Goal: Task Accomplishment & Management: Manage account settings

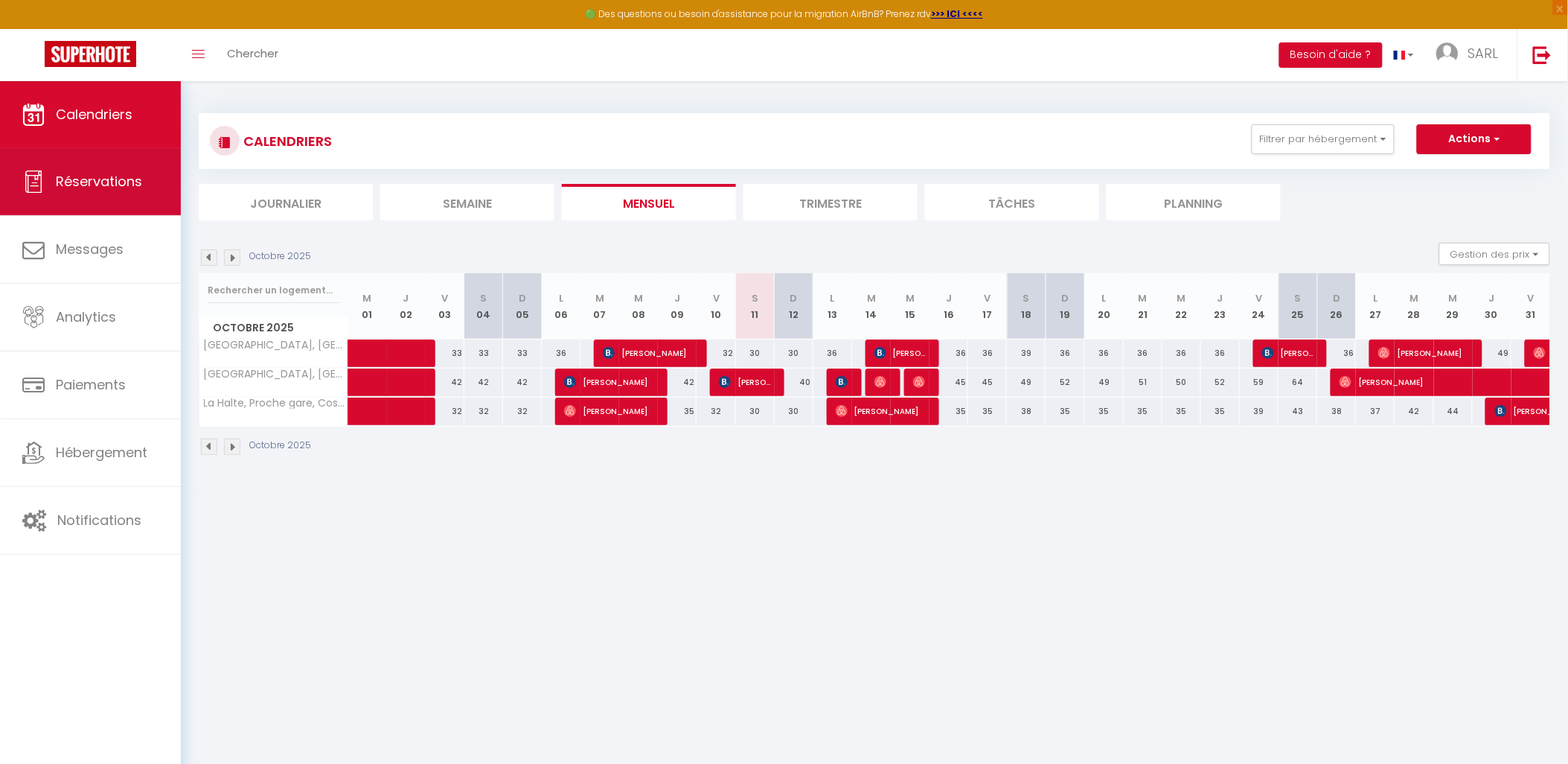
click at [95, 195] on link "Réservations" at bounding box center [90, 181] width 181 height 67
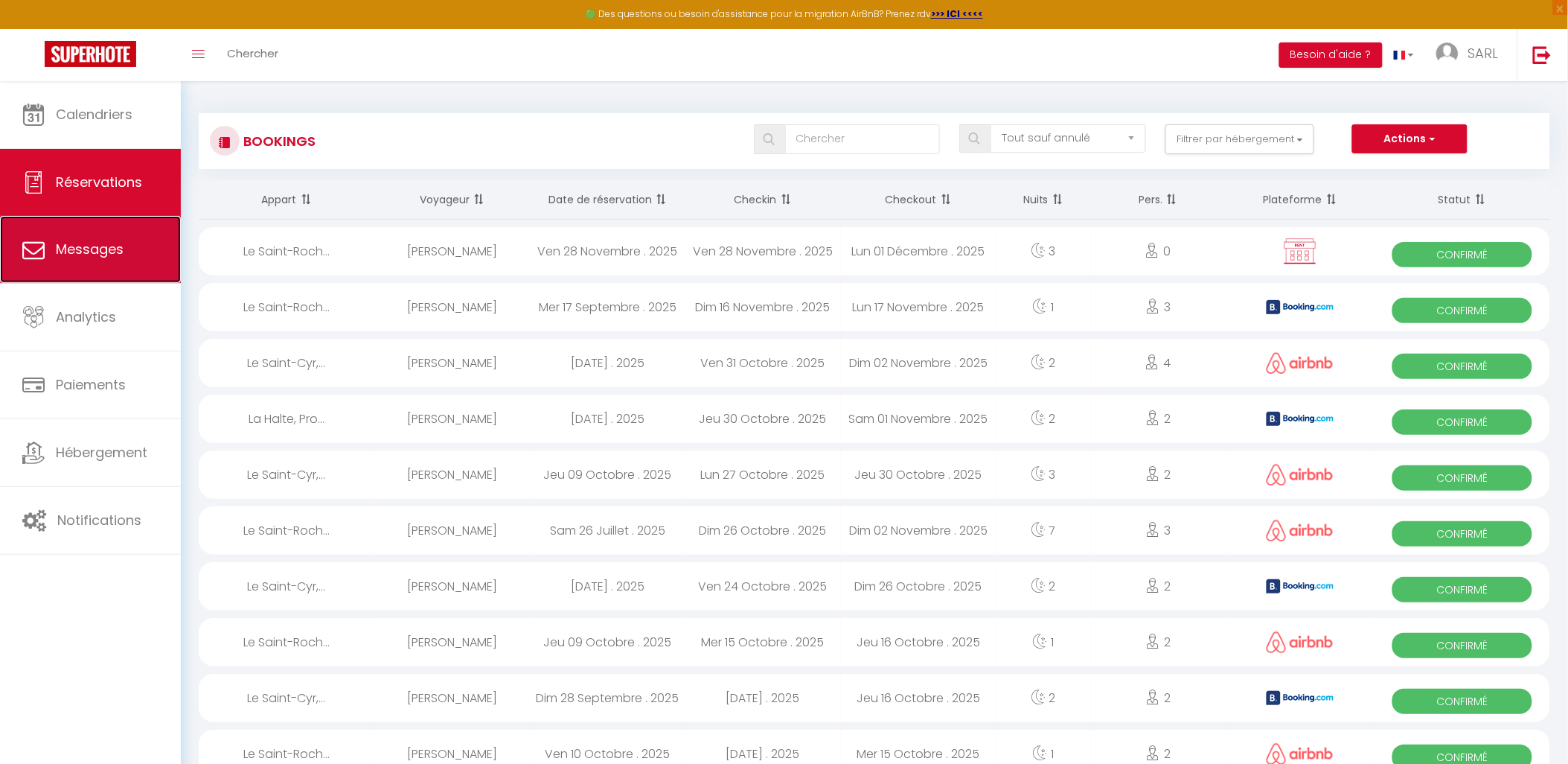
click at [101, 265] on link "Messages" at bounding box center [90, 249] width 181 height 67
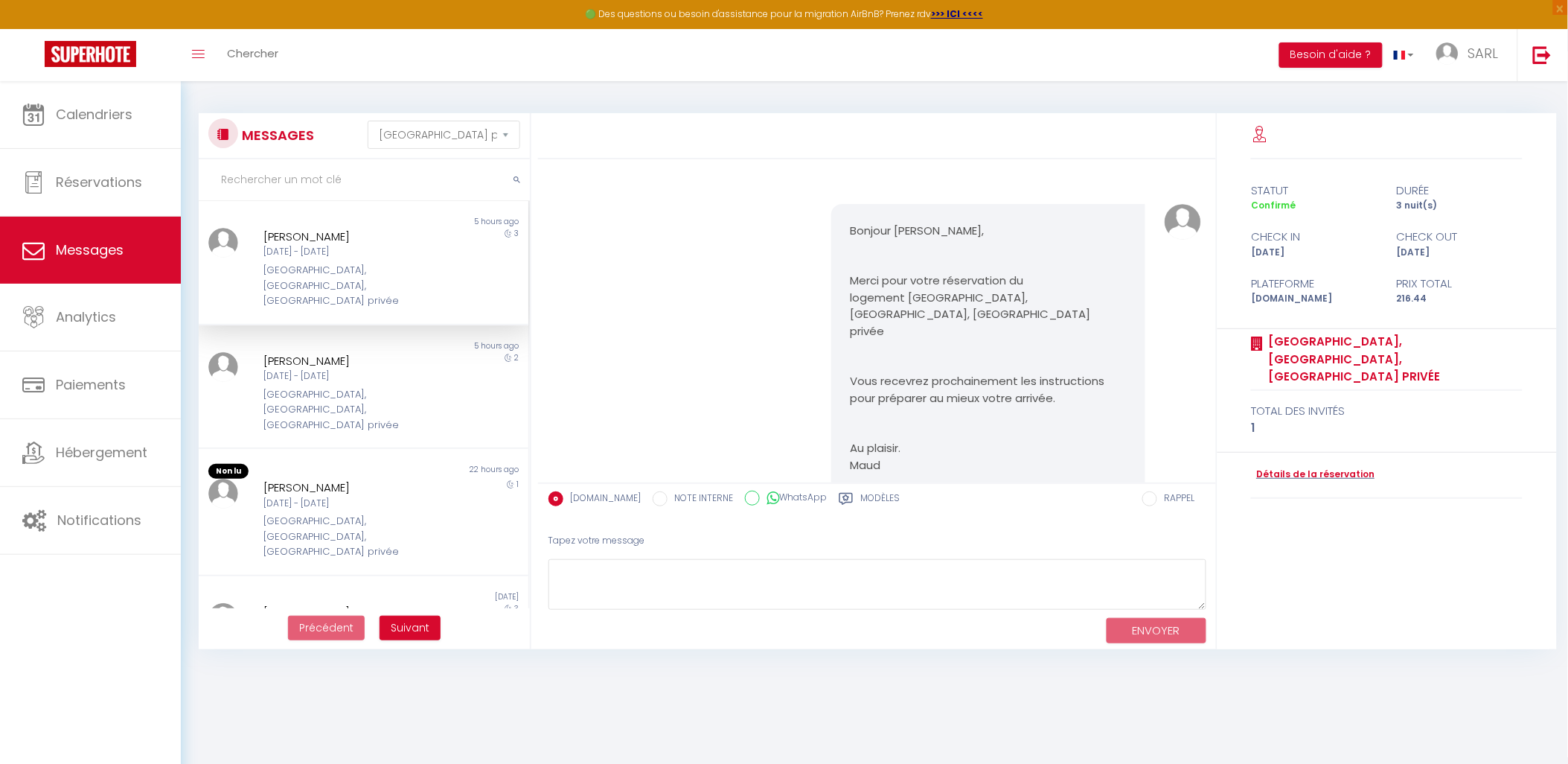
scroll to position [3373, 0]
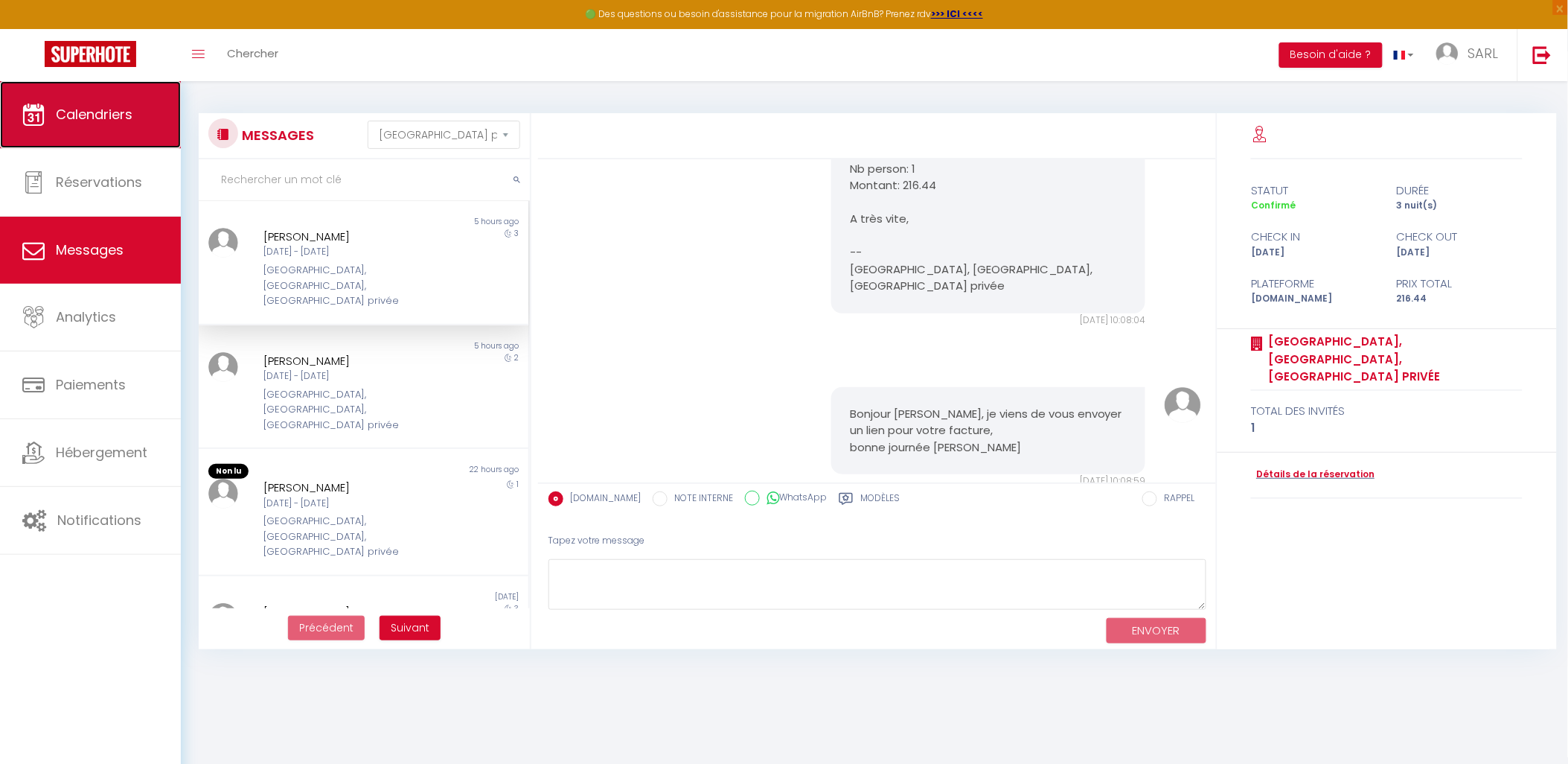
click at [77, 121] on span "Calendriers" at bounding box center [94, 113] width 76 height 18
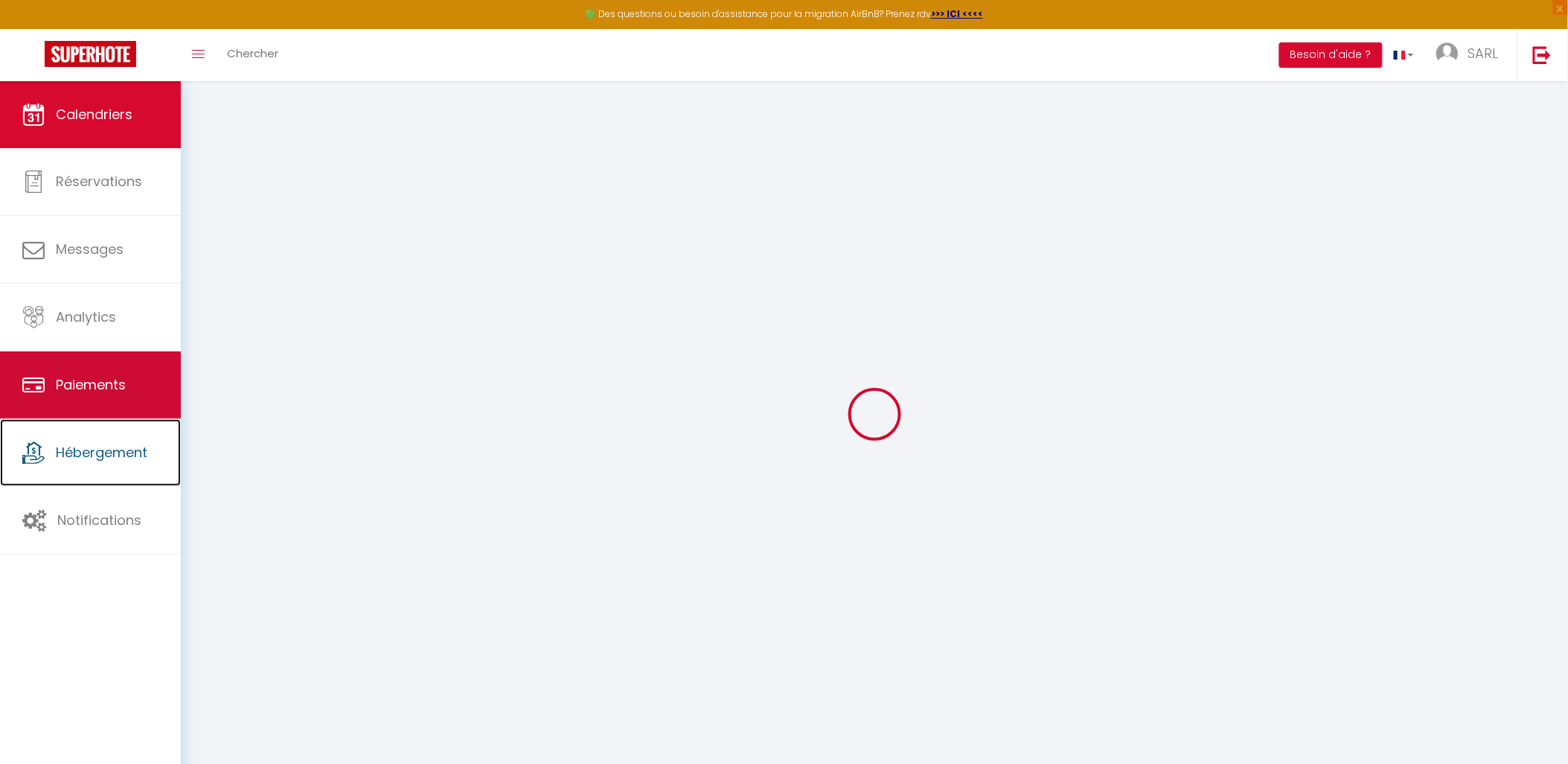
click at [144, 411] on ul "Calendriers Réservations Messages Analytics Paiements Hébergement Notifications" at bounding box center [90, 318] width 181 height 474
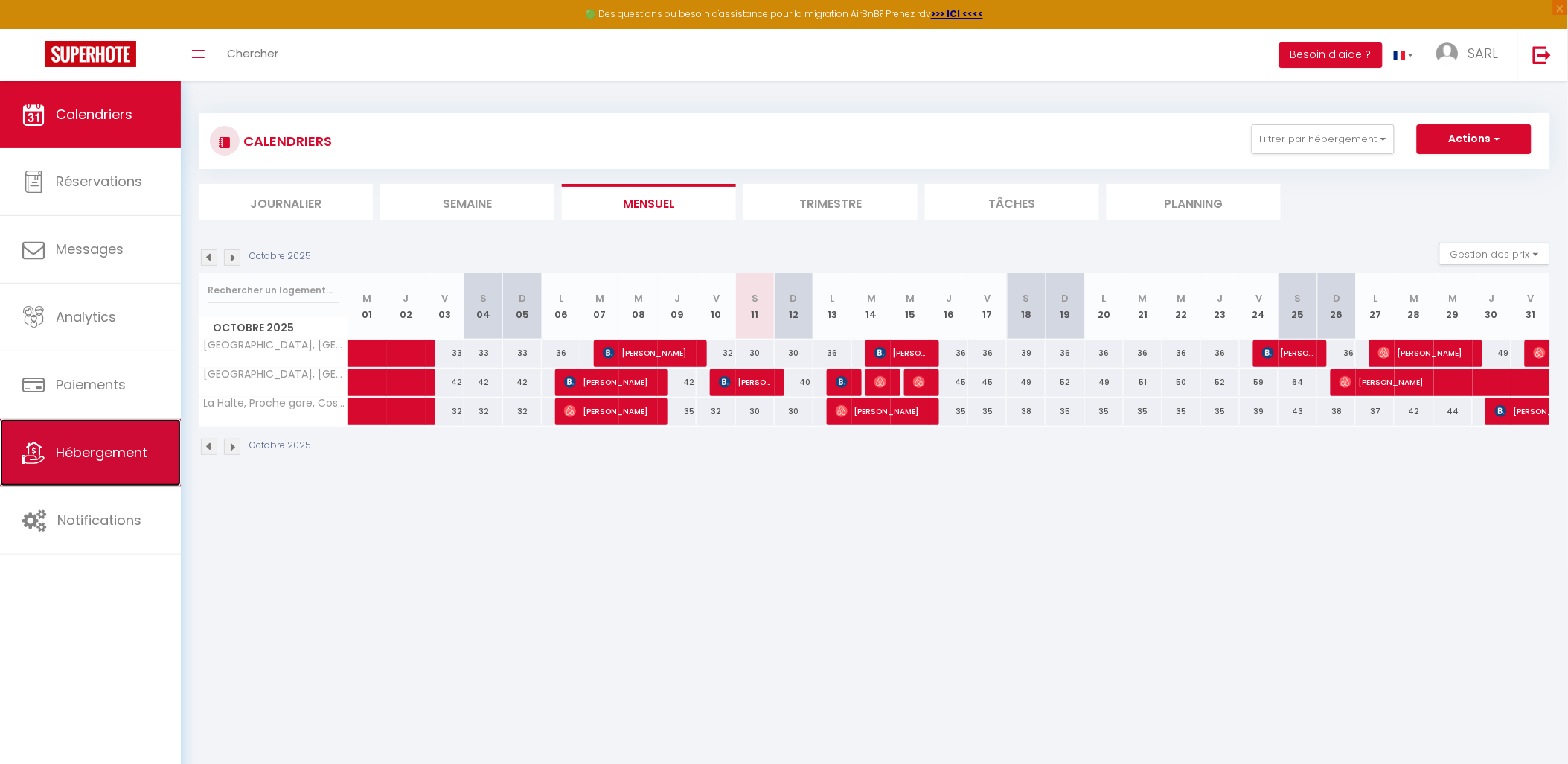
click at [130, 449] on span "Hébergement" at bounding box center [102, 451] width 92 height 18
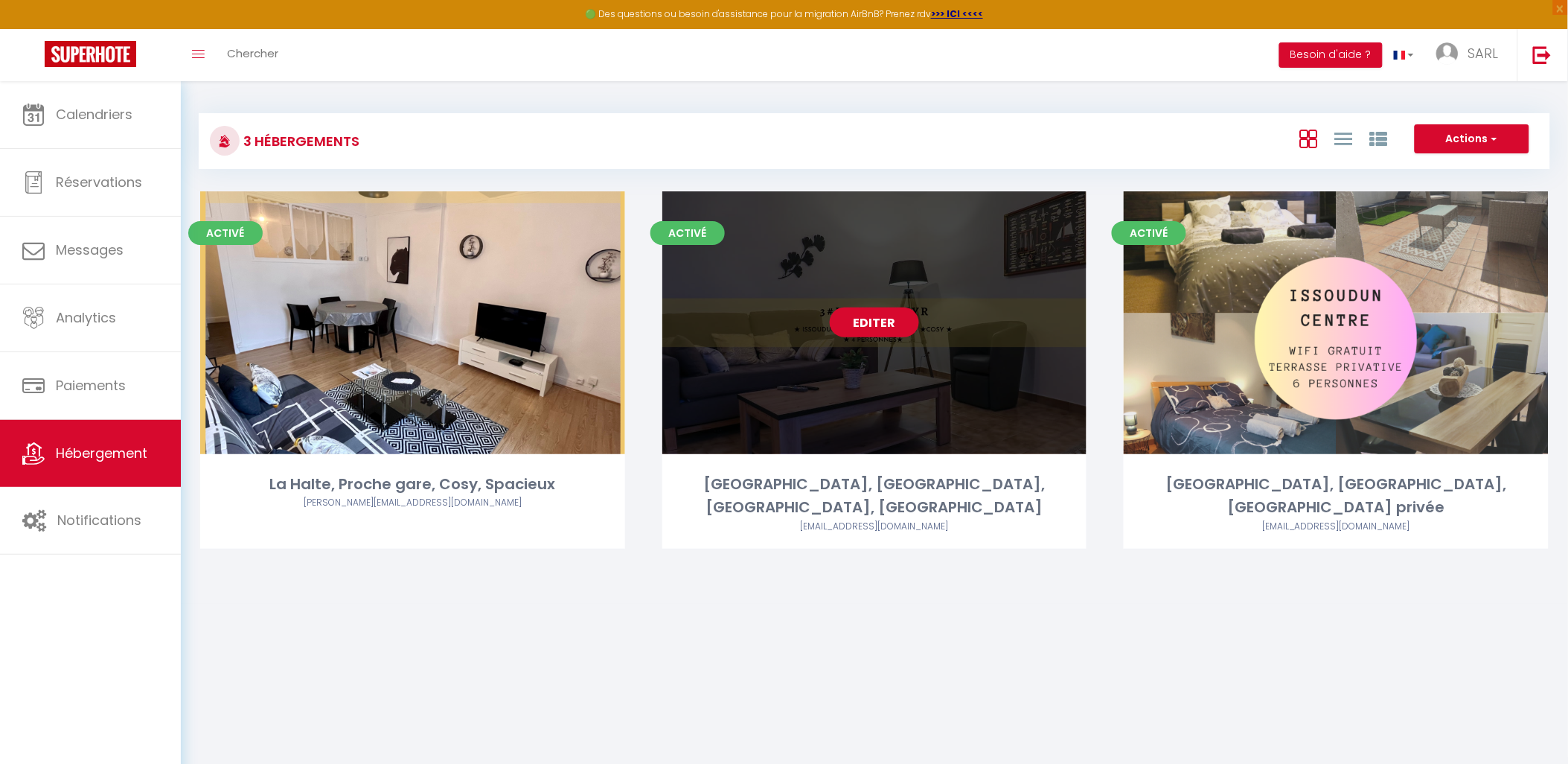
click at [858, 330] on link "Editer" at bounding box center [874, 322] width 89 height 30
select select "3"
select select "2"
select select "1"
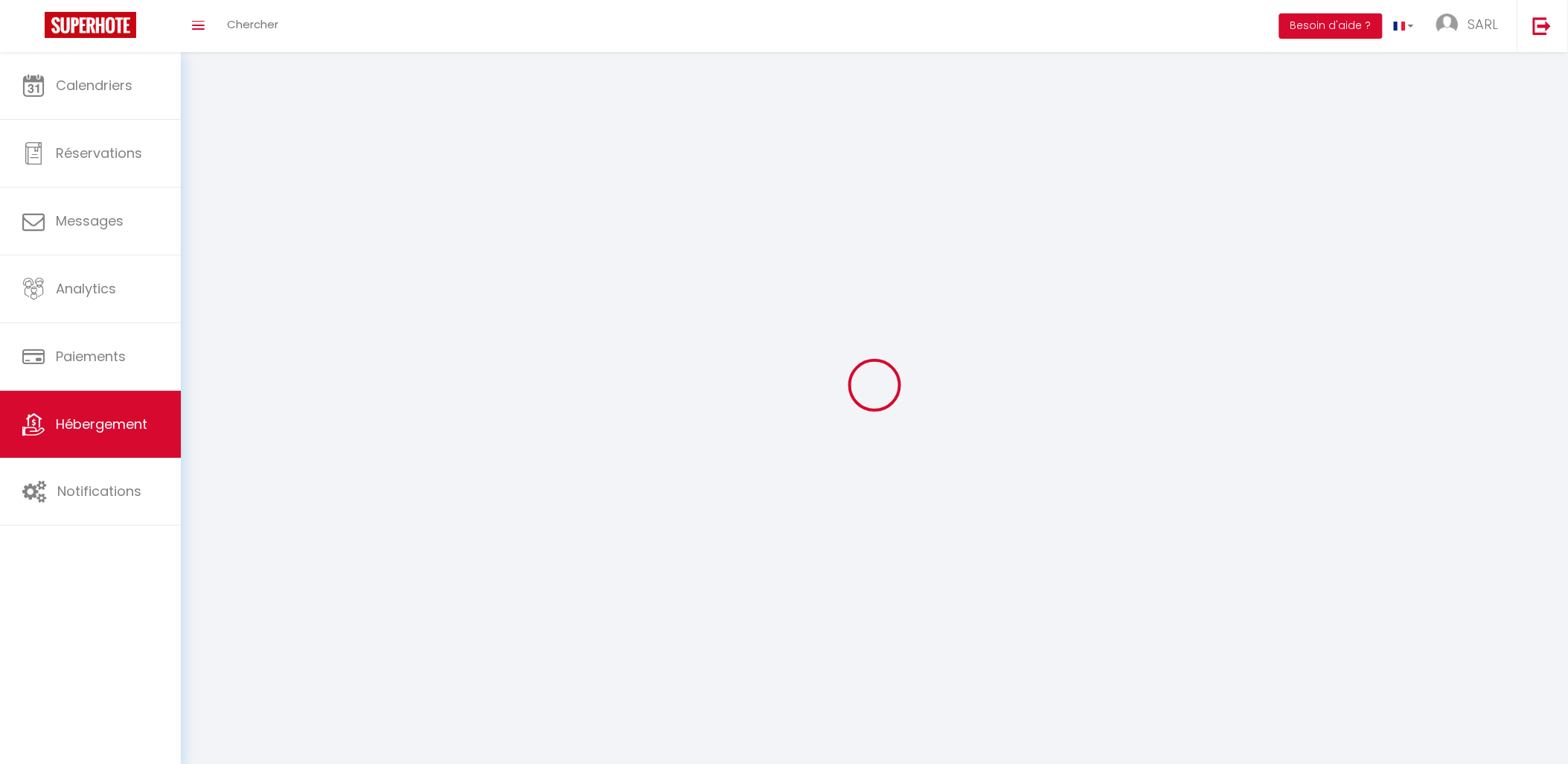
select select
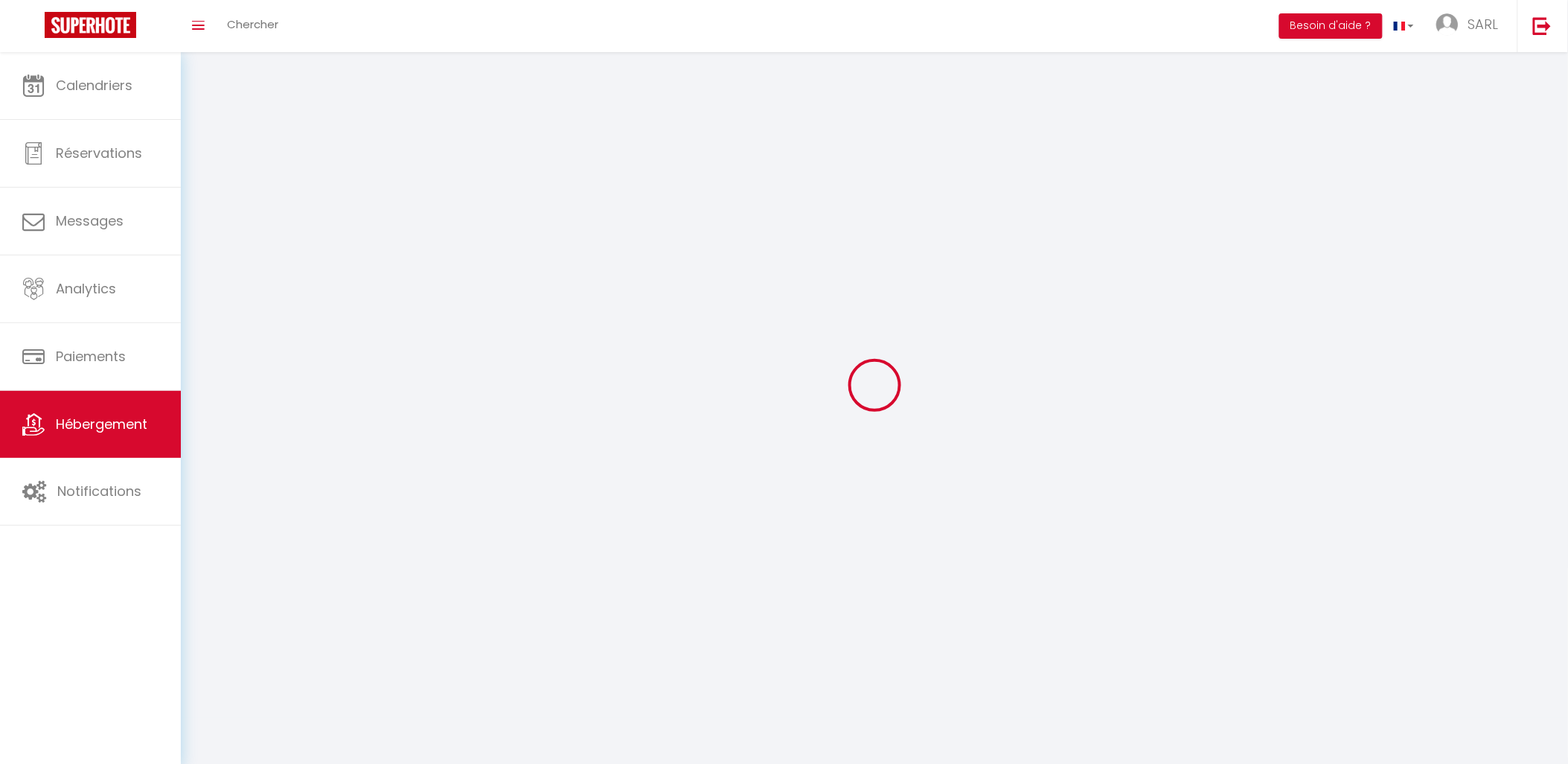
checkbox input "false"
select select
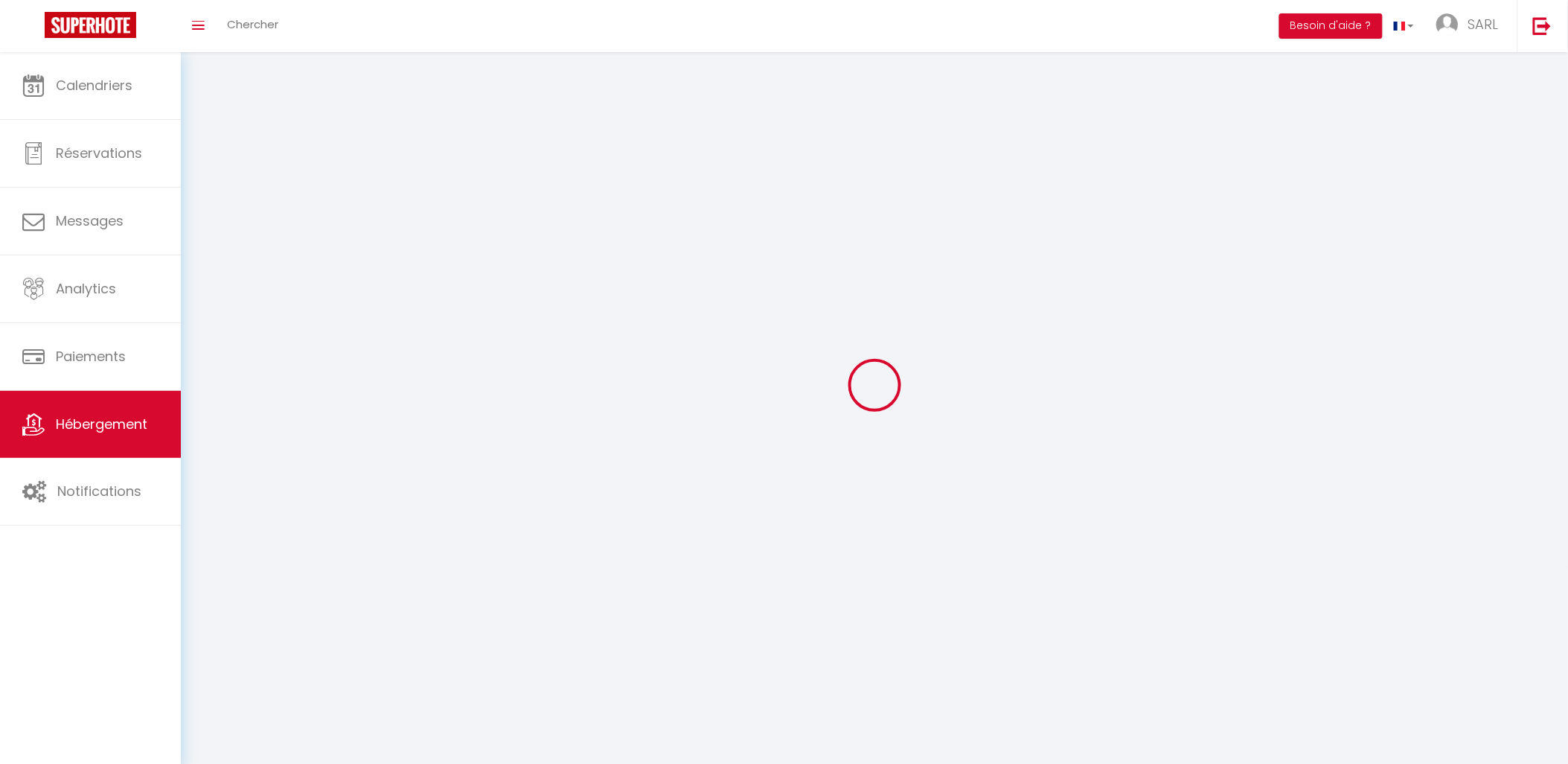
select select
select select "1"
select select
select select "28"
select select
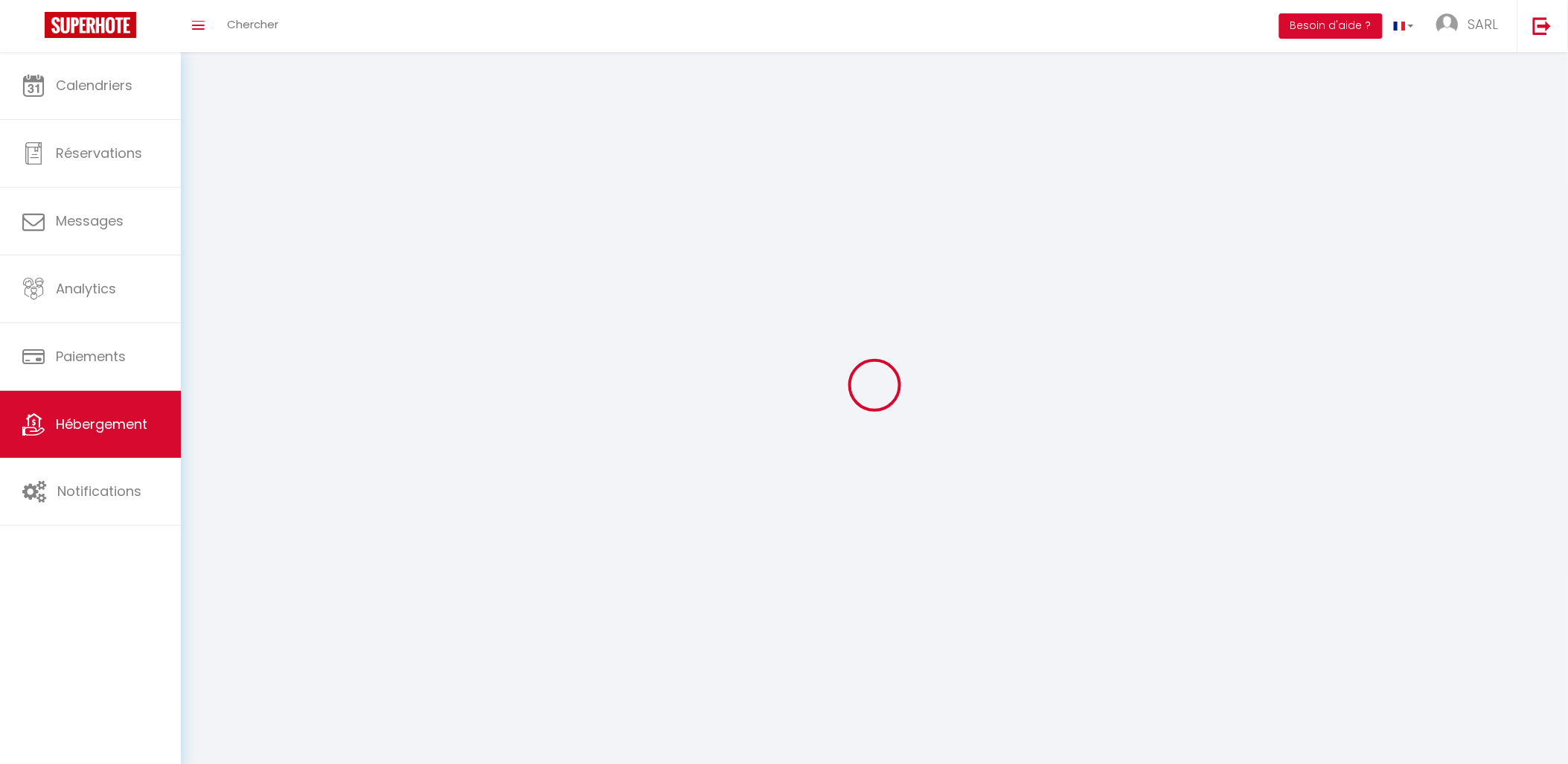
select select
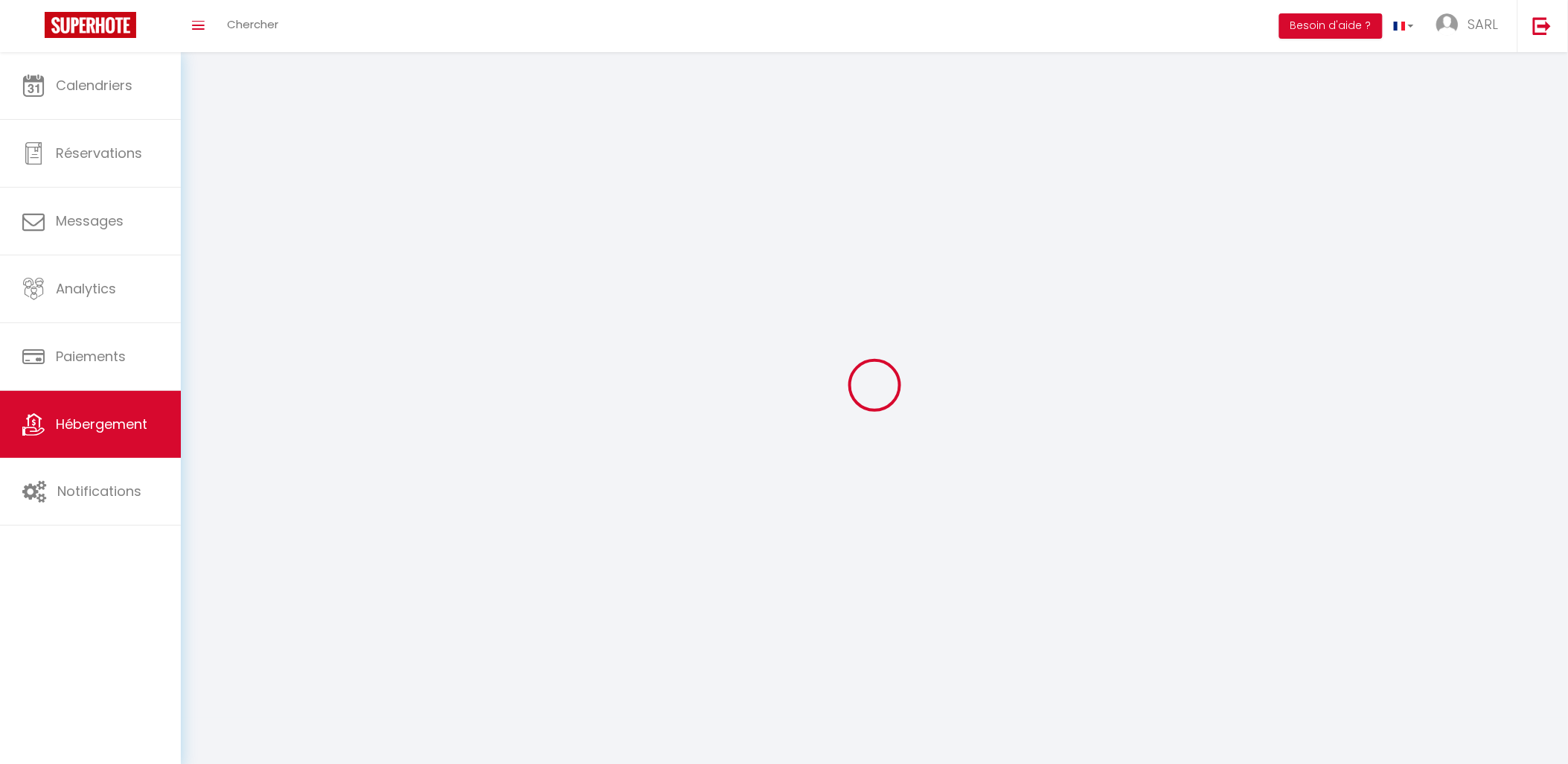
checkbox input "false"
select select
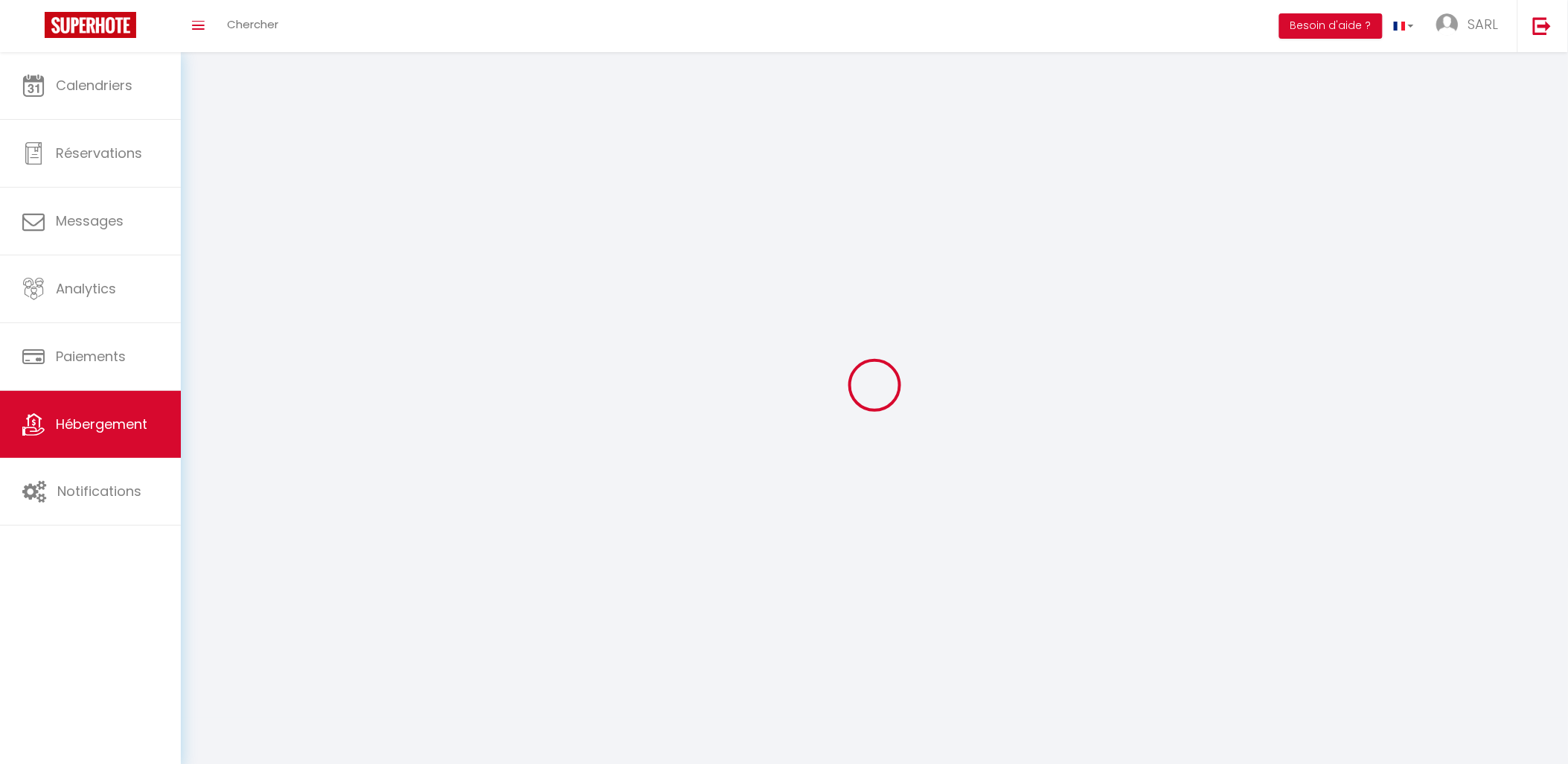
select select
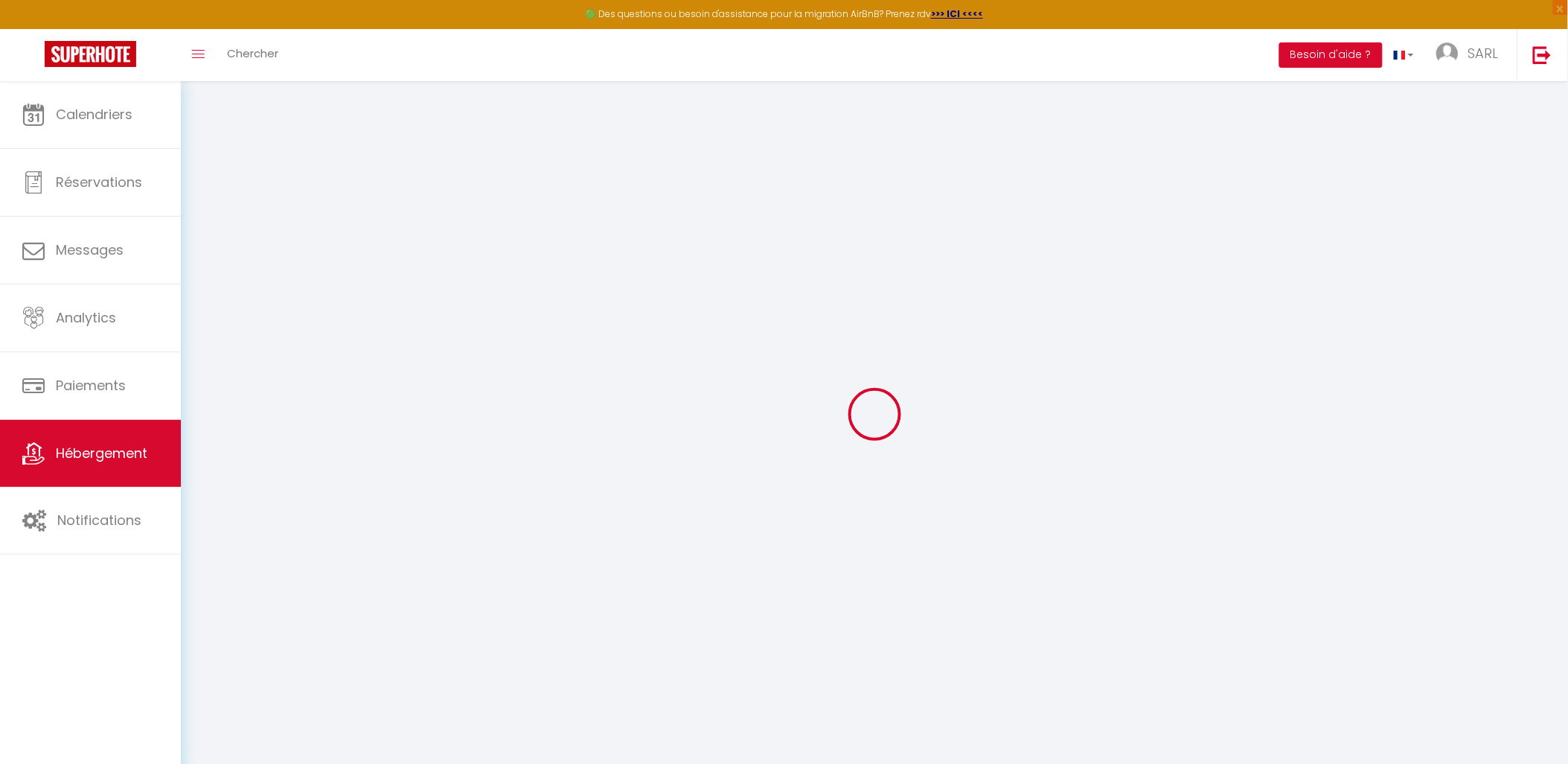
select select
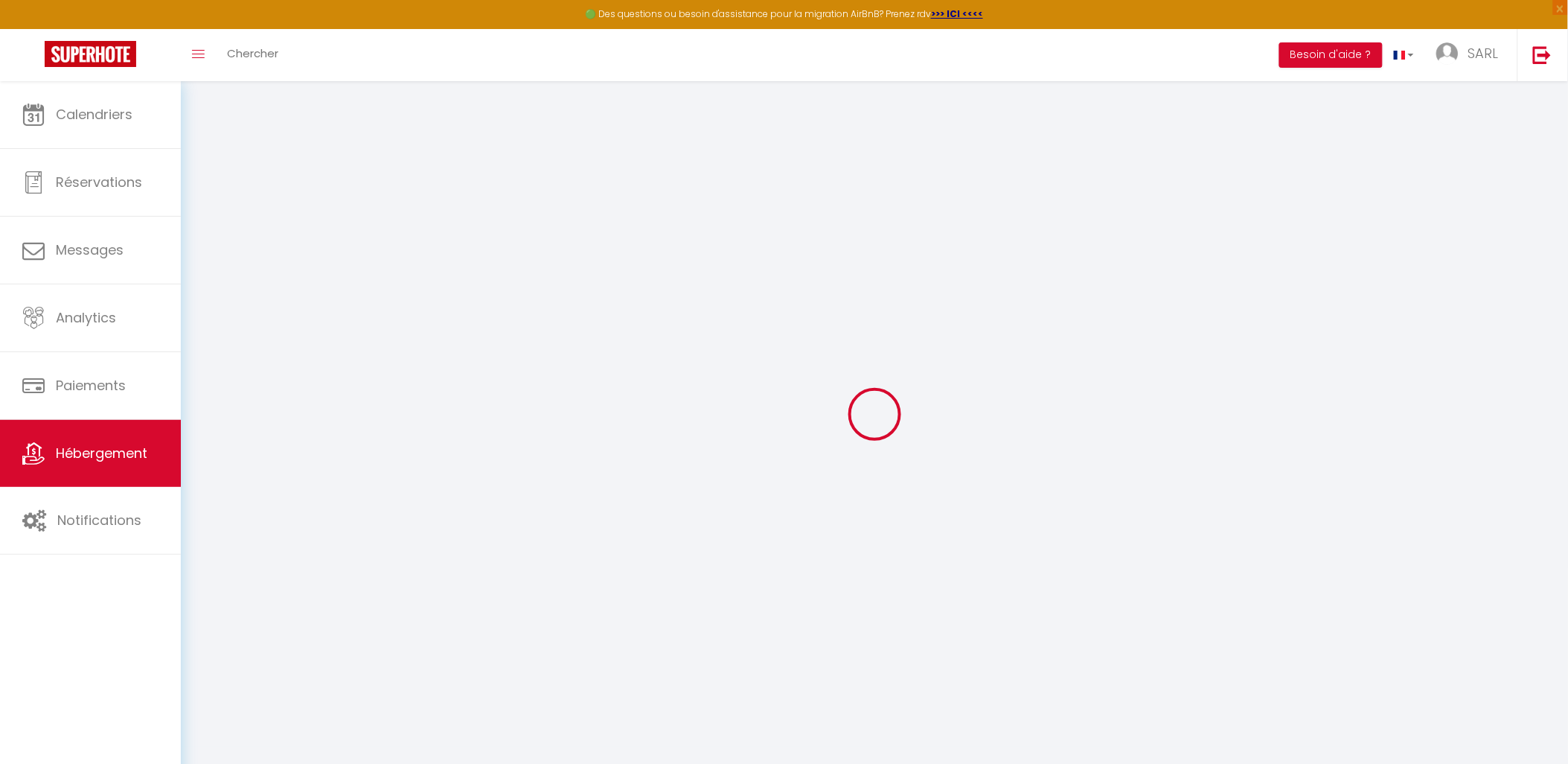
select select
checkbox input "false"
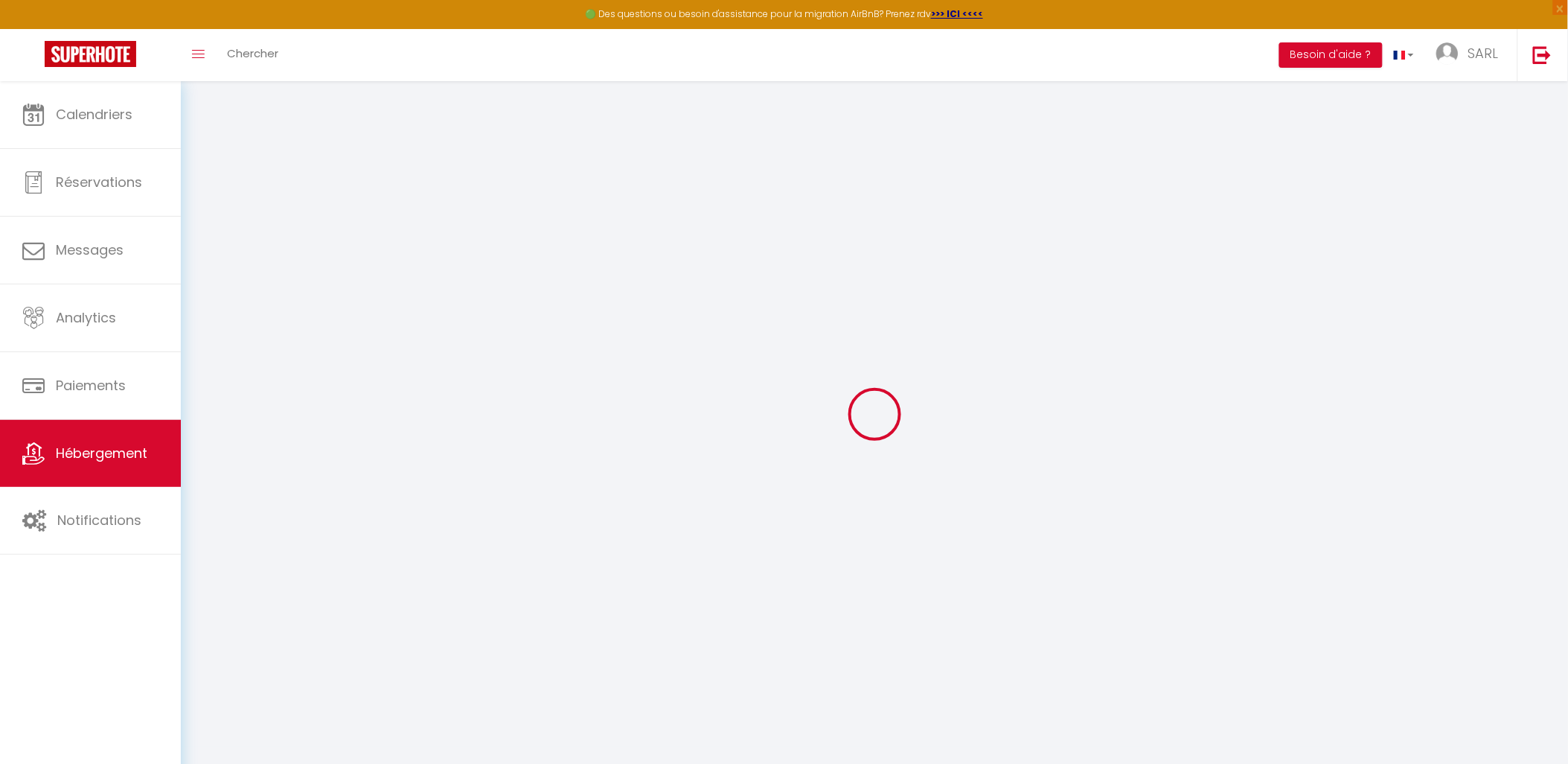
select select
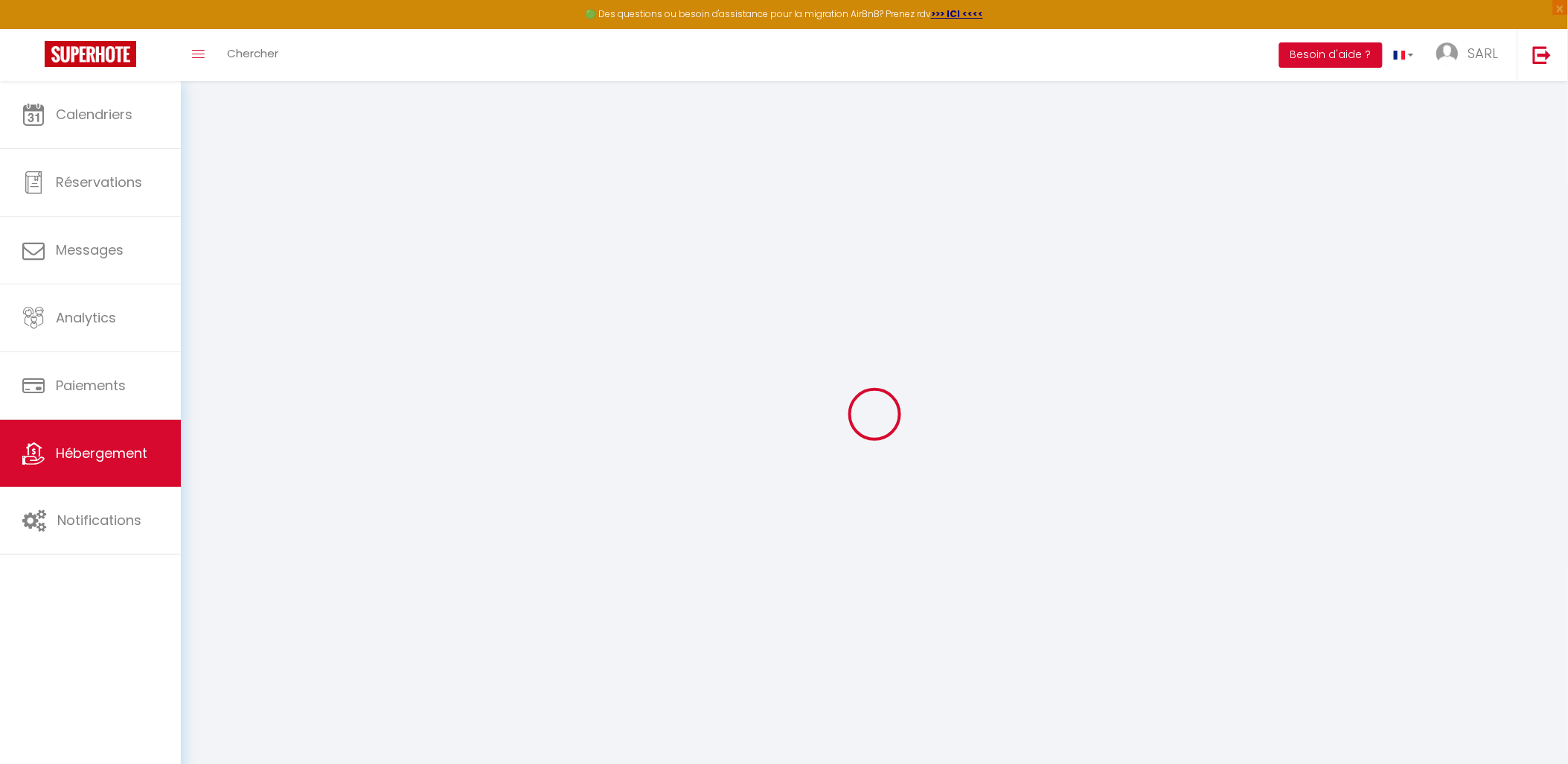
select select
checkbox input "false"
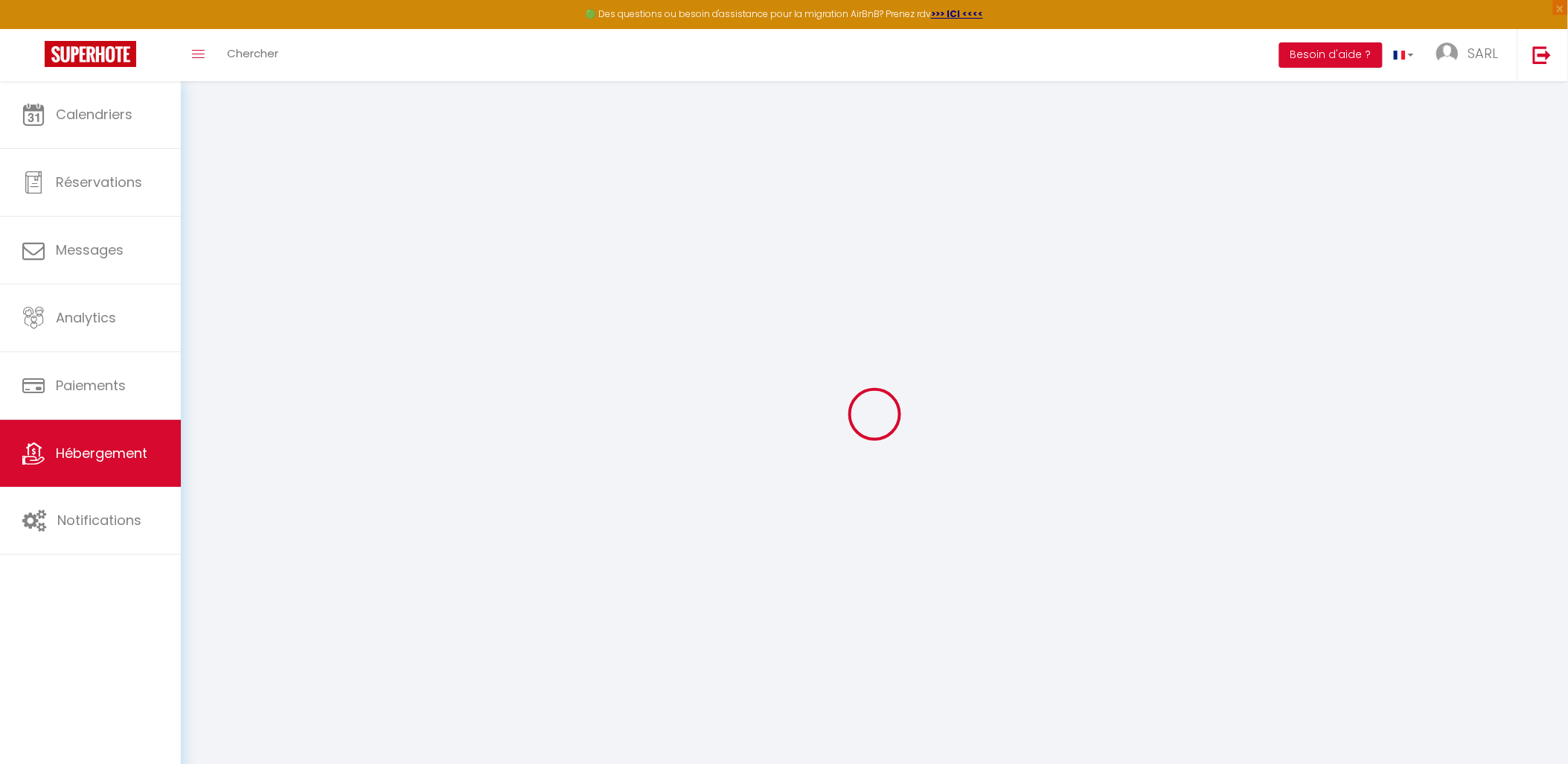
checkbox input "false"
select select
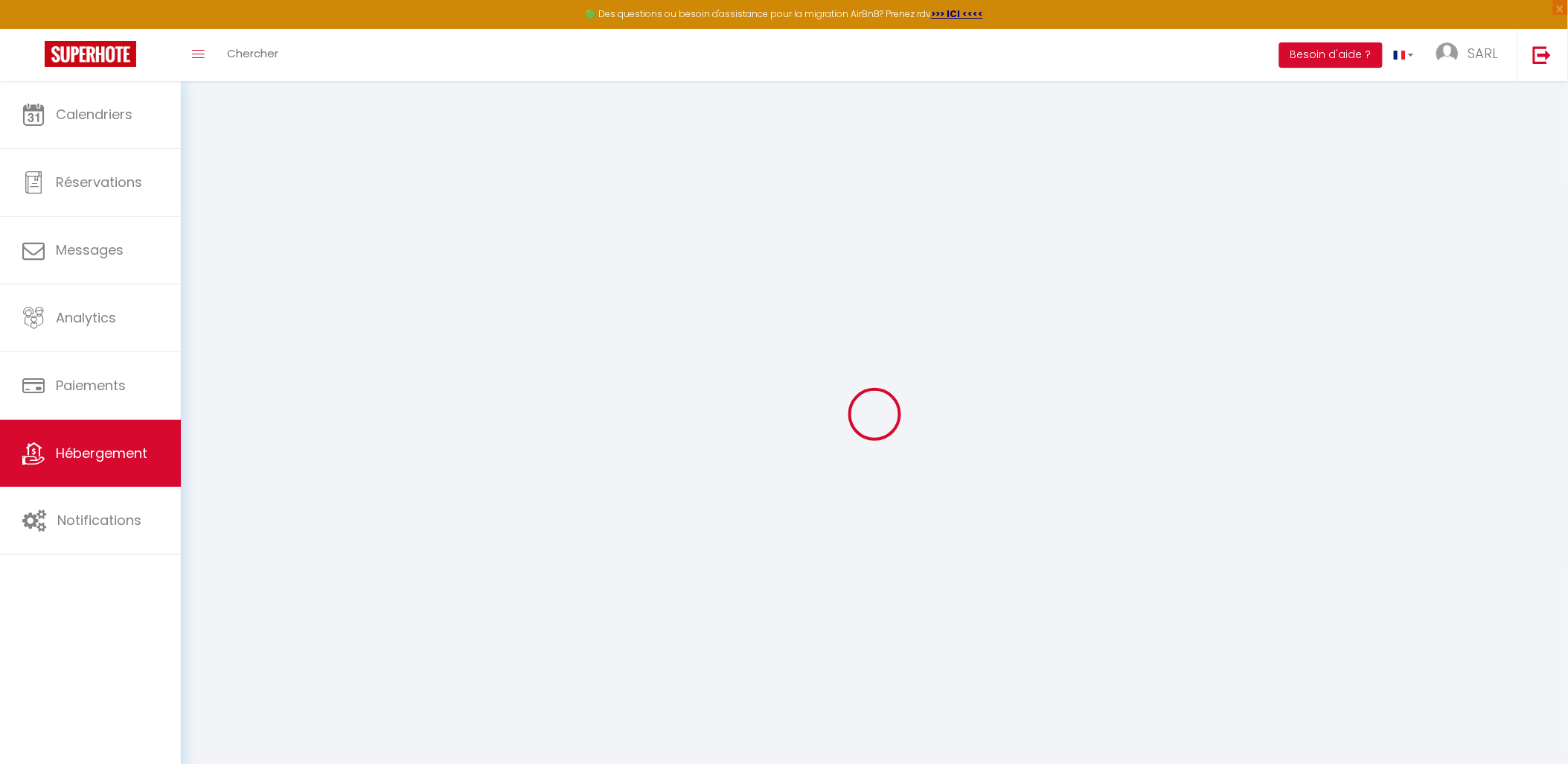
select select
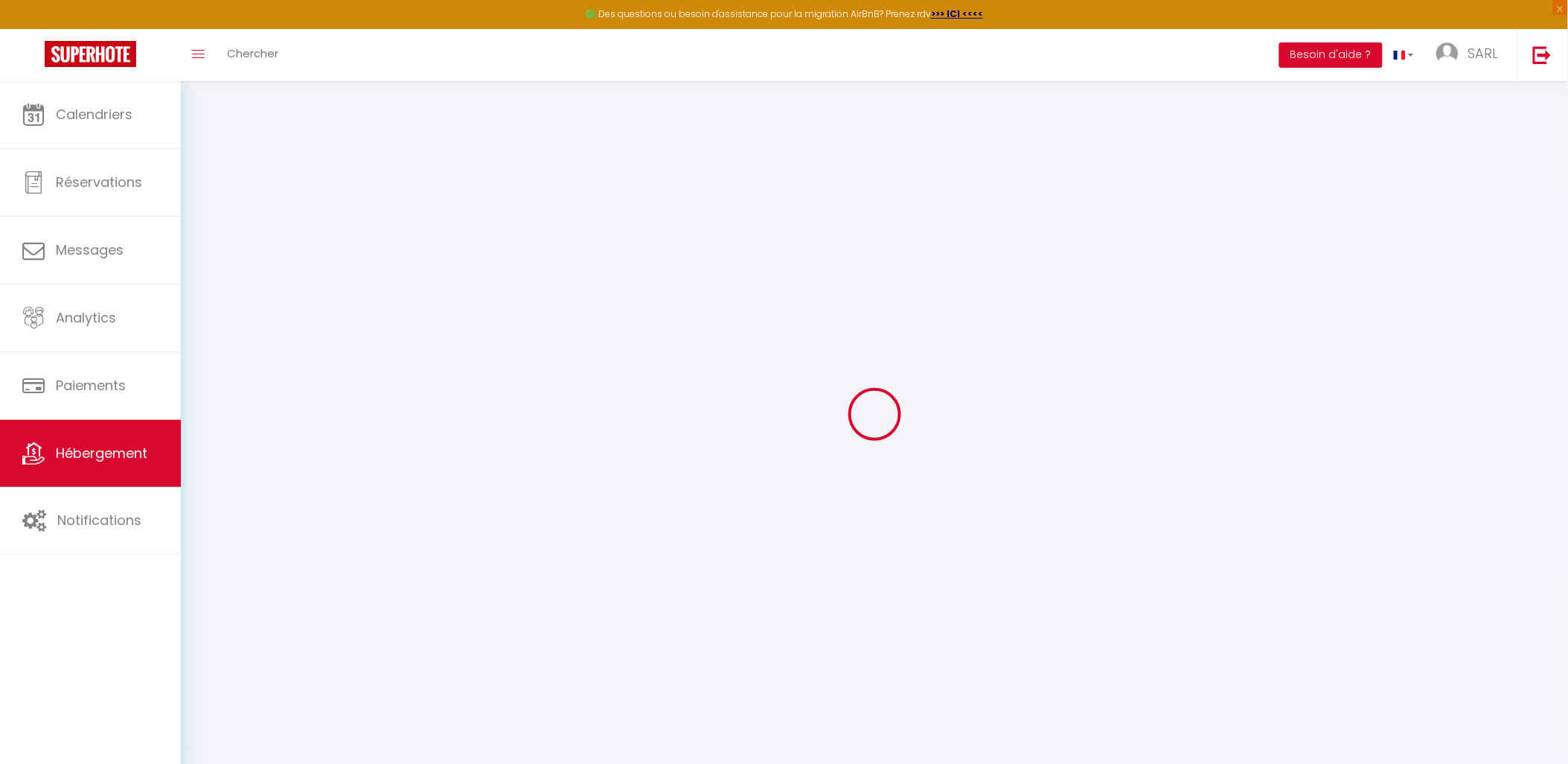
checkbox input "false"
select select
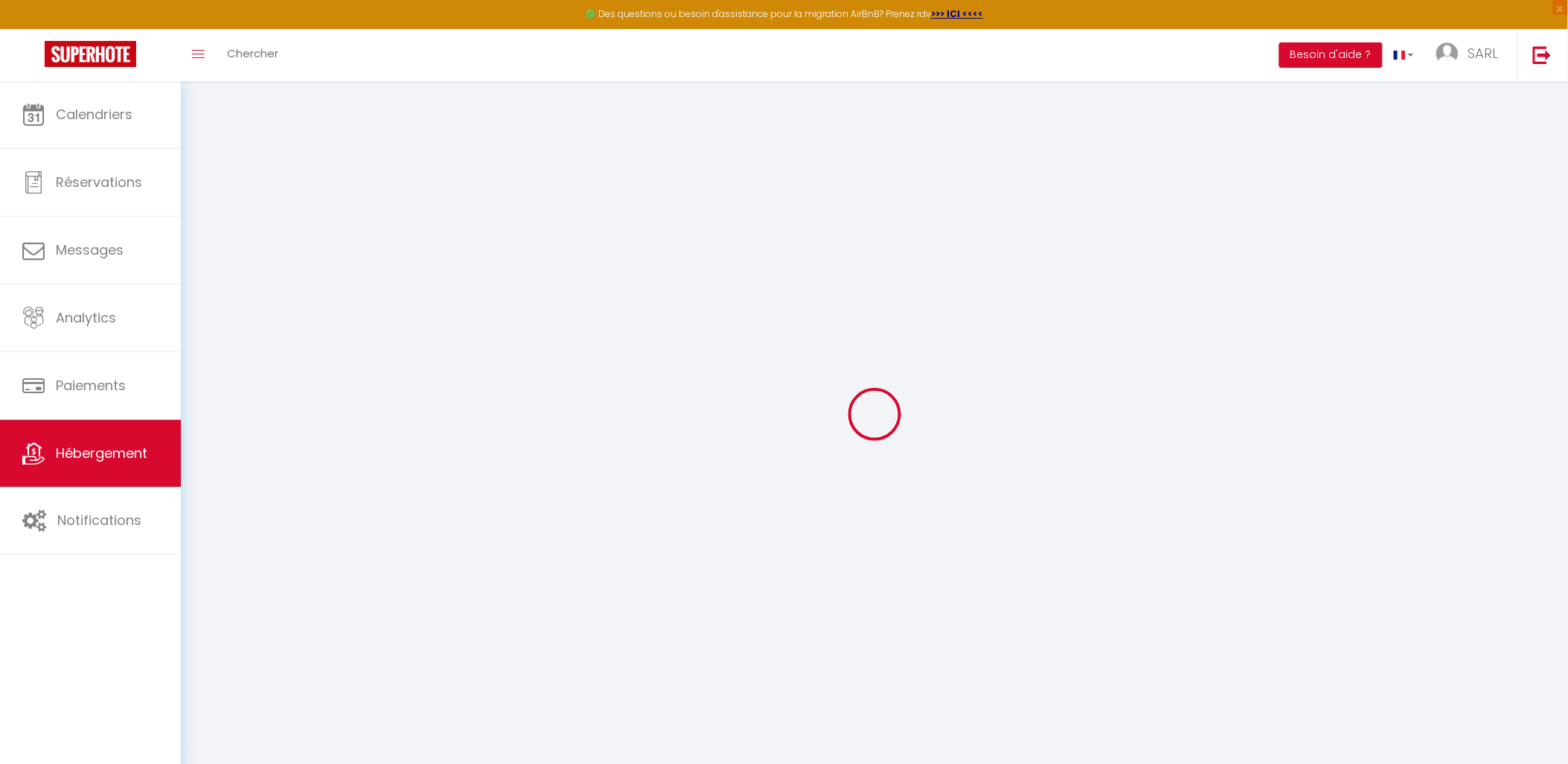
select select
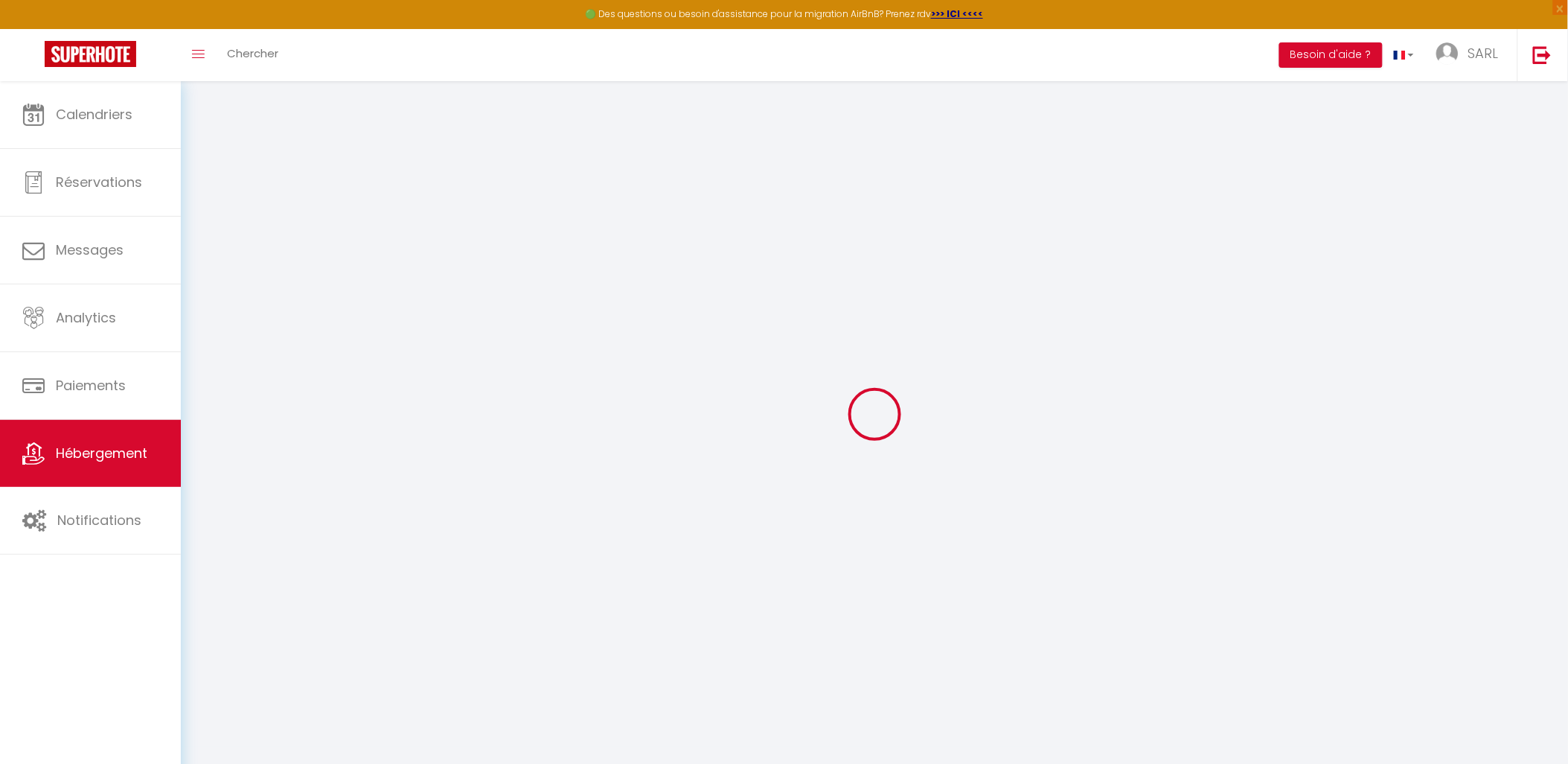
select select
checkbox input "false"
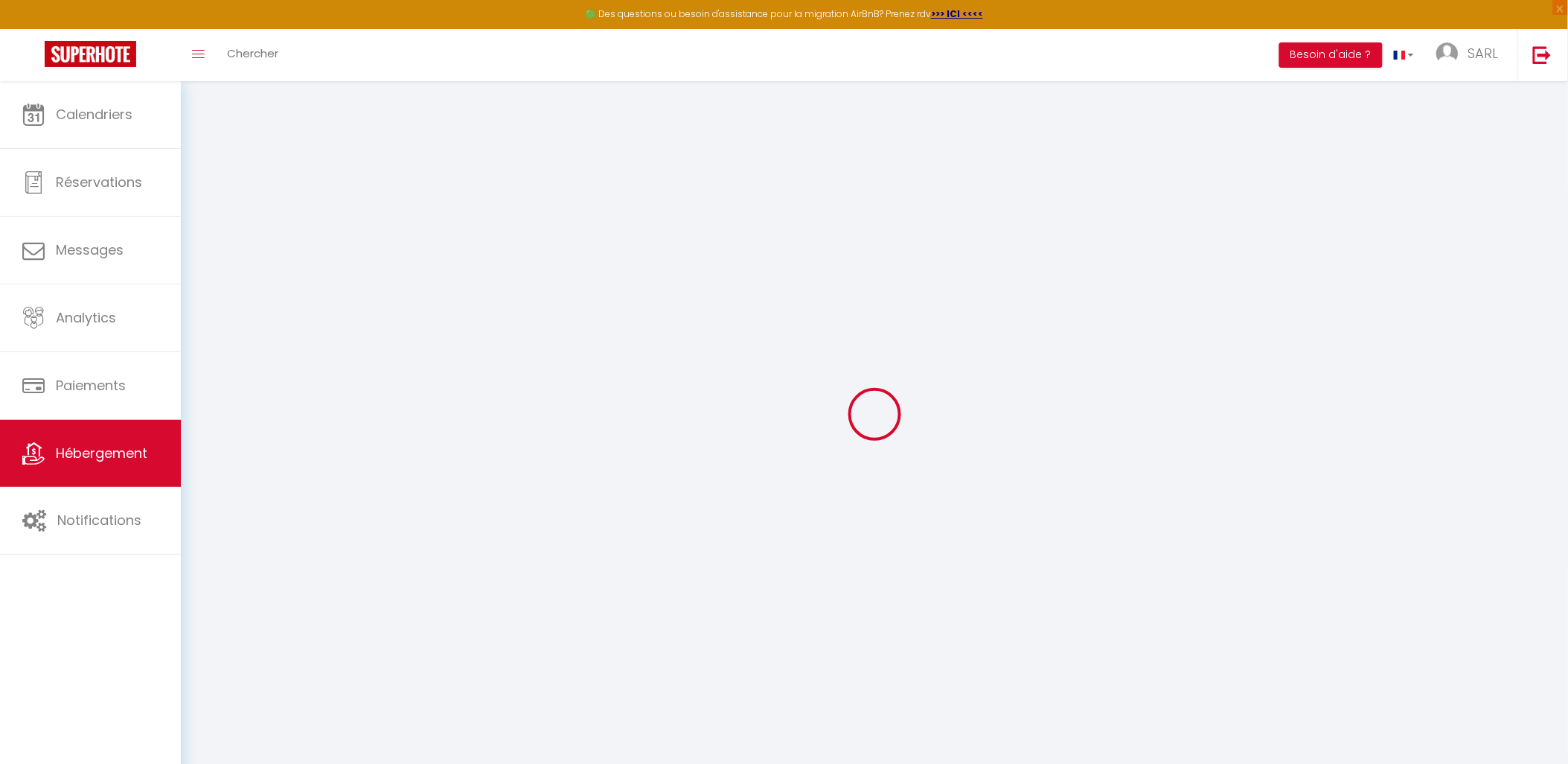
checkbox input "false"
select select
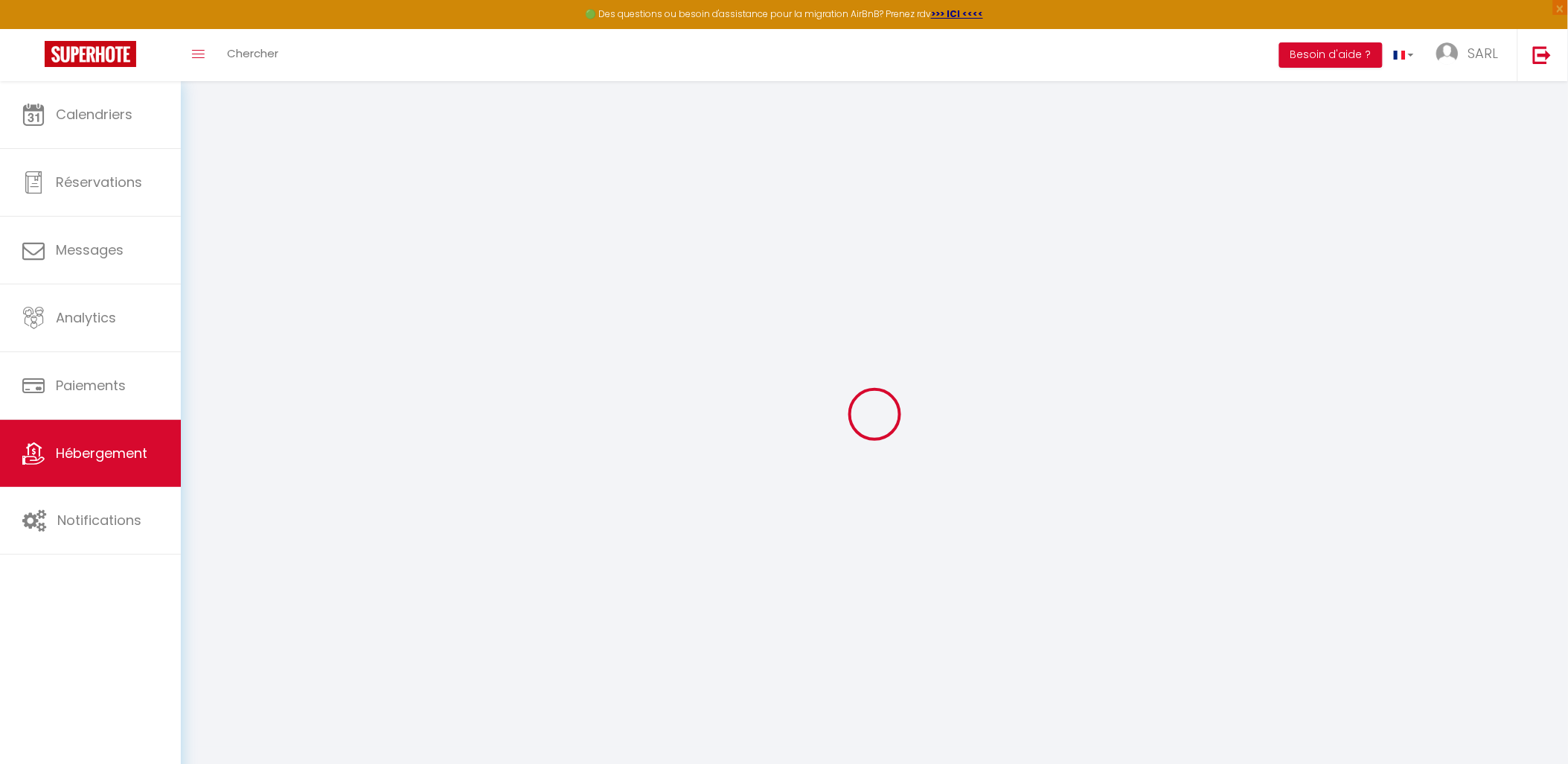
select select
checkbox input "false"
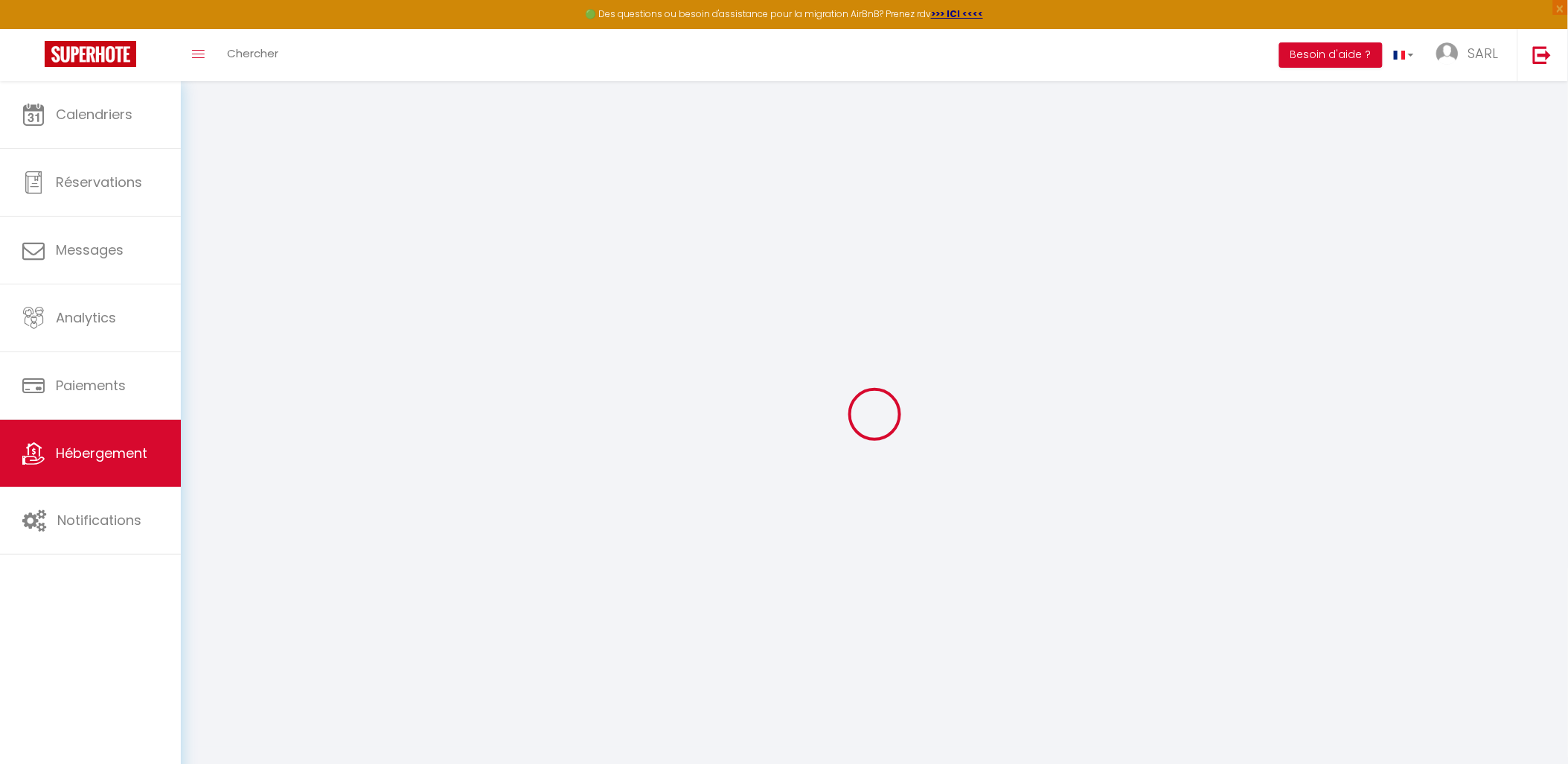
checkbox input "false"
select select
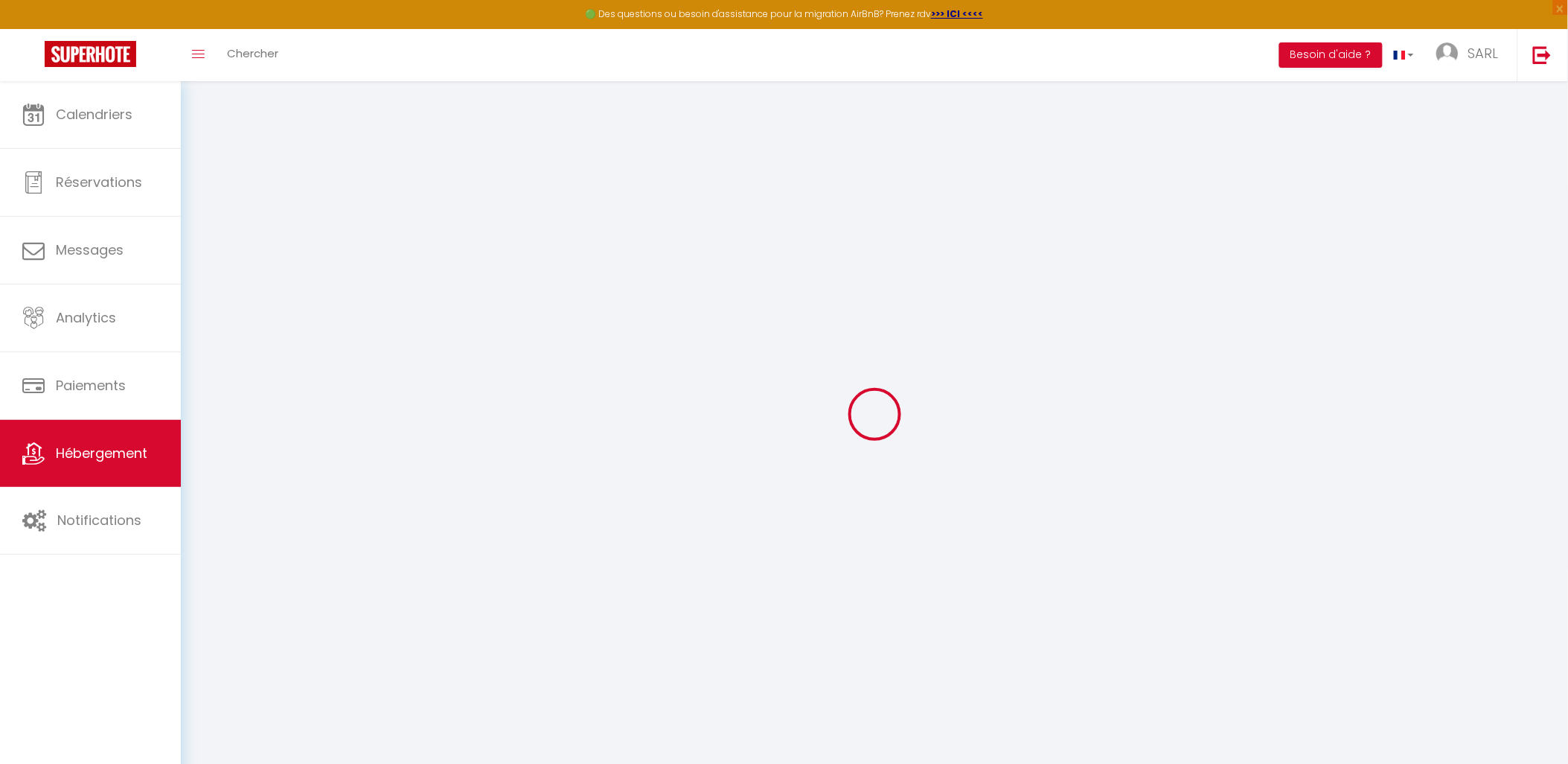
type input "[GEOGRAPHIC_DATA][PERSON_NAME], [GEOGRAPHIC_DATA], [GEOGRAPHIC_DATA], [GEOGRAPH…"
type input "SARL"
type input "GWERAMI"
type input "42 Avenue de la libération"
type input "36150"
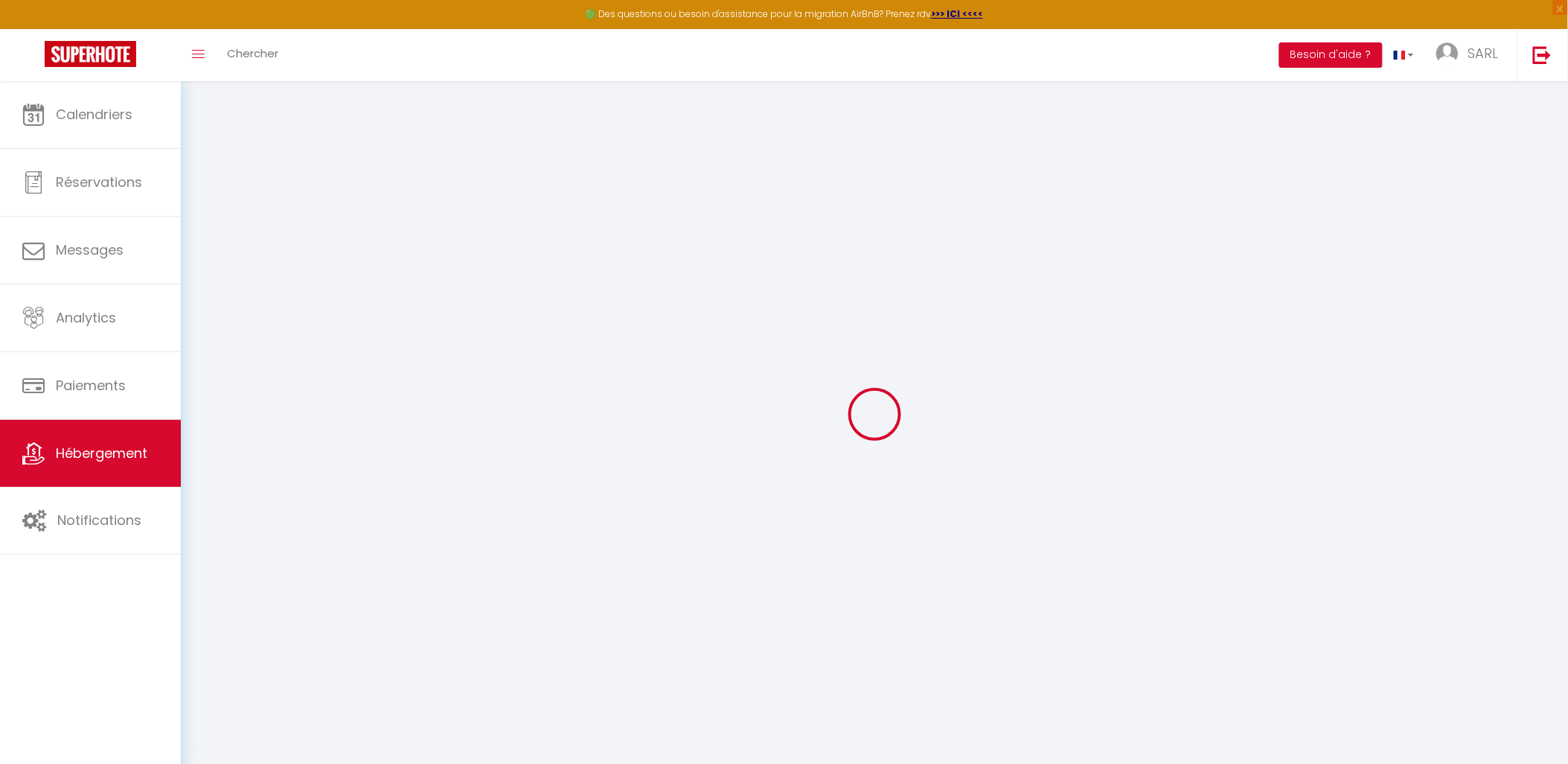
type input "VATAN"
type input "59"
type input "10"
type input "27"
type input "1.00"
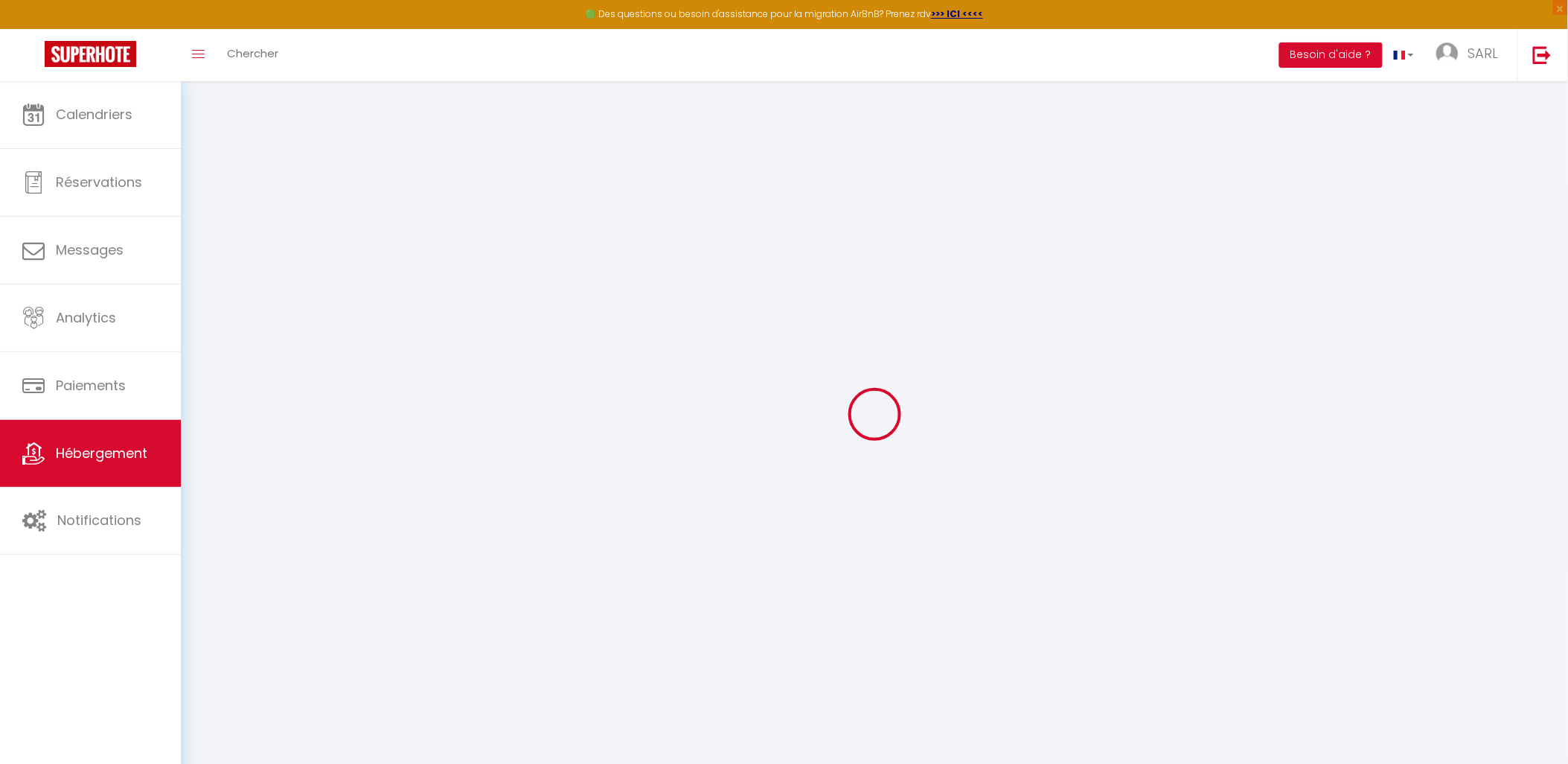
select select
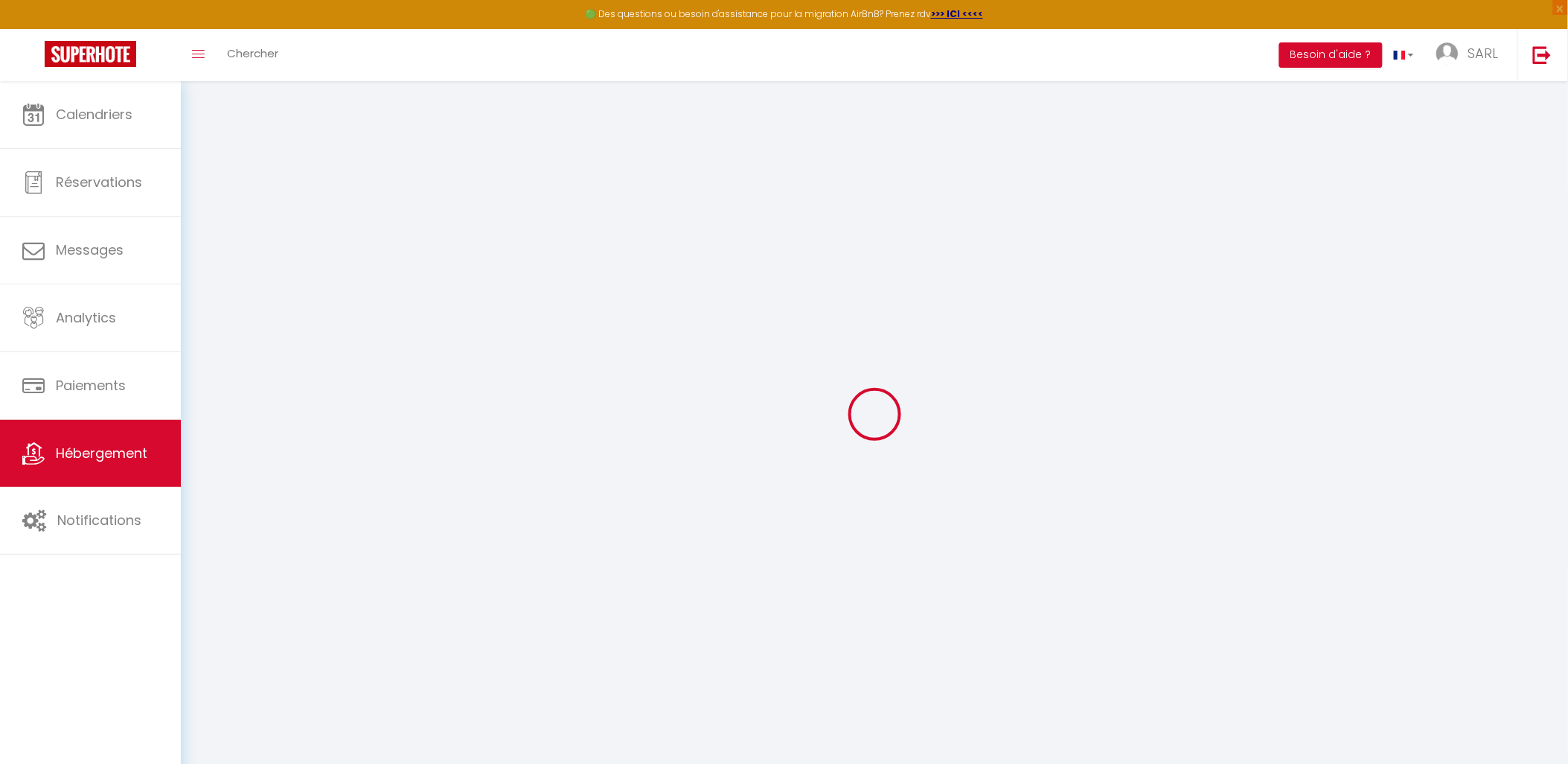
type input "4 Rue des Pucelles"
type input "36100"
type input "Issoudun"
type input "[PERSON_NAME][EMAIL_ADDRESS][DOMAIN_NAME]"
select select "4217"
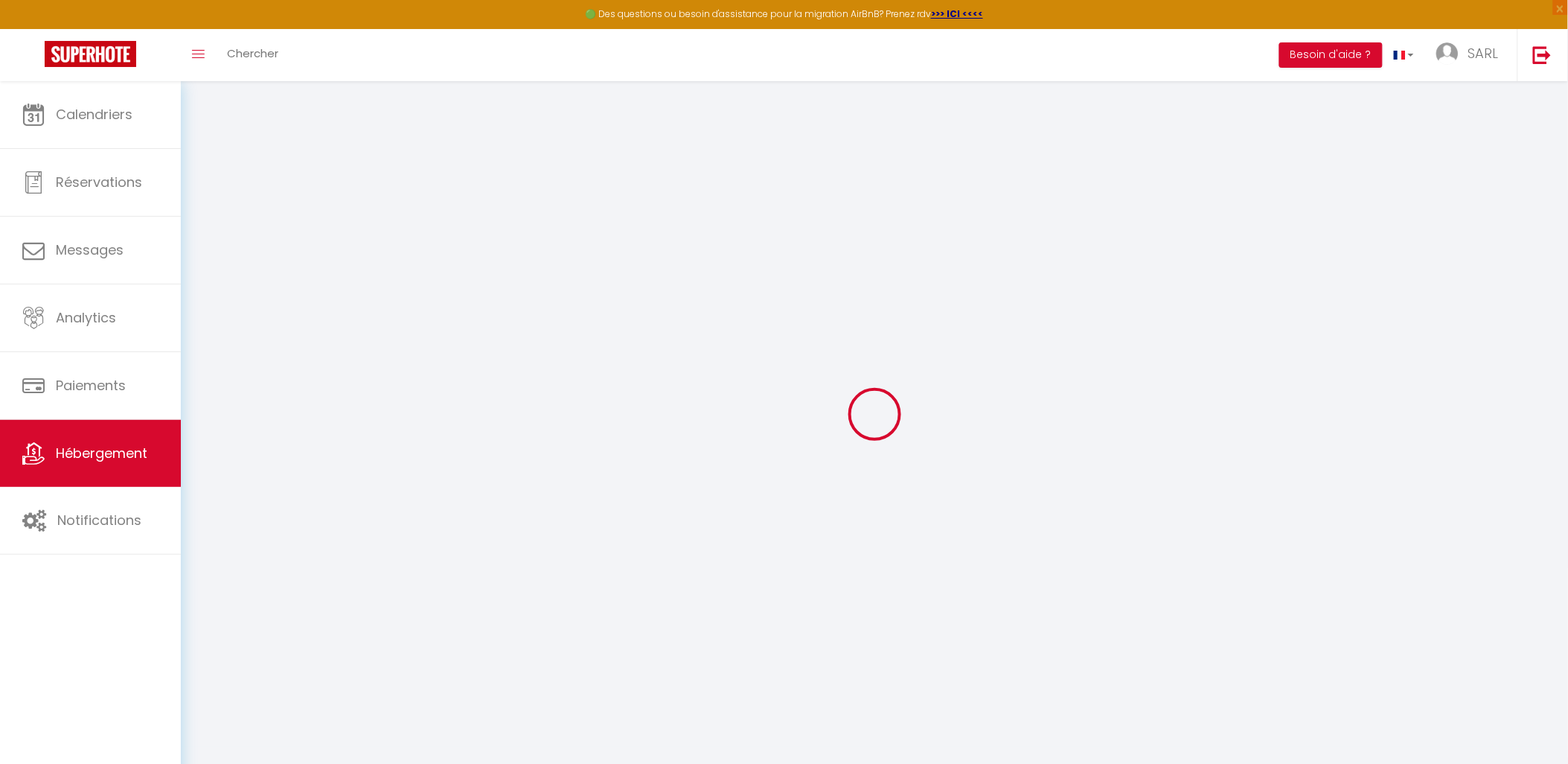
checkbox input "false"
checkbox input "true"
checkbox input "false"
type input "0"
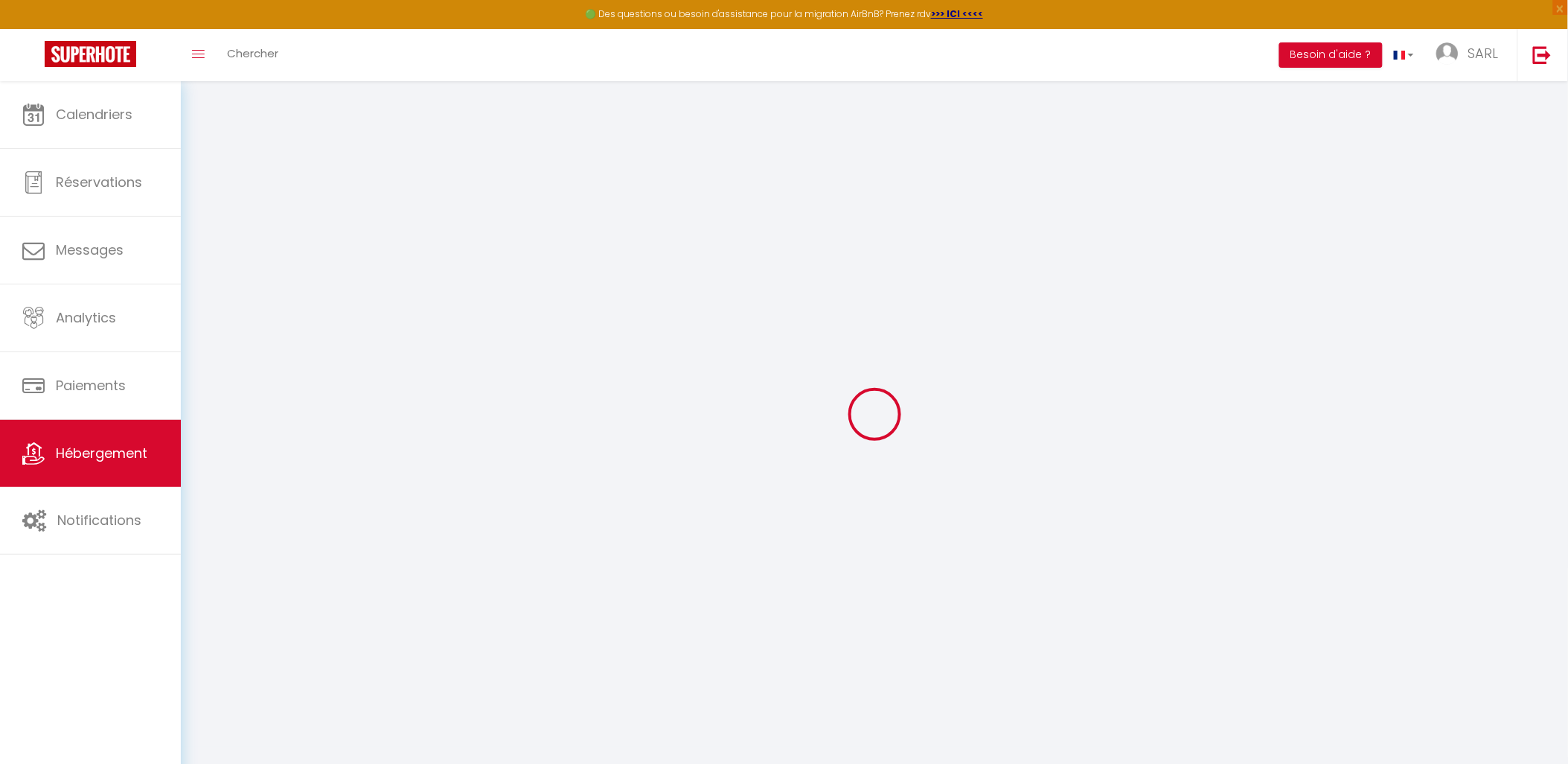
type input "0"
select select
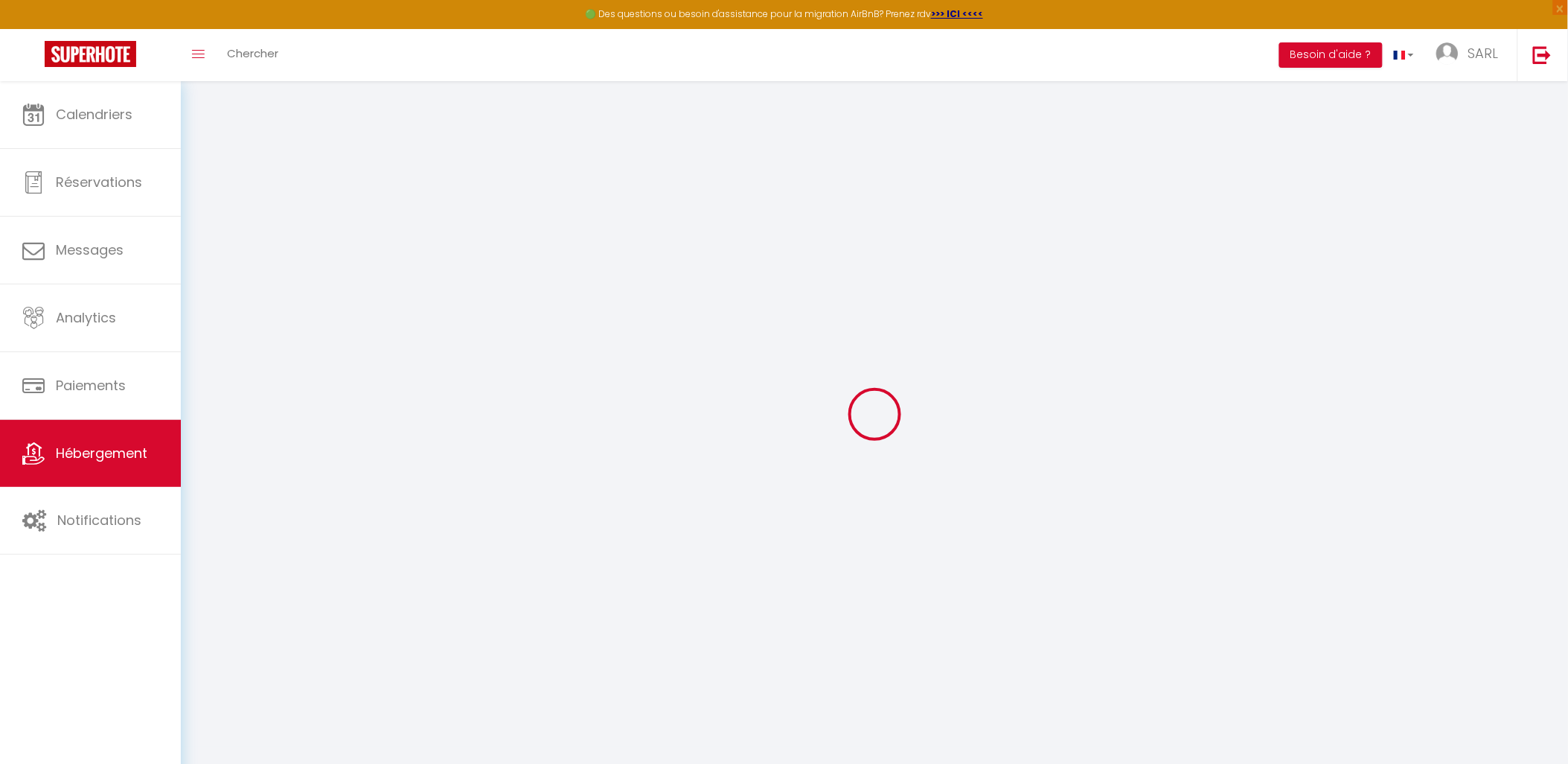
select select
checkbox input "false"
checkbox input "true"
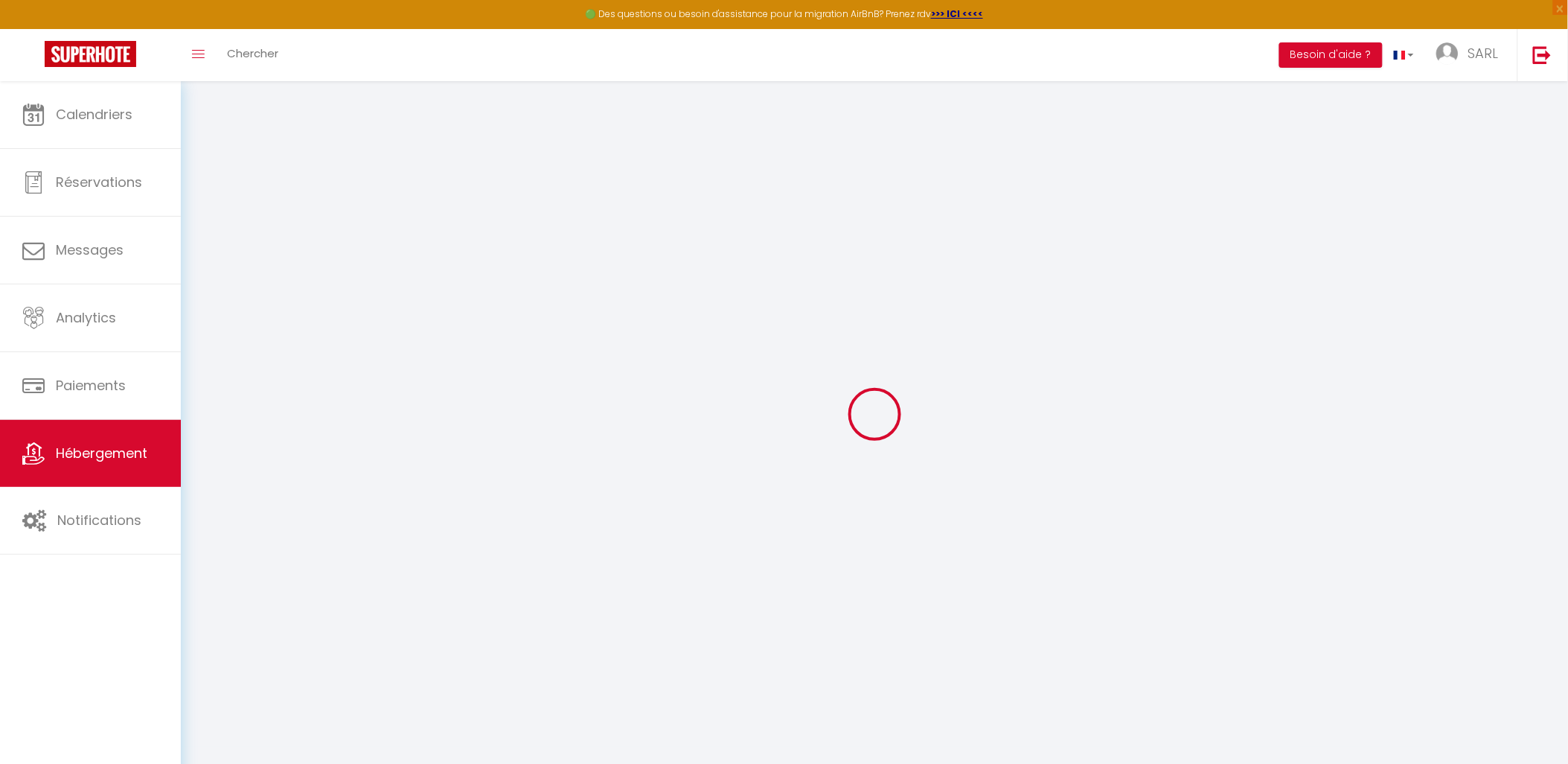
checkbox input "false"
select select
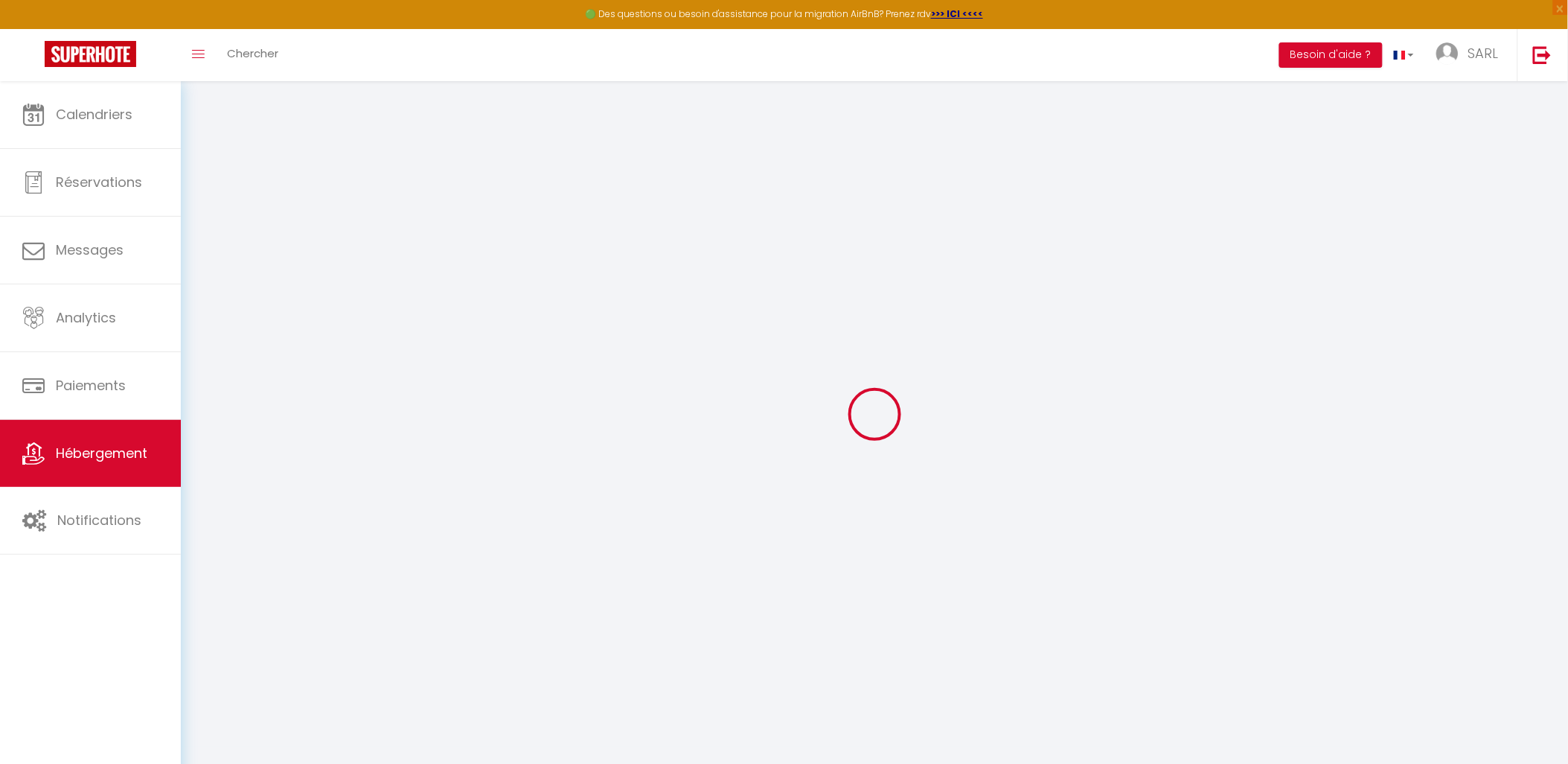
select select
checkbox input "false"
checkbox input "true"
checkbox input "false"
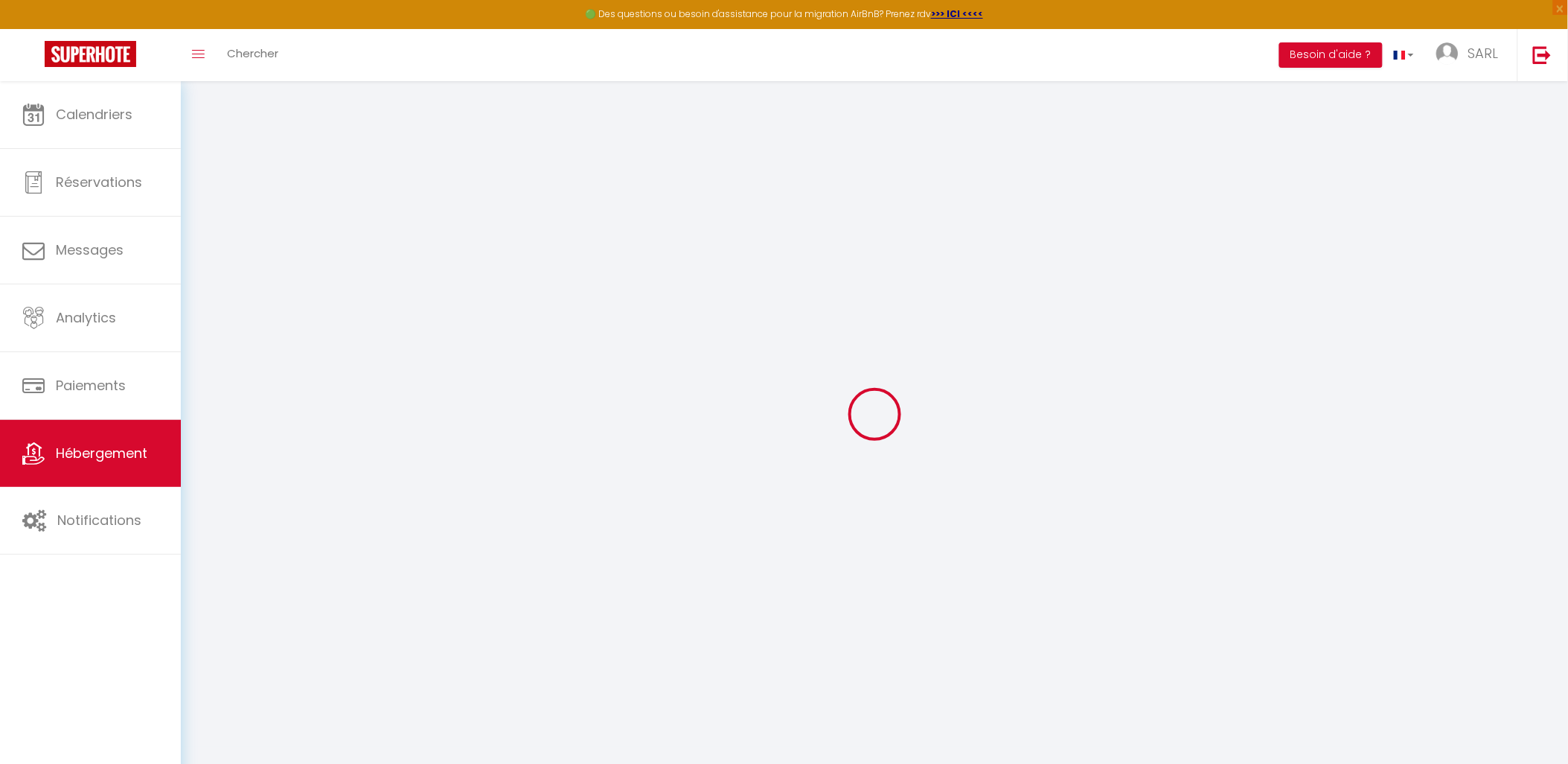
checkbox input "false"
checkbox input "true"
checkbox input "false"
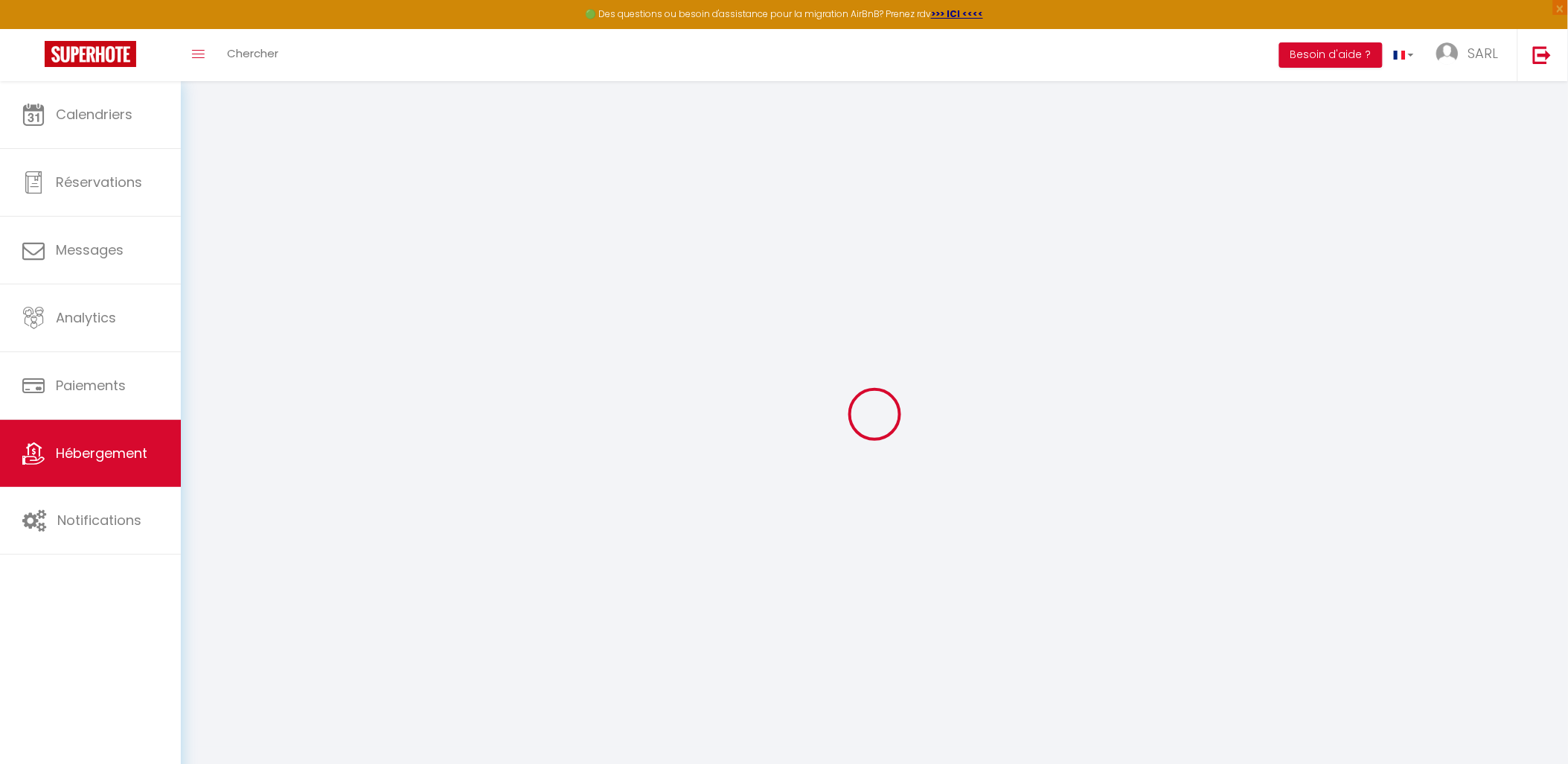
select select "16:00"
select select
select select "11:00"
select select "30"
select select "120"
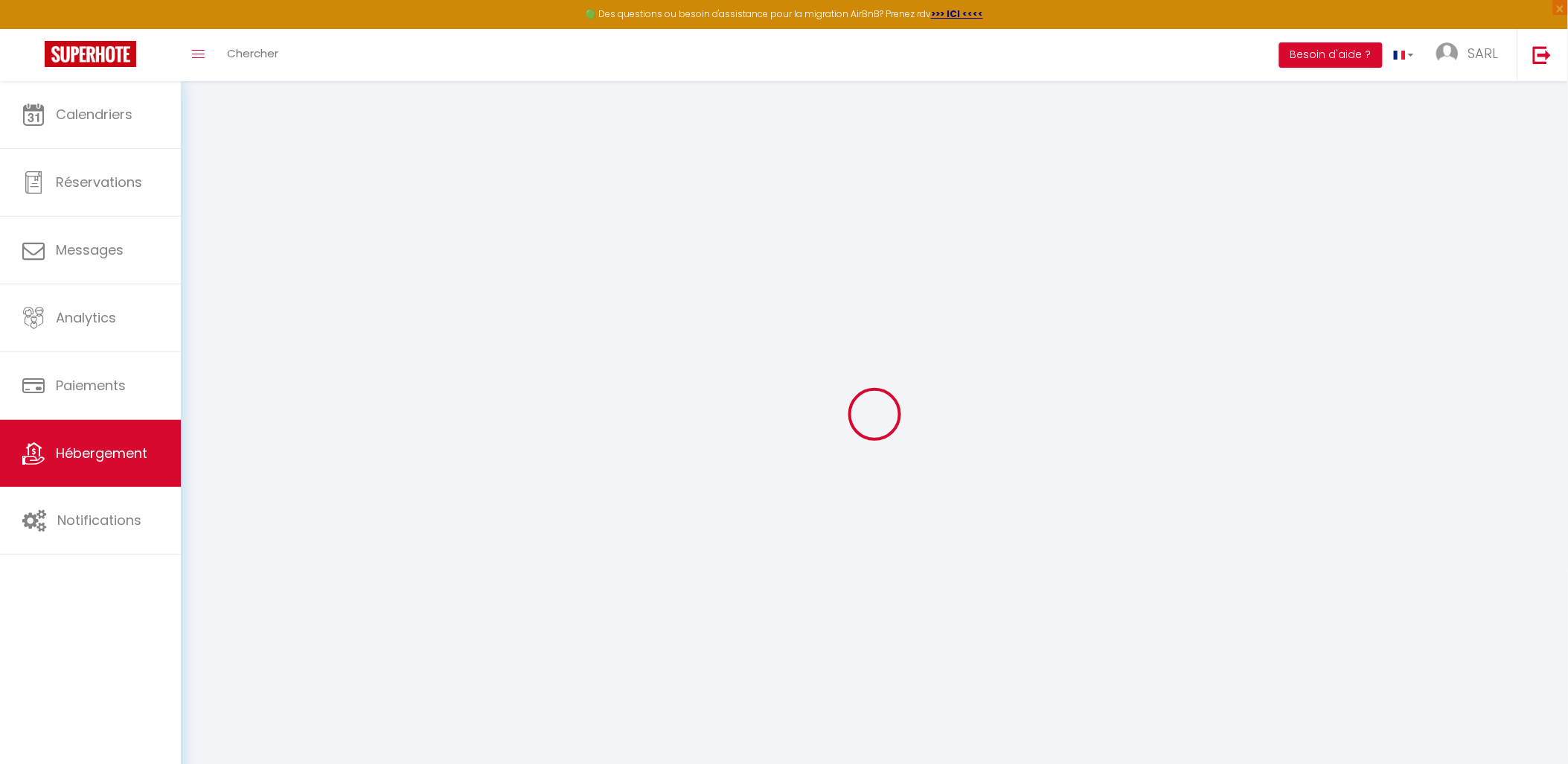
select select
checkbox input "false"
checkbox input "true"
checkbox input "false"
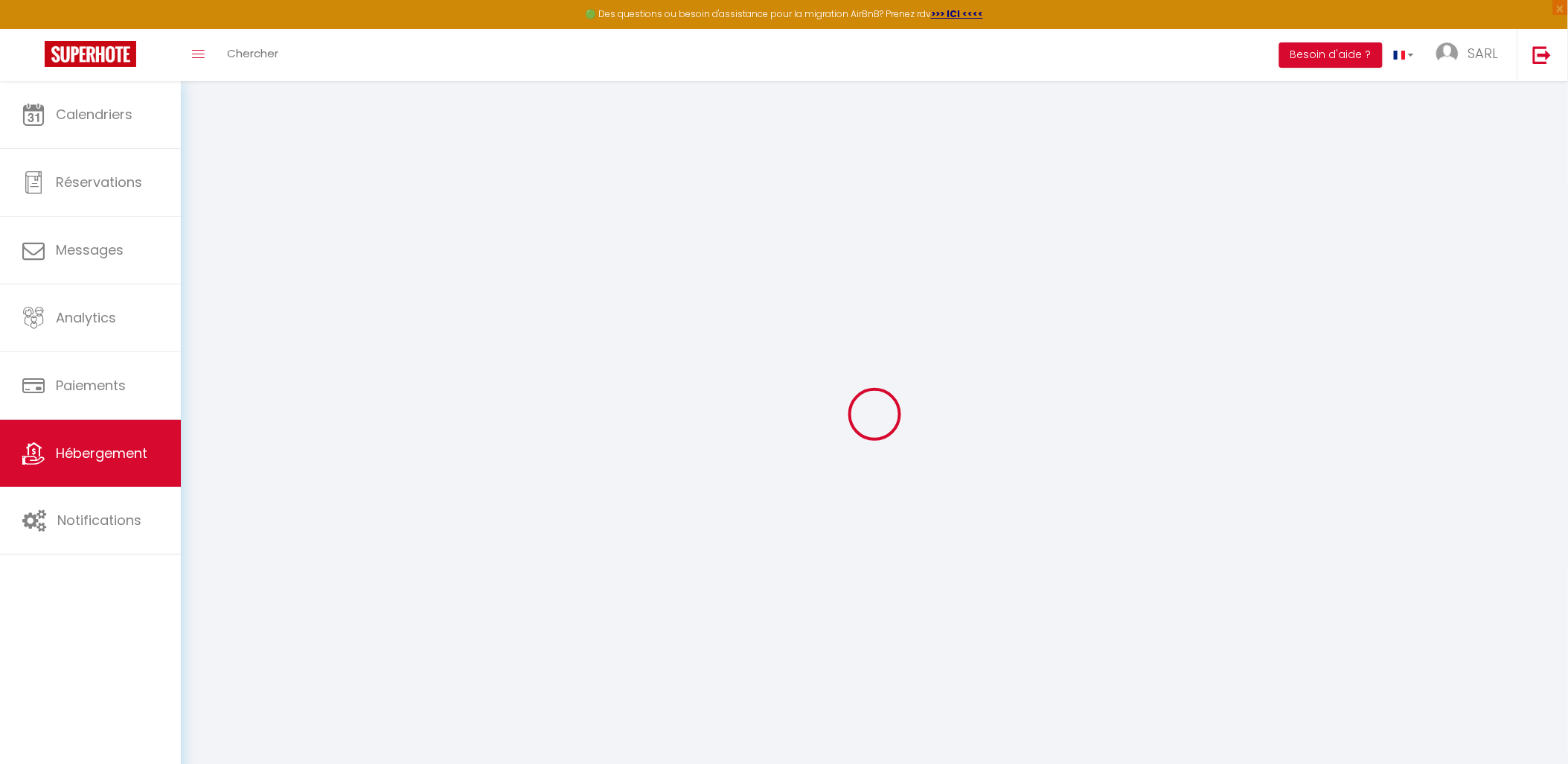
select select
checkbox input "false"
checkbox input "true"
checkbox input "false"
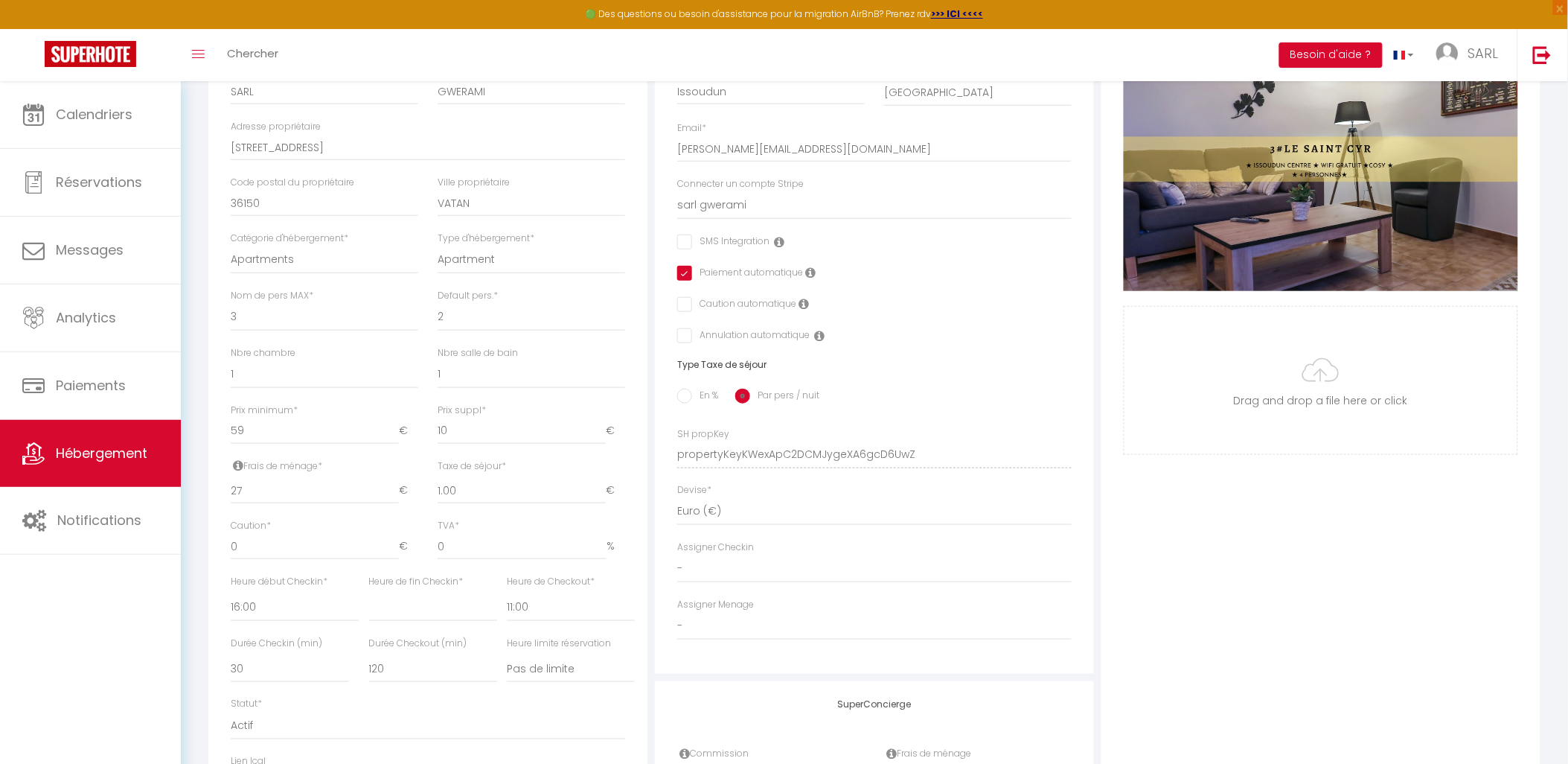
scroll to position [330, 0]
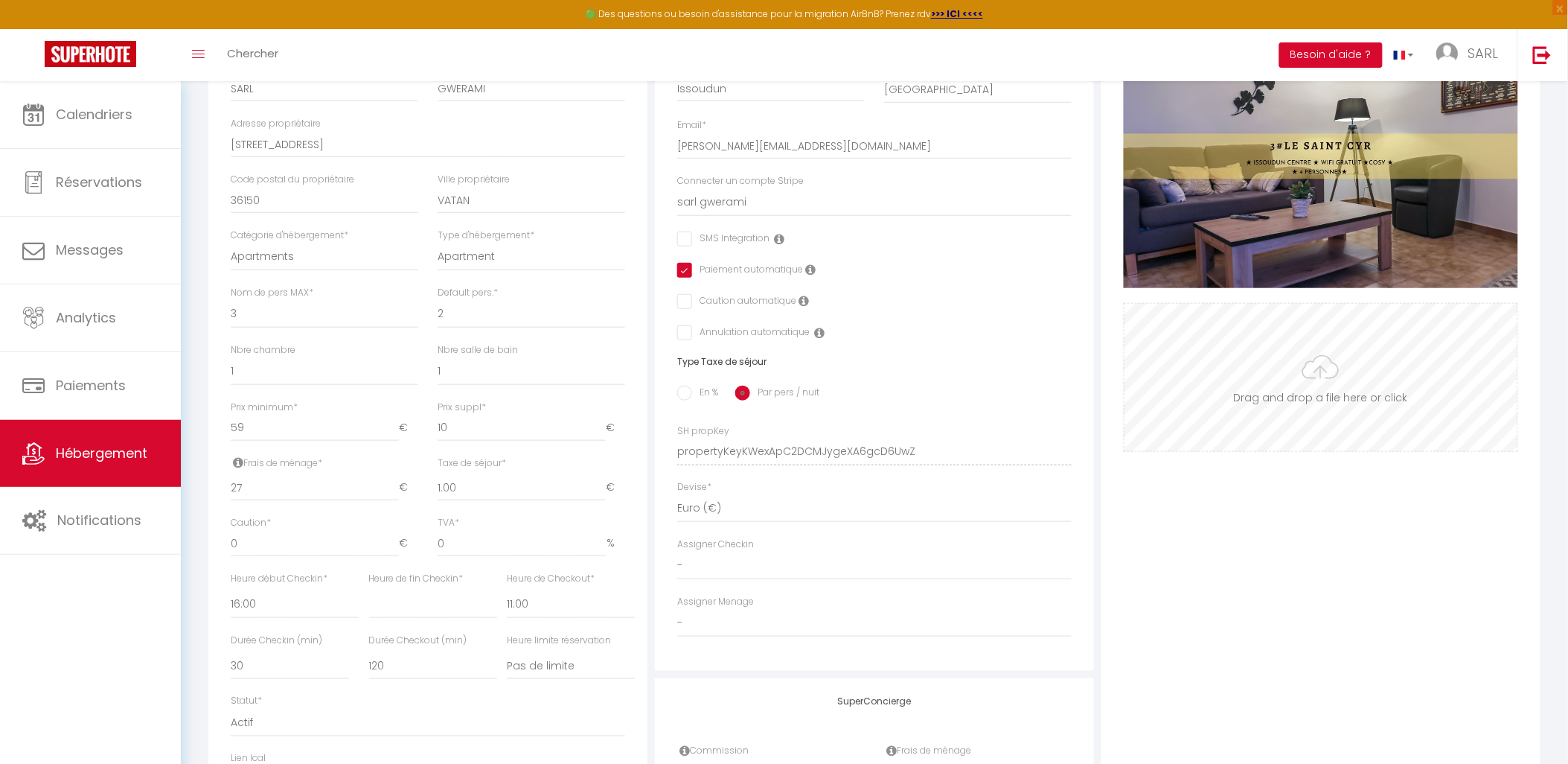
click at [1326, 426] on input "Photo" at bounding box center [1321, 378] width 393 height 147
type input "C:\fakepath\Salon cosy à LE SAINT CYR.png"
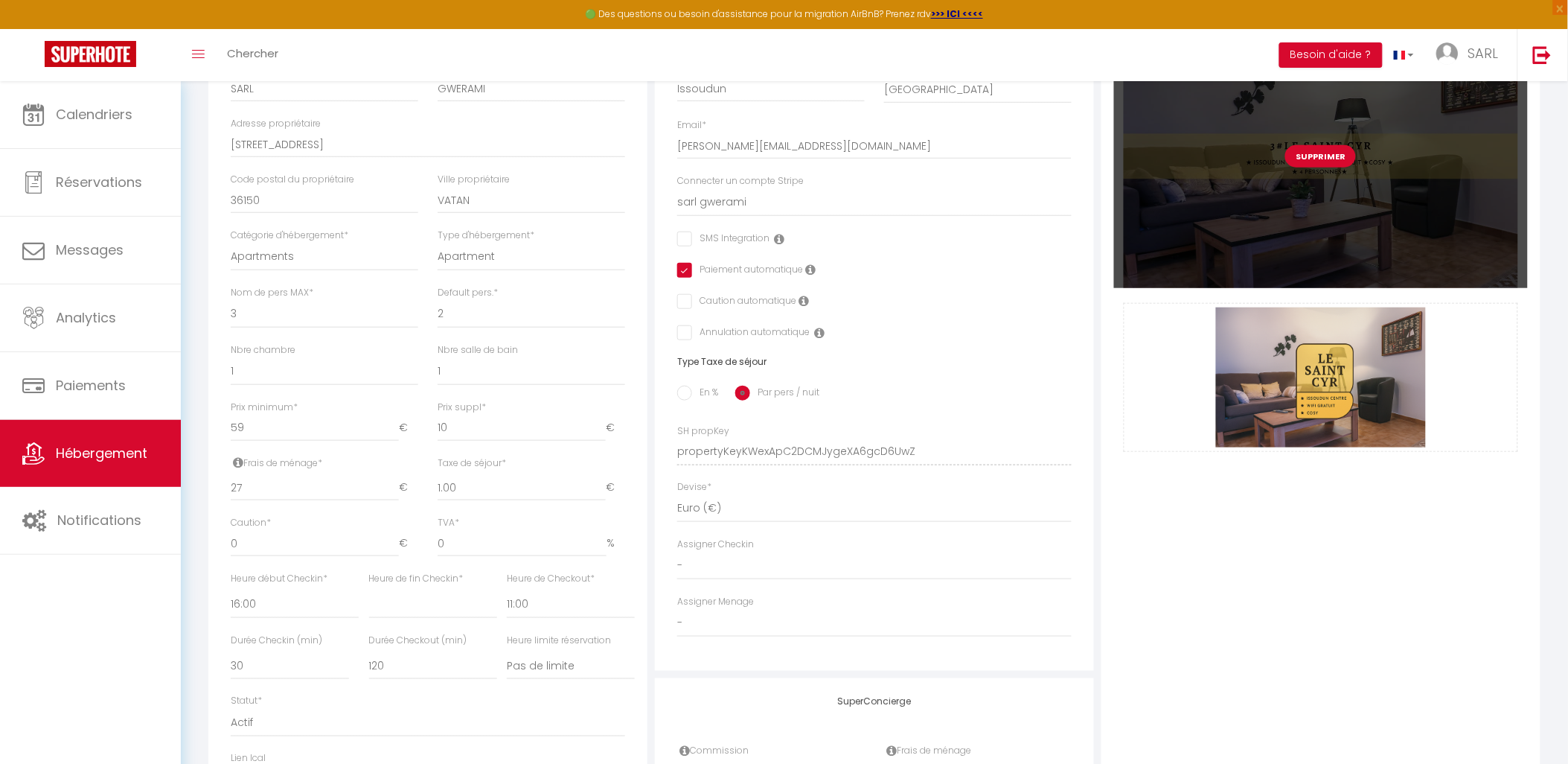
drag, startPoint x: 1337, startPoint y: 393, endPoint x: 1366, endPoint y: 210, distance: 185.3
click at [1366, 210] on div "Supprimer Drag and drop a file here or click Ooops, something wrong appended. R…" at bounding box center [1320, 237] width 394 height 427
click at [1328, 166] on button "Supprimer" at bounding box center [1320, 156] width 71 height 22
select select
checkbox input "false"
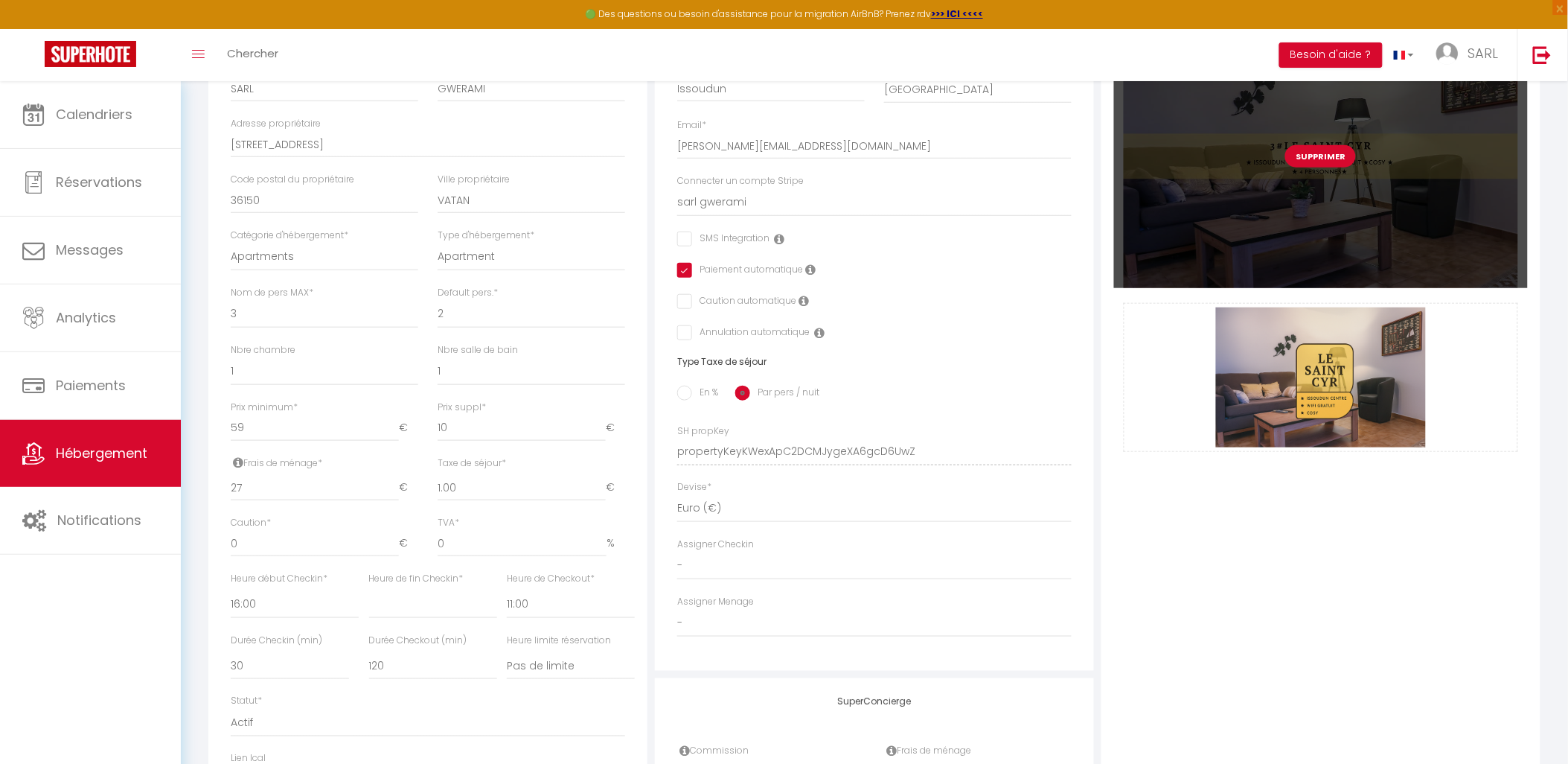
checkbox input "true"
checkbox input "false"
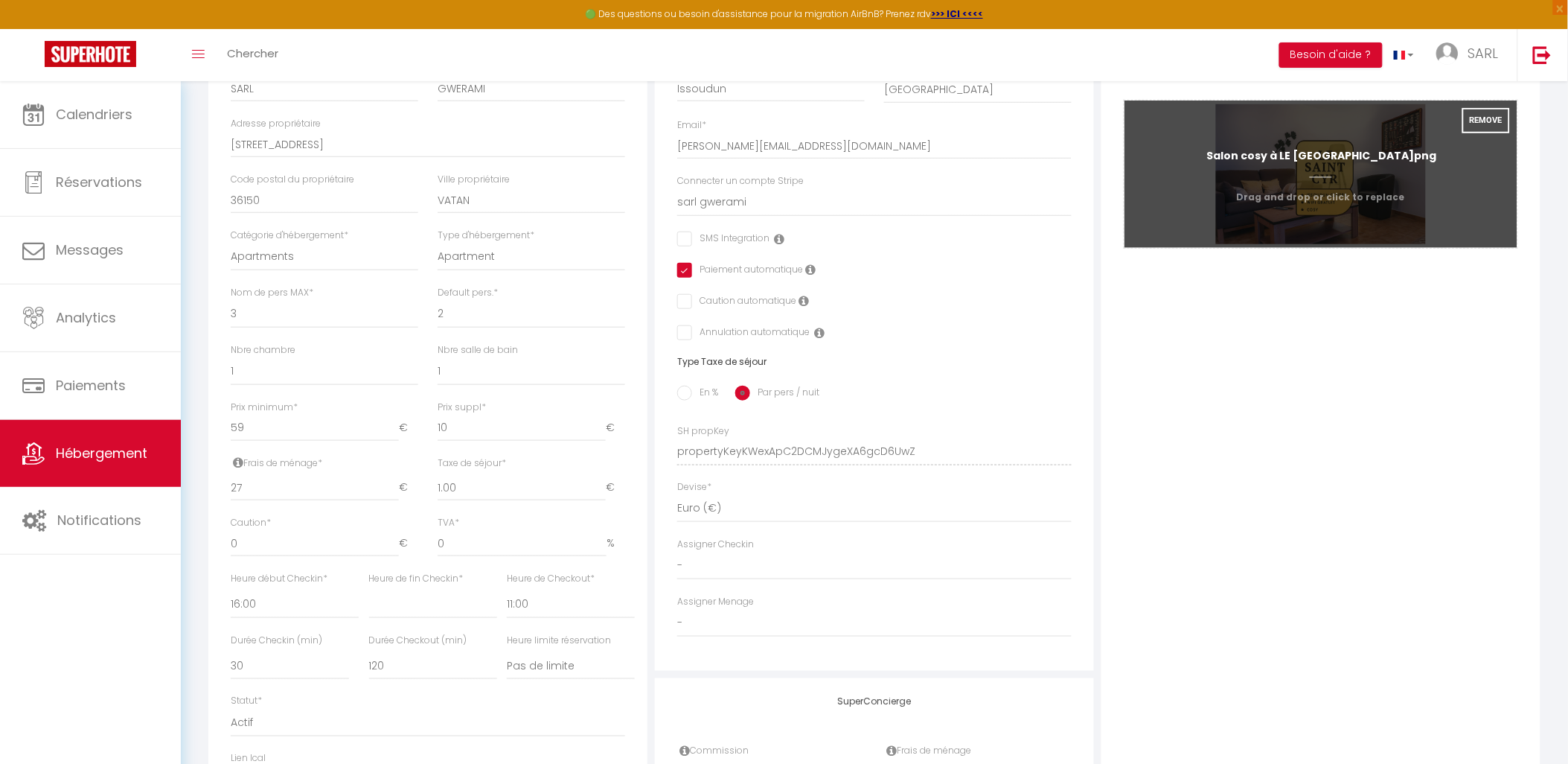
select select
checkbox input "false"
checkbox input "true"
checkbox input "false"
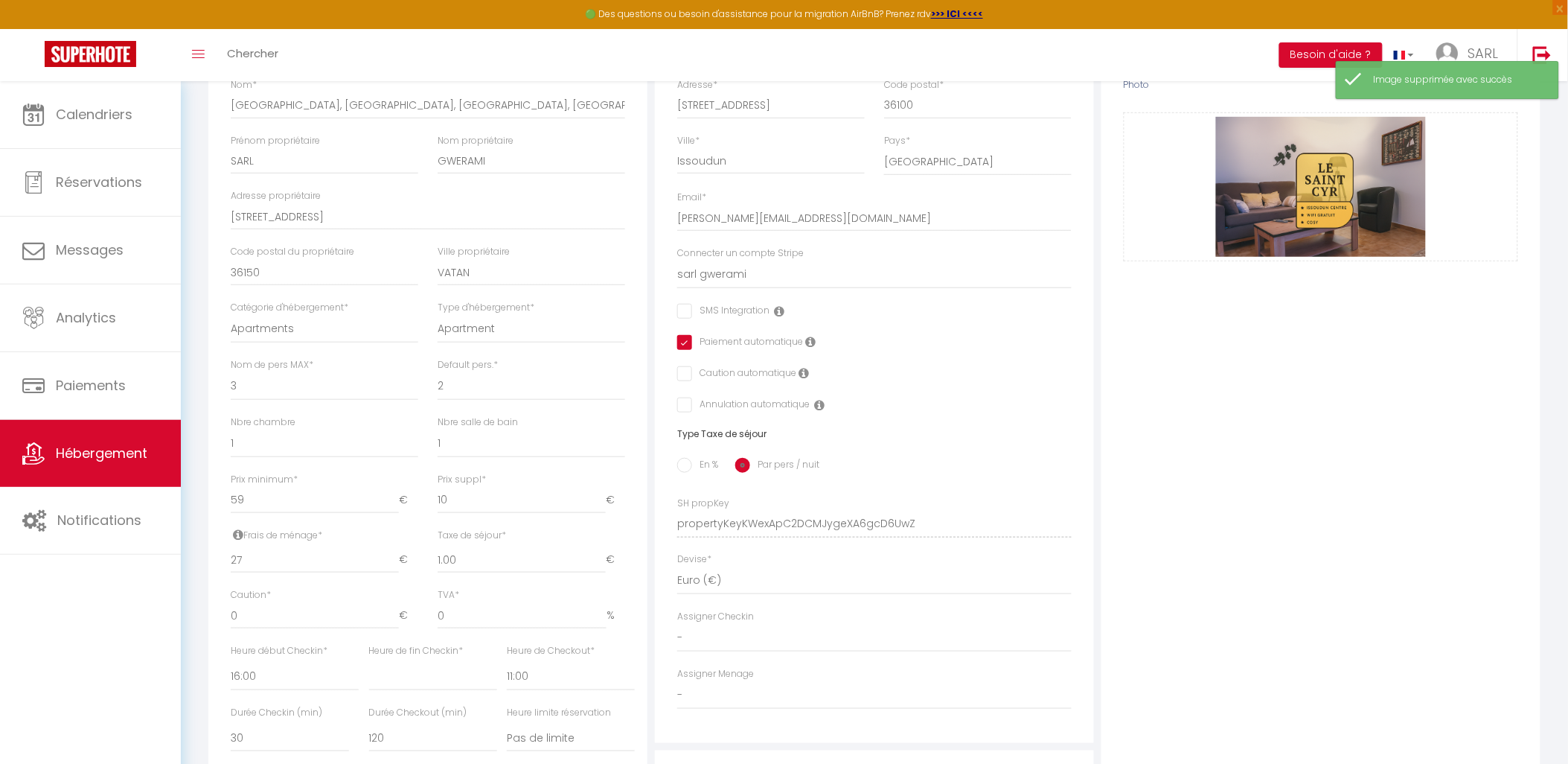
scroll to position [166, 0]
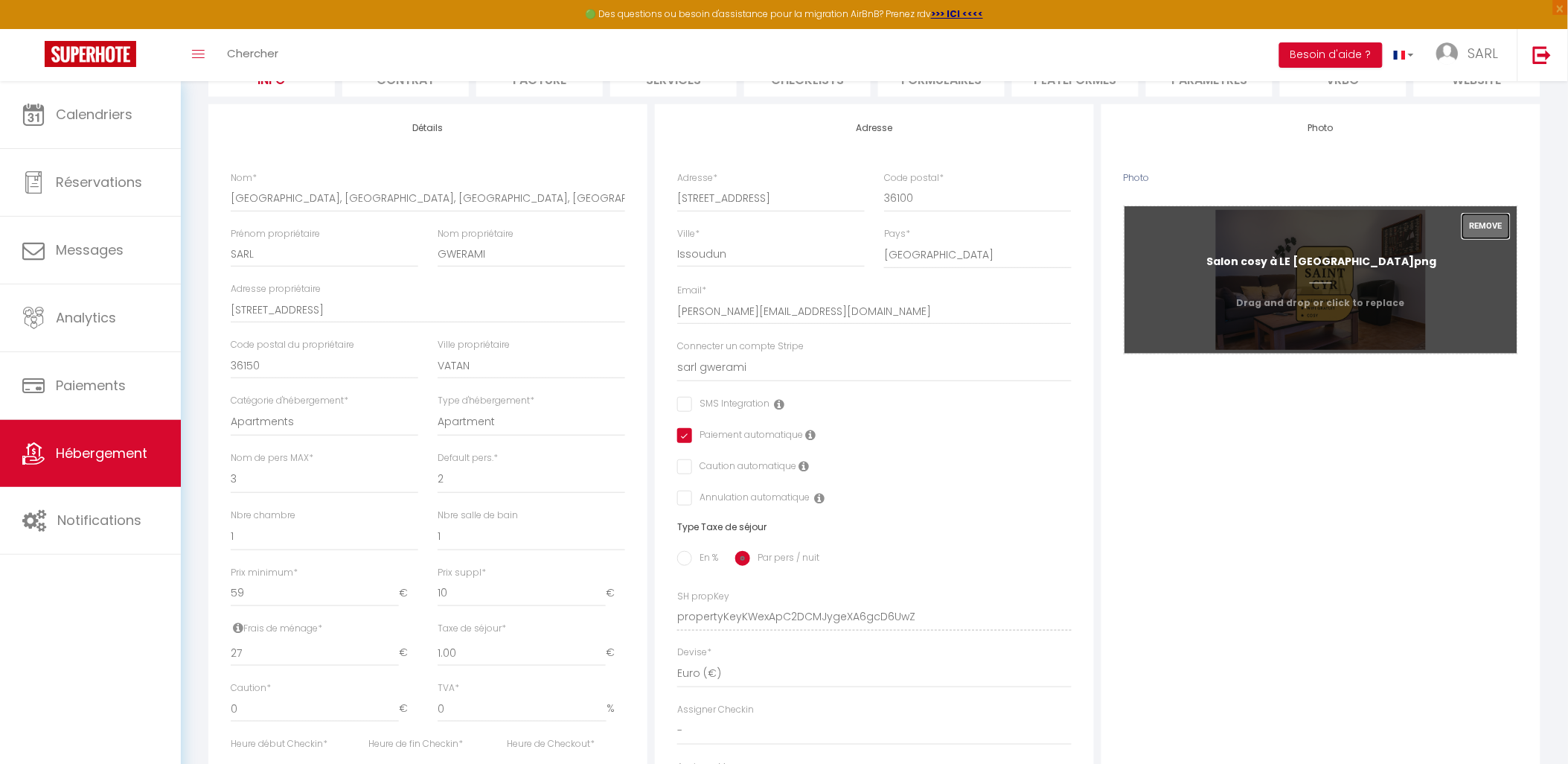
click at [1492, 236] on button "Remove" at bounding box center [1486, 227] width 47 height 25
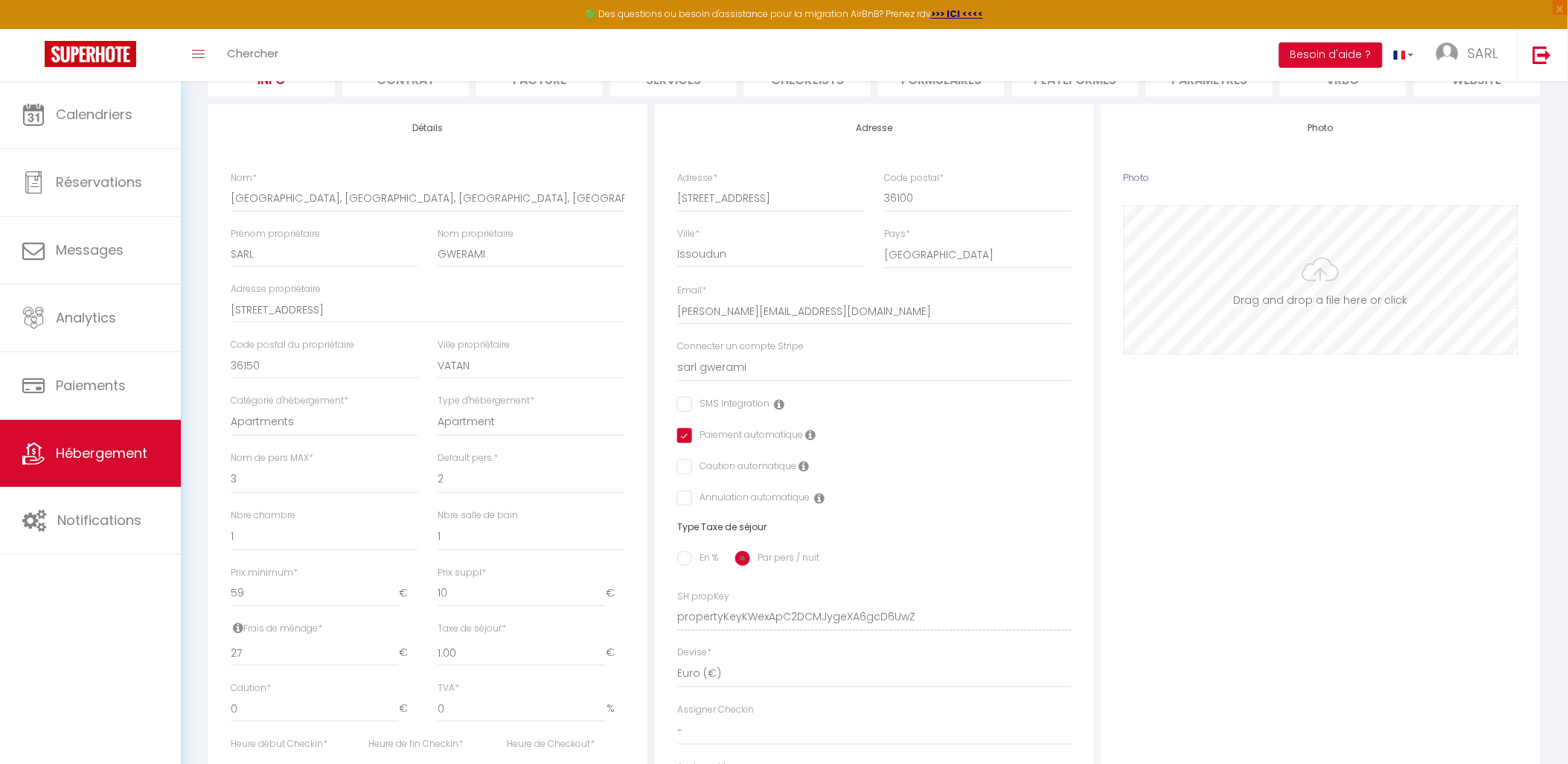
click at [1311, 295] on input "Photo" at bounding box center [1321, 280] width 393 height 147
type input "C:\fakepath\Salon cosy à LE SAINT CYR.png"
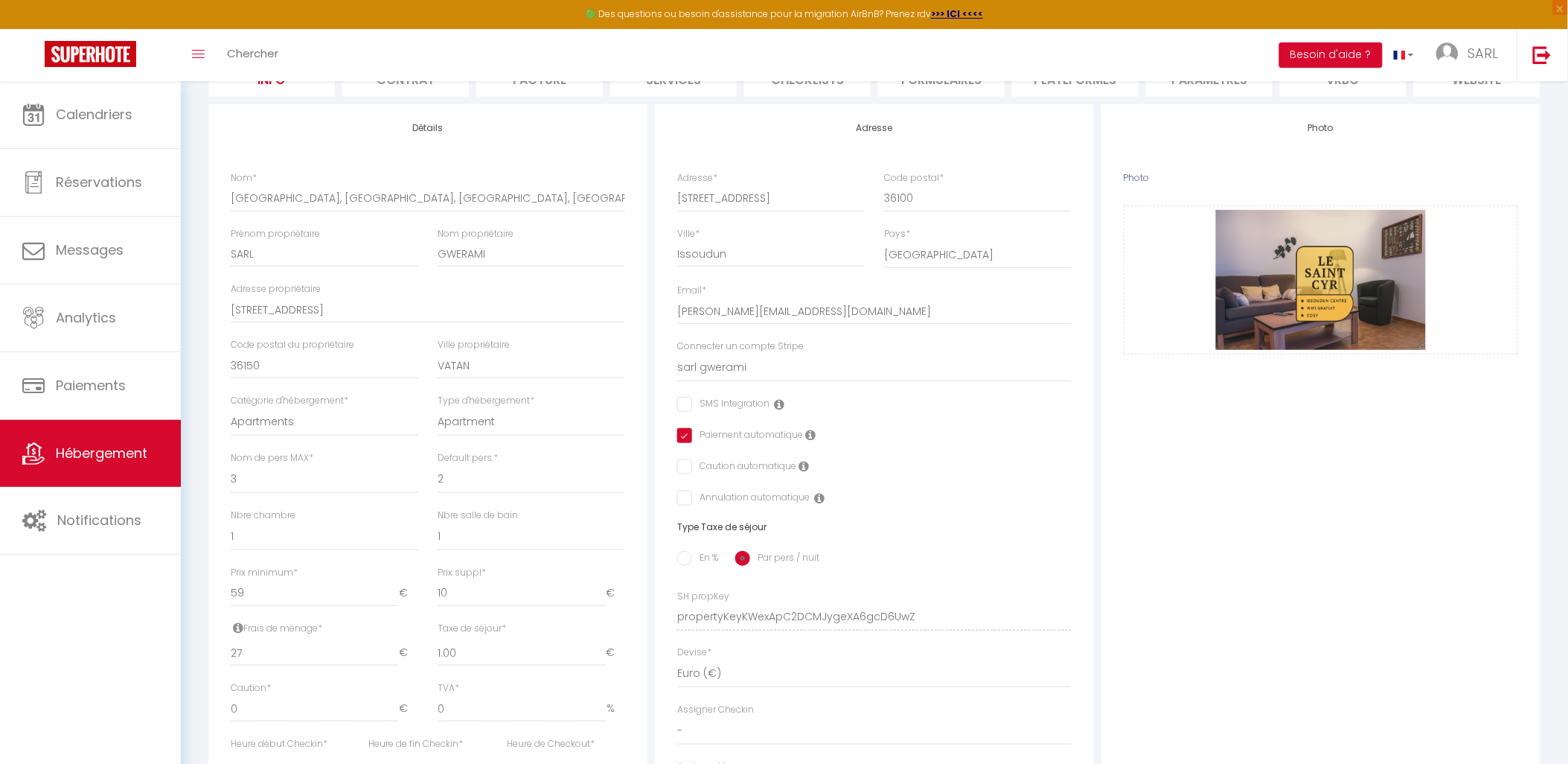
click at [1177, 637] on div "Photo Photo Drag and drop a file here or click Ooops, something wrong appended.…" at bounding box center [1321, 606] width 439 height 1004
drag, startPoint x: 268, startPoint y: 667, endPoint x: 219, endPoint y: 671, distance: 49.2
click at [219, 671] on div "Détails Nom * Le Saint-Cyr, Centre-ville, Cosy, Spacieux Prénom propriétaire SA…" at bounding box center [428, 548] width 439 height 887
type input "3"
select select
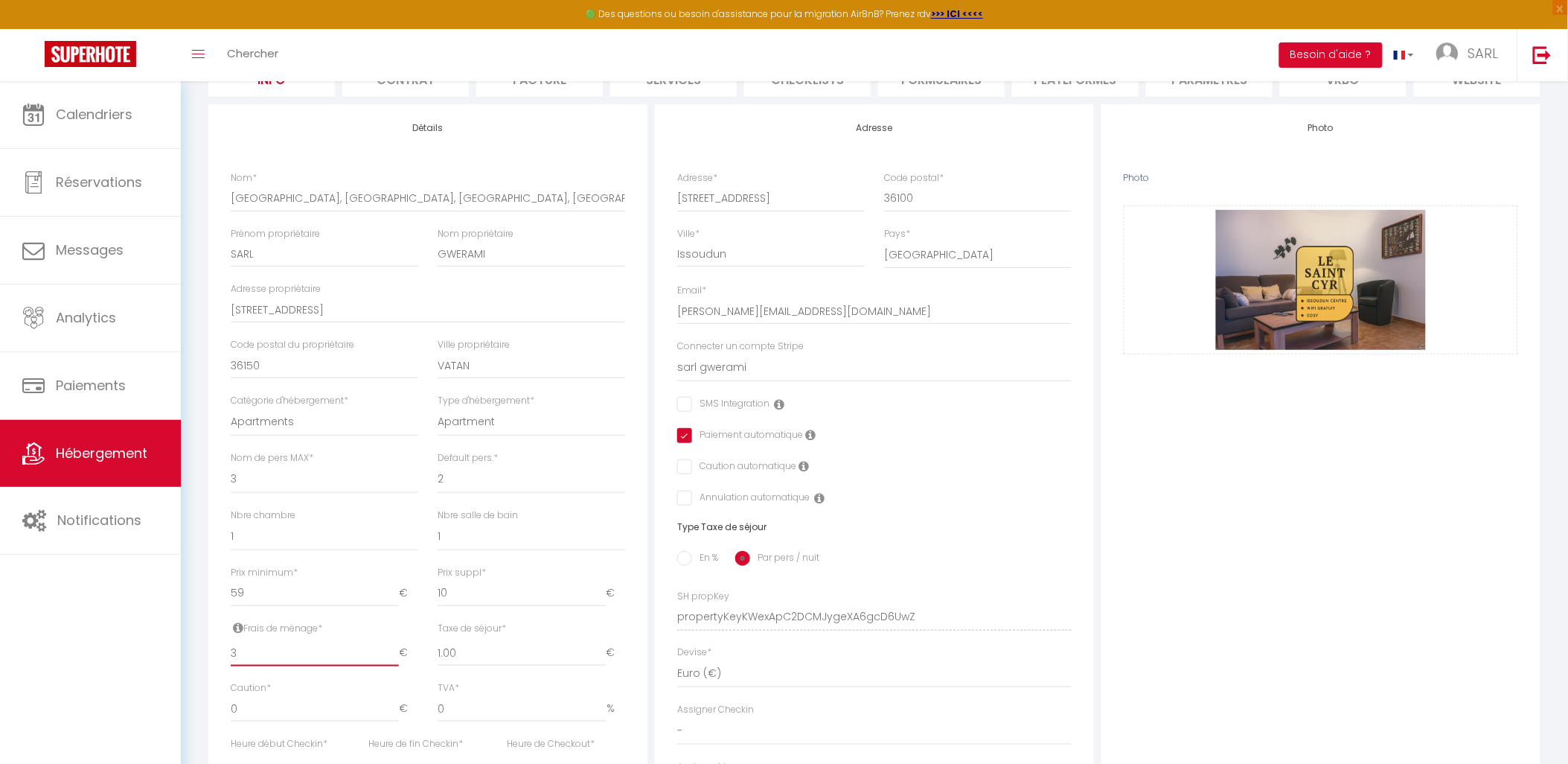
checkbox input "false"
checkbox input "true"
checkbox input "false"
type input "36"
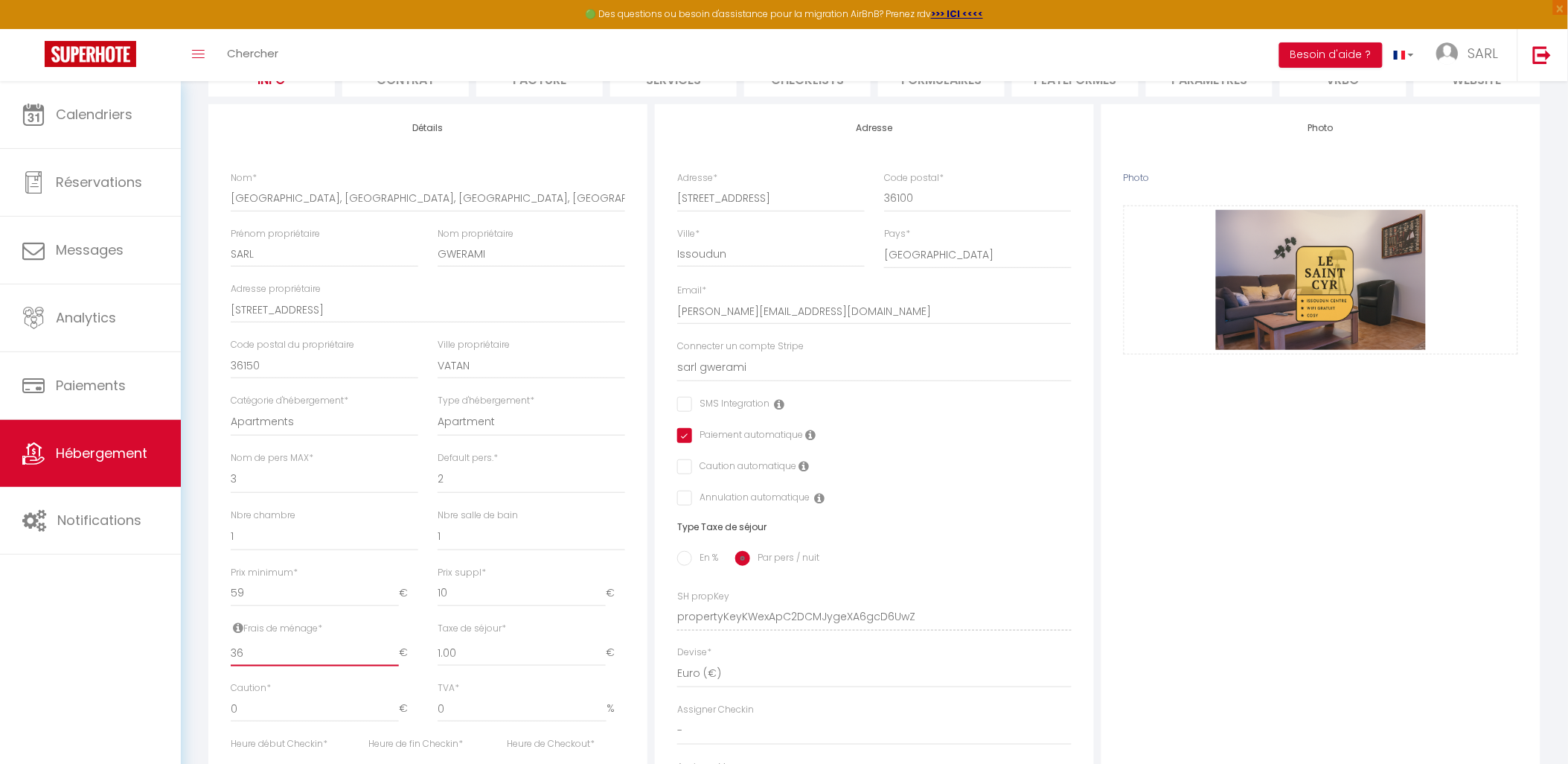
select select
checkbox input "false"
checkbox input "true"
checkbox input "false"
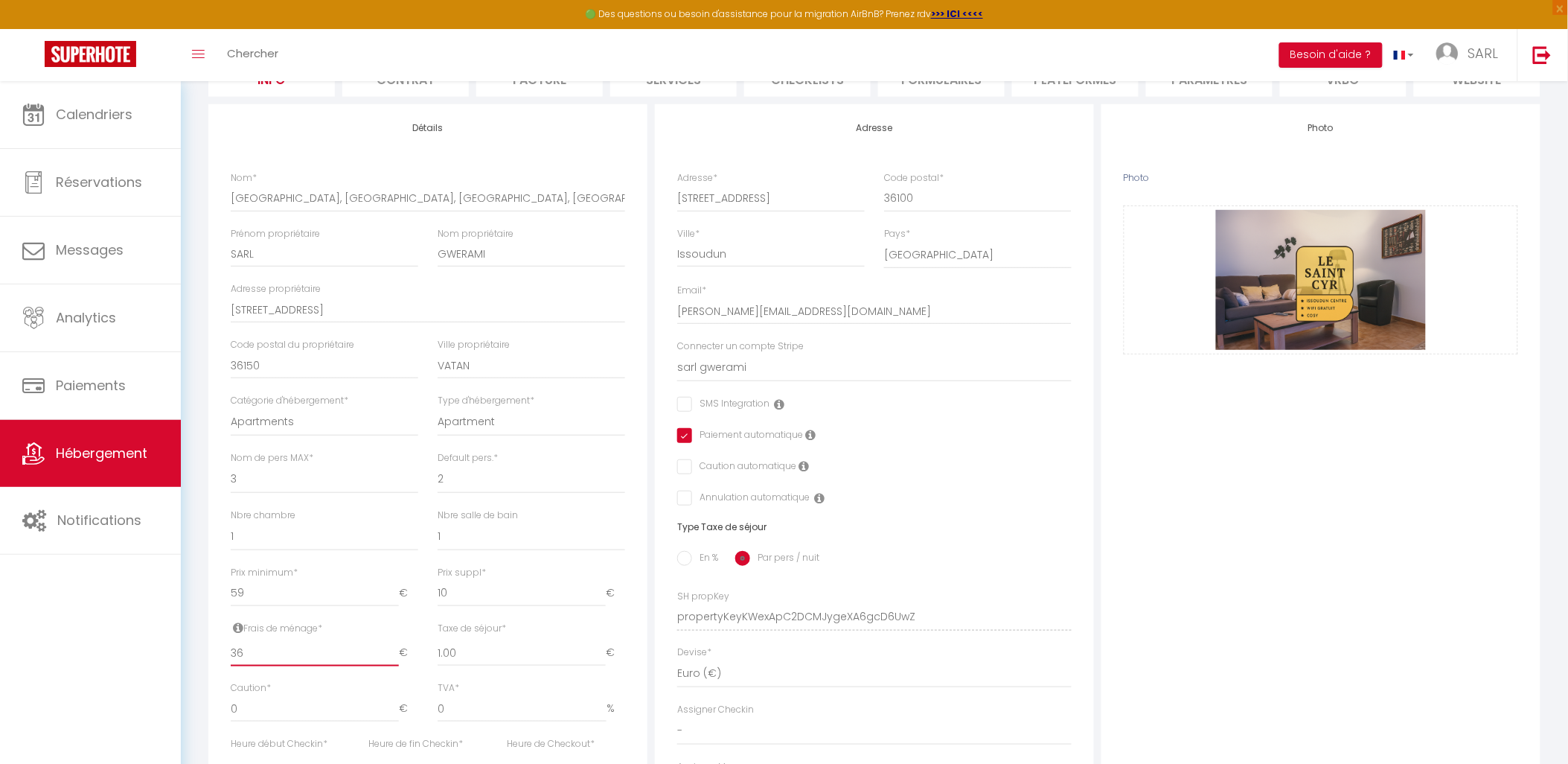
type input "36"
click at [250, 606] on input "59" at bounding box center [315, 594] width 168 height 27
type input "5"
select select
checkbox input "false"
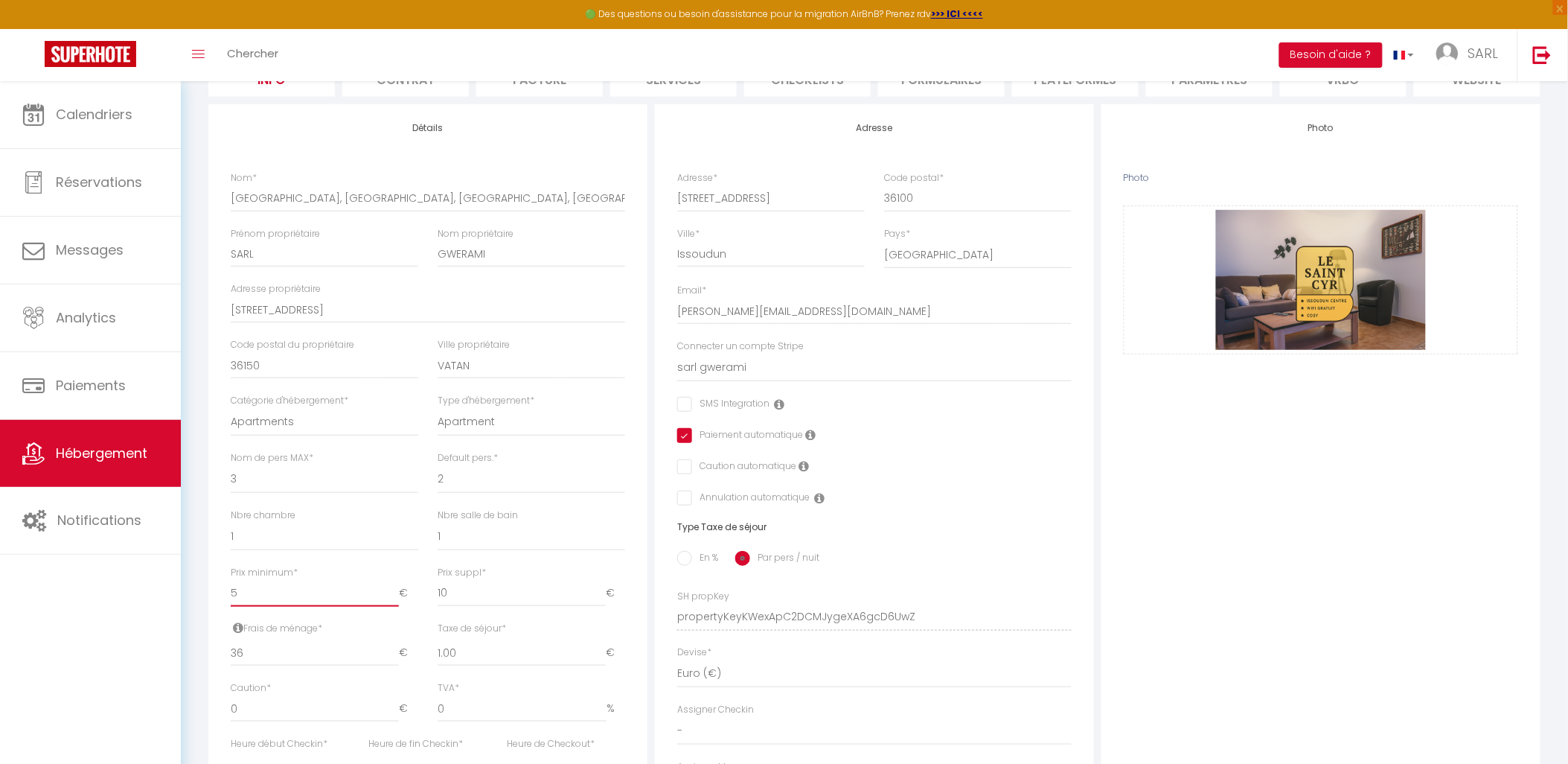
checkbox input "true"
checkbox input "false"
select select
checkbox input "false"
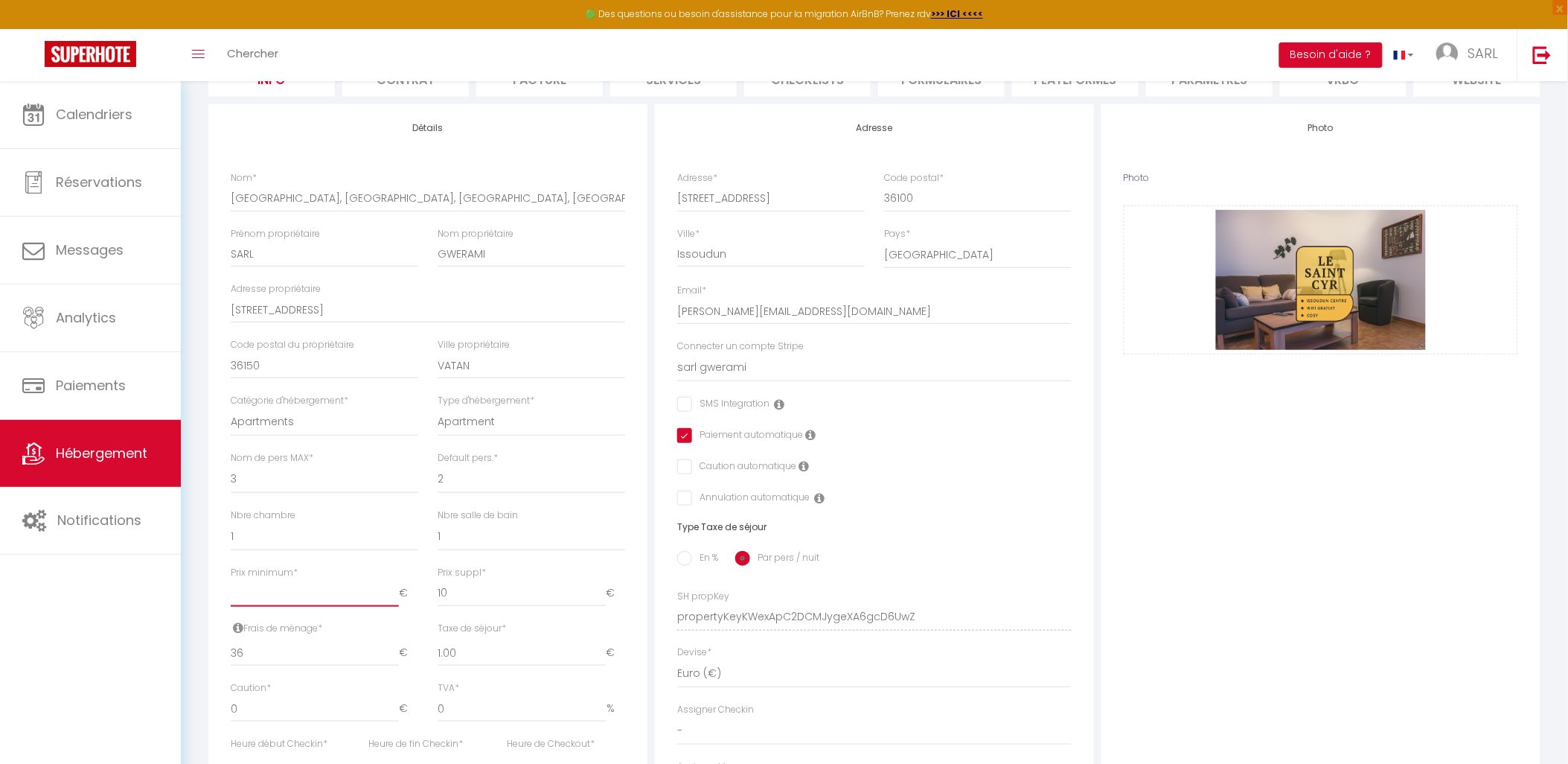
checkbox input "true"
checkbox input "false"
type input "4"
select select
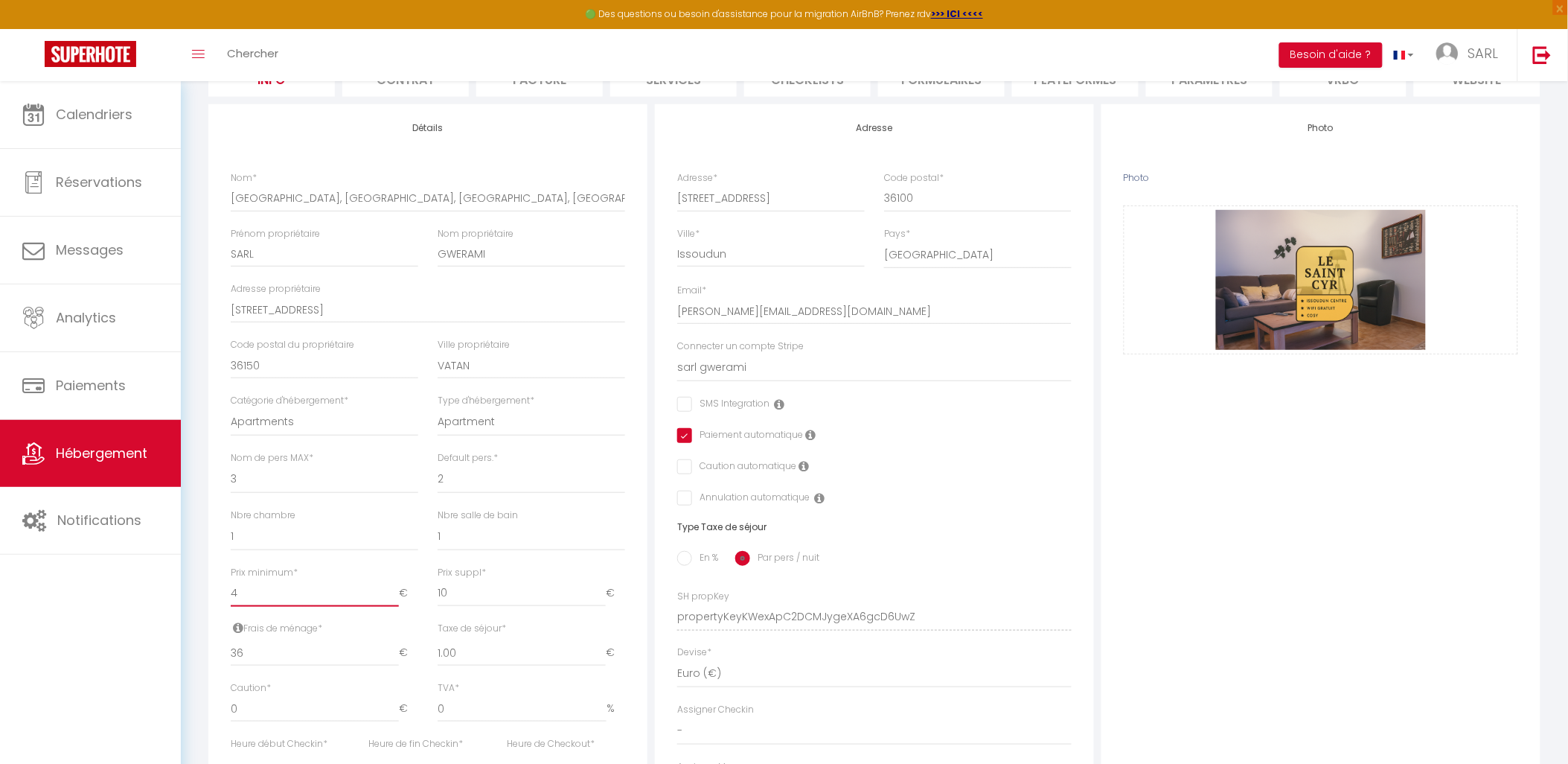
checkbox input "false"
checkbox input "true"
checkbox input "false"
type input "49"
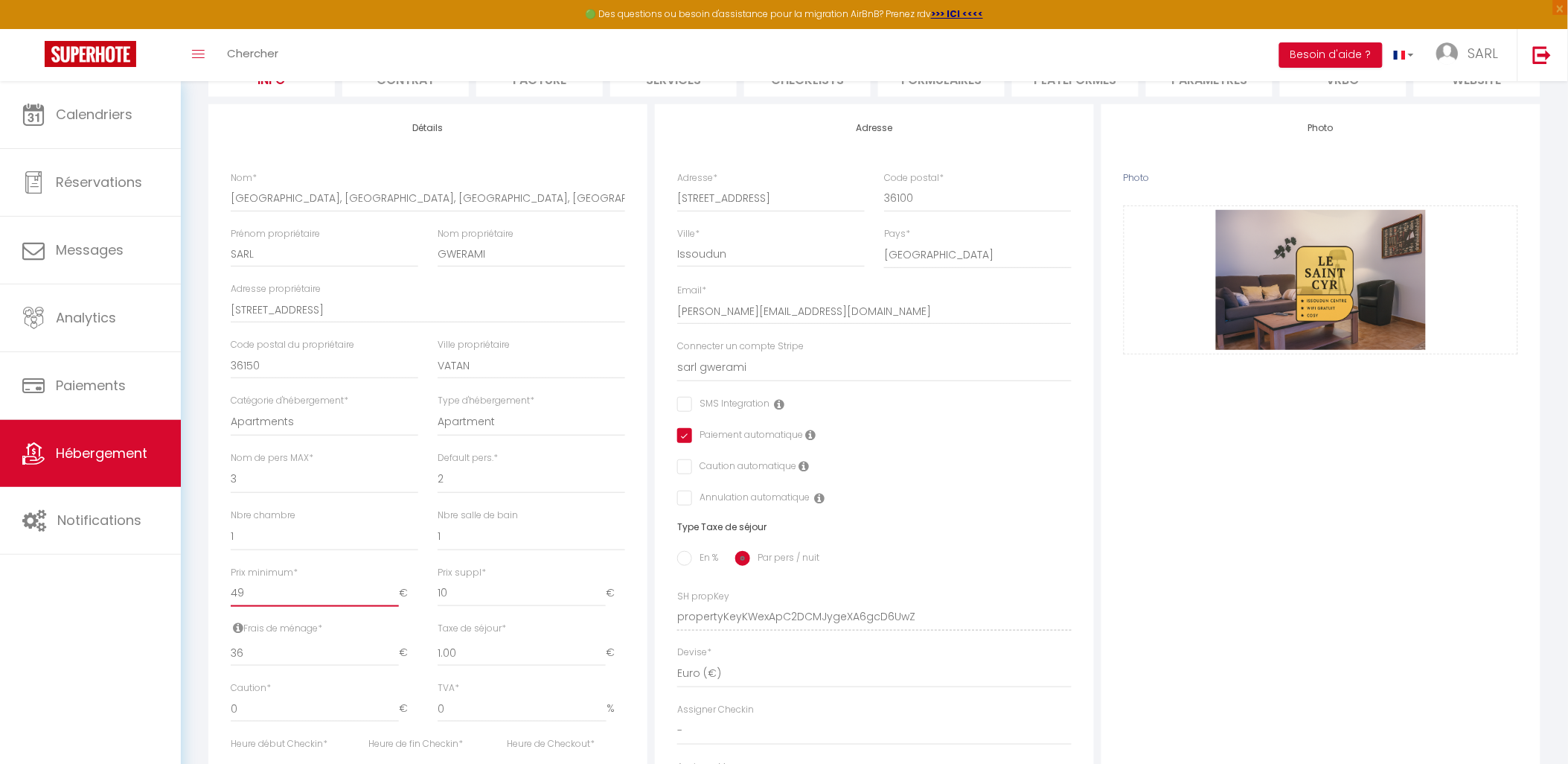
select select
click at [112, 634] on div "Calendriers Réservations Messages Analytics Paiements Hébergement Notifications" at bounding box center [90, 439] width 181 height 715
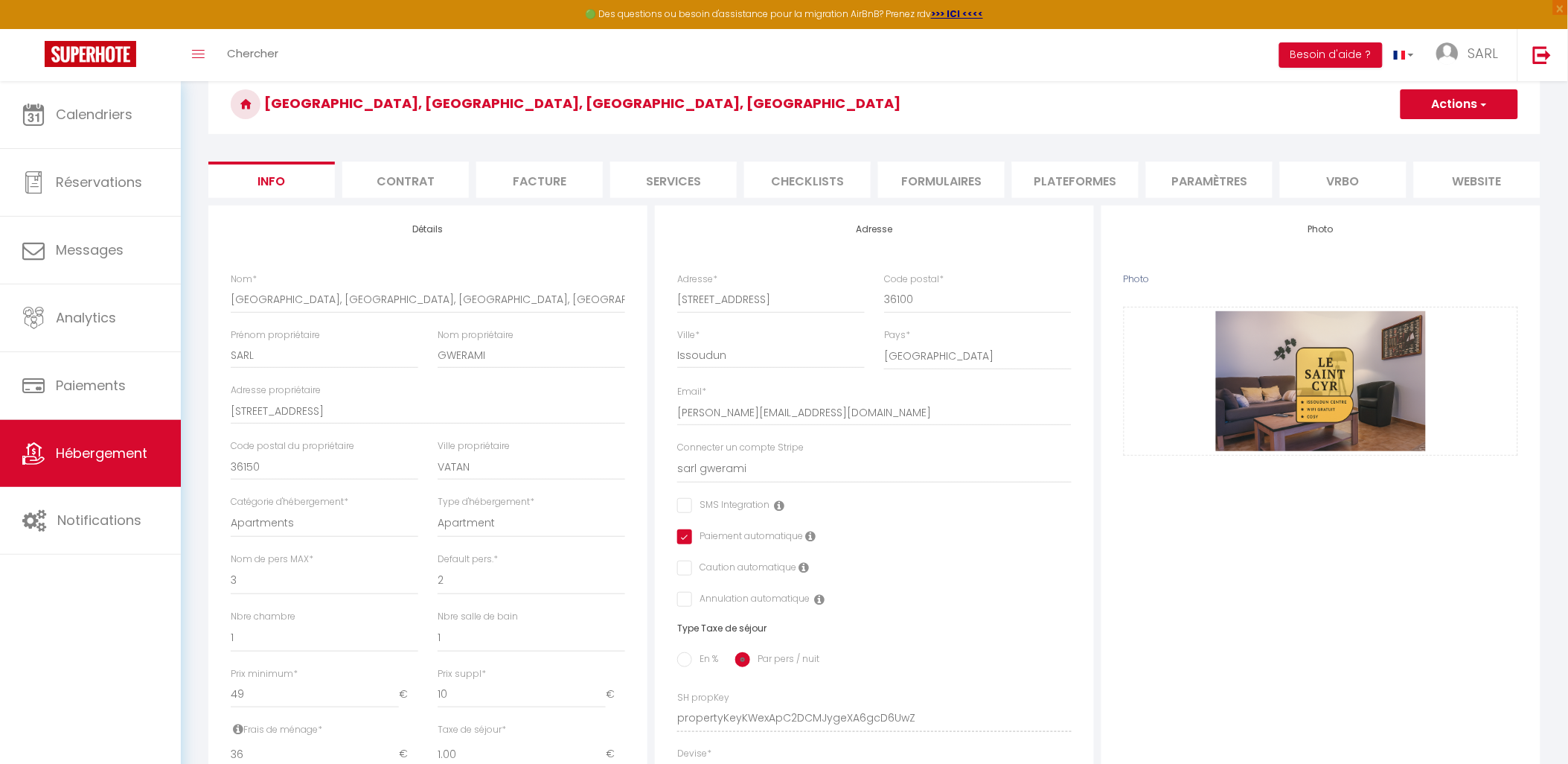
scroll to position [0, 0]
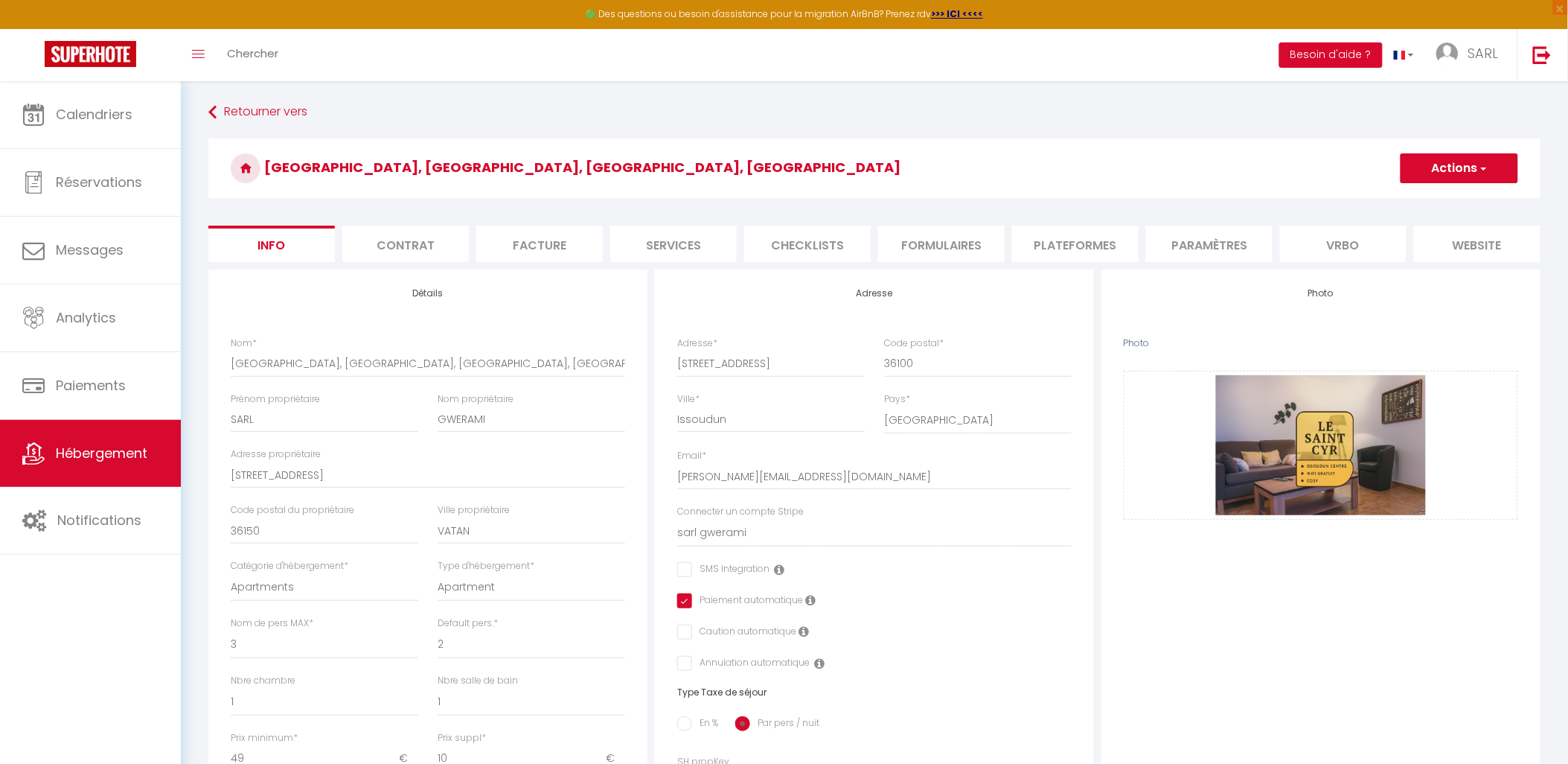
click at [1493, 168] on button "Actions" at bounding box center [1459, 168] width 117 height 30
click at [1456, 195] on link "Enregistrer" at bounding box center [1437, 201] width 160 height 19
click at [409, 250] on li "Contrat" at bounding box center [406, 244] width 127 height 37
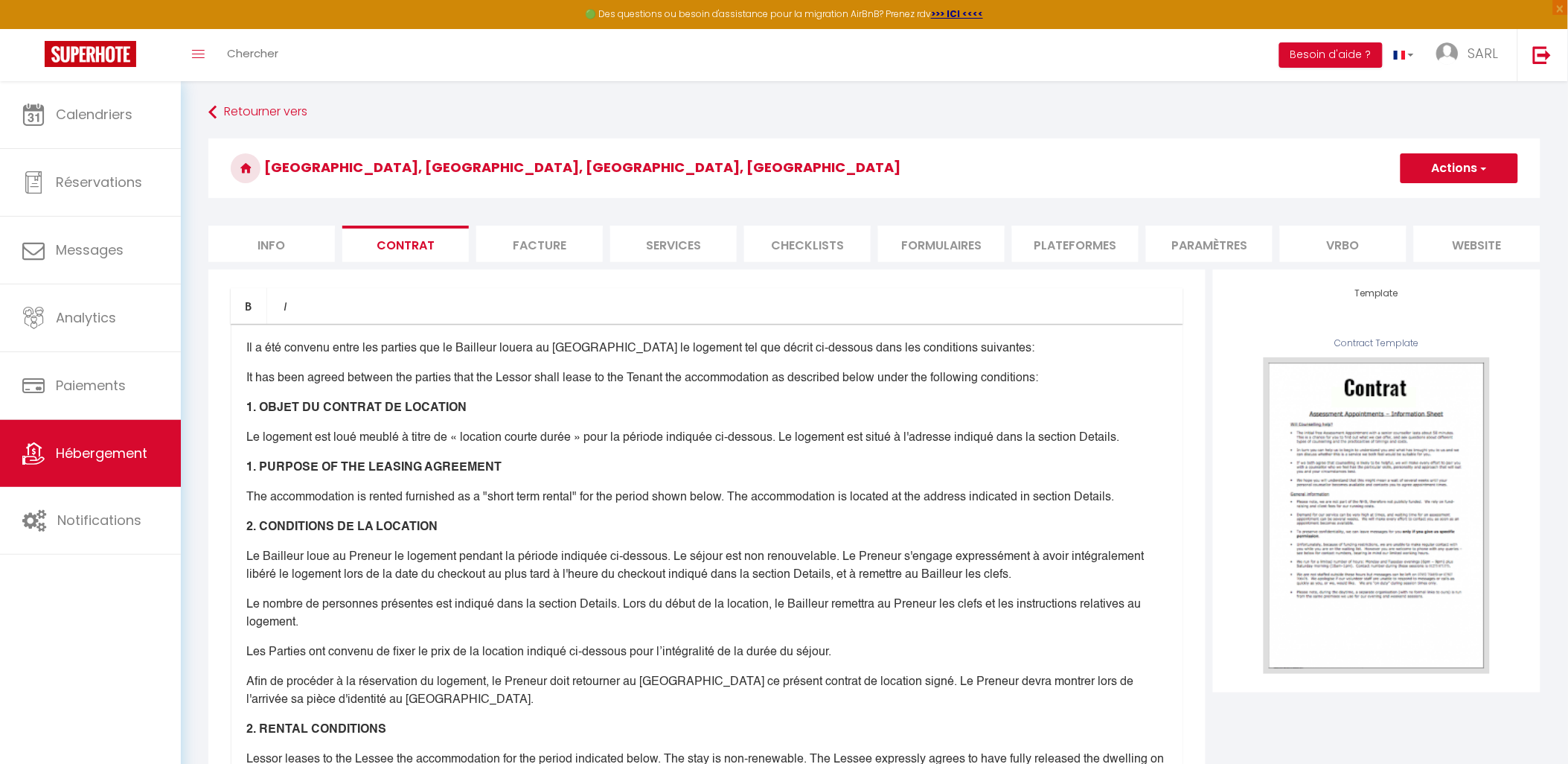
click at [511, 247] on li "Facture" at bounding box center [539, 244] width 127 height 37
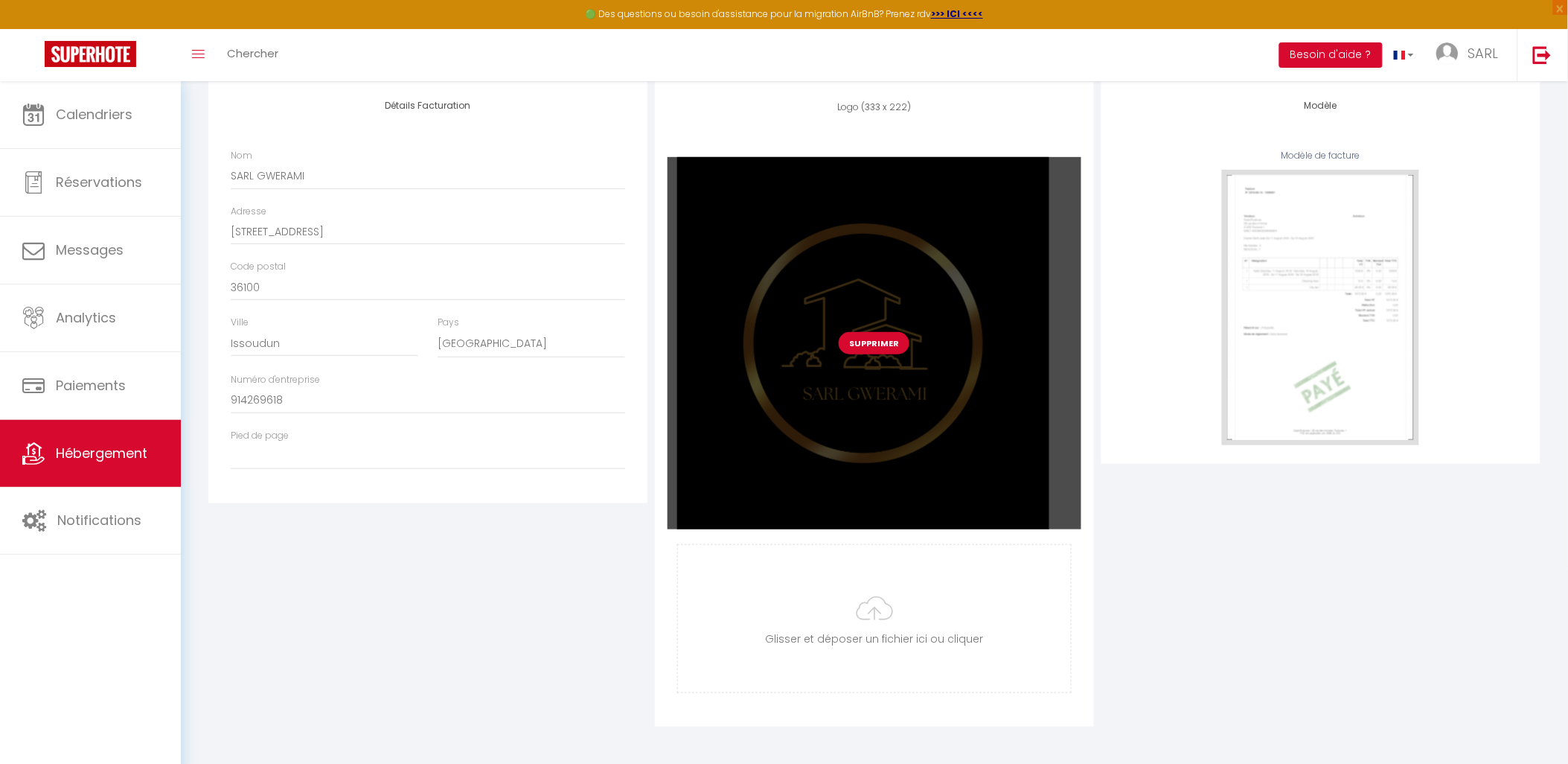
click at [854, 343] on button "Supprimer" at bounding box center [873, 343] width 71 height 22
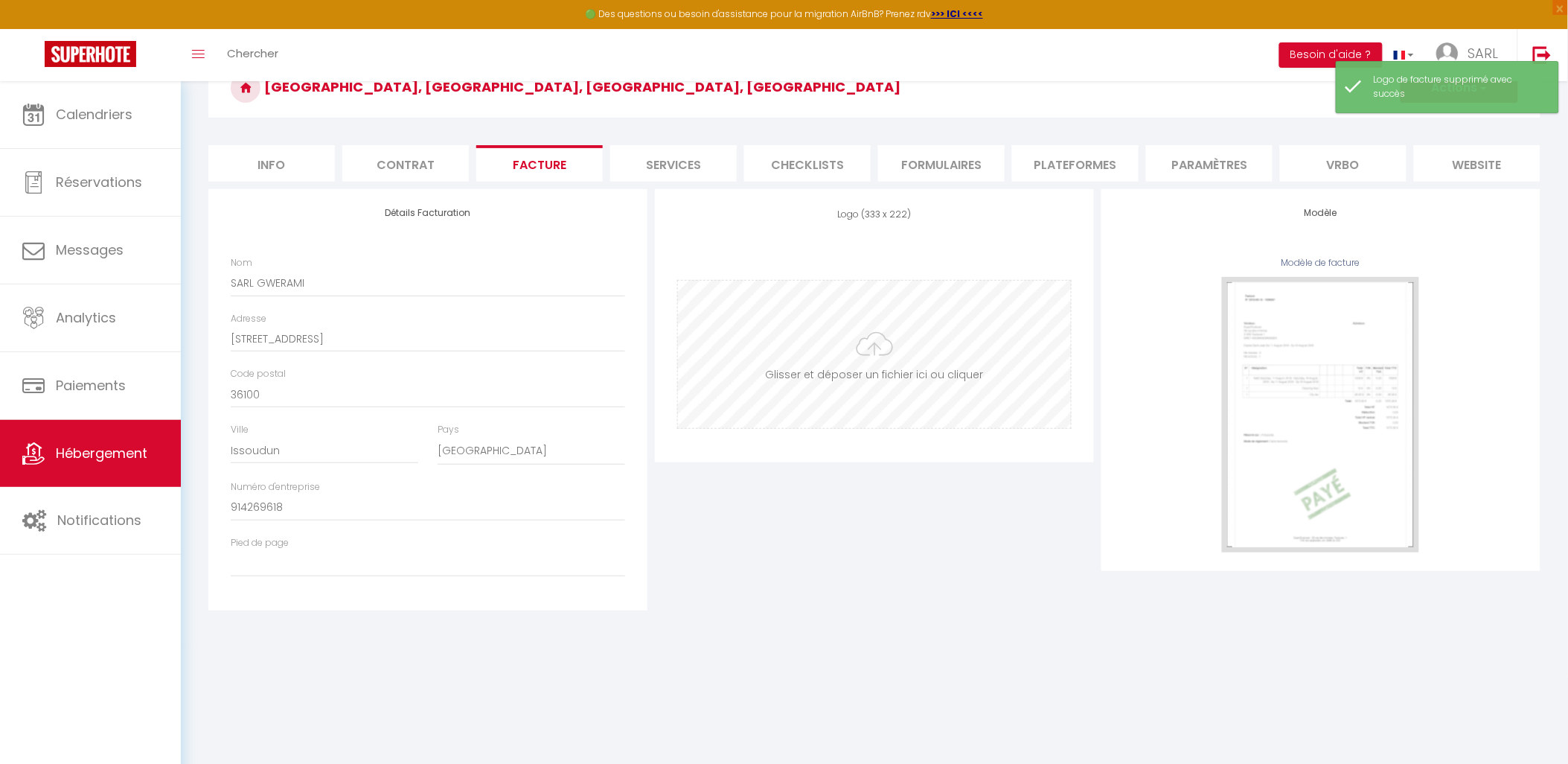
click at [887, 345] on input "file" at bounding box center [874, 354] width 393 height 147
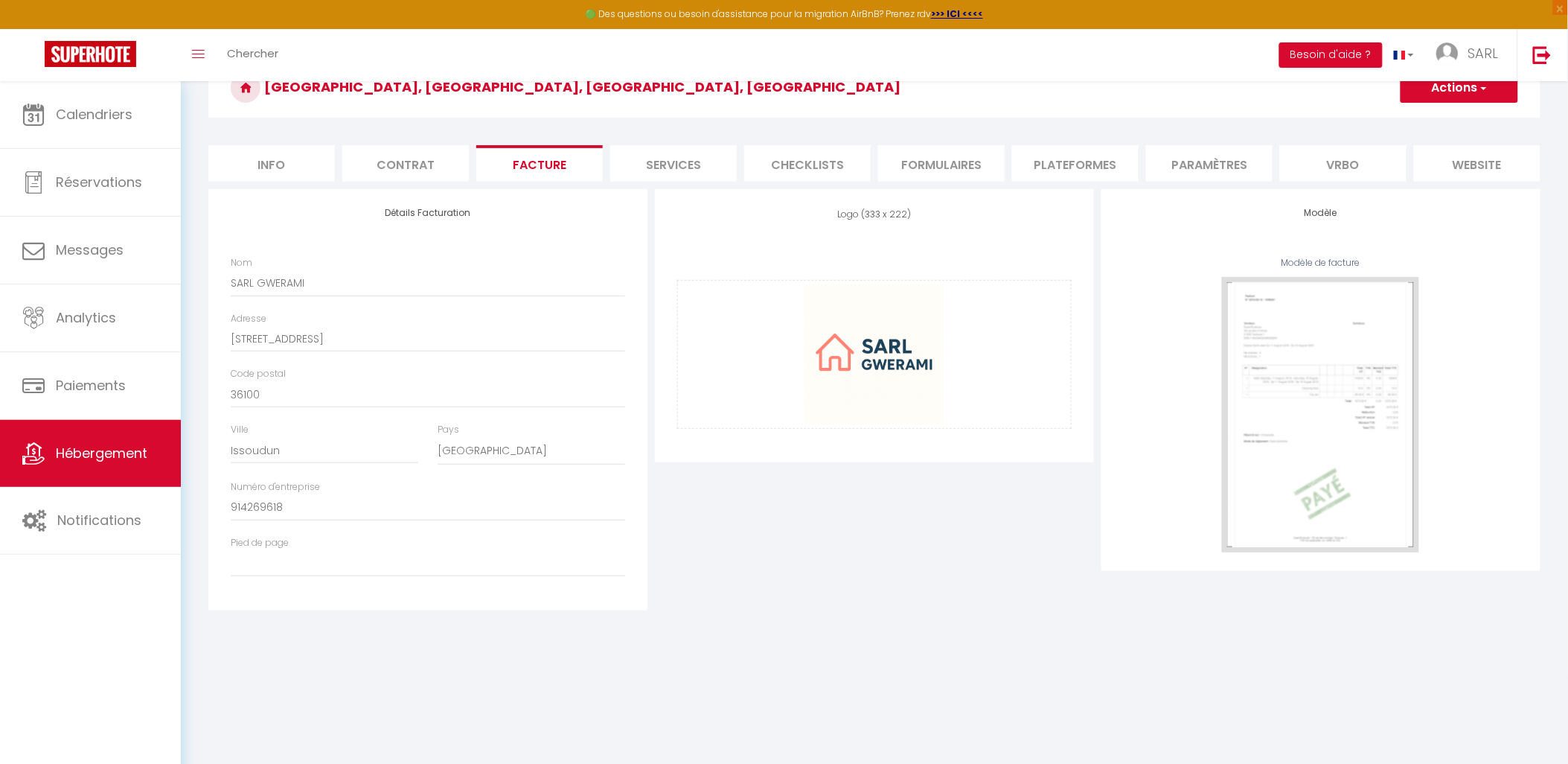
click at [1482, 94] on span "button" at bounding box center [1483, 87] width 10 height 15
drag, startPoint x: 1459, startPoint y: 117, endPoint x: 1449, endPoint y: 117, distance: 10.0
click at [1457, 119] on link "Enregistrer" at bounding box center [1458, 121] width 117 height 19
click at [896, 354] on input "file" at bounding box center [874, 354] width 393 height 147
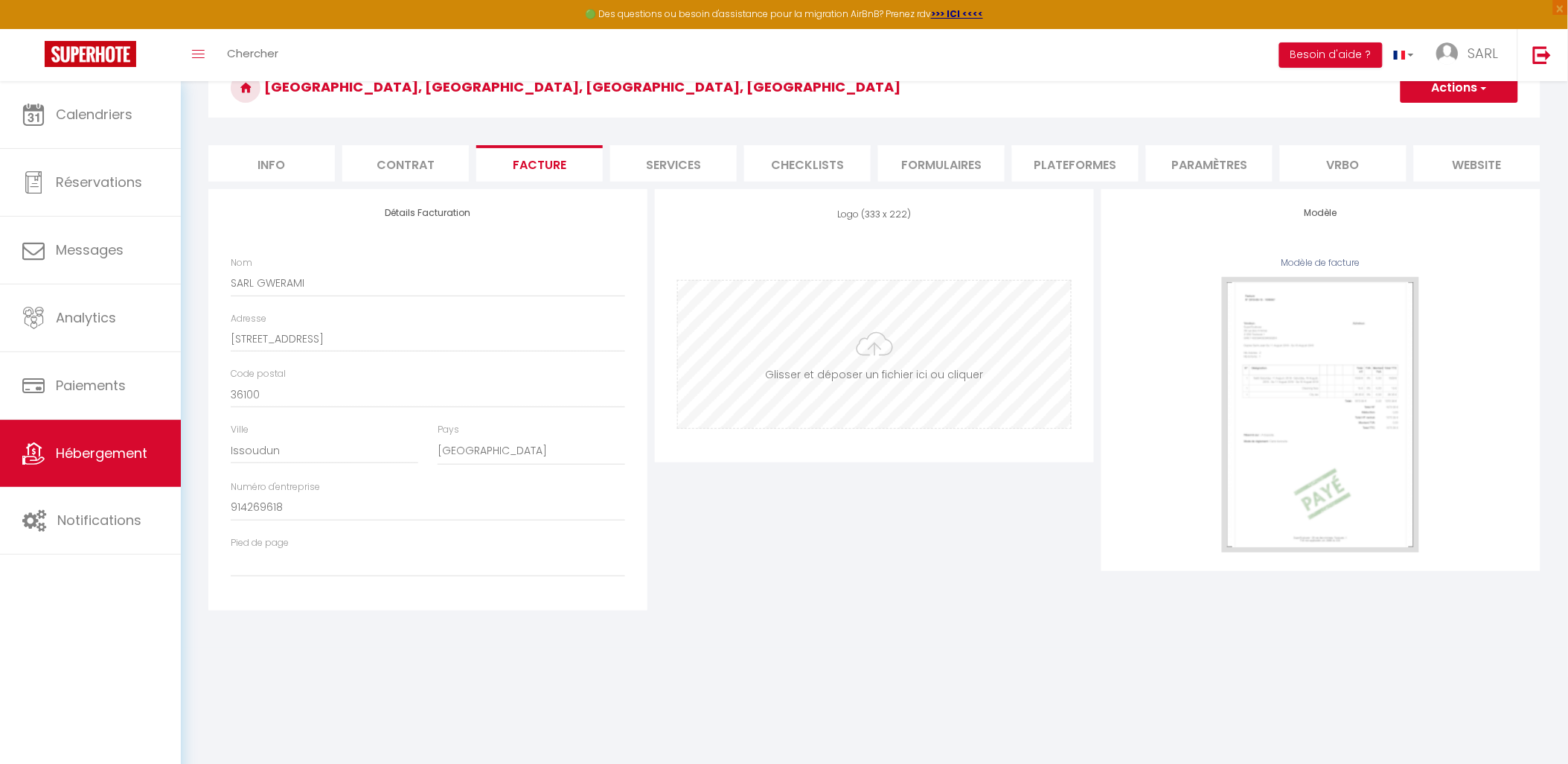
type input "C:\fakepath\000.Logo Sarl Gwerami.png"
click at [1487, 95] on button "Actions" at bounding box center [1459, 87] width 117 height 30
click at [1467, 124] on link "Enregistrer" at bounding box center [1458, 121] width 117 height 19
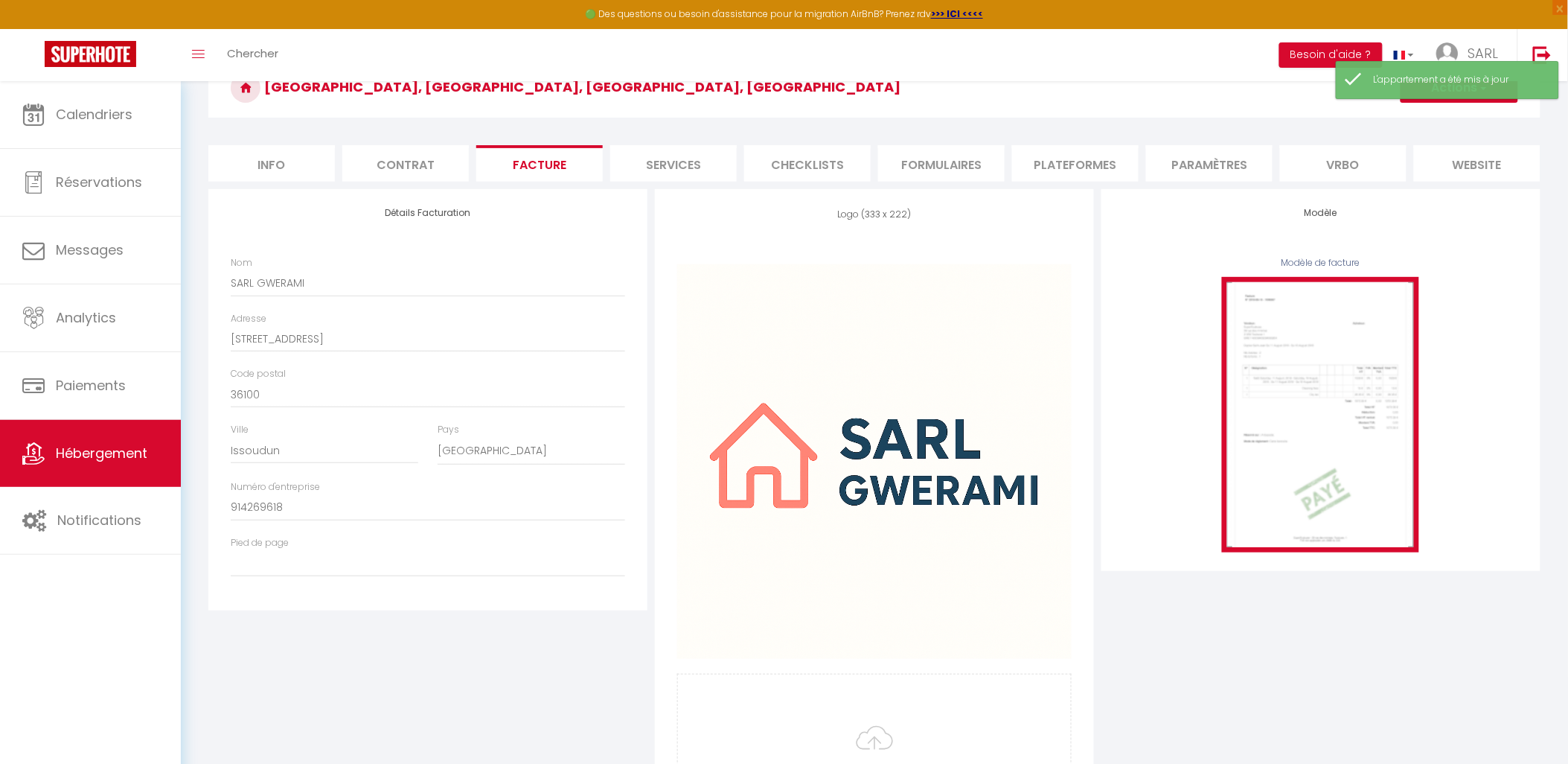
click at [1375, 360] on img at bounding box center [1320, 414] width 197 height 275
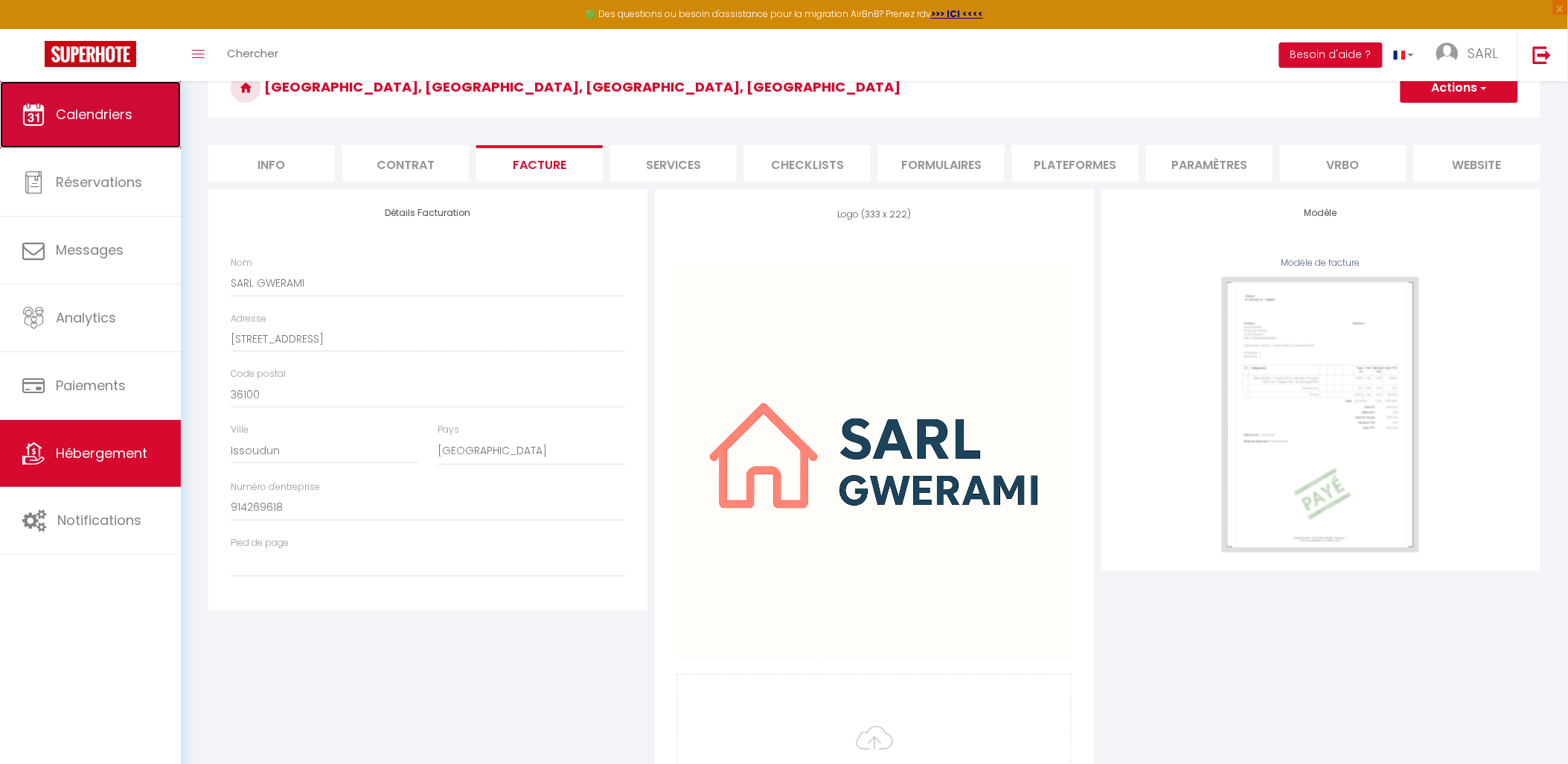
click at [136, 120] on link "Calendriers" at bounding box center [90, 114] width 181 height 67
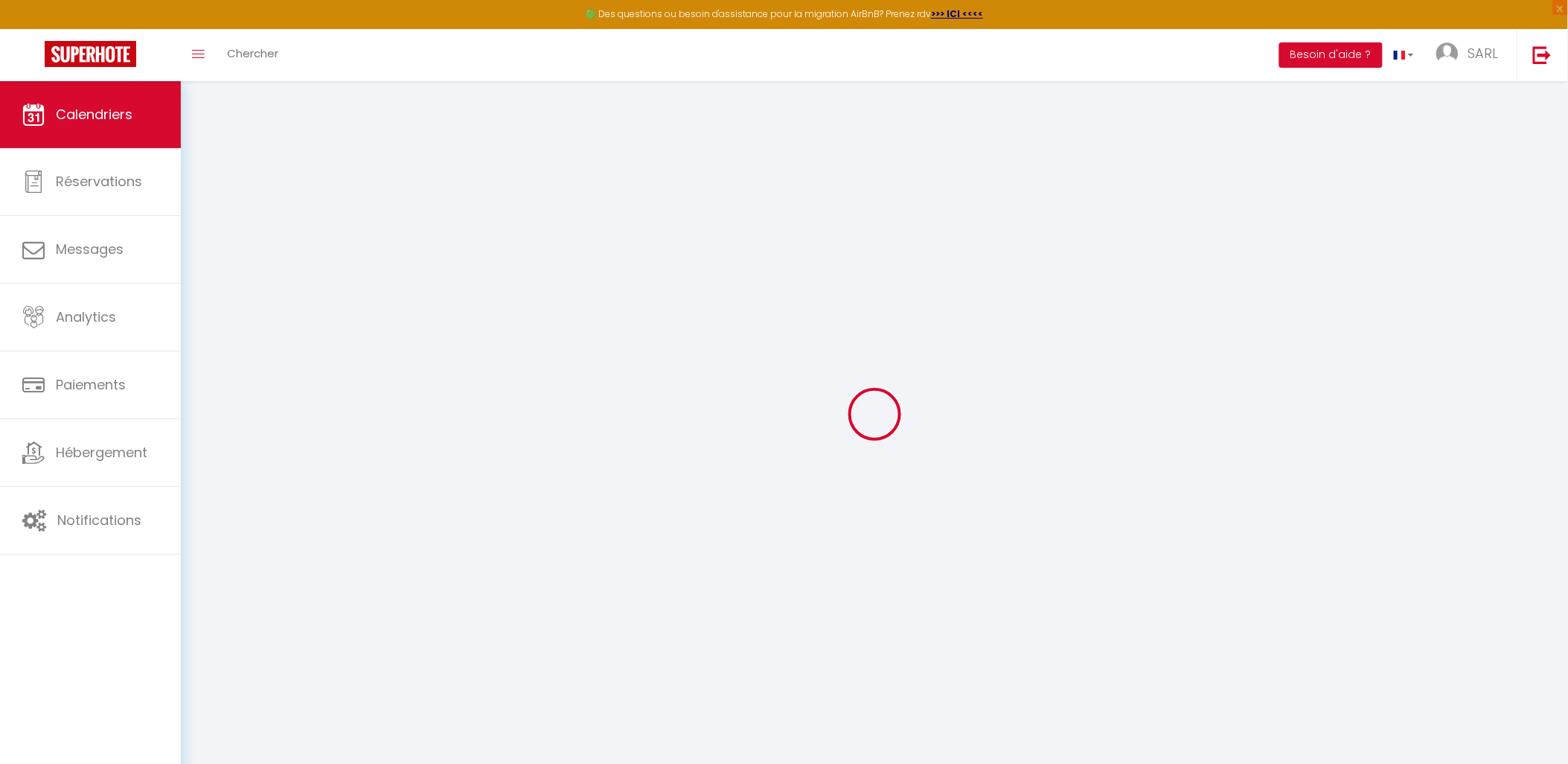
select select
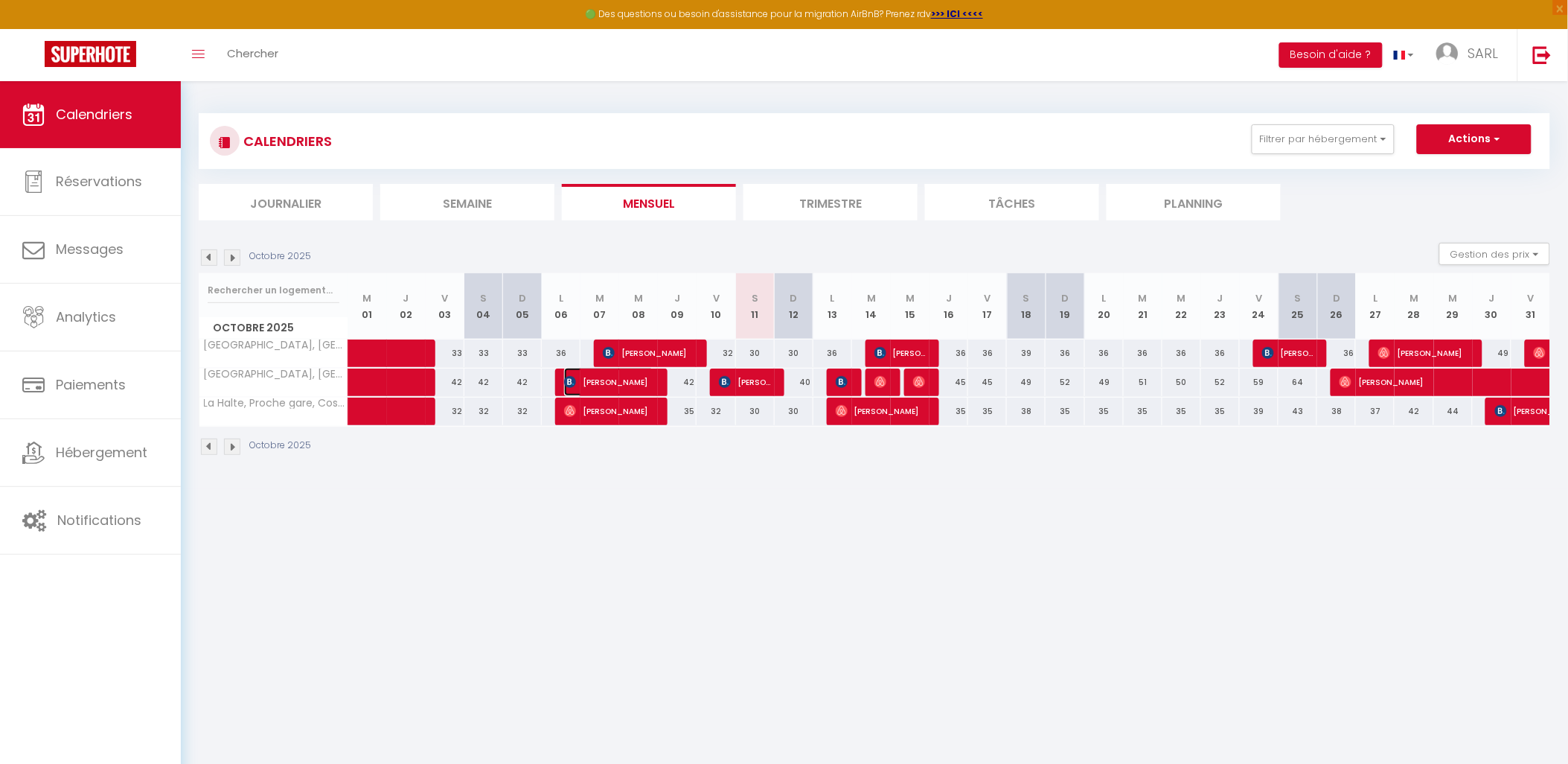
click at [621, 382] on span "Blandine Rivery" at bounding box center [609, 382] width 90 height 28
select select "OK"
select select "KO"
select select "0"
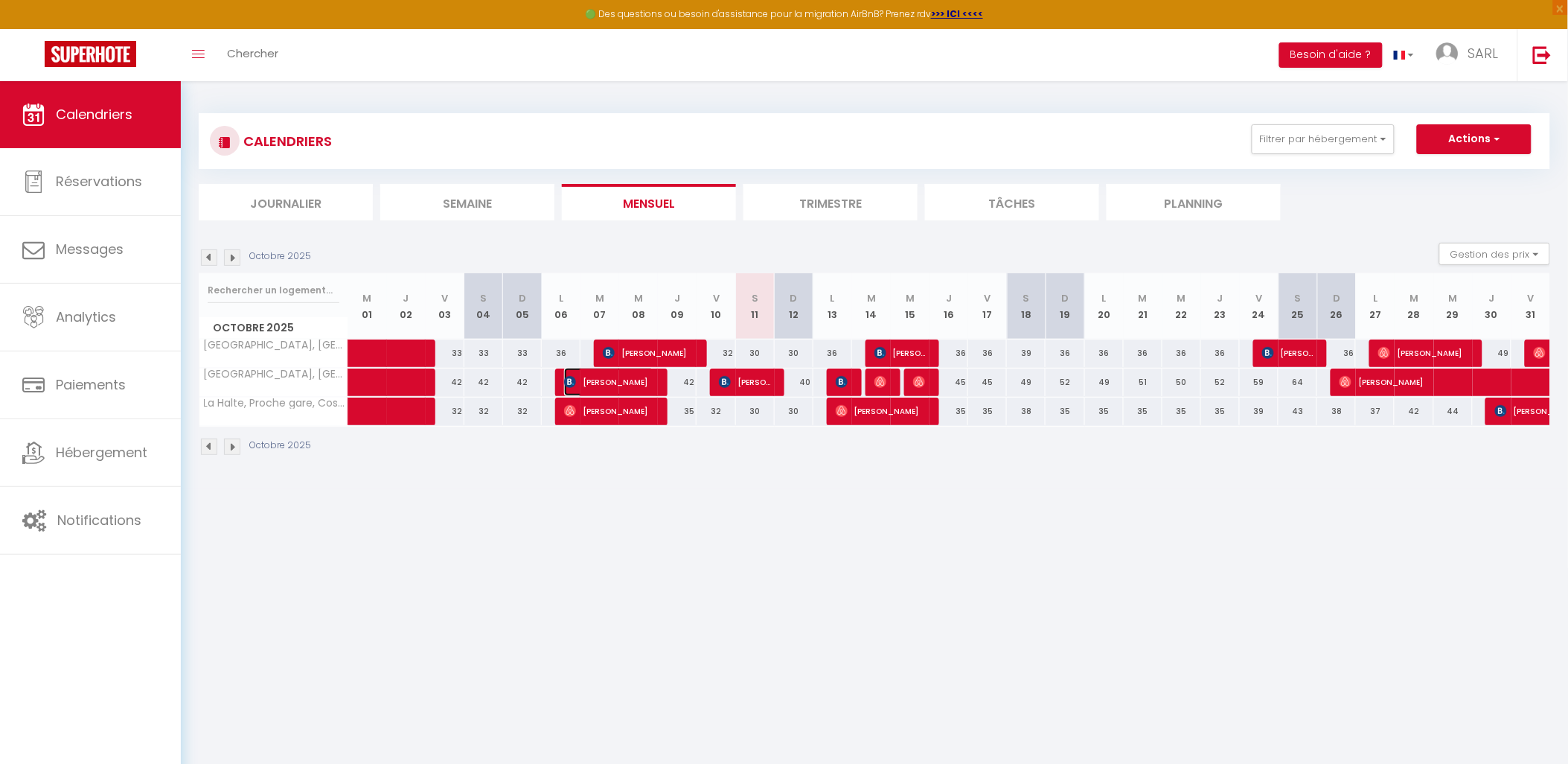
select select "1"
select select
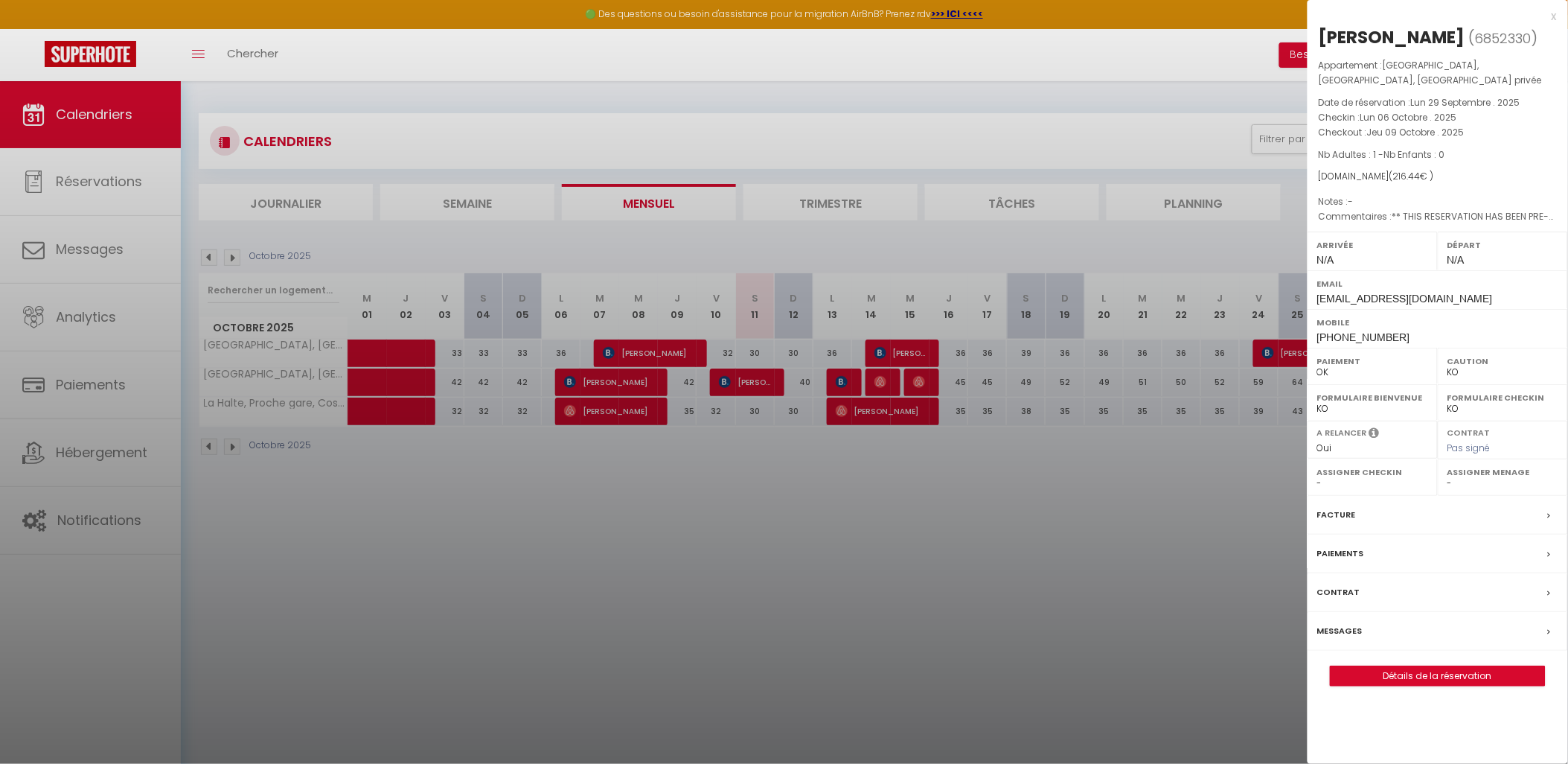
click at [1342, 518] on label "Facture" at bounding box center [1337, 515] width 39 height 15
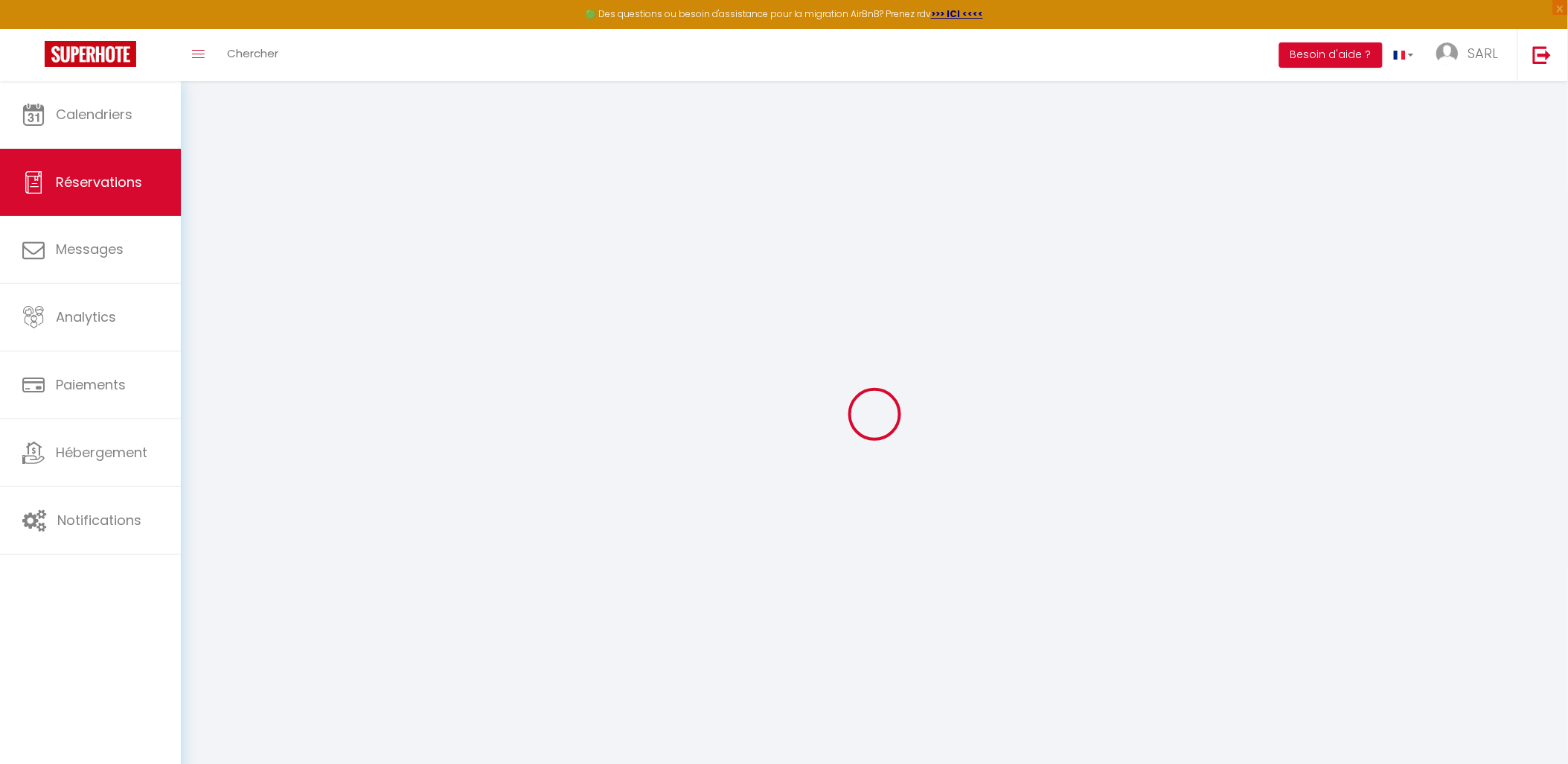
select select "service charge"
select select "other"
select select
checkbox input "false"
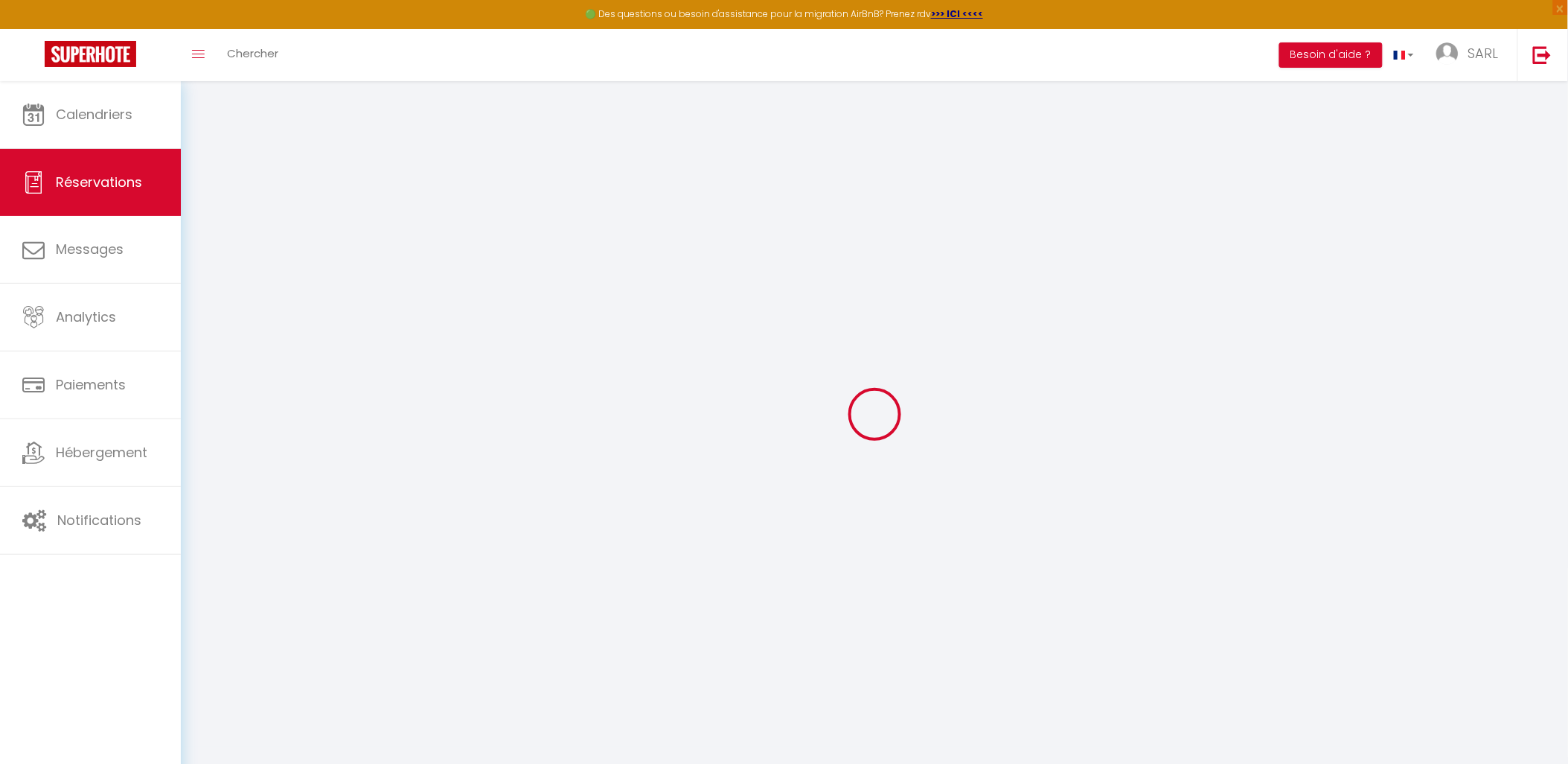
select select
checkbox input "false"
type textarea "** THIS RESERVATION HAS BEEN PRE-PAID ** BOOKING NOTE : Payment charge is EUR 3…"
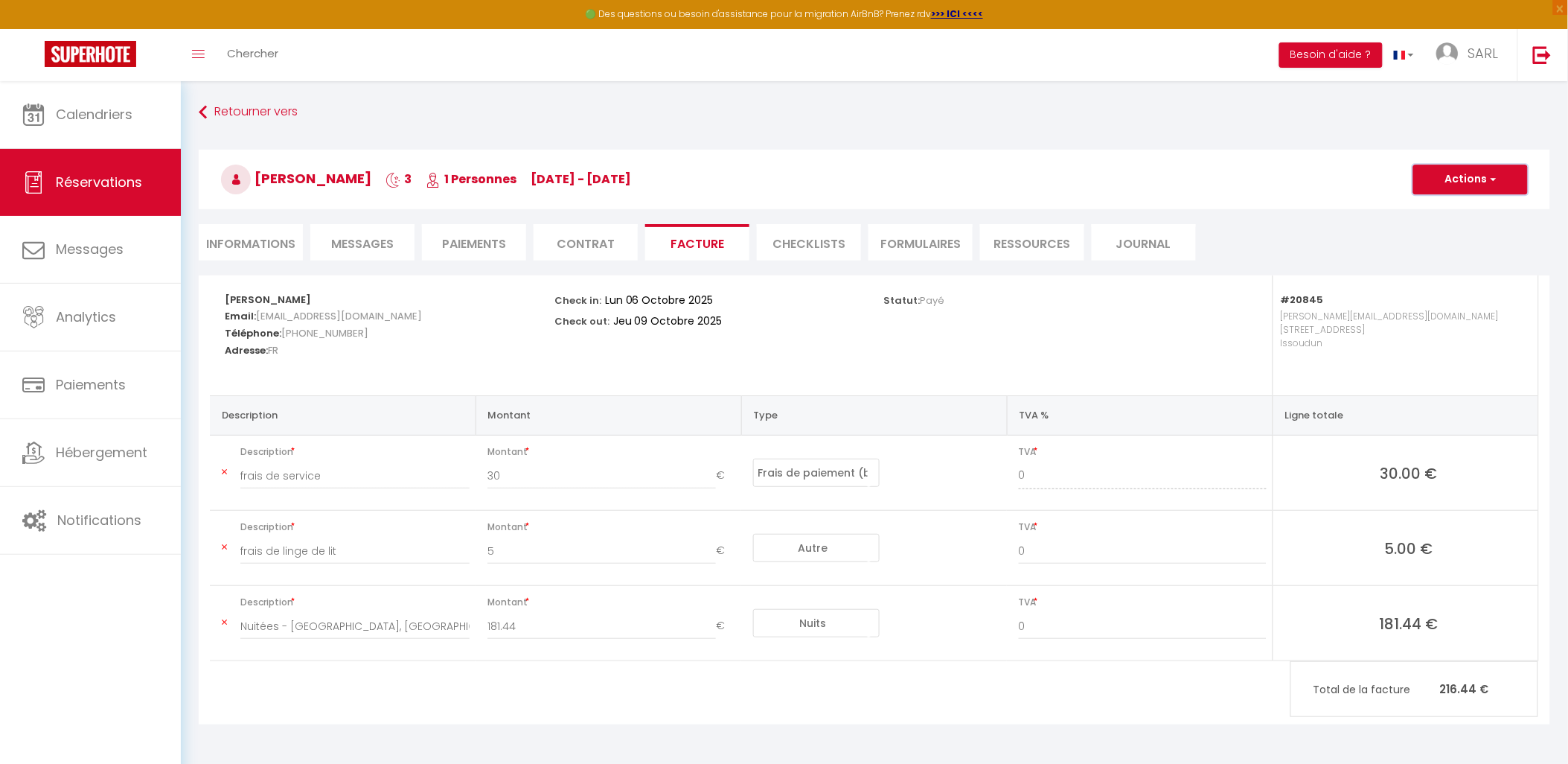
click at [1509, 183] on button "Actions" at bounding box center [1470, 179] width 114 height 30
click at [1471, 233] on link "Aperçu et éditer" at bounding box center [1459, 231] width 125 height 19
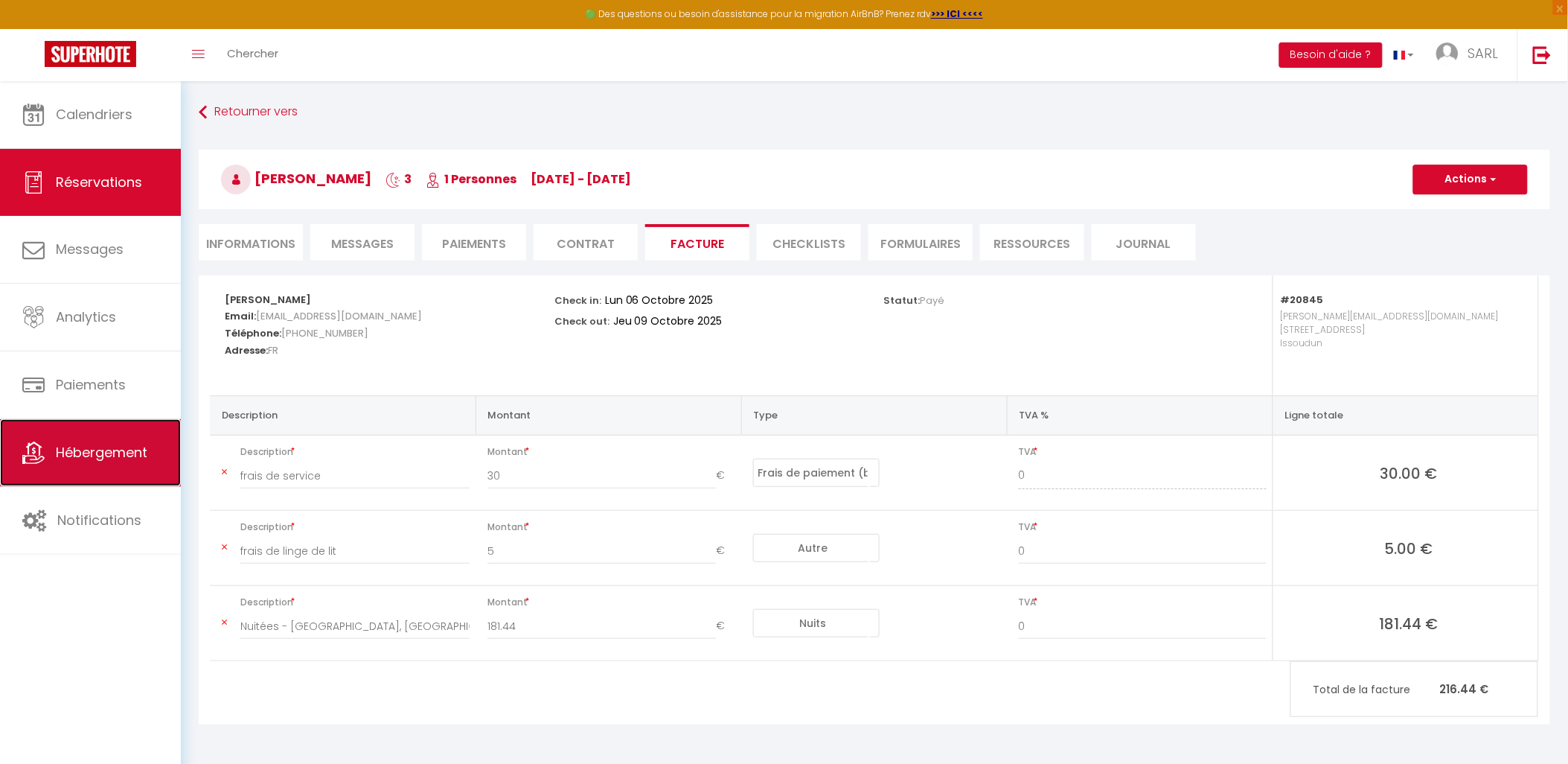
click at [90, 454] on span "Hébergement" at bounding box center [102, 451] width 92 height 18
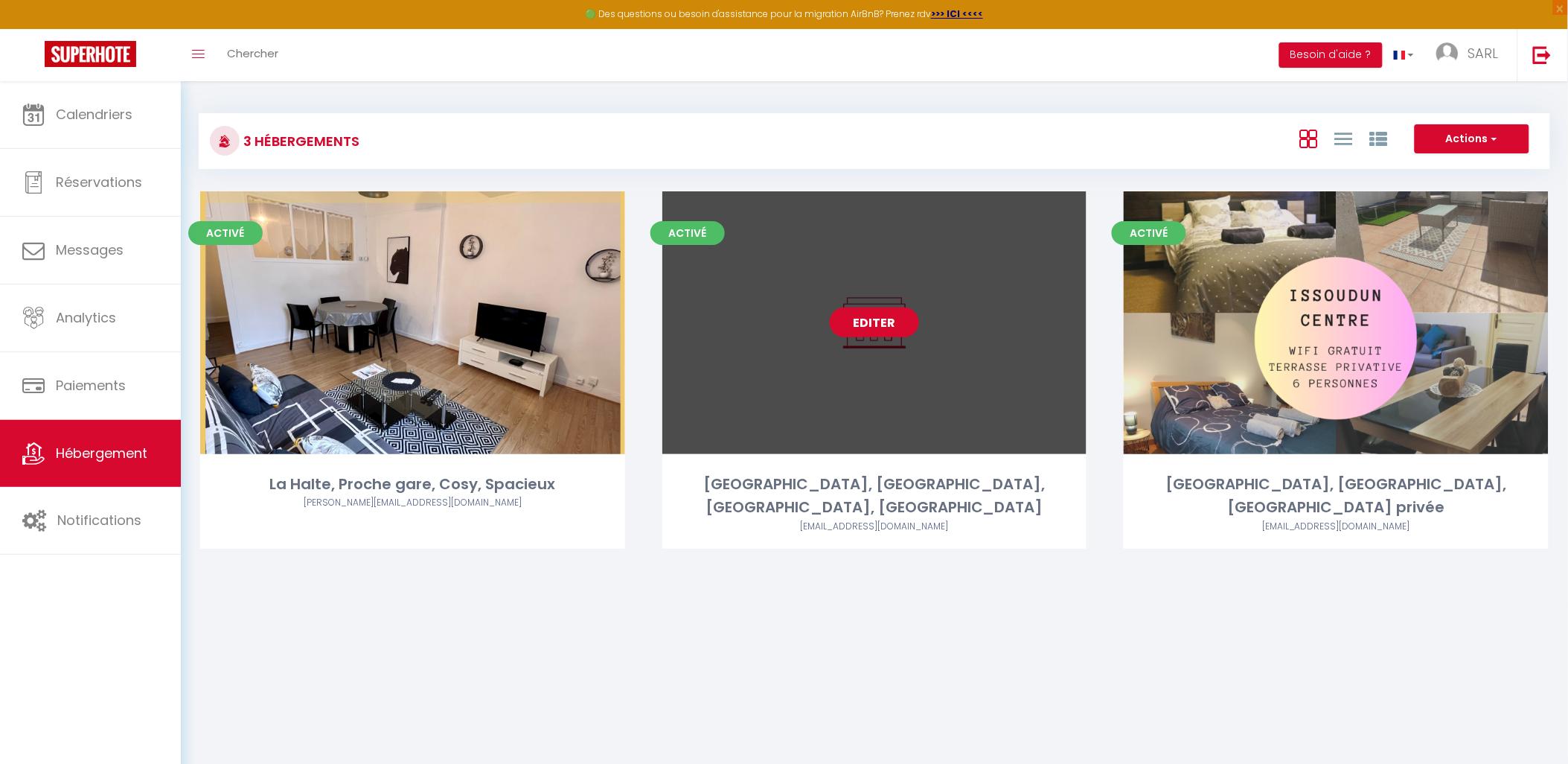
click at [890, 327] on link "Editer" at bounding box center [874, 322] width 89 height 30
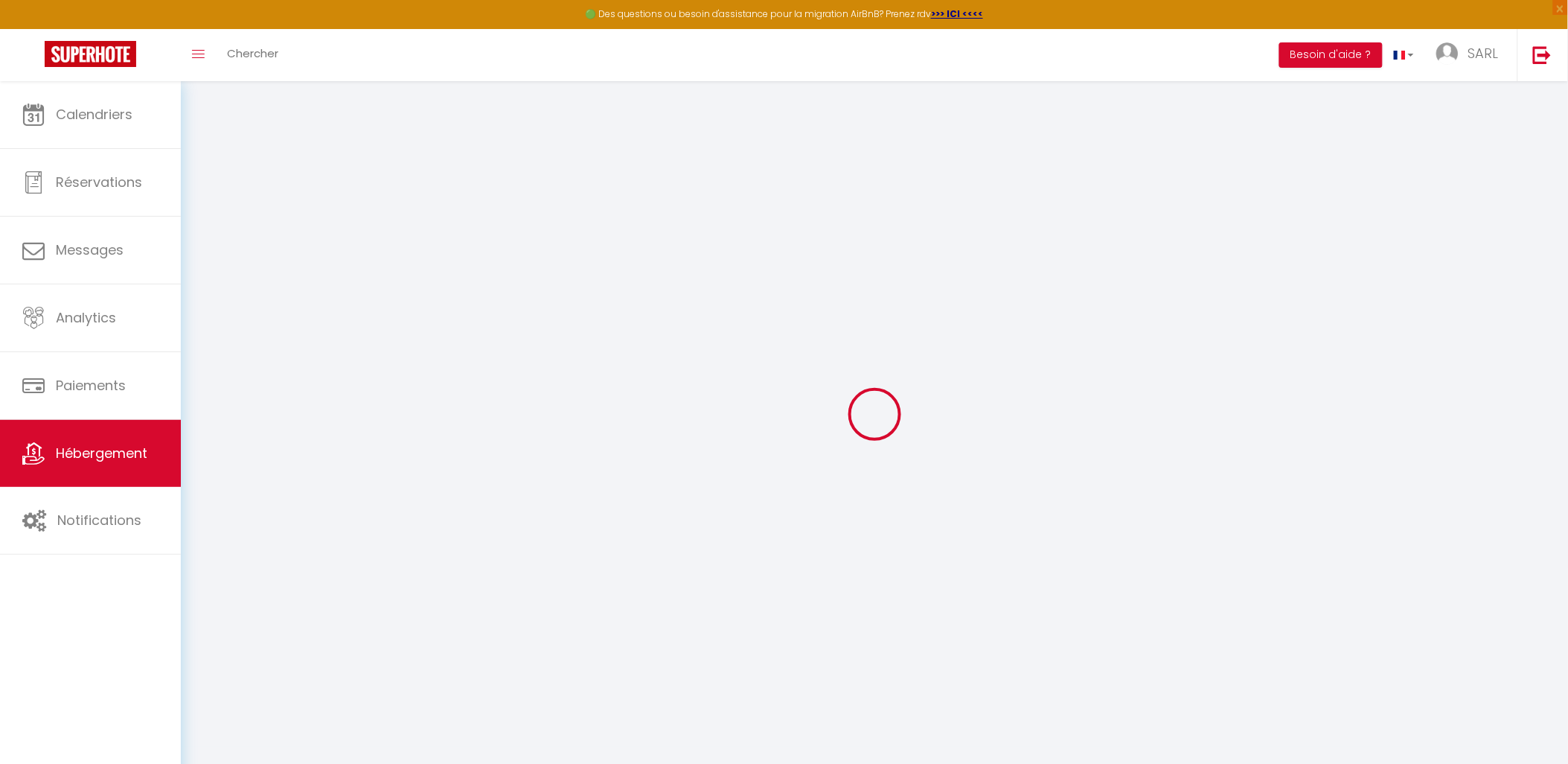
type input "[GEOGRAPHIC_DATA][PERSON_NAME], [GEOGRAPHIC_DATA], [GEOGRAPHIC_DATA], [GEOGRAPH…"
type input "SARL"
type input "GWERAMI"
type input "[STREET_ADDRESS]"
type input "36150"
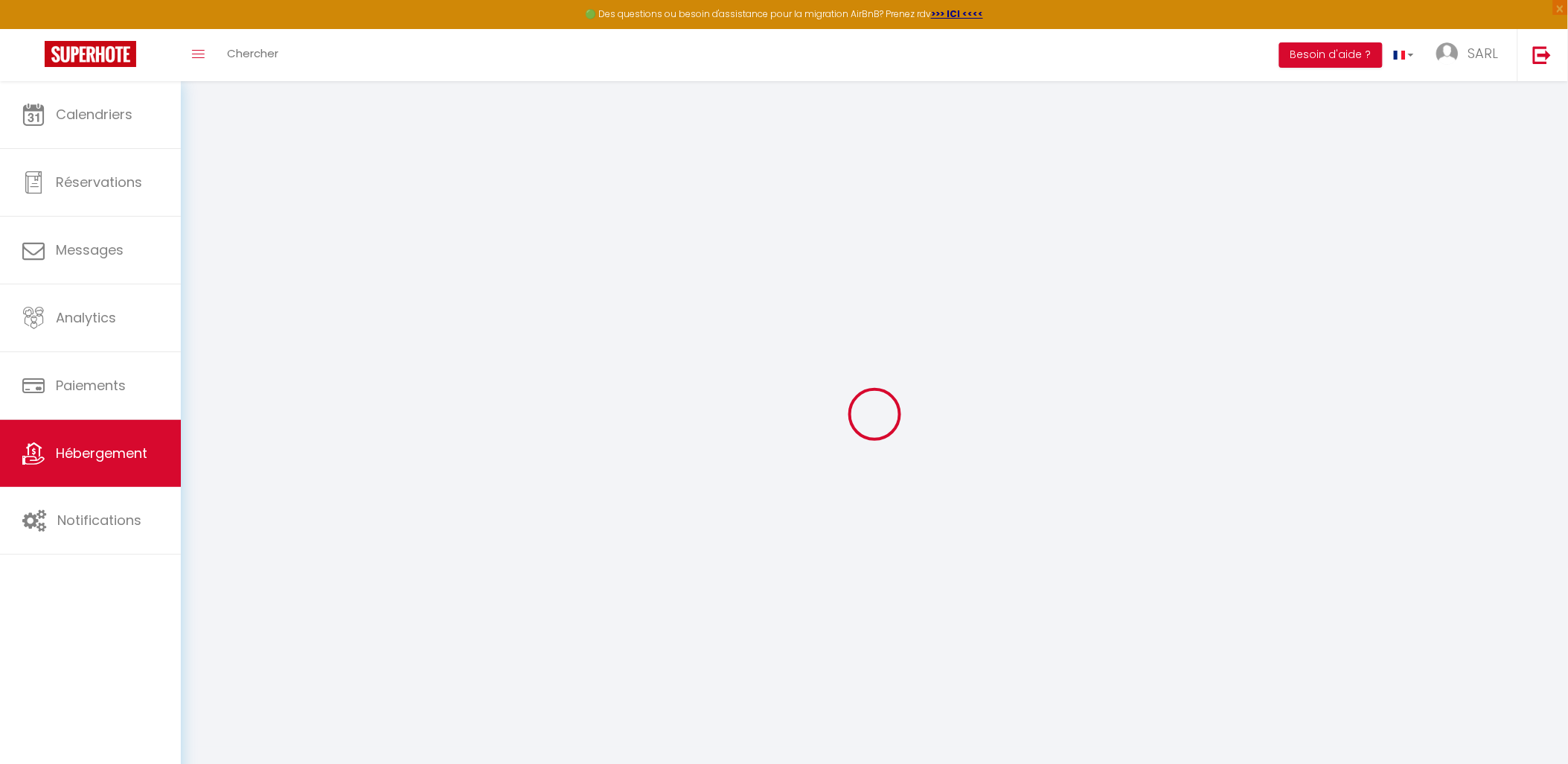
type input "VATAN"
type input "59"
type input "10"
type input "27"
type input "1.00"
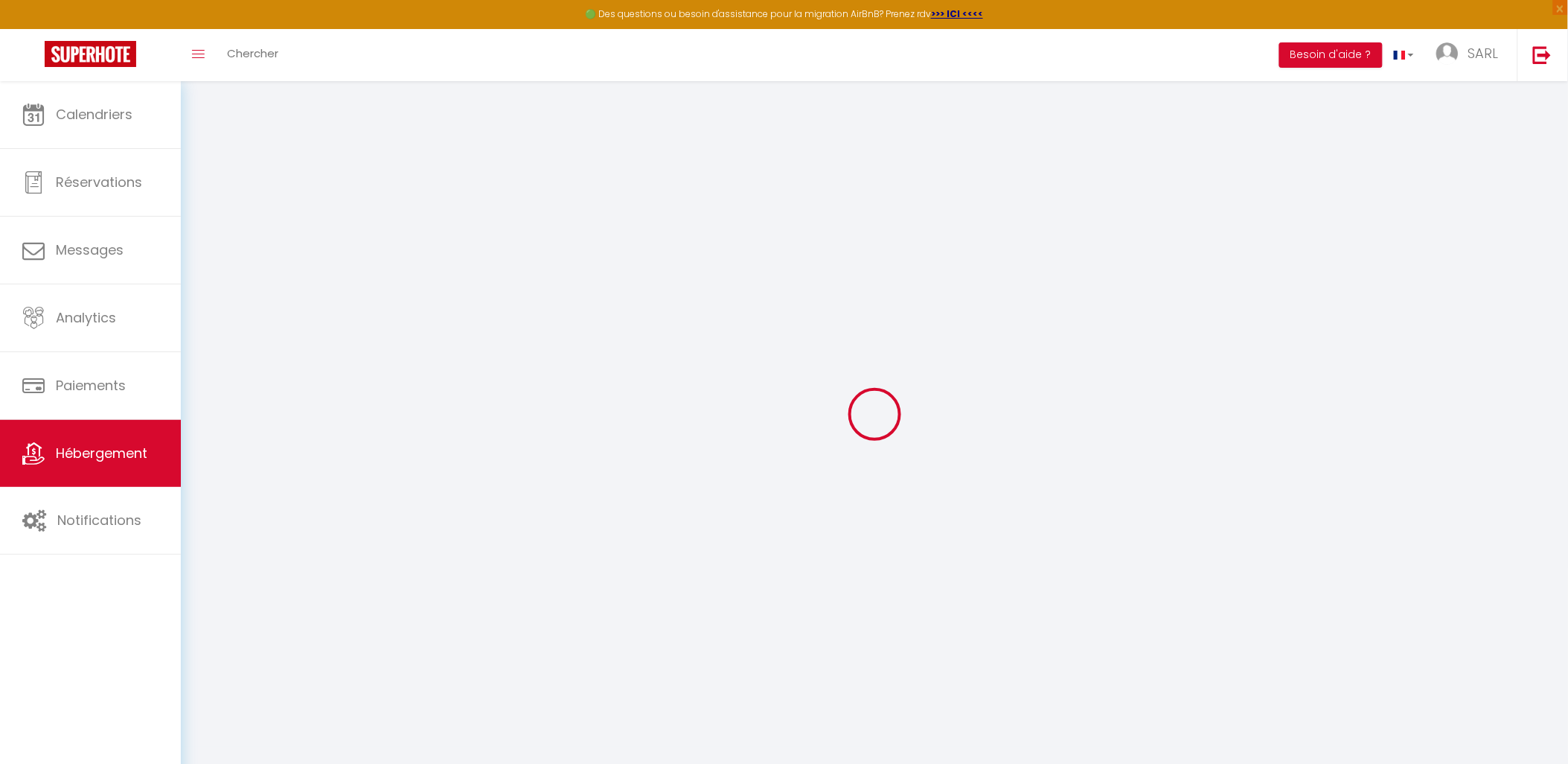
select select
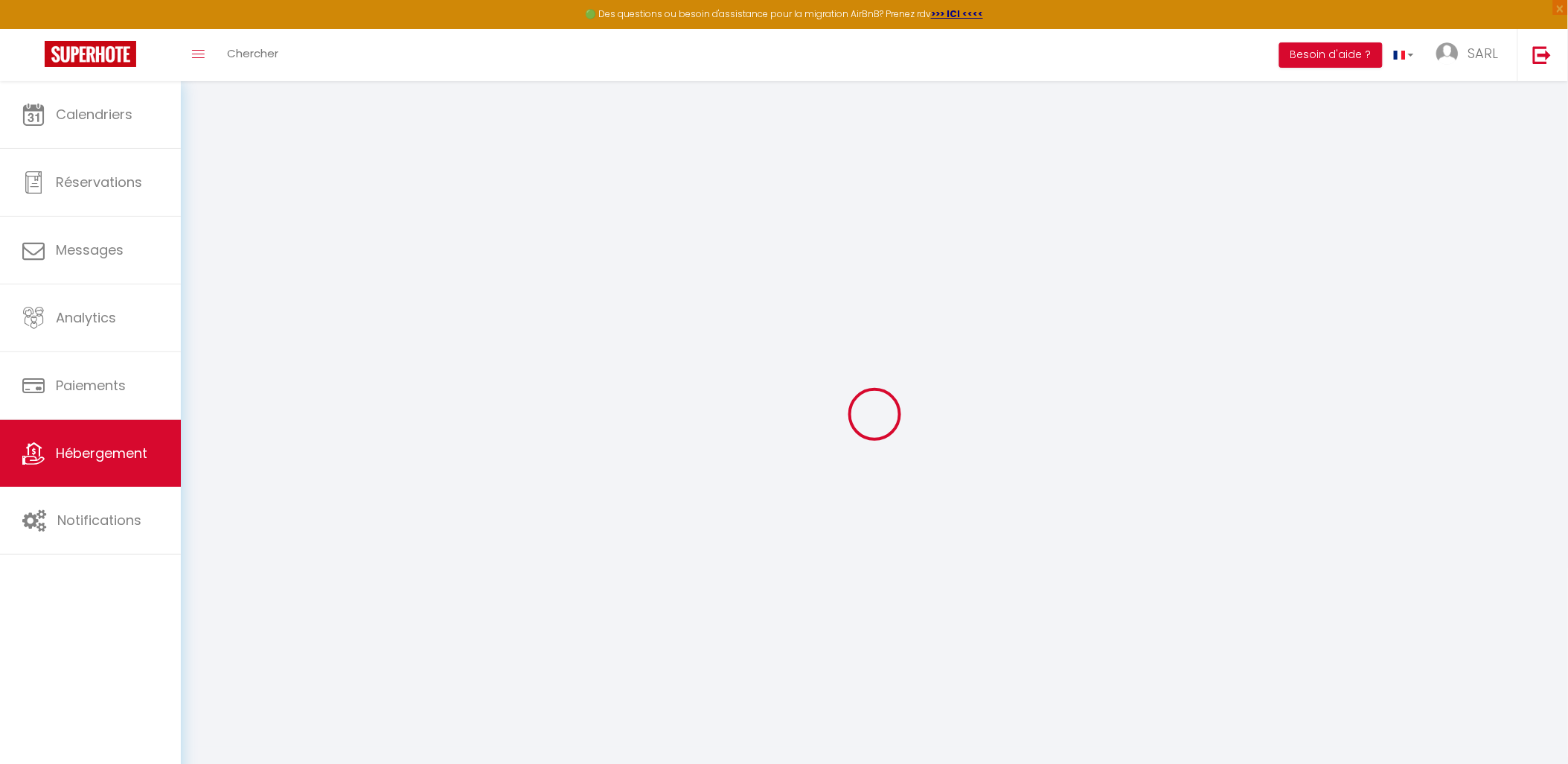
type input "[STREET_ADDRESS]"
type input "36100"
type input "Issoudun"
type input "[PERSON_NAME][EMAIL_ADDRESS][DOMAIN_NAME]"
select select "4217"
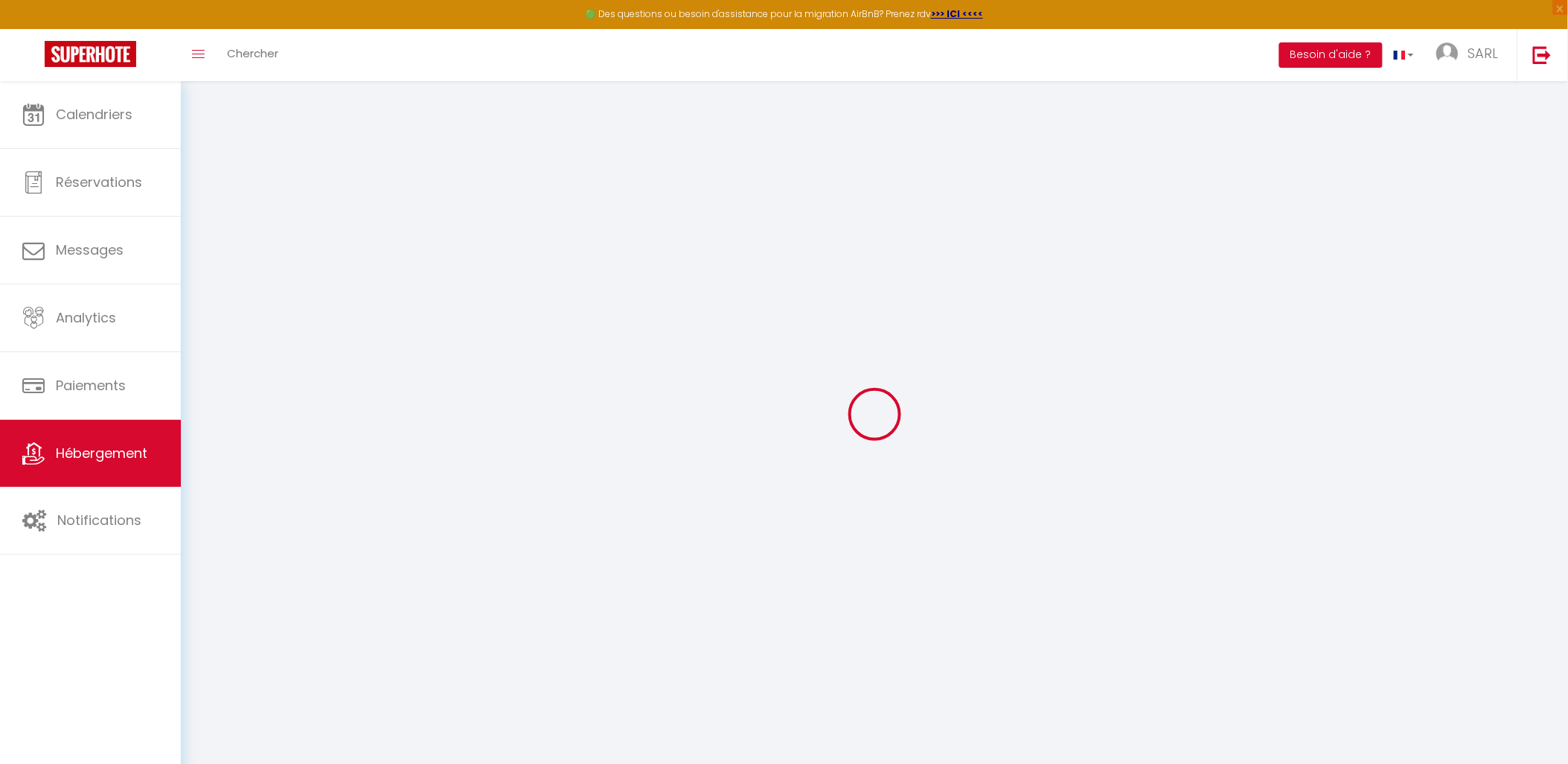
checkbox input "false"
checkbox input "true"
checkbox input "false"
type input "0"
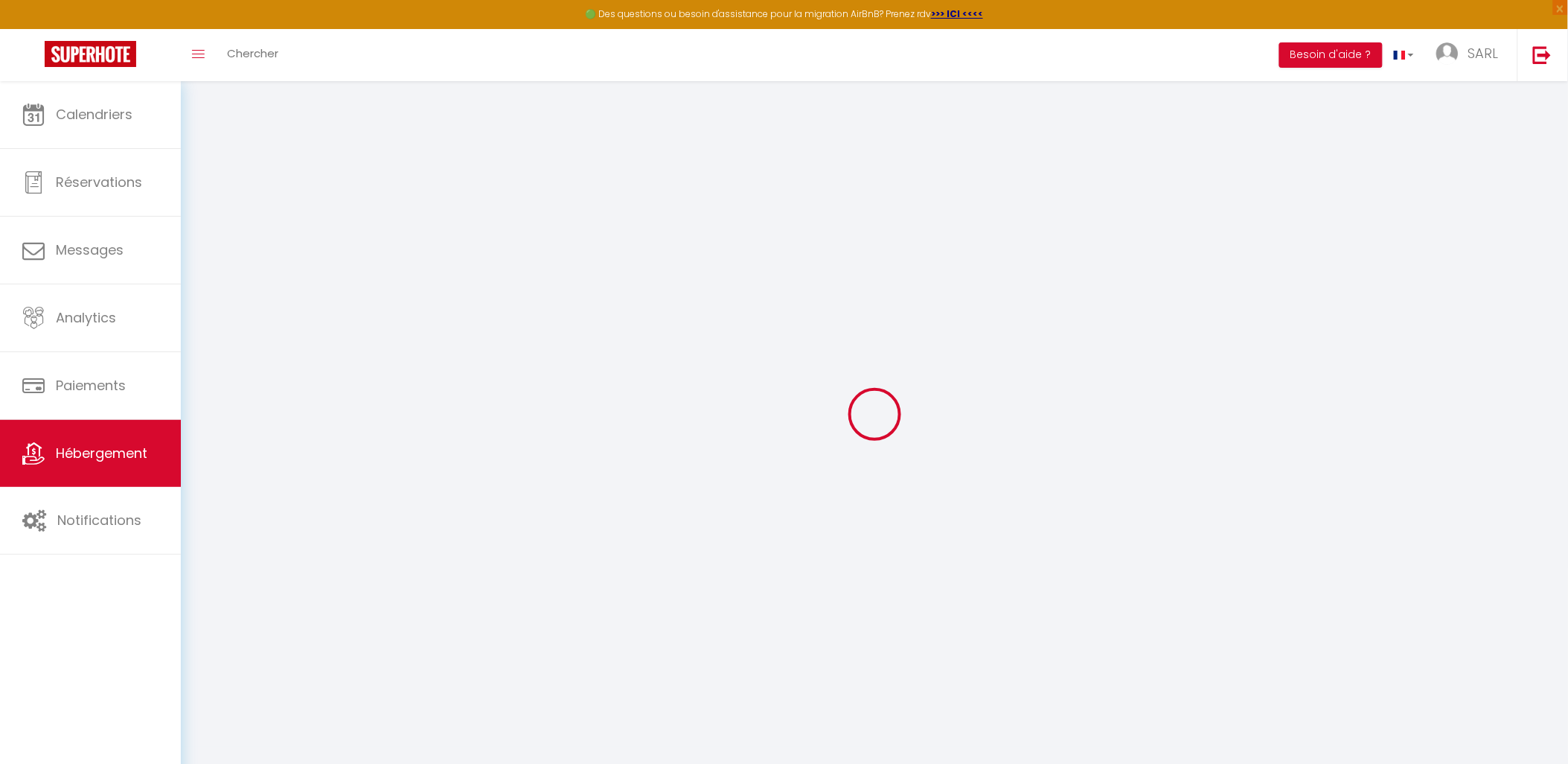
type input "0"
select select
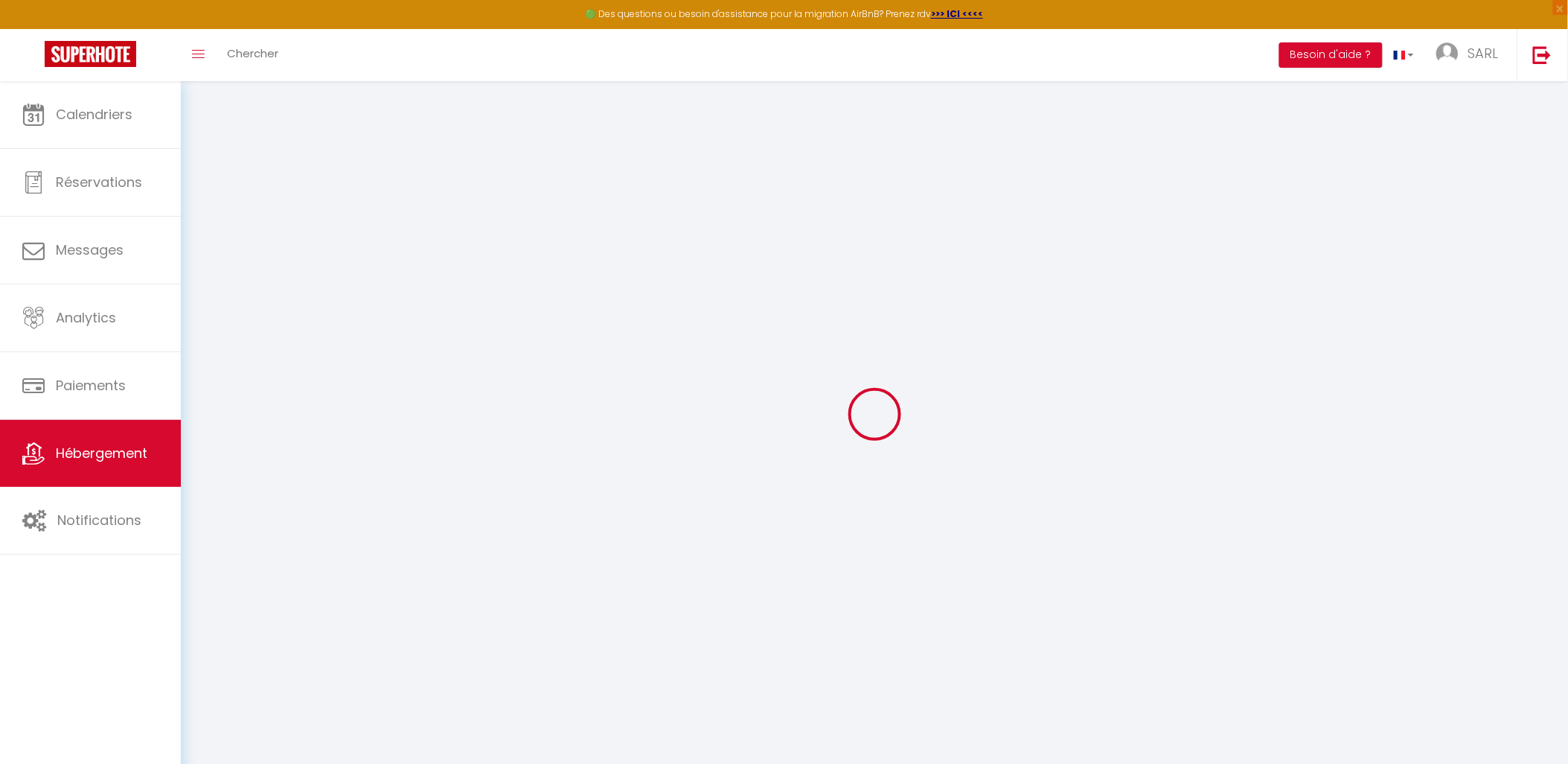
select select
checkbox input "false"
checkbox input "true"
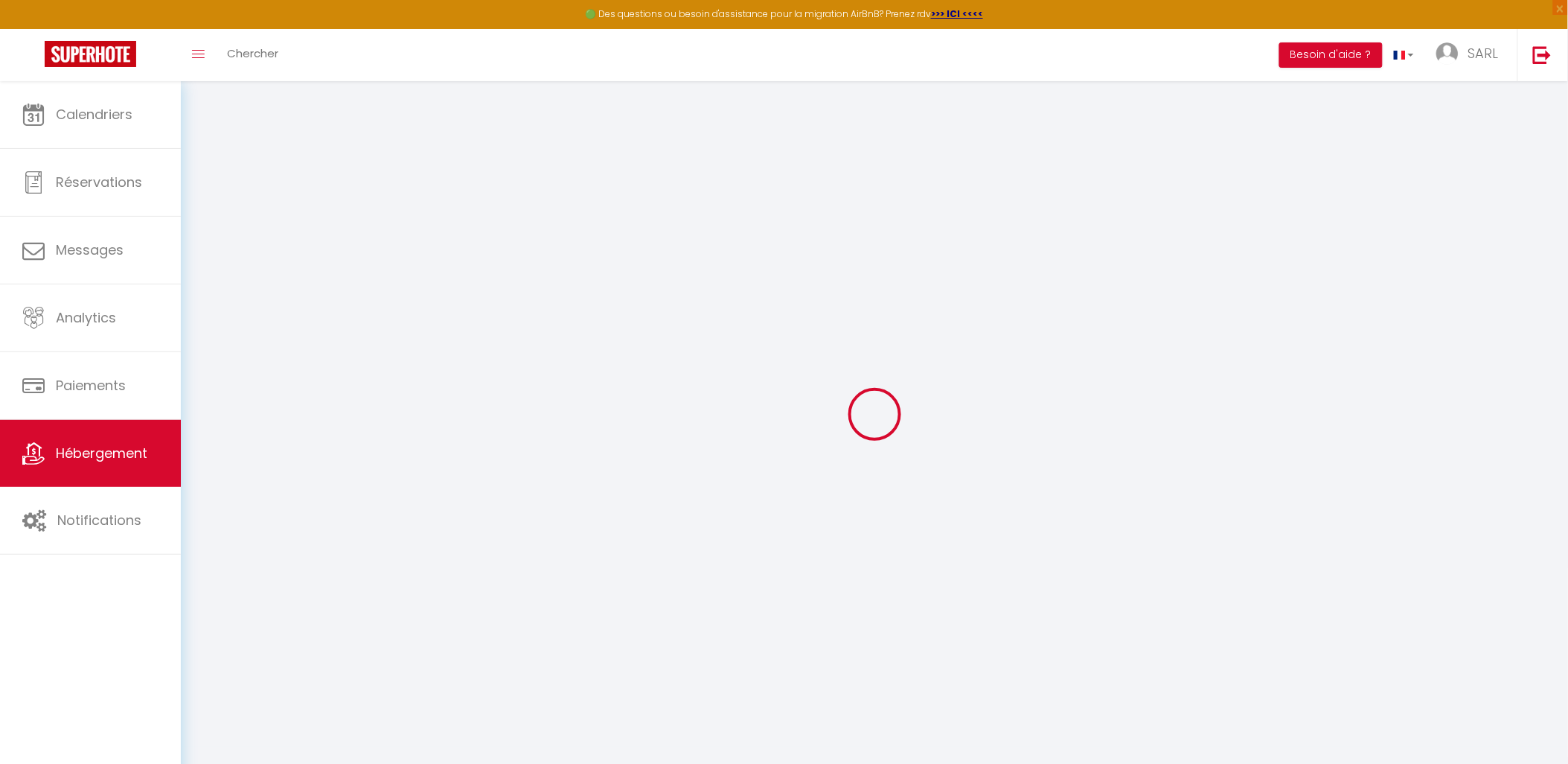
checkbox input "false"
checkbox input "true"
checkbox input "false"
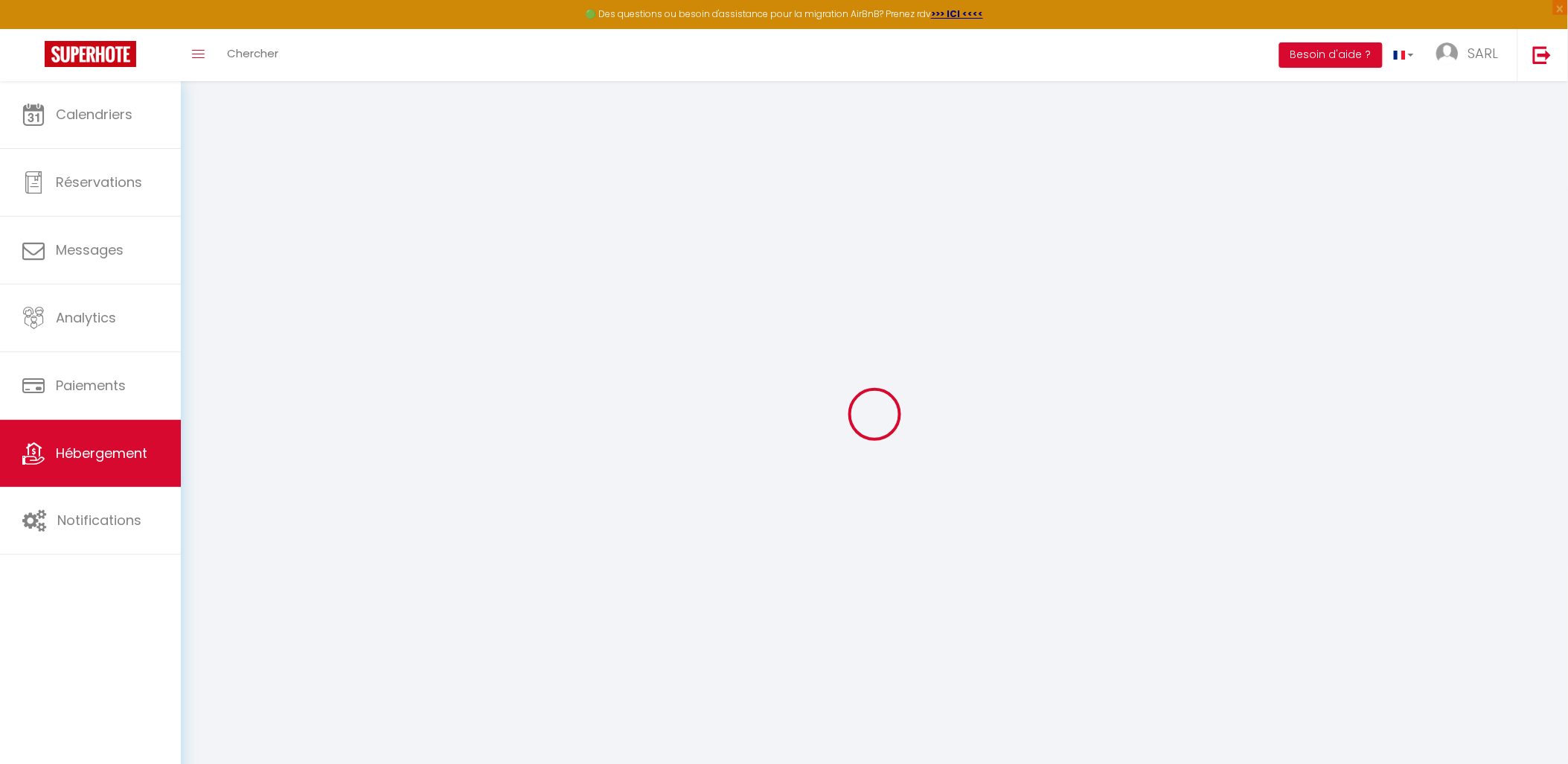
checkbox input "false"
select select "16:00"
select select
select select "11:00"
select select "30"
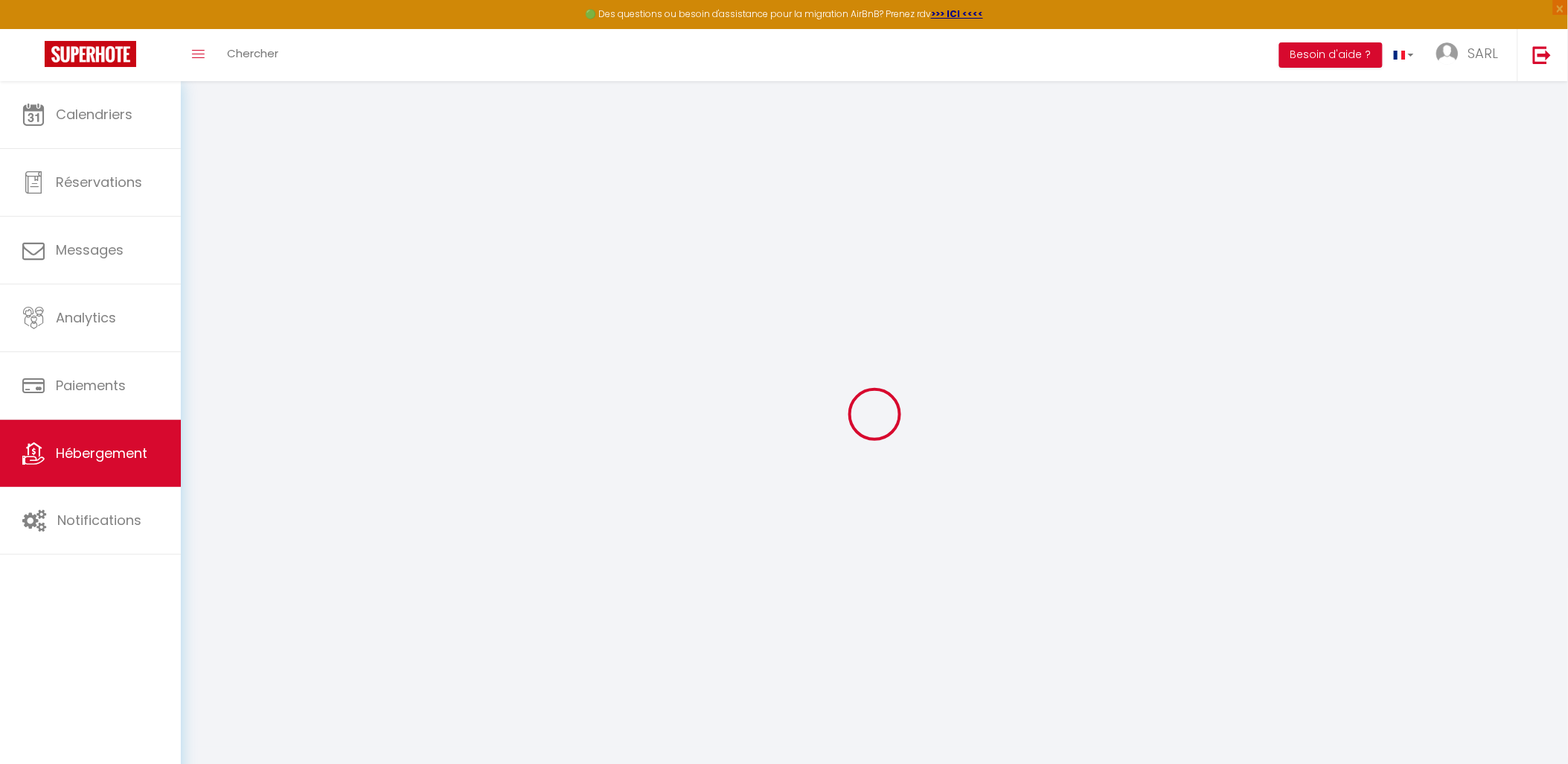
select select "120"
select select
checkbox input "false"
checkbox input "true"
checkbox input "false"
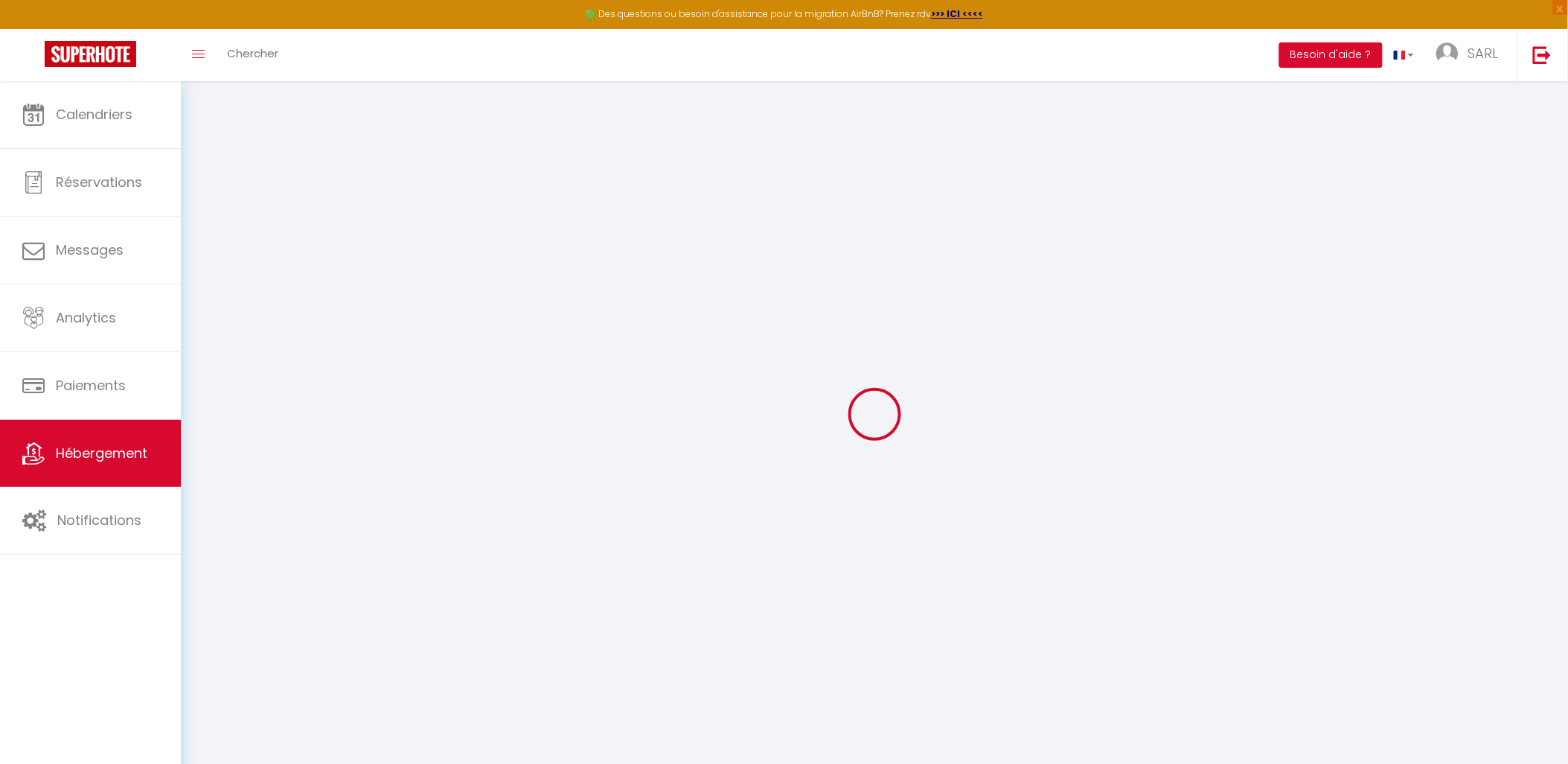
checkbox input "false"
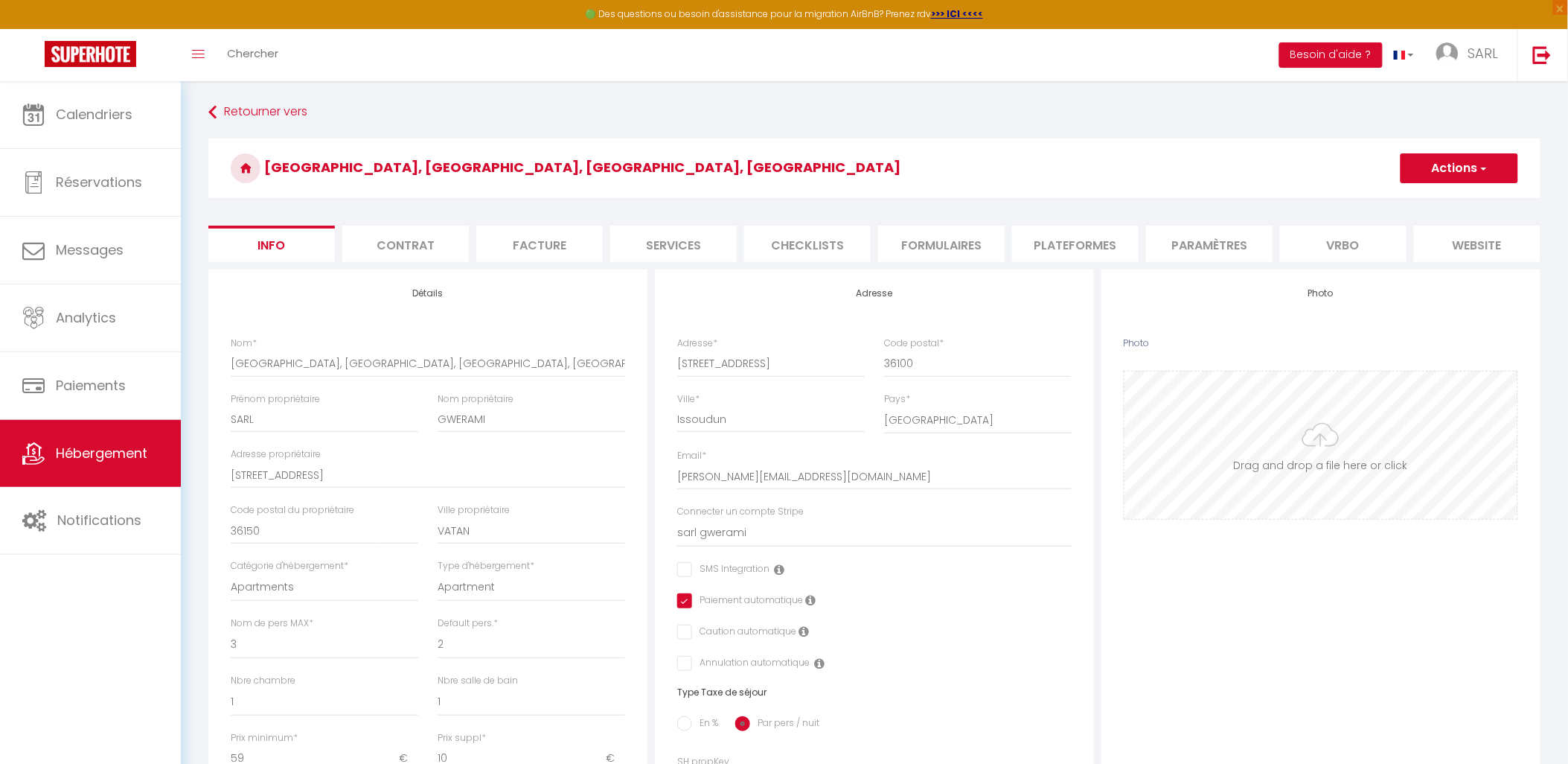
click at [1290, 443] on input "Photo" at bounding box center [1321, 445] width 393 height 147
type input "C:\fakepath\Salon cosy à LE SAINT CYR.png"
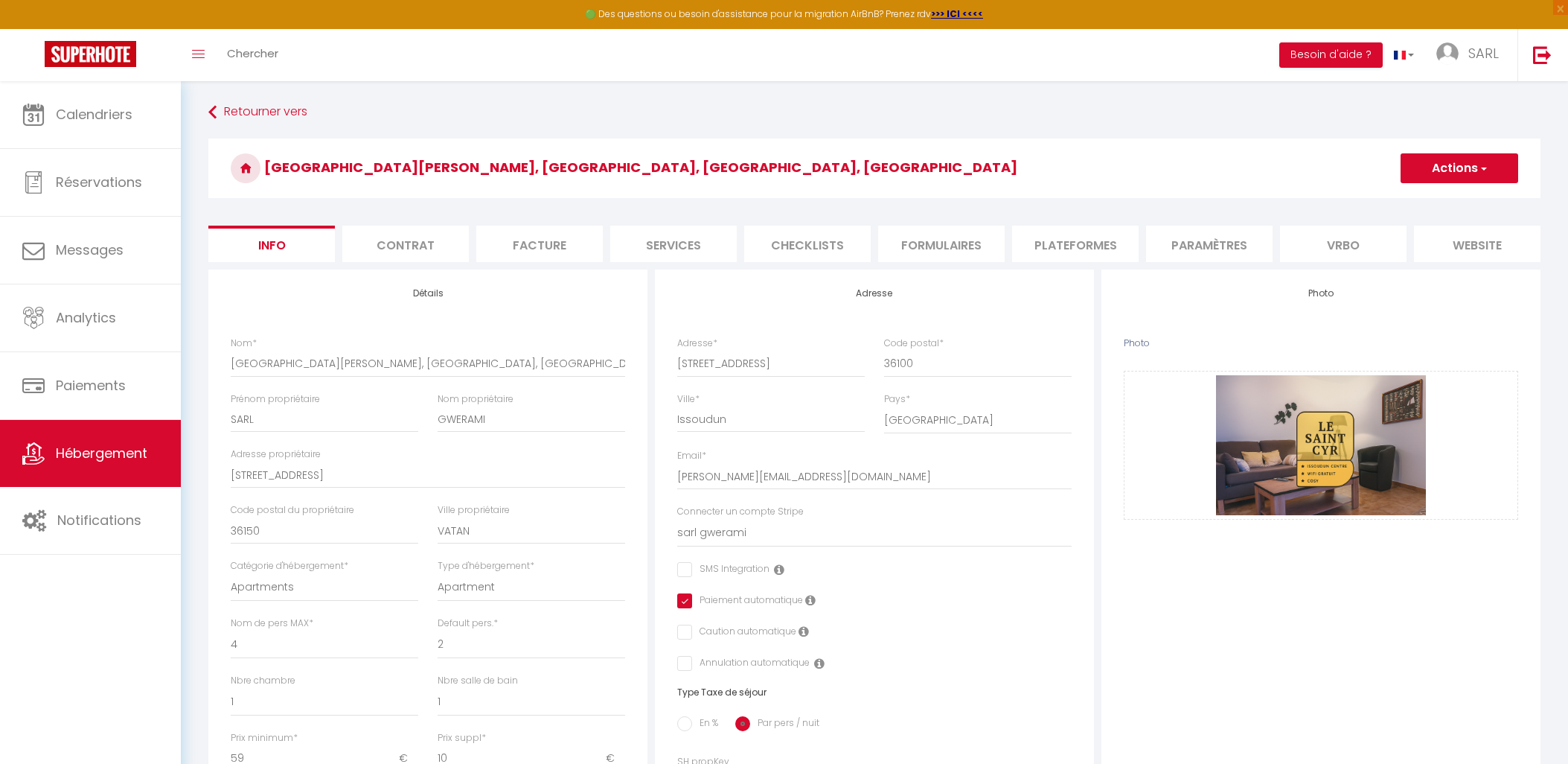
select select "4"
select select "2"
select select "1"
select select "16:00"
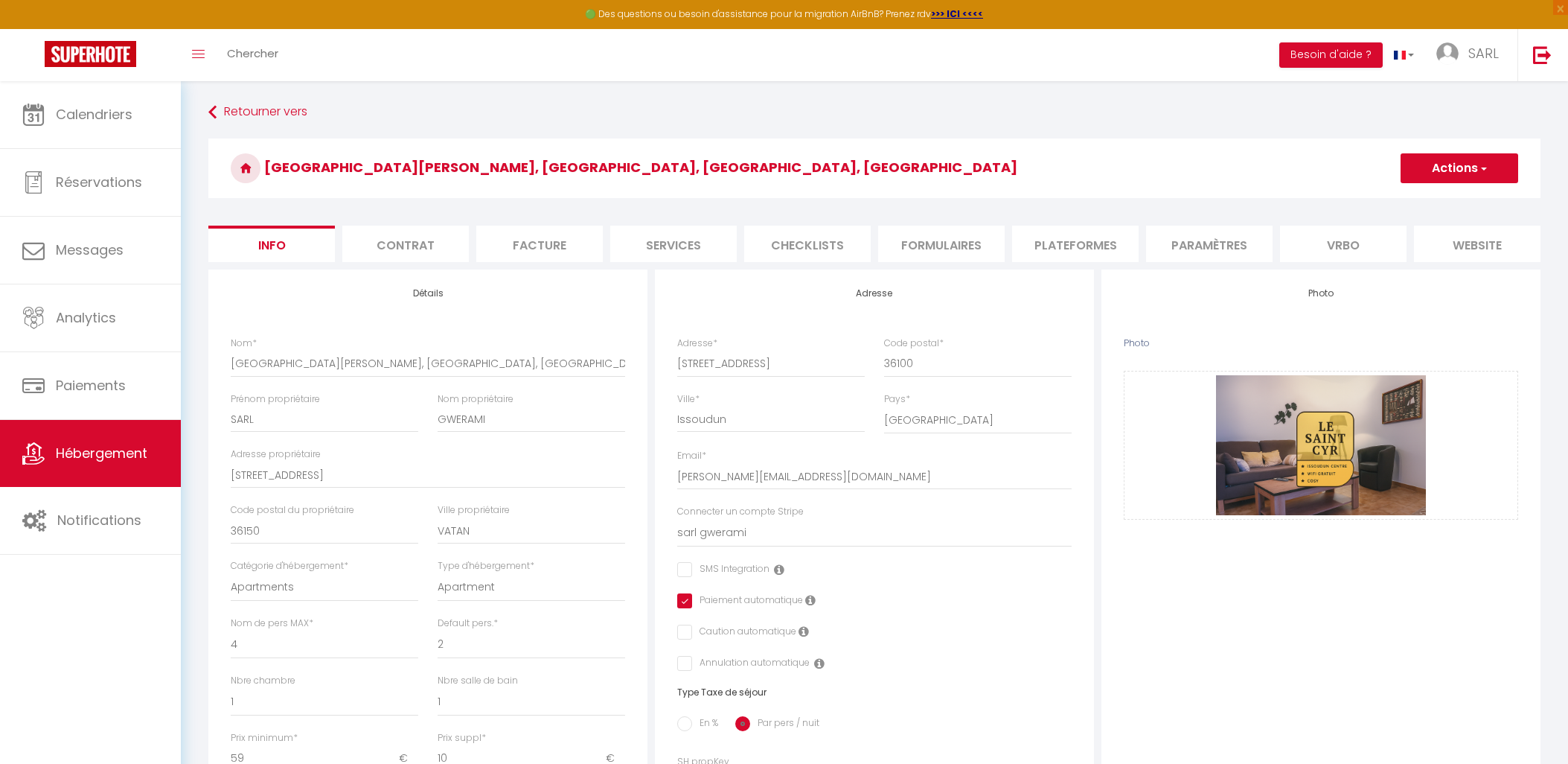
select select
select select "11:00"
select select "30"
select select "120"
select select "28"
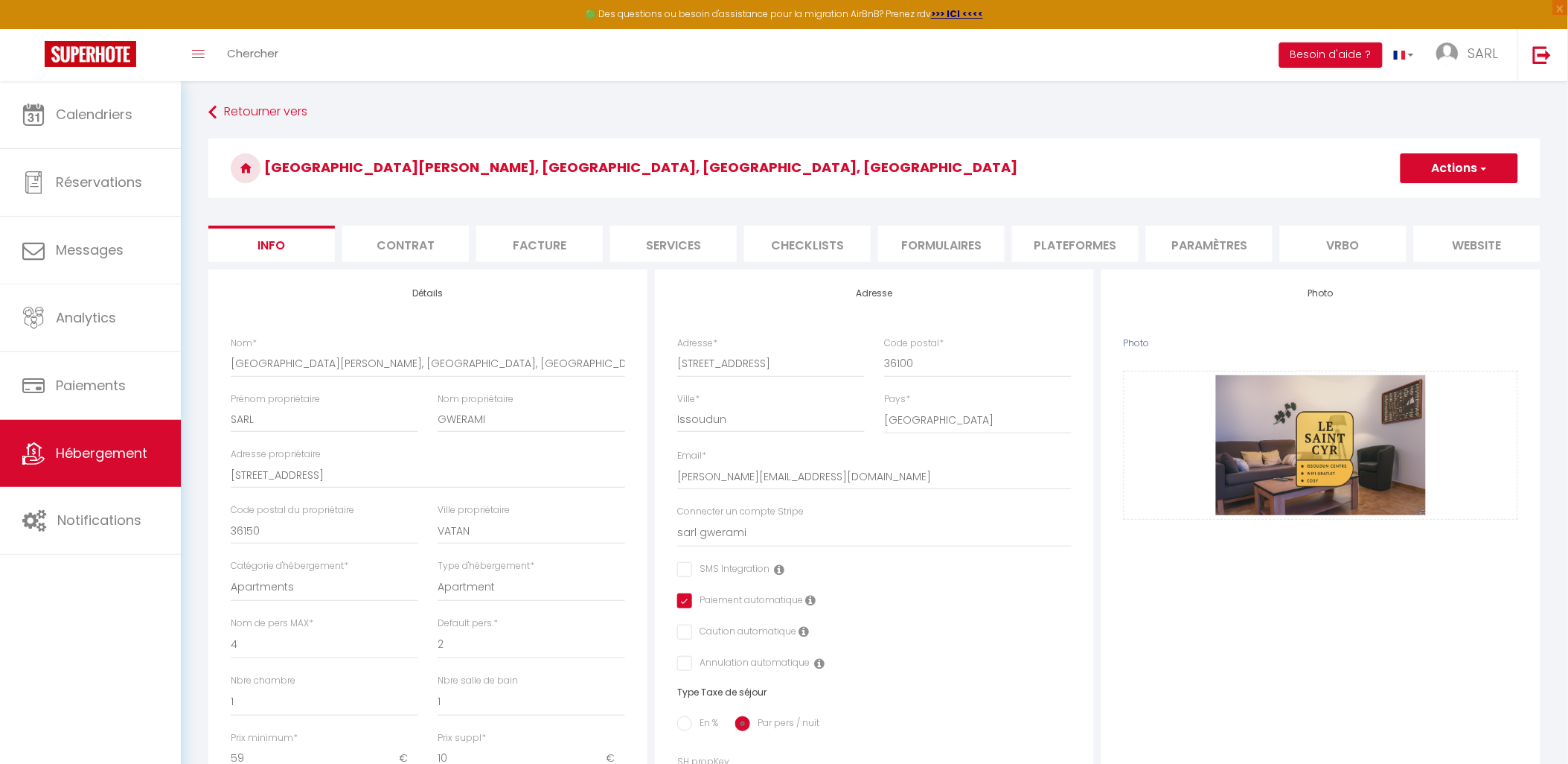
click at [1469, 174] on button "Actions" at bounding box center [1459, 168] width 117 height 30
click at [1410, 198] on input "Enregistrer" at bounding box center [1400, 200] width 55 height 15
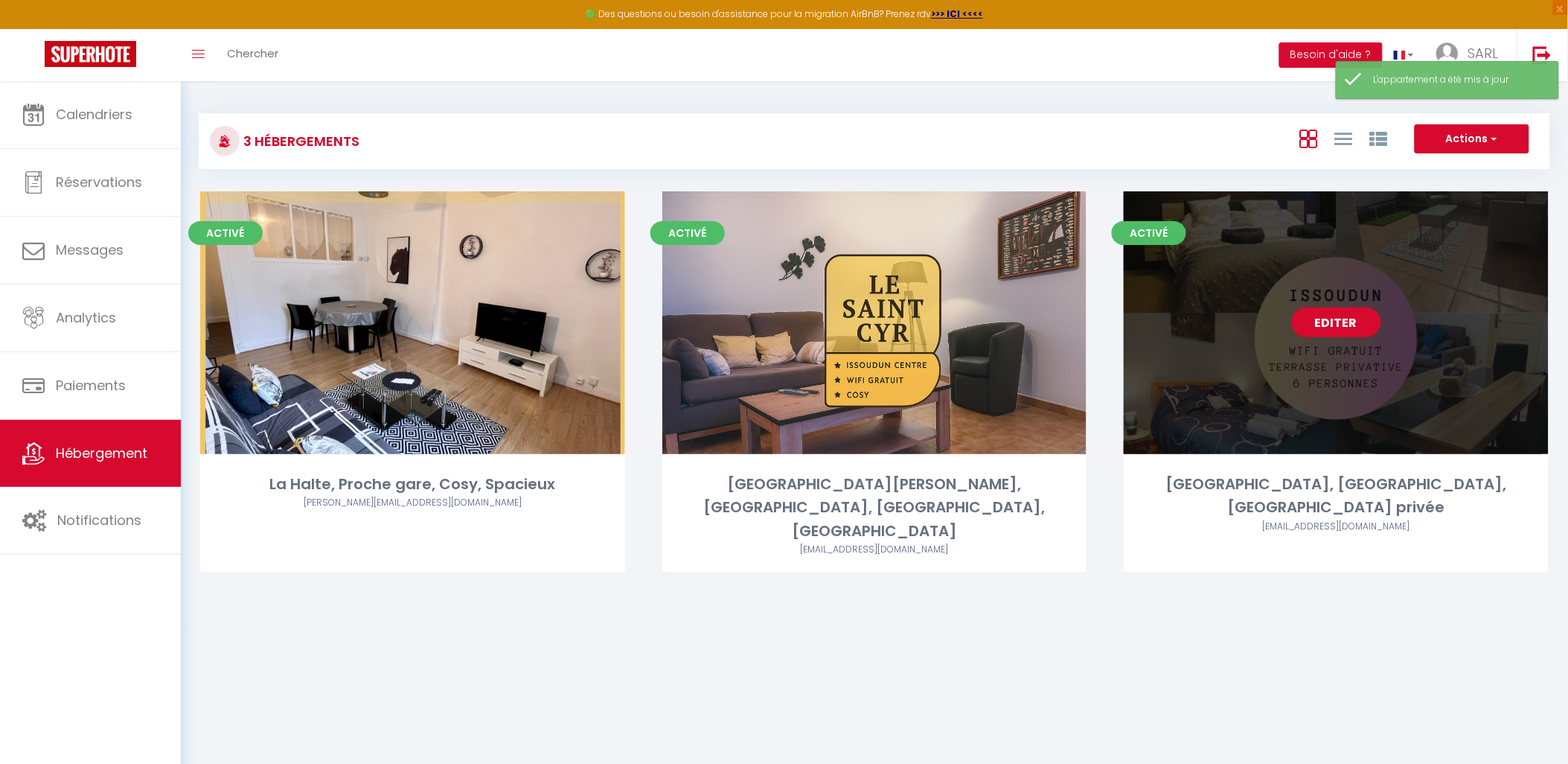
click at [1338, 327] on link "Editer" at bounding box center [1337, 322] width 89 height 30
click at [1344, 325] on link "Editer" at bounding box center [1337, 322] width 89 height 30
select select "3"
select select "2"
select select "1"
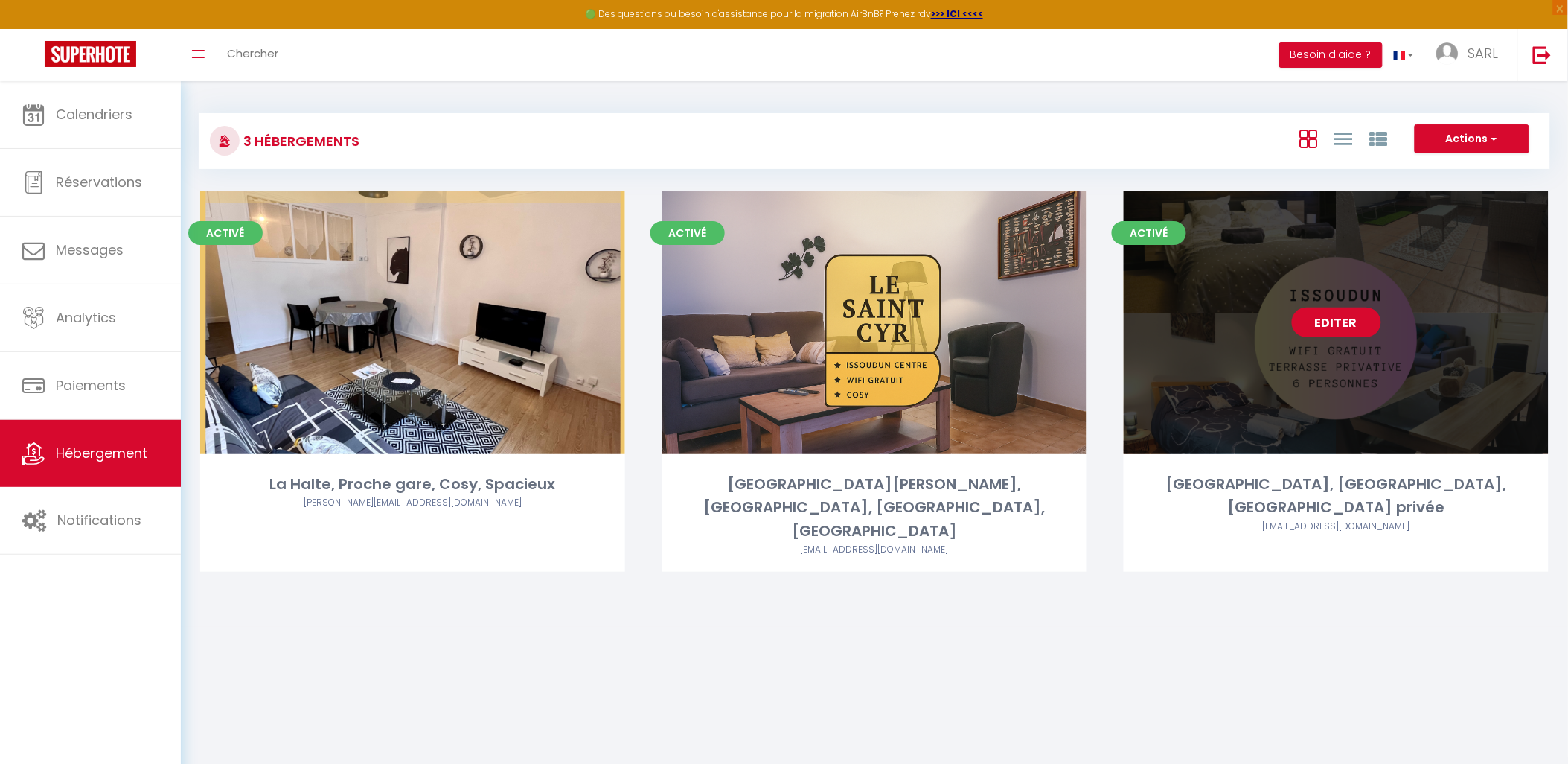
select select "1"
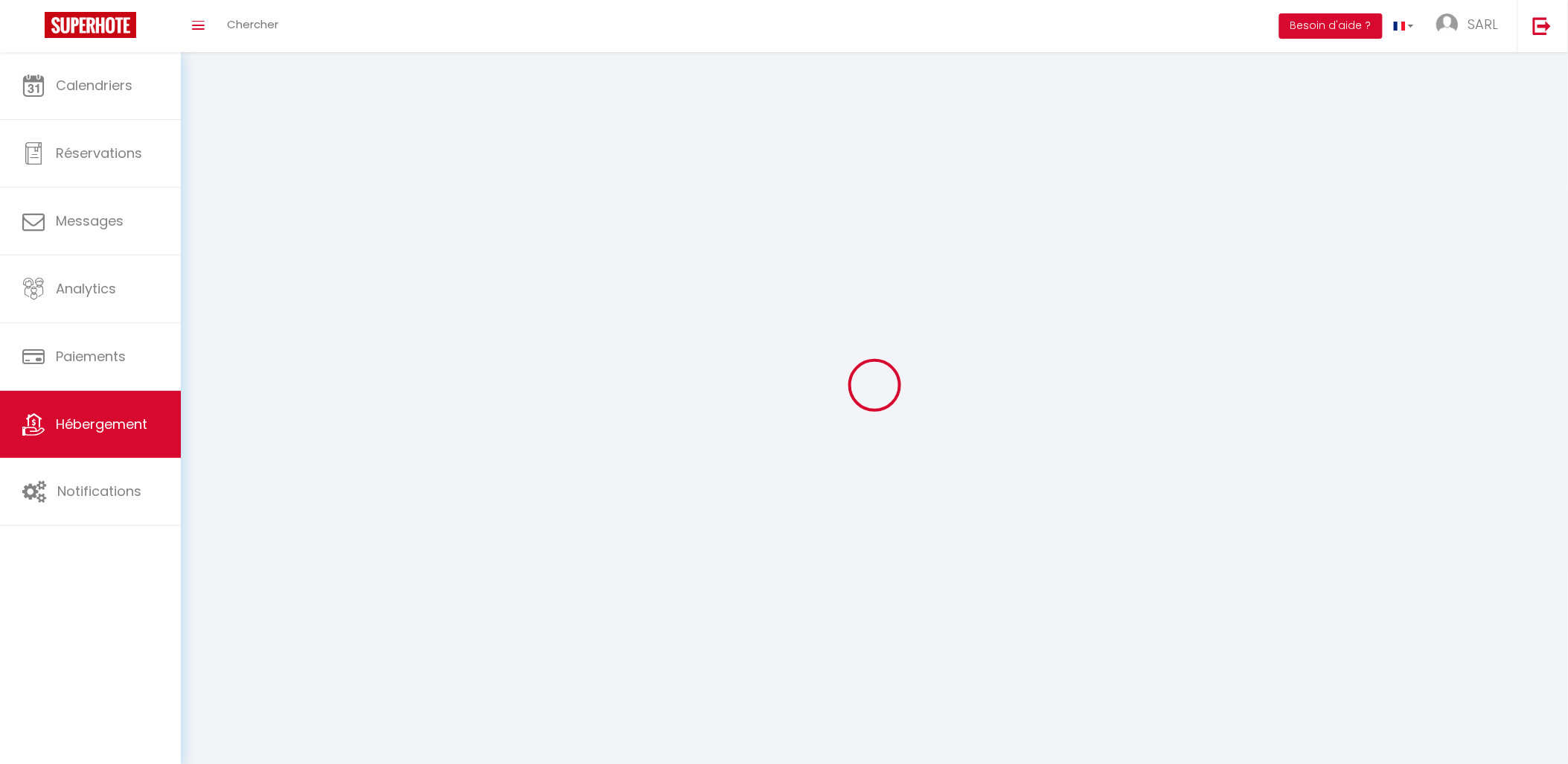
select select
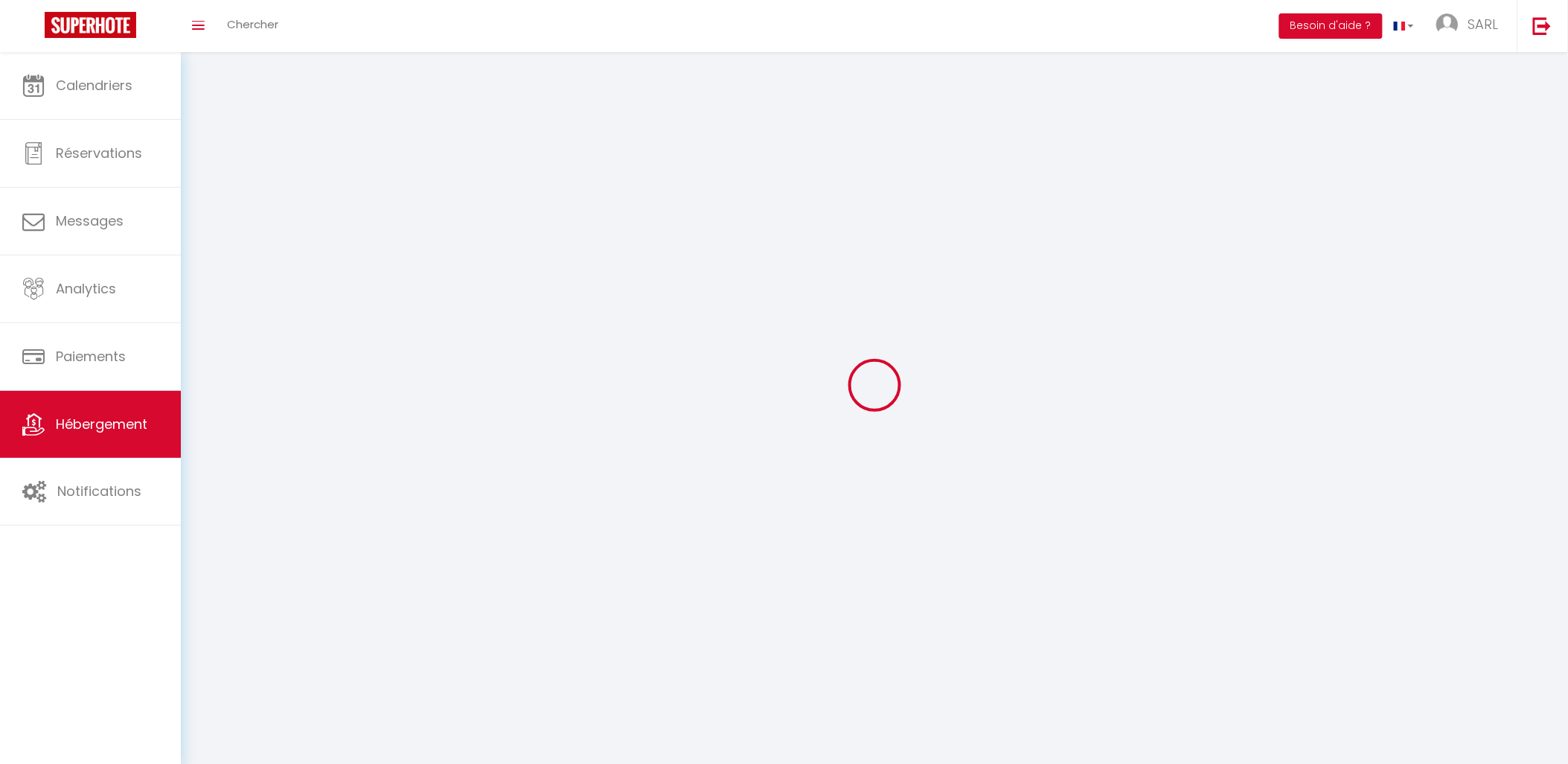
select select "1"
select select
checkbox input "false"
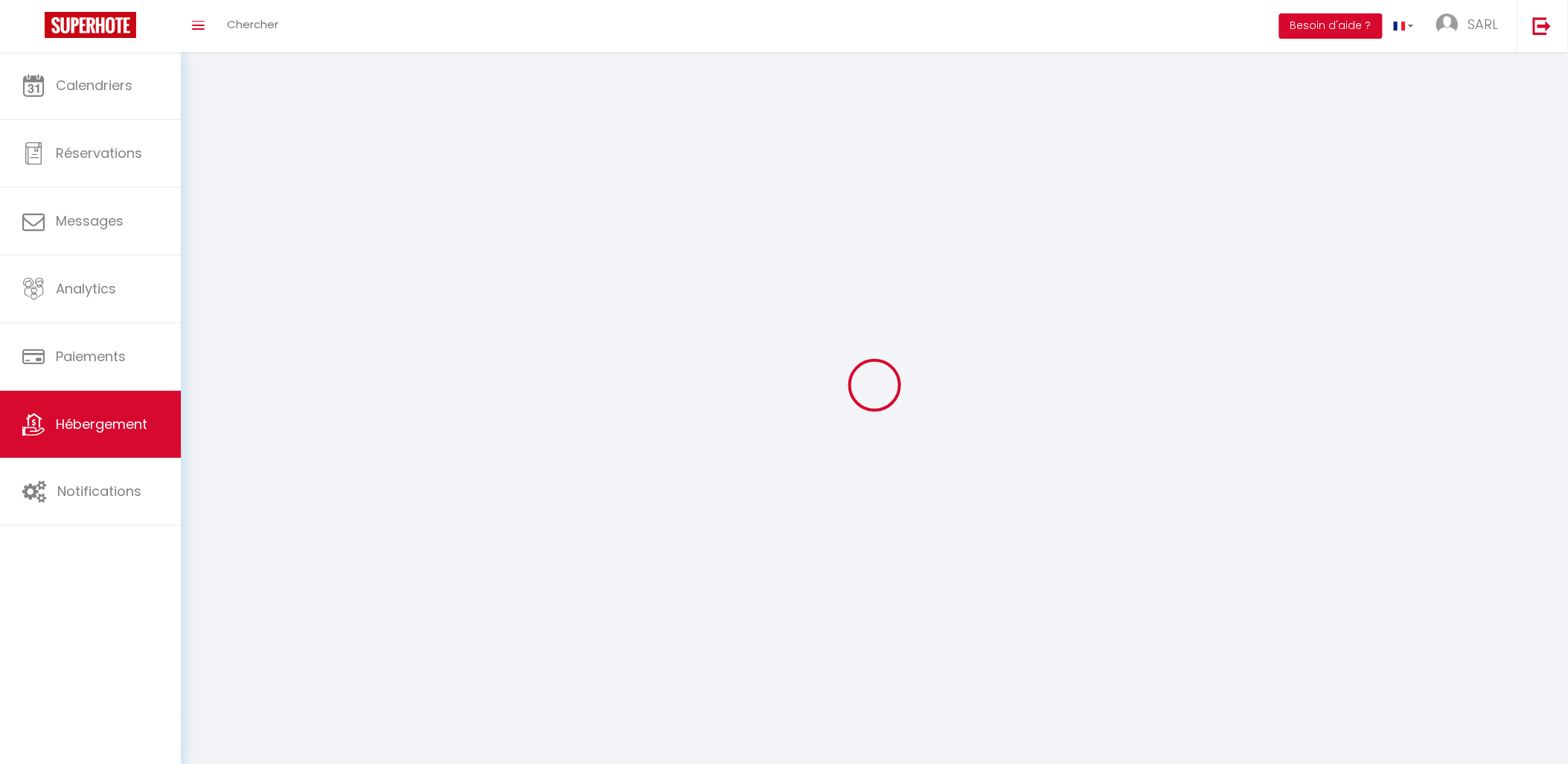
checkbox input "false"
select select "28"
select select
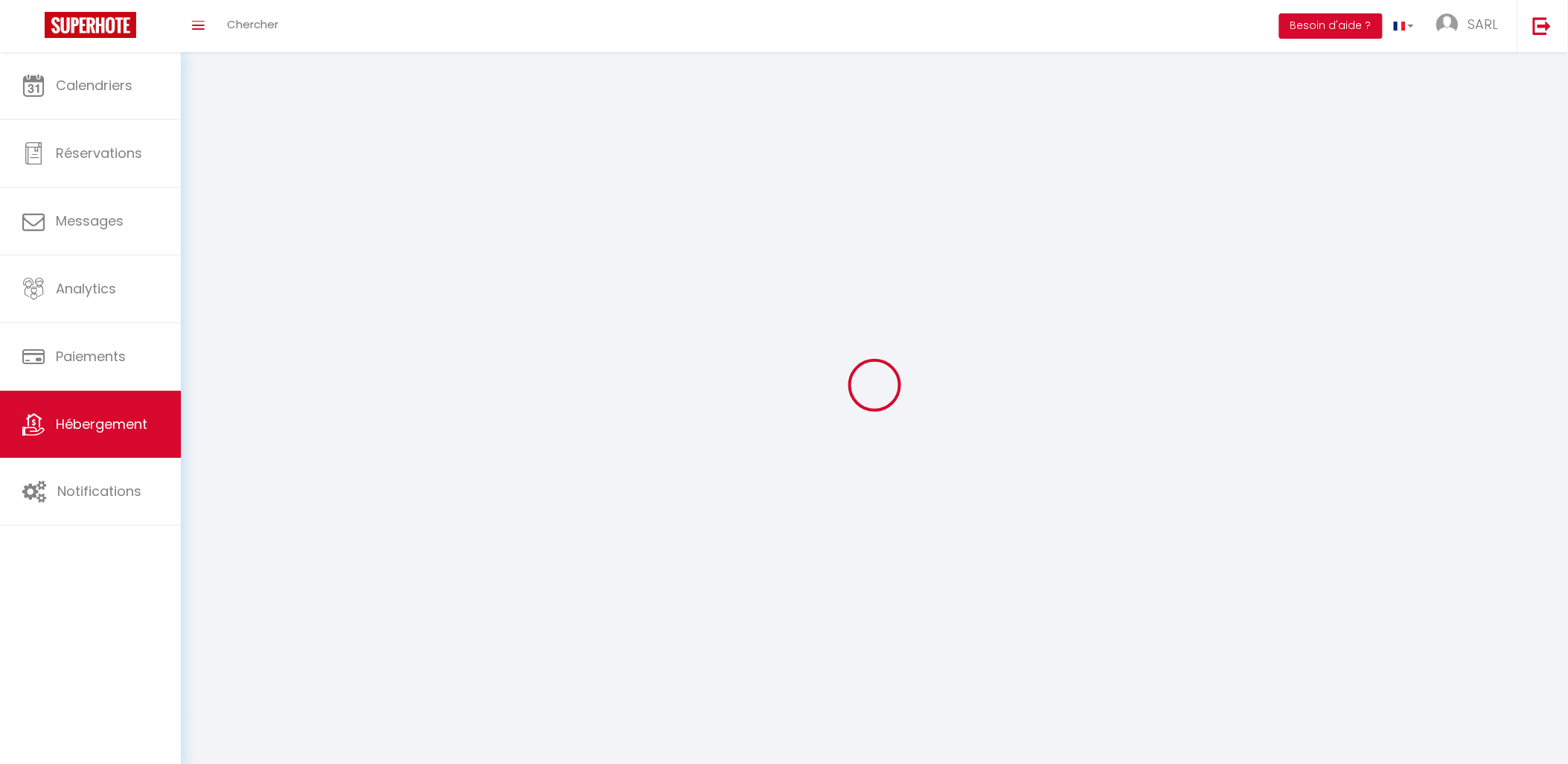
select select
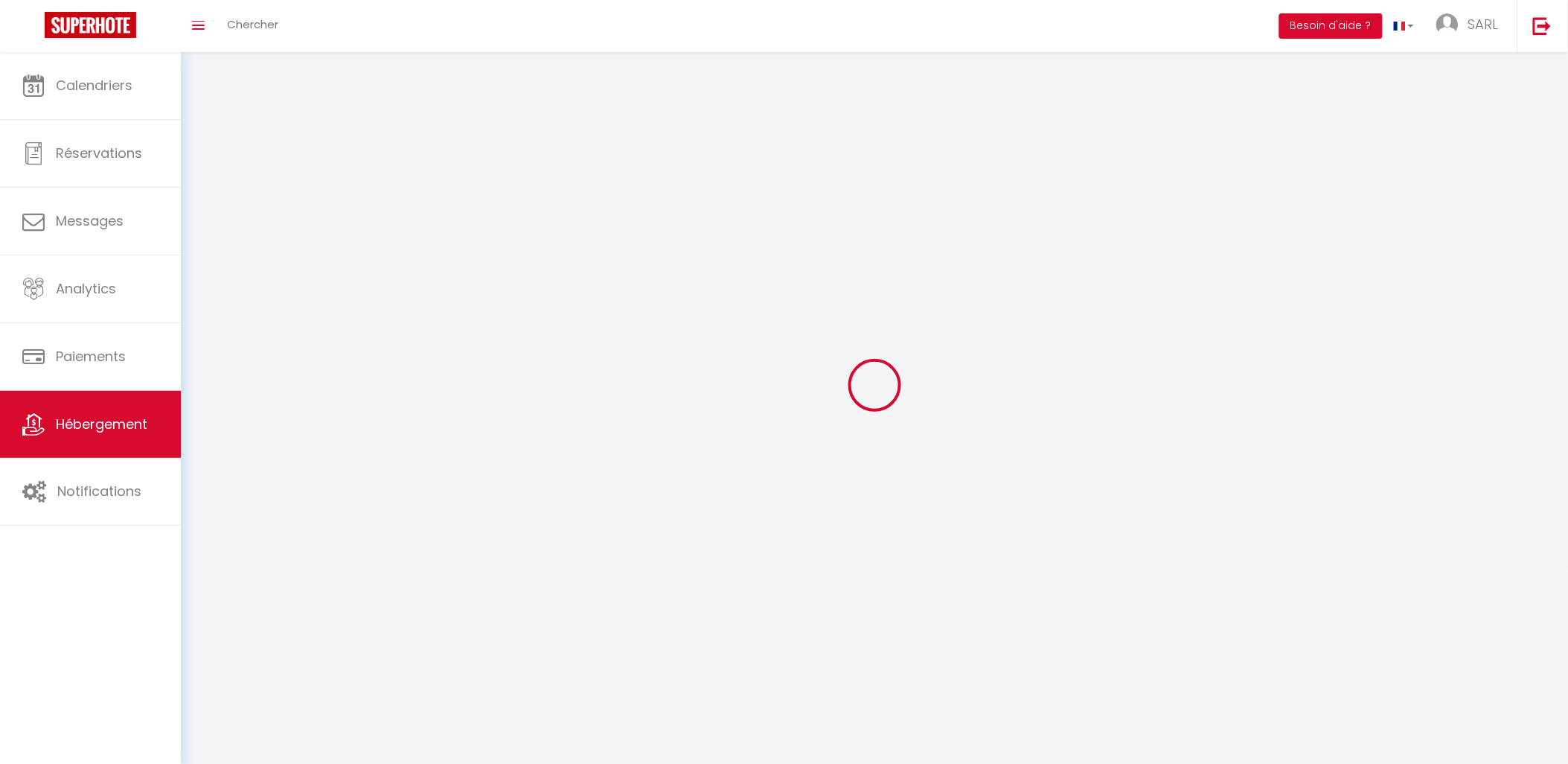
checkbox input "false"
select select
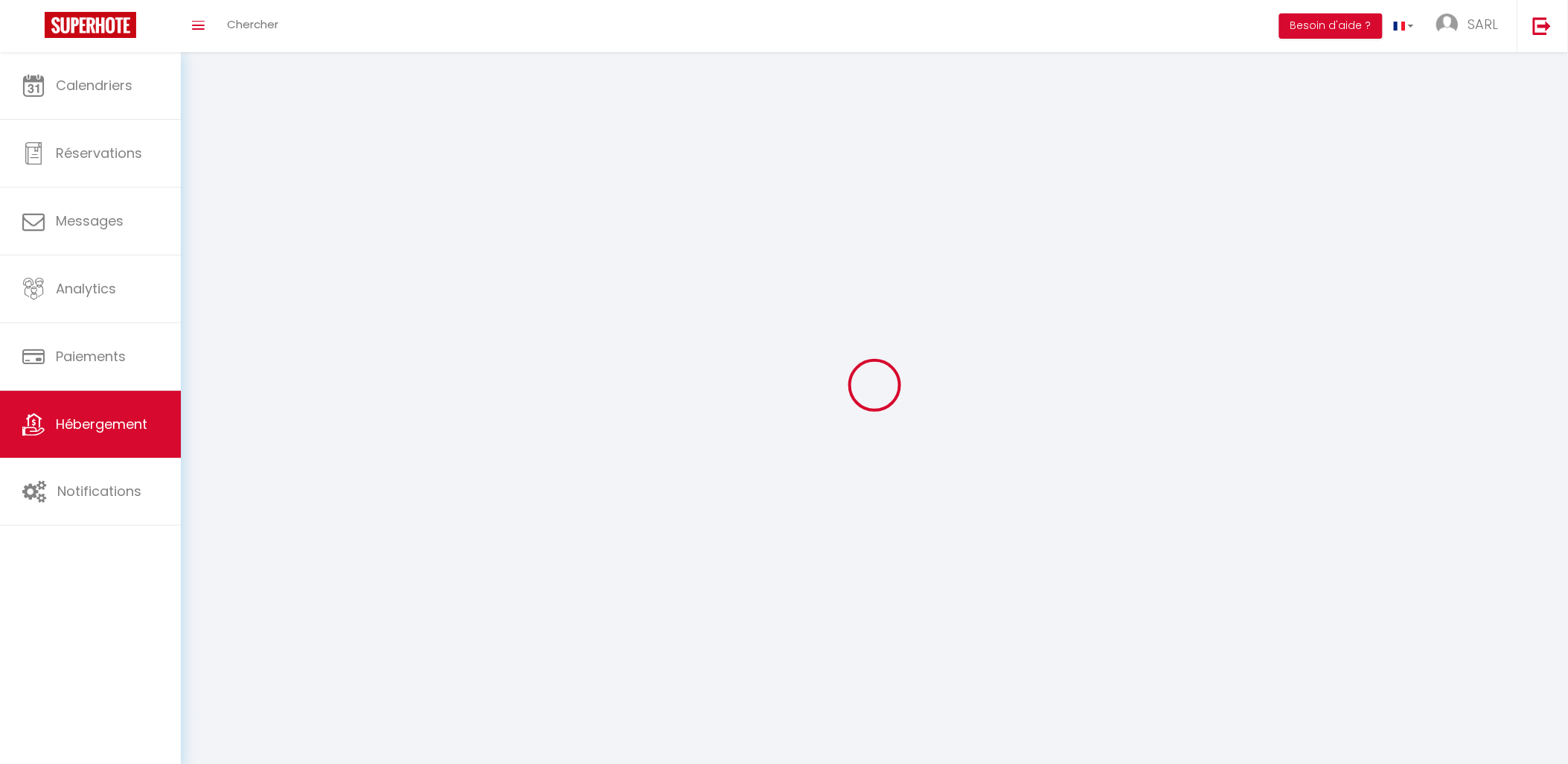
select select
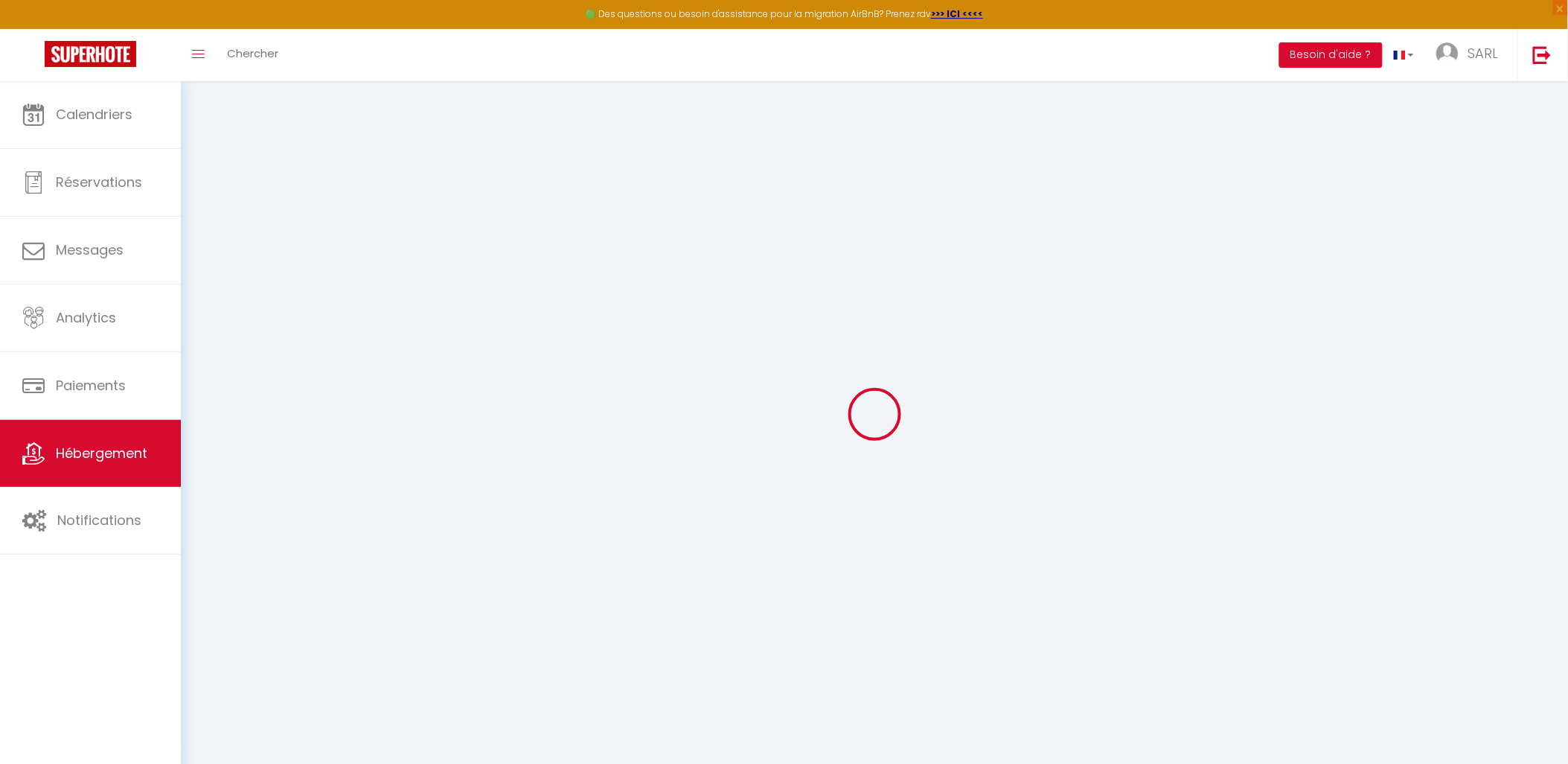
select select
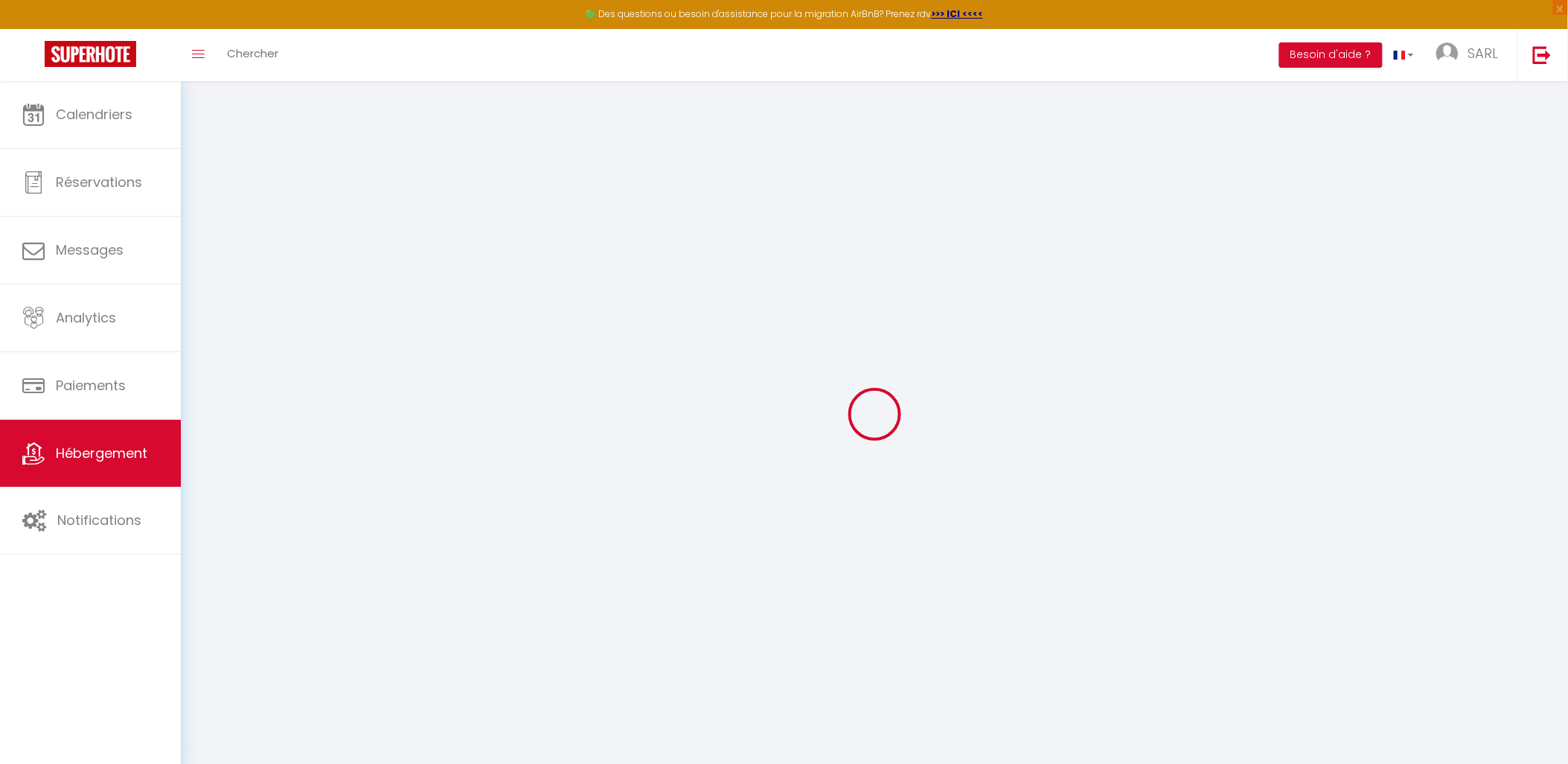
select select
checkbox input "false"
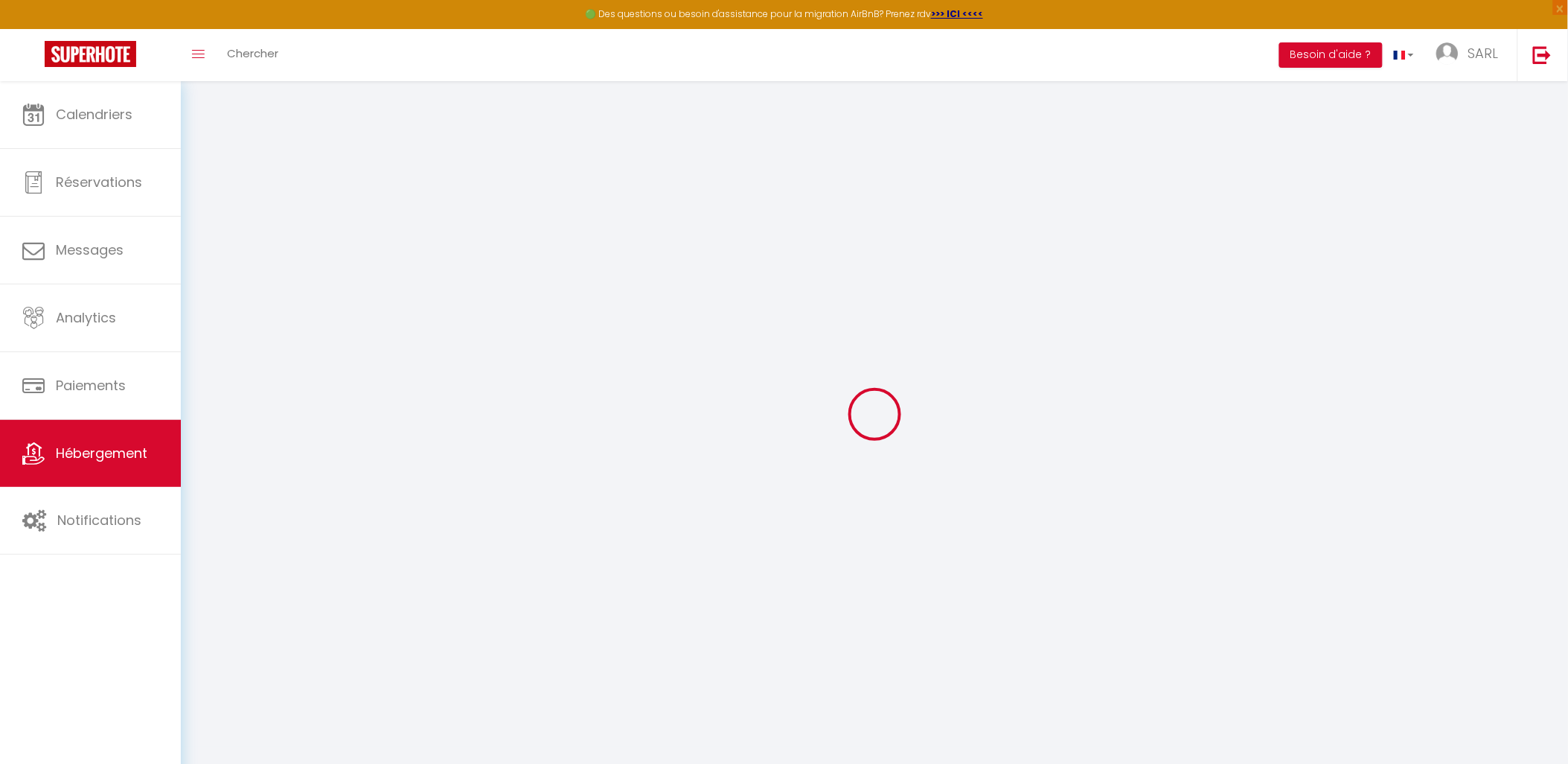
select select
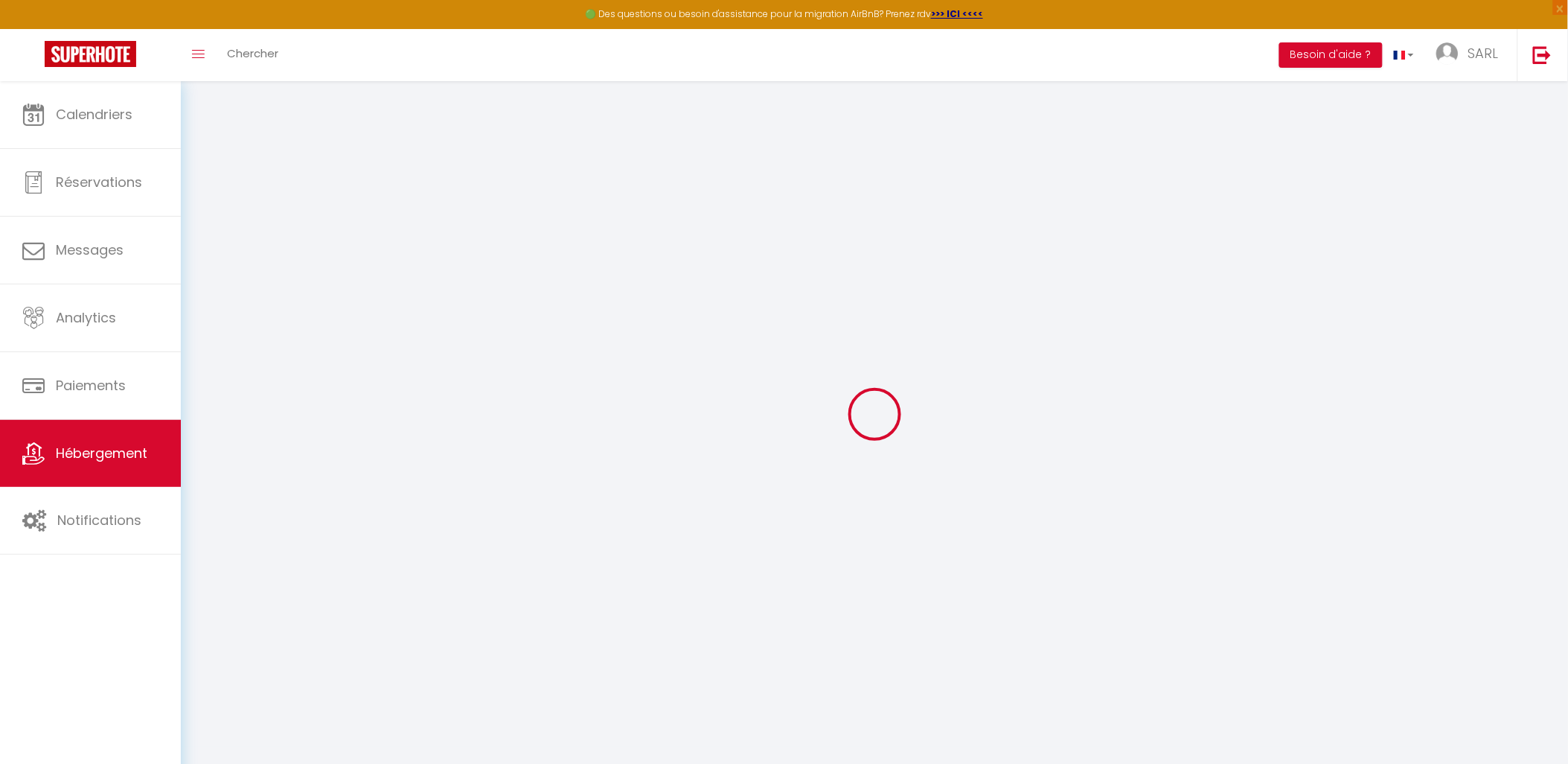
select select
checkbox input "false"
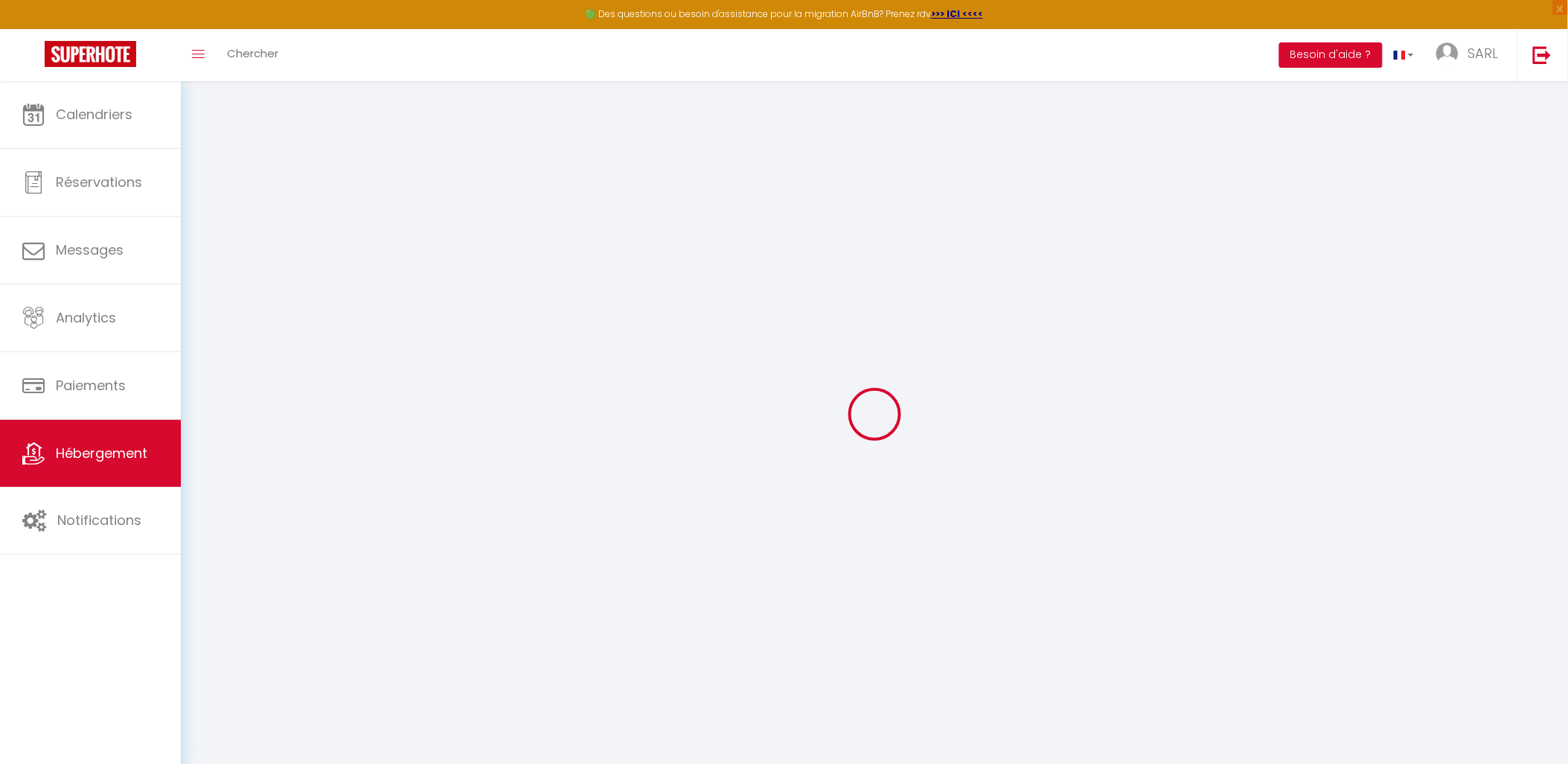
checkbox input "false"
select select
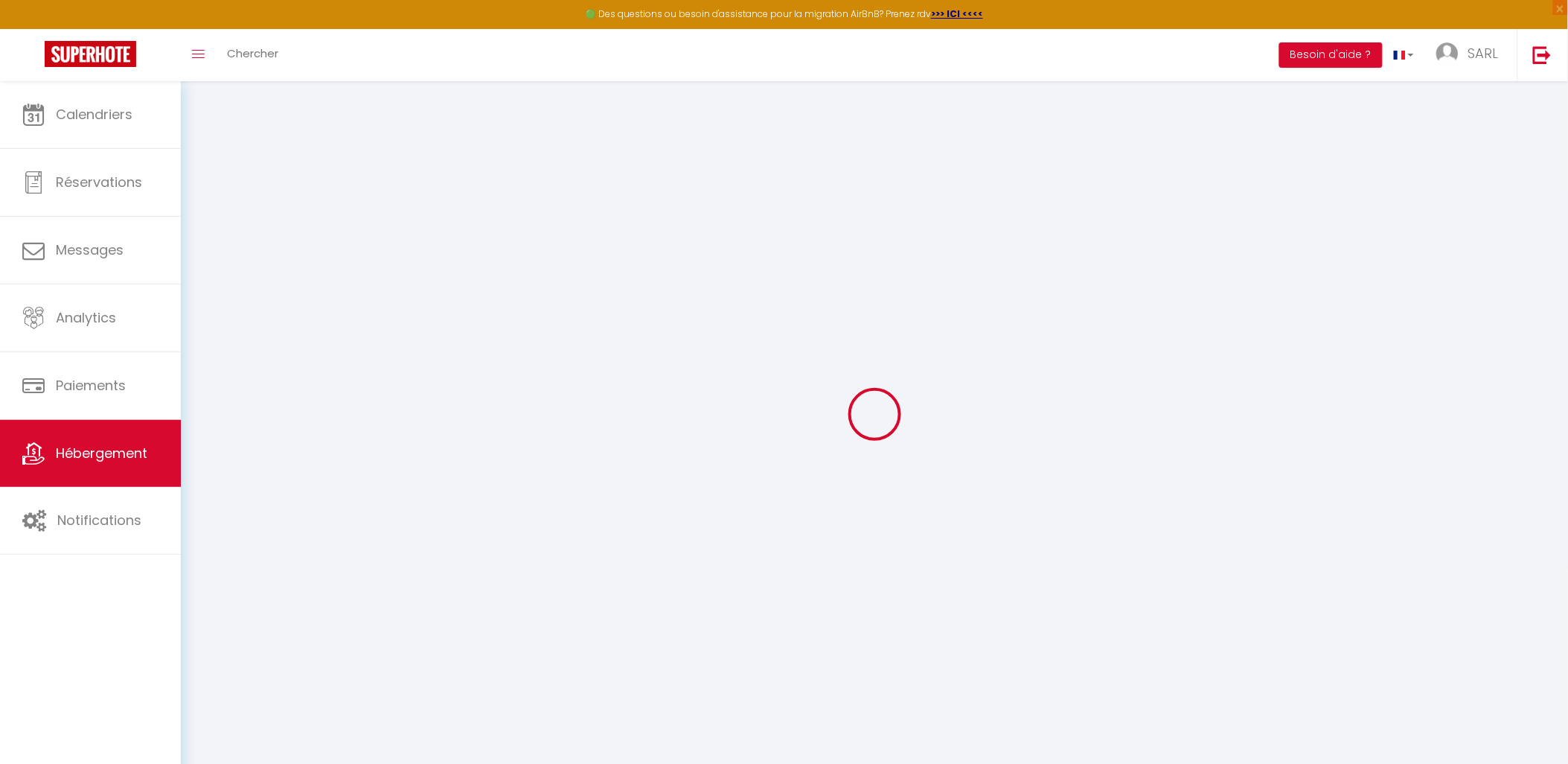
select select
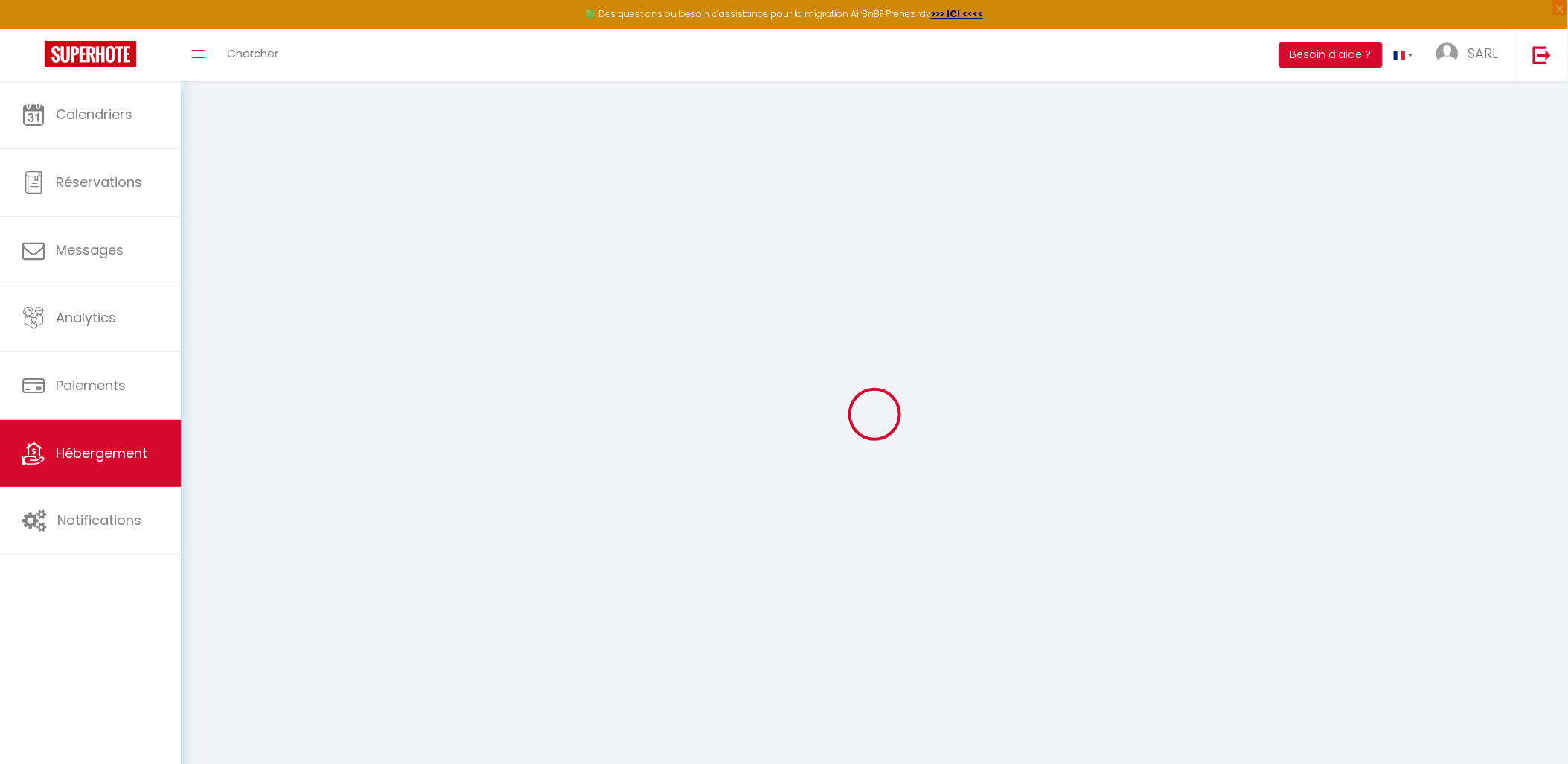
checkbox input "false"
select select
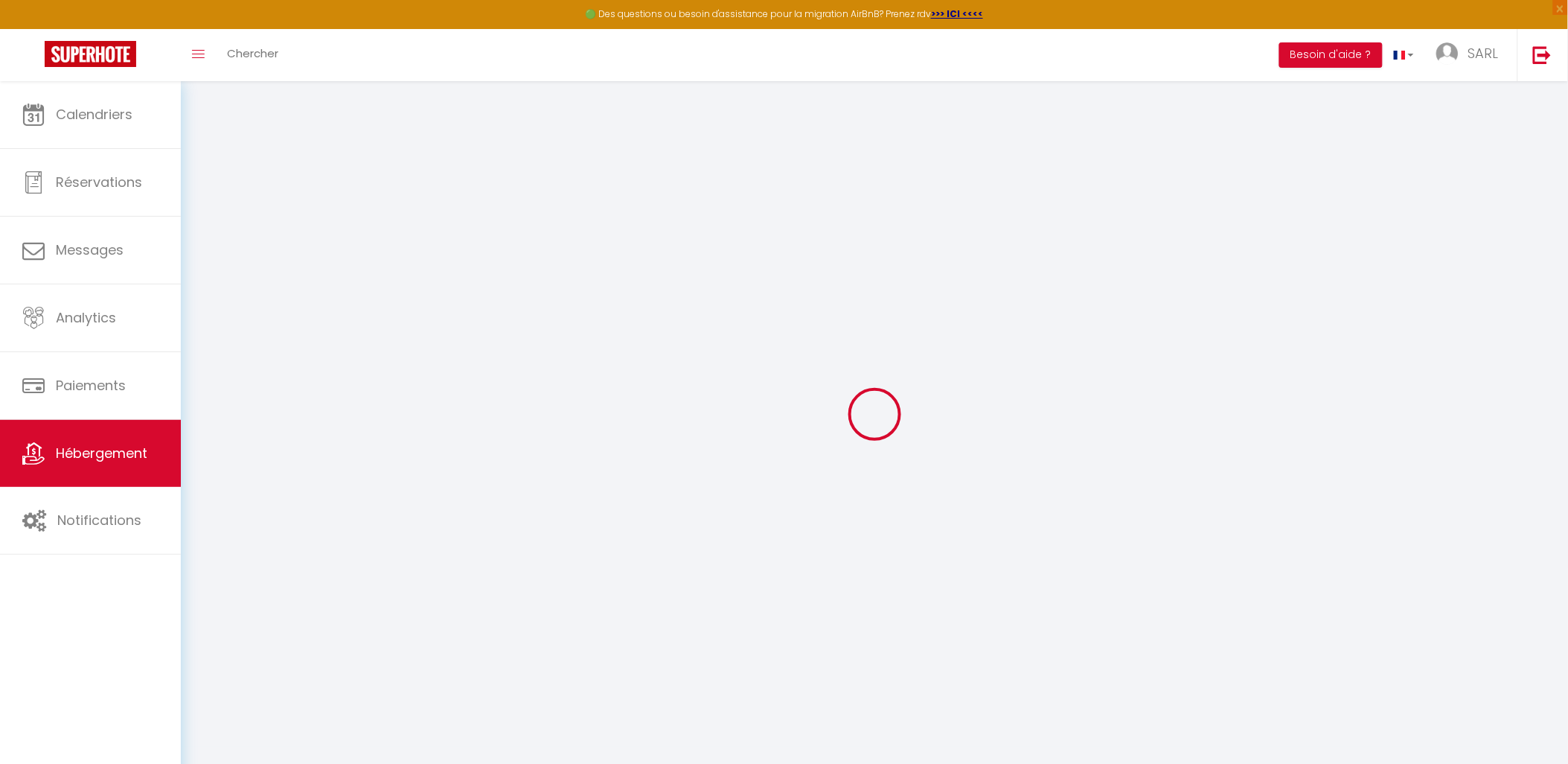
select select
checkbox input "true"
checkbox input "false"
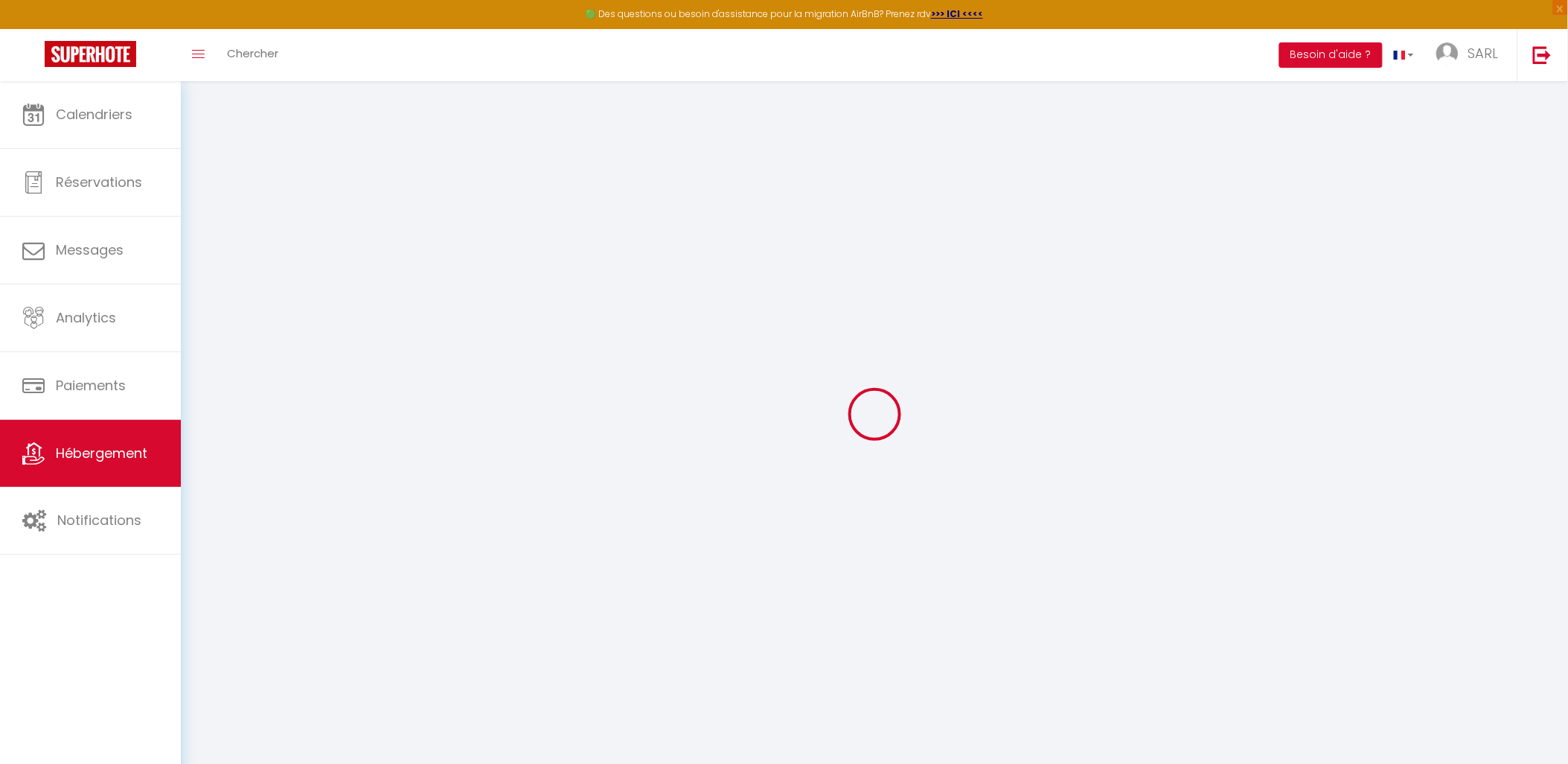
checkbox input "false"
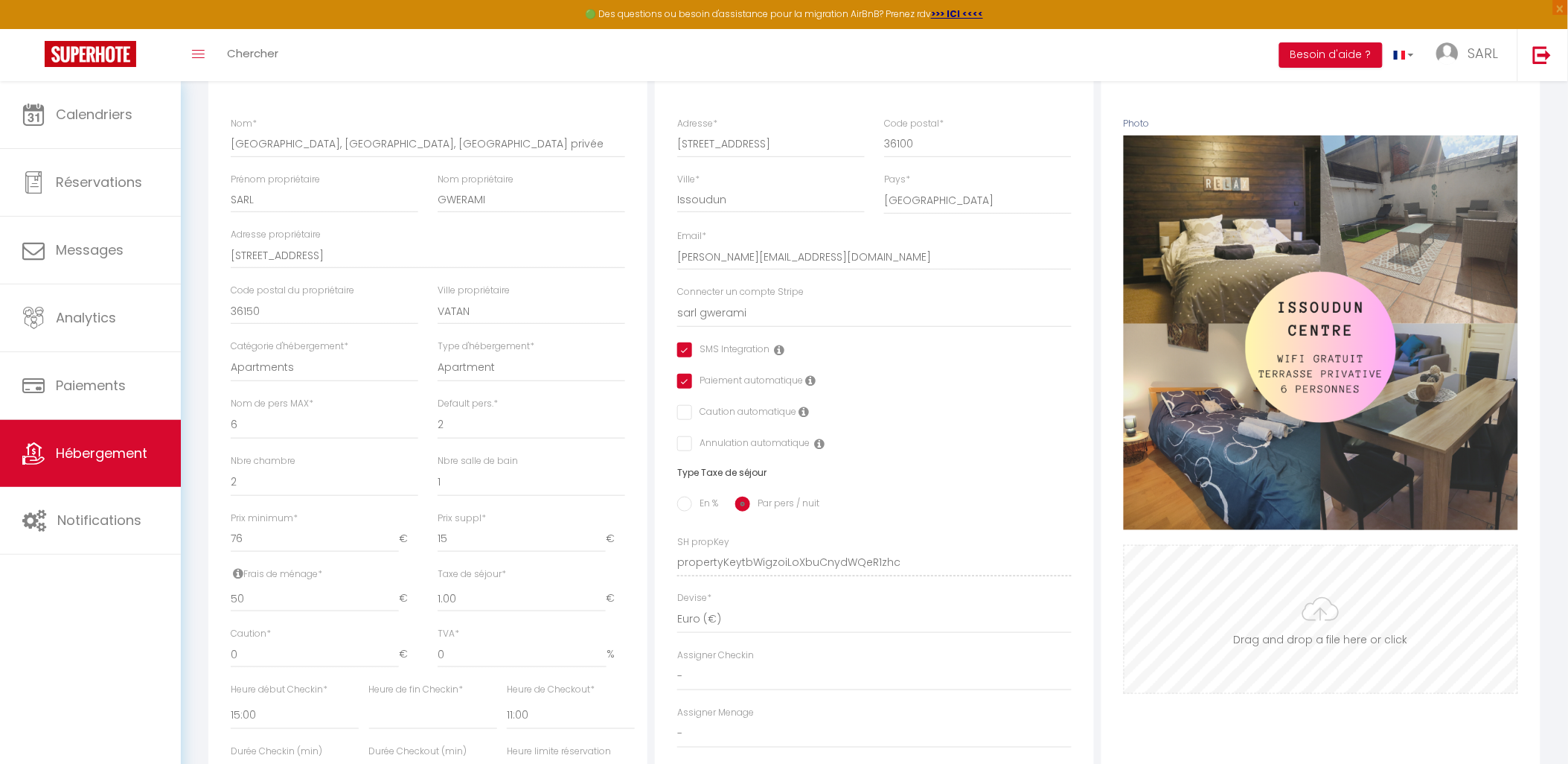
scroll to position [413, 0]
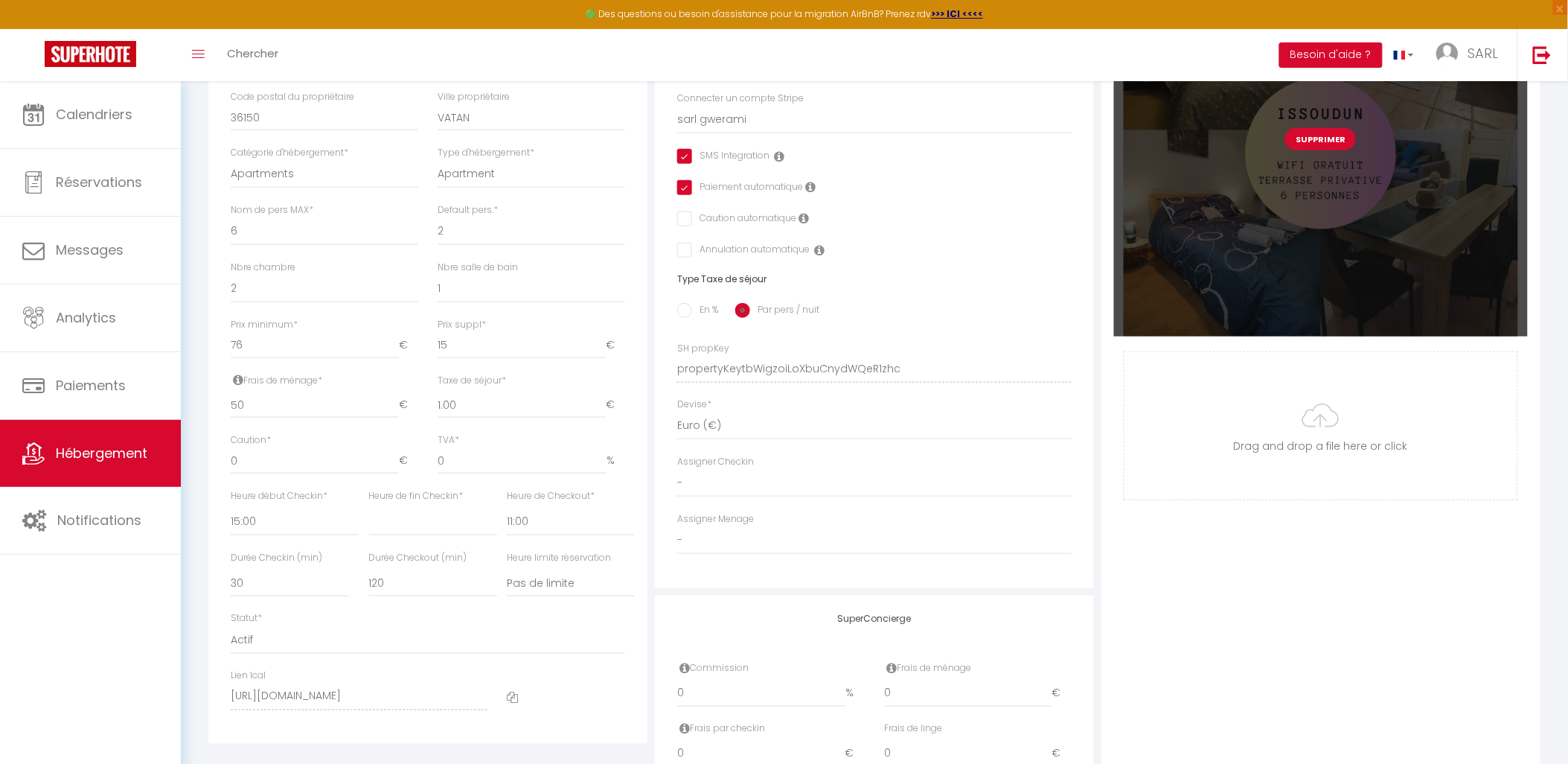
click at [1315, 145] on button "Supprimer" at bounding box center [1320, 138] width 71 height 22
select select
checkbox input "true"
checkbox input "false"
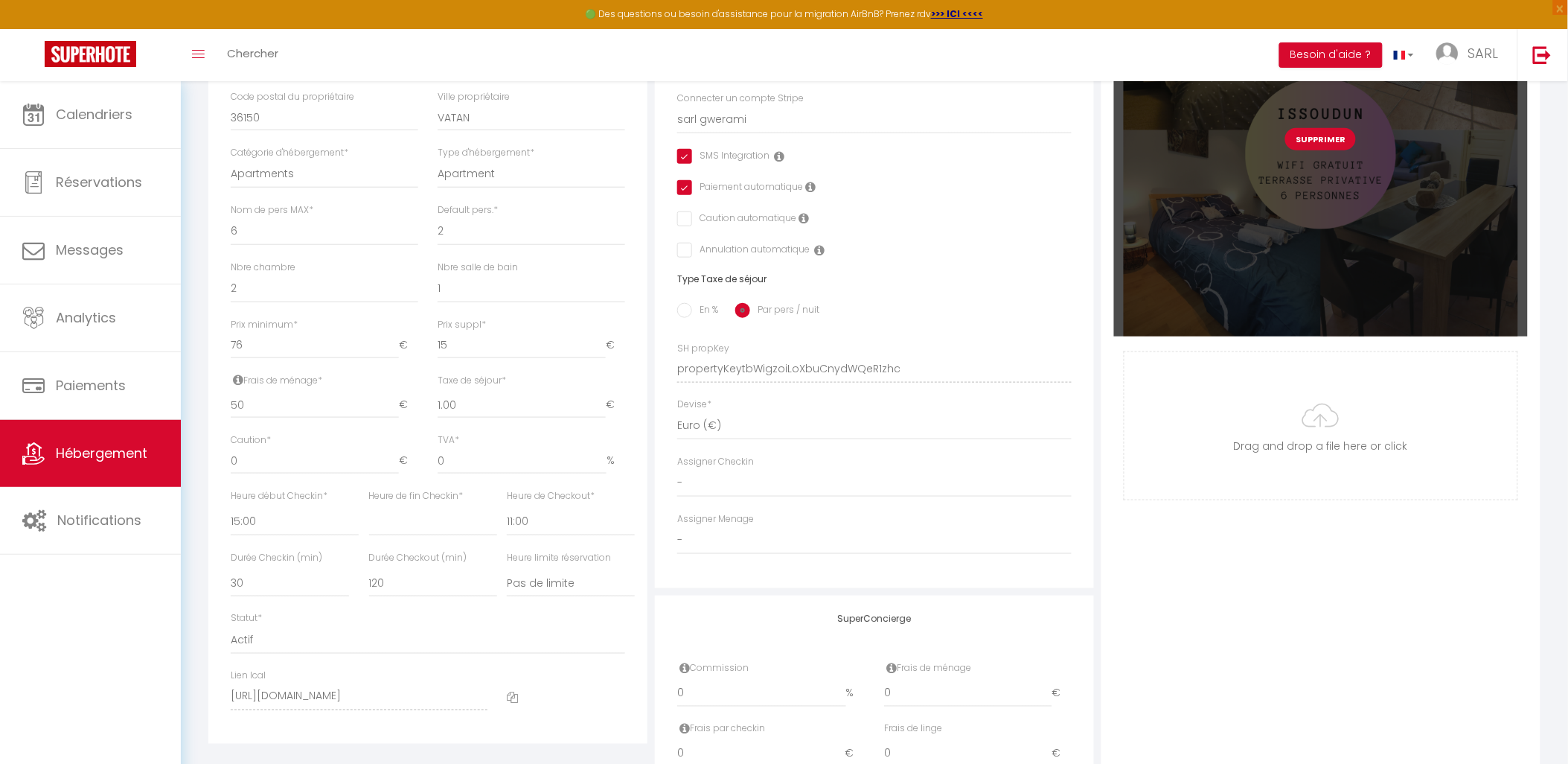
checkbox input "false"
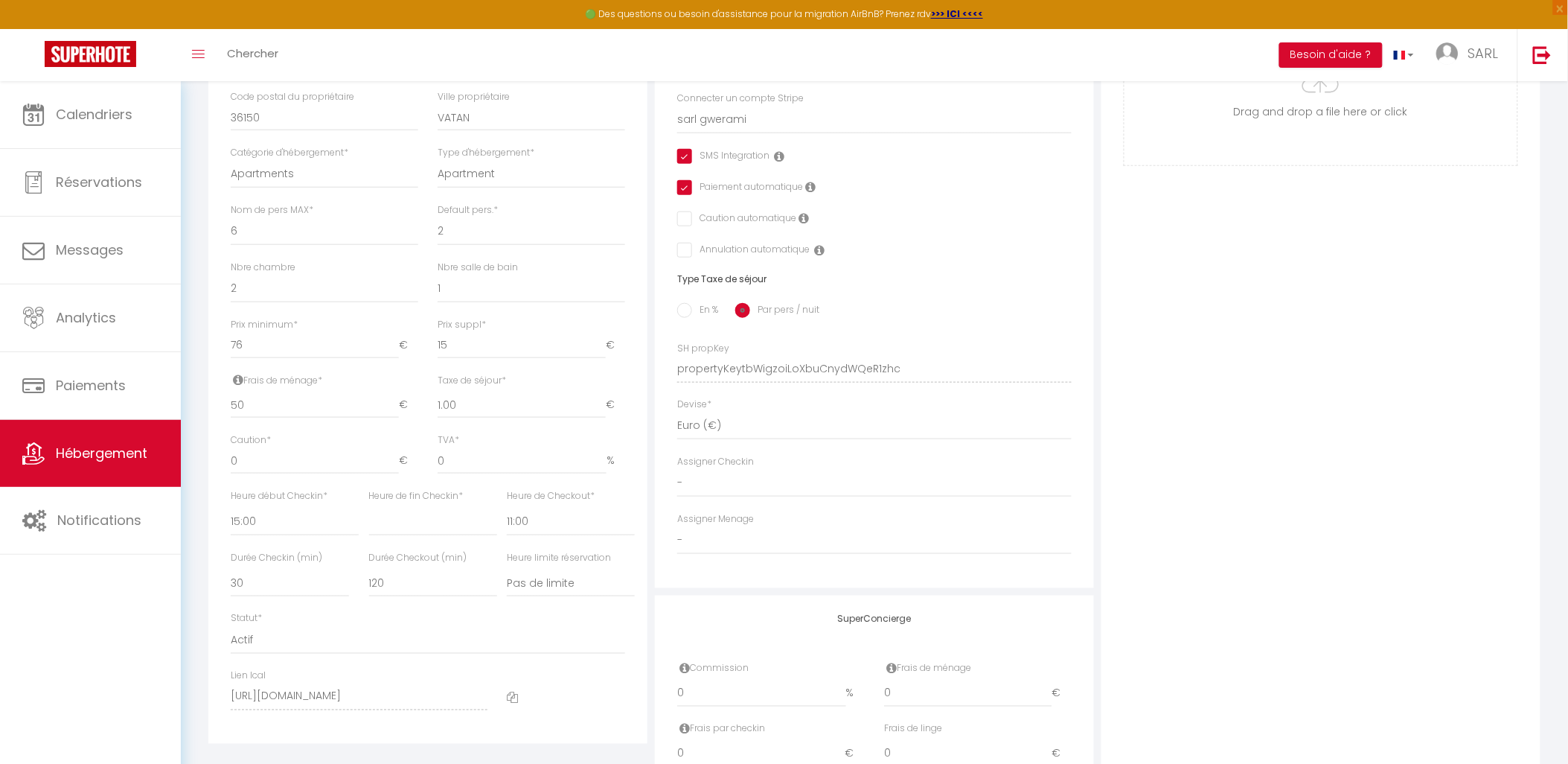
select select
checkbox input "true"
checkbox input "false"
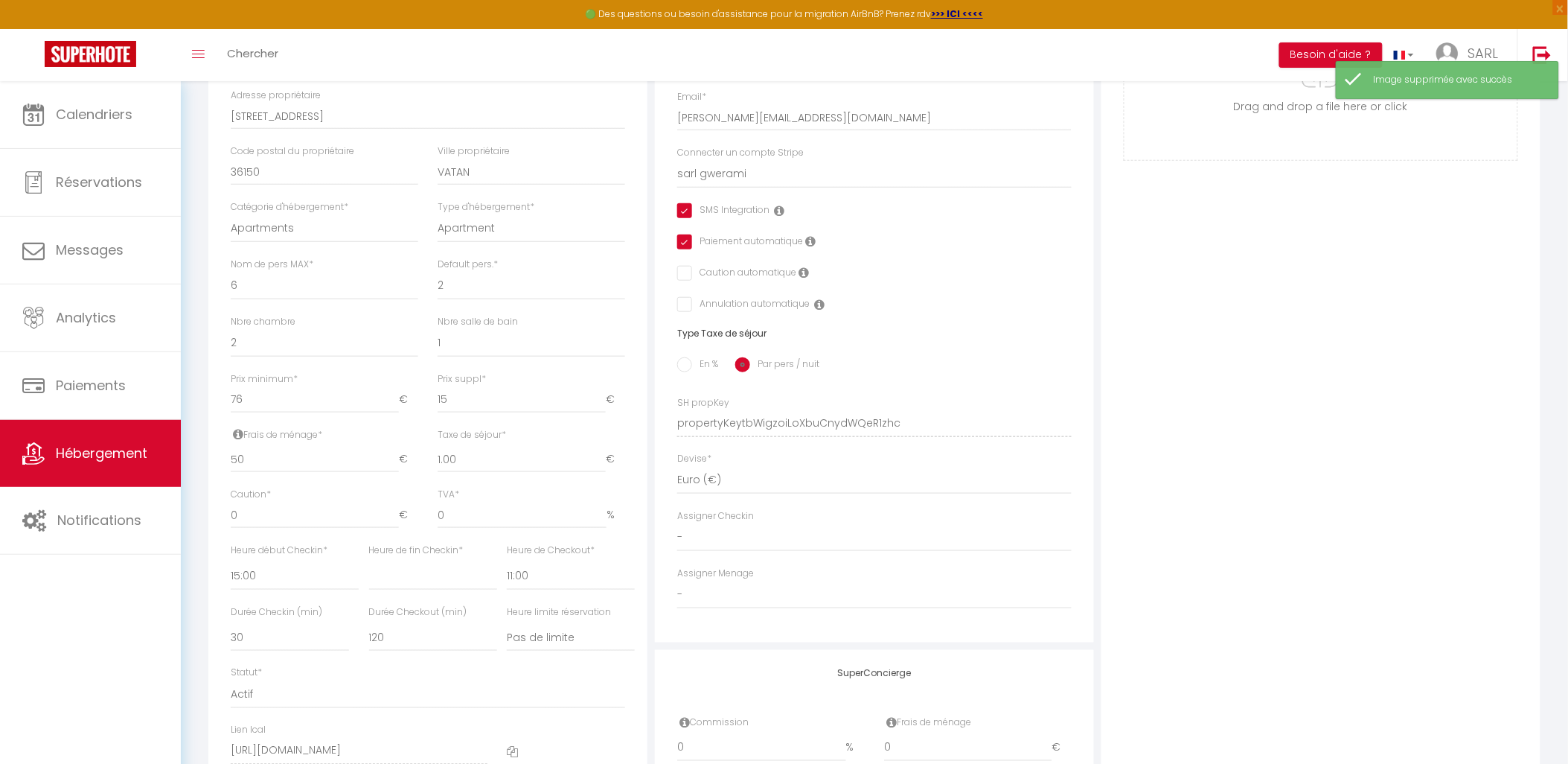
scroll to position [248, 0]
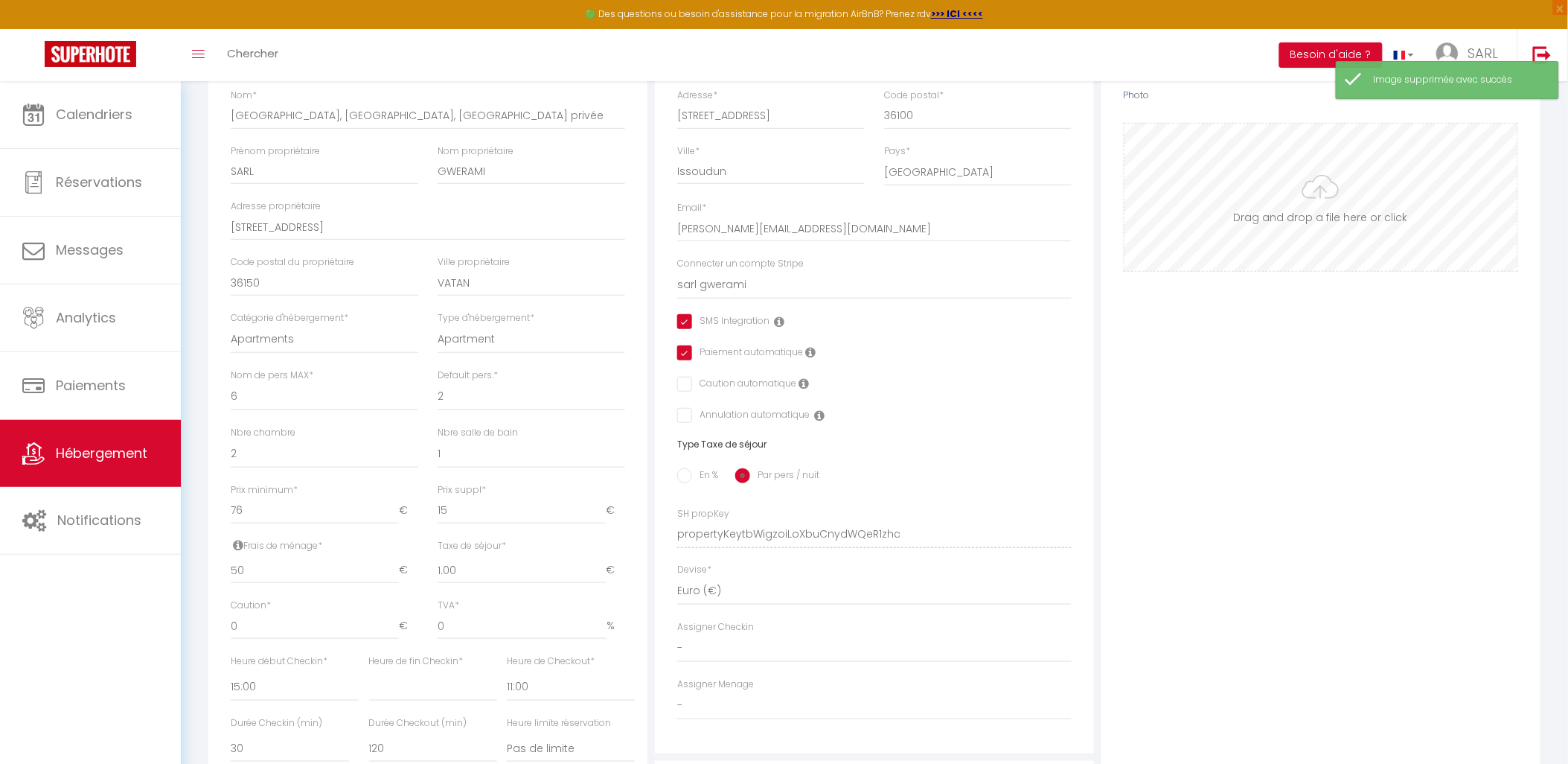
click at [1338, 236] on input "Photo" at bounding box center [1321, 198] width 393 height 147
type input "C:\fakepath\ChatGPT Image 11 oct. 2025, 08_30_44.png"
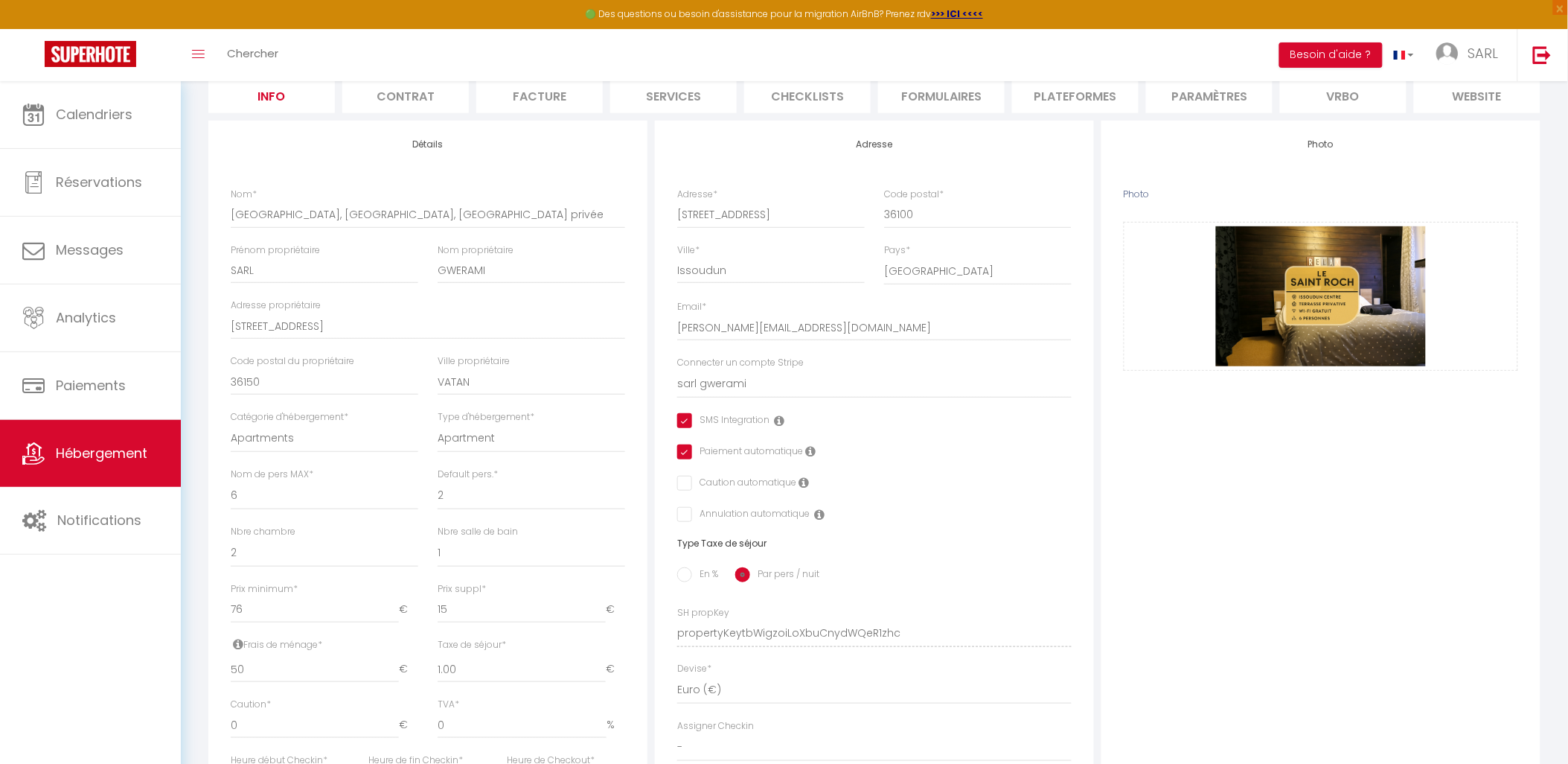
scroll to position [0, 0]
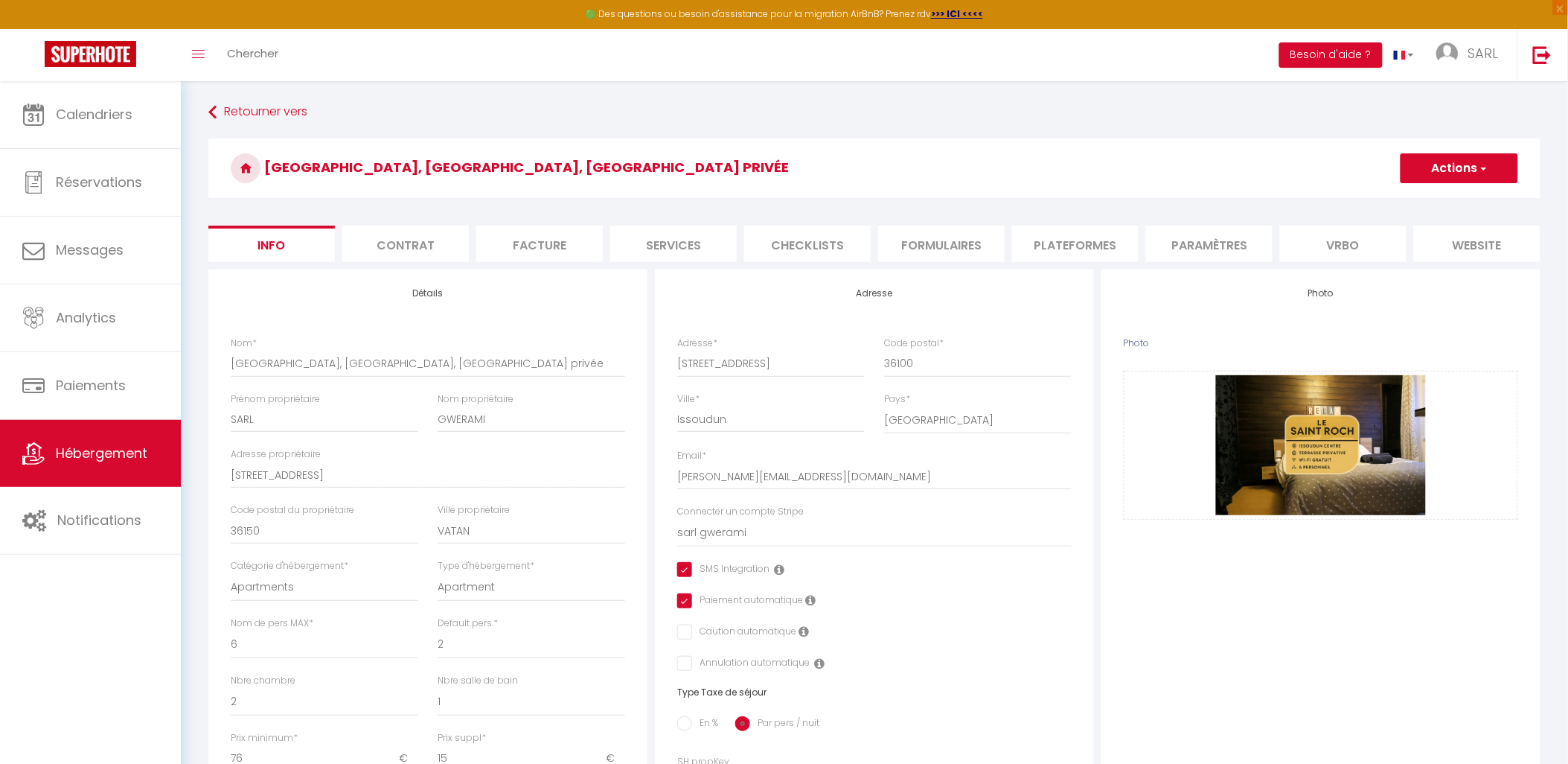
click at [1491, 179] on button "Actions" at bounding box center [1459, 168] width 117 height 30
click at [1421, 203] on input "Enregistrer" at bounding box center [1400, 200] width 55 height 15
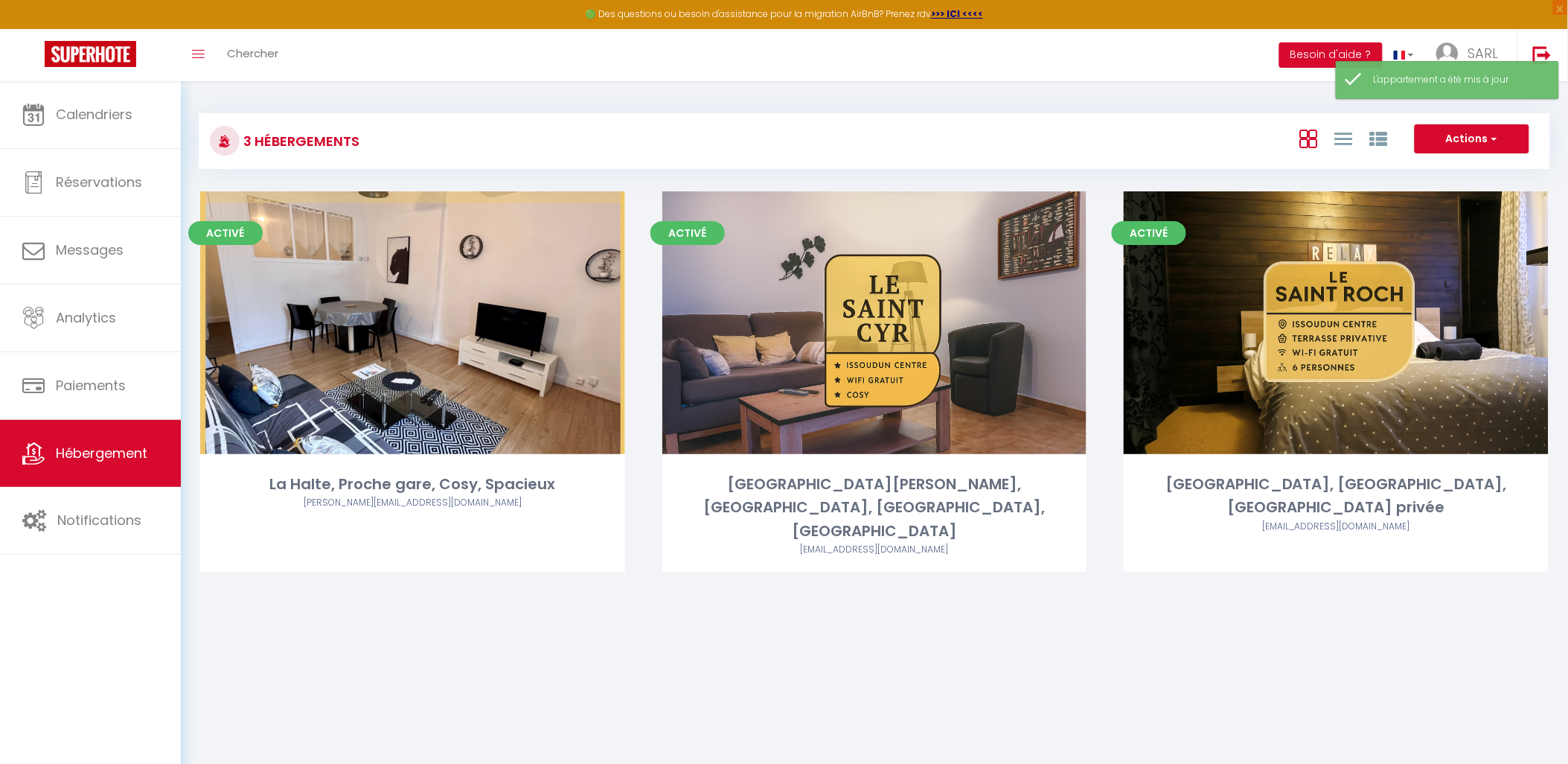
click at [1122, 591] on body "🟢 Des questions ou besoin d'assistance pour la migration AirBnB? Prenez rdv >>>…" at bounding box center [784, 463] width 1568 height 764
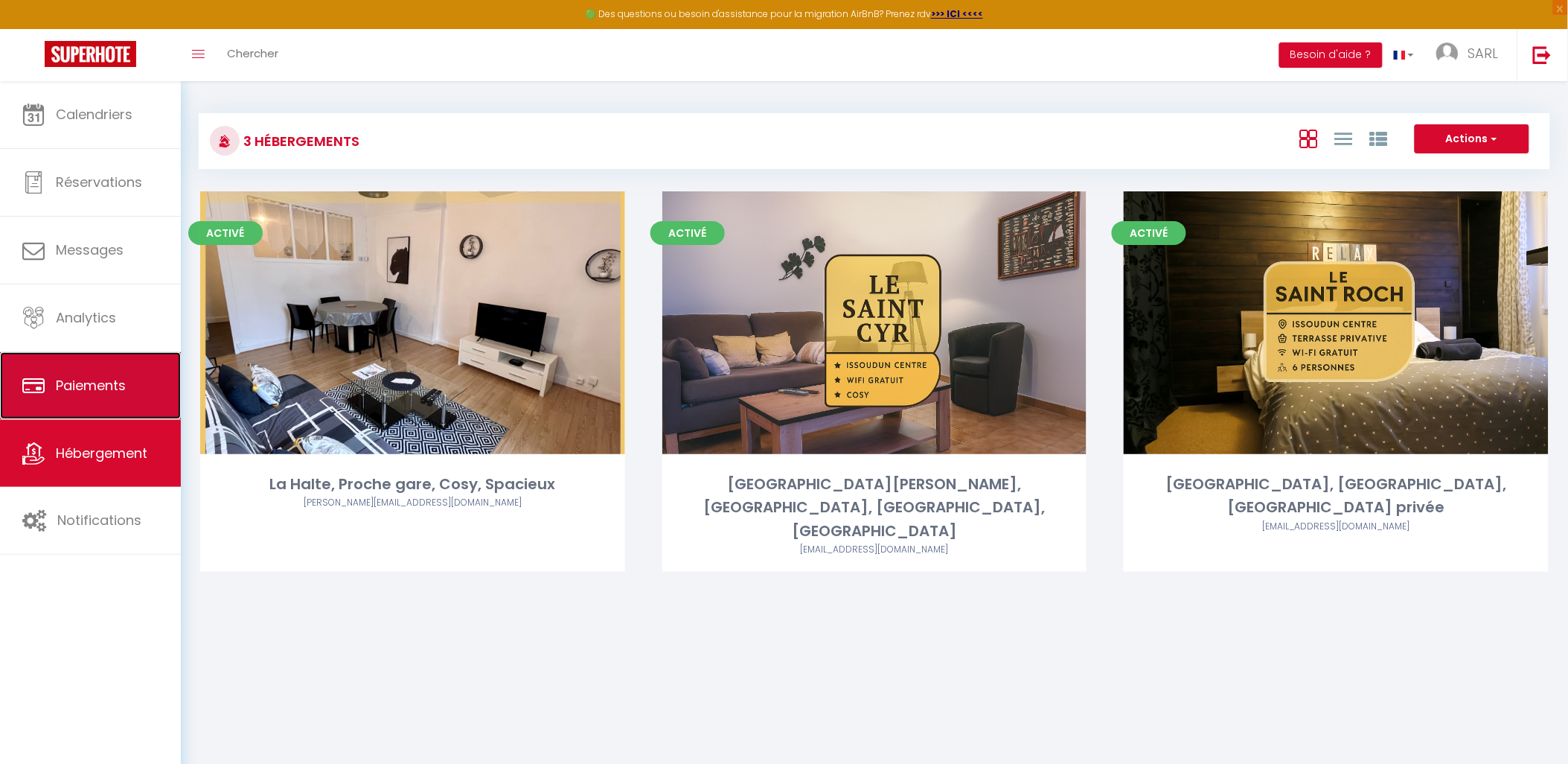
click at [106, 391] on span "Paiements" at bounding box center [91, 384] width 70 height 18
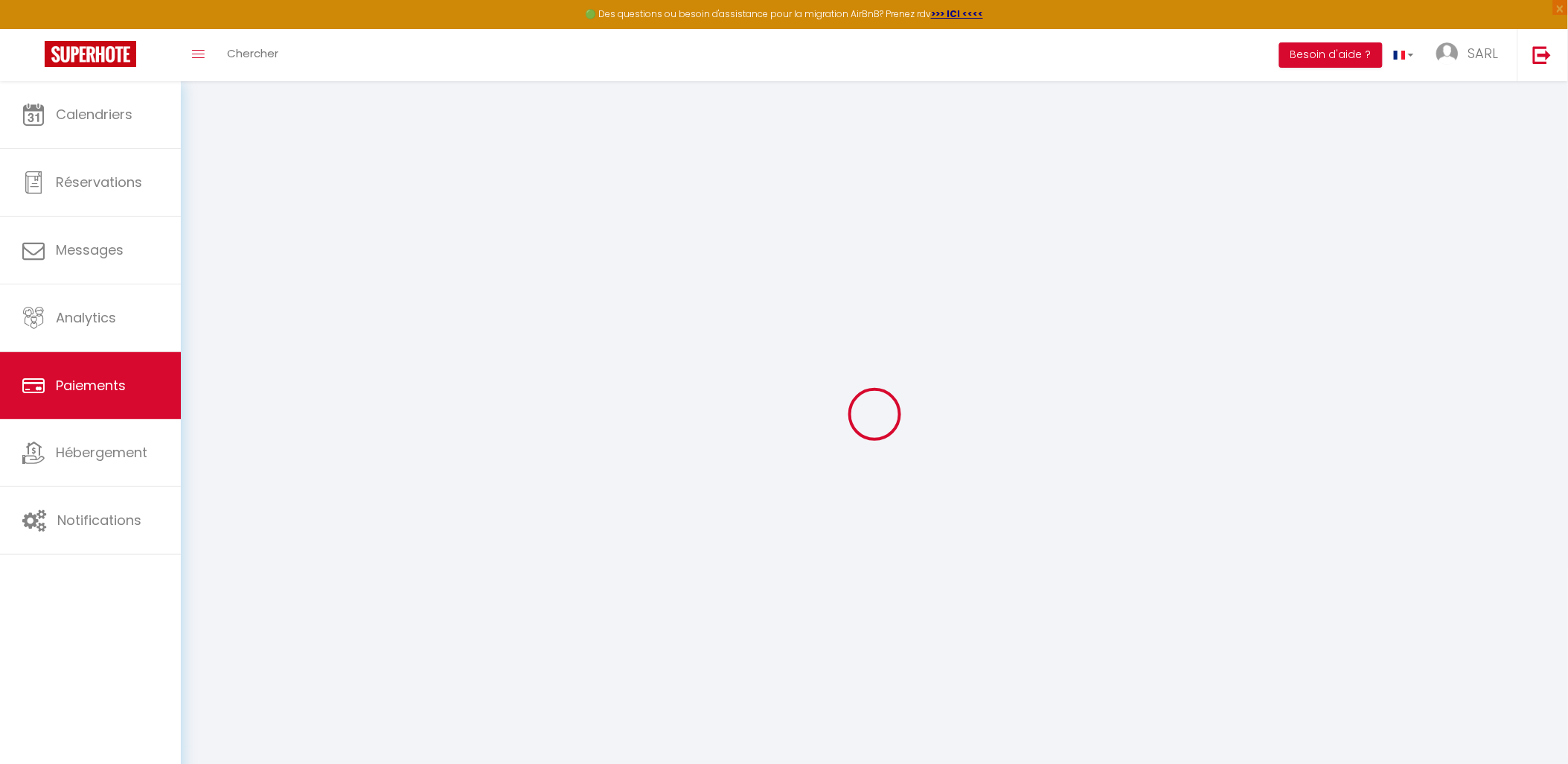
select select "2"
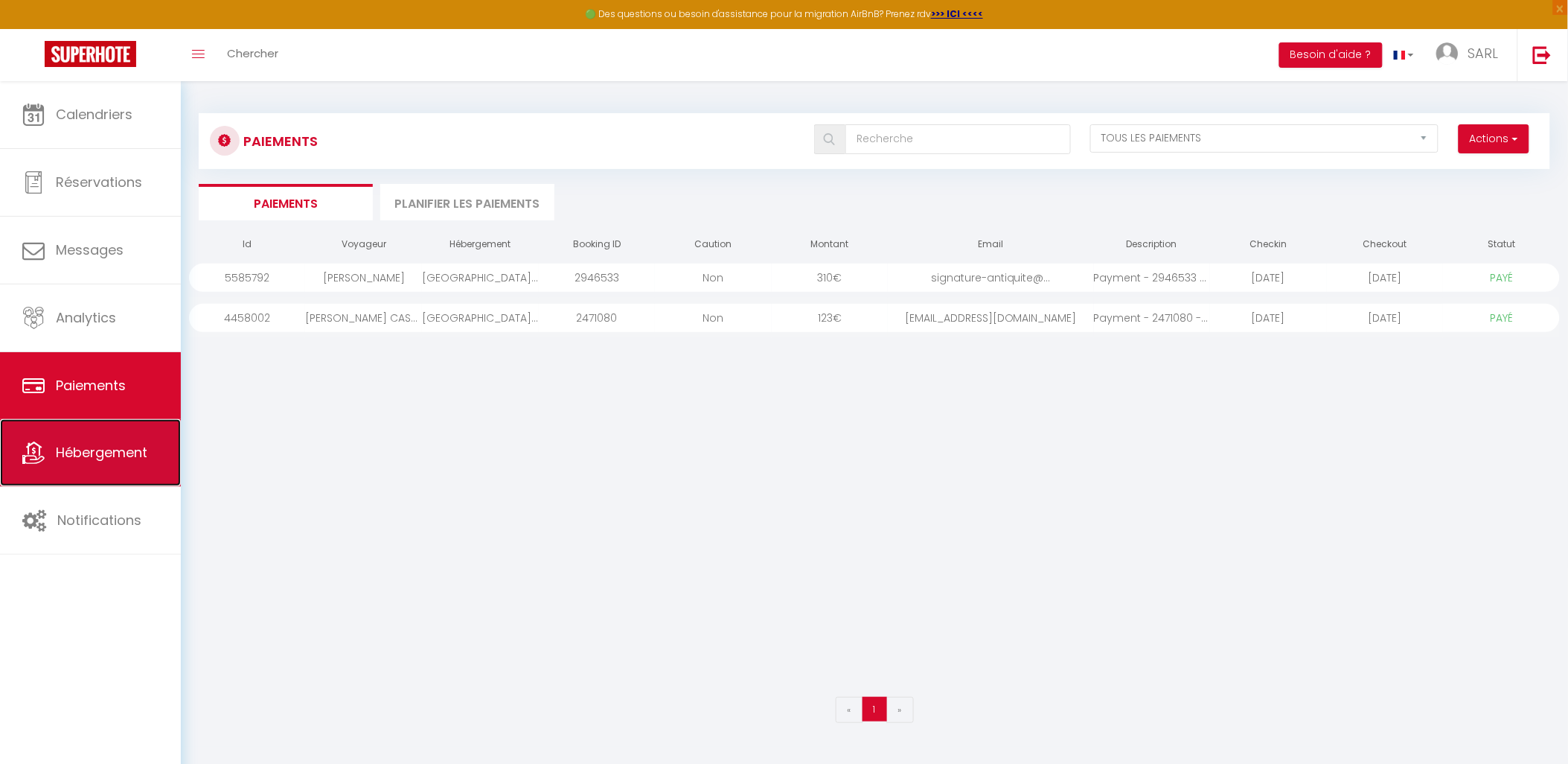
click at [117, 437] on link "Hébergement" at bounding box center [90, 452] width 181 height 67
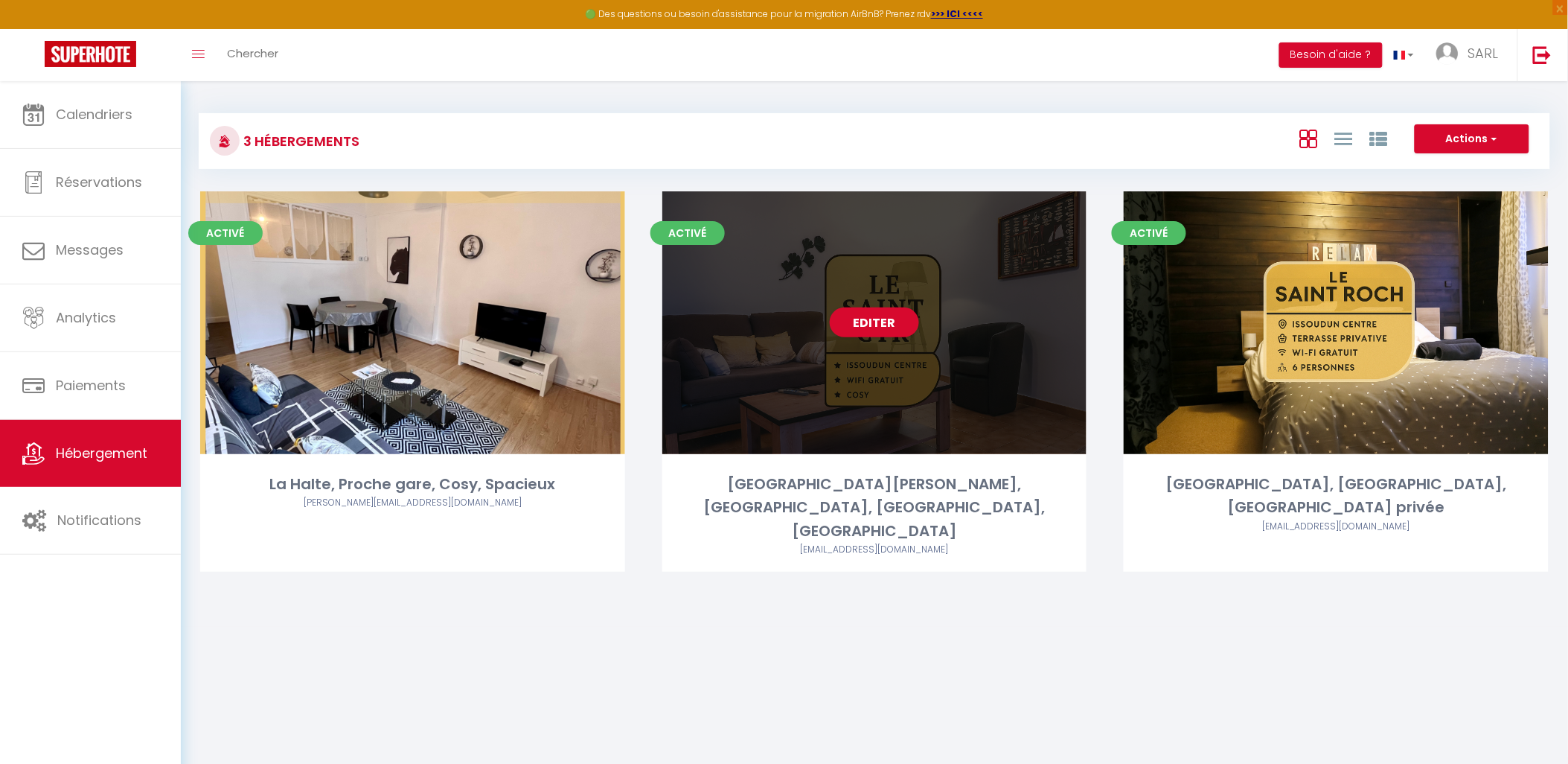
click at [764, 236] on div "Editer" at bounding box center [874, 322] width 425 height 262
click at [880, 323] on link "Editer" at bounding box center [874, 322] width 89 height 30
select select "3"
select select "2"
select select "1"
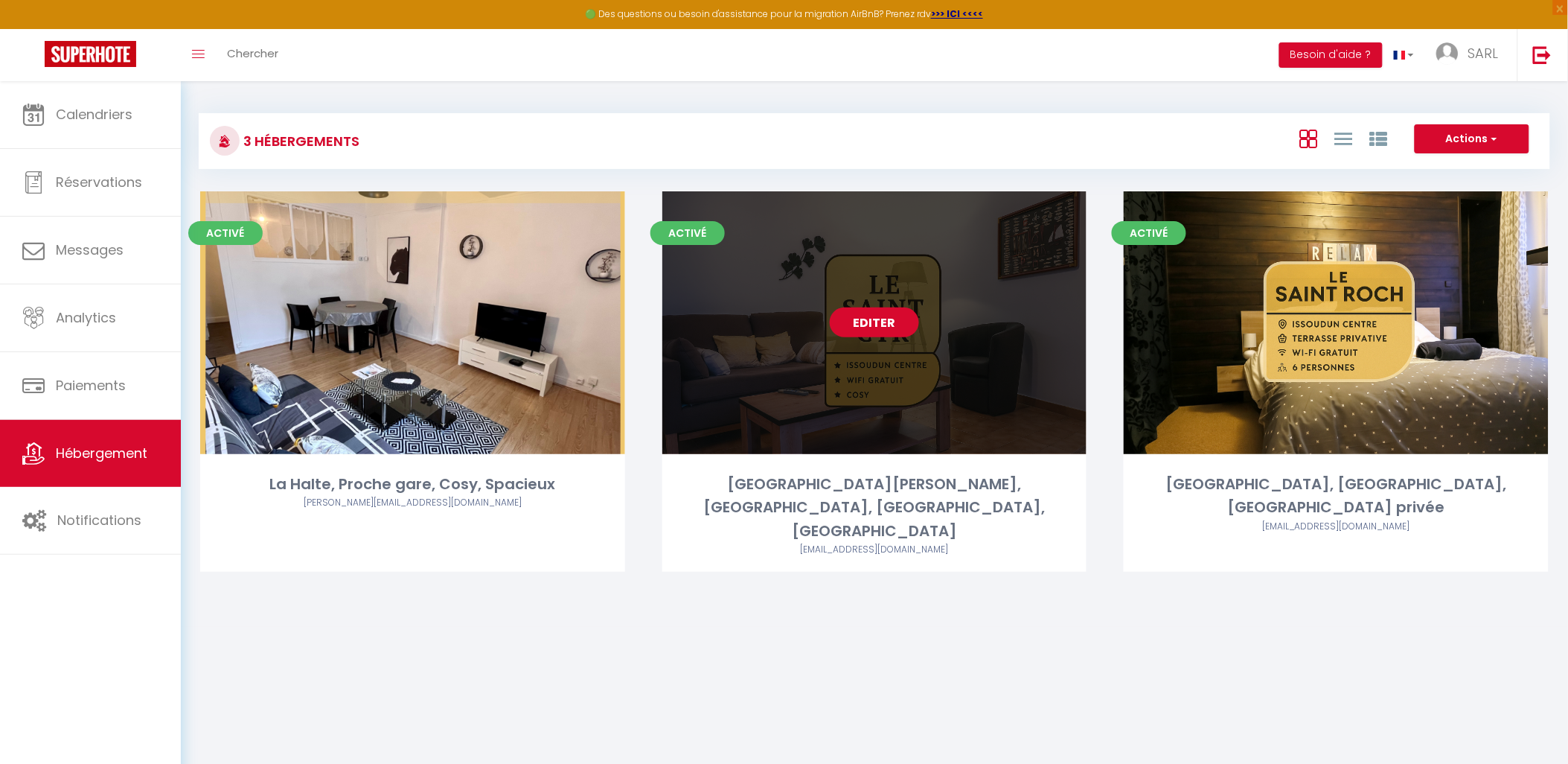
select select "1"
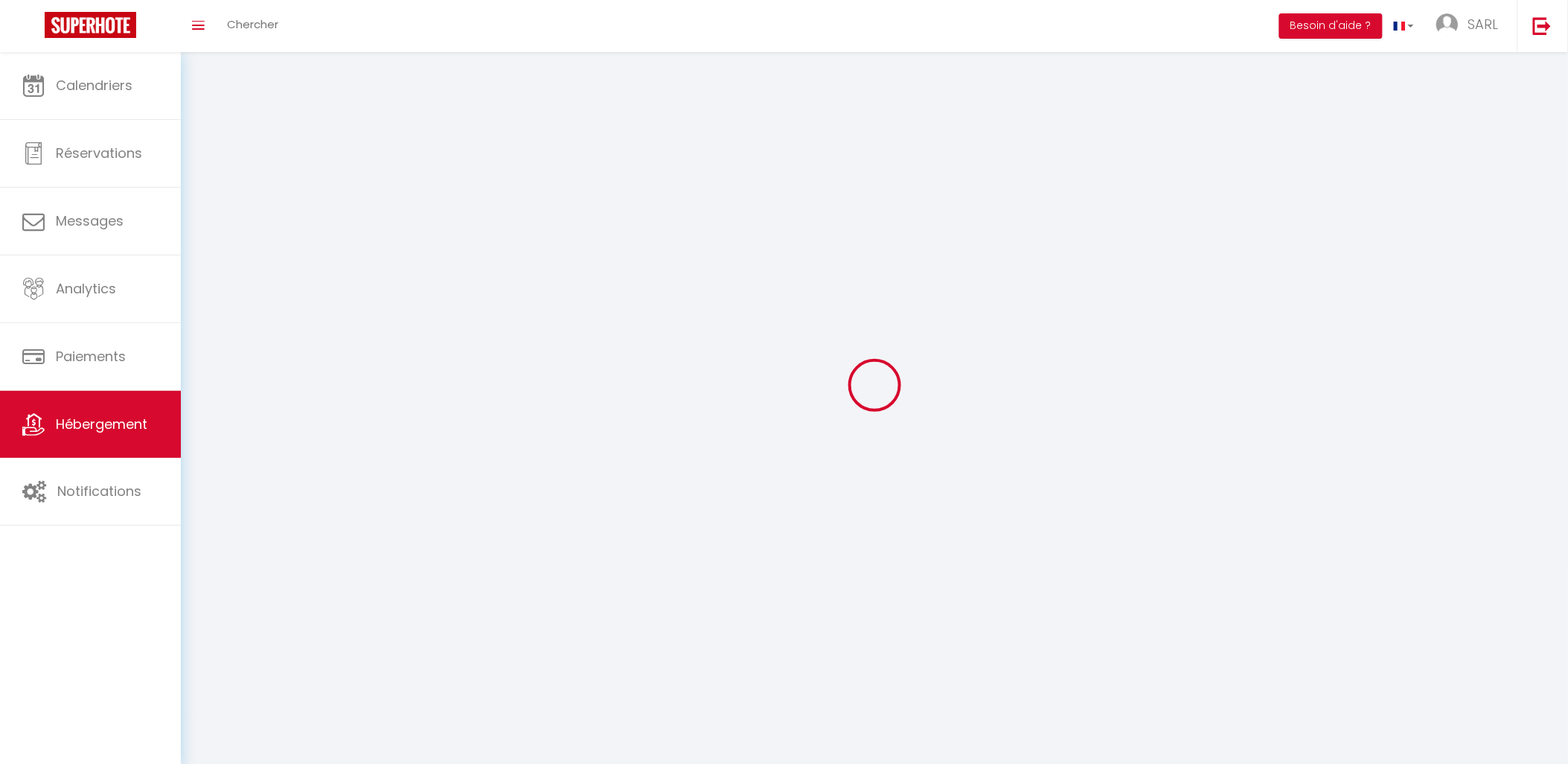
select select
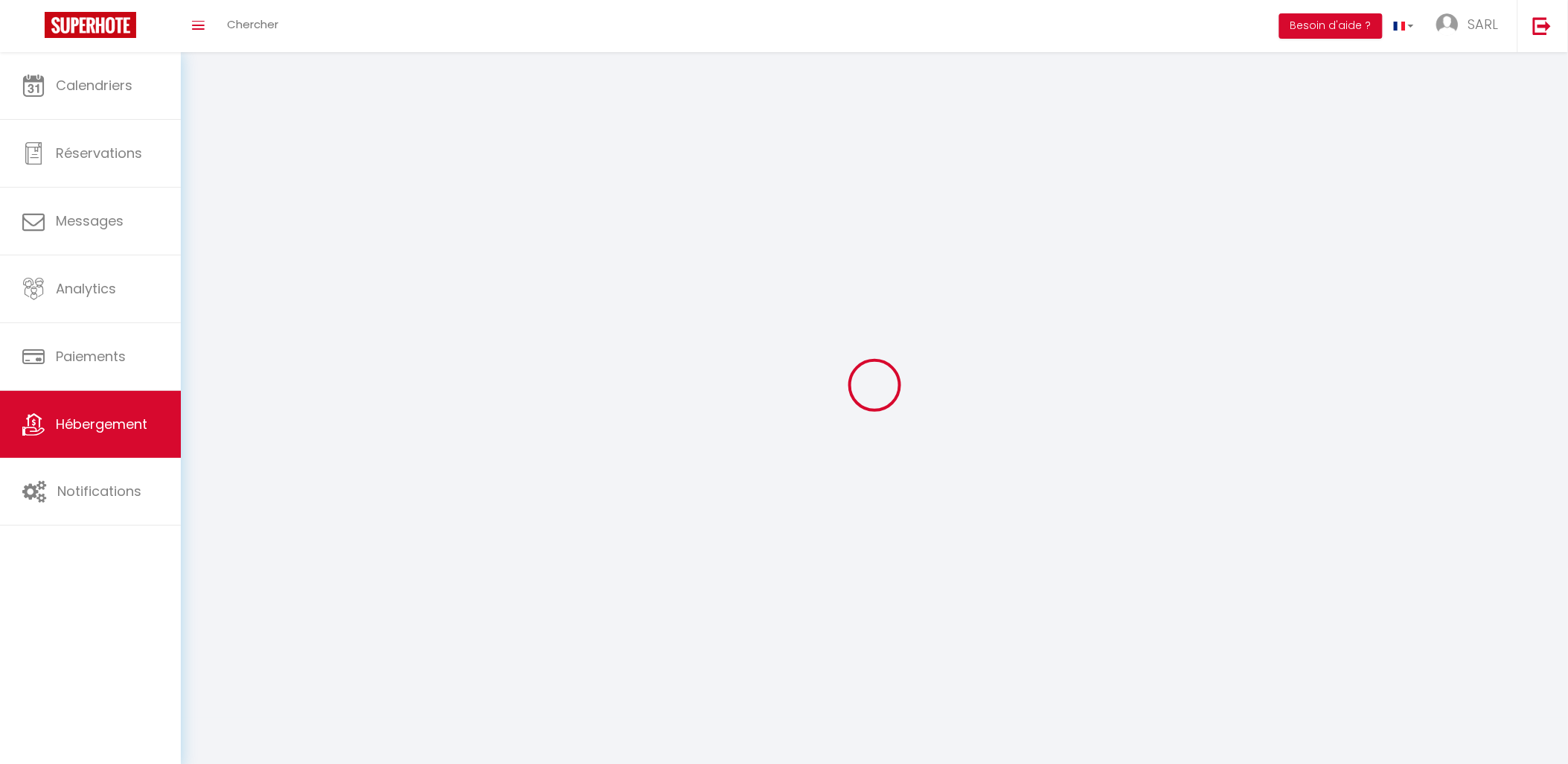
checkbox input "false"
select select
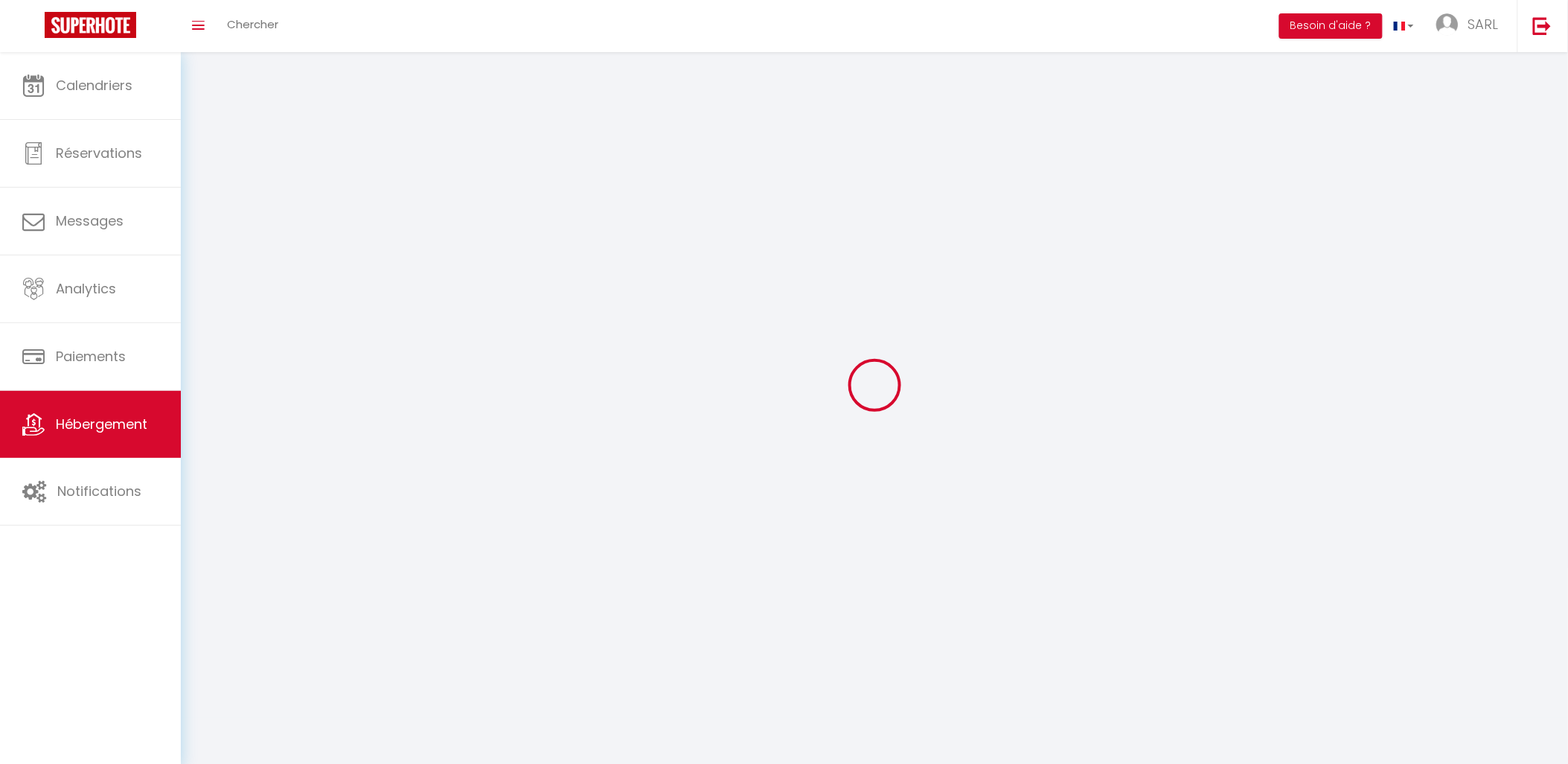
select select
select select "1"
select select
select select "28"
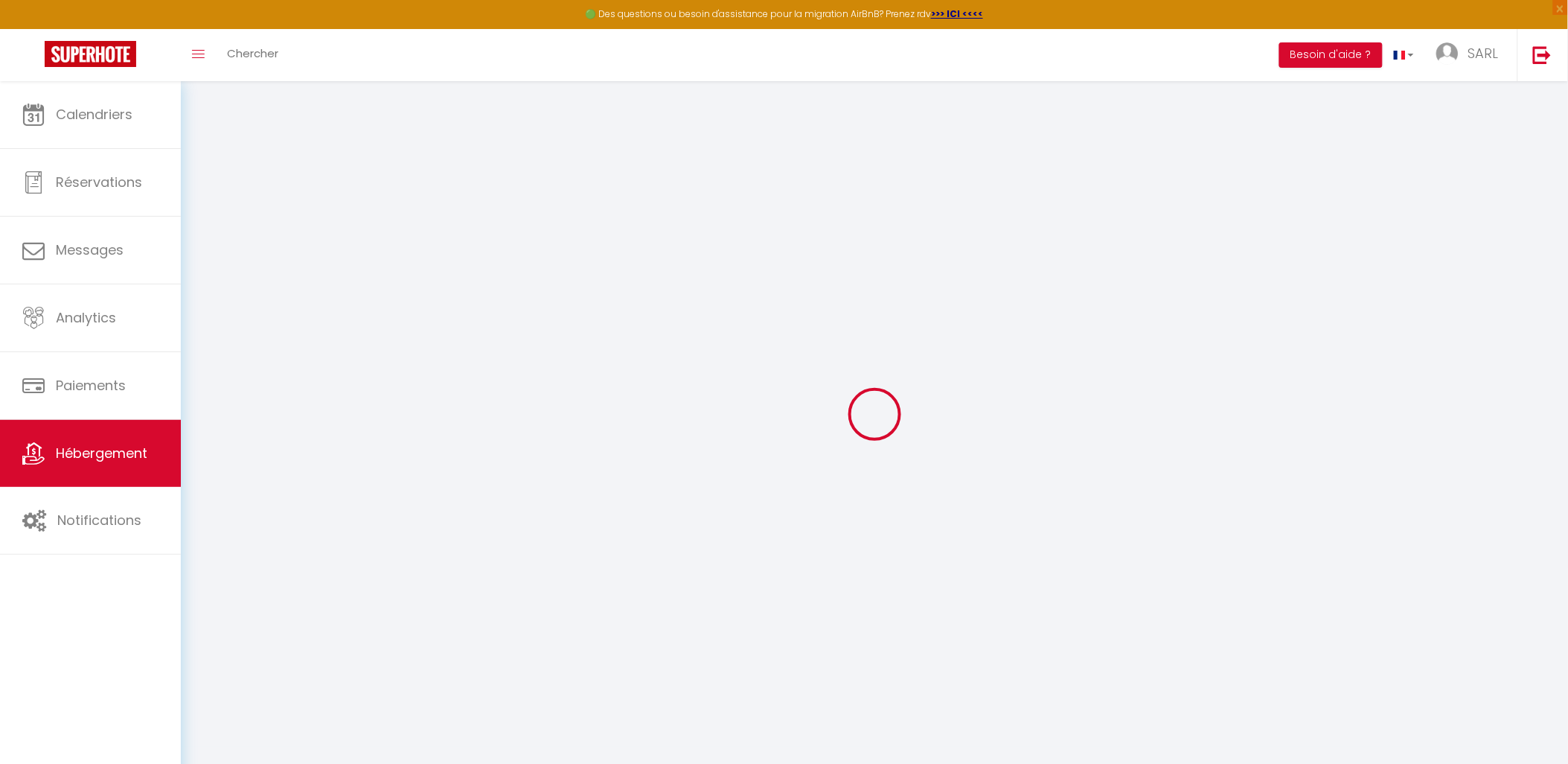
select select
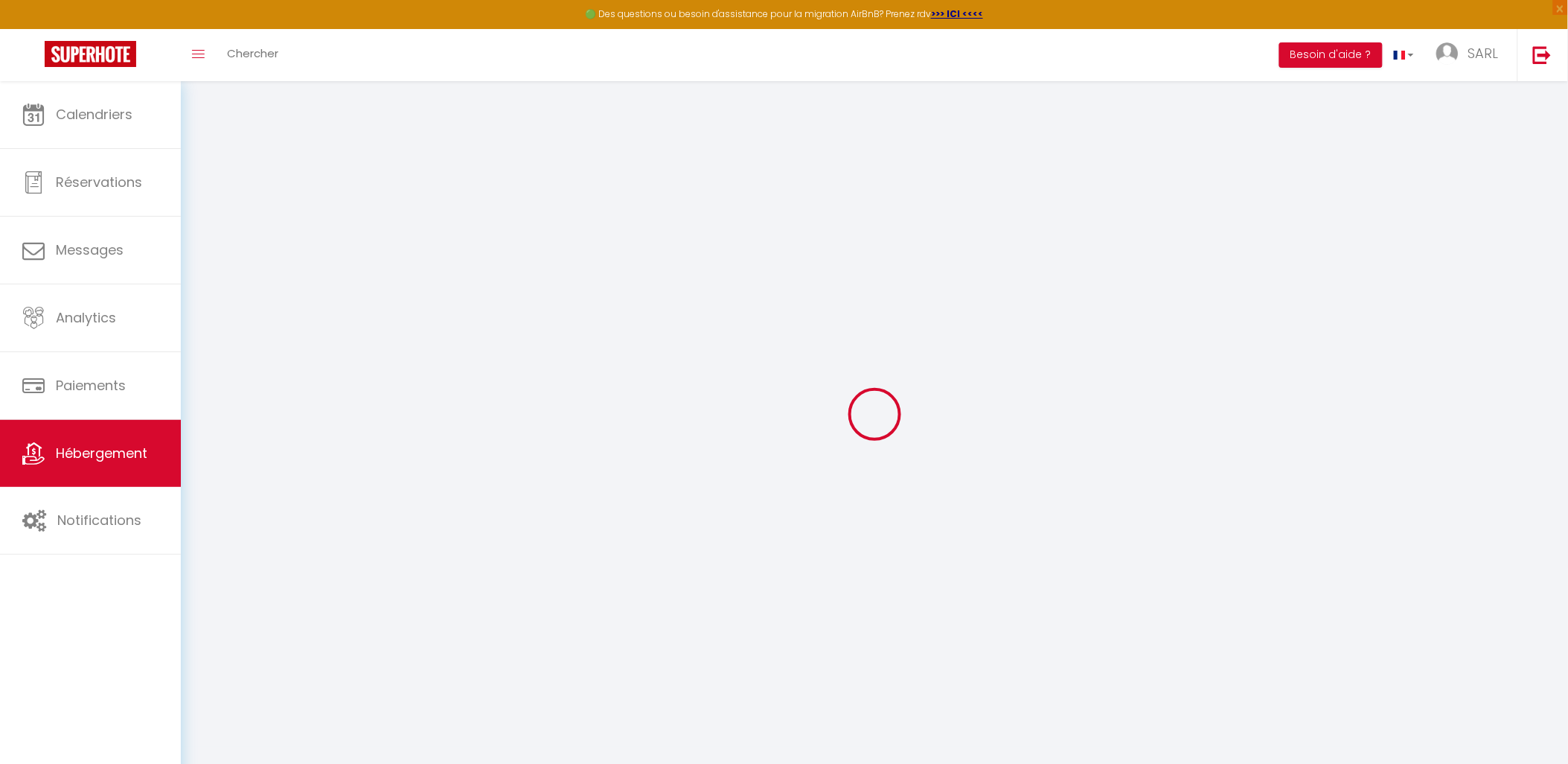
select select
checkbox input "false"
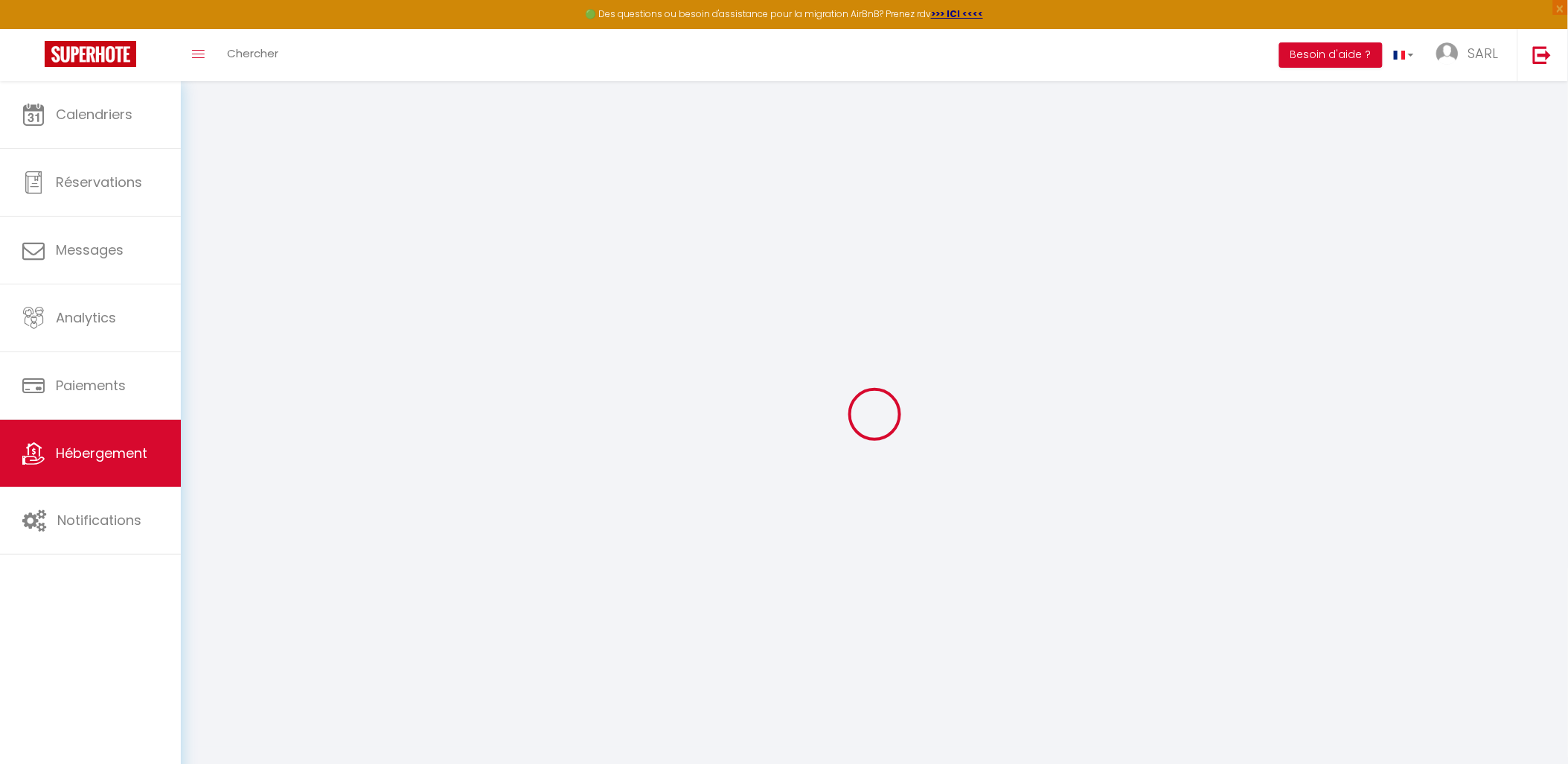
select select
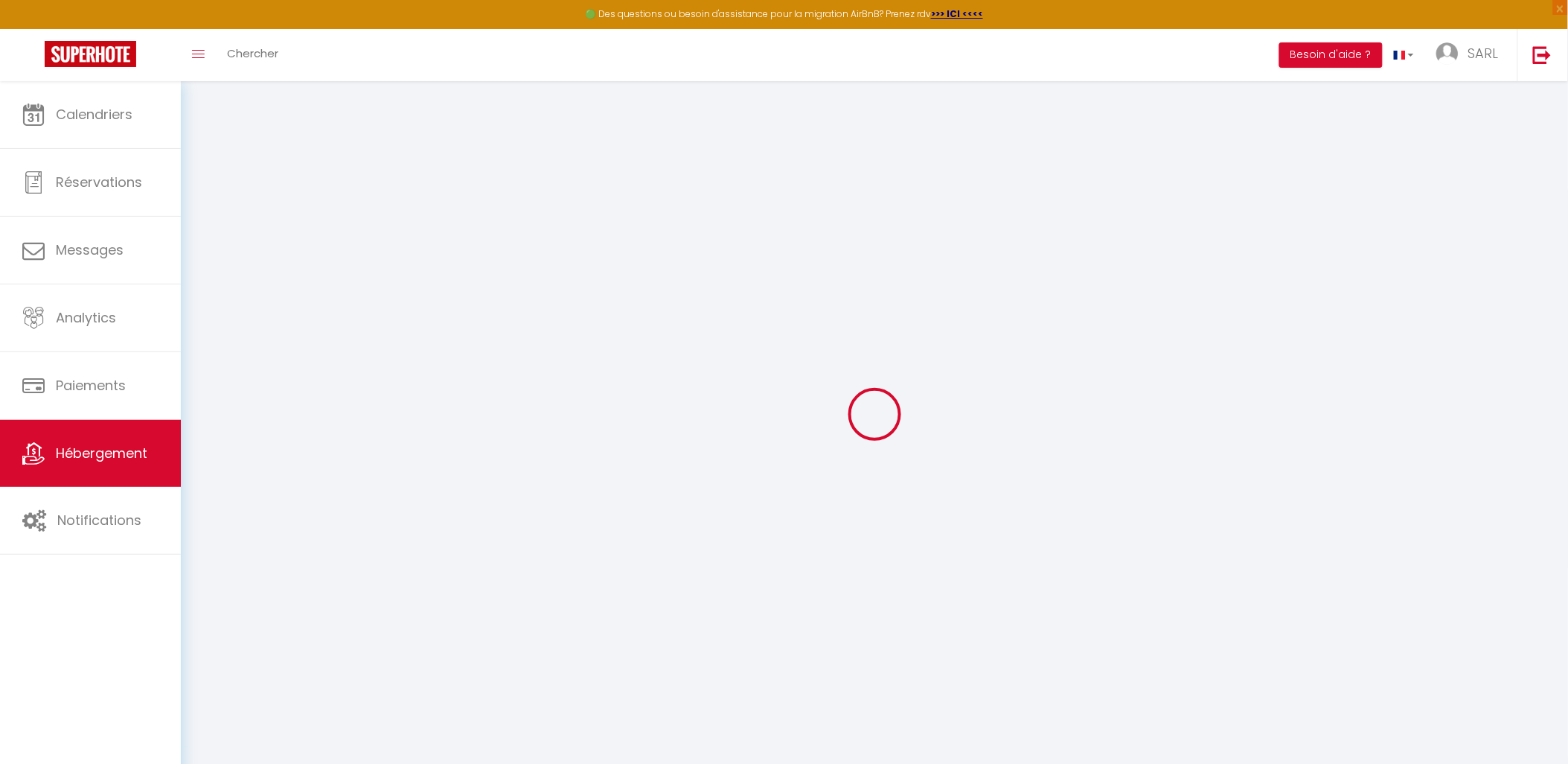
select select
checkbox input "false"
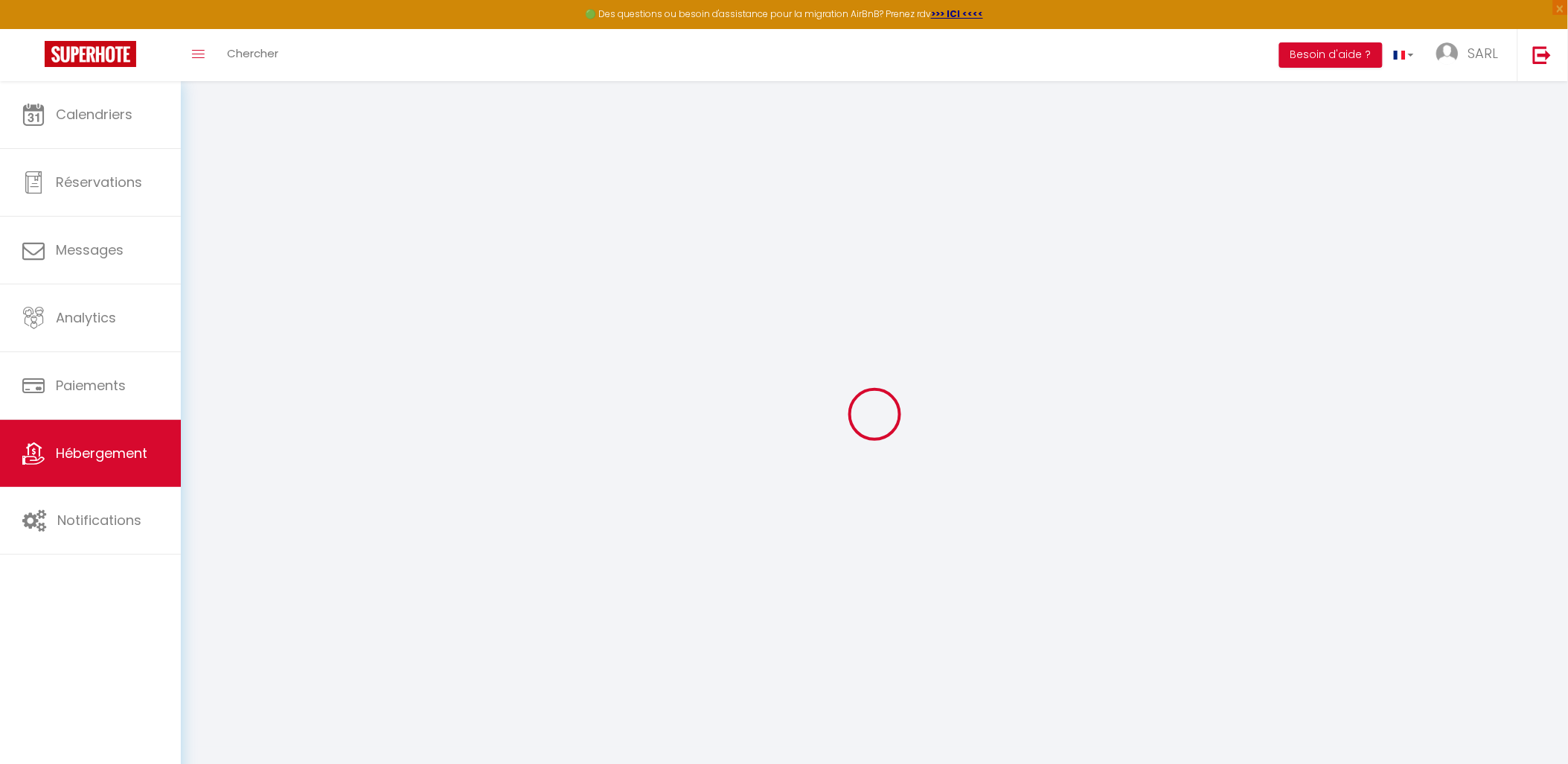
checkbox input "false"
select select
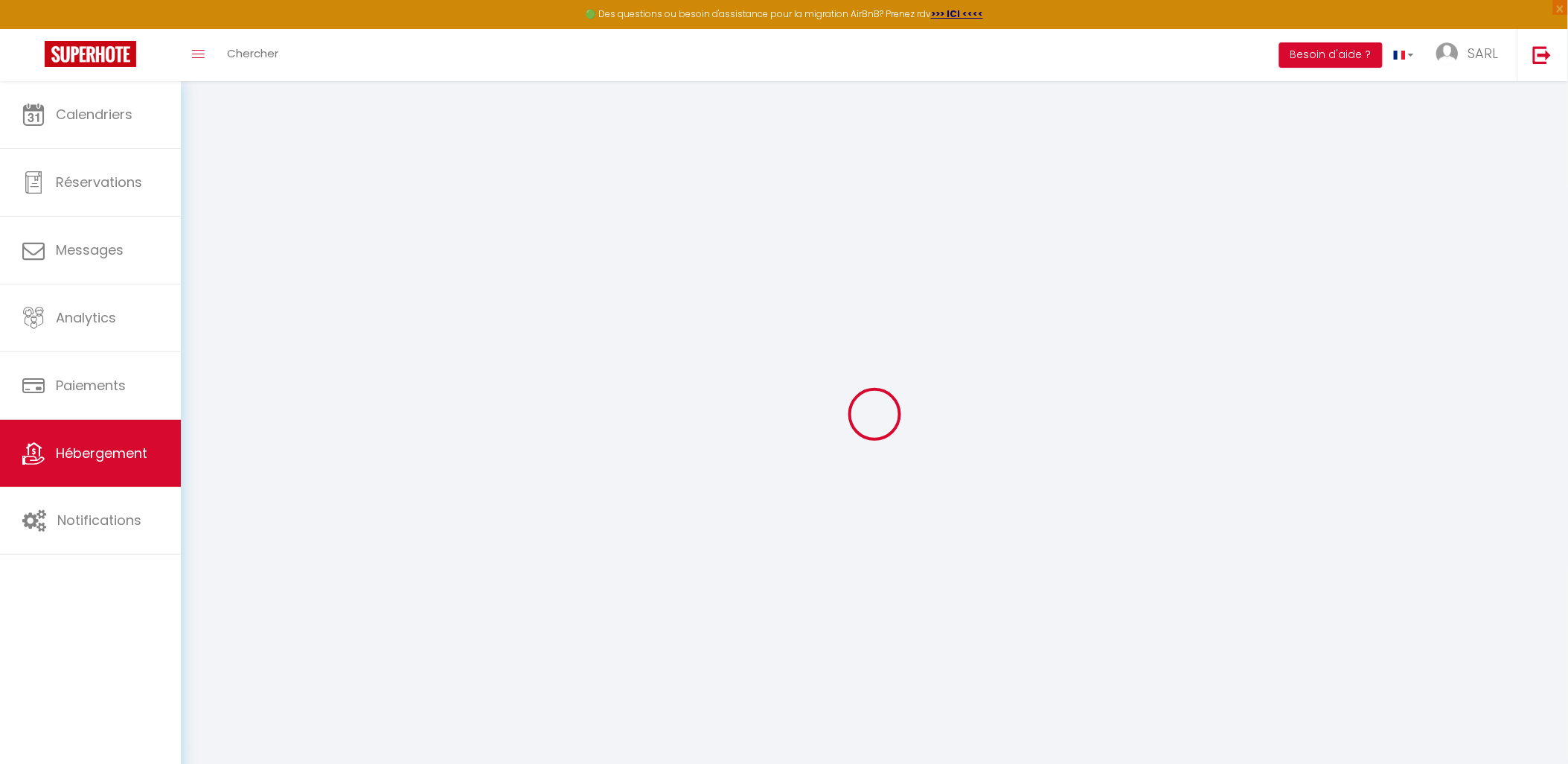
select select
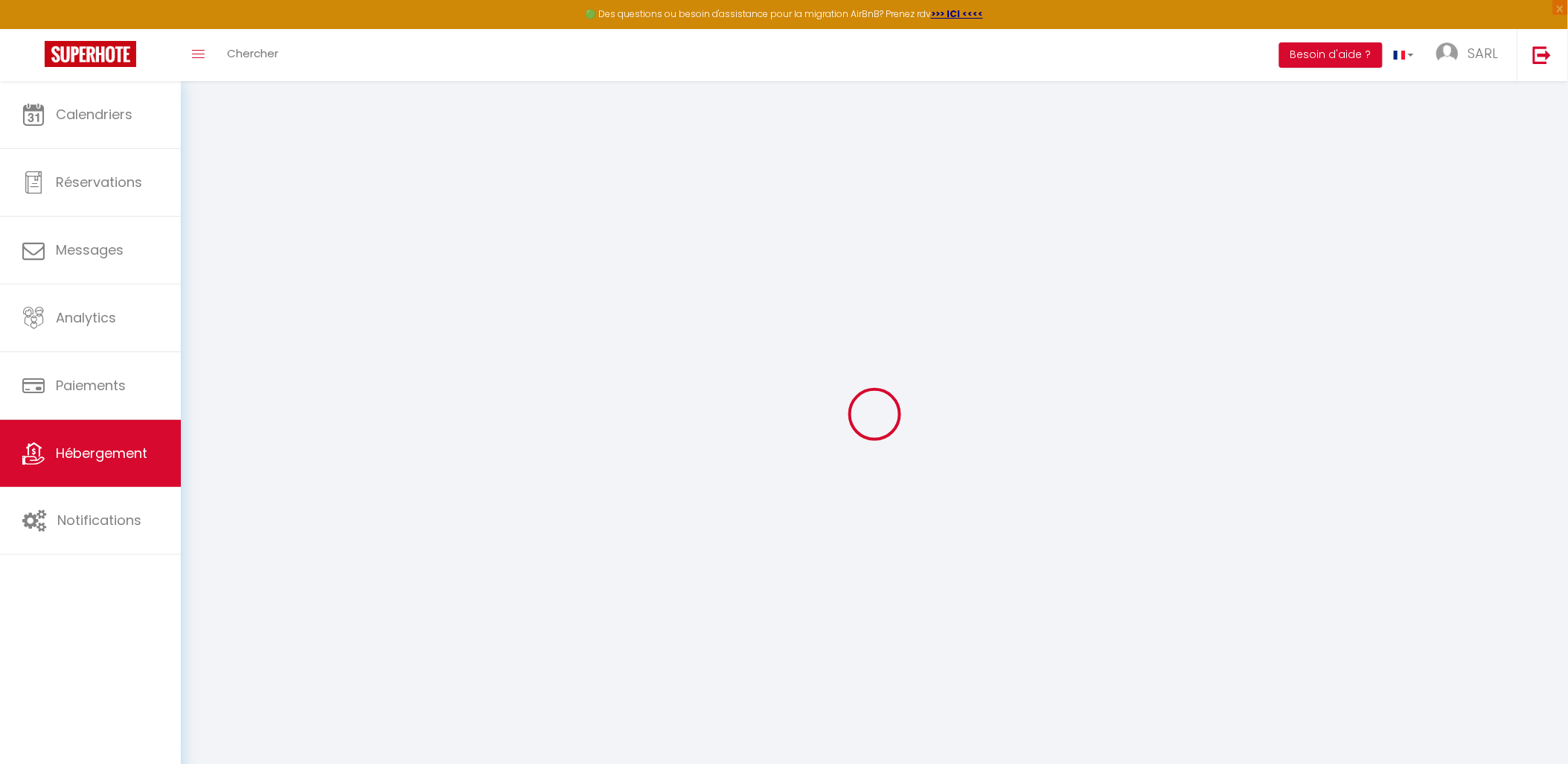
checkbox input "false"
select select
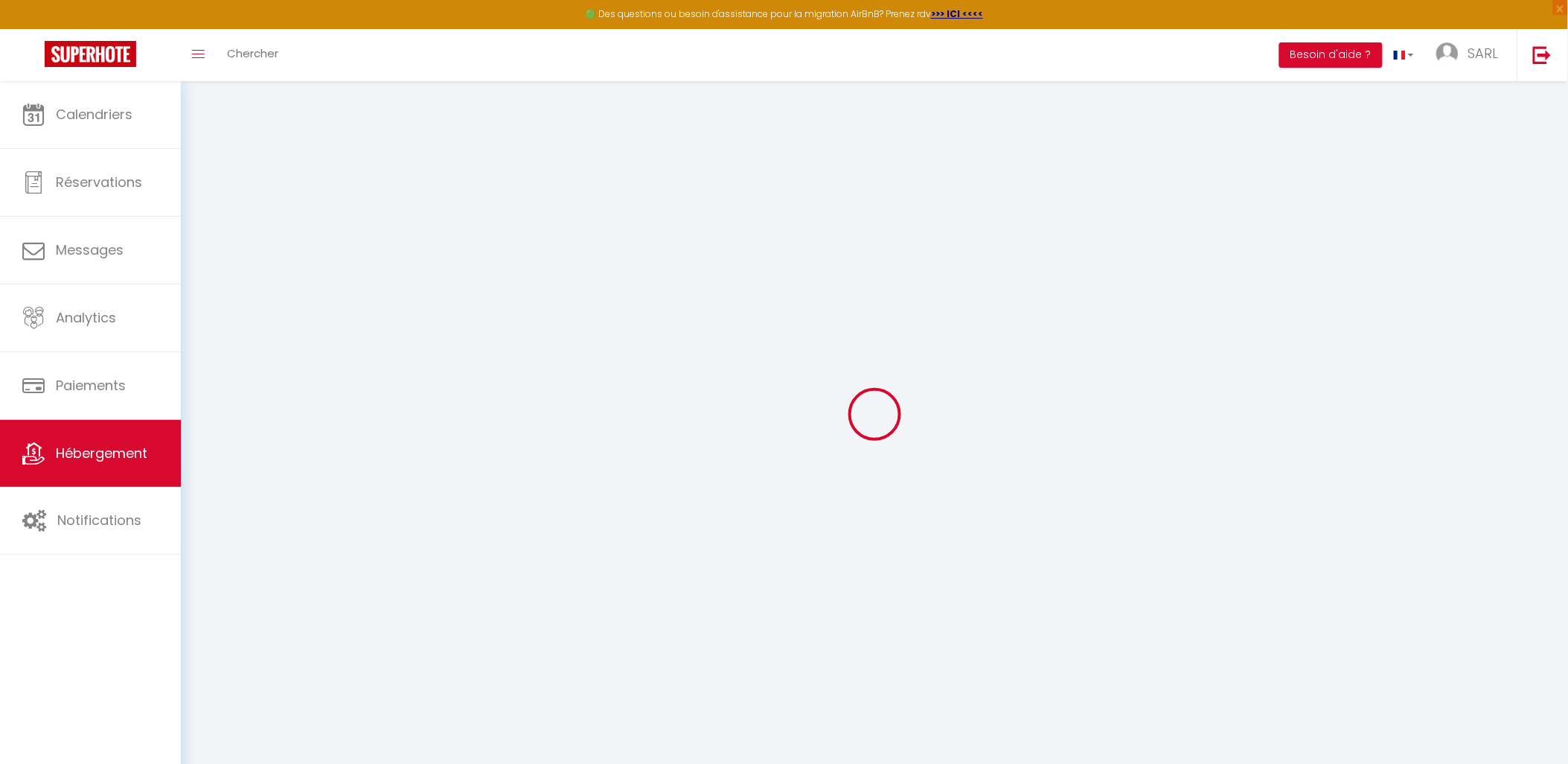
select select
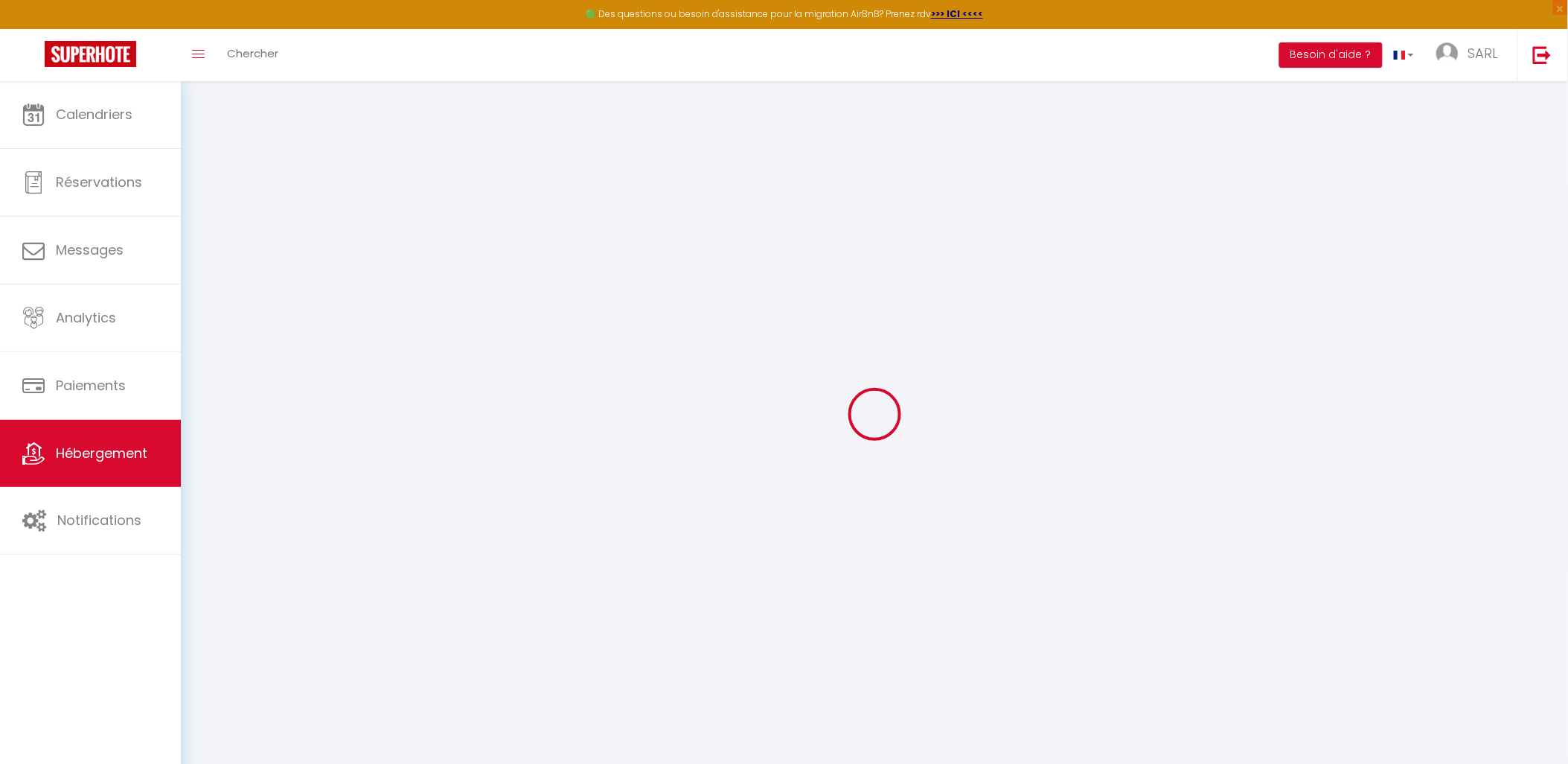
select select
checkbox input "false"
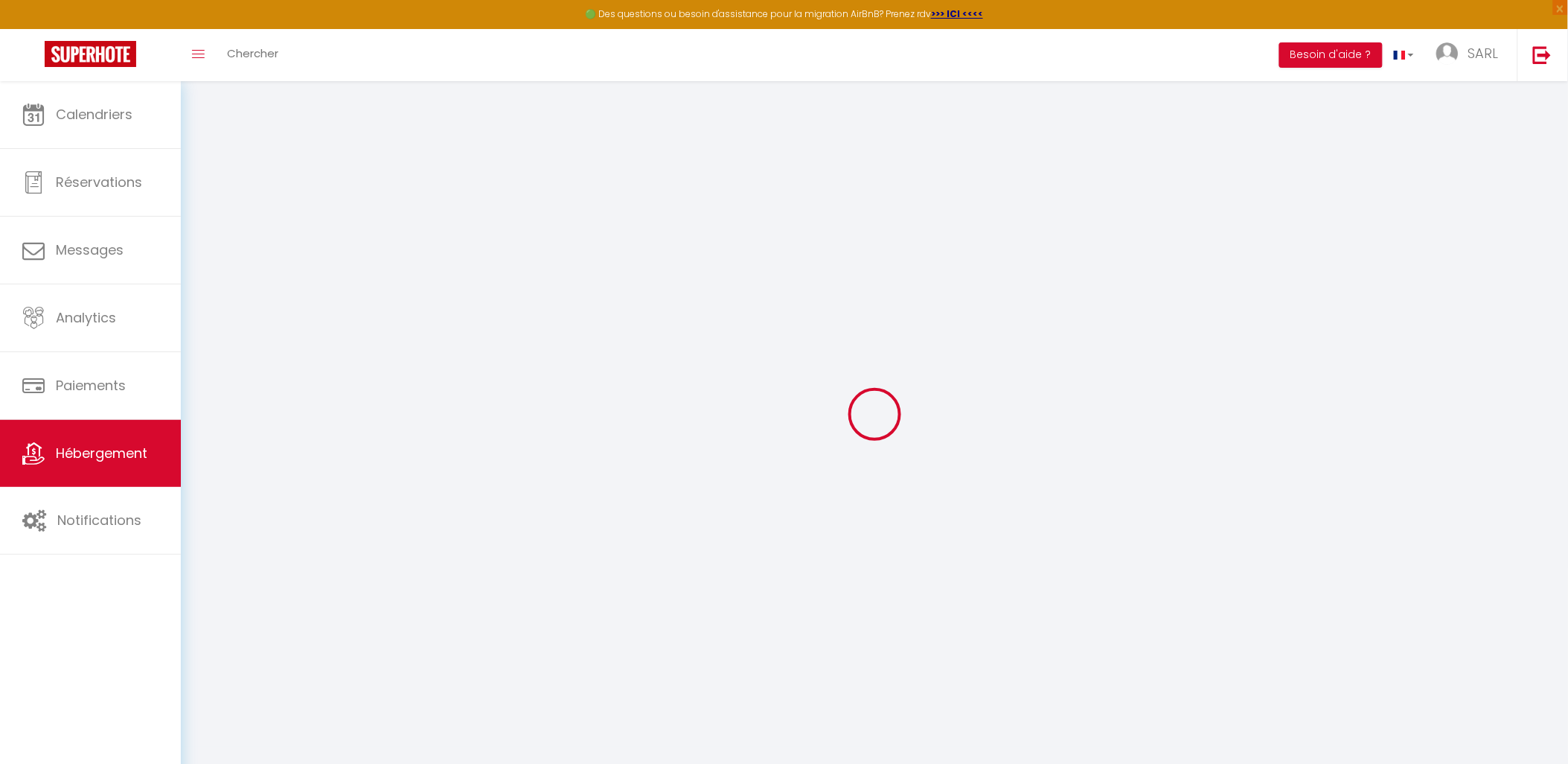
checkbox input "false"
select select
type input "[GEOGRAPHIC_DATA][PERSON_NAME], [GEOGRAPHIC_DATA], [GEOGRAPHIC_DATA], [GEOGRAPH…"
type input "SARL"
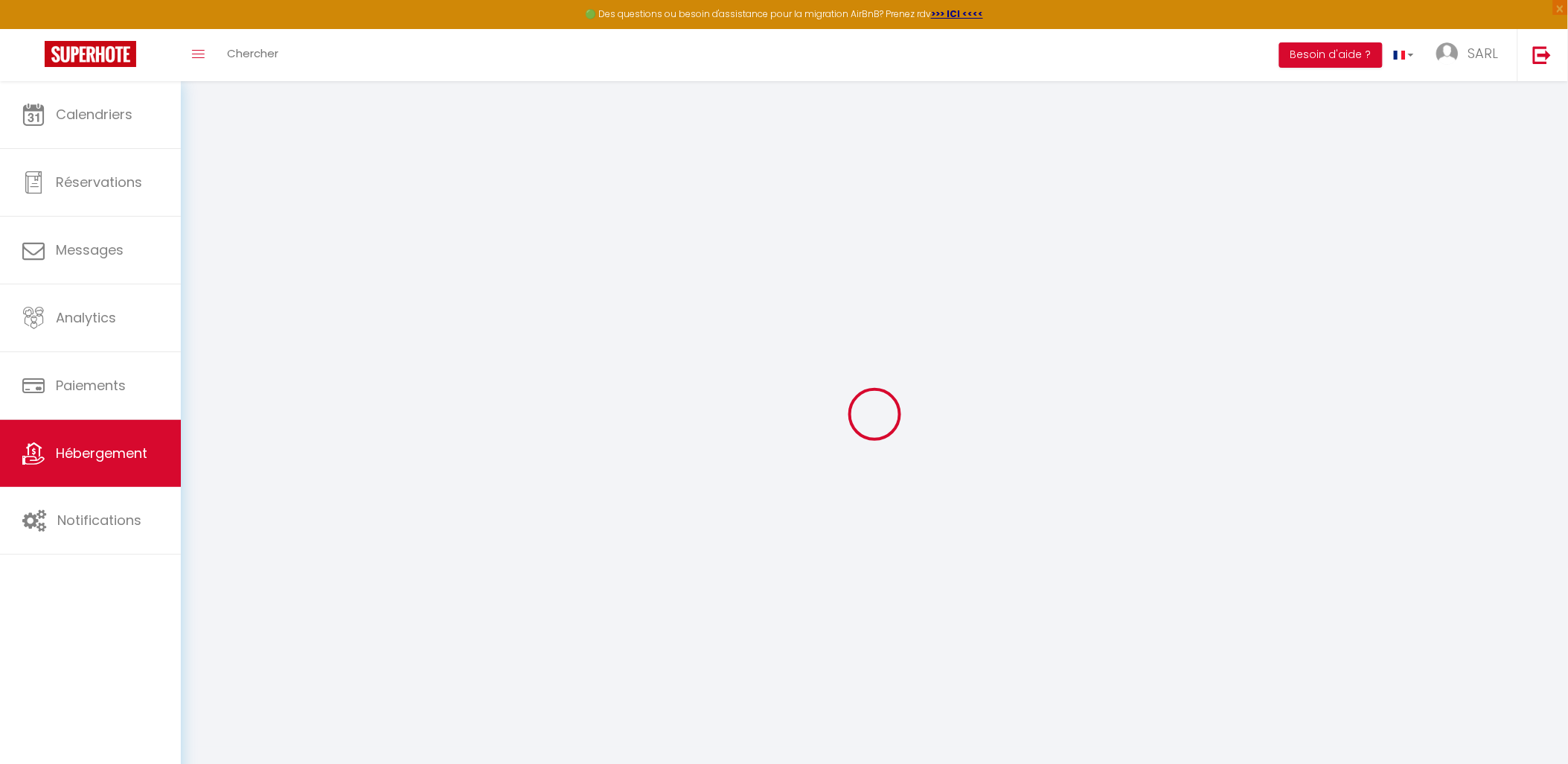
type input "GWERAMI"
type input "42 Avenue de la libération"
type input "36150"
type input "VATAN"
type input "59"
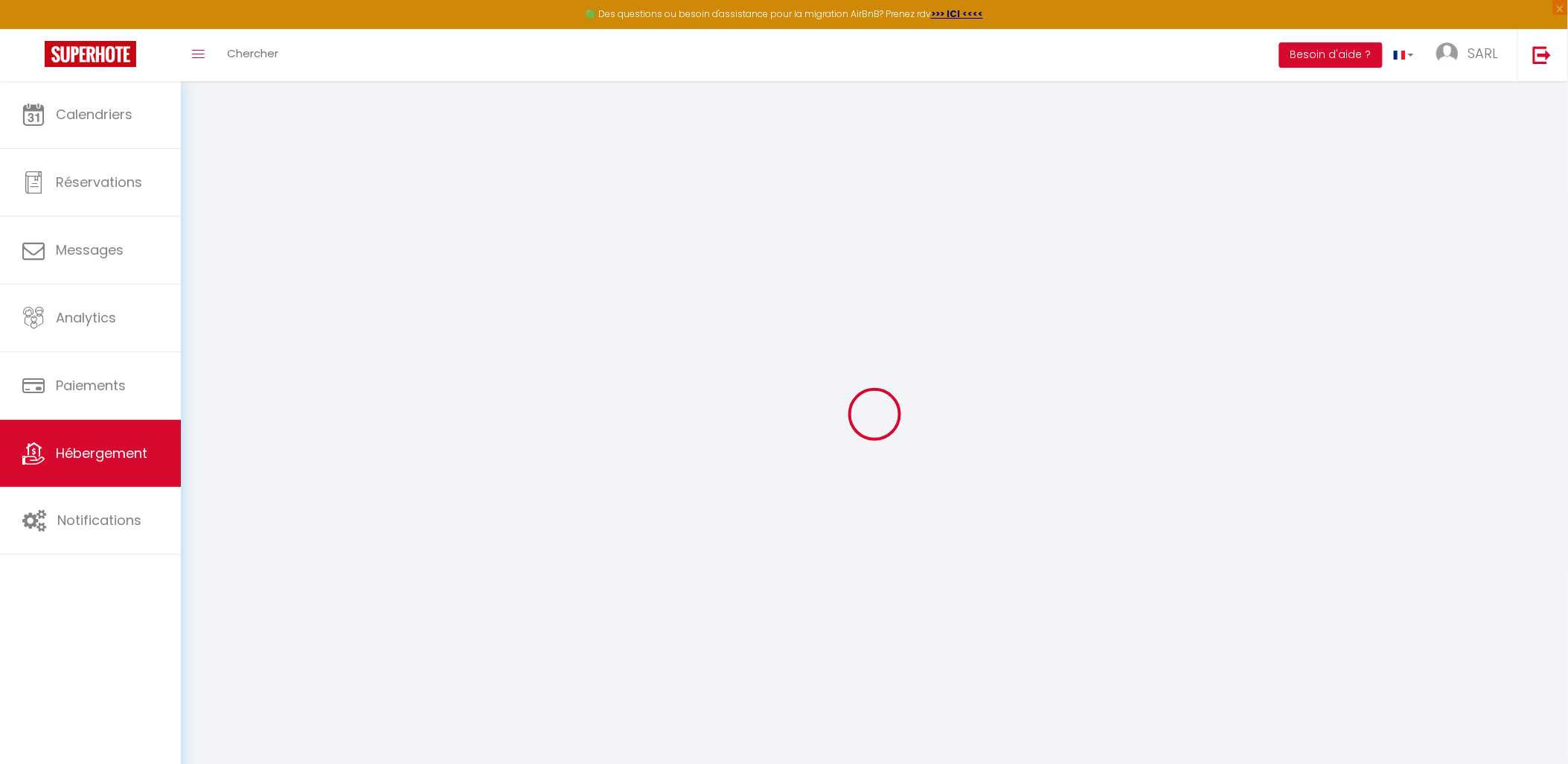
type input "10"
type input "27"
type input "1.00"
select select
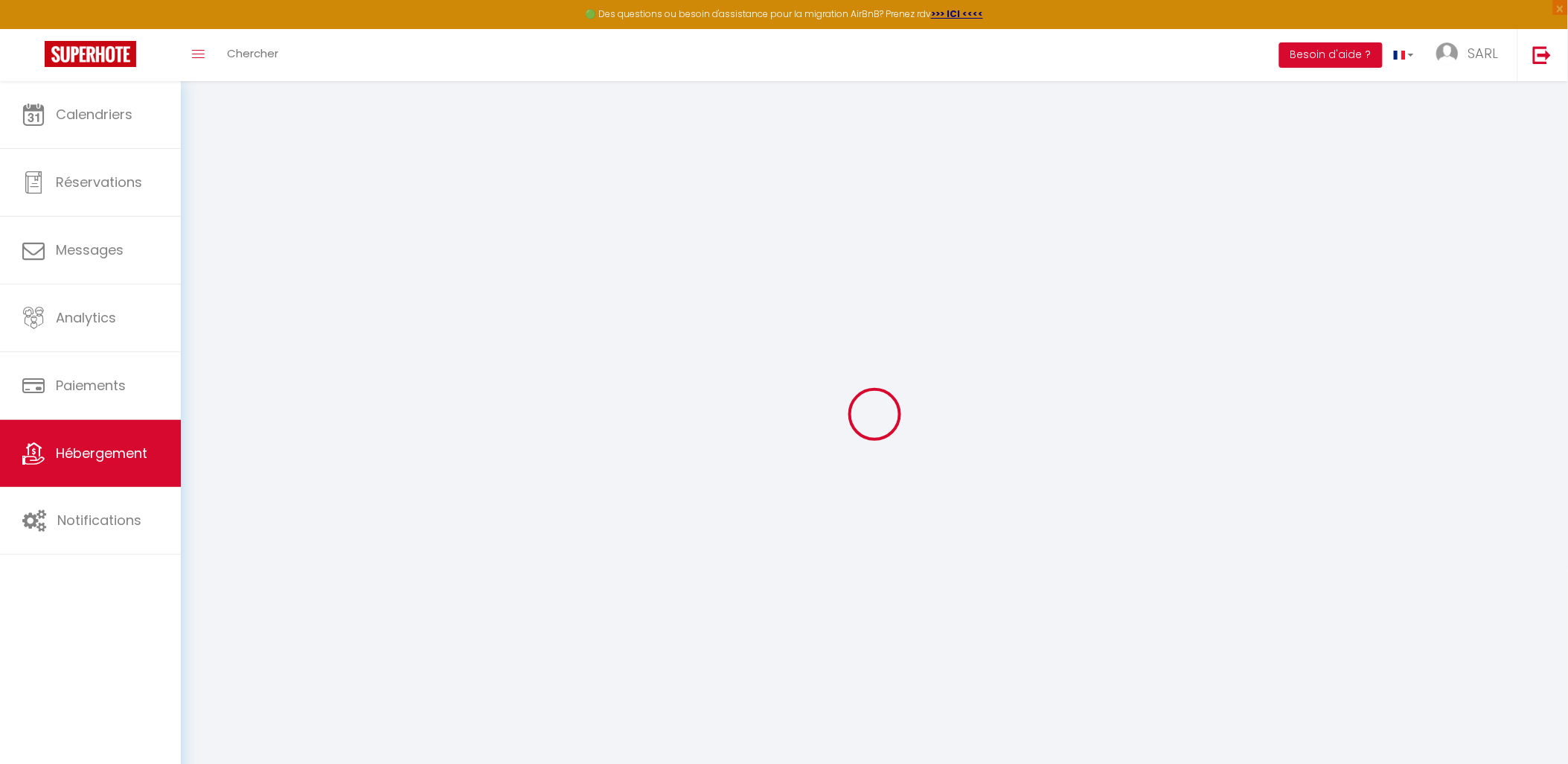
select select
type input "4 Rue des Pucelles"
type input "36100"
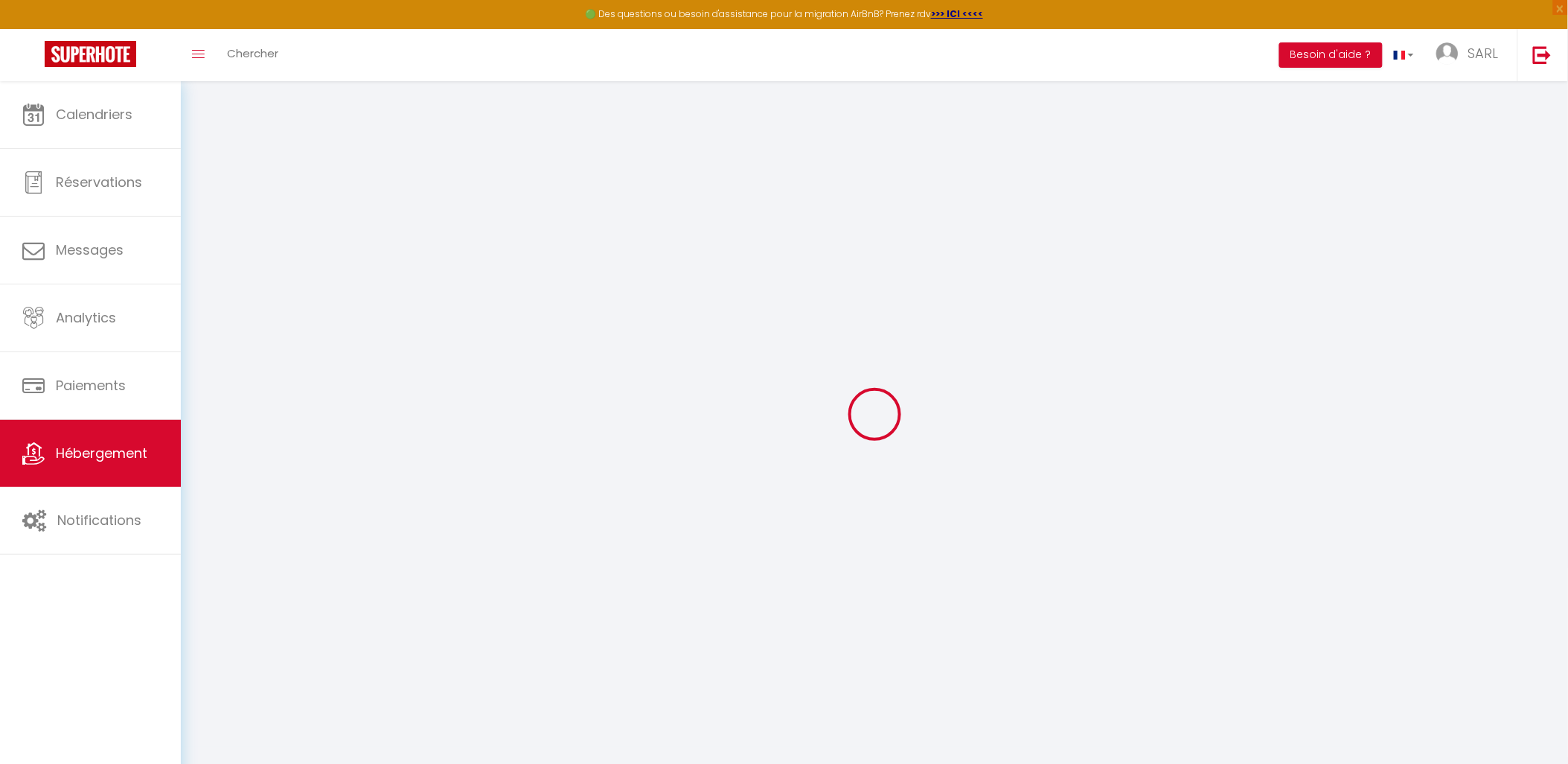
type input "Issoudun"
type input "[PERSON_NAME][EMAIL_ADDRESS][DOMAIN_NAME]"
select select "4217"
checkbox input "false"
checkbox input "true"
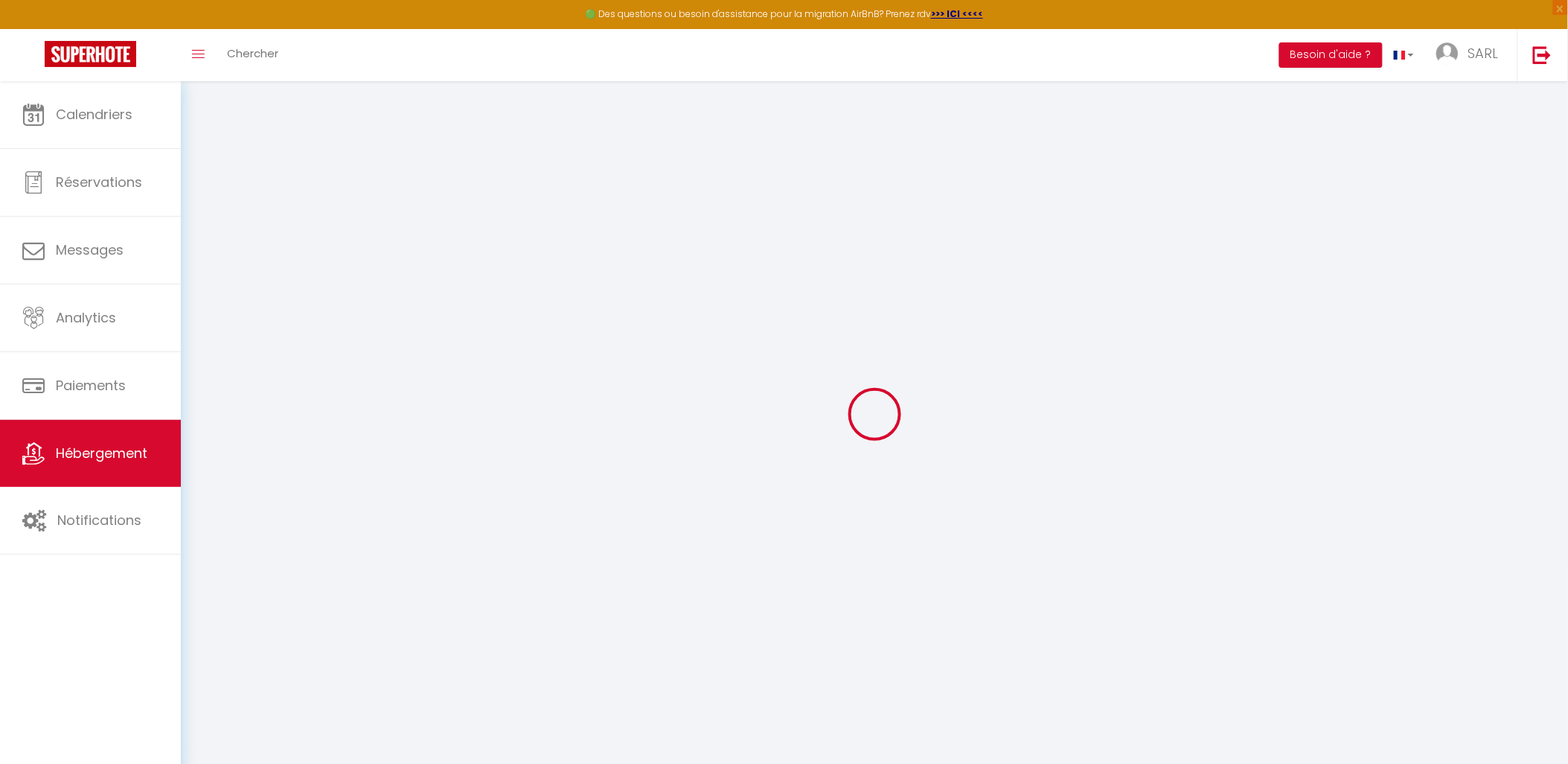
checkbox input "false"
type input "0"
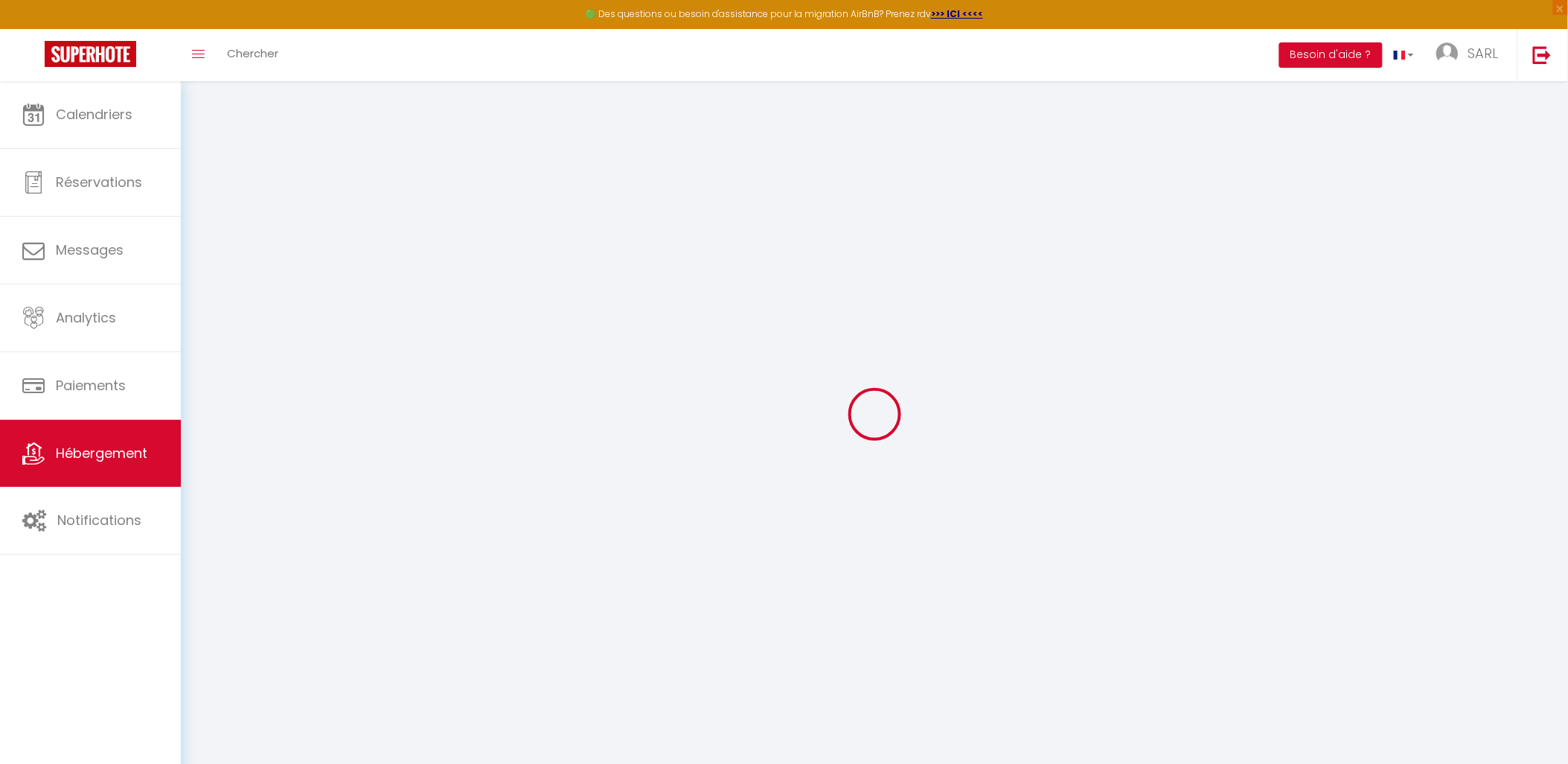
type input "0"
select select
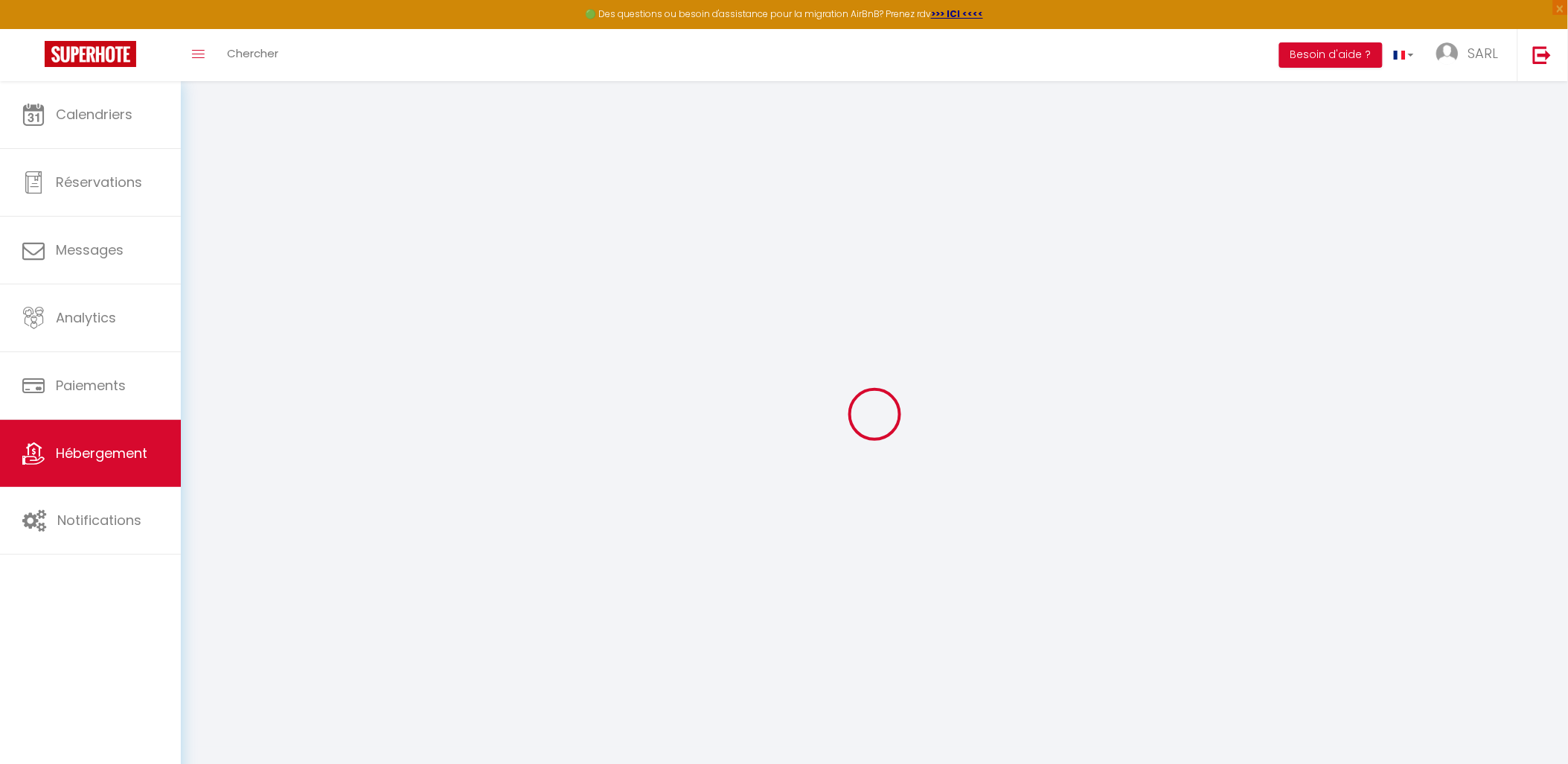
select select
checkbox input "false"
checkbox input "true"
checkbox input "false"
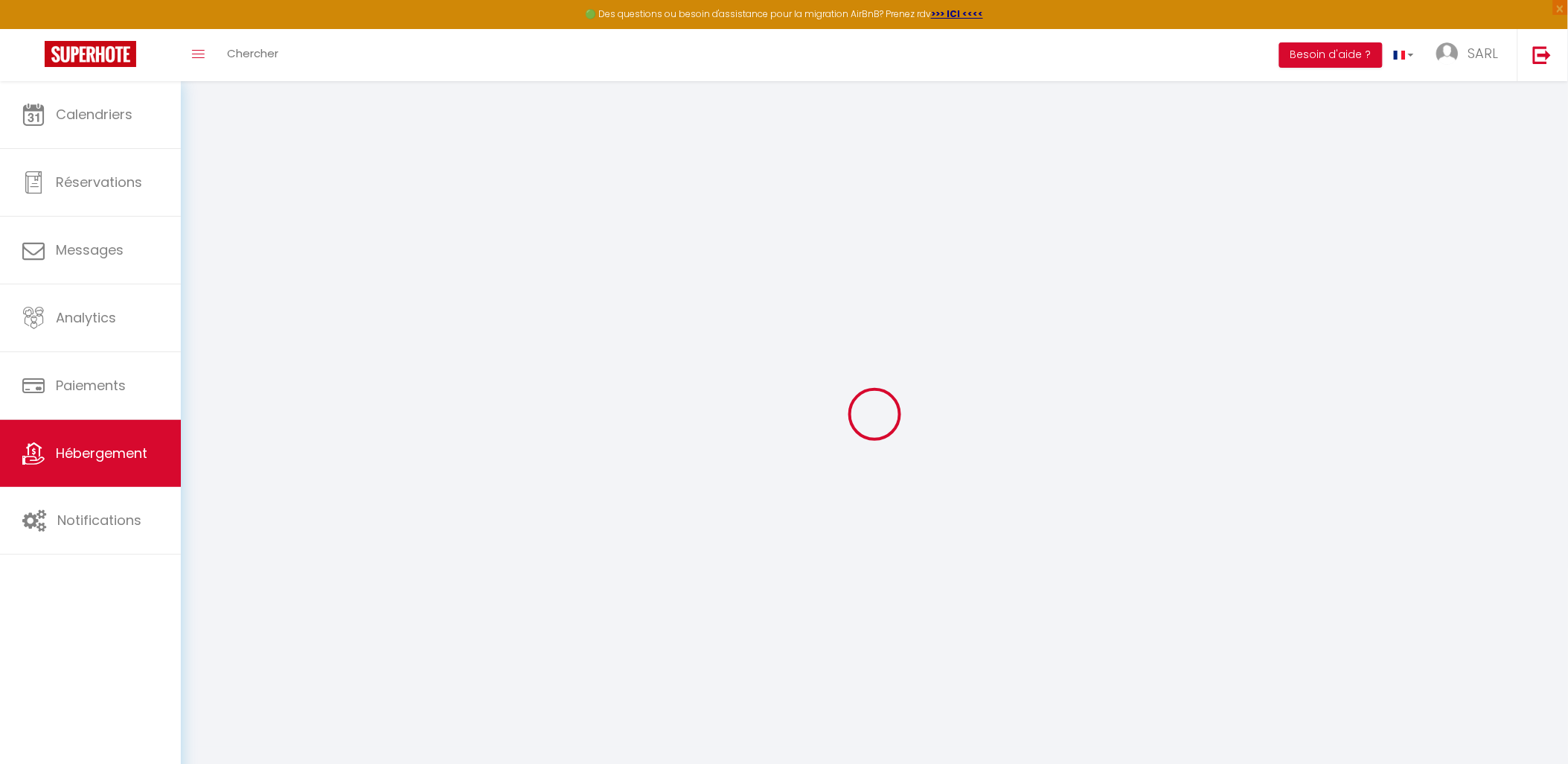
checkbox input "false"
checkbox input "true"
checkbox input "false"
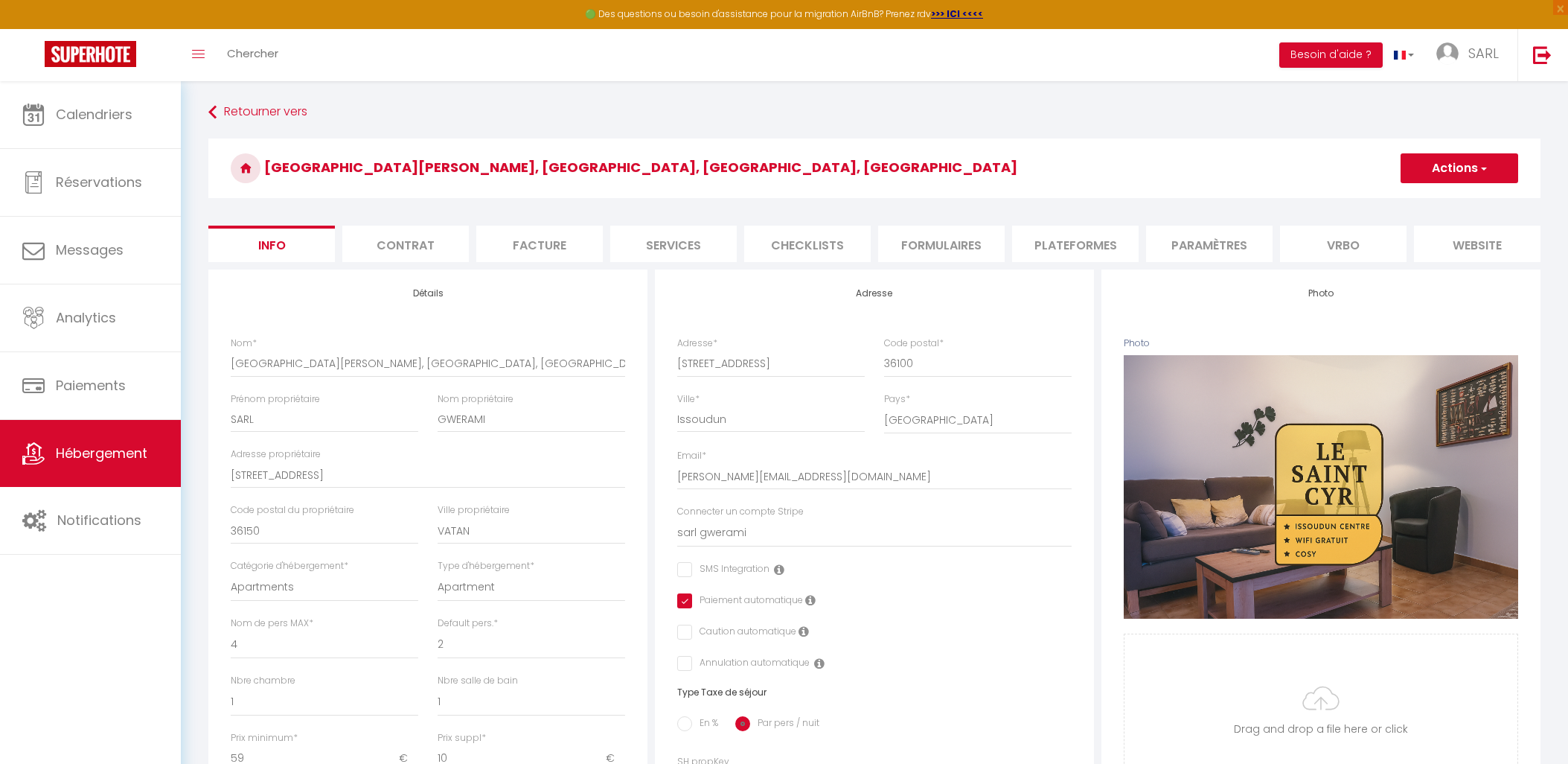
select select "4"
select select "2"
select select "1"
select select "16:00"
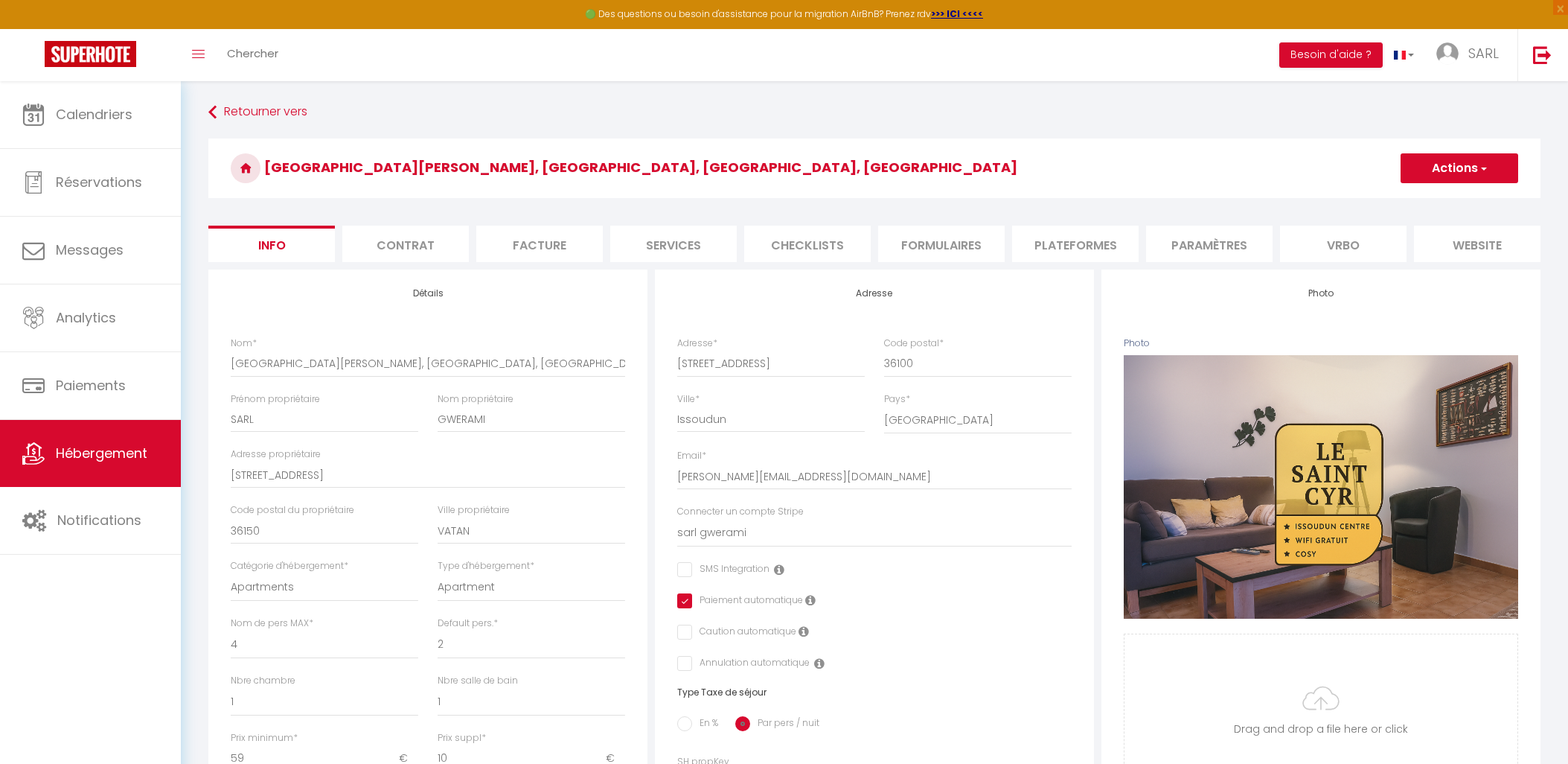
select select
select select "11:00"
select select "30"
select select "120"
select select "28"
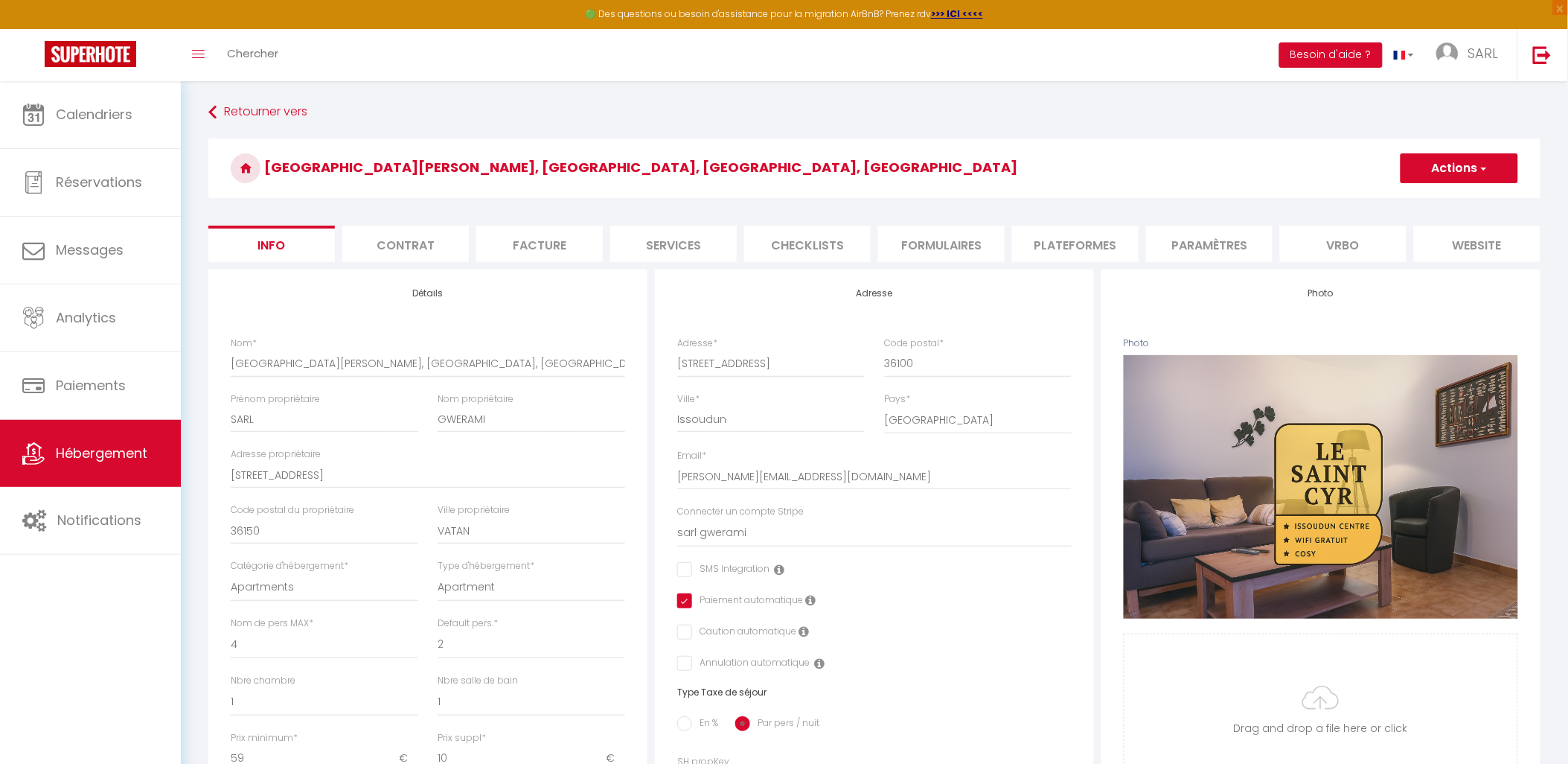
click at [442, 238] on li "Contrat" at bounding box center [406, 244] width 127 height 37
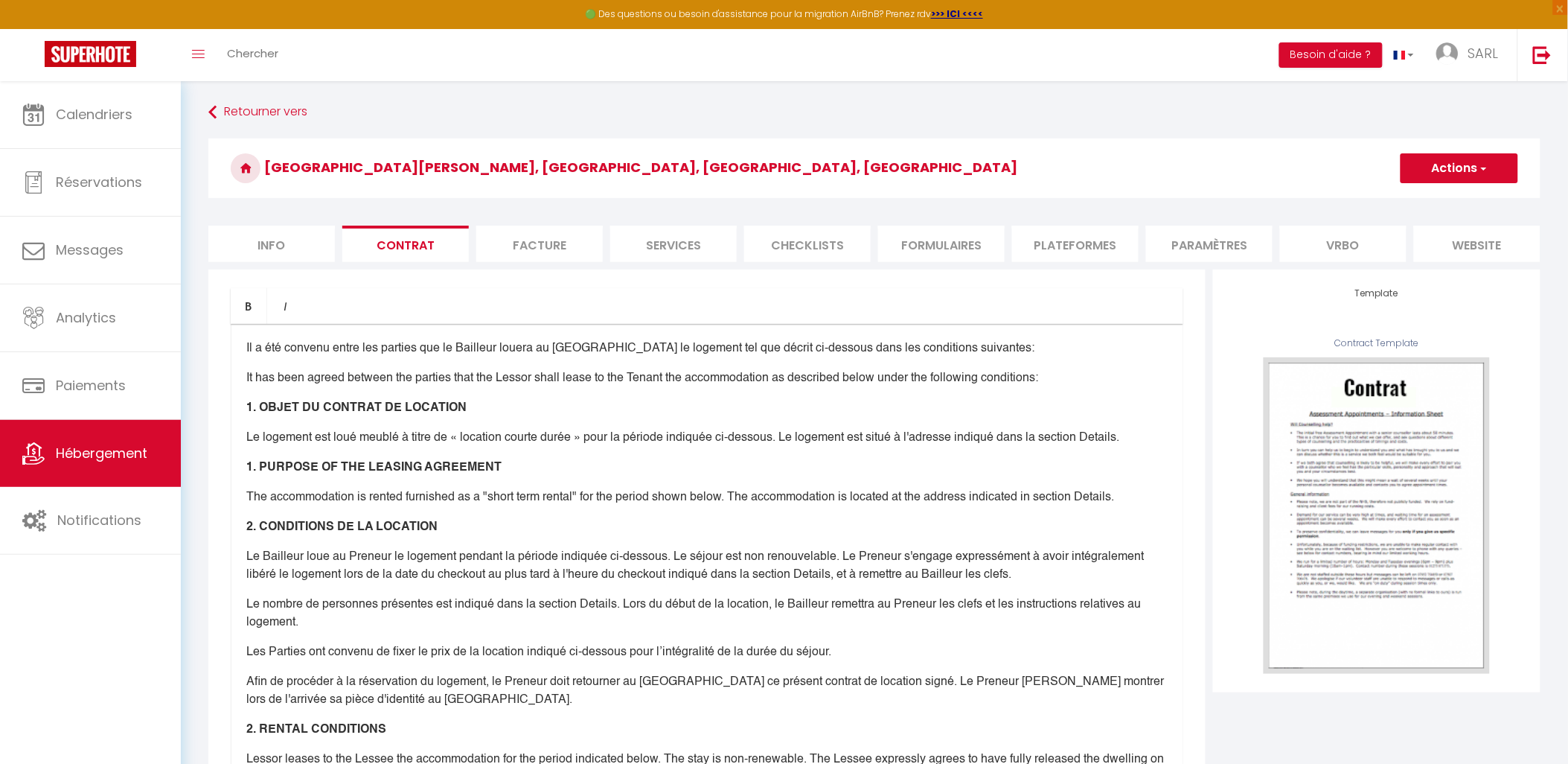
click at [534, 249] on li "Facture" at bounding box center [539, 244] width 127 height 37
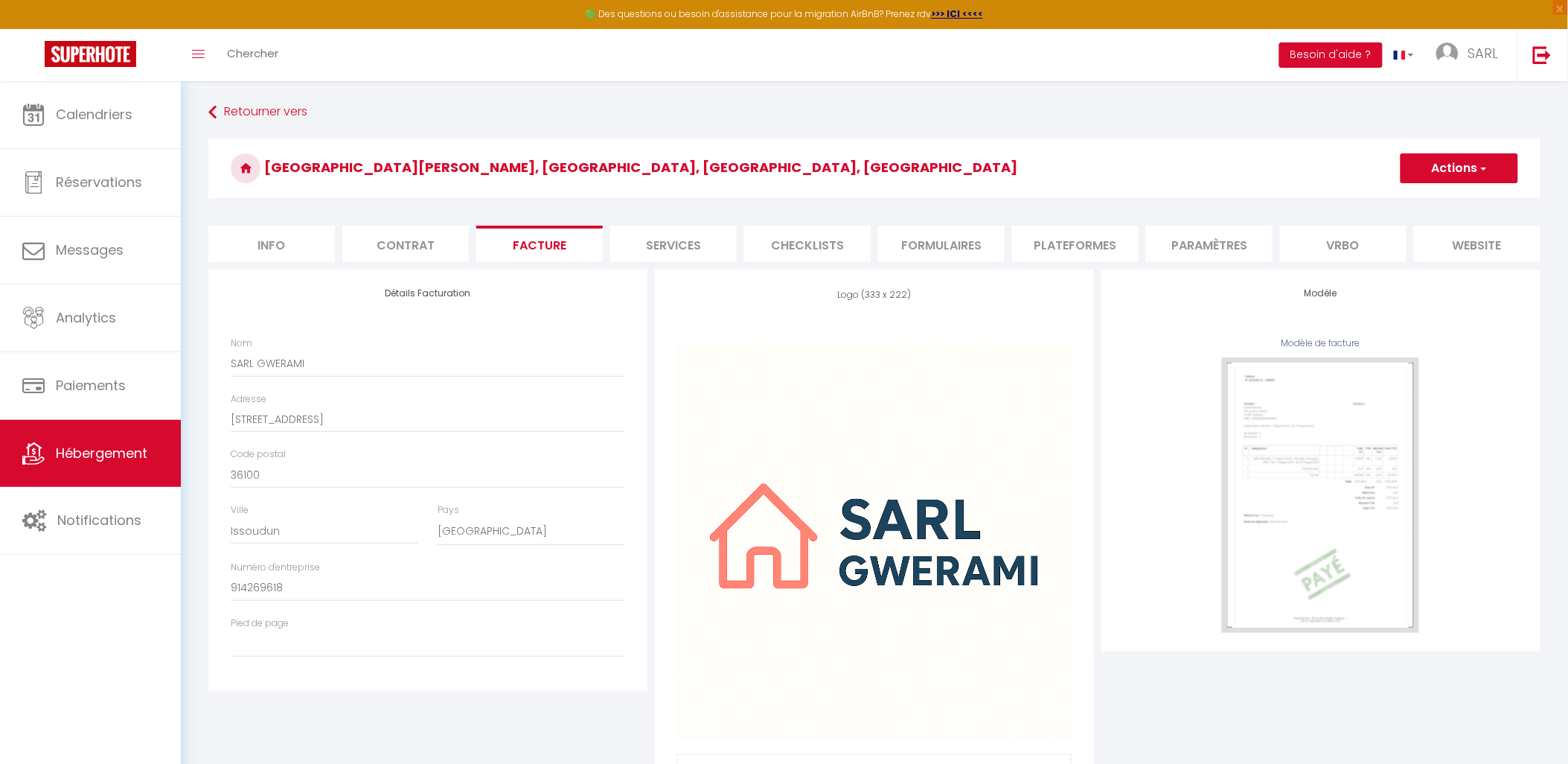
click at [665, 246] on li "Services" at bounding box center [673, 244] width 127 height 37
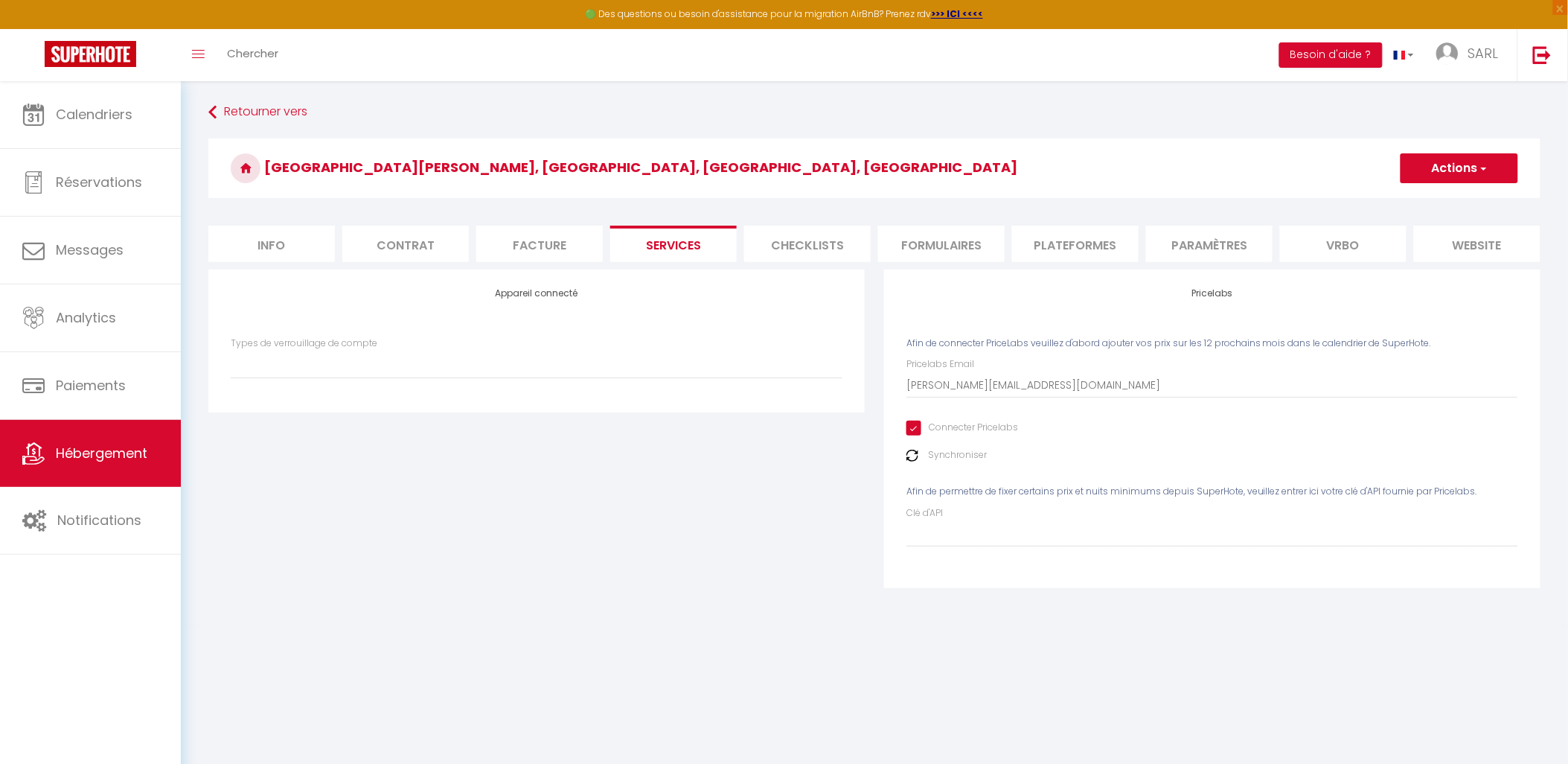
select select
click at [515, 243] on li "Facture" at bounding box center [539, 244] width 127 height 37
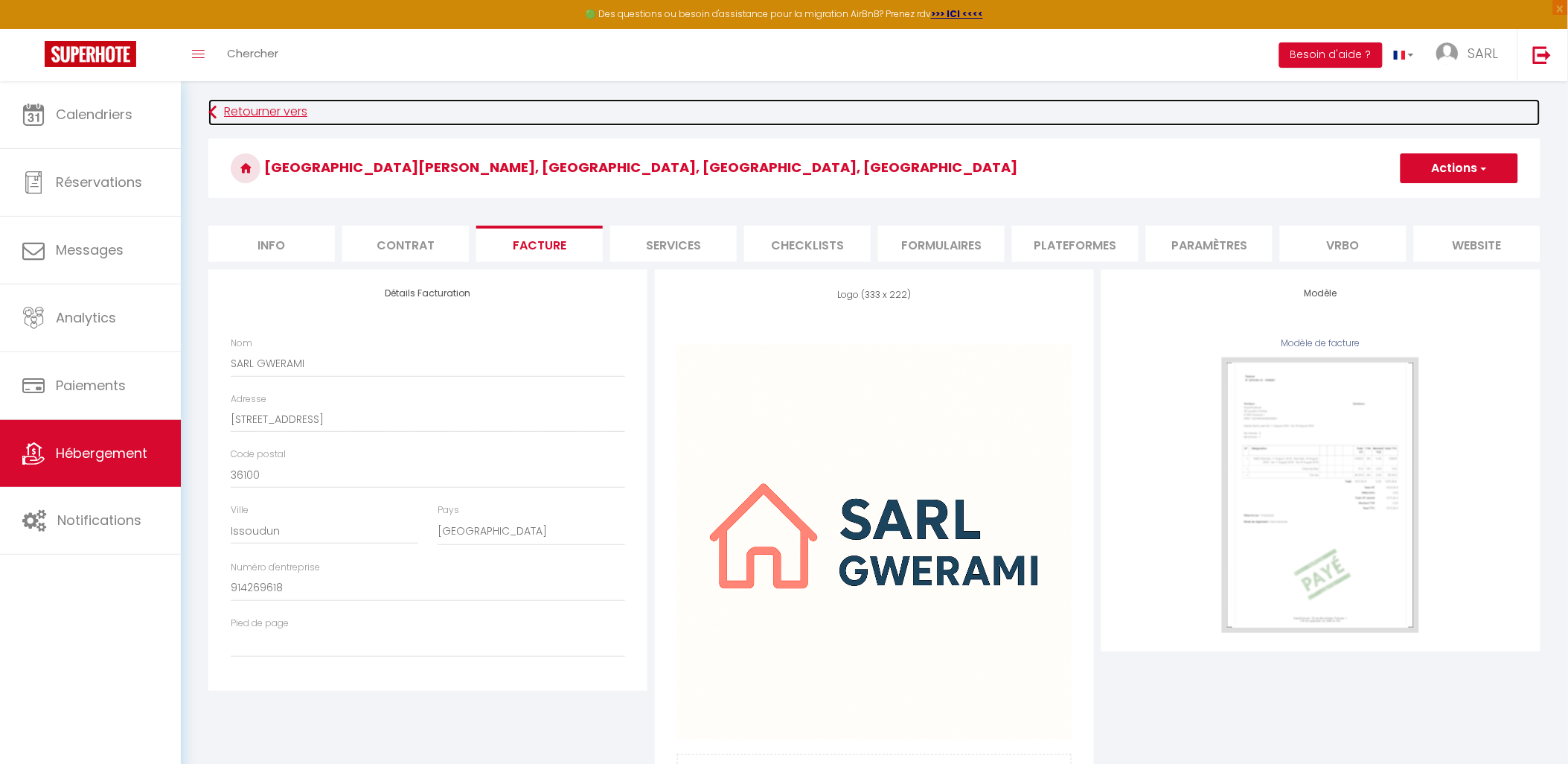
click at [209, 107] on icon at bounding box center [212, 112] width 8 height 27
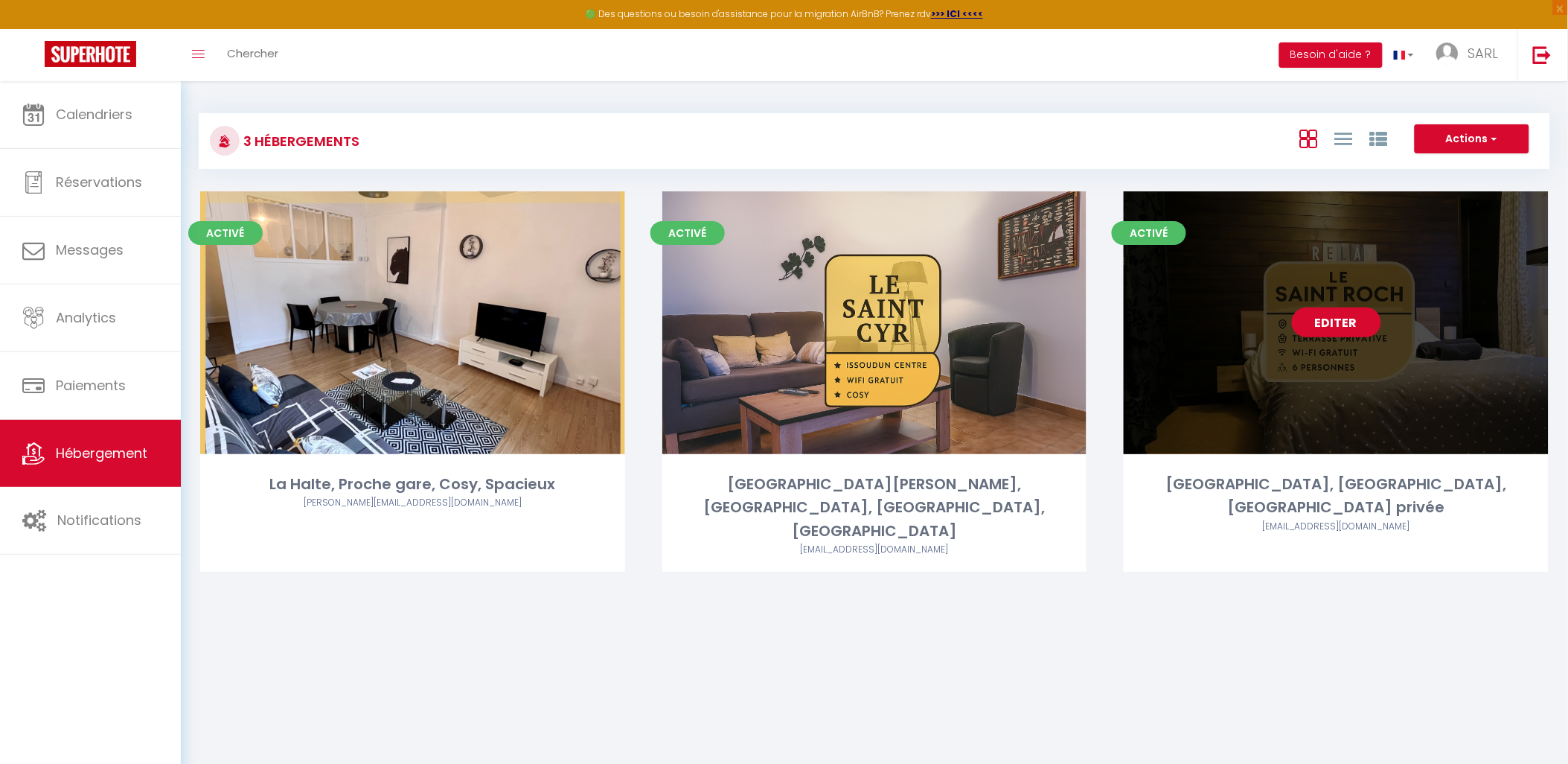
click at [1333, 327] on link "Editer" at bounding box center [1337, 322] width 89 height 30
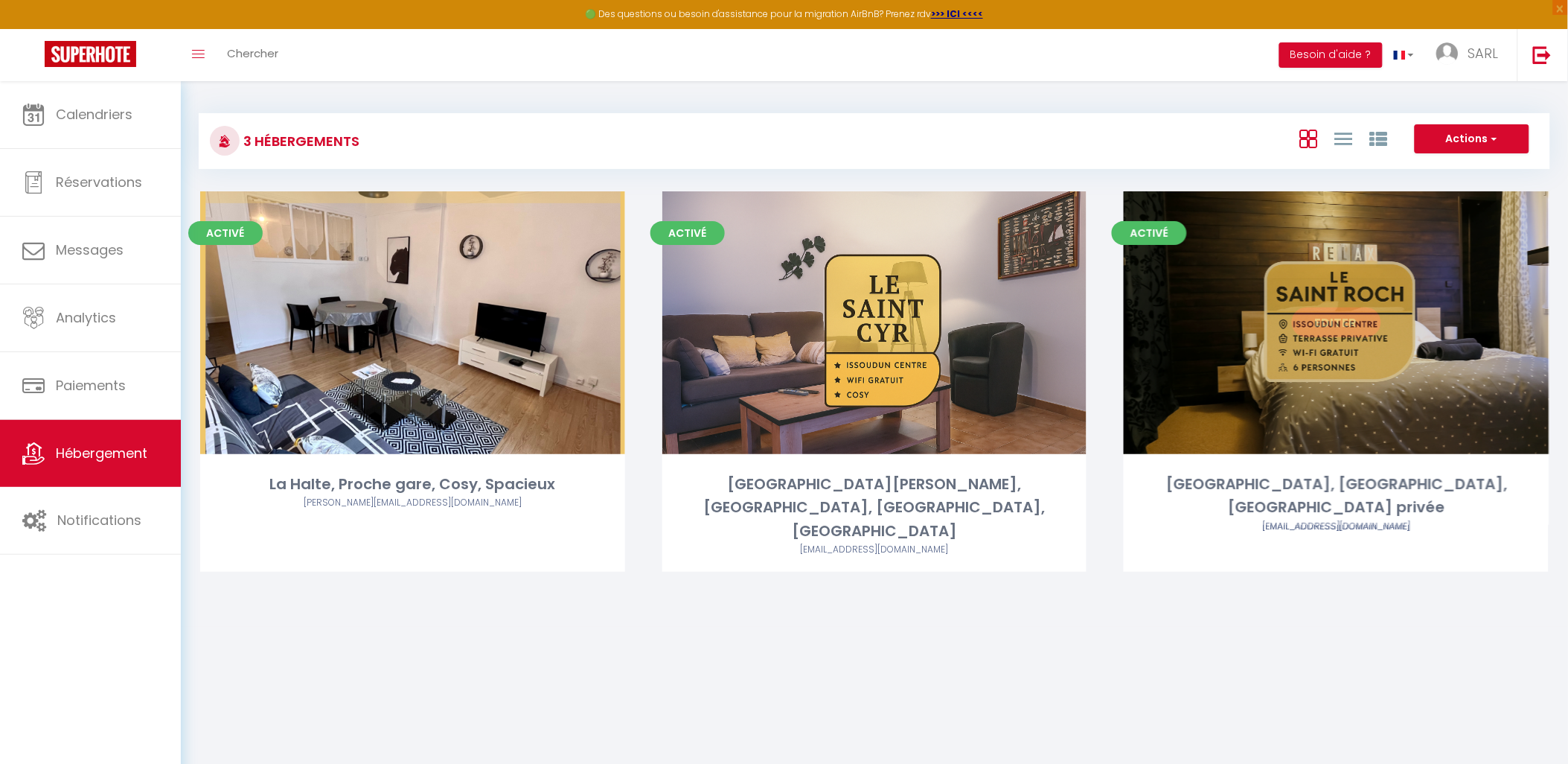
click at [1363, 326] on link "Editer" at bounding box center [1337, 322] width 89 height 30
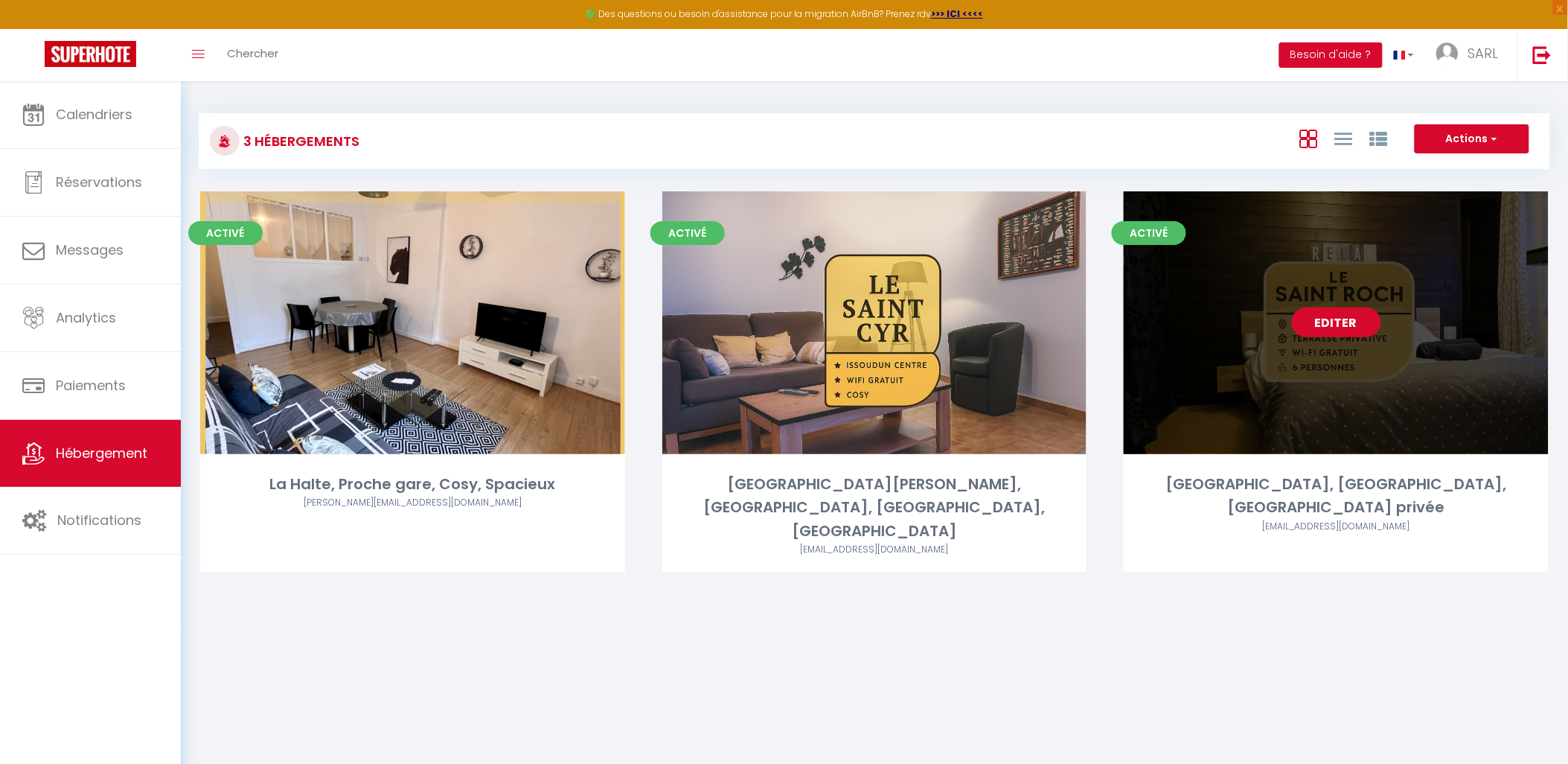
click at [1322, 333] on link "Editer" at bounding box center [1337, 322] width 89 height 30
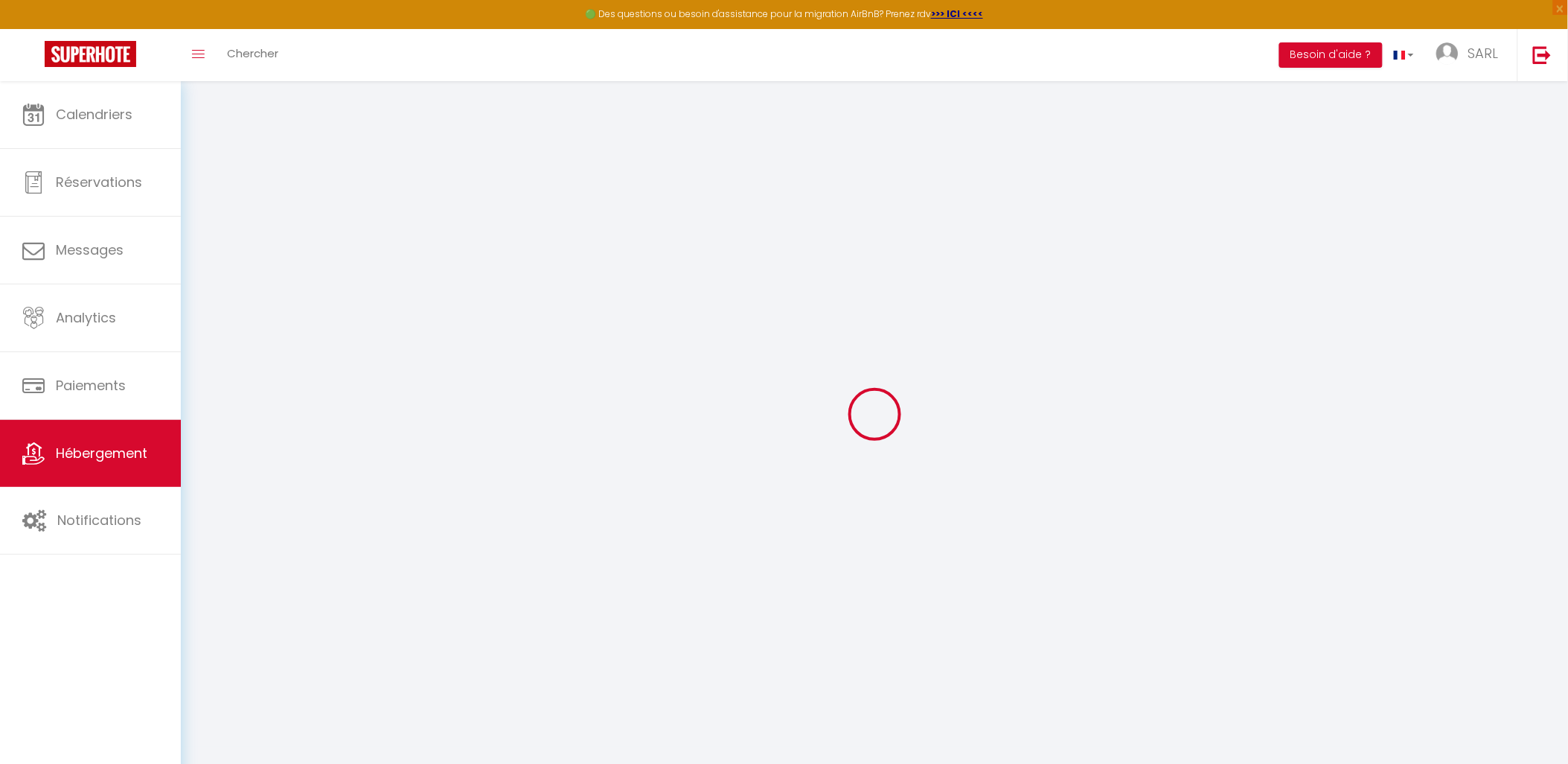
select select
type input "SARL GWERAMI"
type input "[STREET_ADDRESS]"
type input "36150"
type input "VATAN"
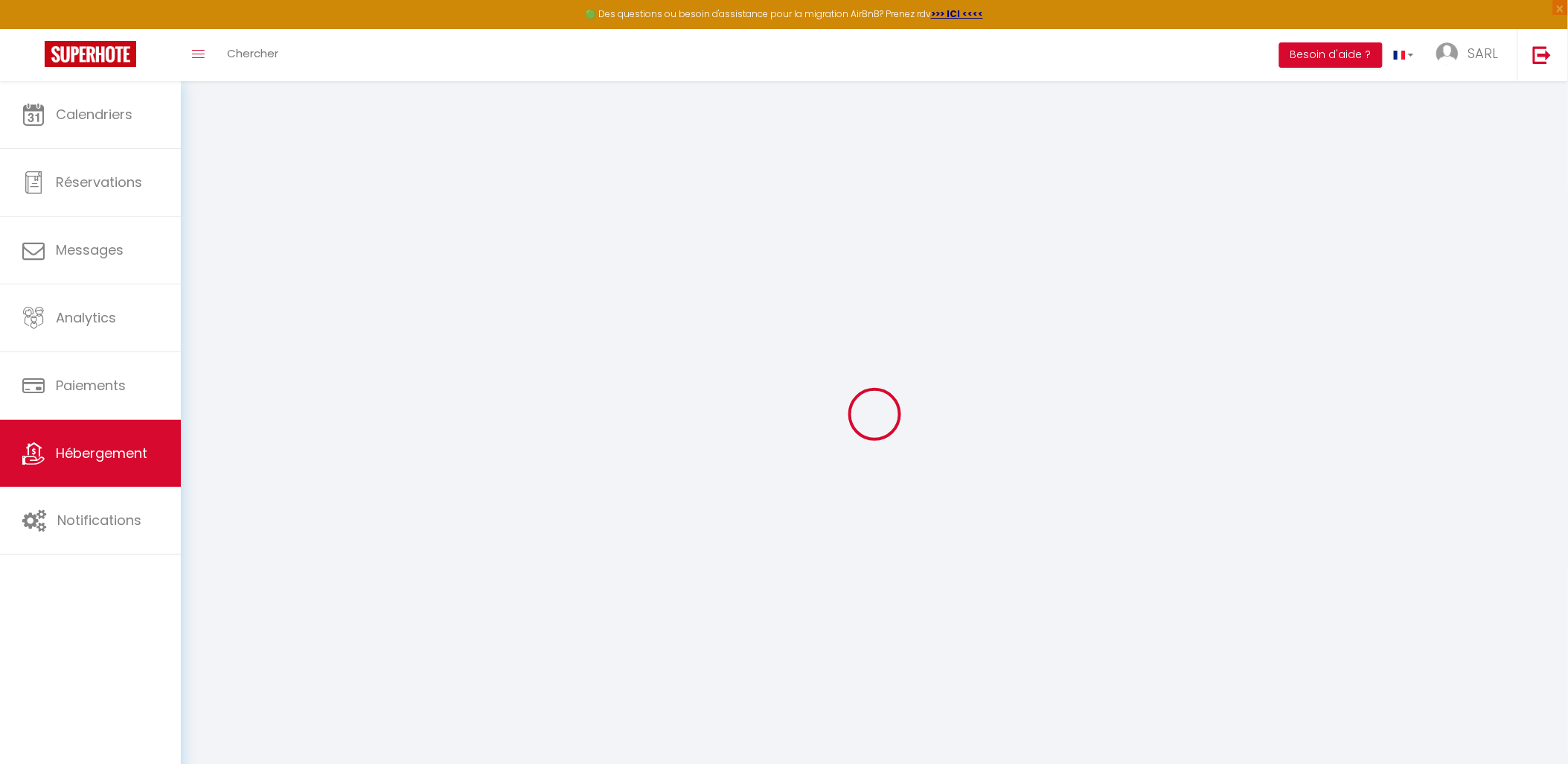
select select "1"
type input "914269618"
select select
checkbox input "true"
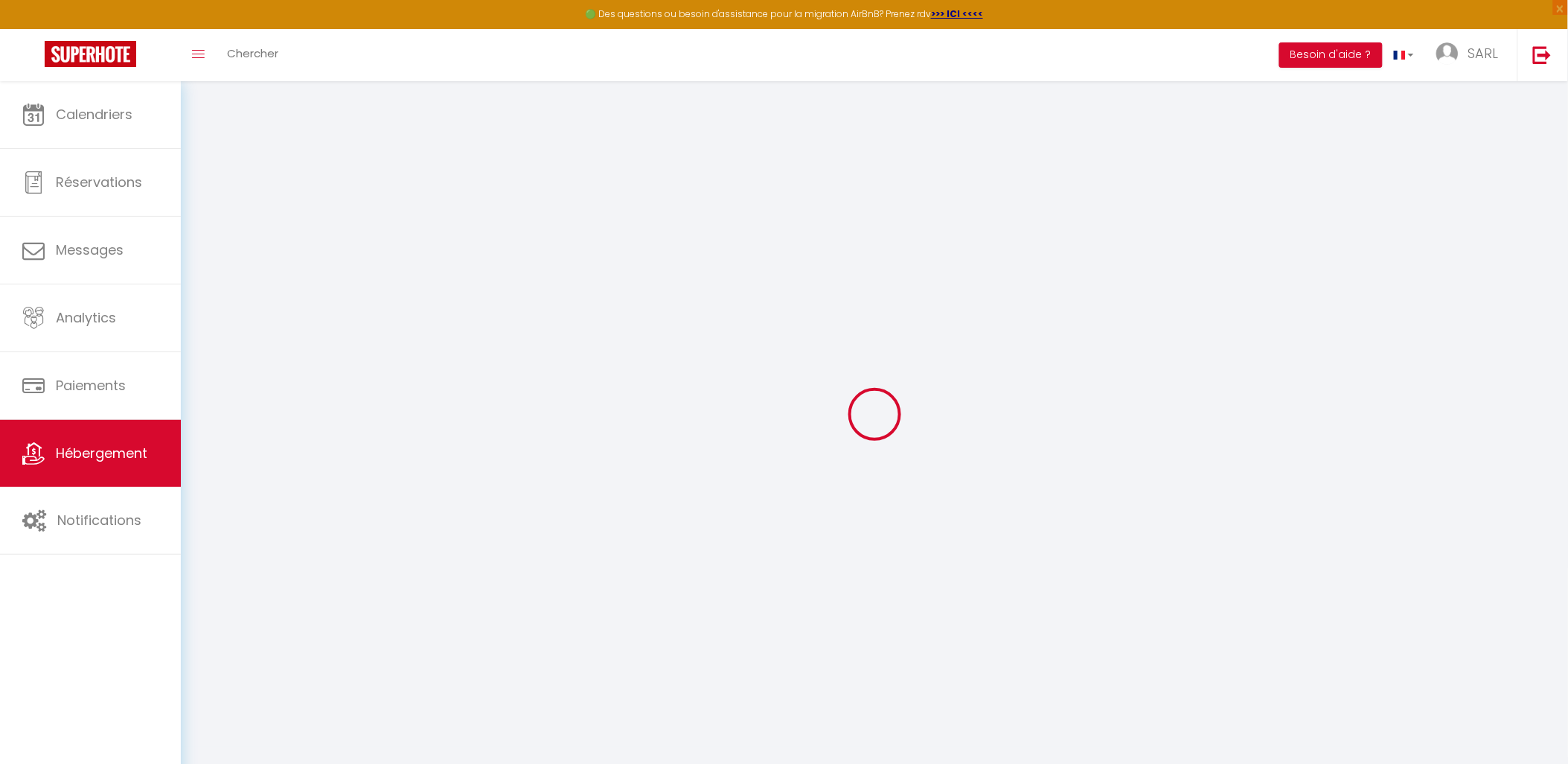
checkbox input "false"
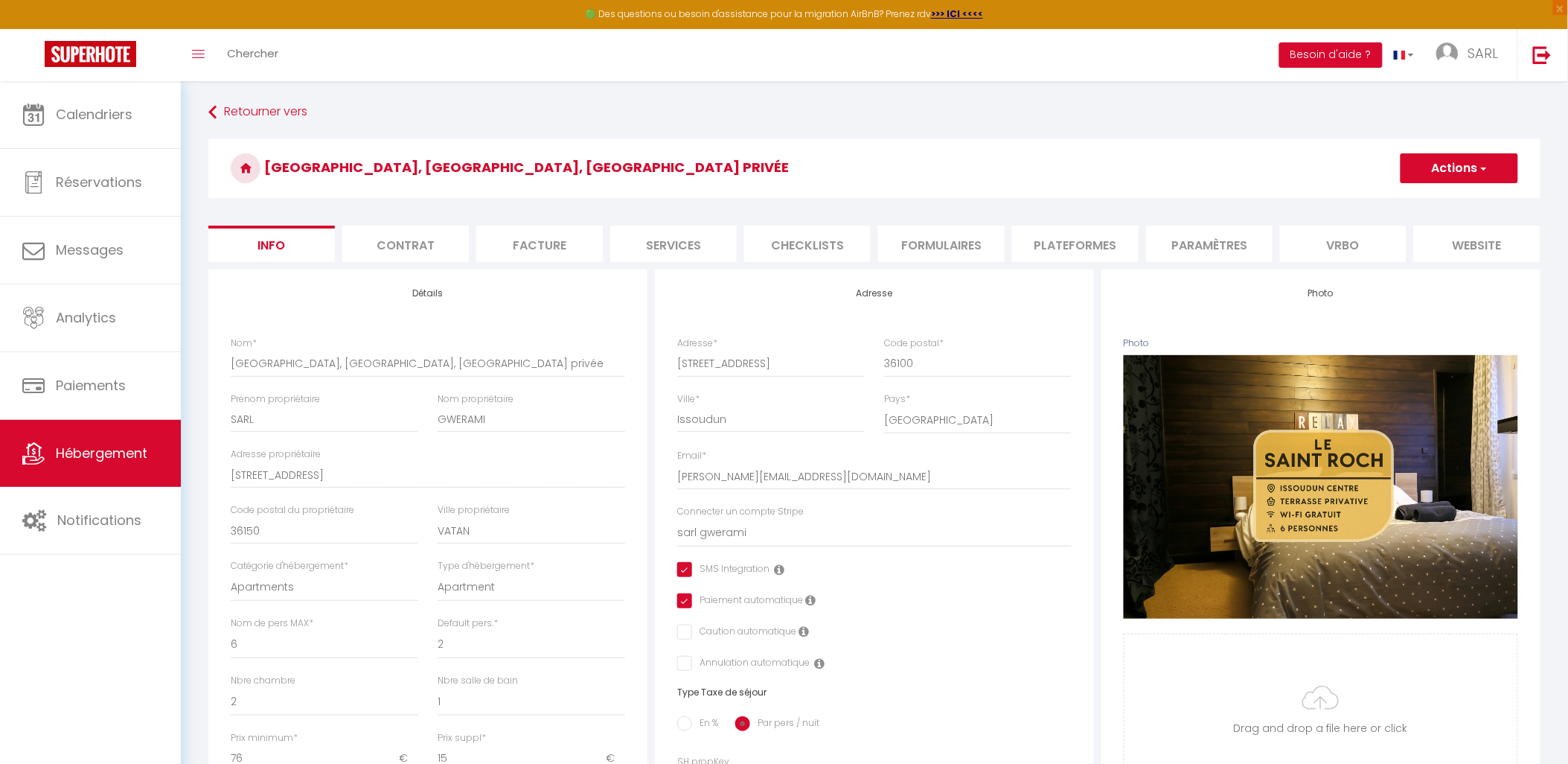
click at [401, 239] on li "Contrat" at bounding box center [406, 244] width 127 height 37
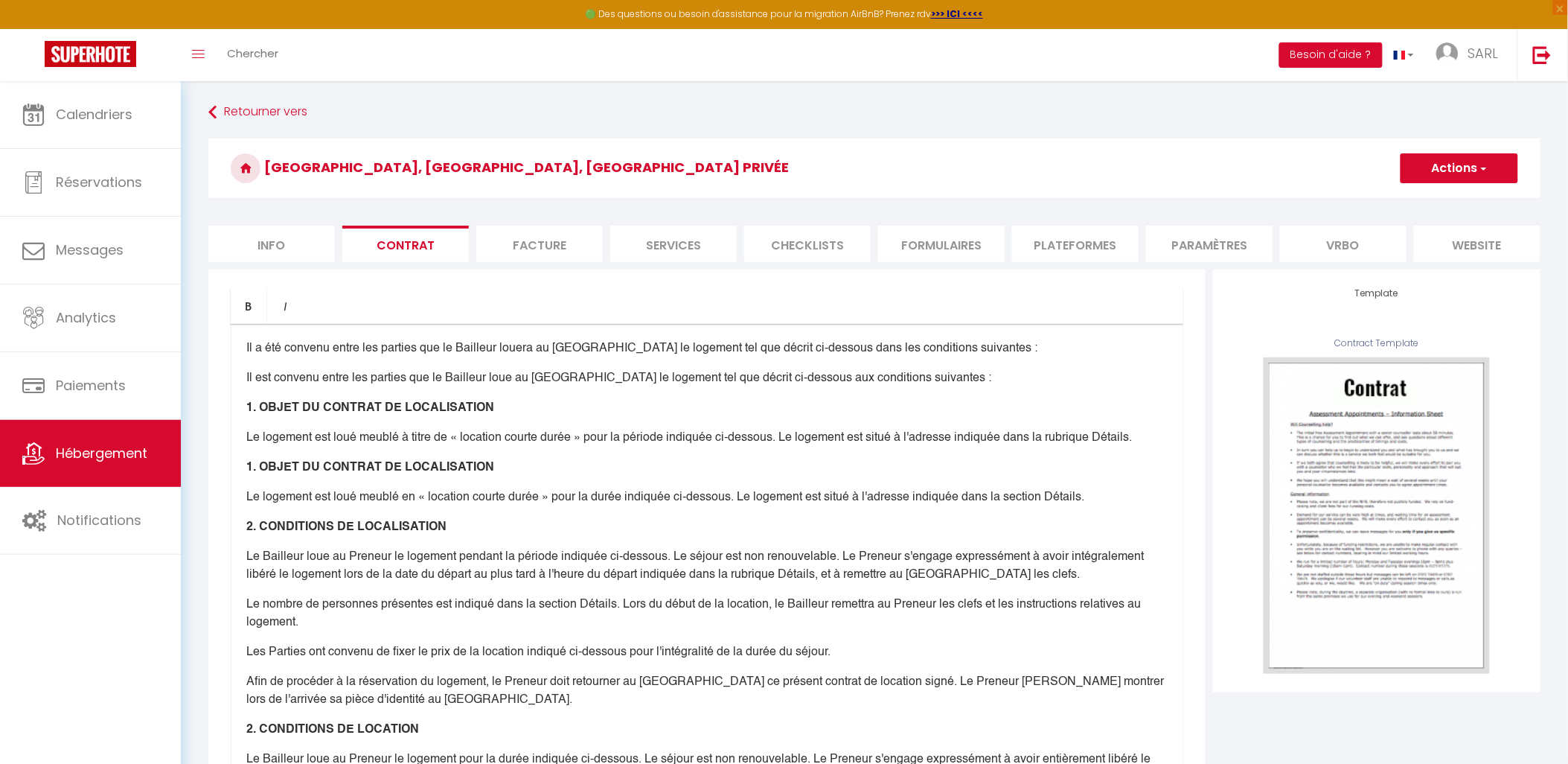
click at [554, 244] on li "Facture" at bounding box center [539, 244] width 127 height 37
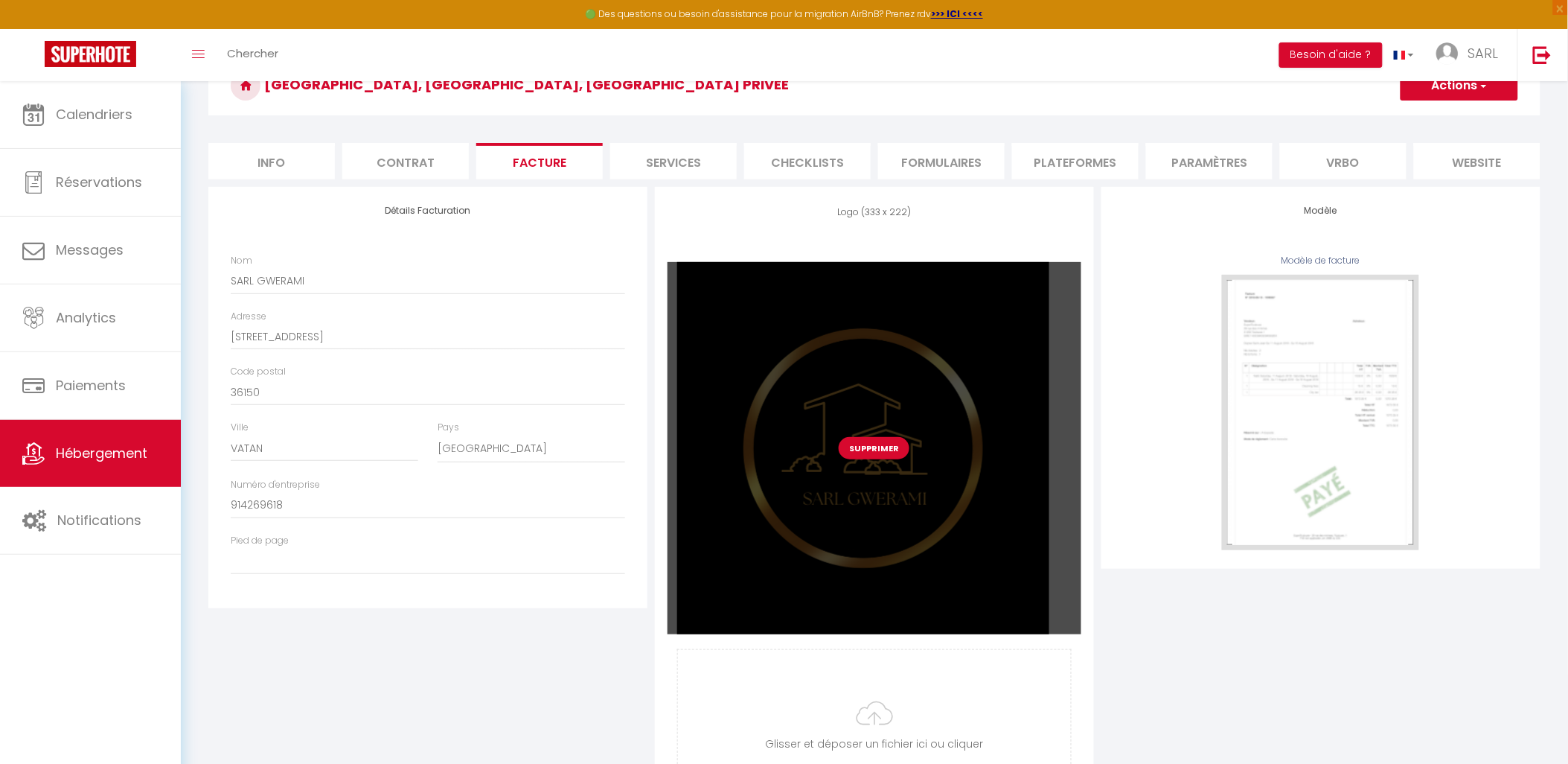
click at [859, 459] on button "Supprimer" at bounding box center [873, 447] width 71 height 22
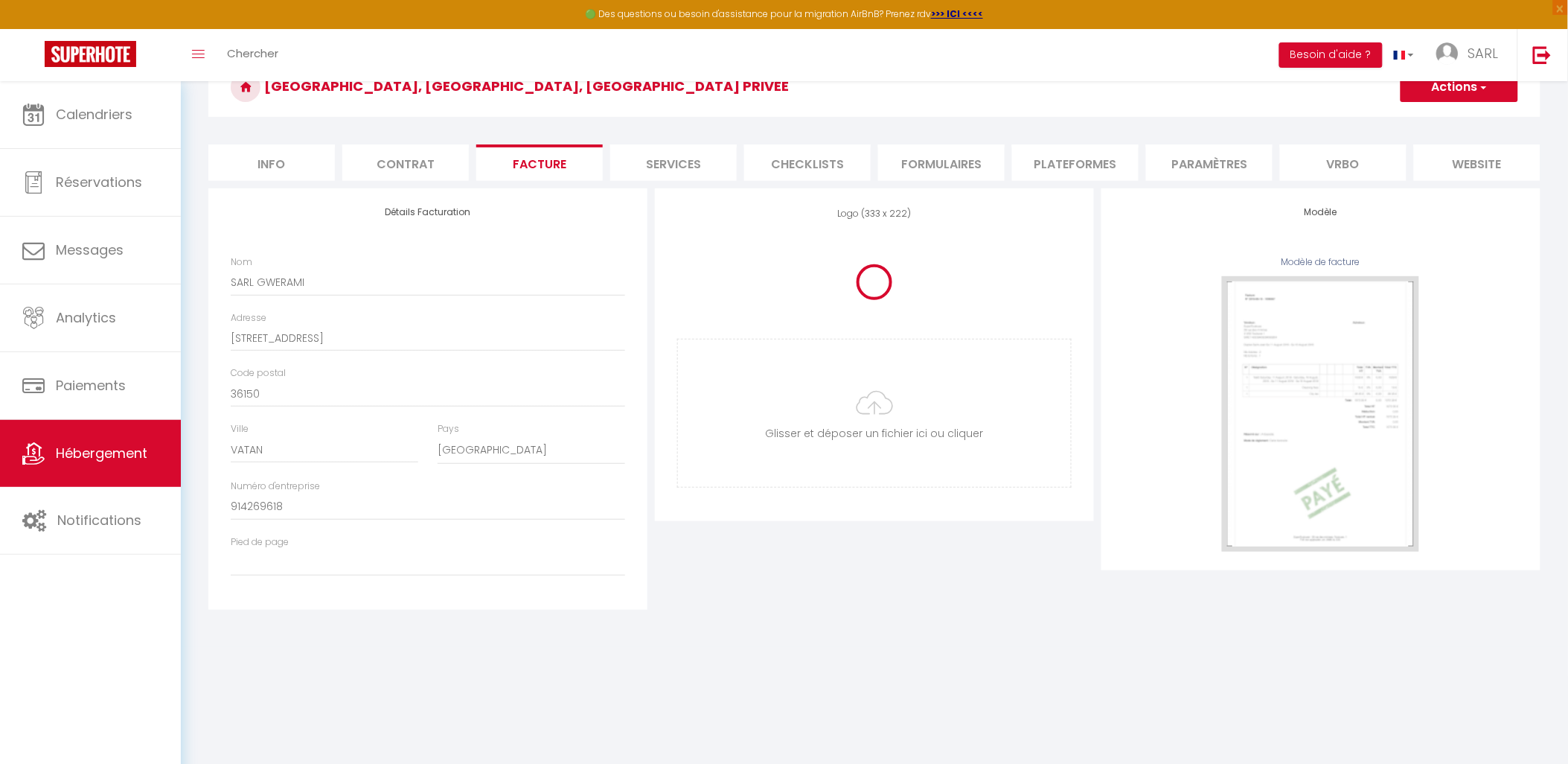
scroll to position [80, 0]
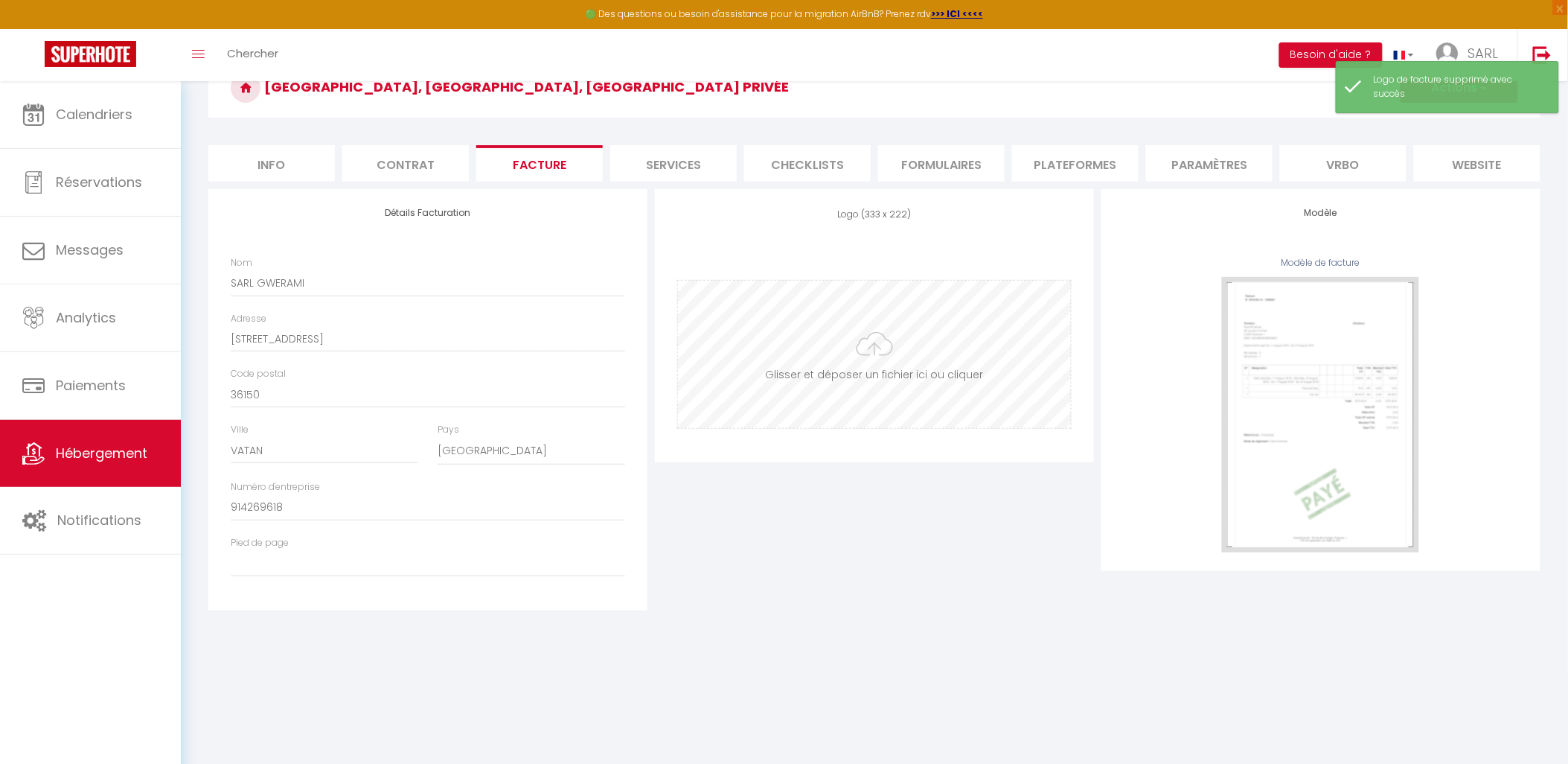
click at [857, 397] on input "file" at bounding box center [874, 354] width 393 height 147
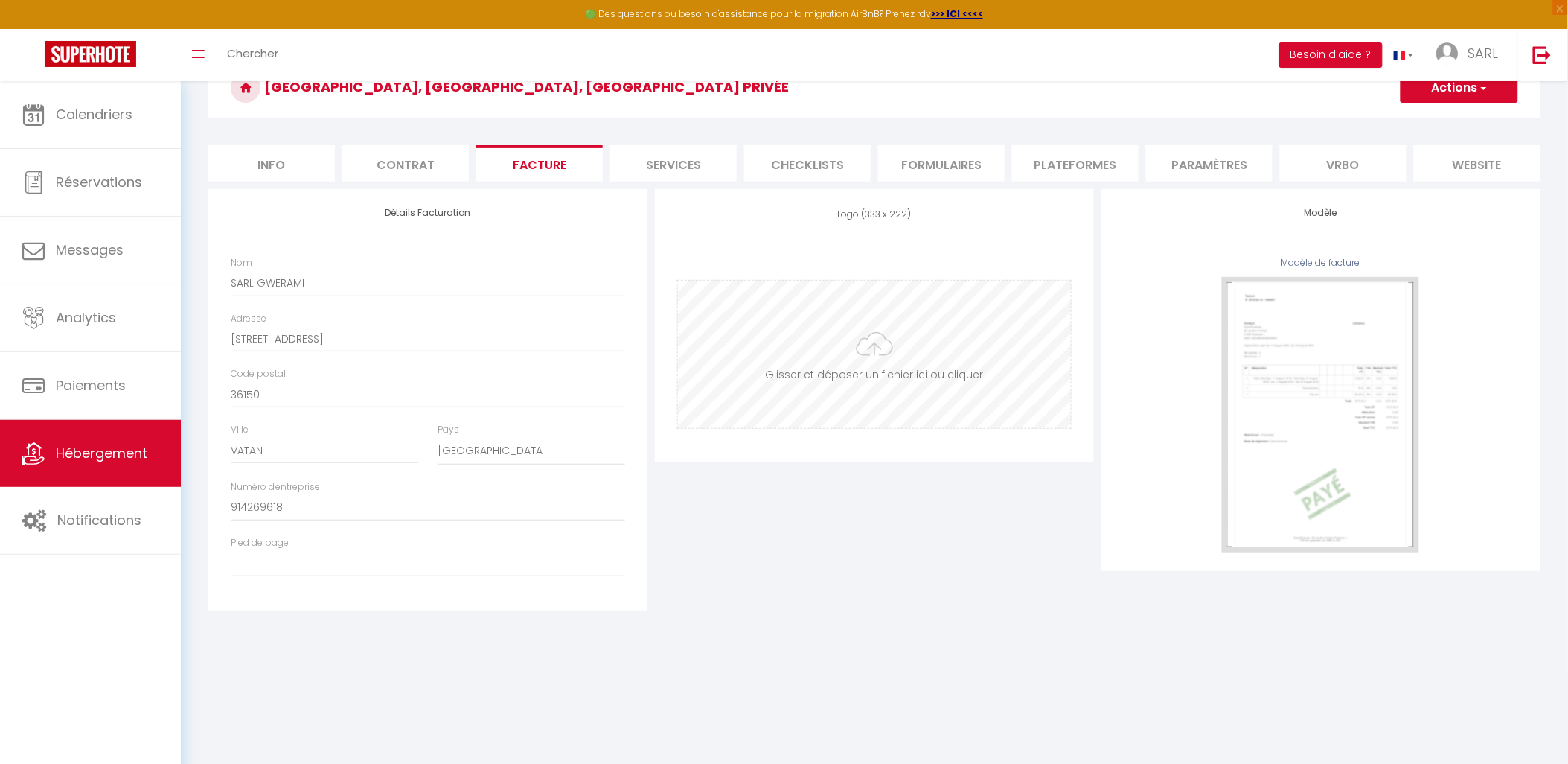
type input "C:\fakepath\000.Logo Sarl Gwerami.png"
click at [1498, 97] on button "Actions" at bounding box center [1459, 87] width 117 height 30
click at [1462, 119] on link "Enregistrer" at bounding box center [1458, 121] width 117 height 19
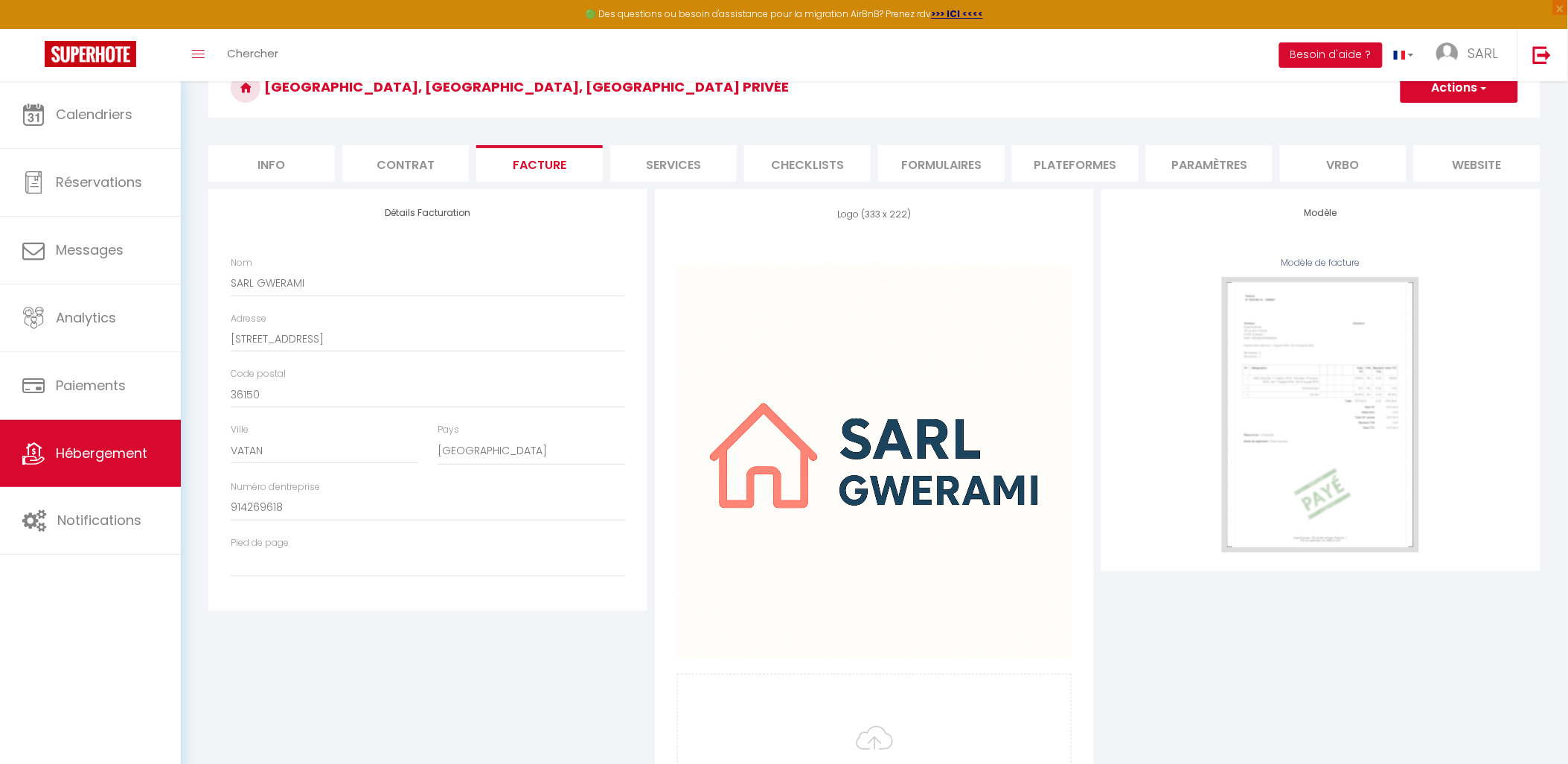
click at [274, 163] on li "Info" at bounding box center [271, 164] width 127 height 37
select select
checkbox input "true"
checkbox input "false"
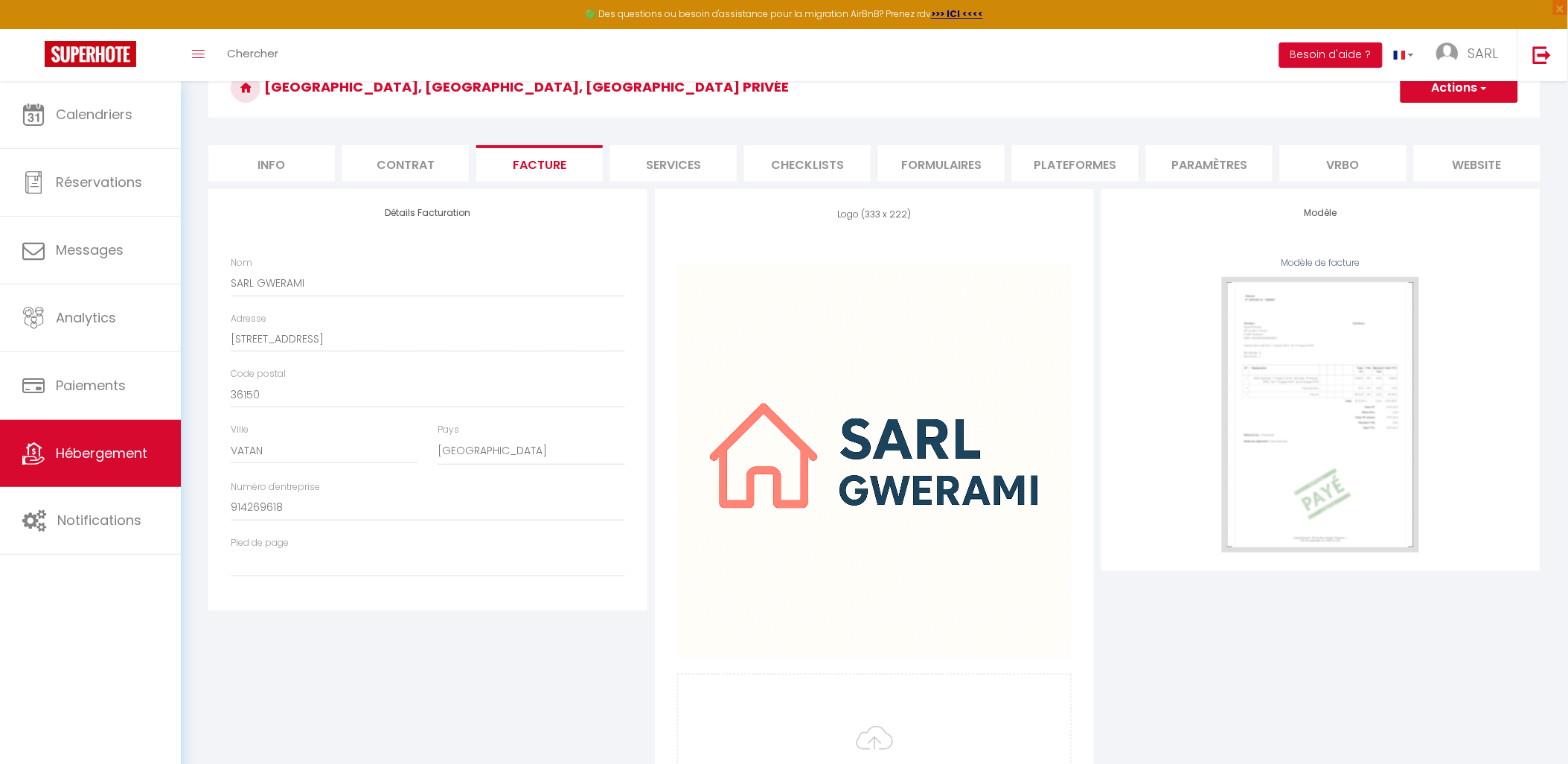
checkbox input "false"
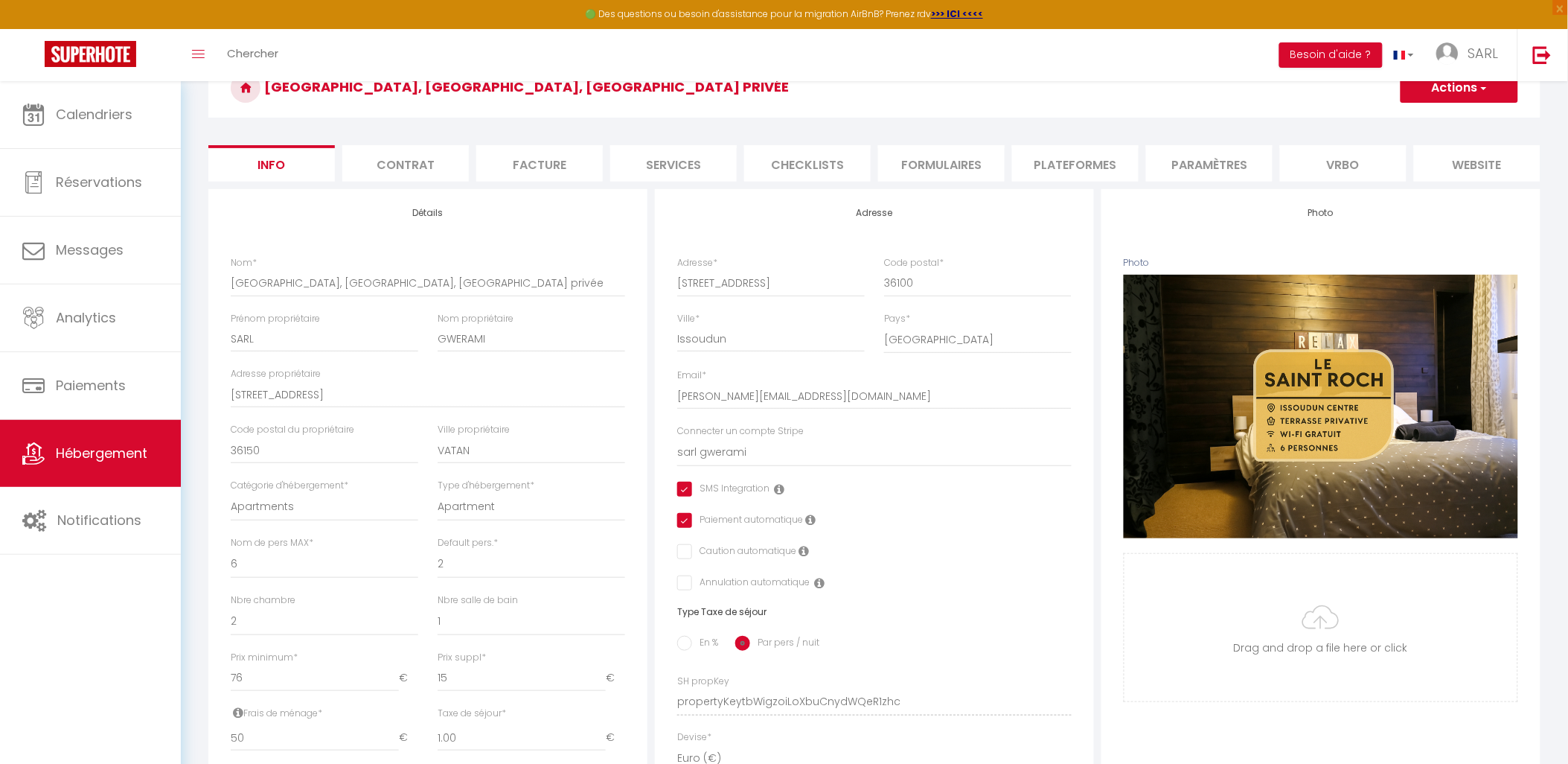
click at [384, 161] on li "Contrat" at bounding box center [406, 164] width 127 height 37
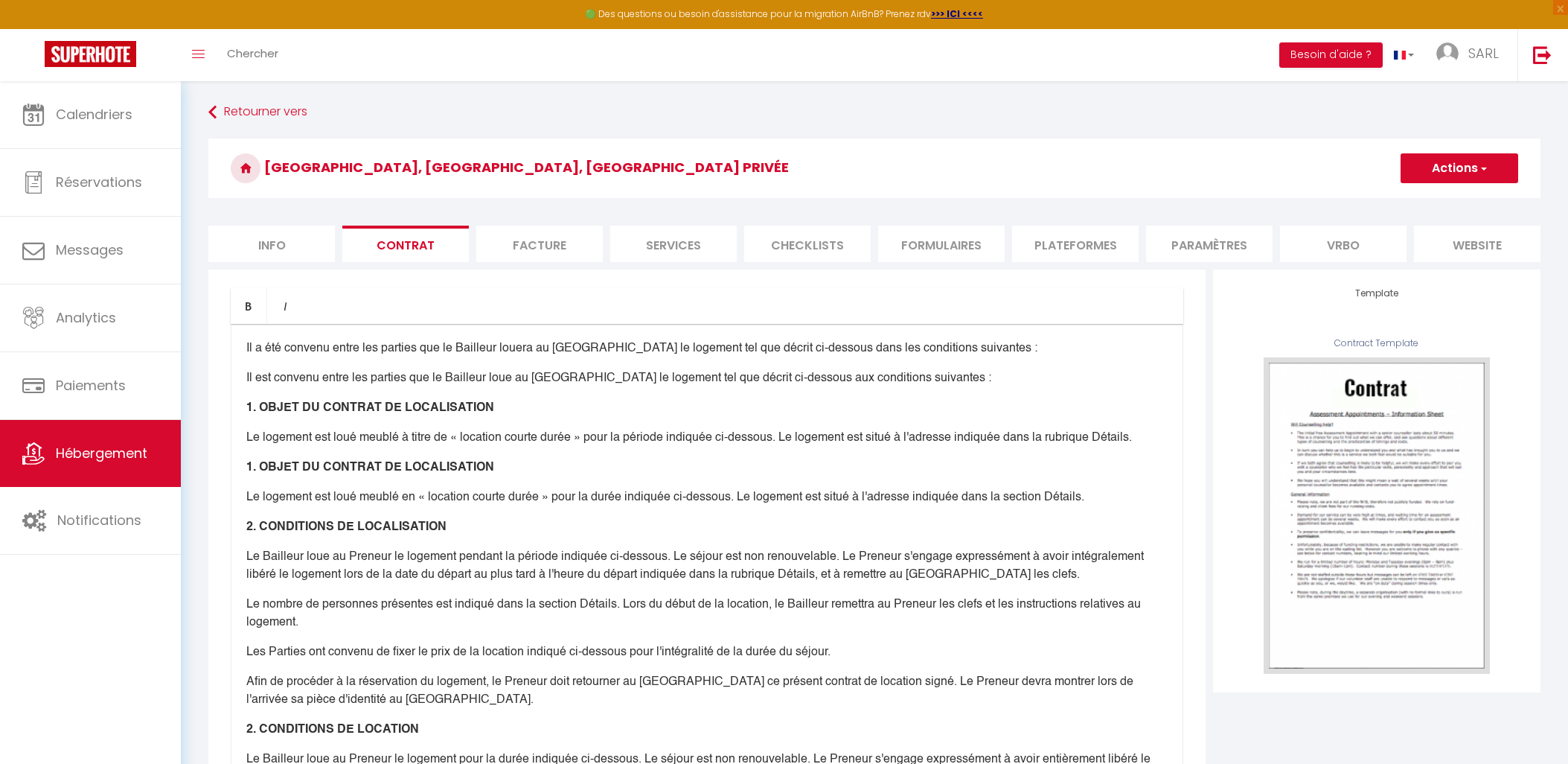
scroll to position [224, 0]
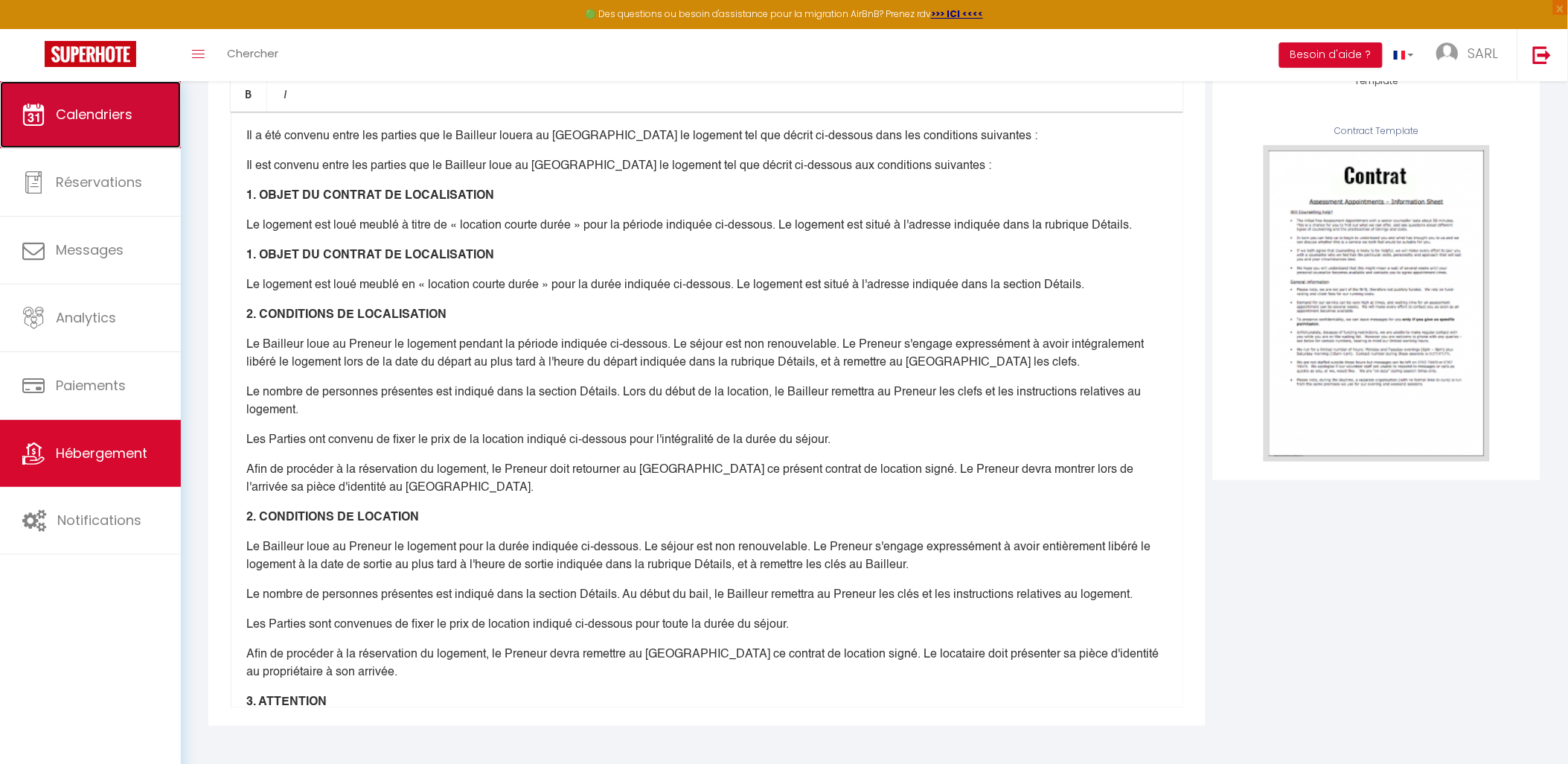
click at [67, 107] on span "Calendriers" at bounding box center [94, 113] width 76 height 18
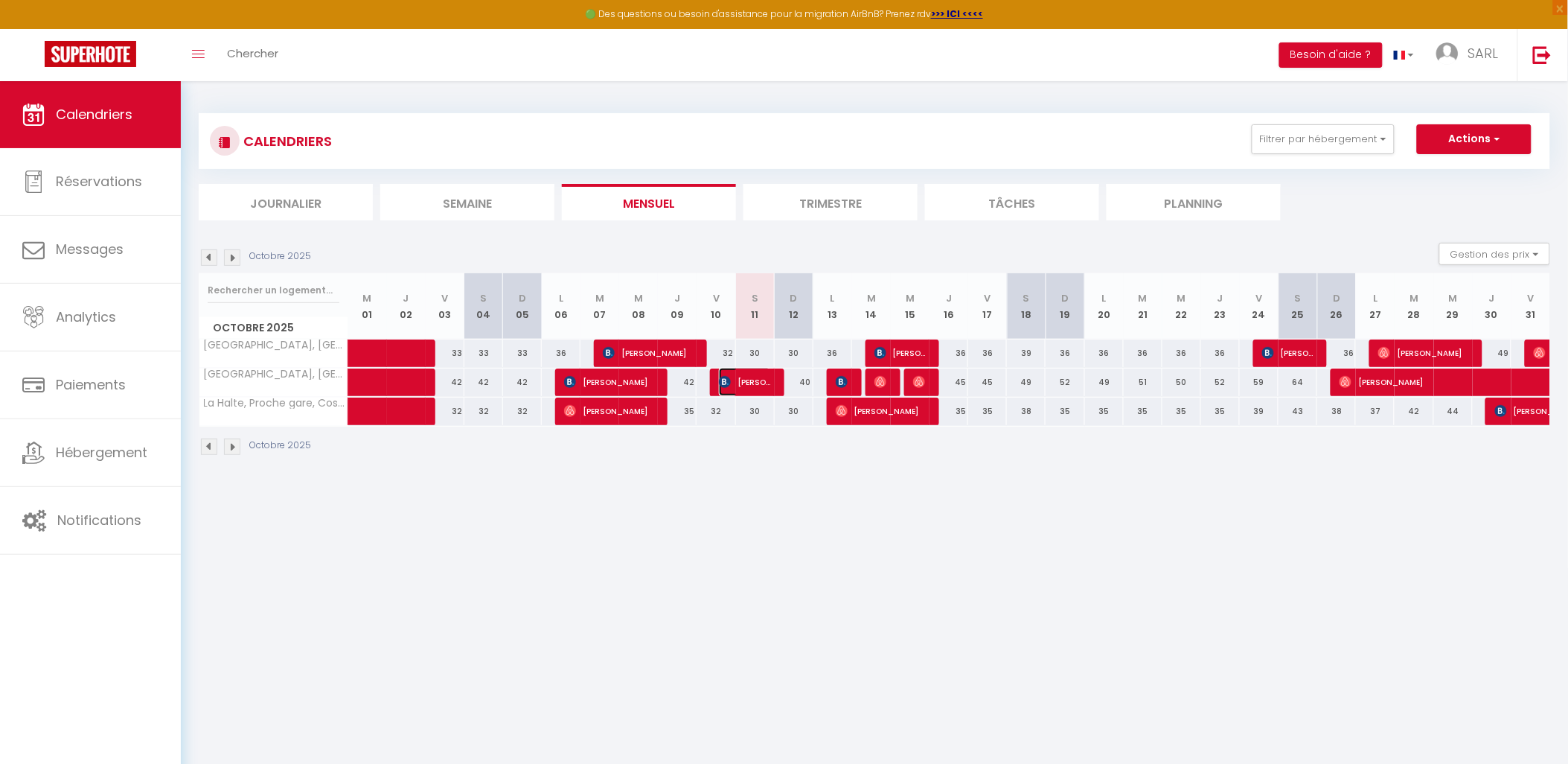
click at [740, 382] on span "Géraldine DASSÉ" at bounding box center [744, 382] width 51 height 28
select select "OK"
select select "KO"
select select "0"
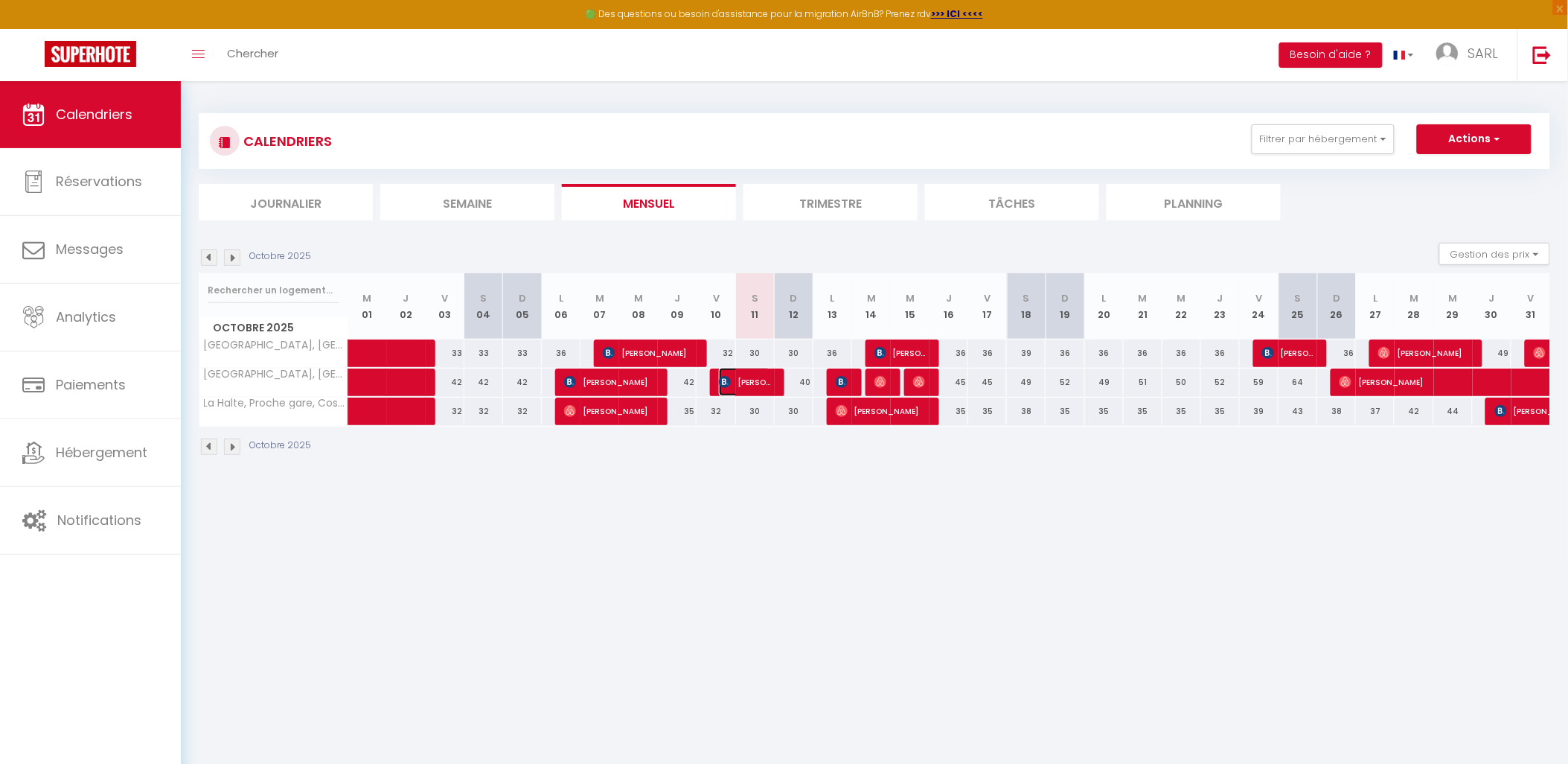
select select "1"
select select
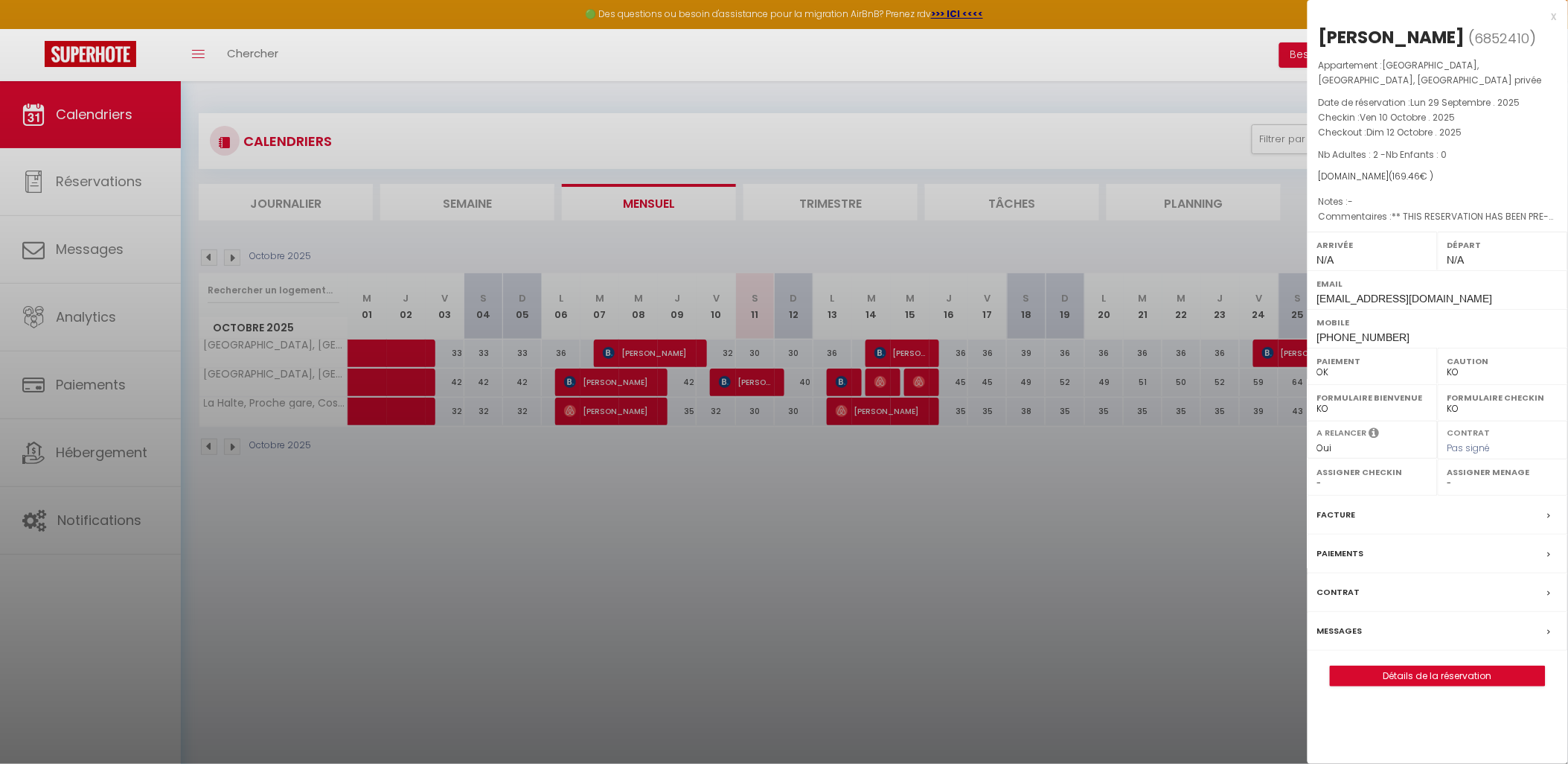
click at [1325, 511] on label "Facture" at bounding box center [1337, 515] width 39 height 15
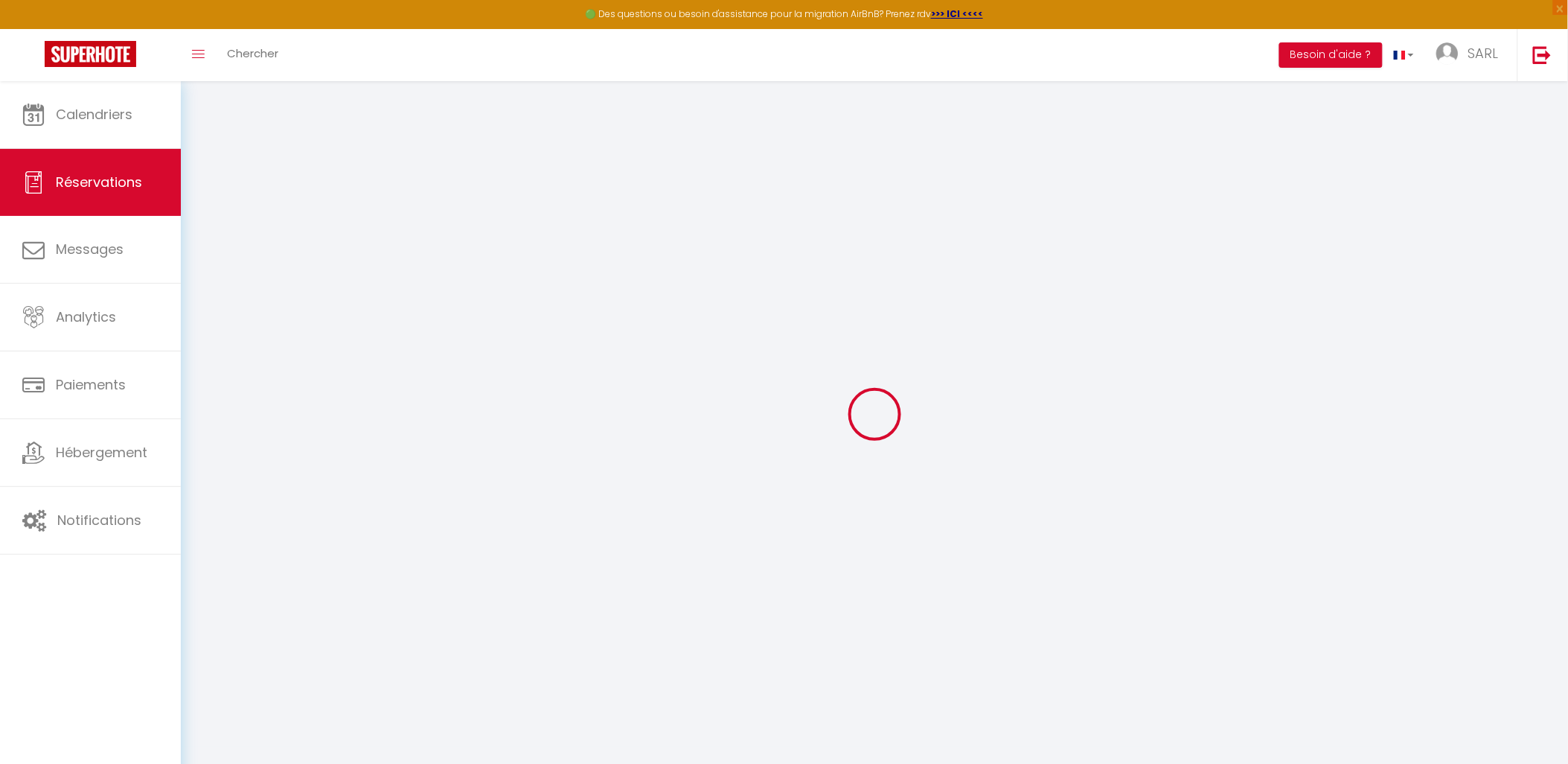
select select "service charge"
select select "other"
select select
checkbox input "false"
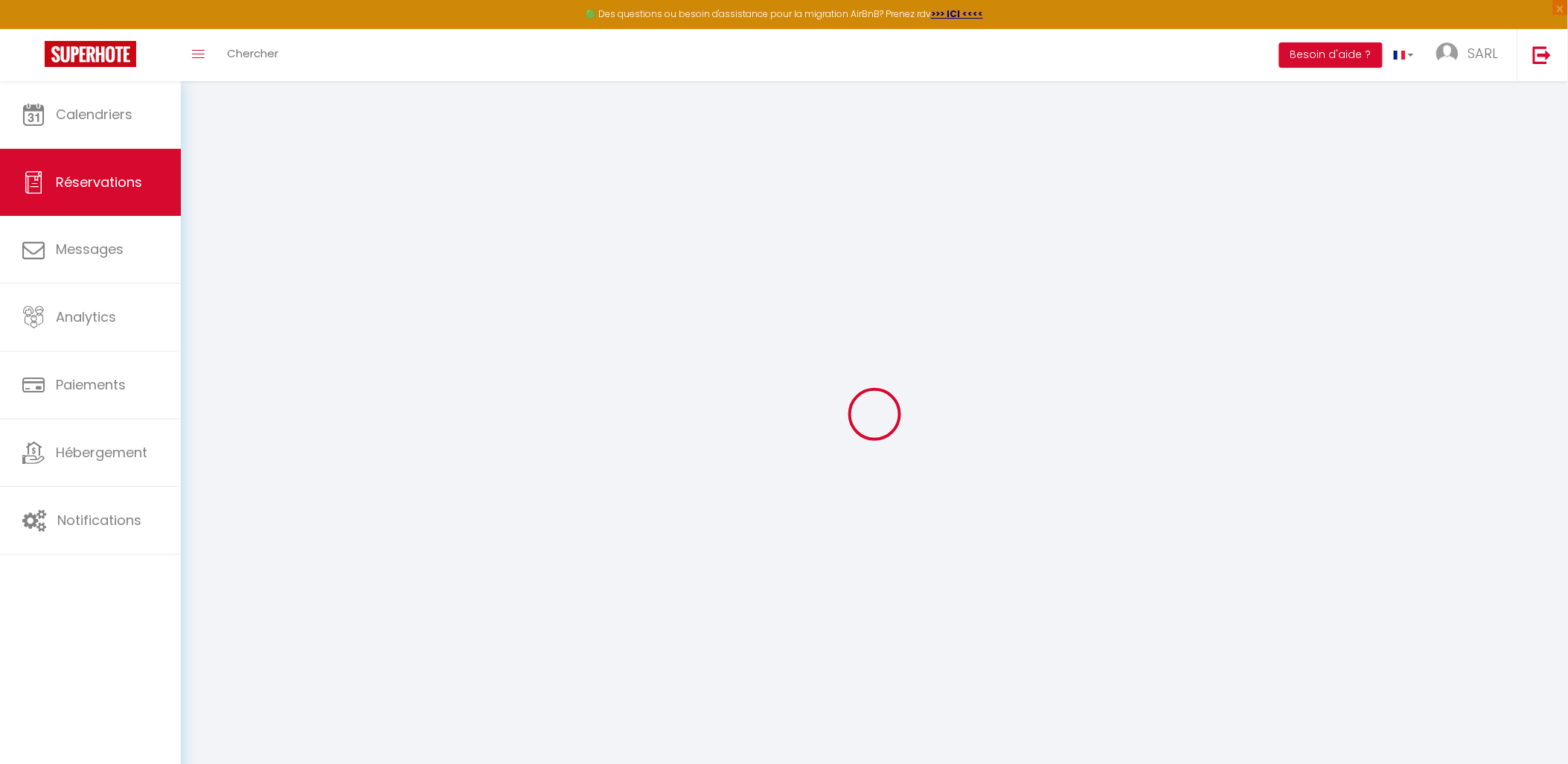
type textarea "** THIS RESERVATION HAS BEEN PRE-PAID ** BOOKING NOTE : Payment charge is EUR 2…"
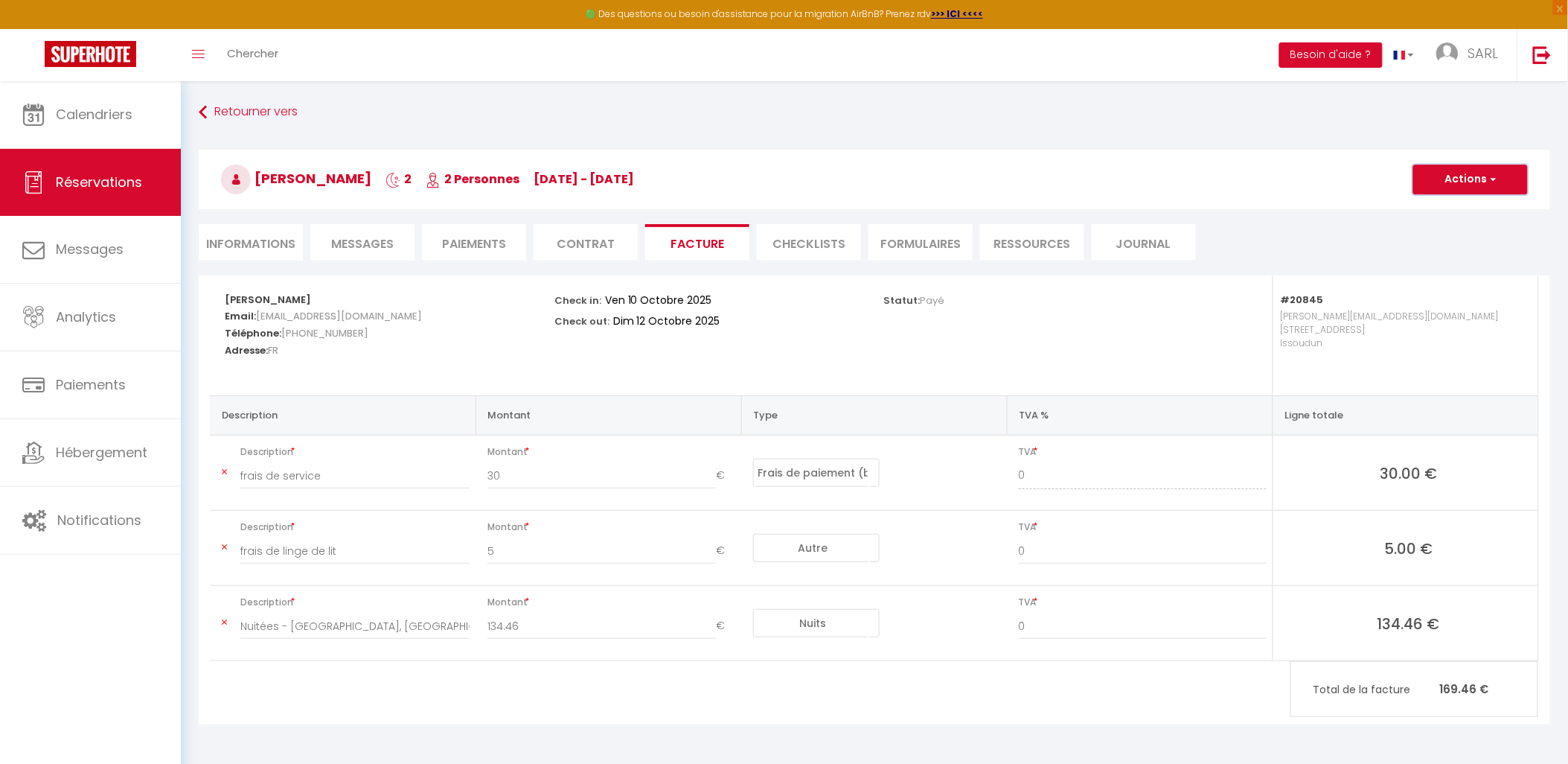
click at [1501, 182] on button "Actions" at bounding box center [1470, 179] width 114 height 30
click at [1436, 236] on link "Aperçu et éditer" at bounding box center [1459, 231] width 125 height 19
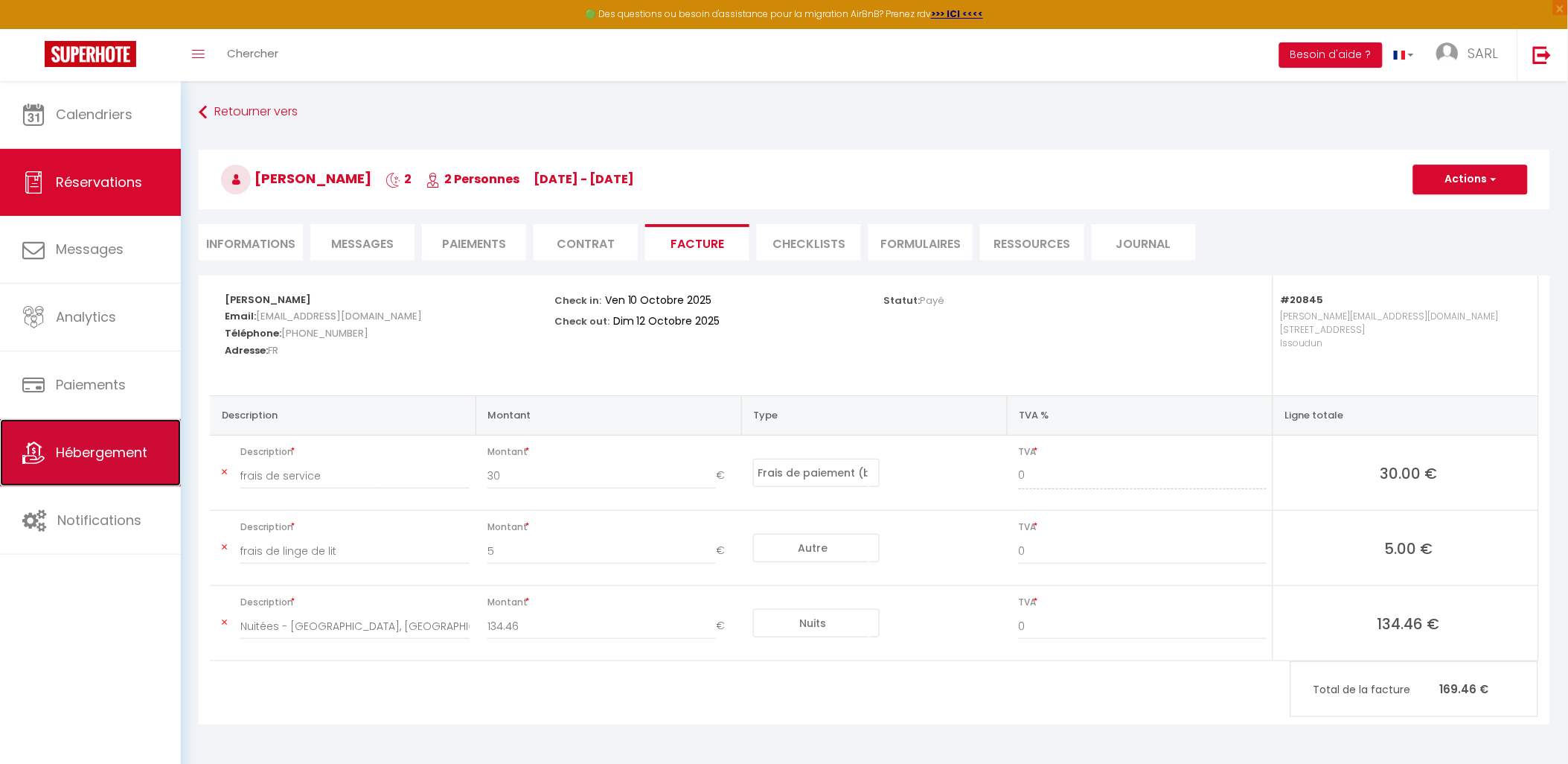
click at [82, 432] on link "Hébergement" at bounding box center [90, 452] width 181 height 67
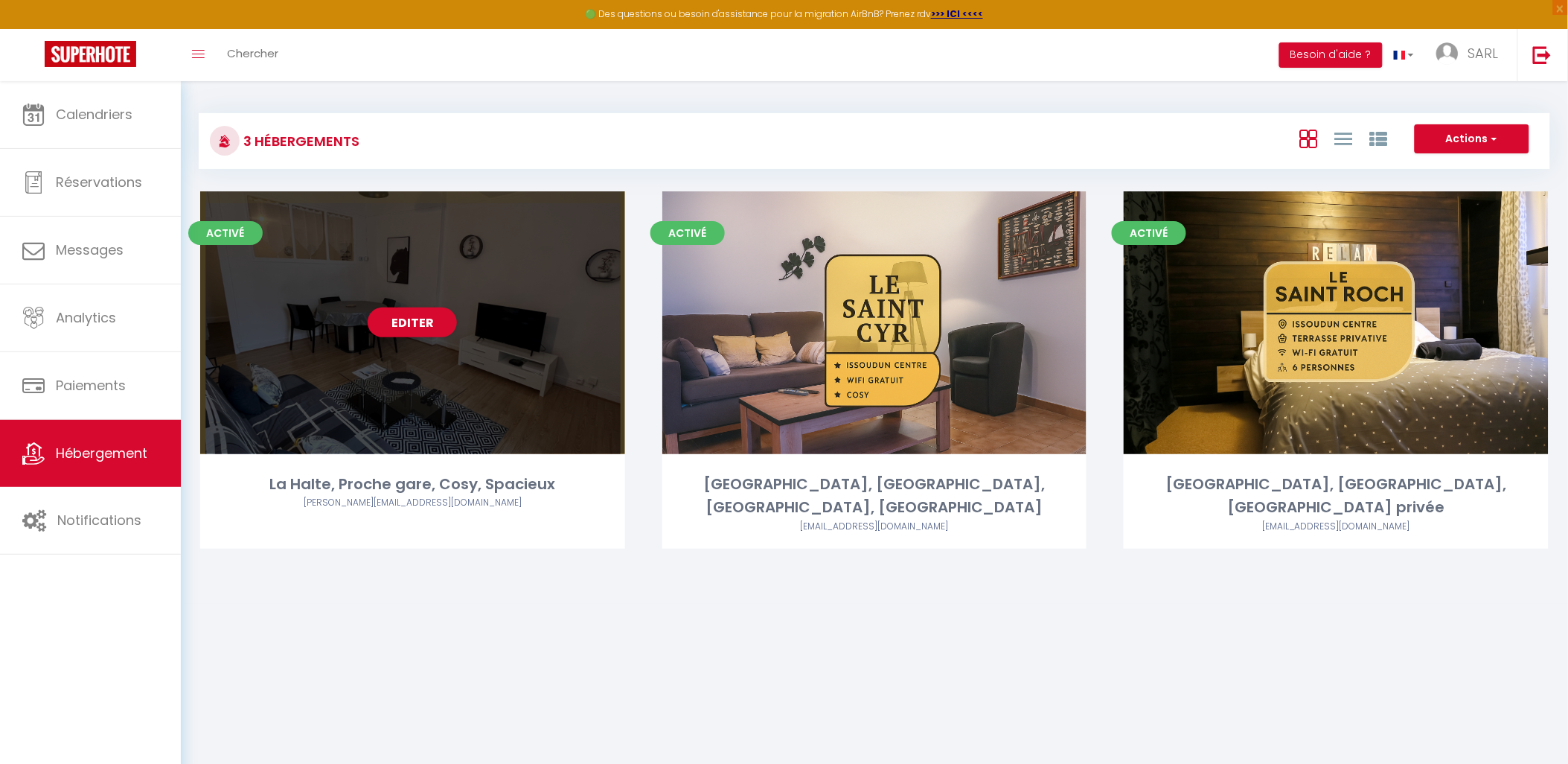
click at [362, 319] on div "Editer" at bounding box center [412, 322] width 425 height 262
select select "3"
select select "2"
select select "1"
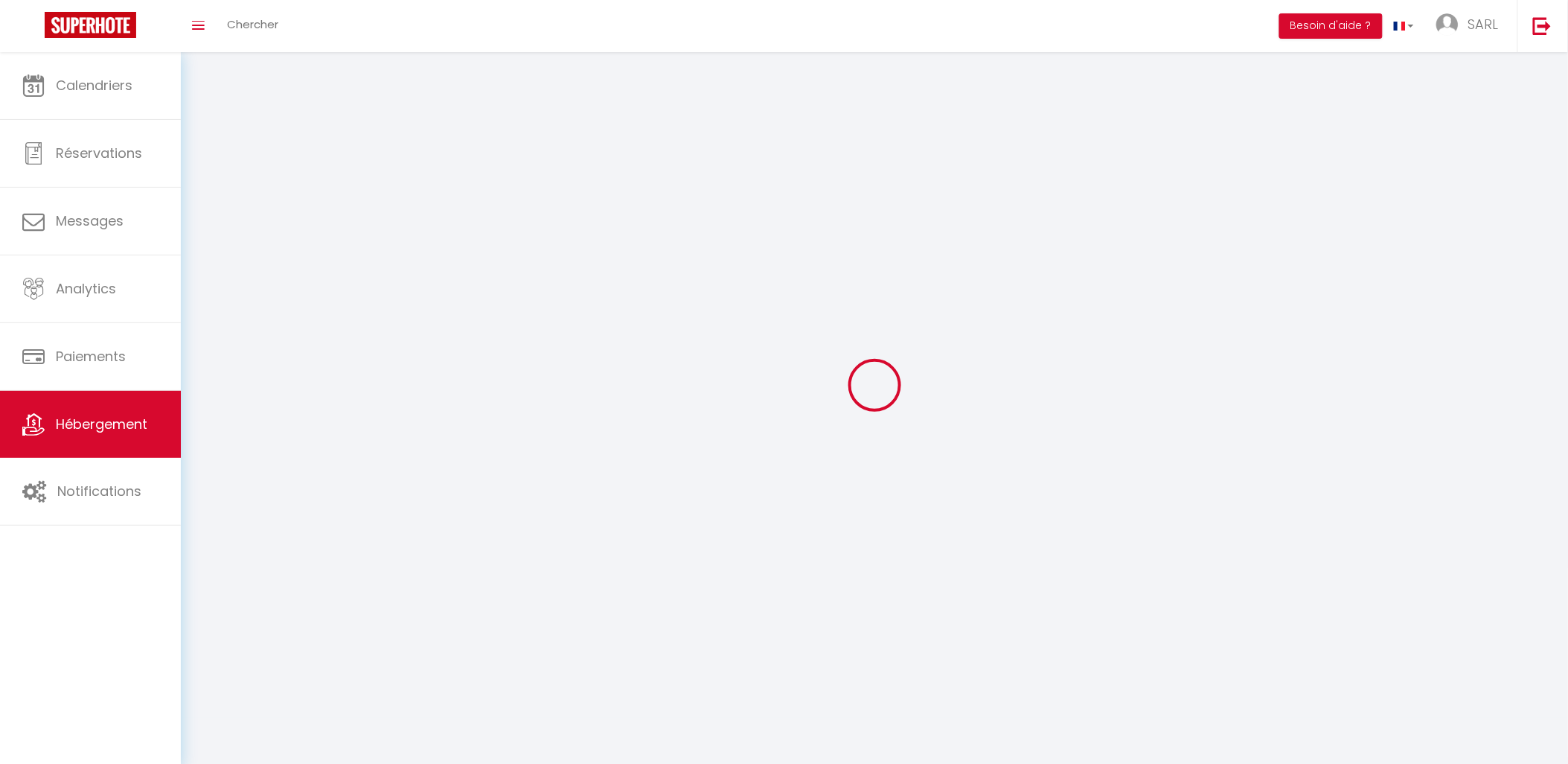
select select
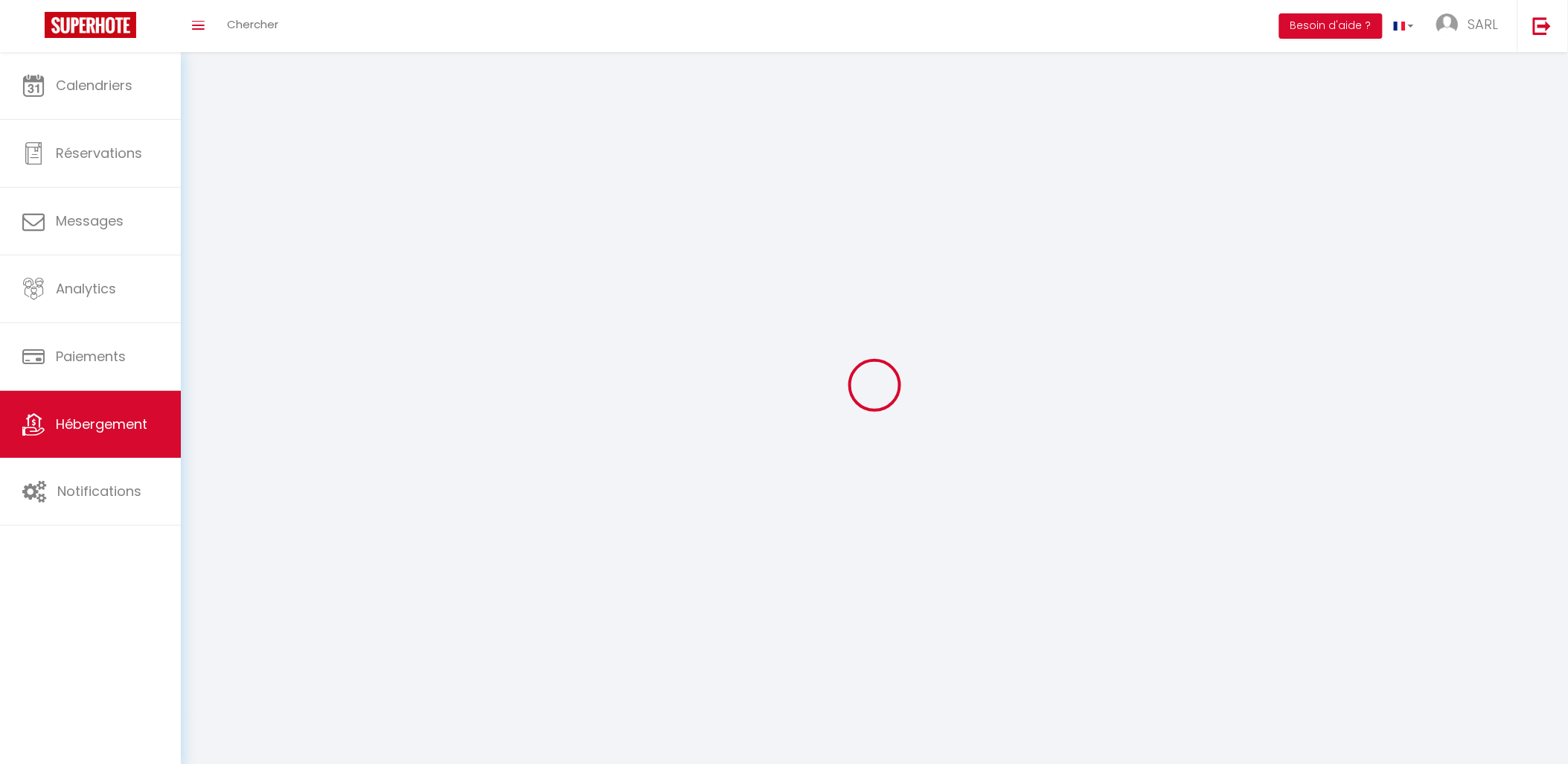
checkbox input "false"
select select
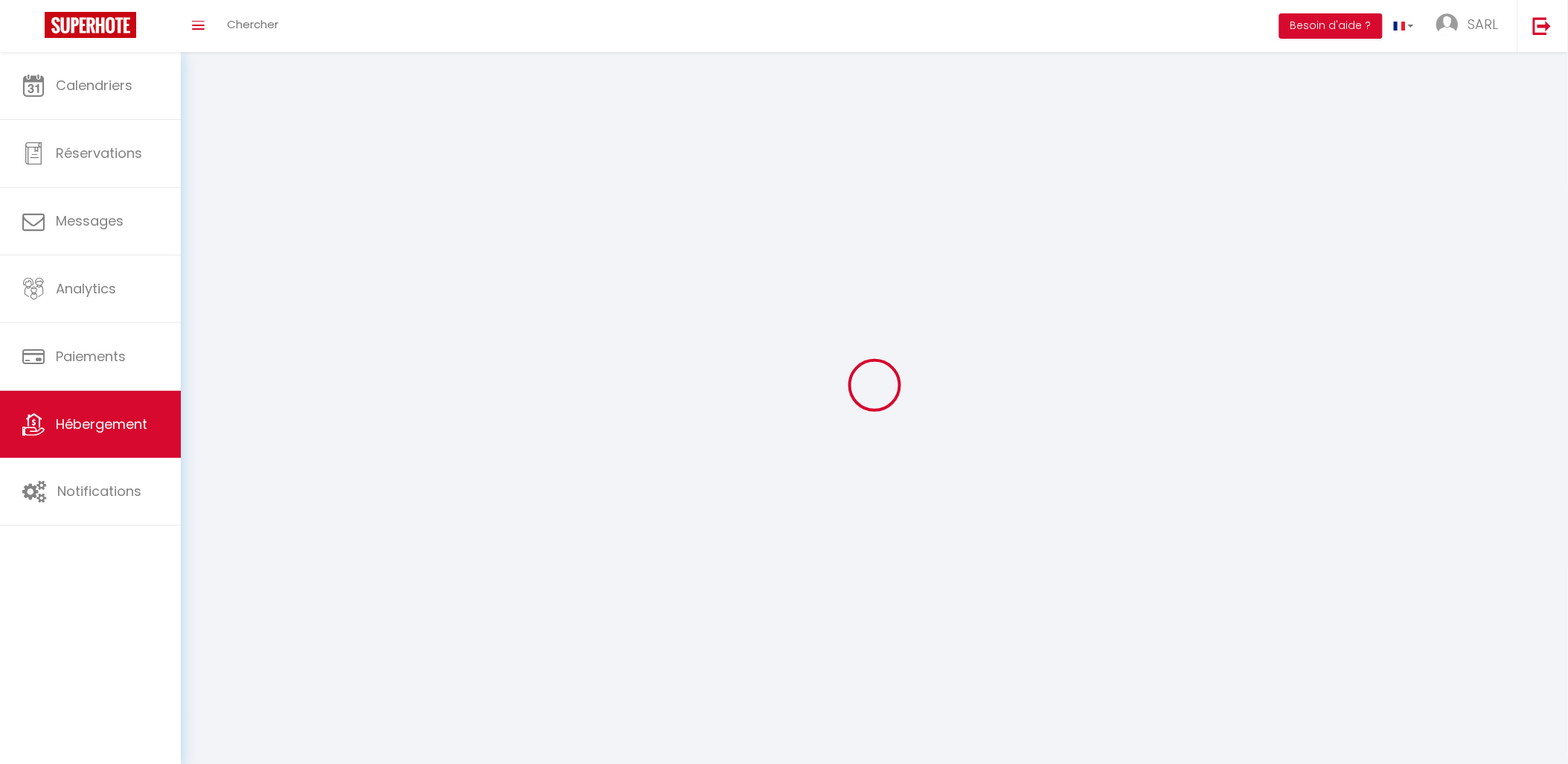
select select
select select "1"
select select
select select "28"
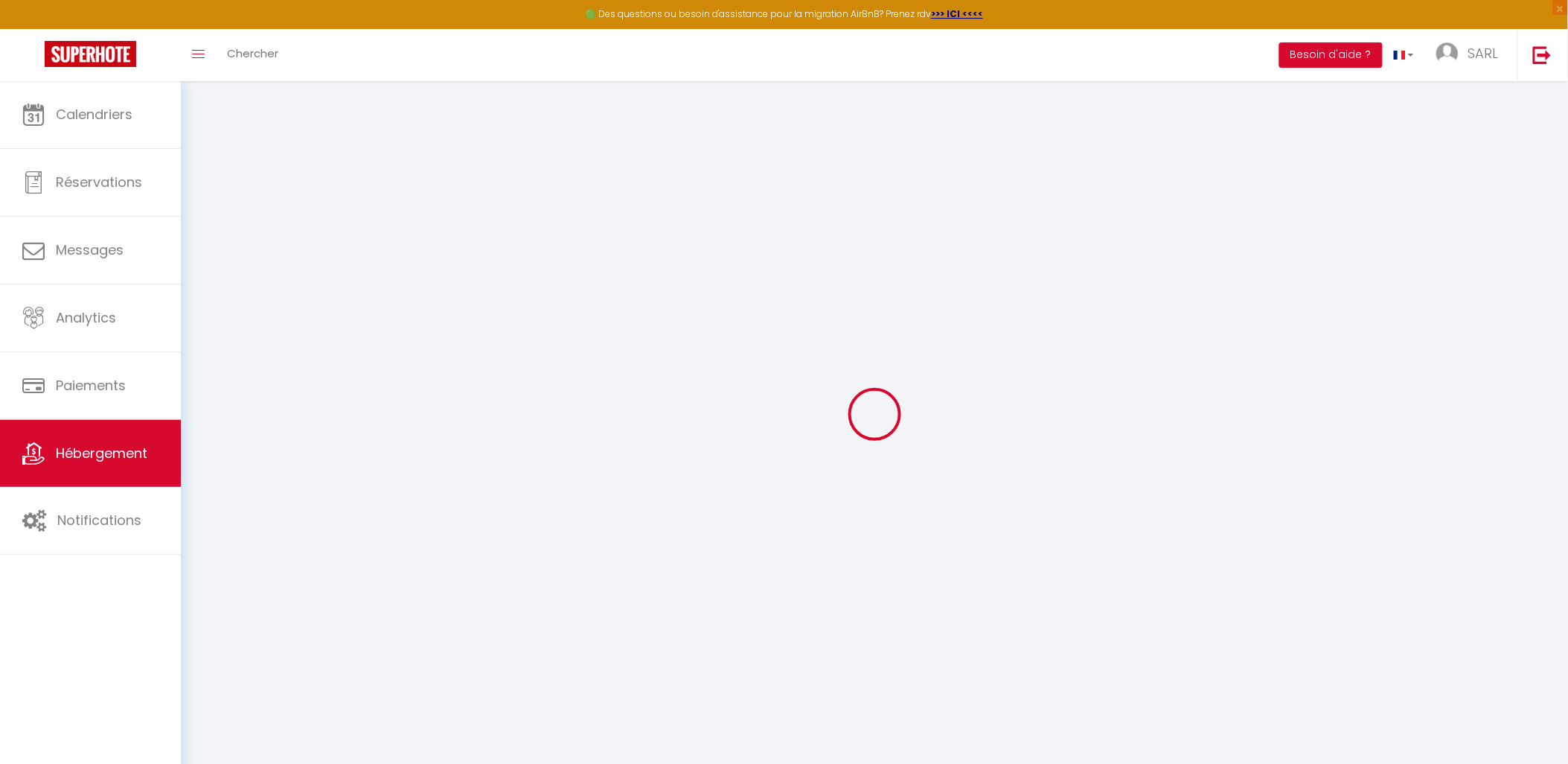
select select
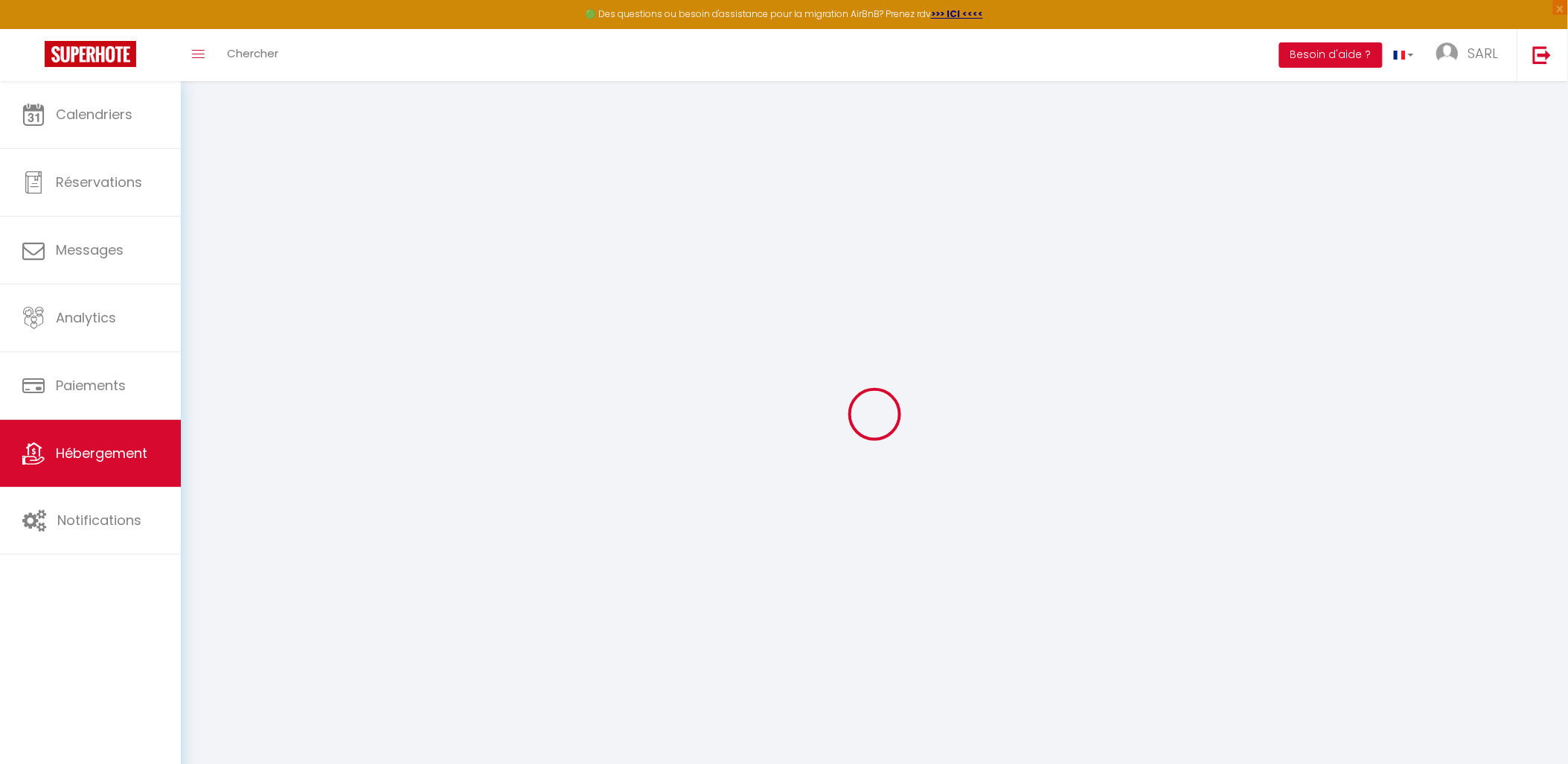
select select
checkbox input "false"
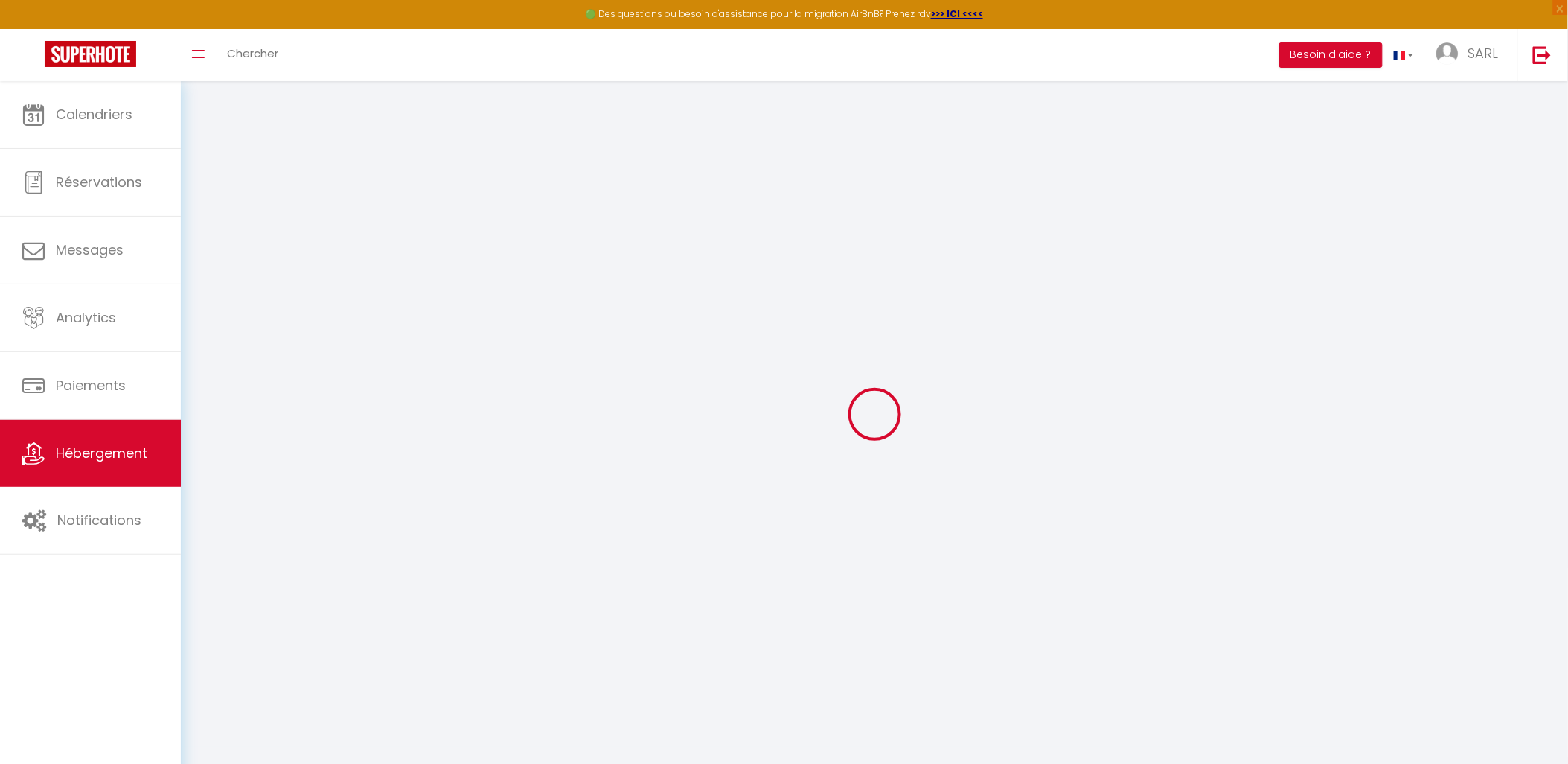
select select
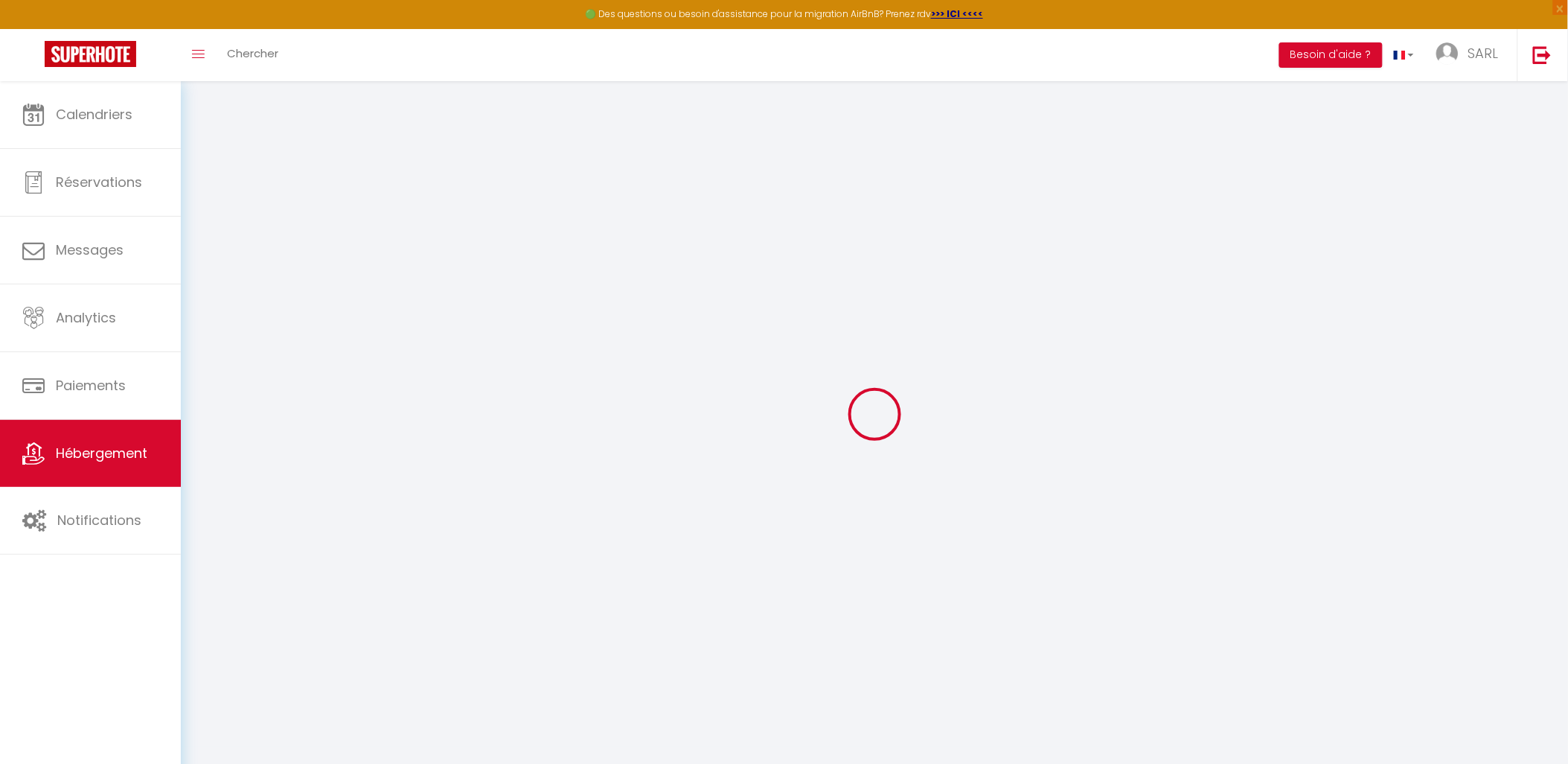
select select
checkbox input "false"
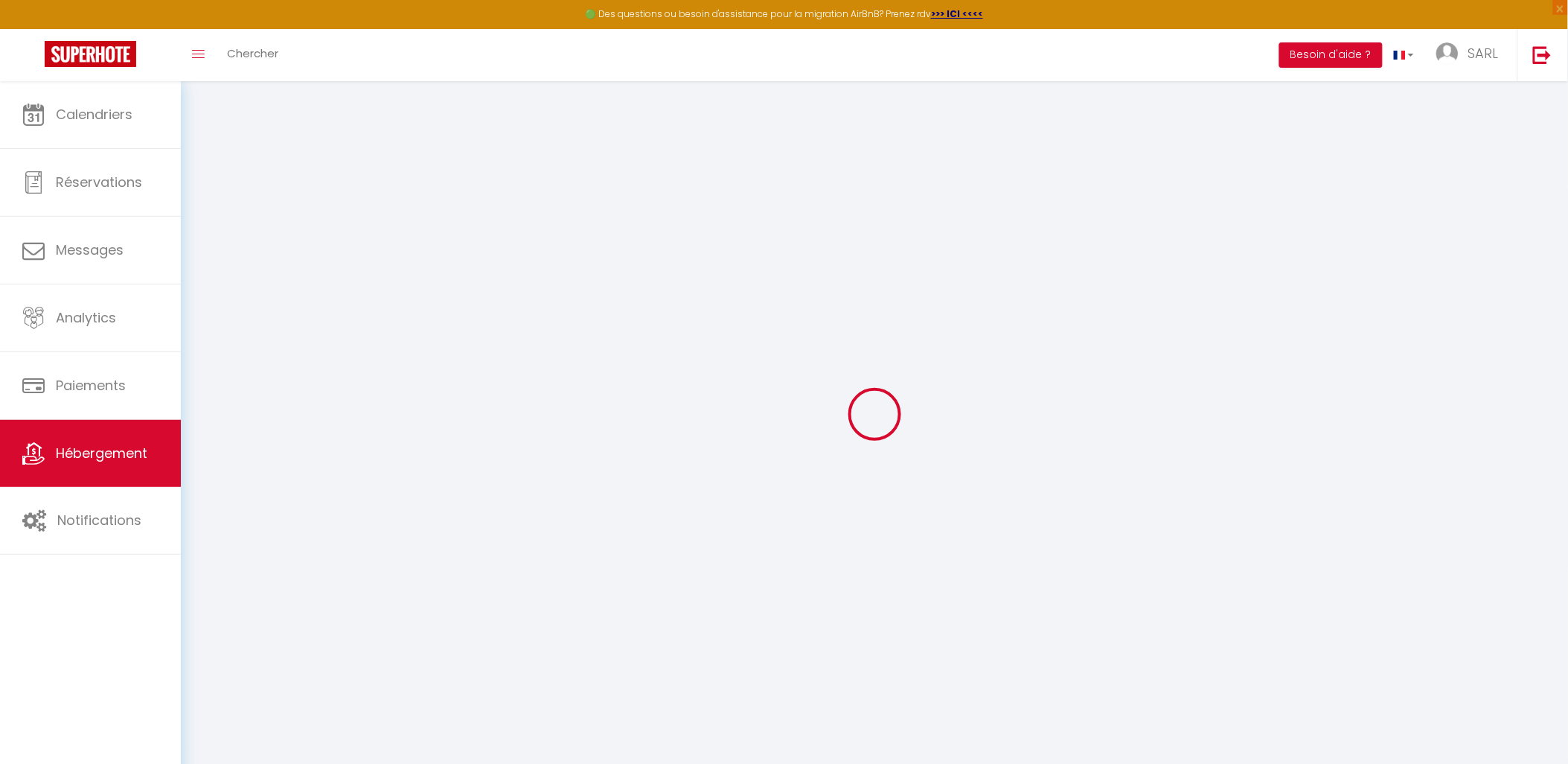
checkbox input "false"
select select
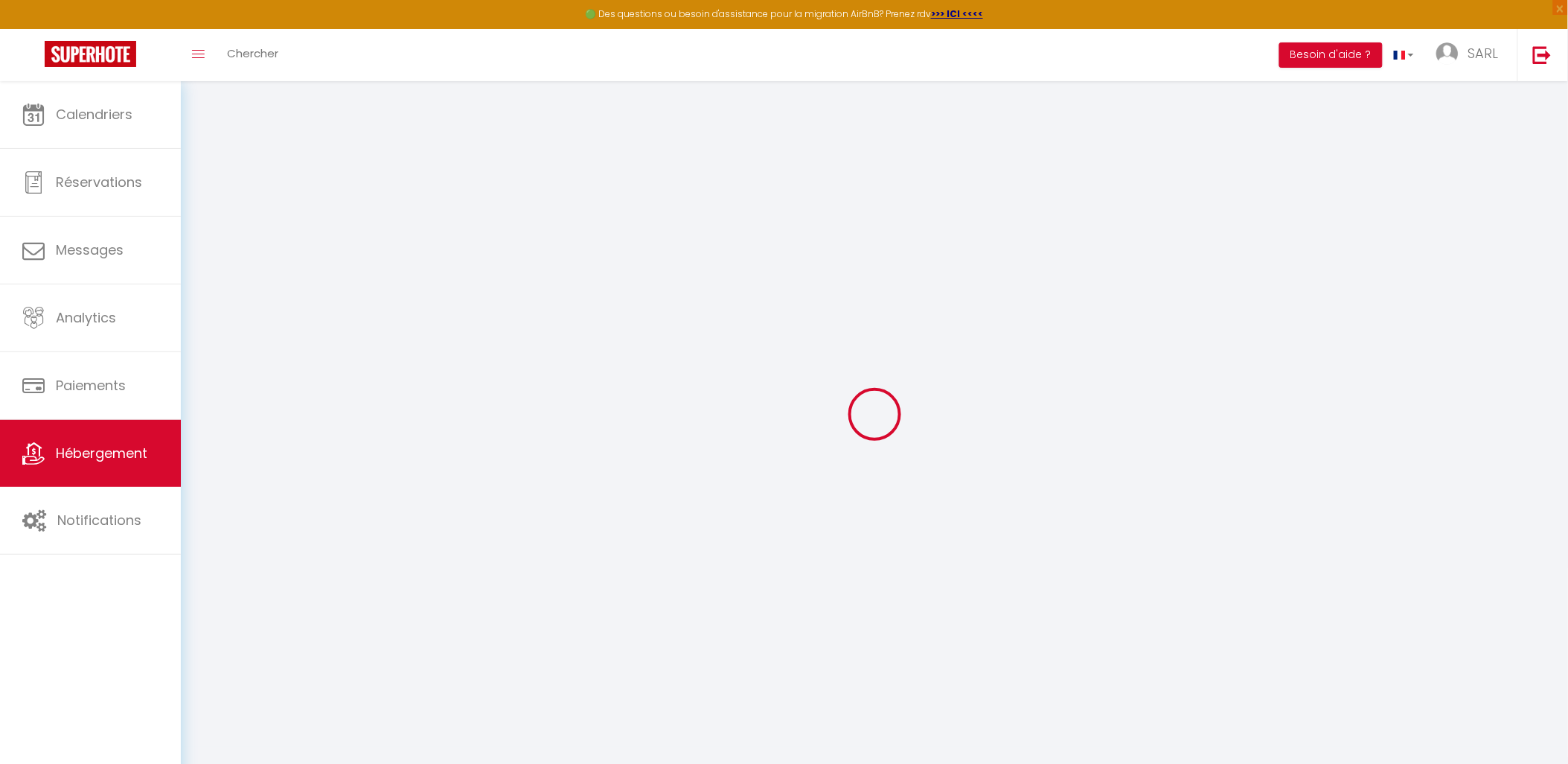
select select
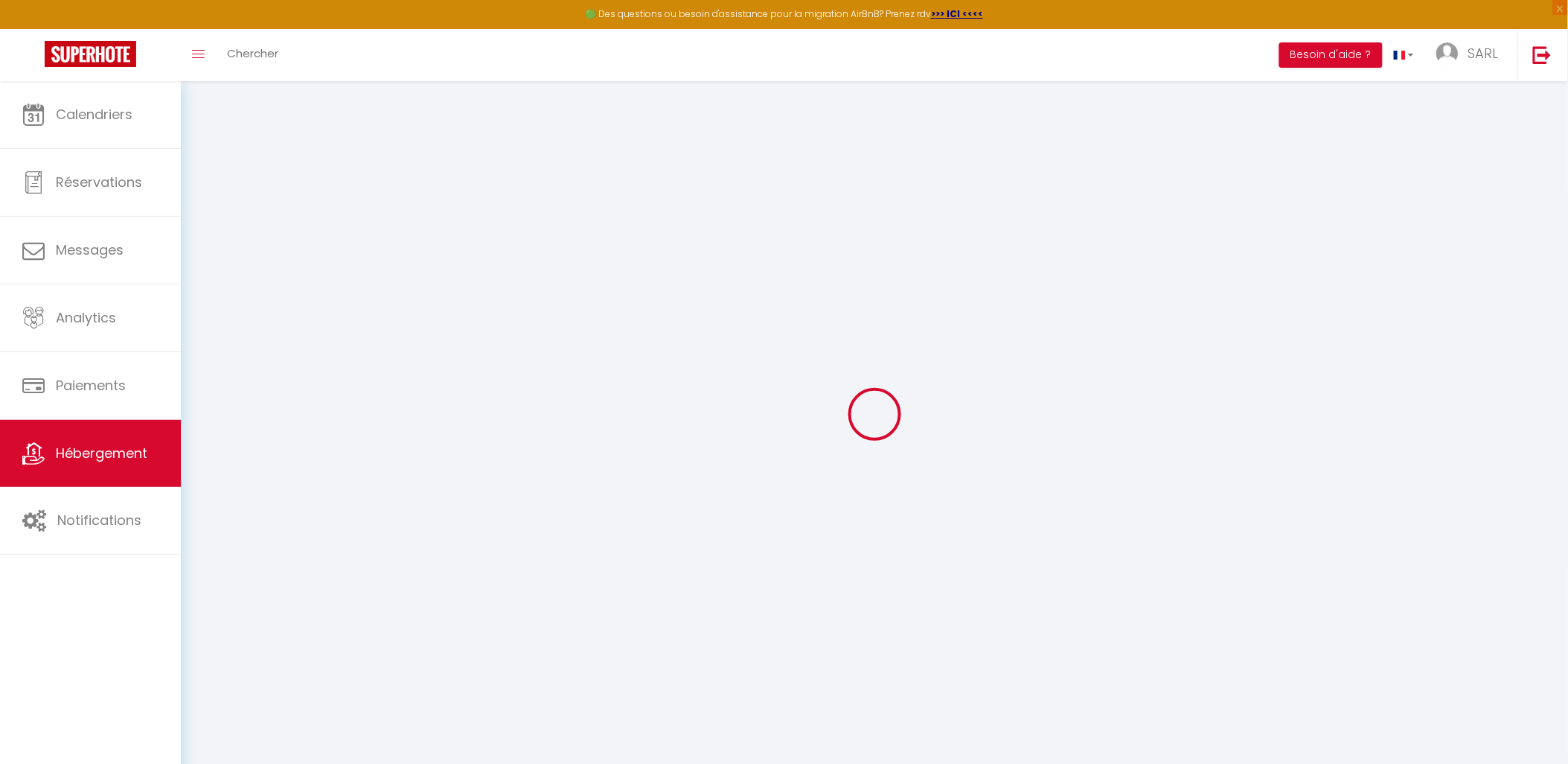
checkbox input "false"
select select
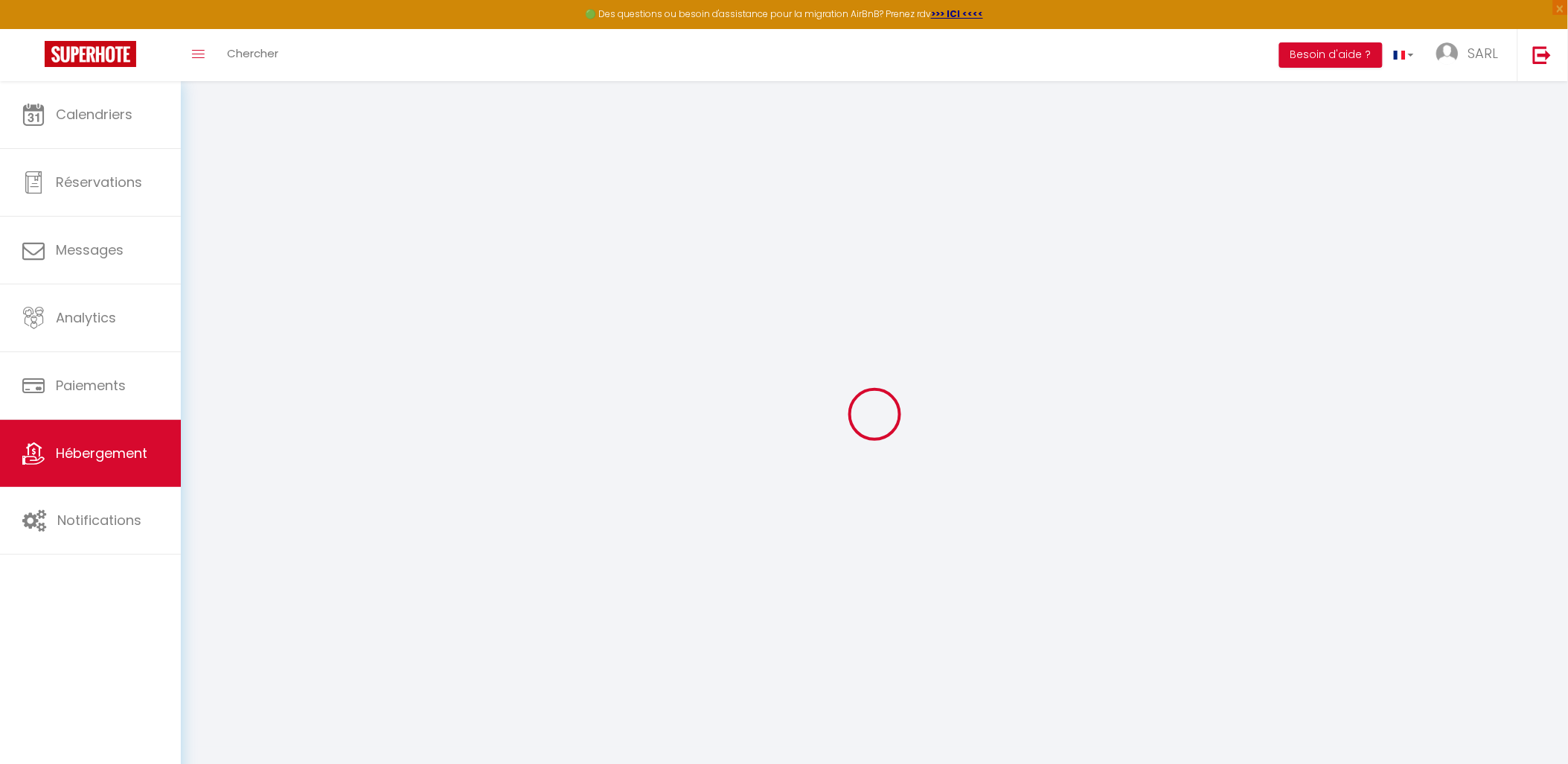
select select
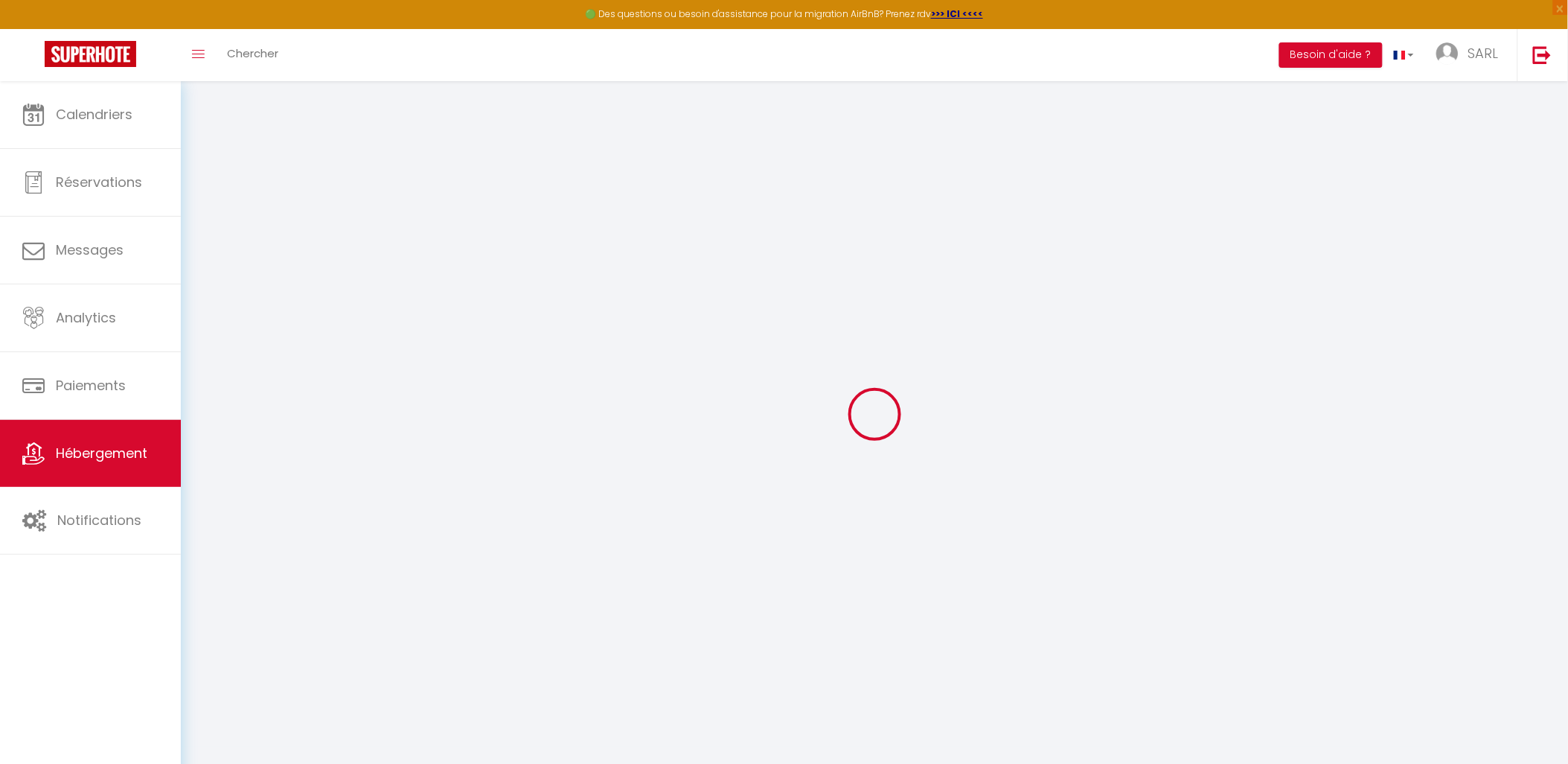
select select
checkbox input "false"
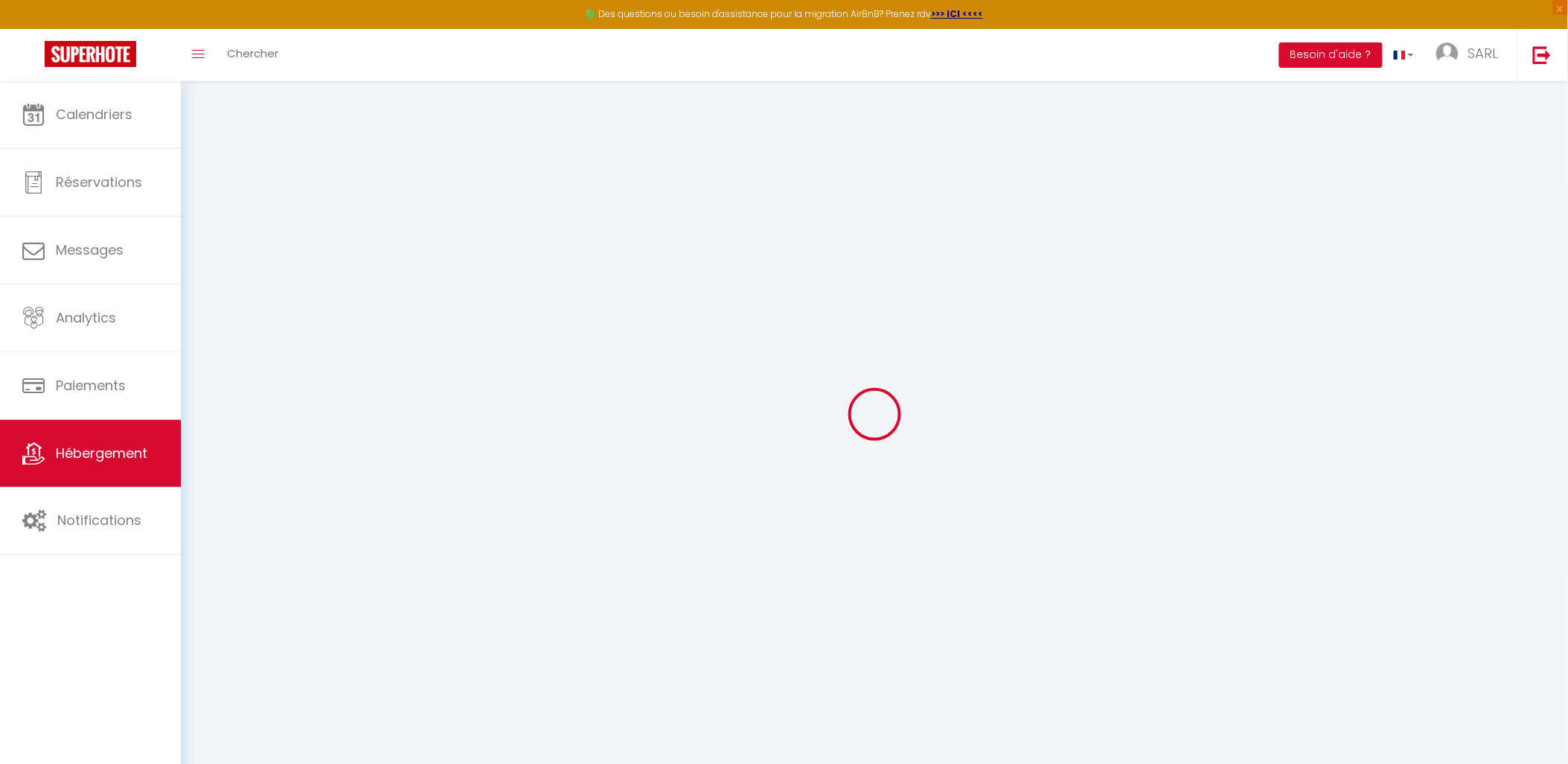
checkbox input "false"
select select
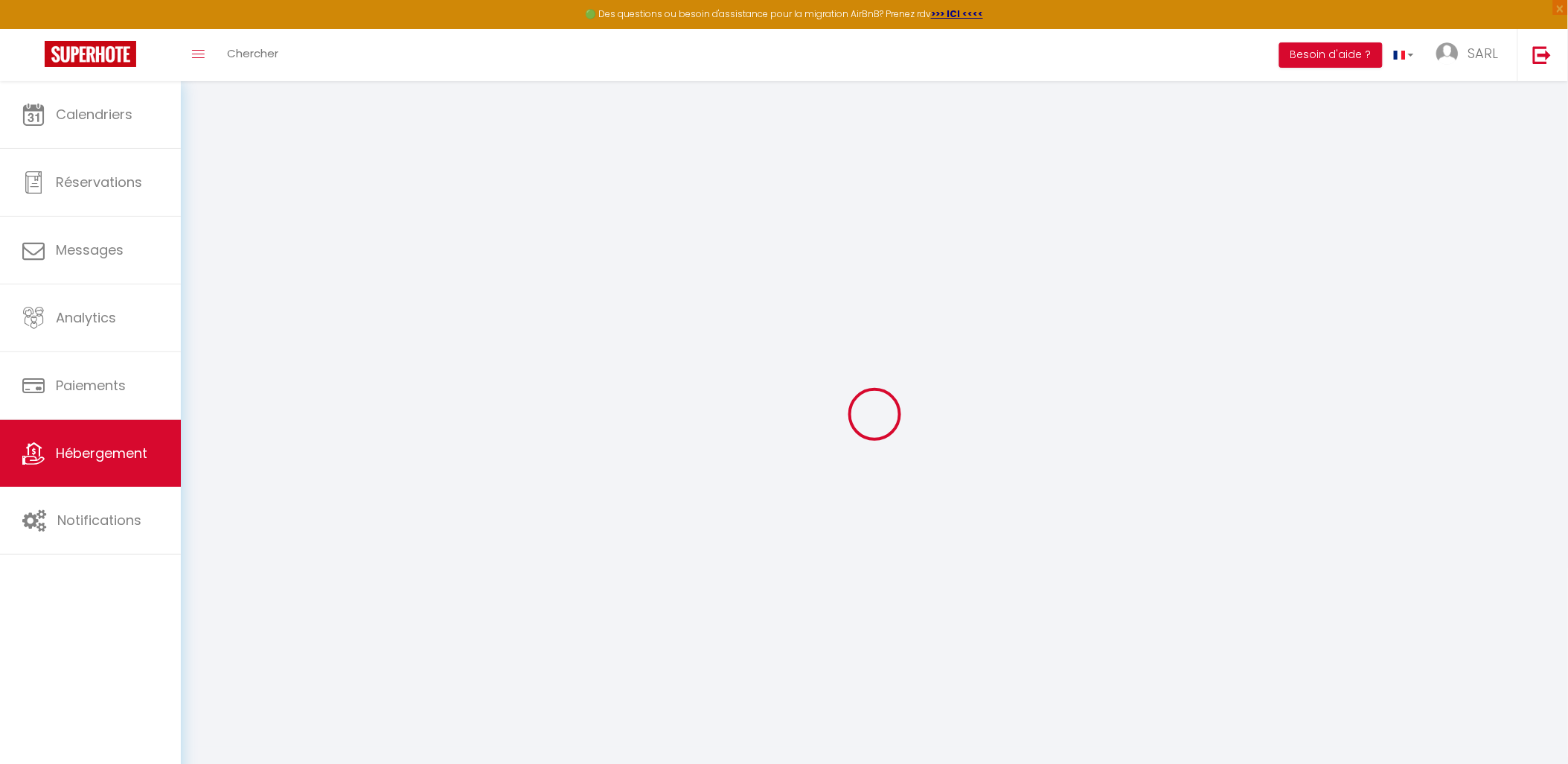
select select
checkbox input "false"
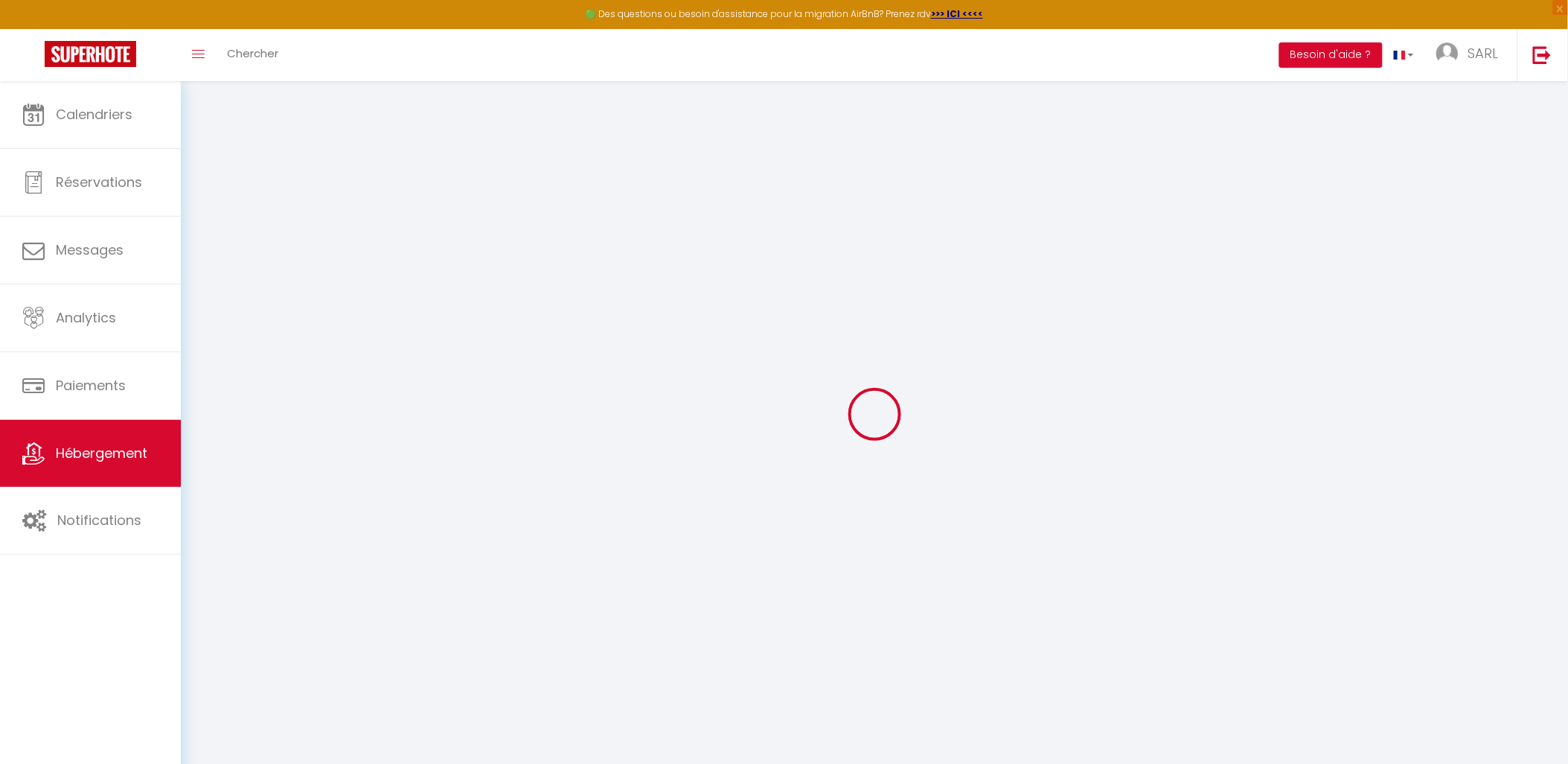
checkbox input "false"
select select
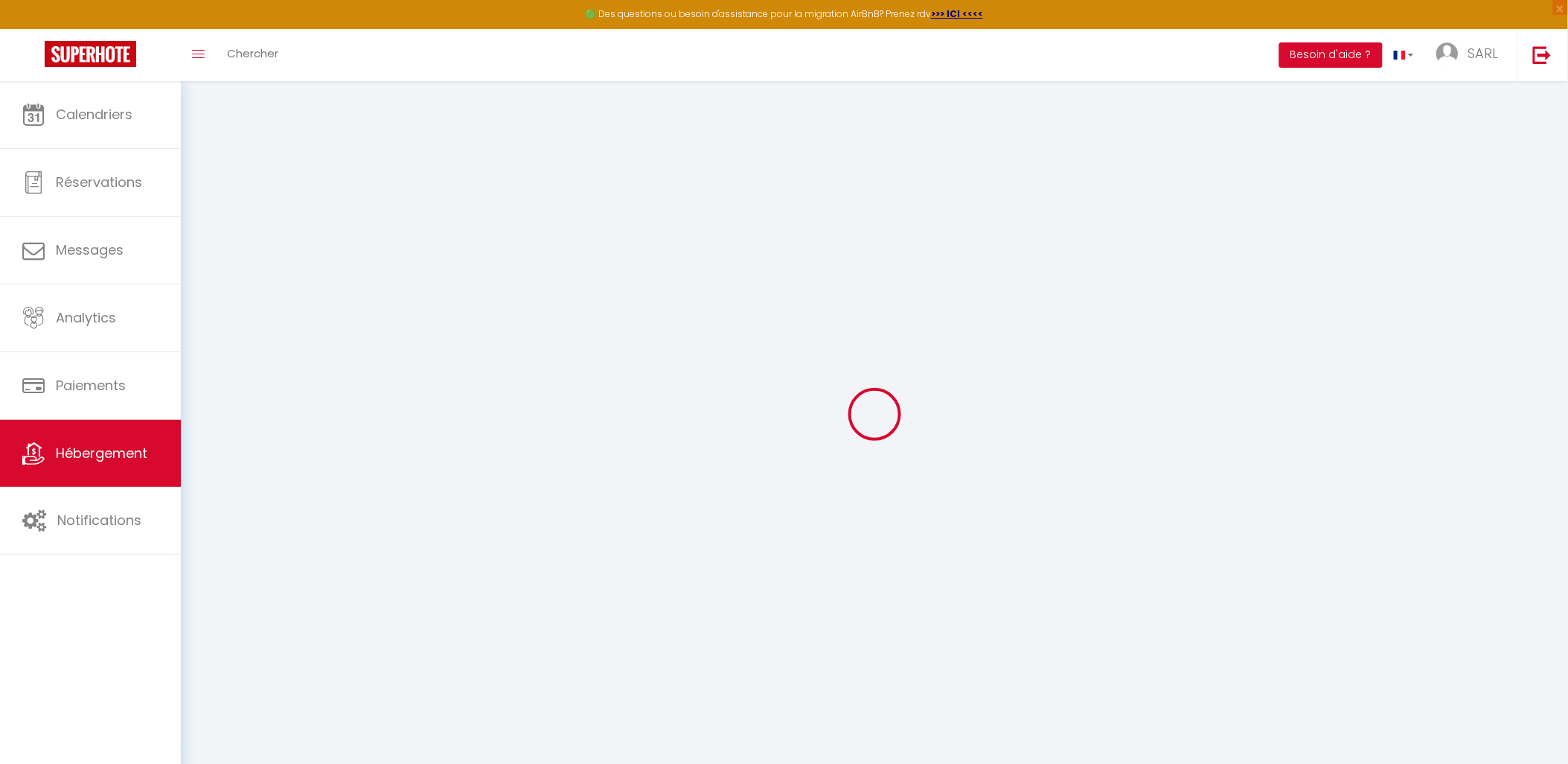
type input "La Halte, Proche gare, Cosy, Spacieux"
type input "[PERSON_NAME]"
type input "MASSON"
type input "[STREET_ADDRESS]"
type input "36150"
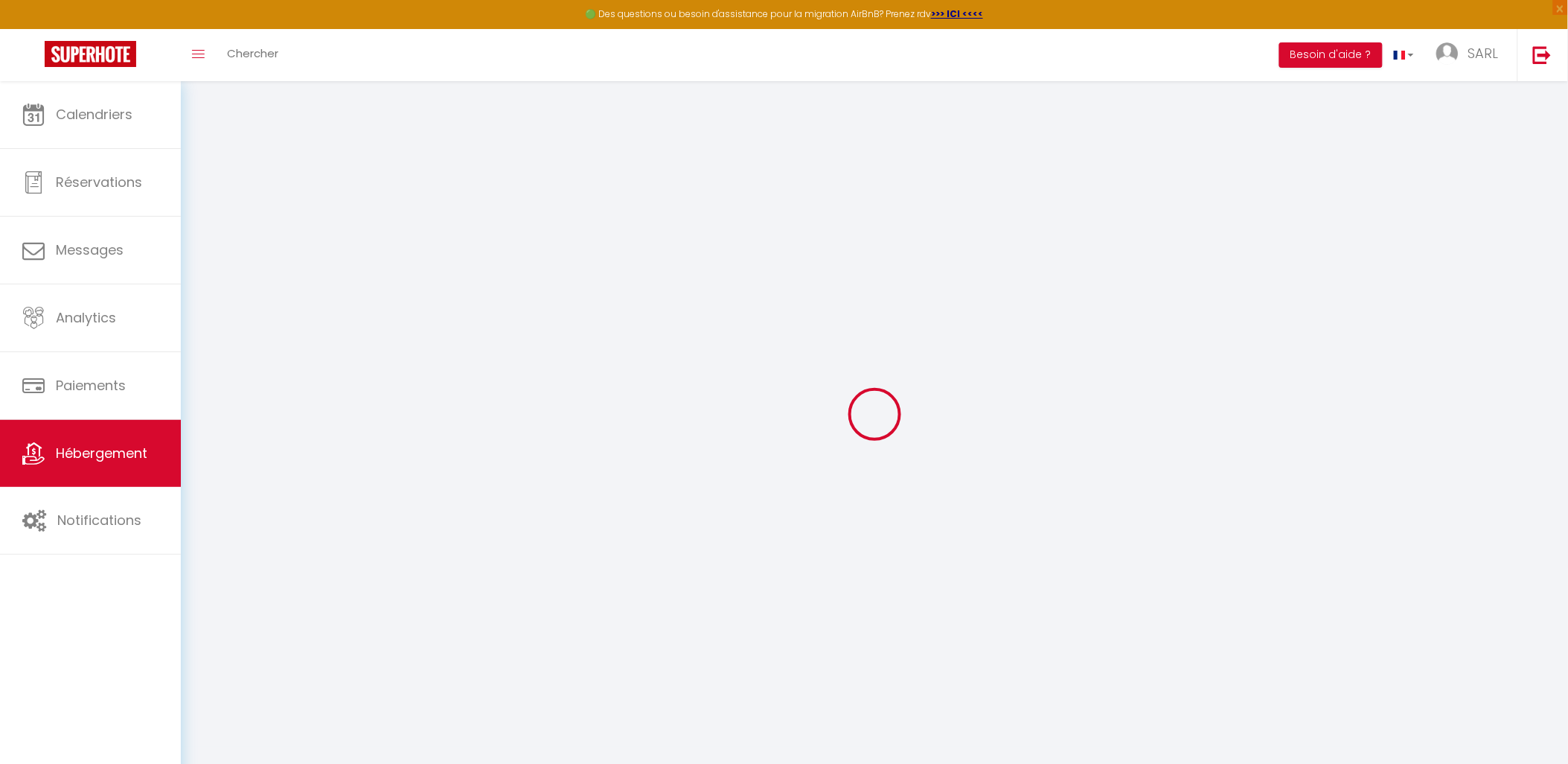
type input "VATAN"
type input "59"
type input "10"
type input "27"
type input "1.00"
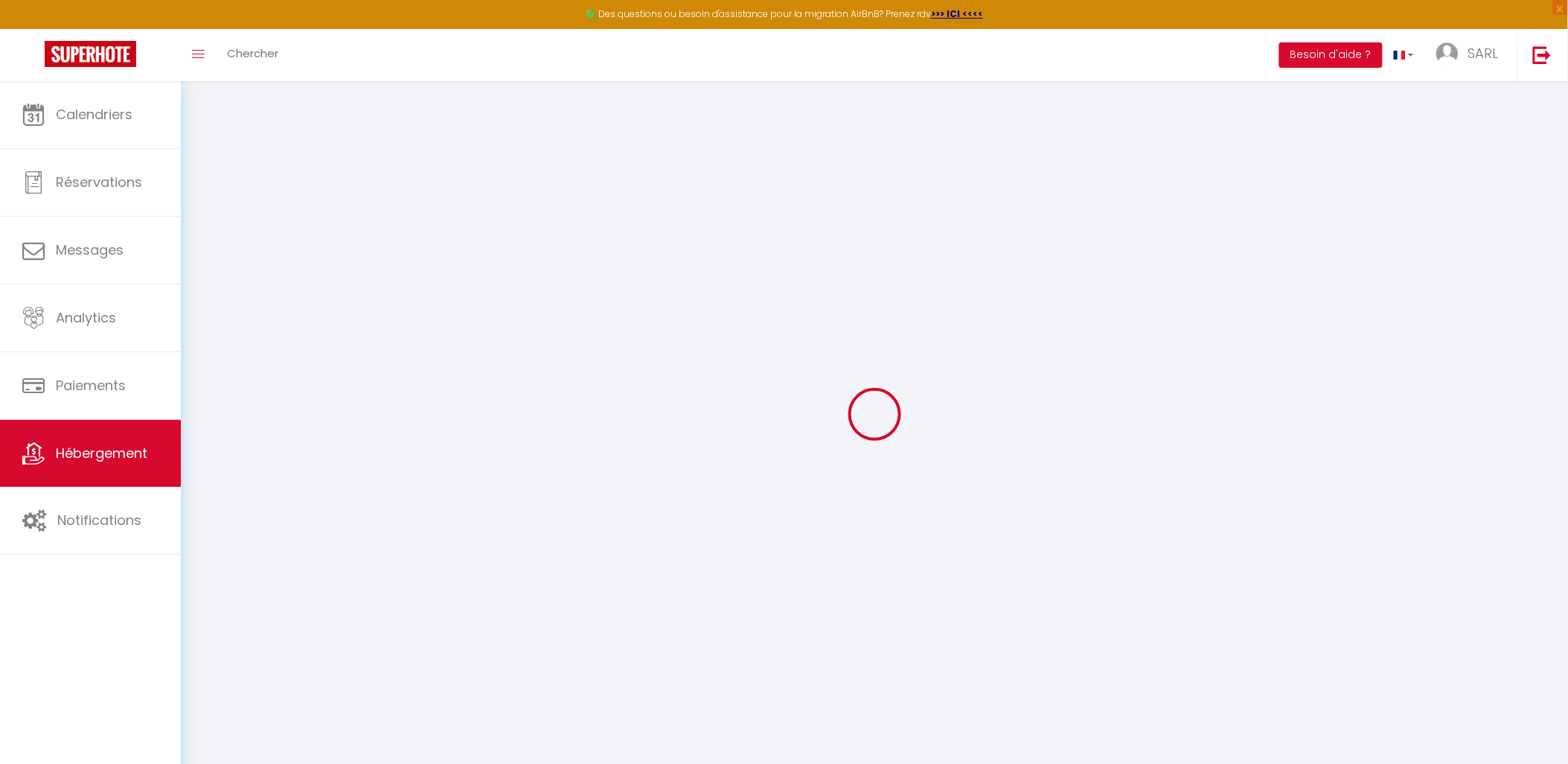
select select
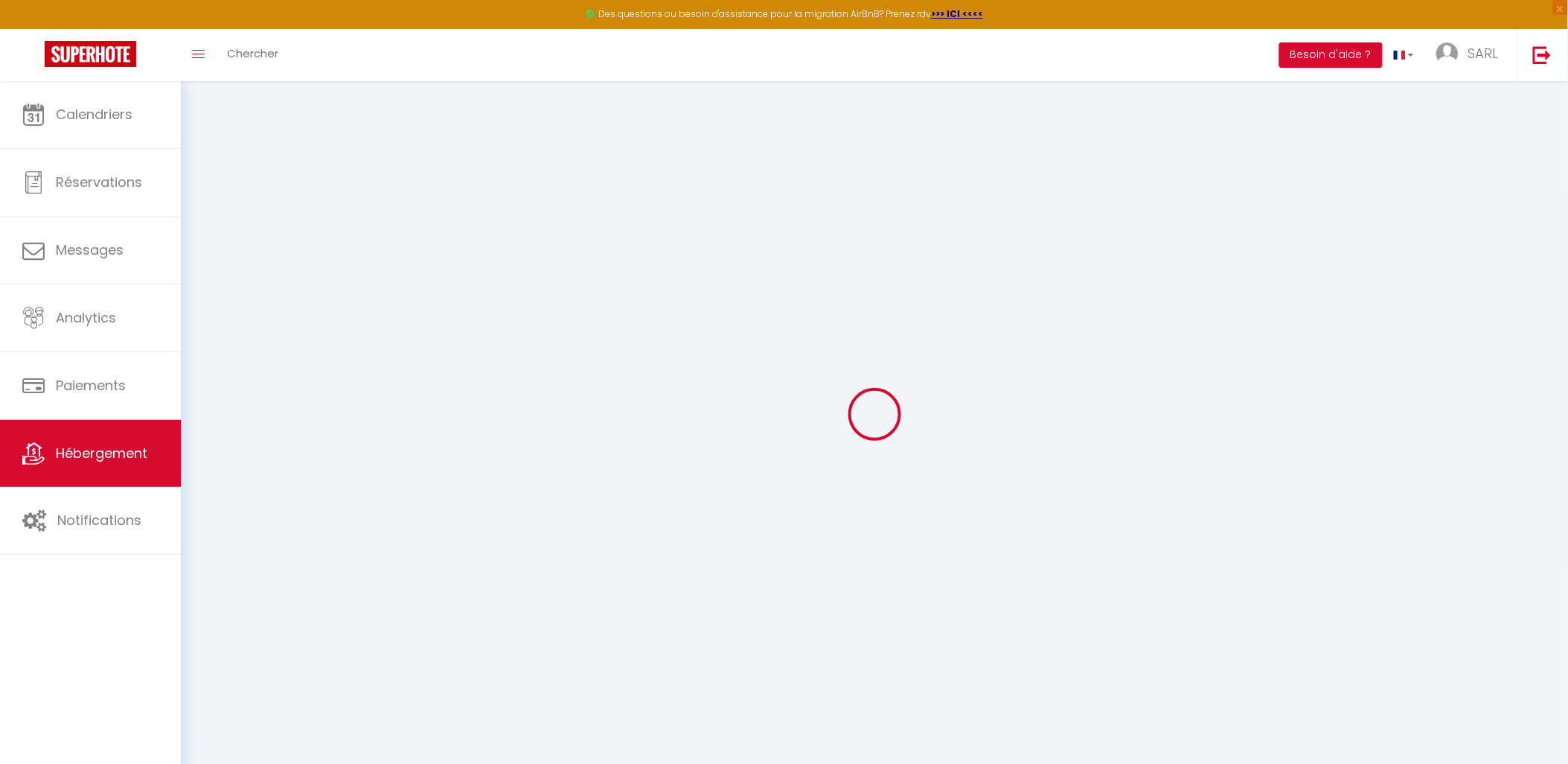
type input "[STREET_ADDRESS]"
type input "36100"
type input "Issoudun"
type input "[EMAIL_ADDRESS][DOMAIN_NAME]"
select select "10177"
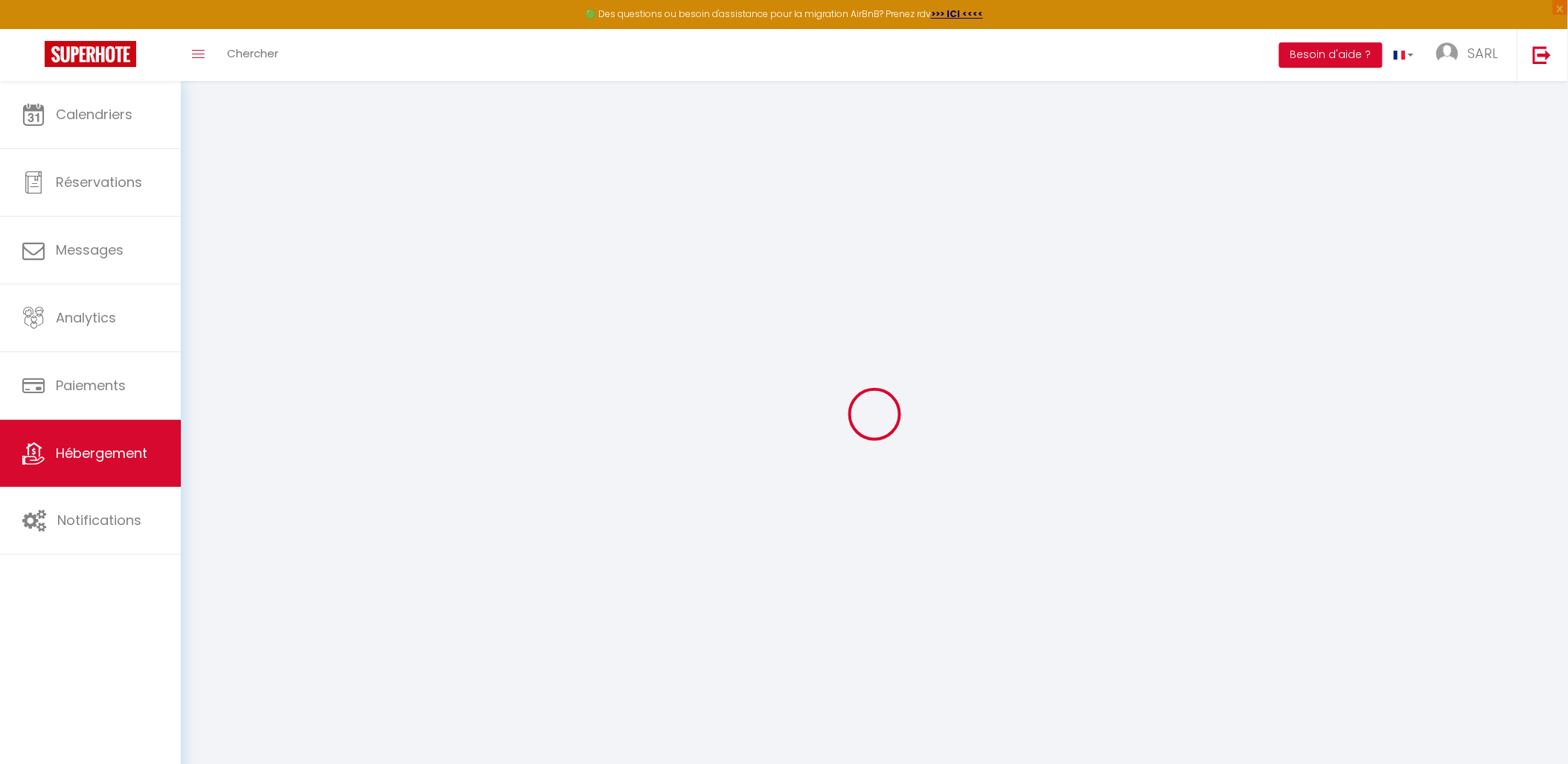
checkbox input "false"
checkbox input "true"
checkbox input "false"
type input "0"
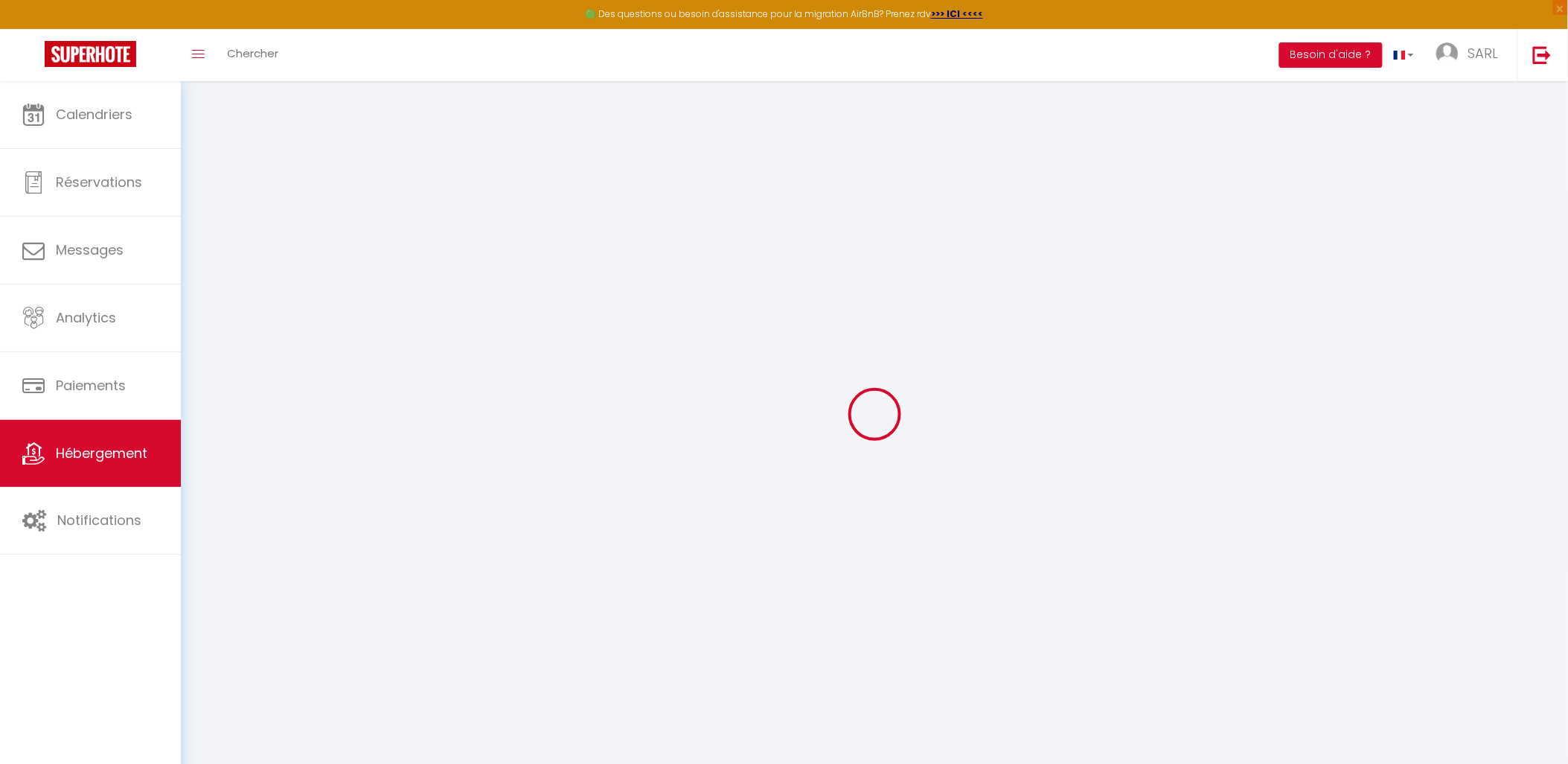
type input "0"
select select
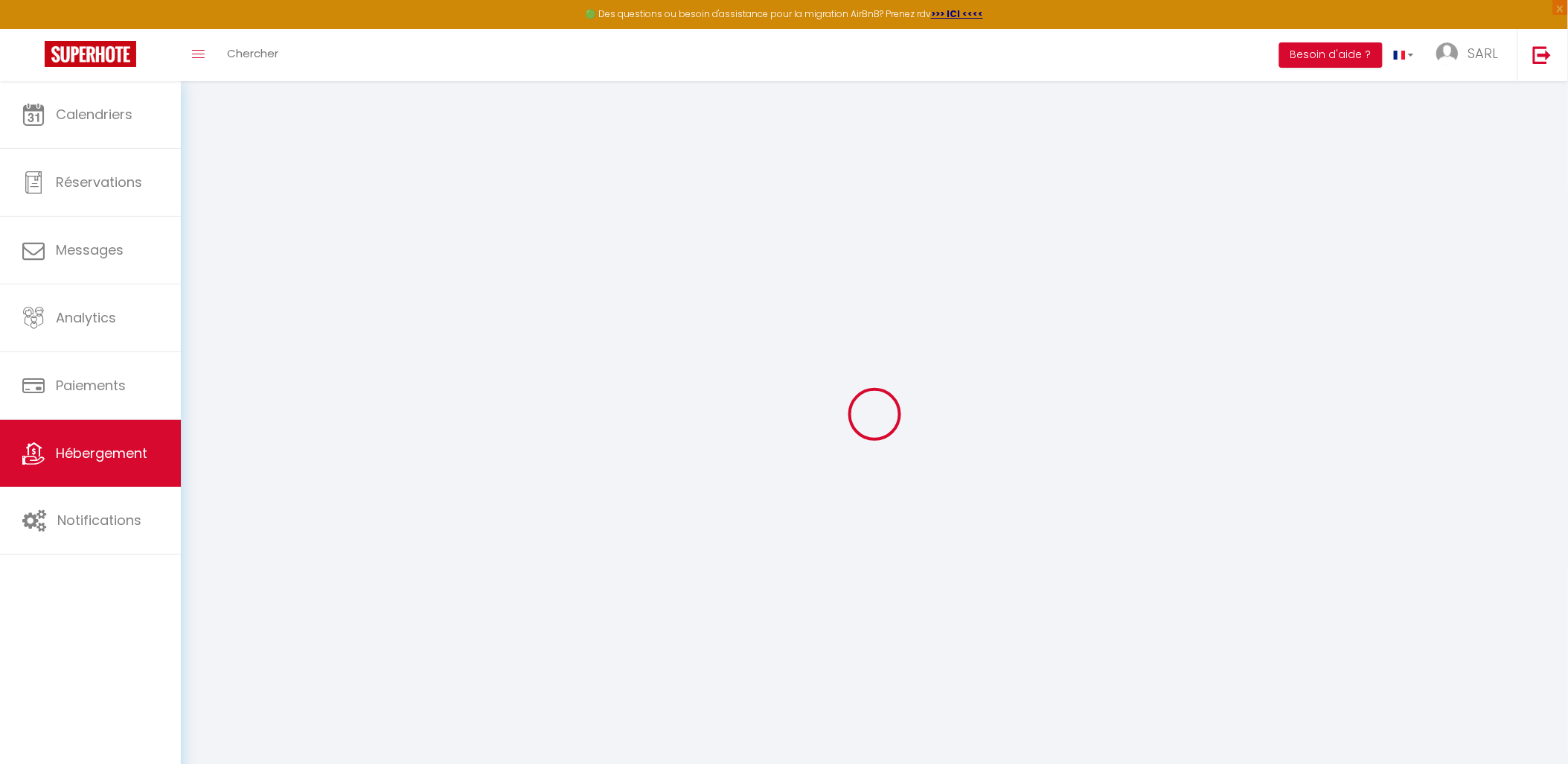
checkbox input "false"
checkbox input "true"
checkbox input "false"
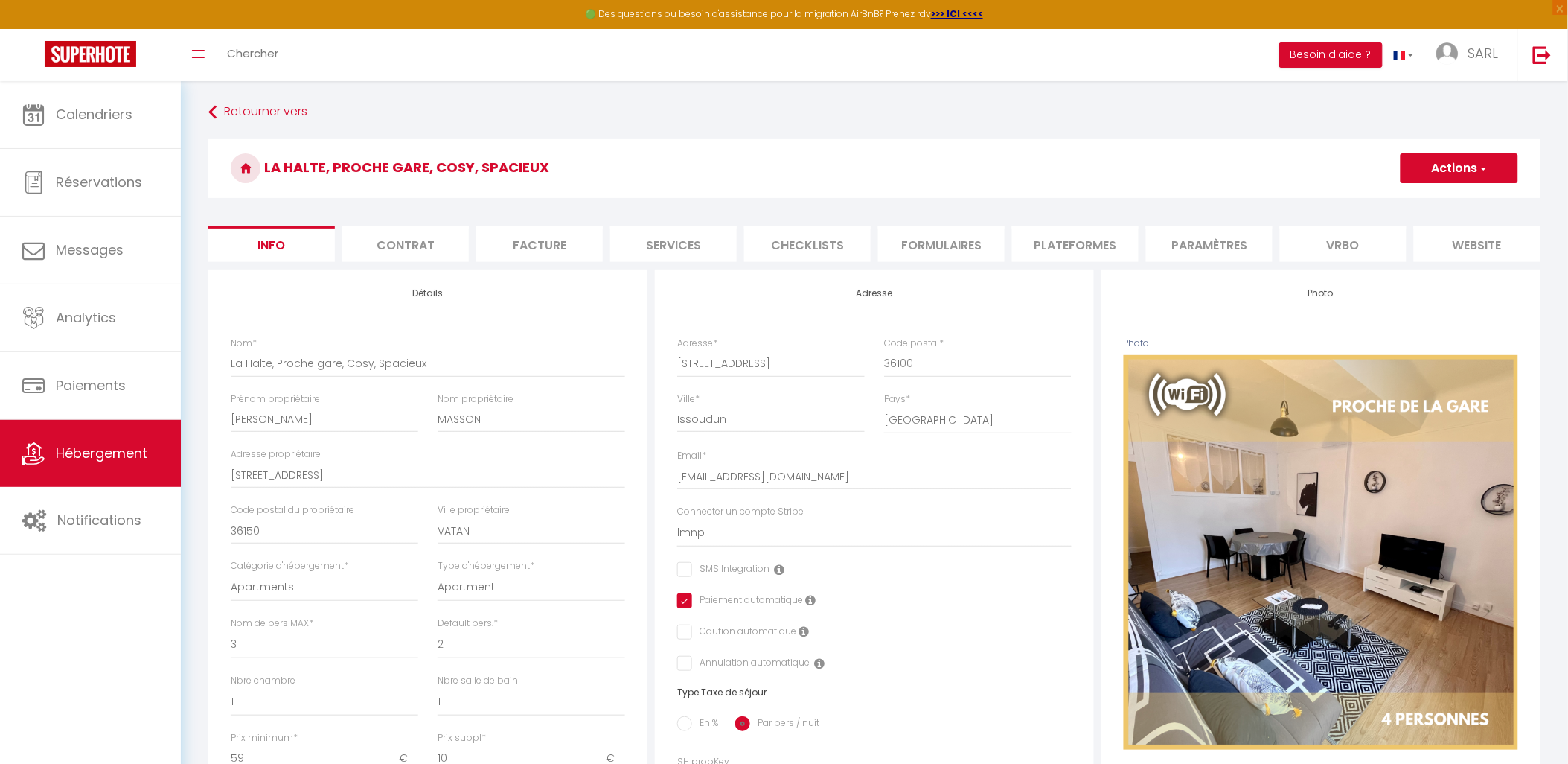
click at [515, 251] on li "Facture" at bounding box center [539, 244] width 127 height 37
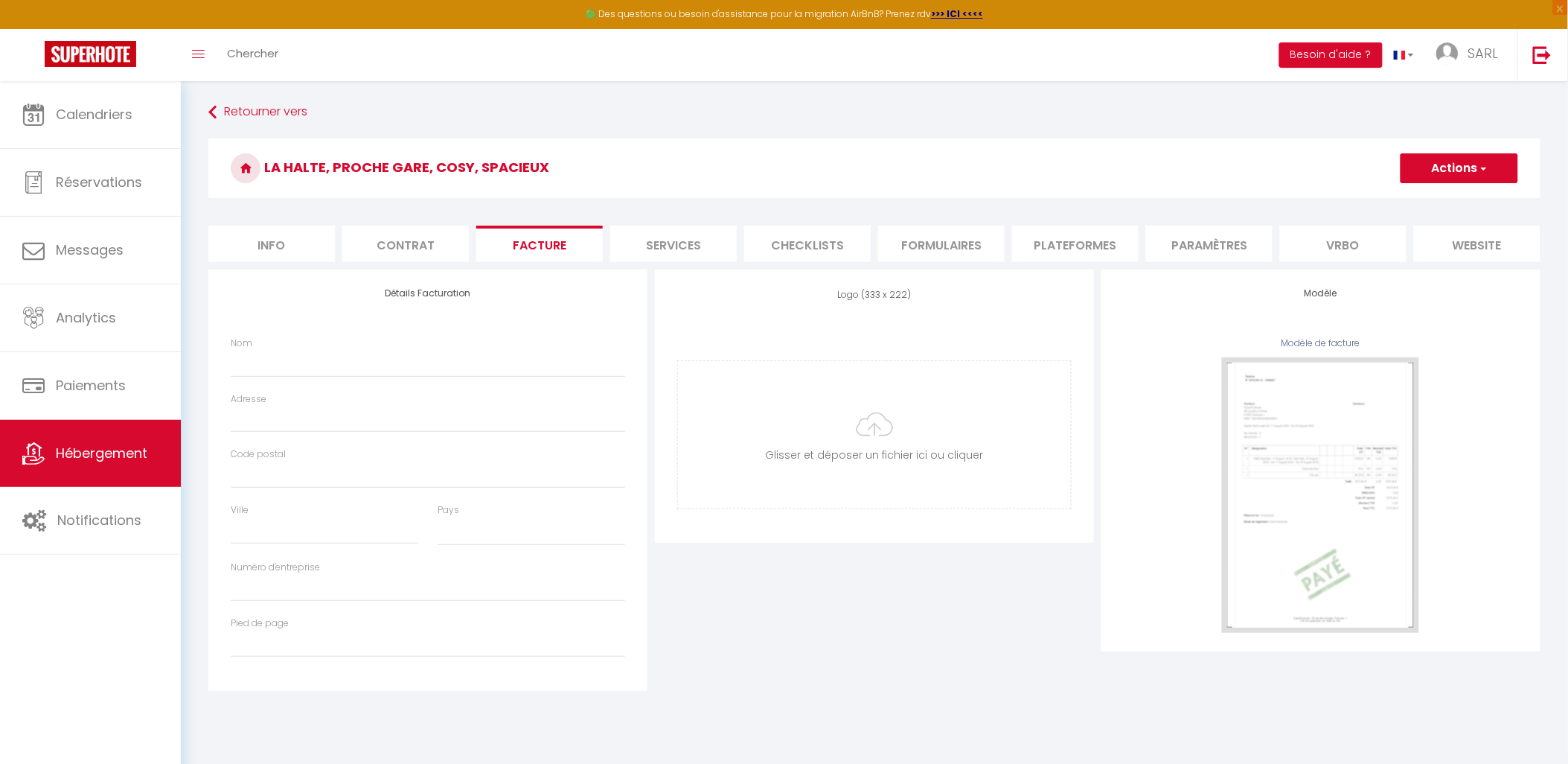
click at [407, 250] on li "Contrat" at bounding box center [406, 244] width 127 height 37
select select
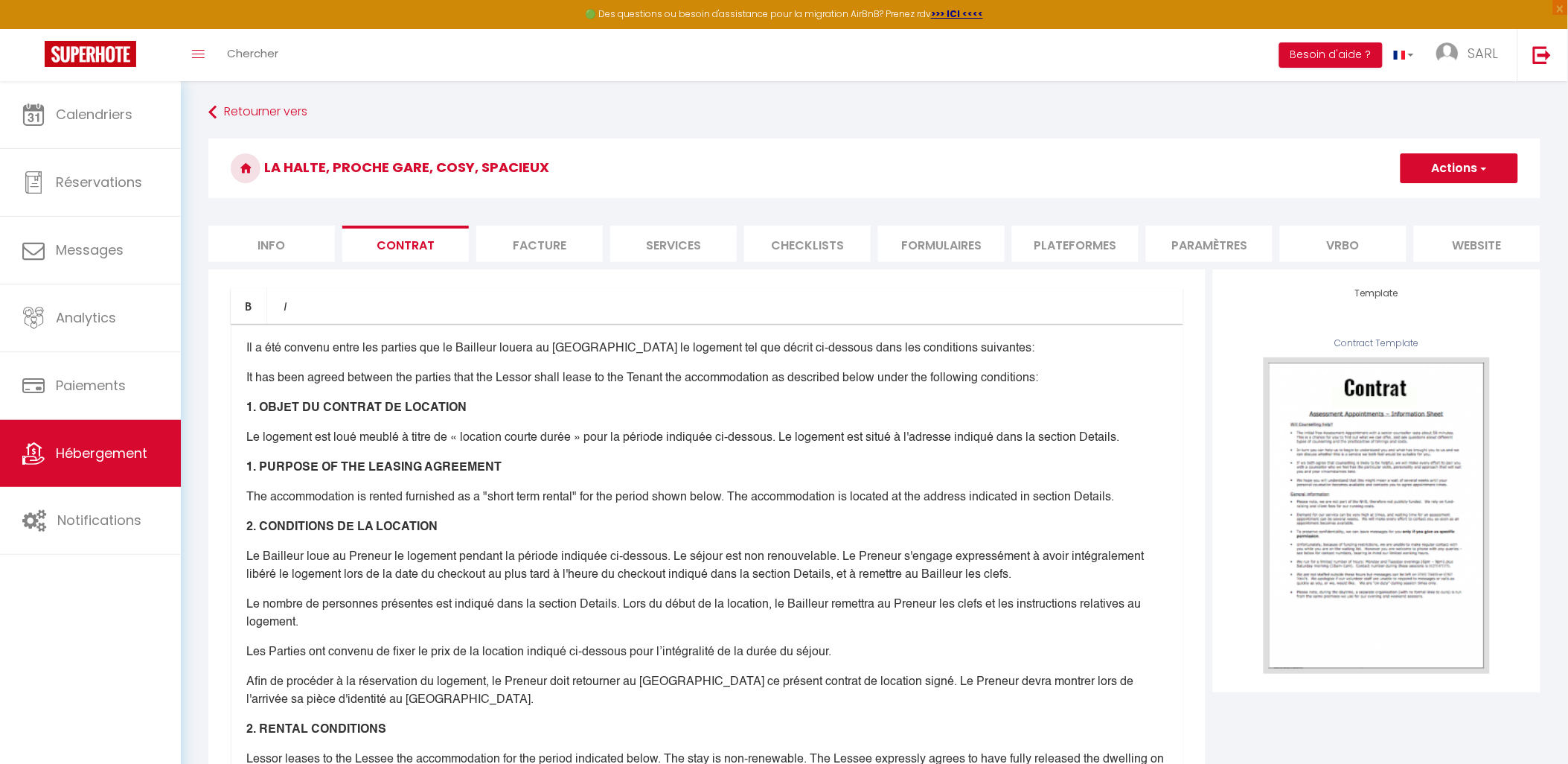
click at [301, 241] on li "Info" at bounding box center [271, 244] width 127 height 37
select select
checkbox input "false"
checkbox input "true"
checkbox input "false"
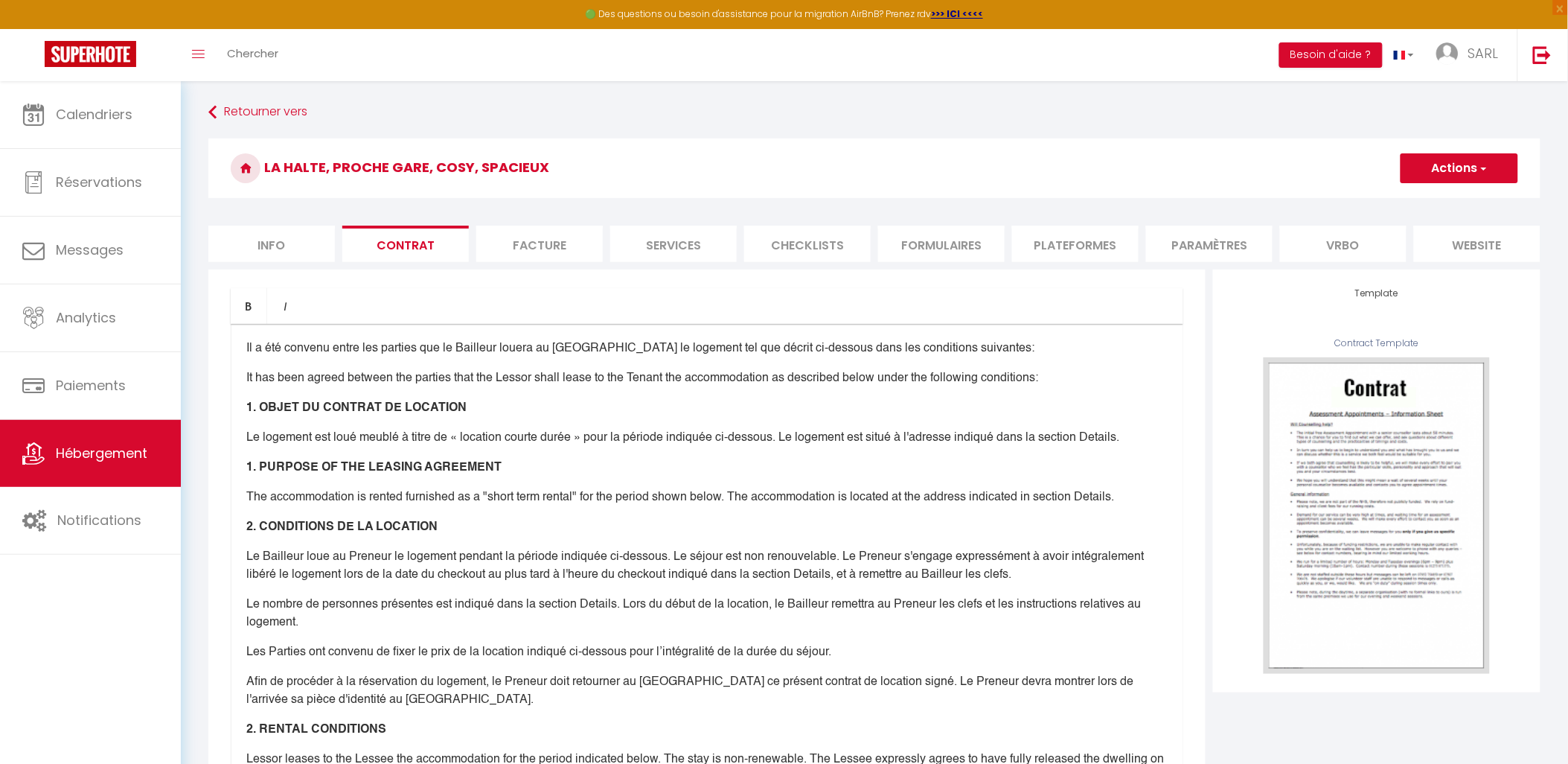
checkbox input "false"
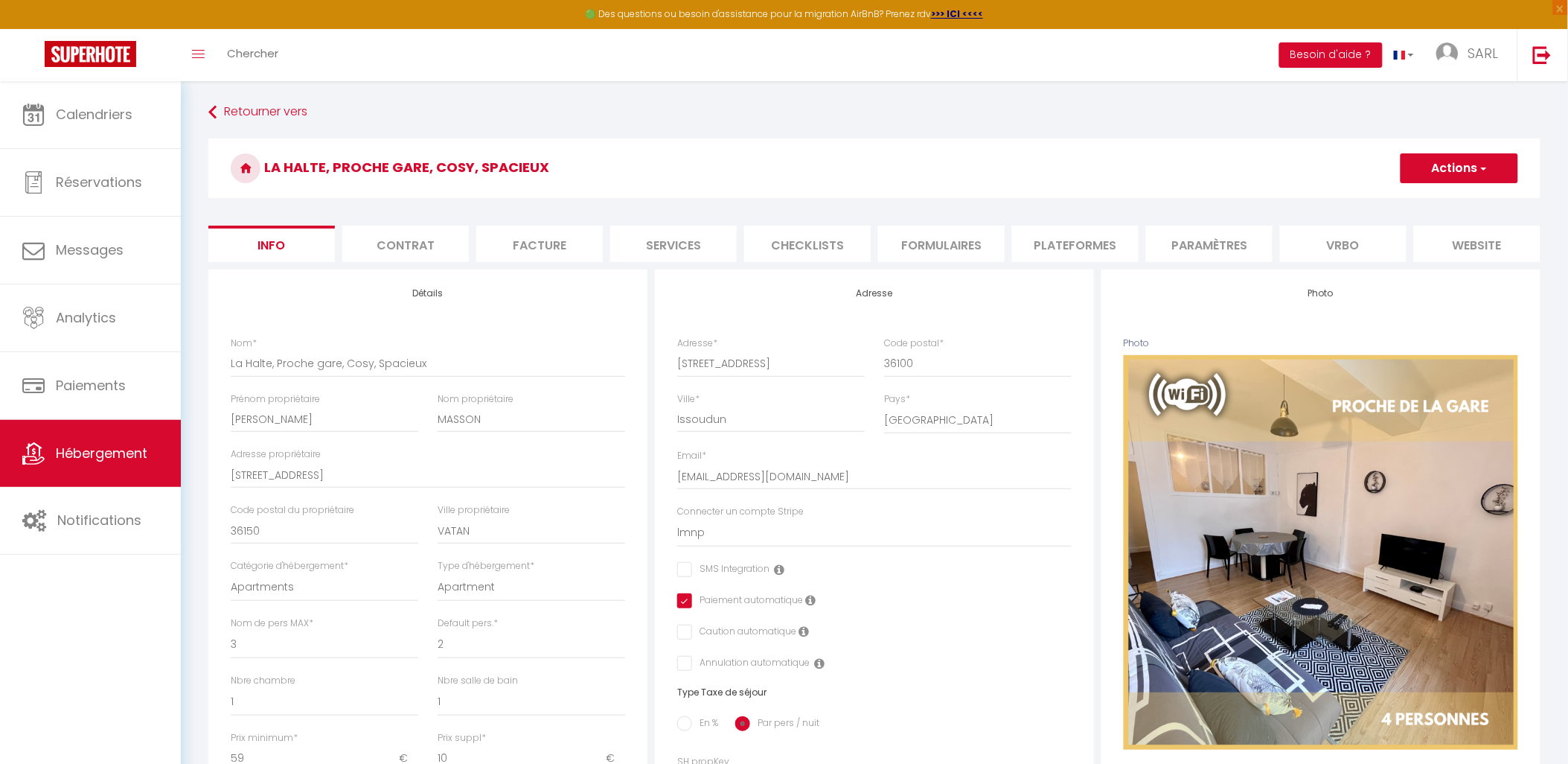
click at [391, 243] on li "Contrat" at bounding box center [406, 244] width 127 height 37
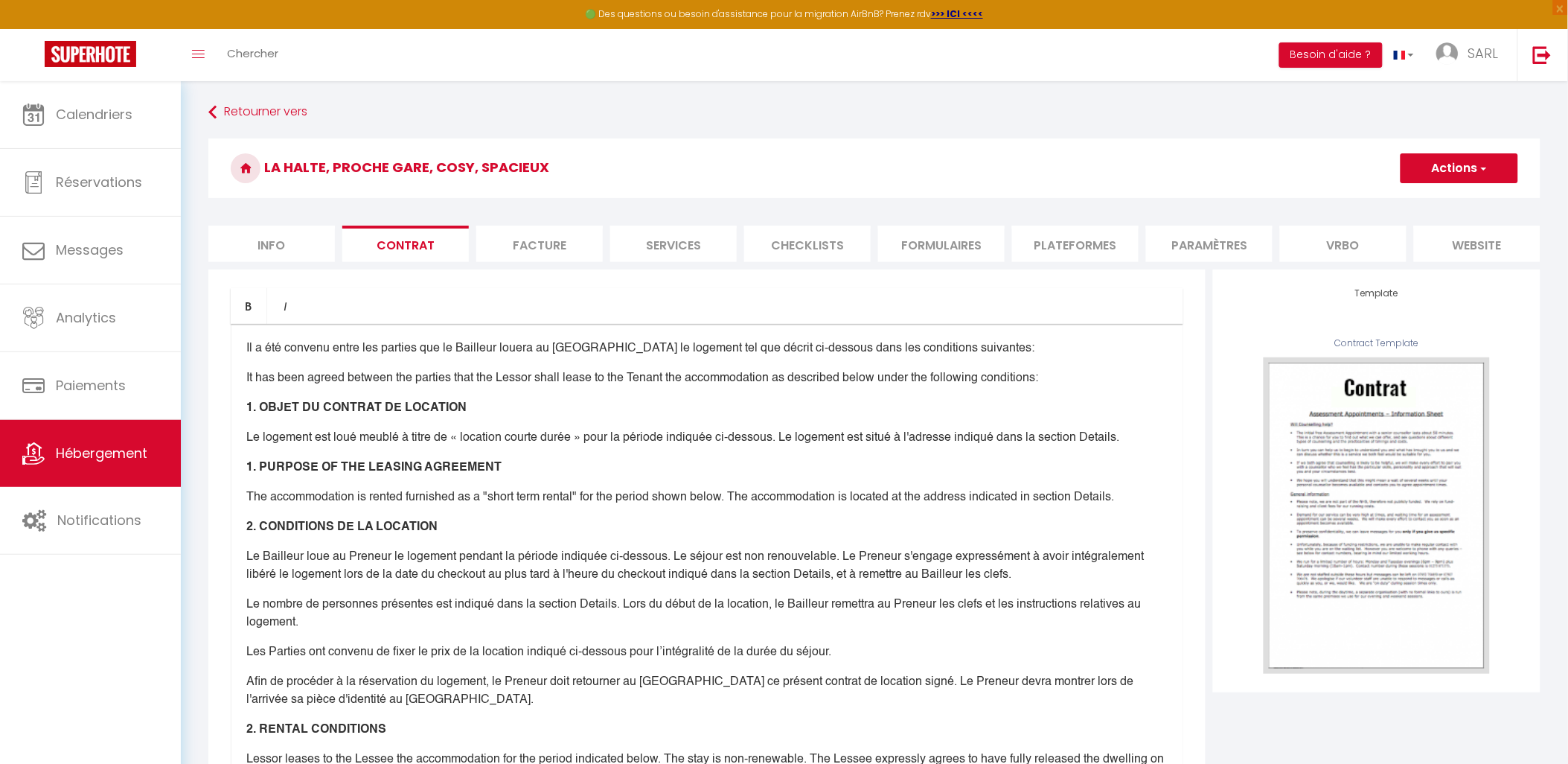
drag, startPoint x: 391, startPoint y: 243, endPoint x: 530, endPoint y: 251, distance: 139.2
click at [530, 251] on li "Facture" at bounding box center [539, 244] width 127 height 37
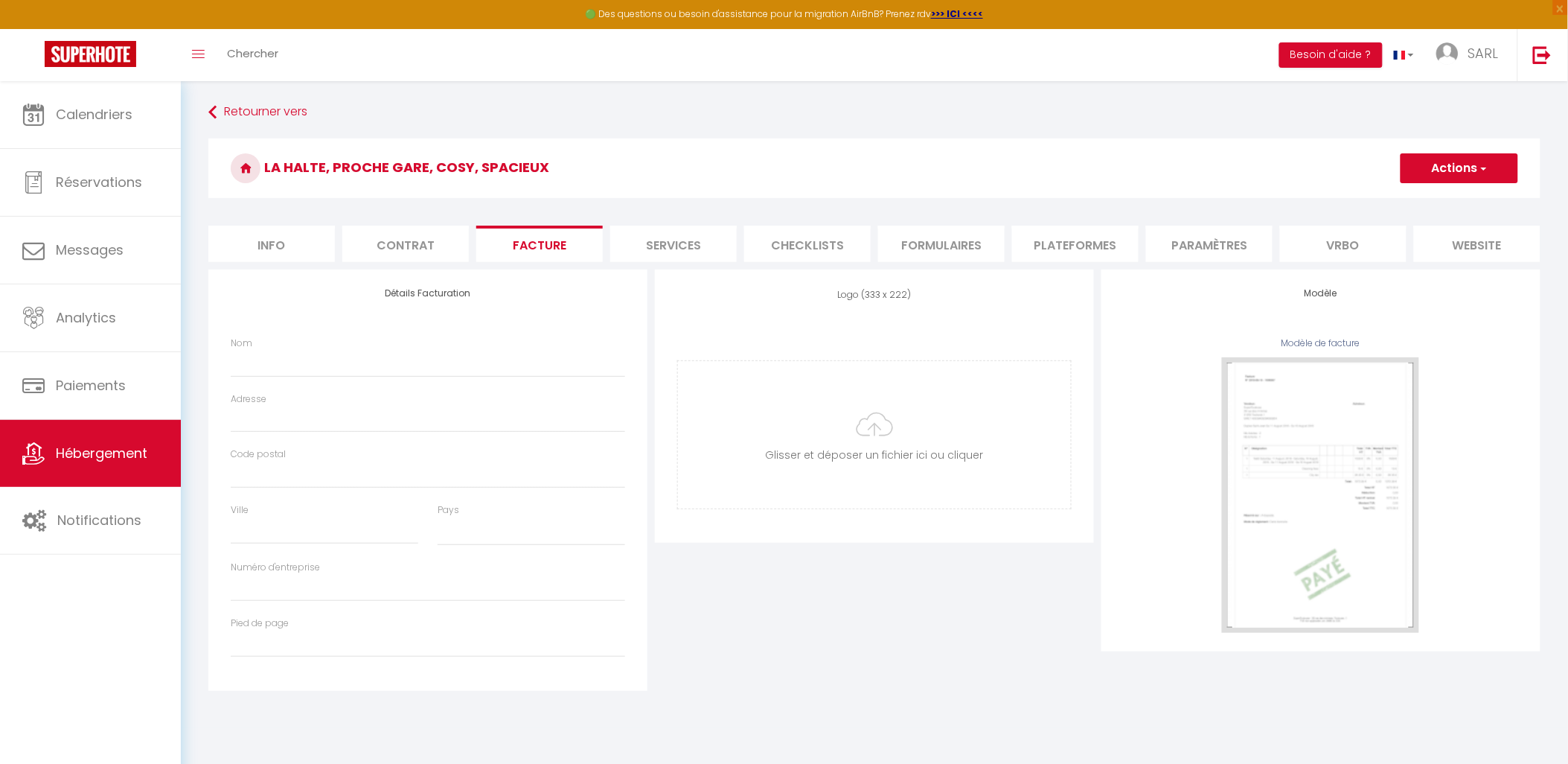
select select
click at [277, 250] on li "Info" at bounding box center [271, 244] width 127 height 37
select select
checkbox input "false"
checkbox input "true"
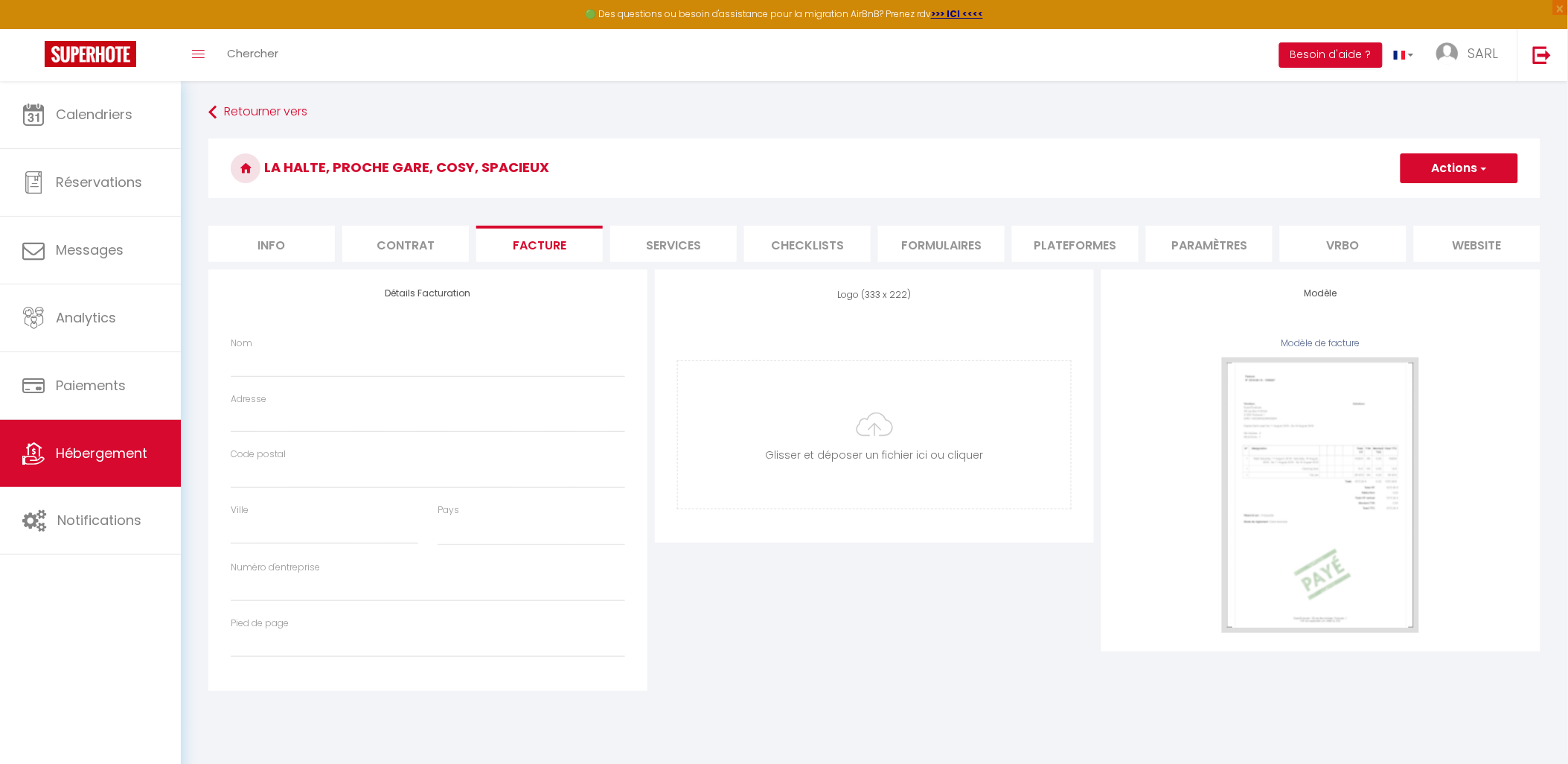
checkbox input "false"
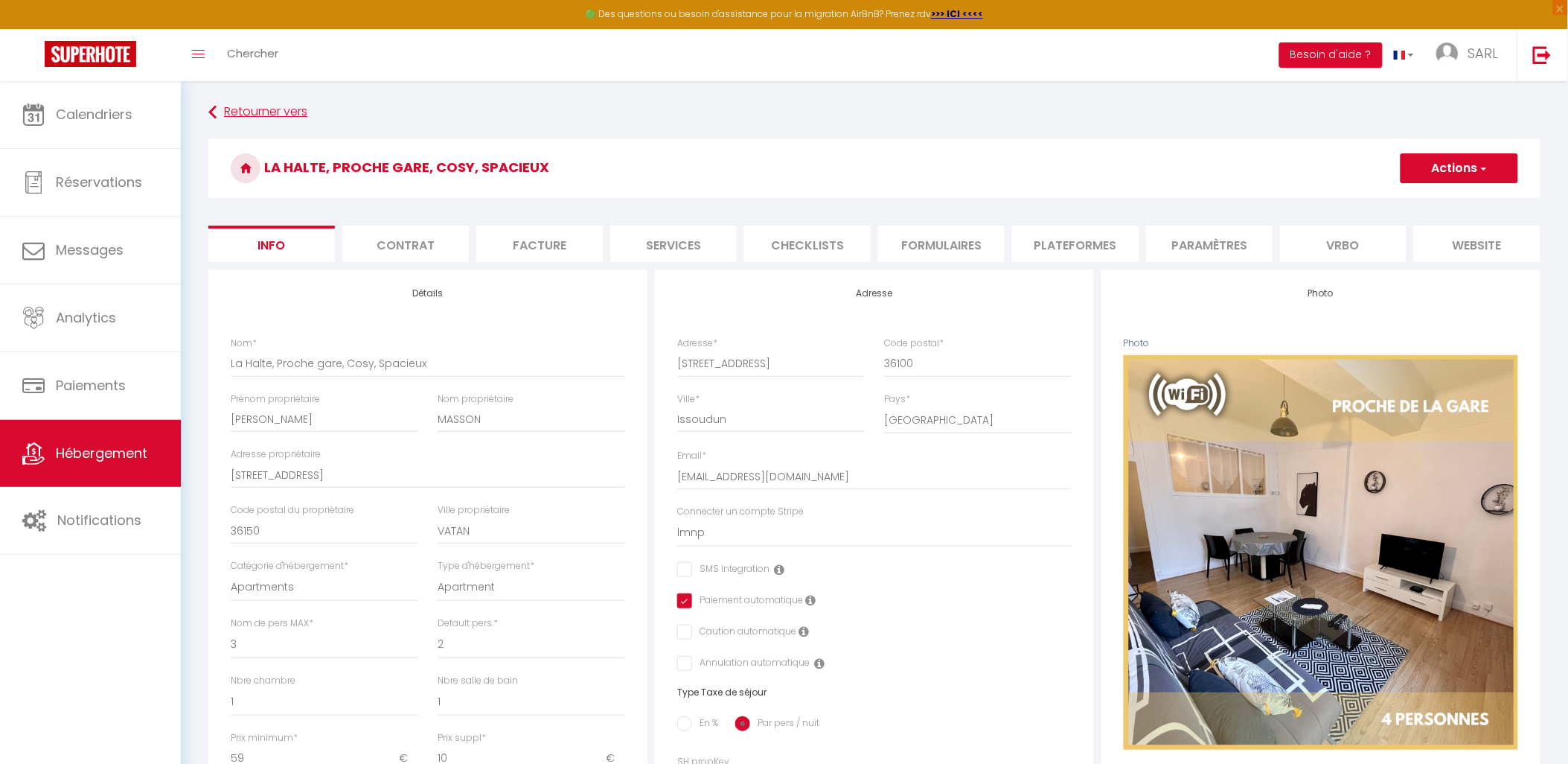
scroll to position [82, 0]
select select "4"
select select "2"
select select "1"
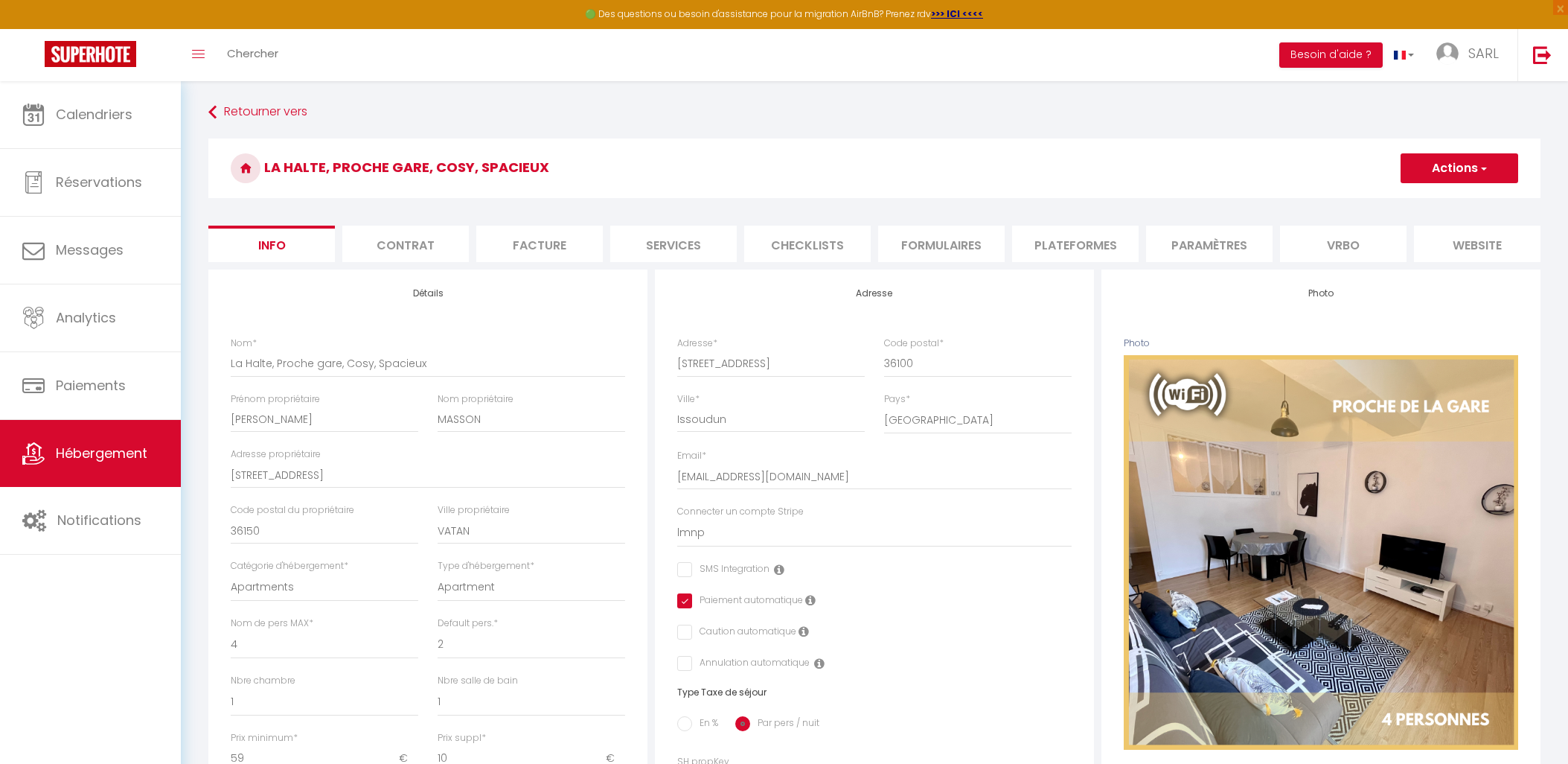
select select "15:00"
select select
select select "11:00"
select select "30"
select select "120"
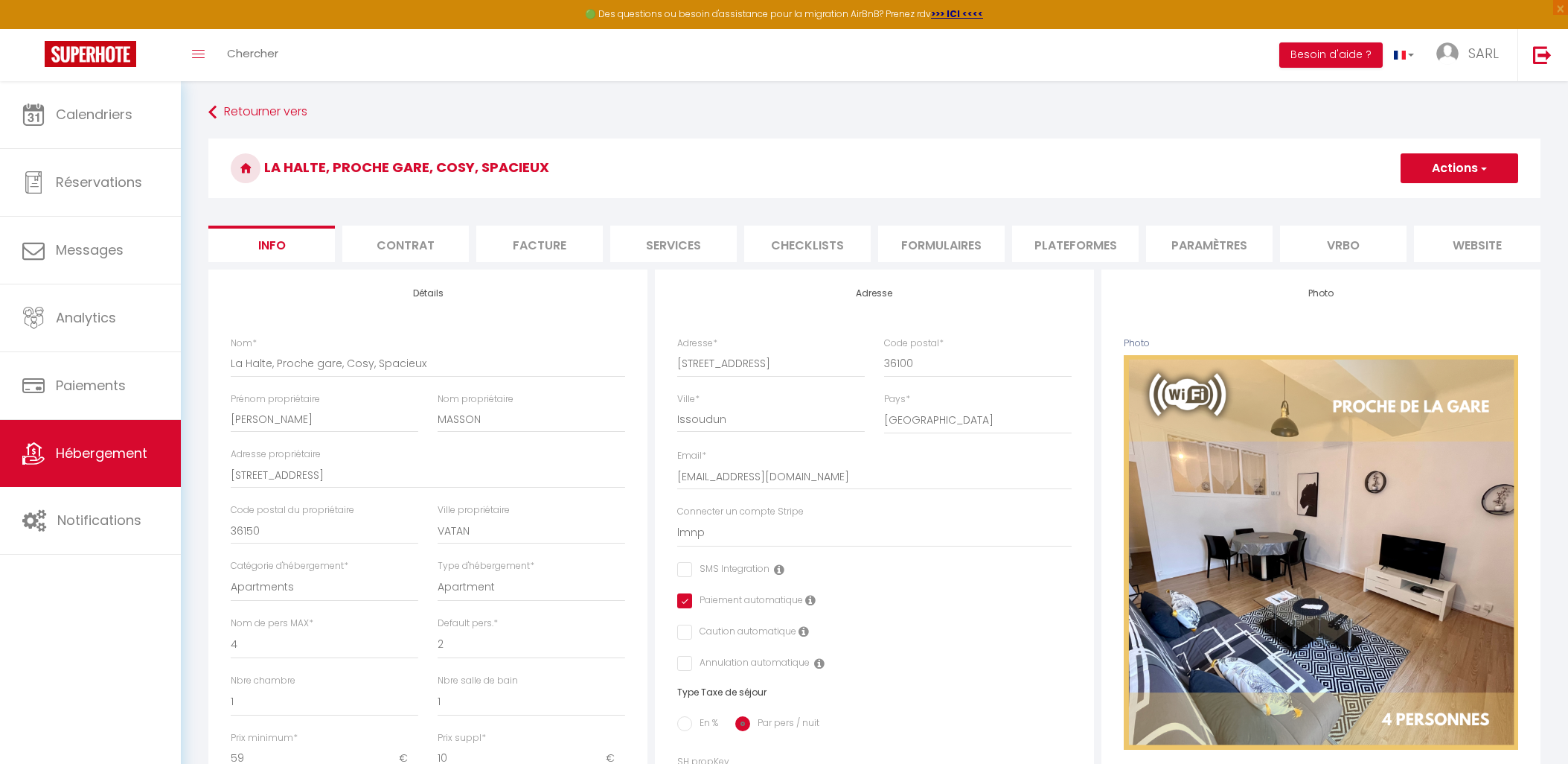
select select "10177"
select select "28"
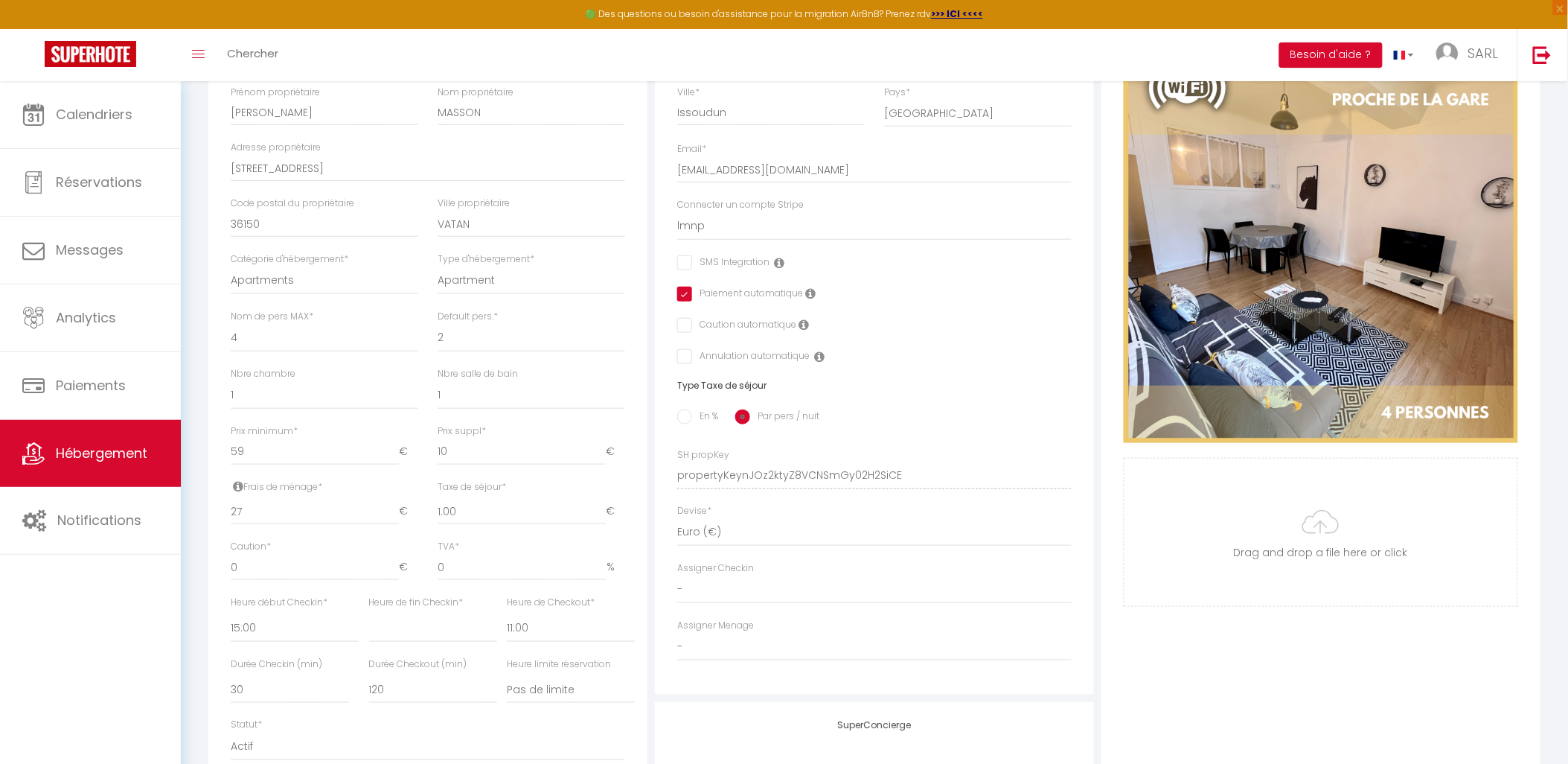
scroll to position [330, 0]
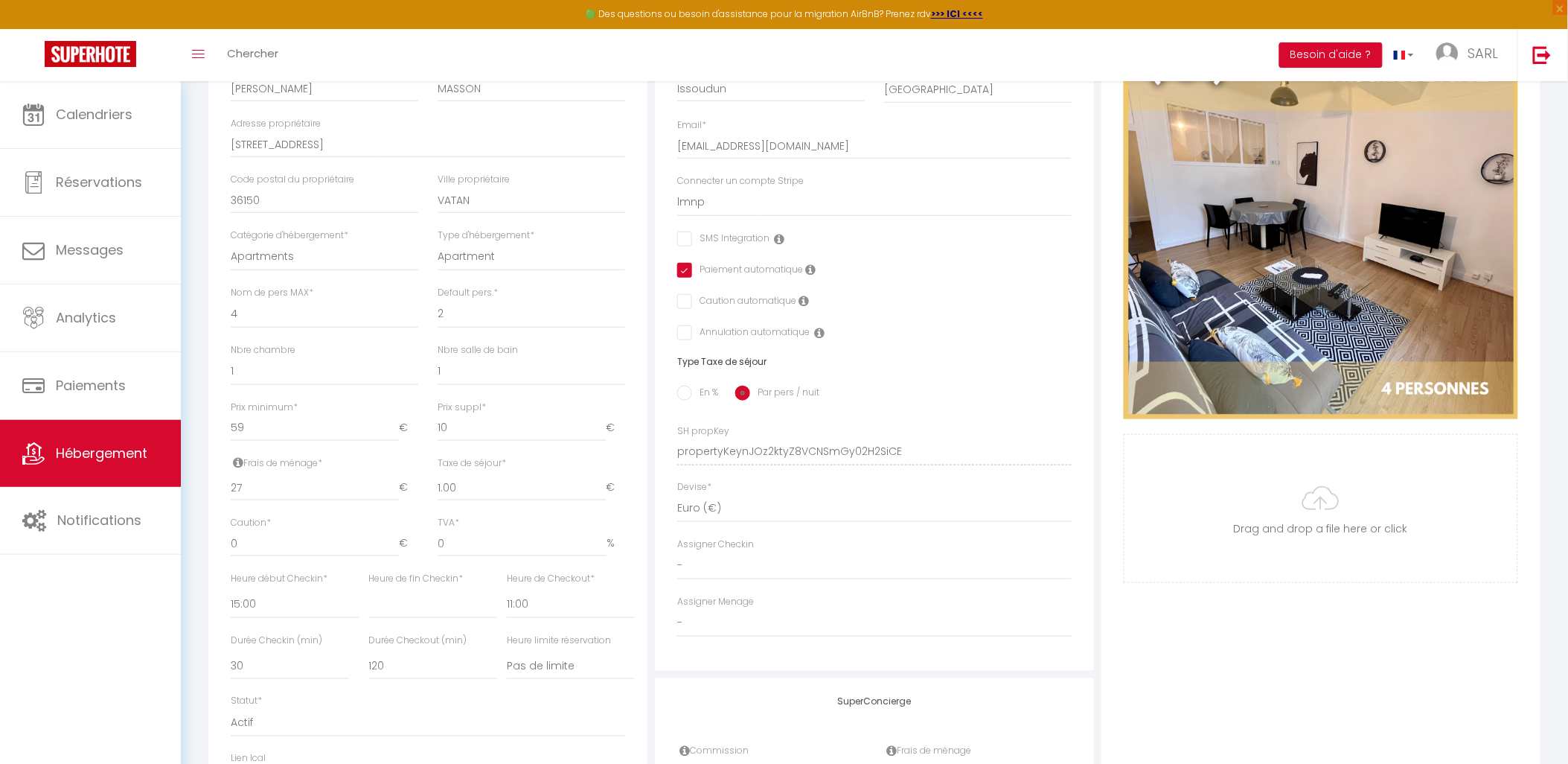
click at [363, 484] on div "Frais de ménage * 27 €" at bounding box center [324, 478] width 188 height 46
click at [317, 497] on input "27" at bounding box center [315, 488] width 168 height 27
type input "2"
select select
checkbox input "false"
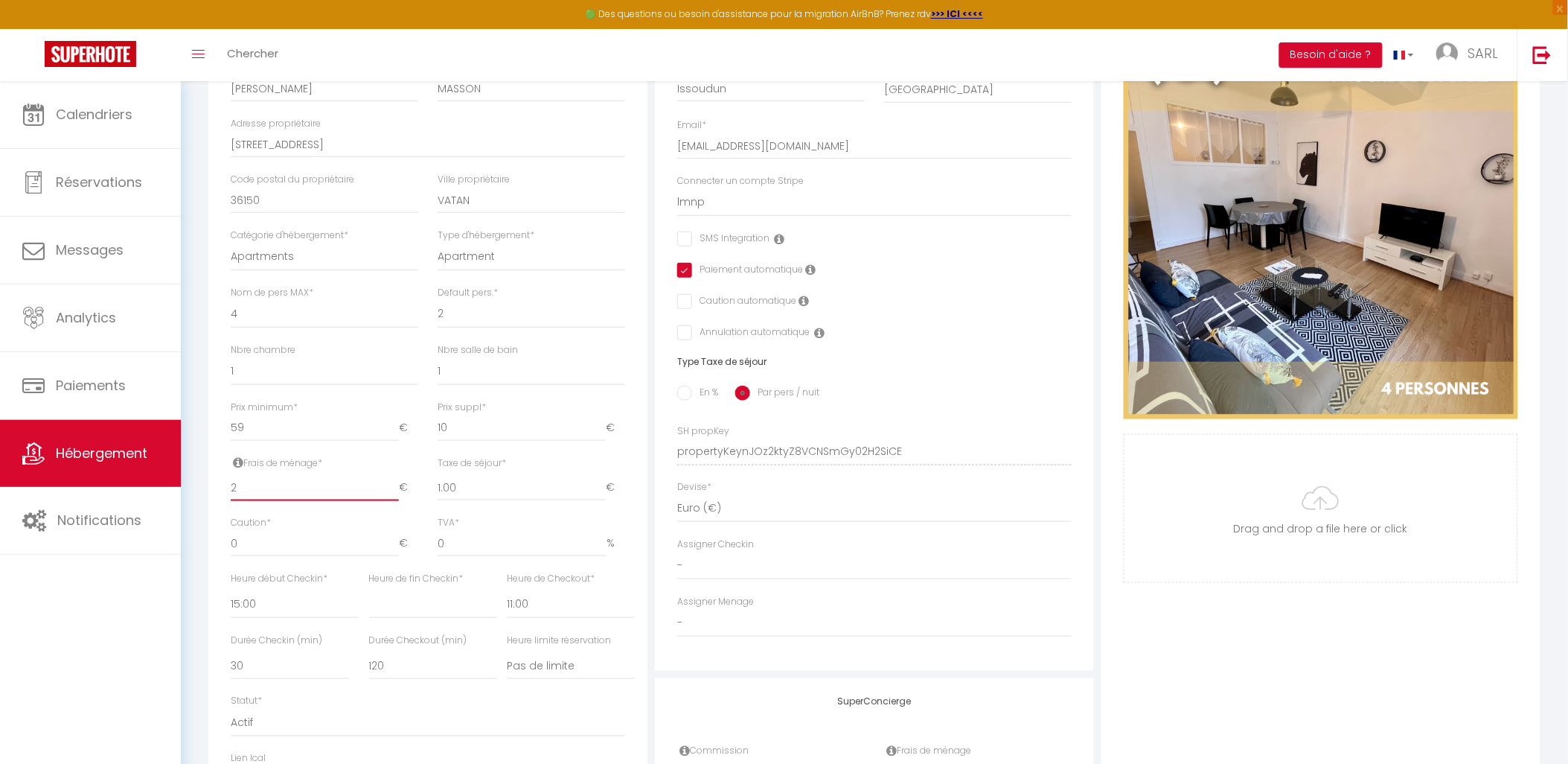
checkbox input "true"
checkbox input "false"
select select
checkbox input "false"
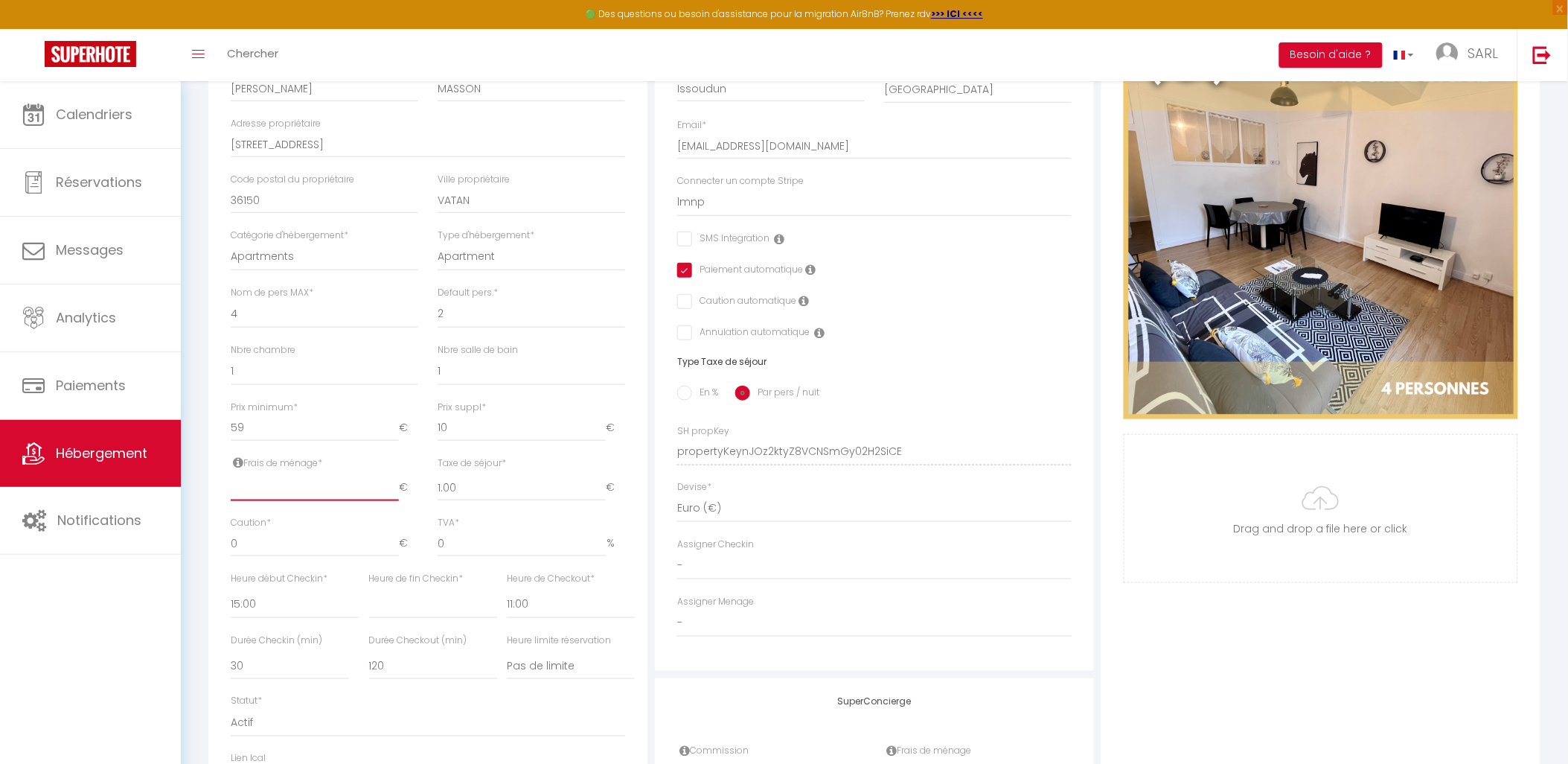
checkbox input "true"
checkbox input "false"
type input "3"
select select
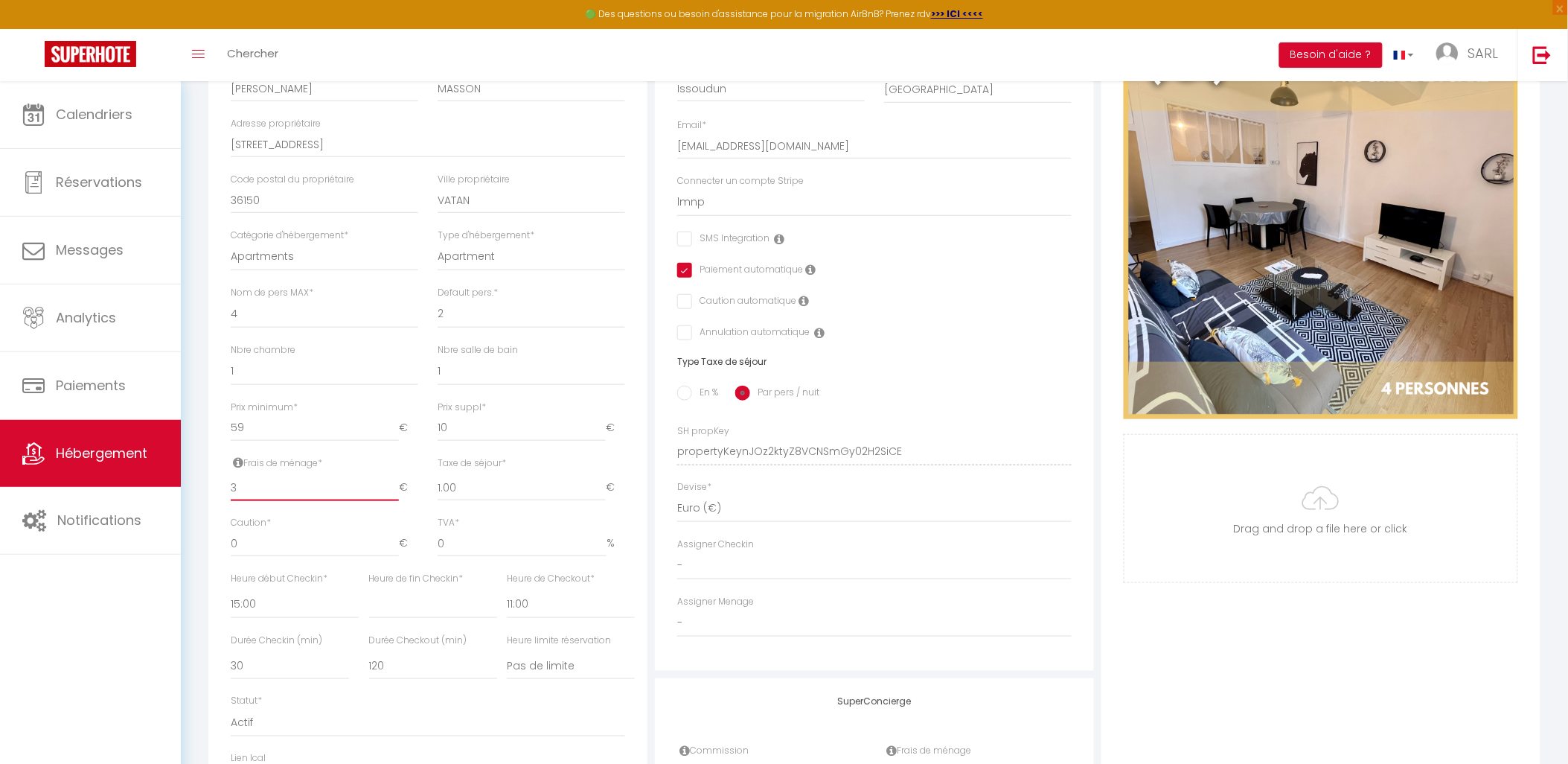
checkbox input "false"
checkbox input "true"
checkbox input "false"
type input "36"
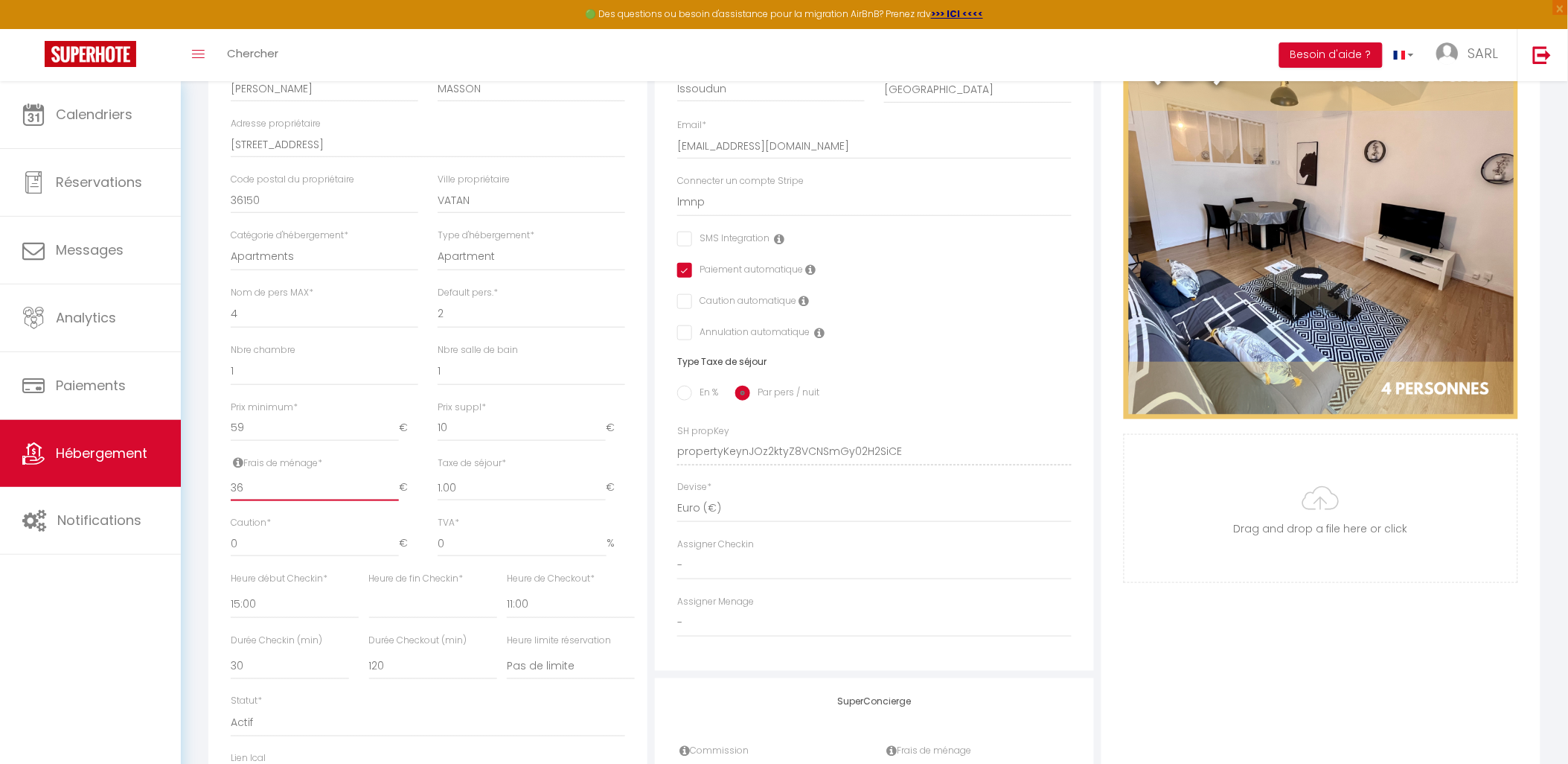
select select
checkbox input "false"
checkbox input "true"
checkbox input "false"
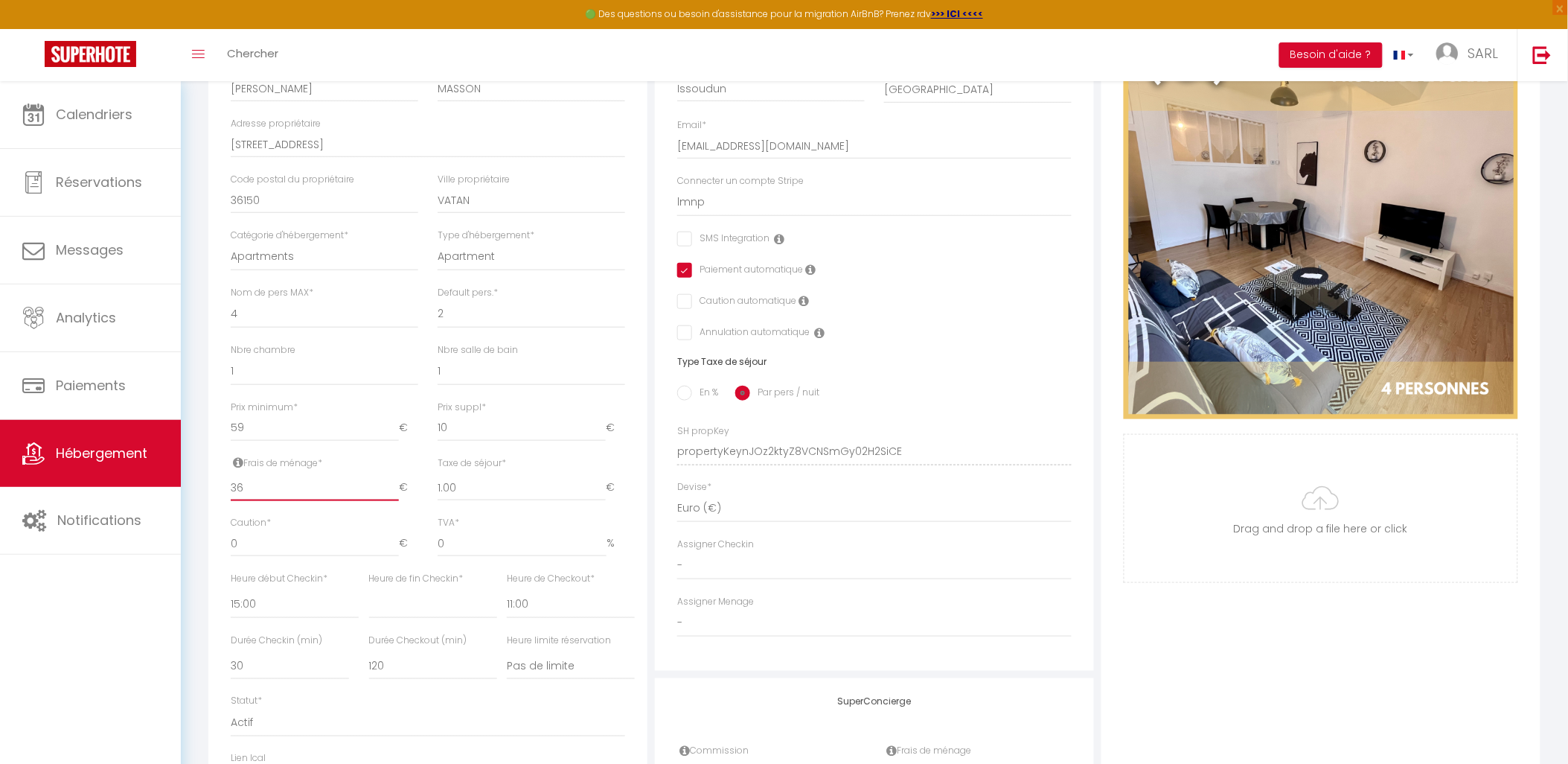
type input "36"
click at [236, 438] on input "59" at bounding box center [315, 428] width 168 height 27
type input "9"
select select
checkbox input "false"
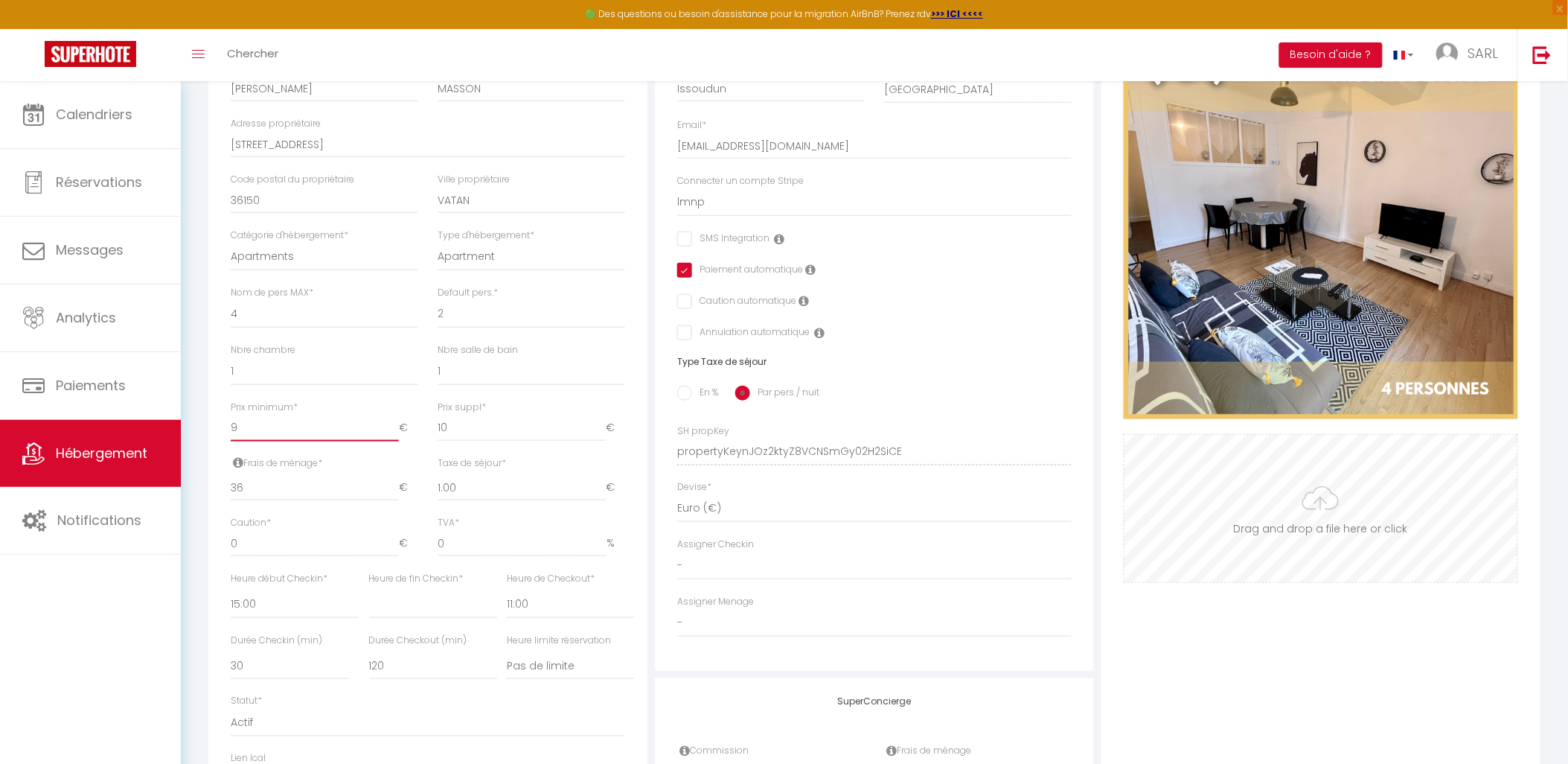
checkbox input "true"
checkbox input "false"
type input "49"
select select
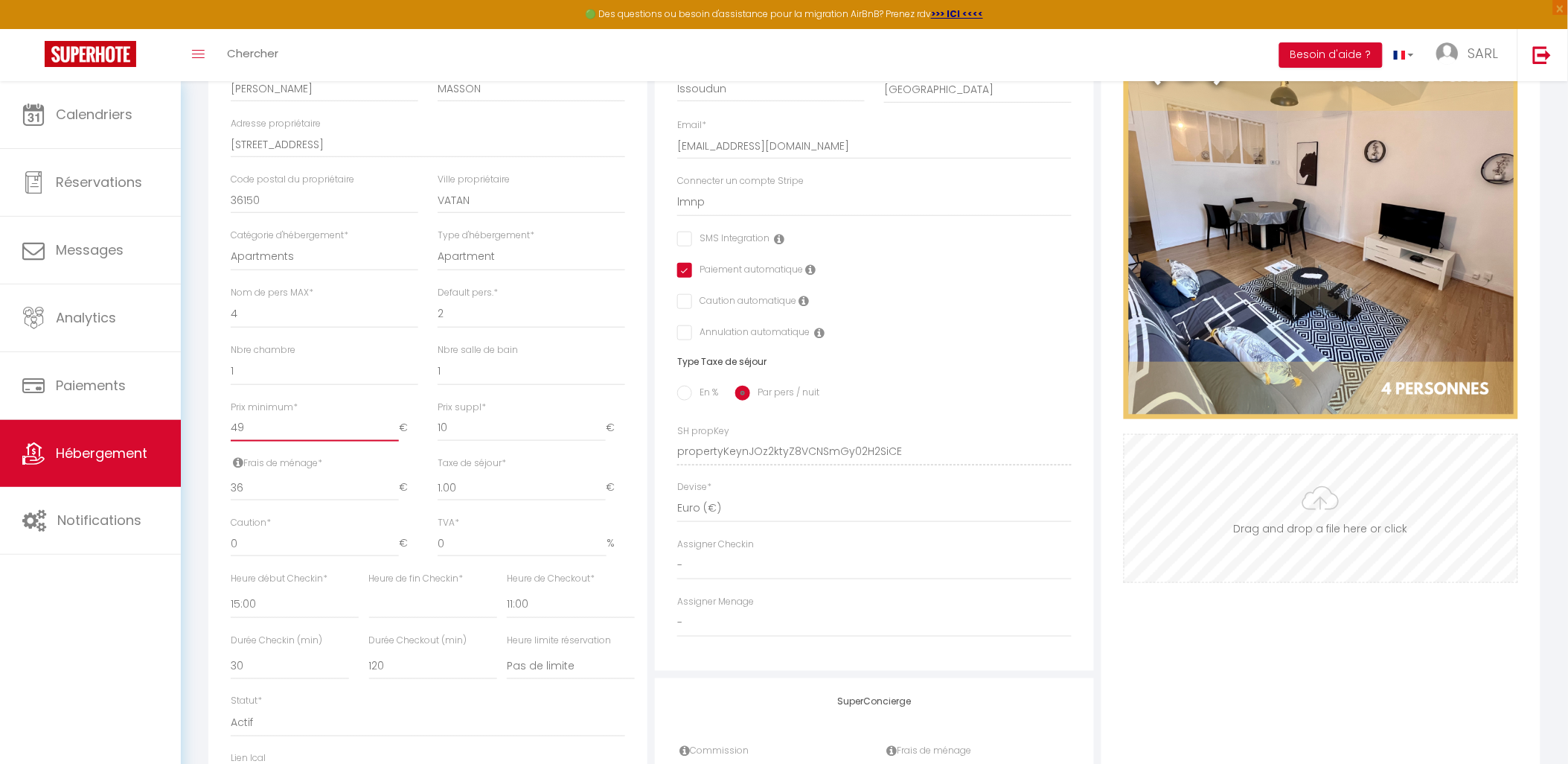
checkbox input "false"
checkbox input "true"
checkbox input "false"
type input "49"
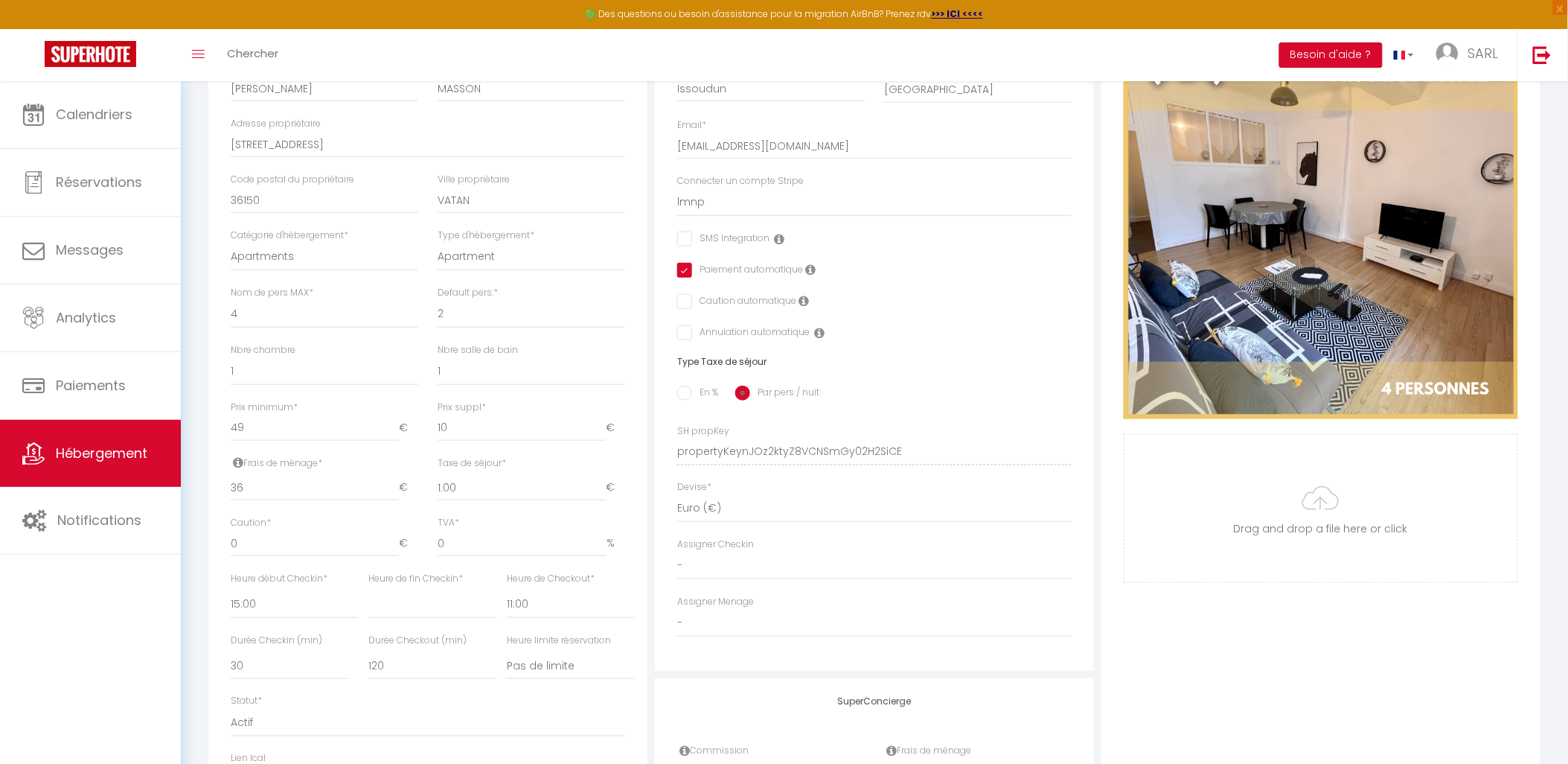
click at [130, 639] on div "Calendriers Réservations Messages Analytics Paiements Hébergement Notifications" at bounding box center [90, 439] width 181 height 715
click at [243, 616] on select "00:00 00:15 00:30 00:45 01:00 01:15 01:30 01:45 02:00 02:15 02:30 02:45 03:00" at bounding box center [294, 604] width 128 height 28
select select "16:00"
click at [230, 602] on select "00:00 00:15 00:30 00:45 01:00 01:15 01:30 01:45 02:00 02:15 02:30 02:45 03:00" at bounding box center [294, 604] width 128 height 28
select select
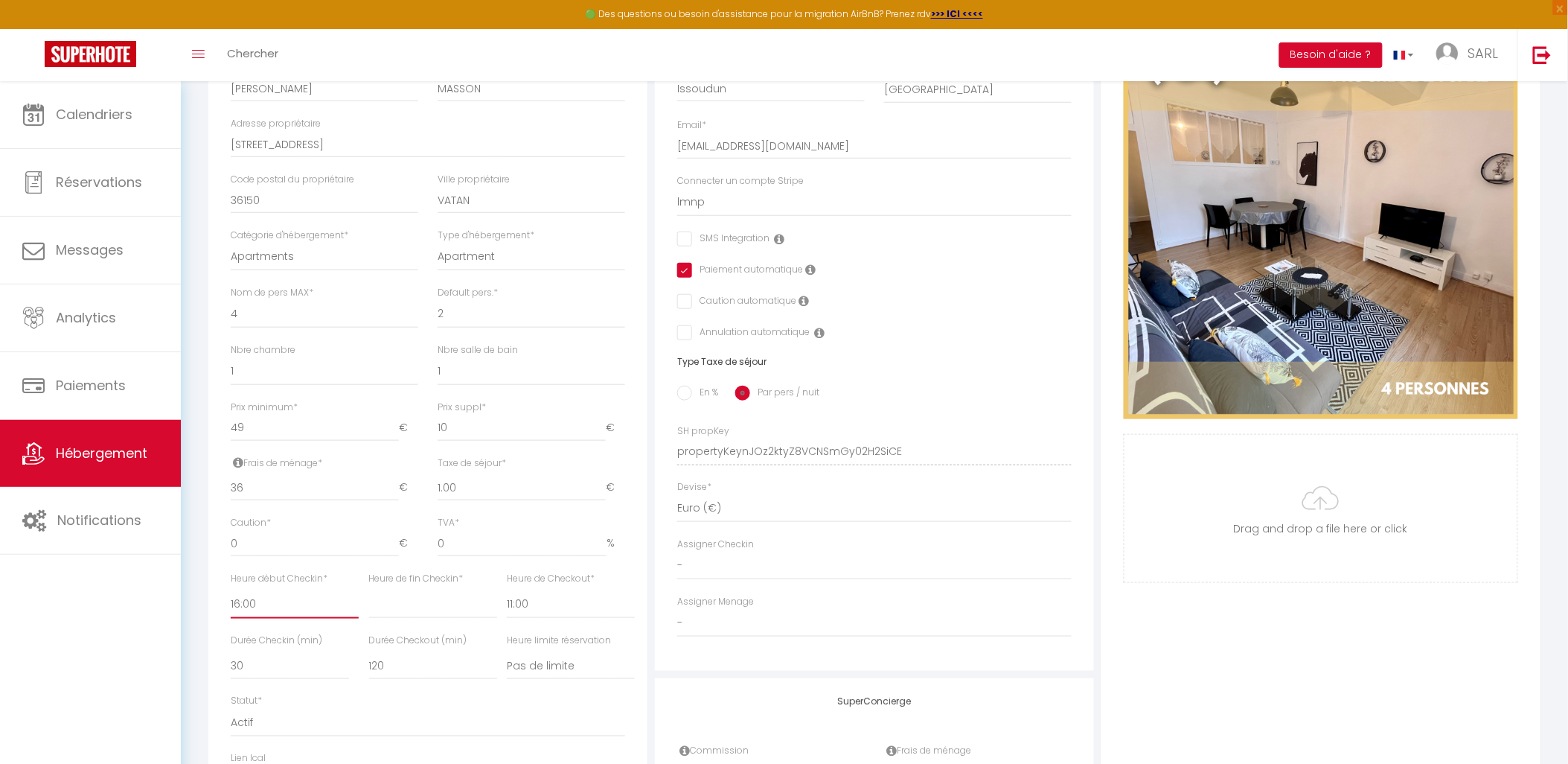
checkbox input "false"
checkbox input "true"
checkbox input "false"
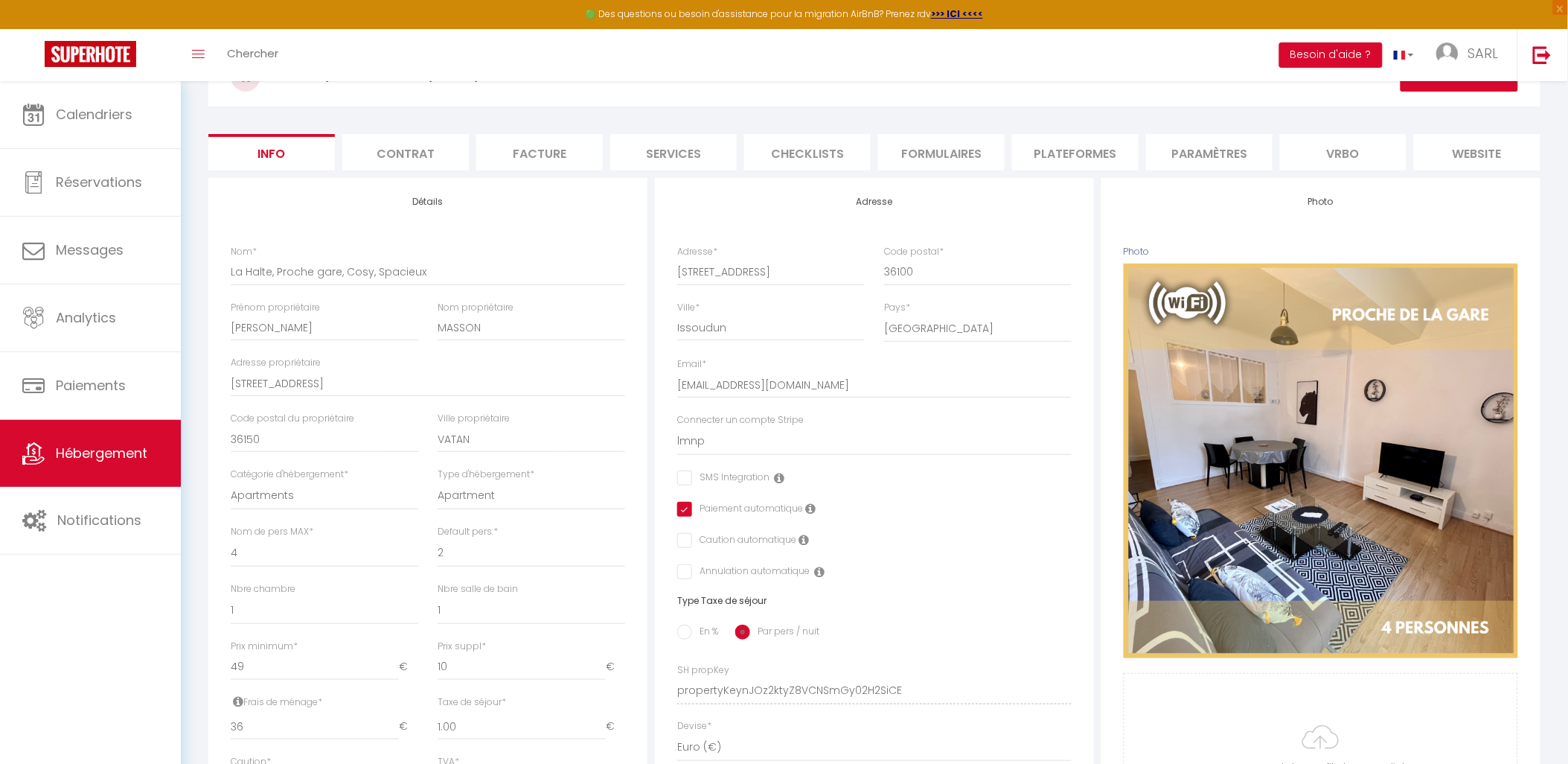
scroll to position [82, 0]
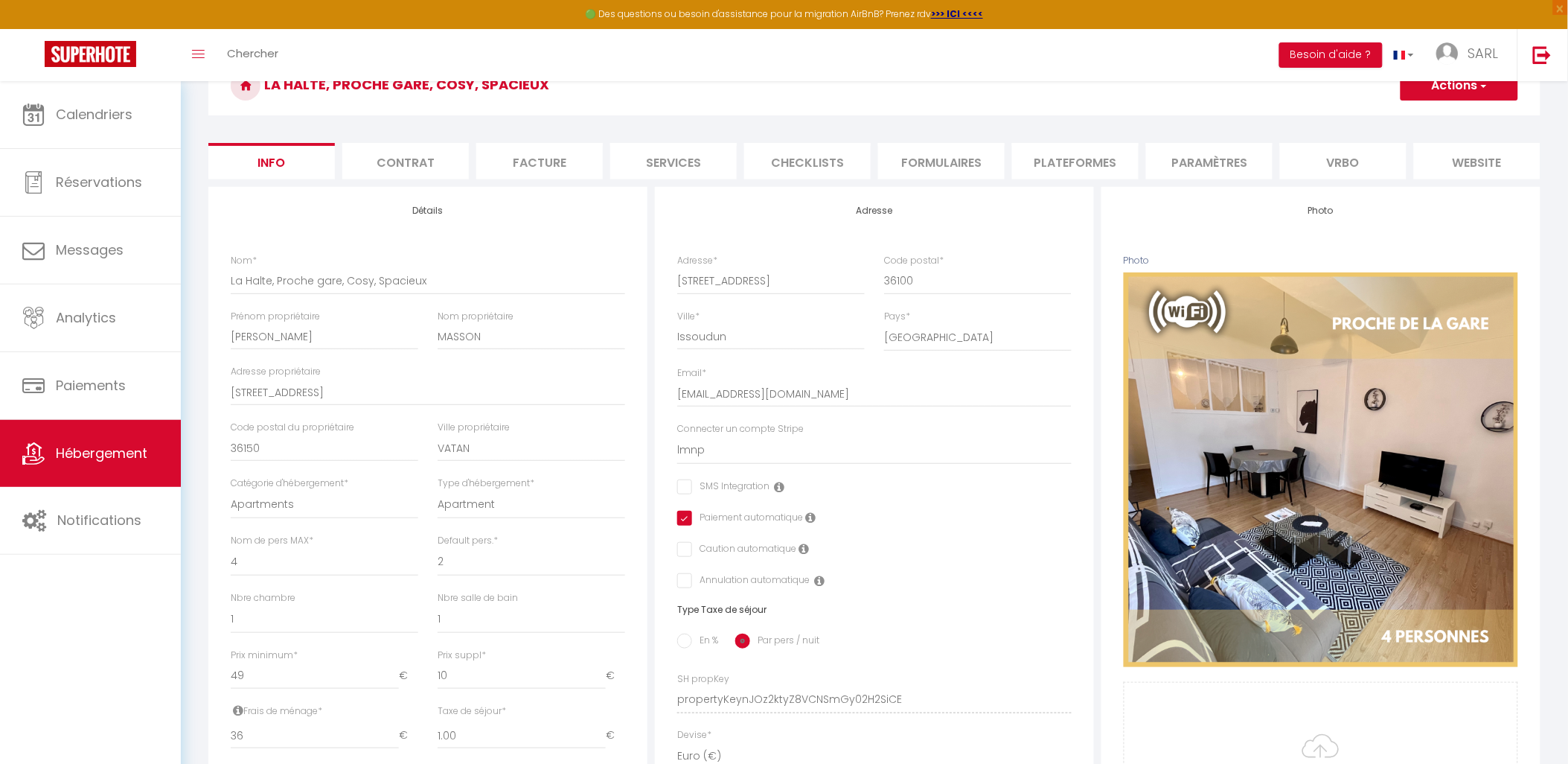
click at [1492, 89] on button "Actions" at bounding box center [1459, 85] width 117 height 30
click at [1479, 119] on link "Enregistrer" at bounding box center [1437, 118] width 160 height 19
click at [1069, 149] on li "Plateformes" at bounding box center [1075, 162] width 127 height 37
select select
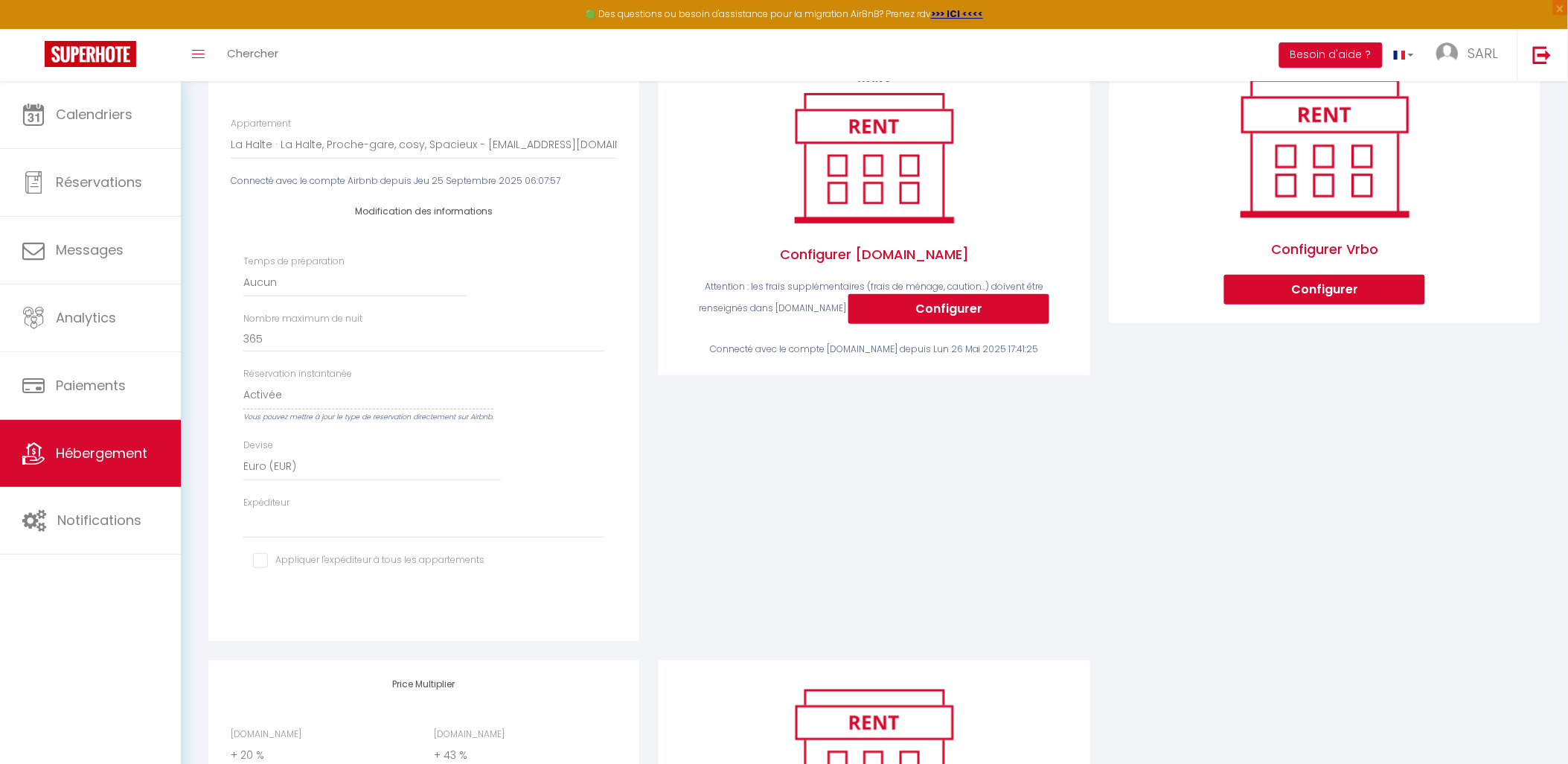
scroll to position [430, 0]
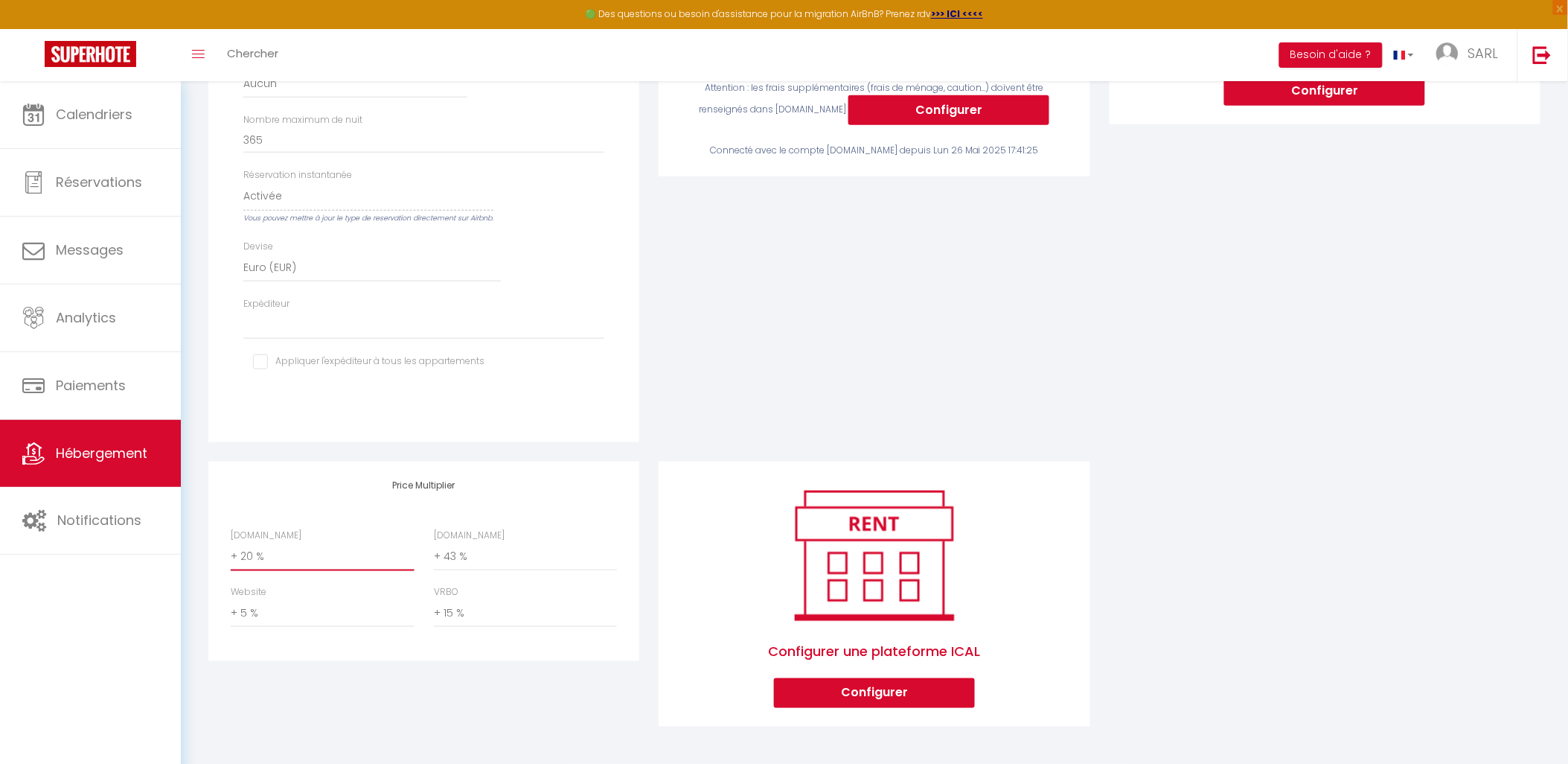
click at [251, 559] on select "0 + 1 % + 2 % + 3 % + 4 % + 5 % + 6 % + 7 % + 8 % + 9 %" at bounding box center [321, 556] width 183 height 28
select select "+ 19 %"
click at [230, 542] on select "0 + 1 % + 2 % + 3 % + 4 % + 5 % + 6 % + 7 % + 8 % + 9 %" at bounding box center [321, 556] width 183 height 28
select select
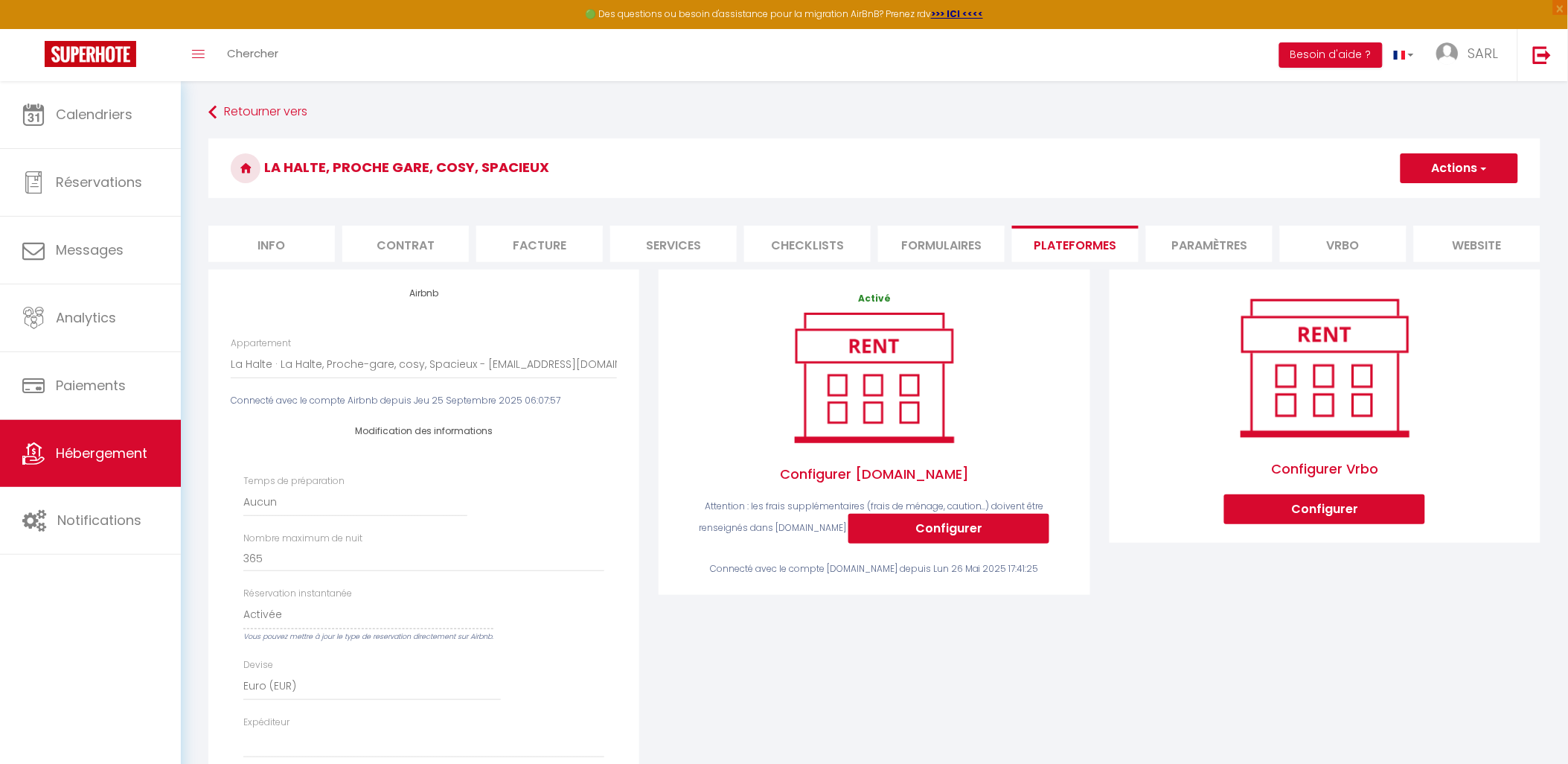
click at [924, 255] on li "Formulaires" at bounding box center [941, 244] width 127 height 37
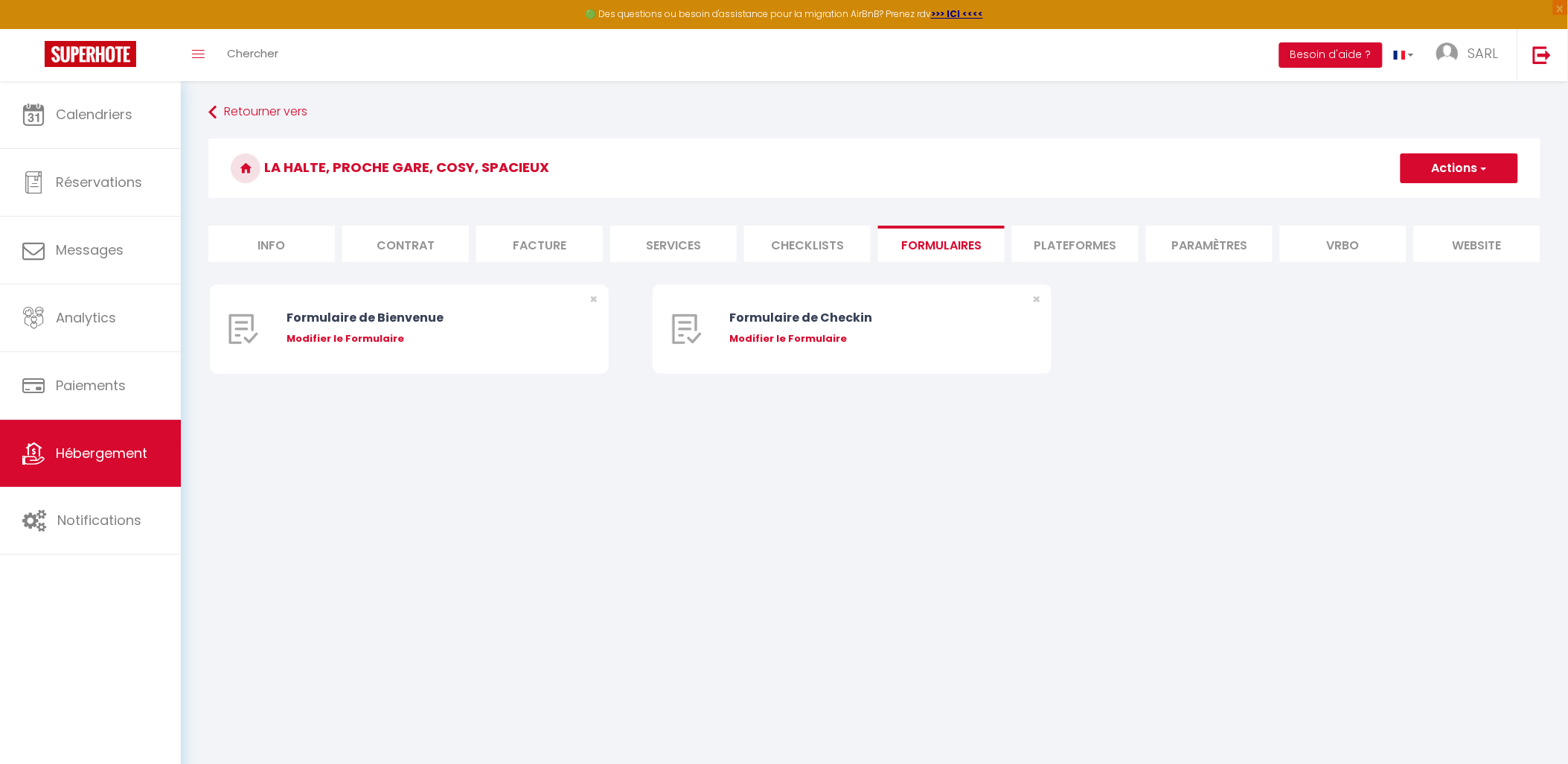
click at [808, 240] on li "Checklists" at bounding box center [807, 244] width 127 height 37
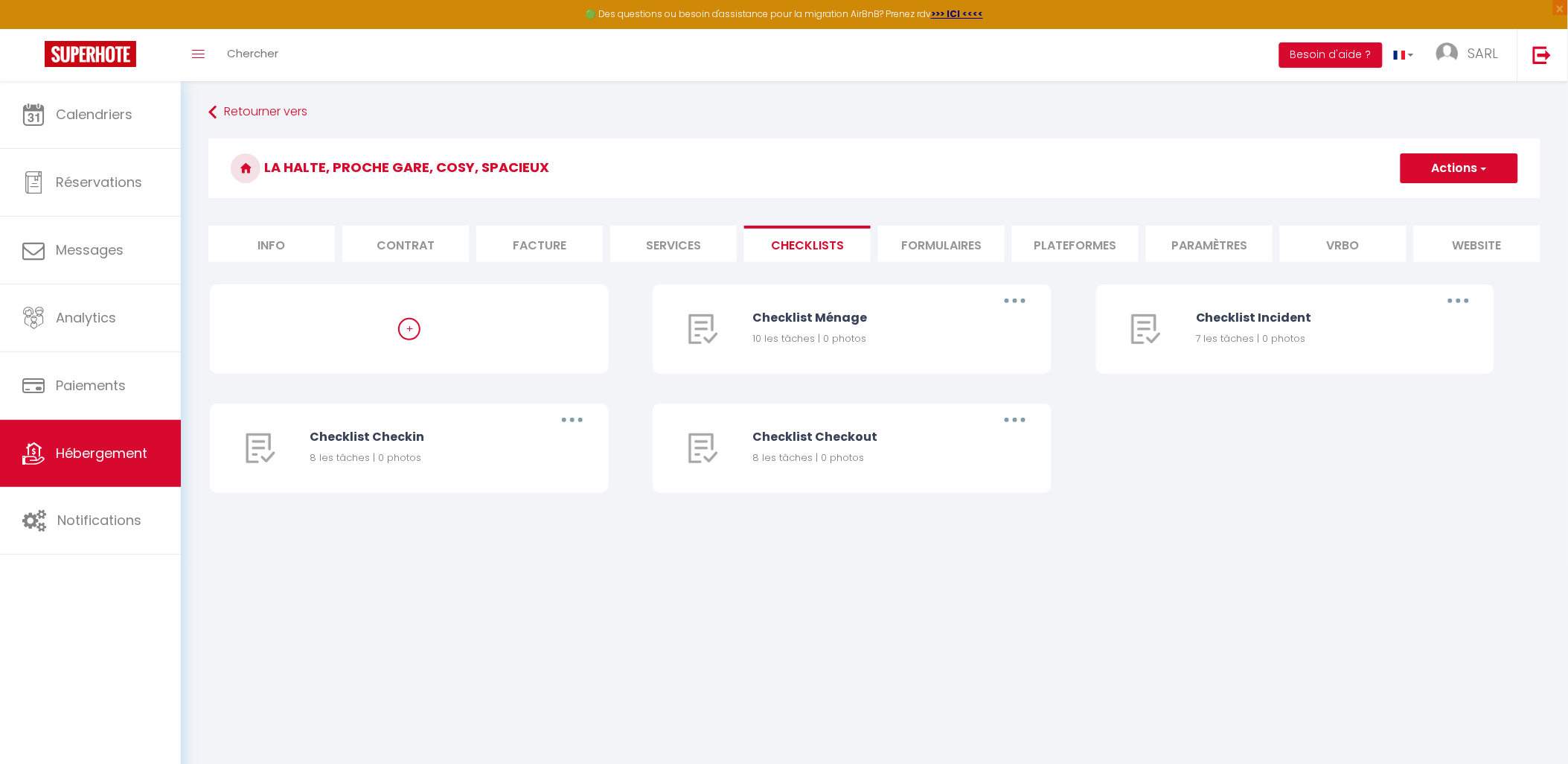
click at [697, 251] on li "Services" at bounding box center [673, 244] width 127 height 37
select select
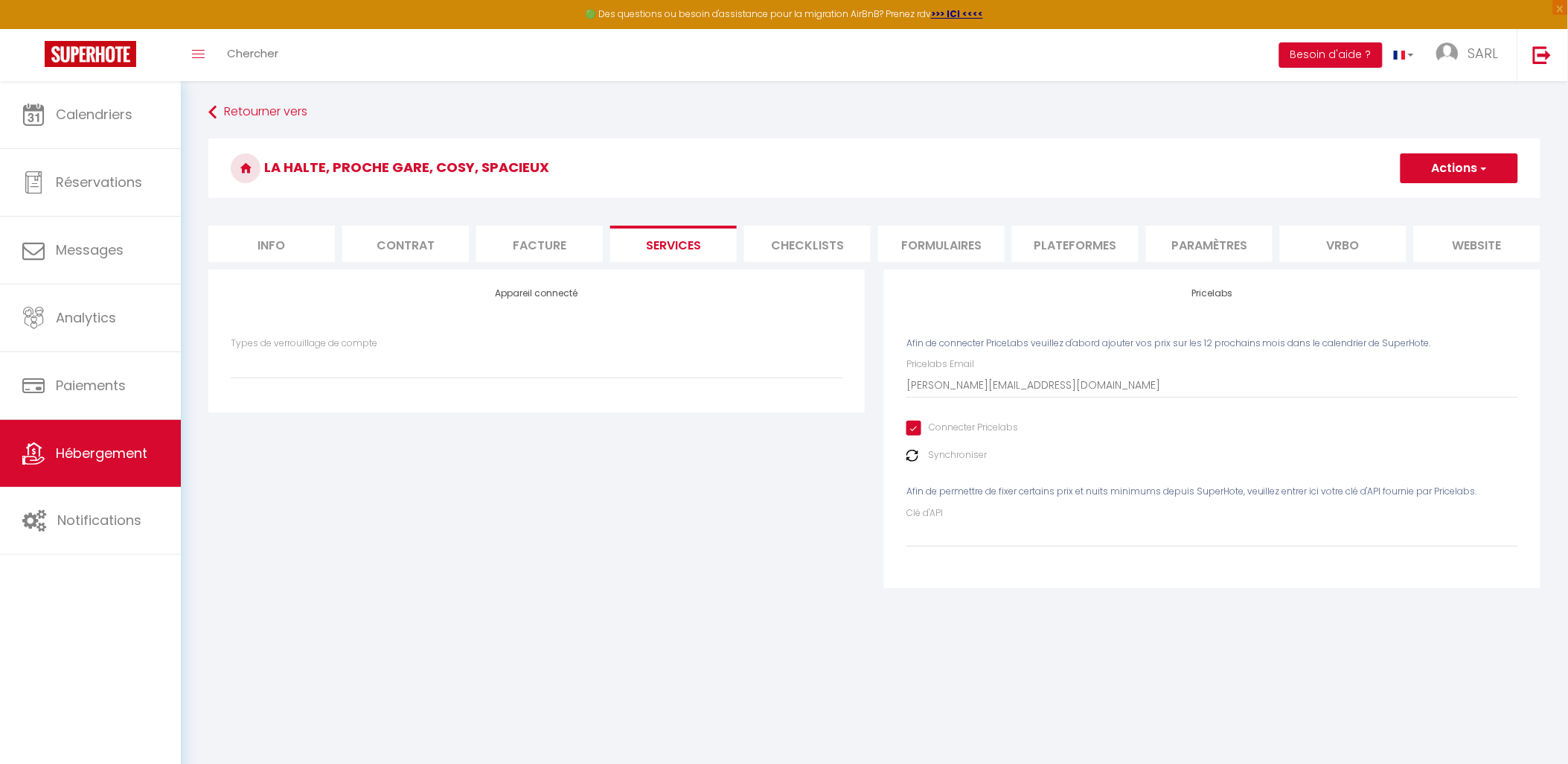
click at [525, 243] on li "Facture" at bounding box center [539, 244] width 127 height 37
select select
checkbox input "false"
checkbox input "true"
checkbox input "false"
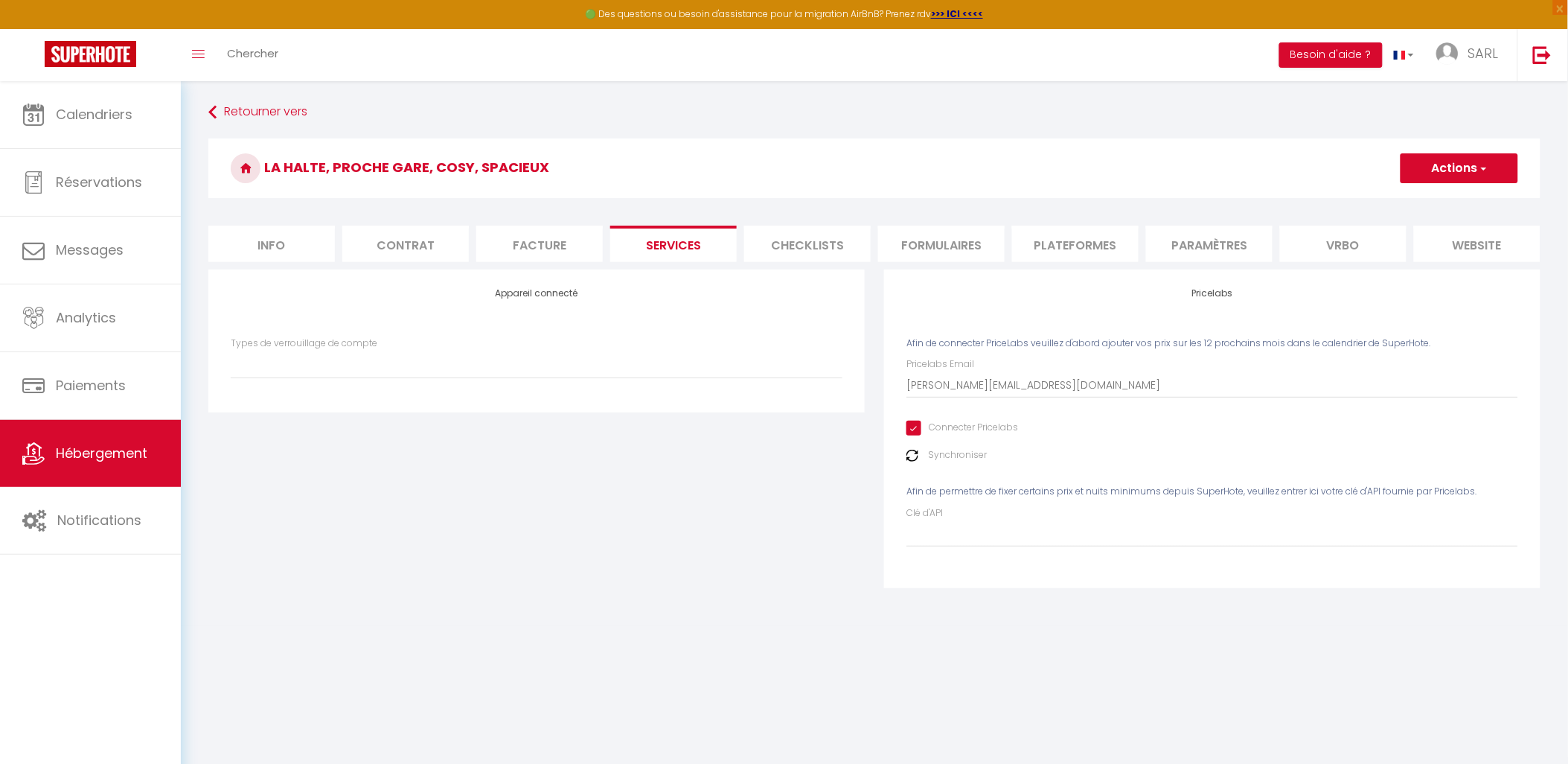
checkbox input "false"
select select
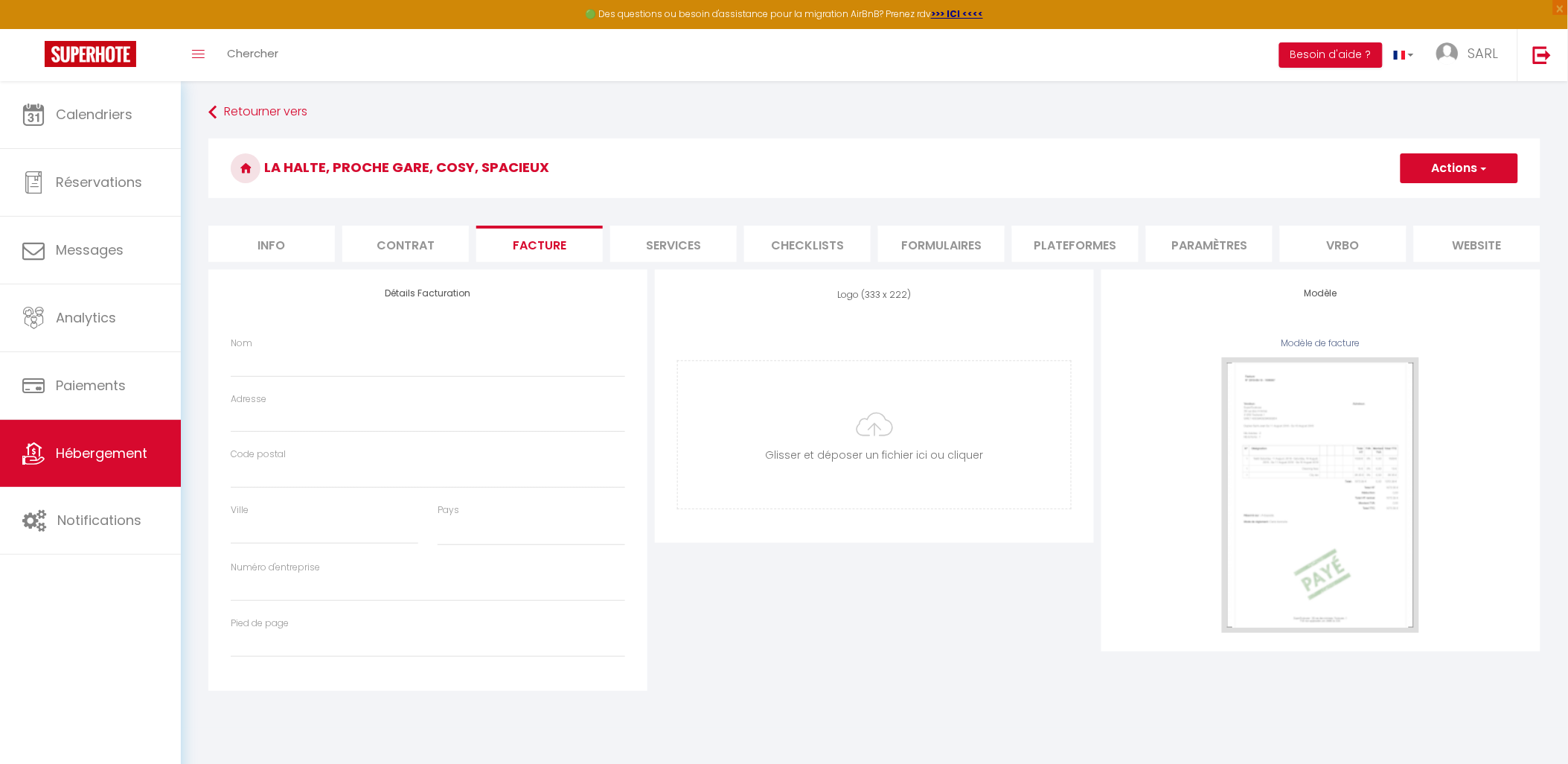
click at [403, 246] on li "Contrat" at bounding box center [406, 244] width 127 height 37
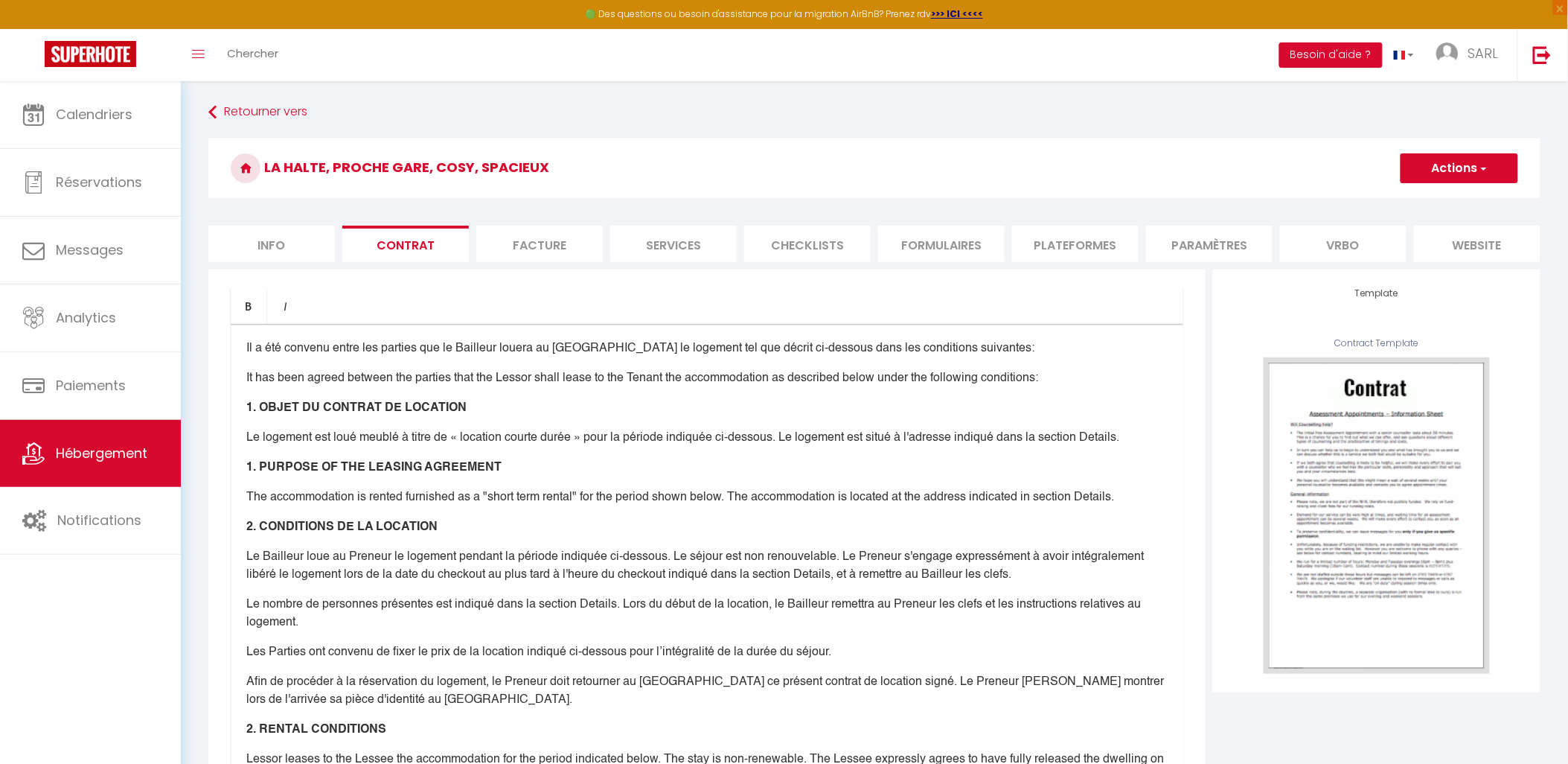
type input "59"
type input "27"
select select "15:00"
select select
checkbox input "false"
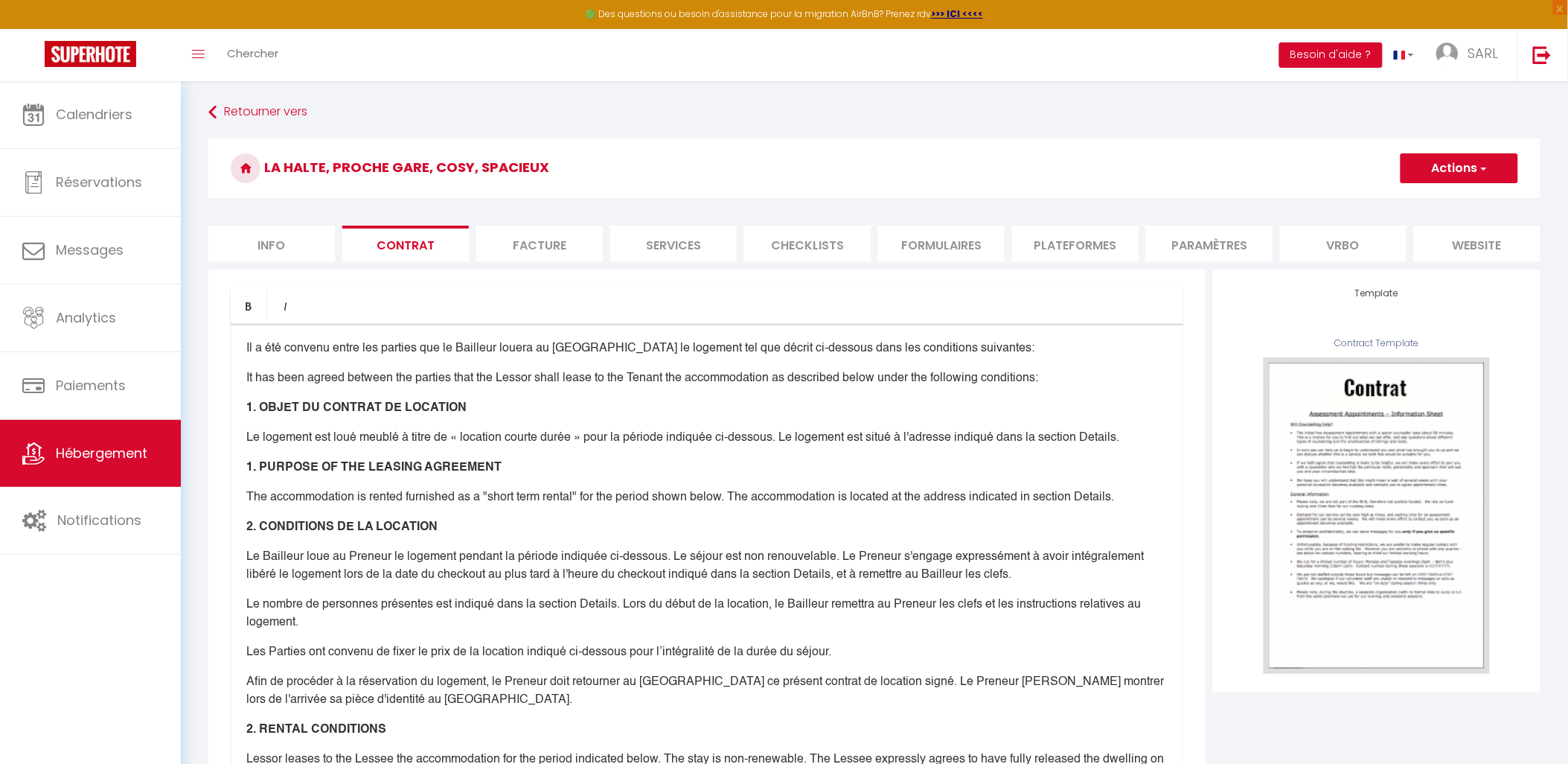
checkbox input "true"
checkbox input "false"
select select
checkbox input "false"
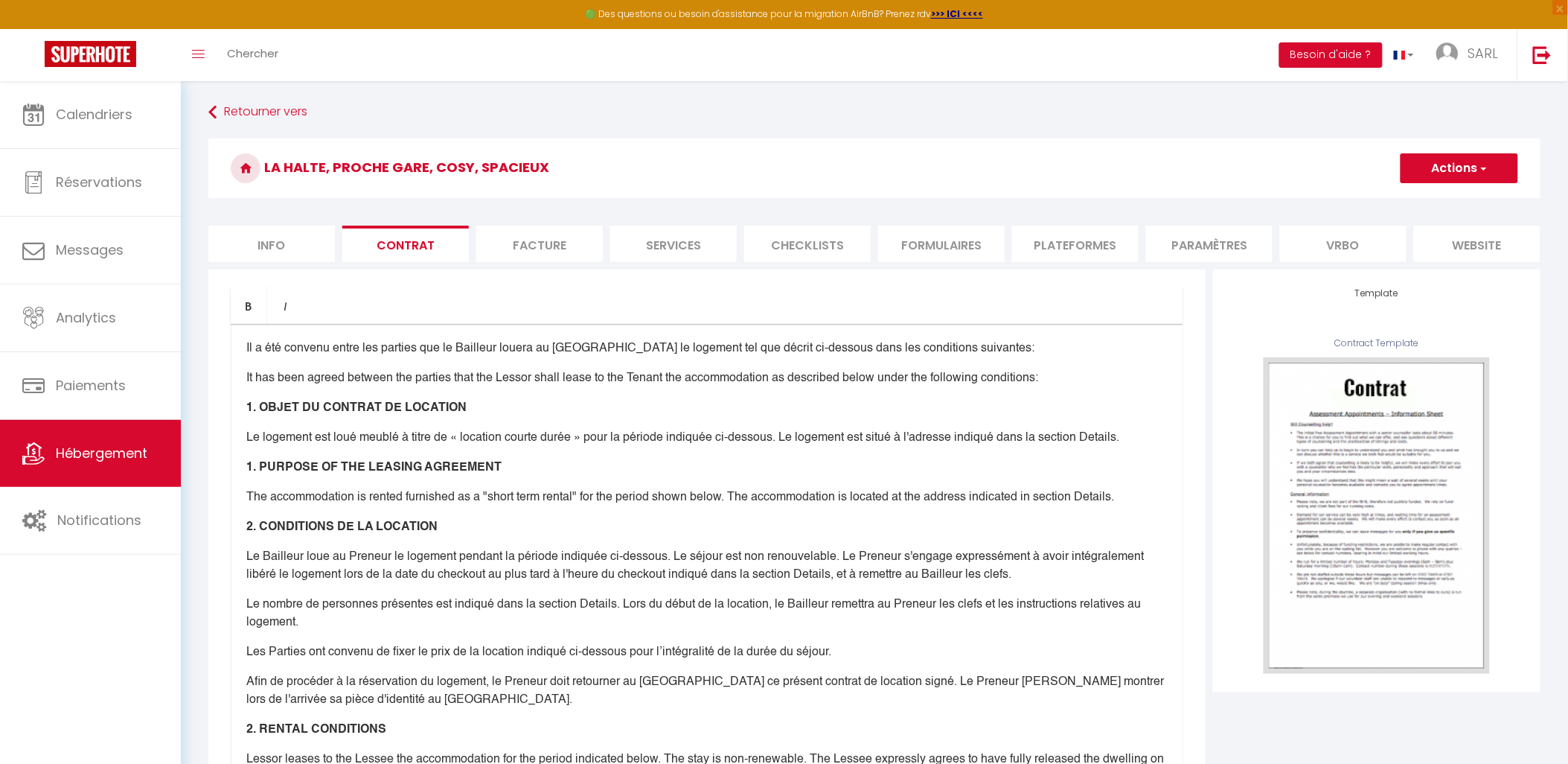
checkbox input "true"
checkbox input "false"
select select
checkbox input "false"
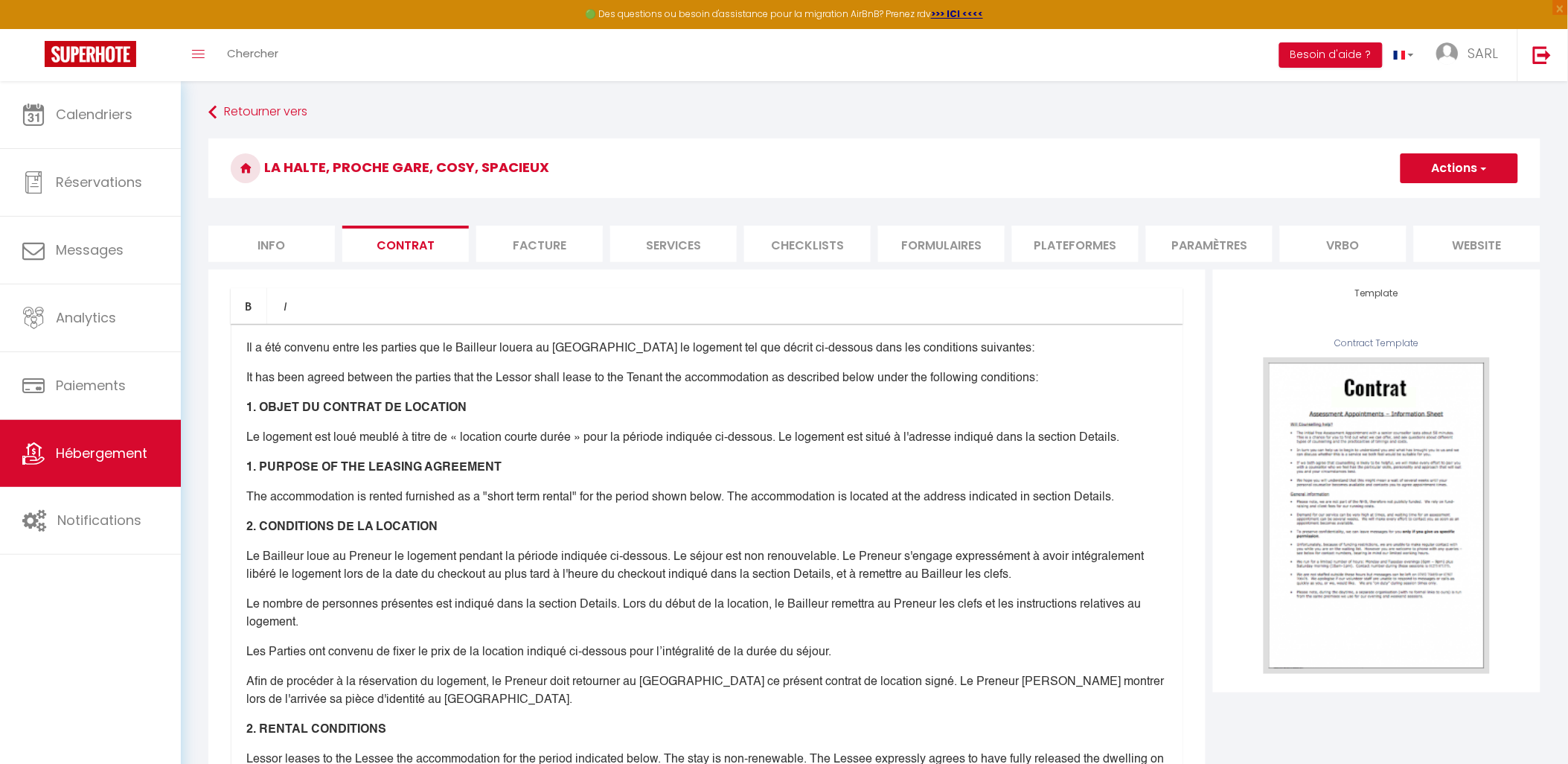
checkbox input "true"
checkbox input "false"
select select
checkbox input "false"
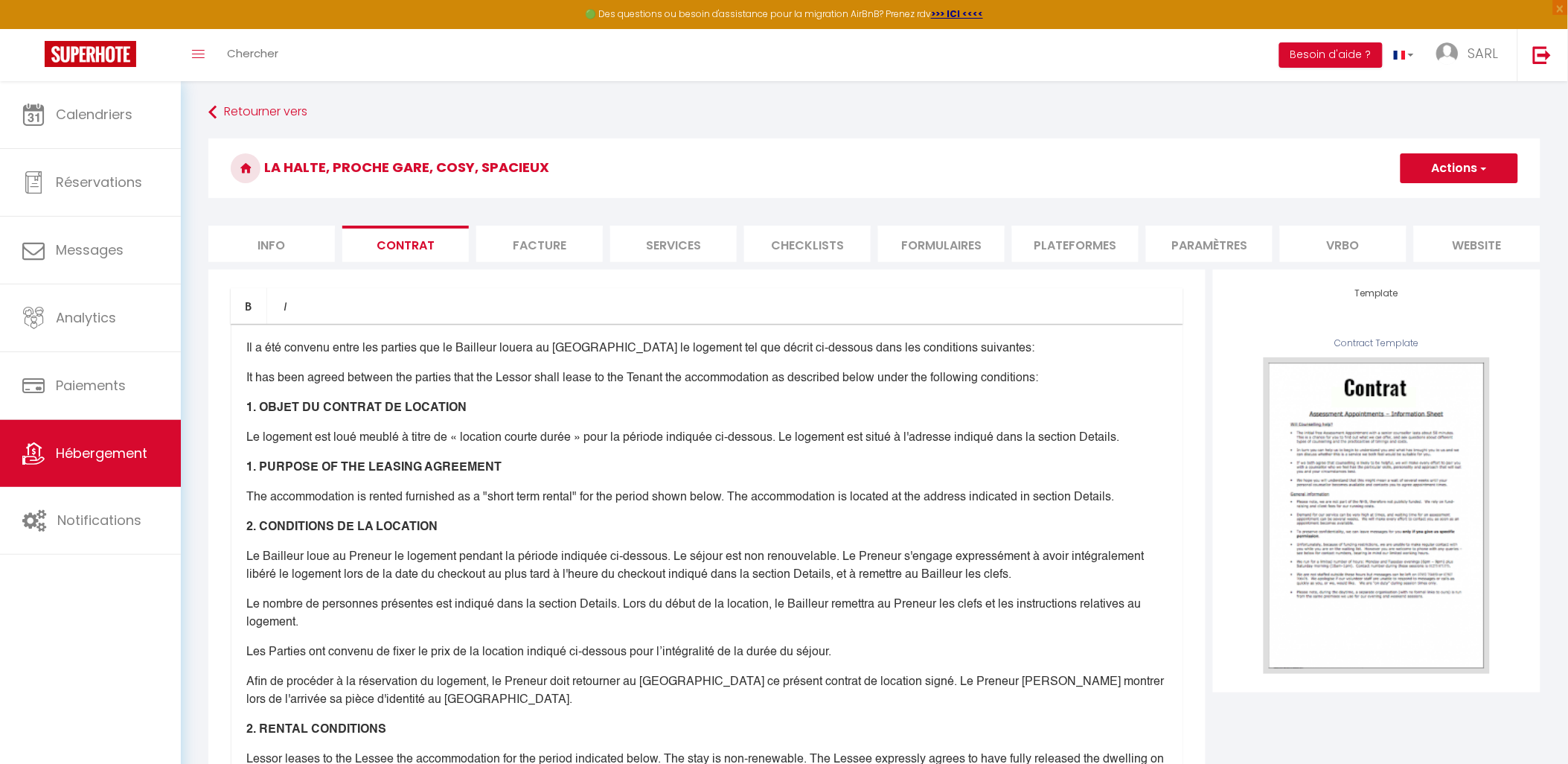
checkbox input "true"
checkbox input "false"
click at [279, 250] on li "Info" at bounding box center [271, 244] width 127 height 37
select select
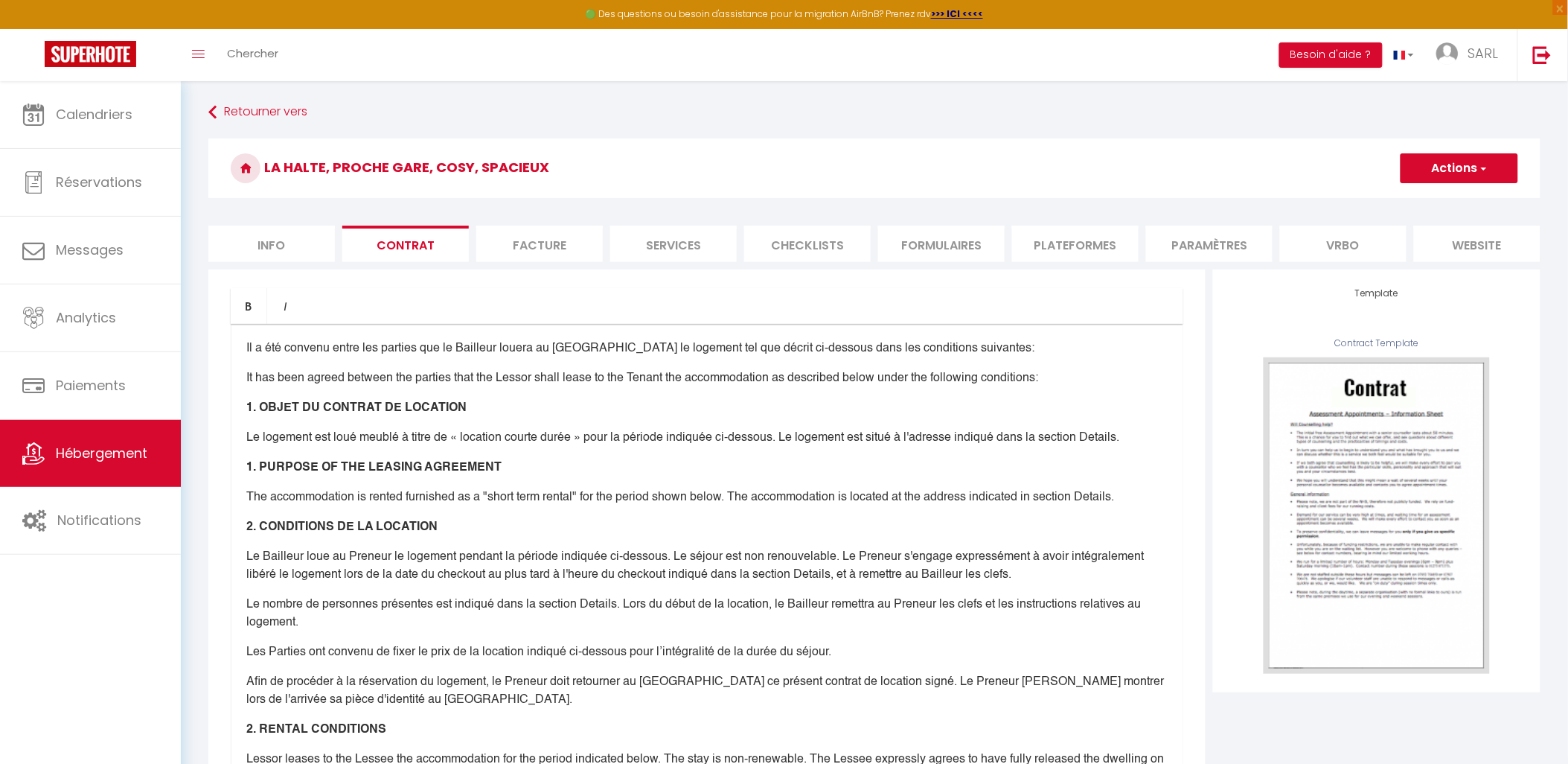
checkbox input "false"
checkbox input "true"
checkbox input "false"
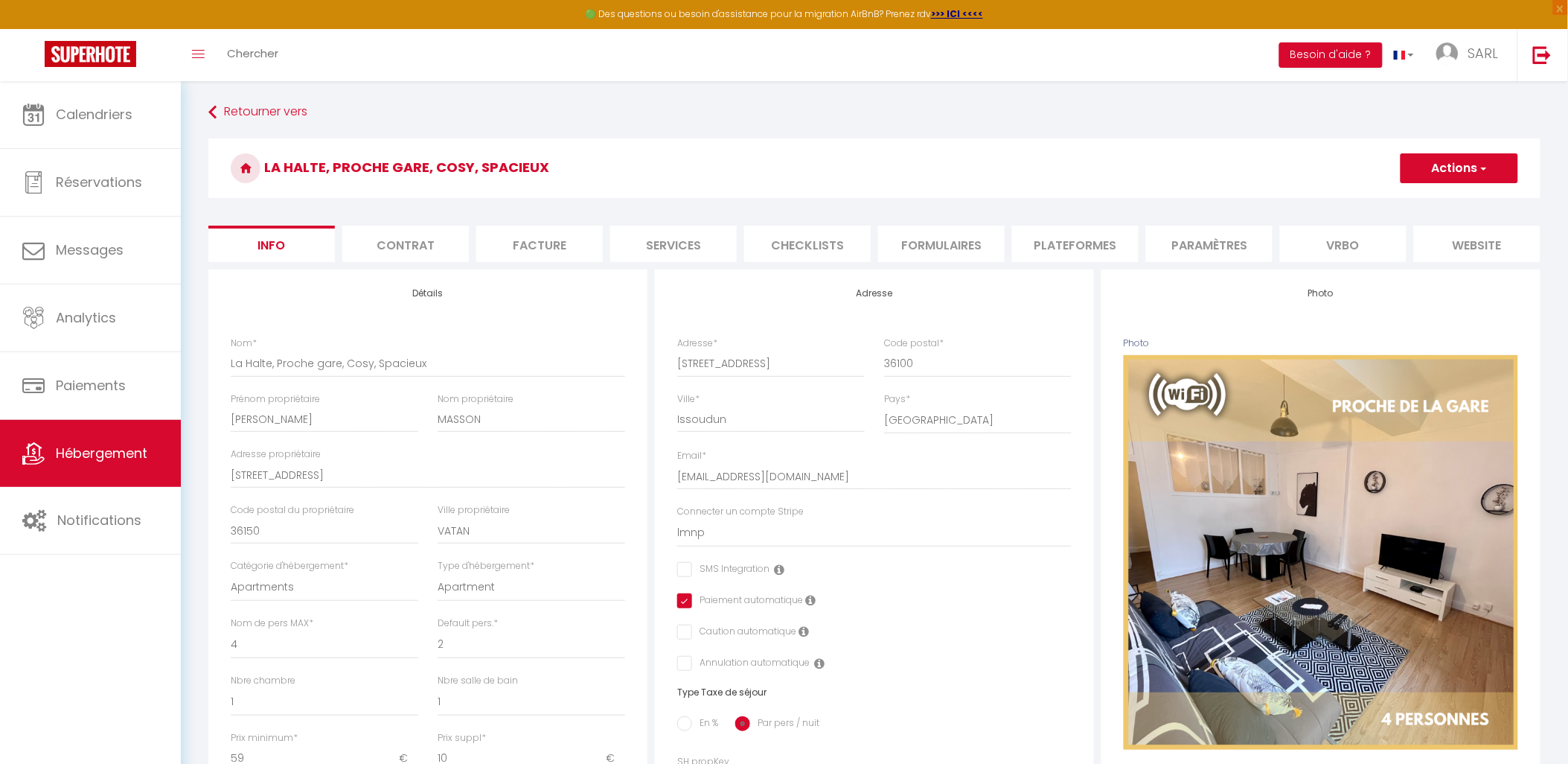
click at [1047, 244] on li "Plateformes" at bounding box center [1075, 244] width 127 height 37
select select
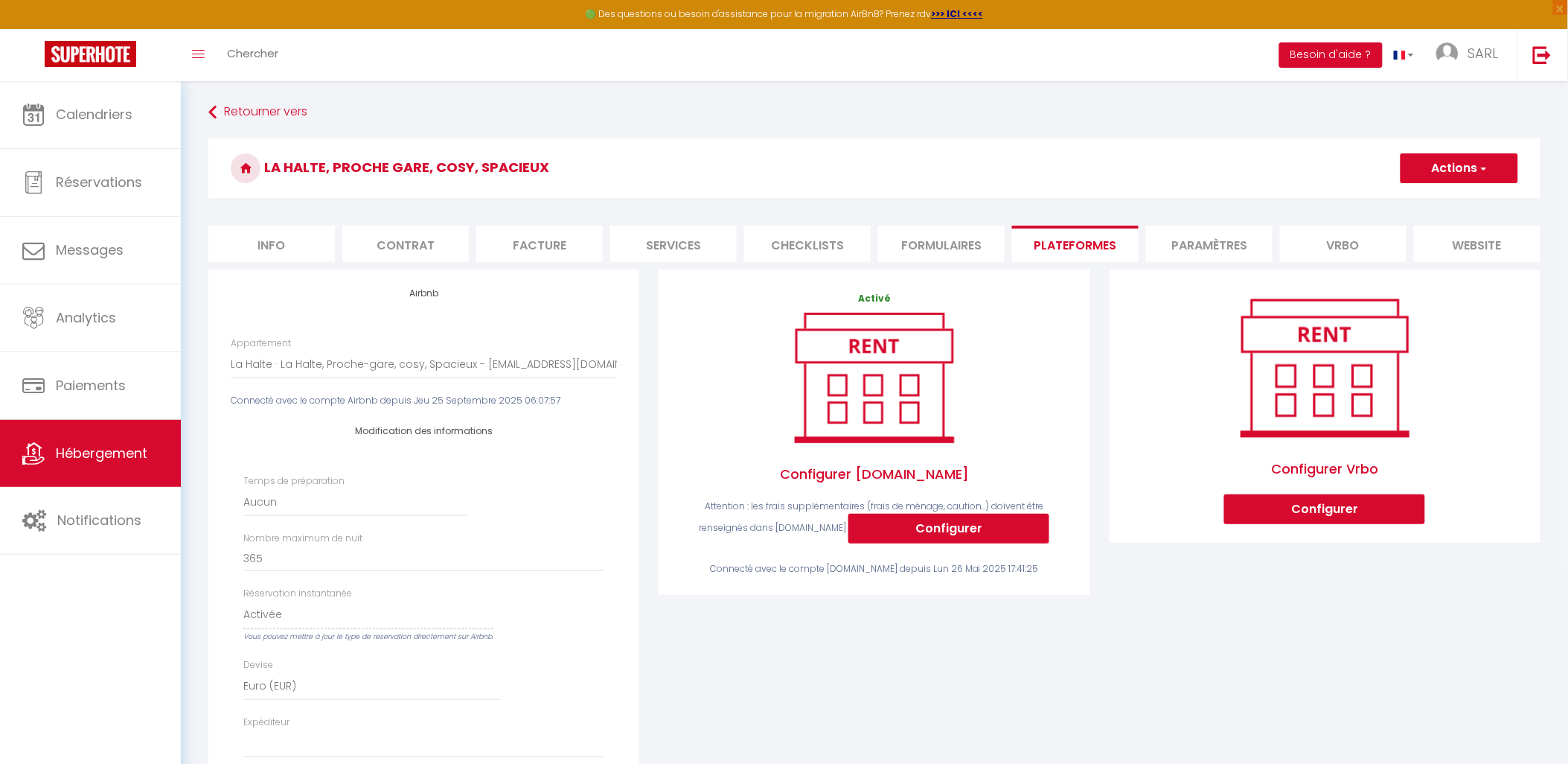
click at [1462, 249] on li "website" at bounding box center [1477, 244] width 127 height 37
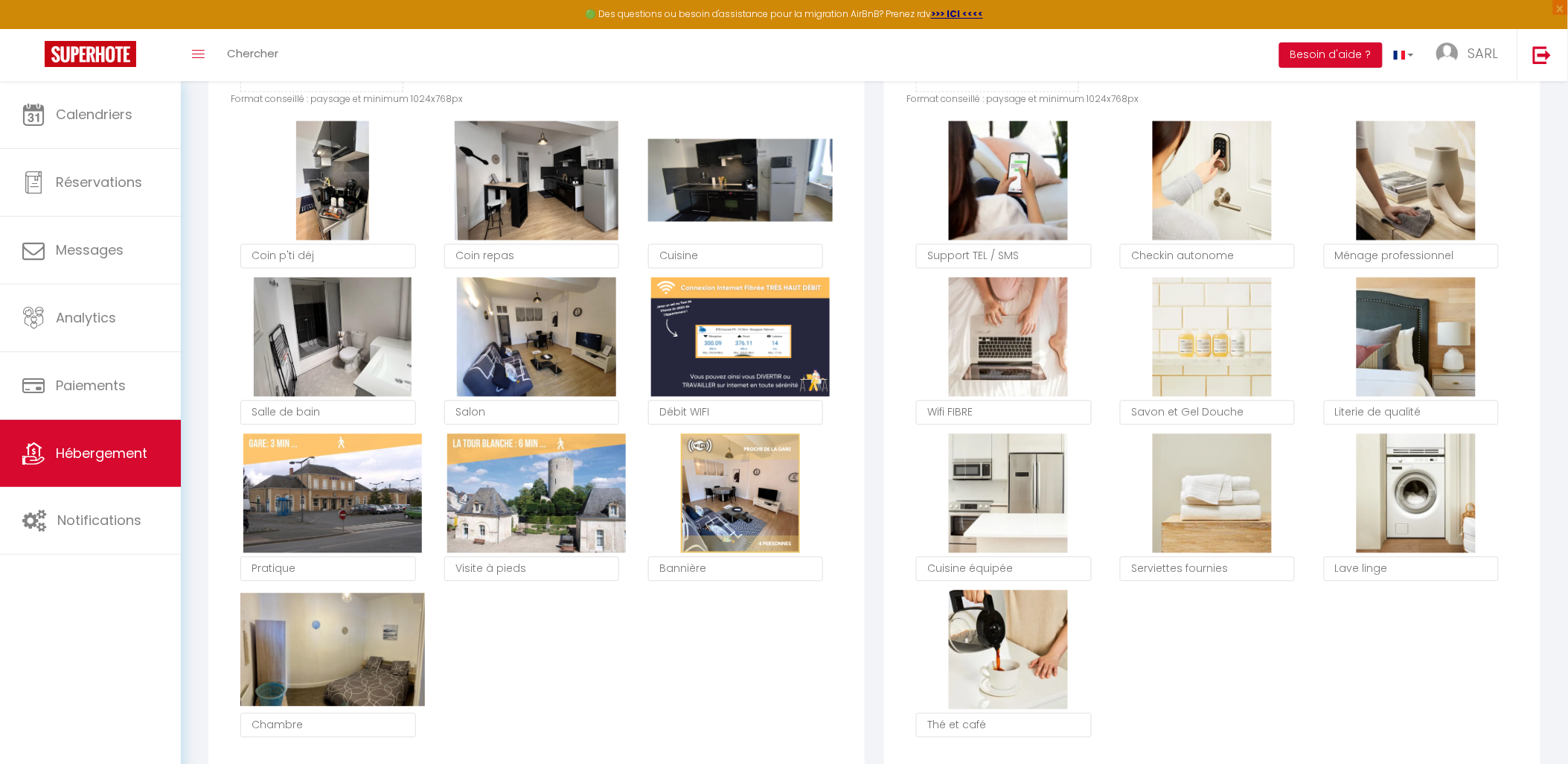
scroll to position [1157, 0]
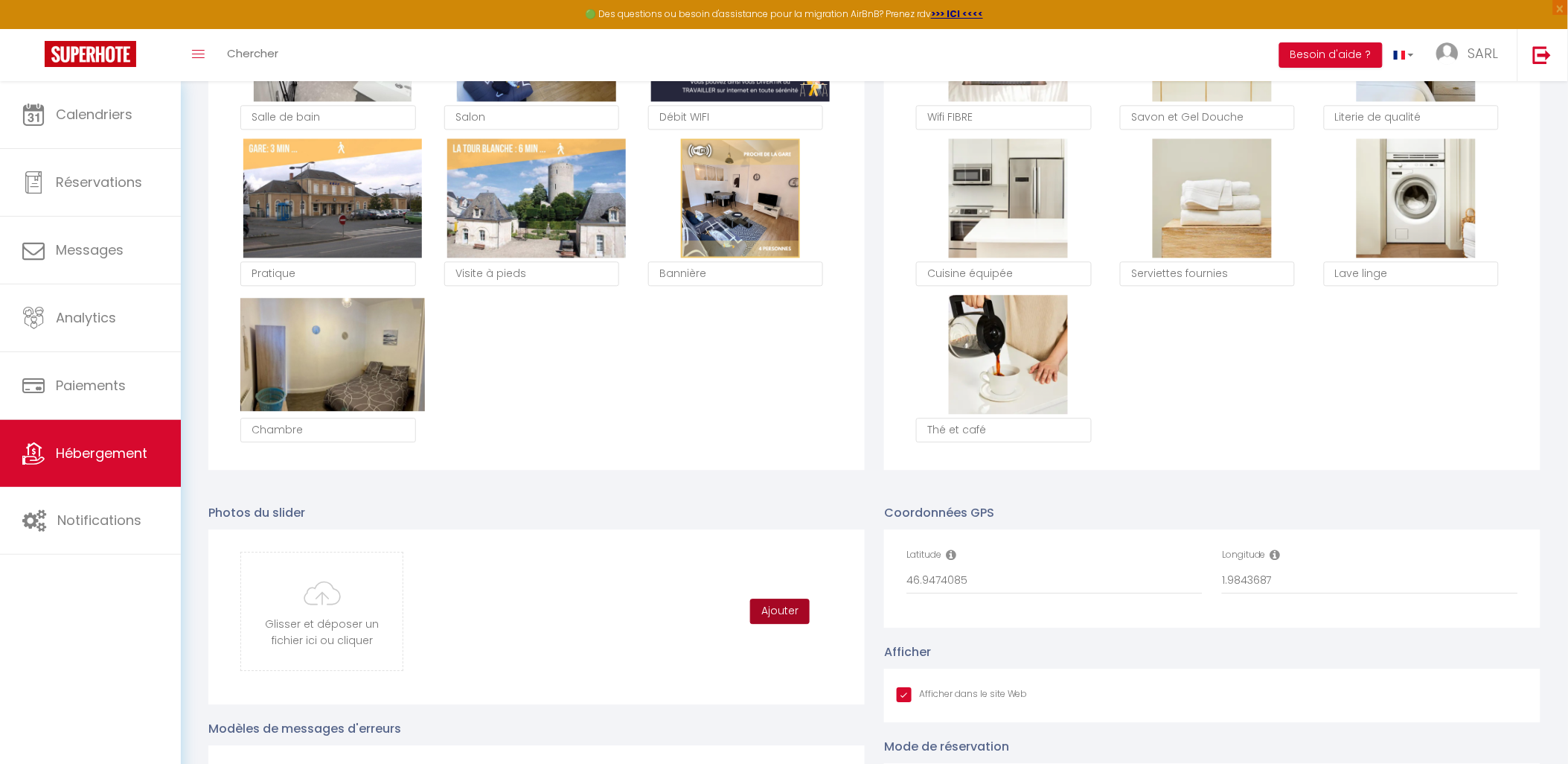
click at [782, 620] on button "Ajouter" at bounding box center [780, 611] width 60 height 25
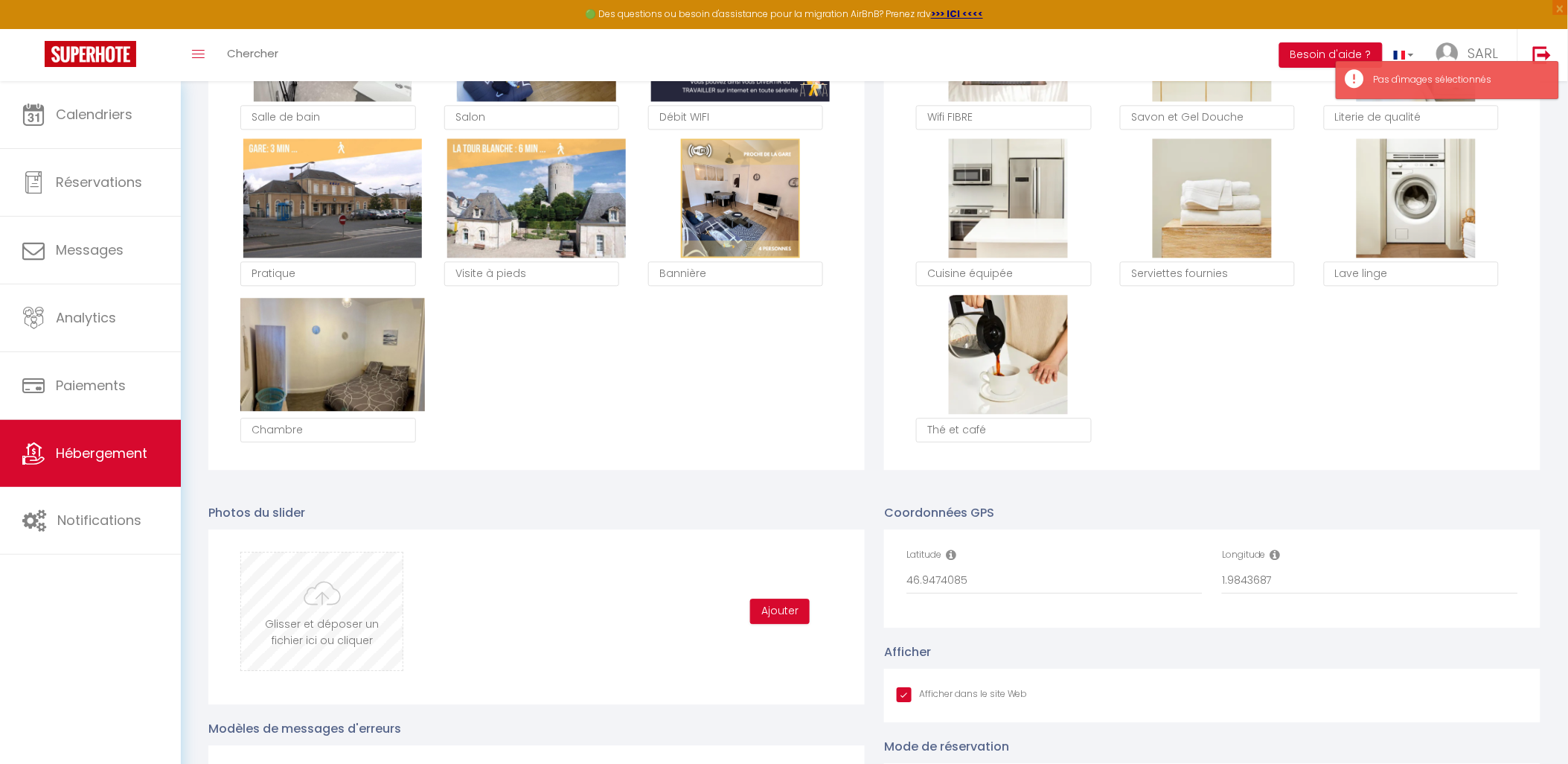
click at [340, 632] on input "file" at bounding box center [321, 610] width 162 height 117
type input "C:\fakepath\IMG_2767.jpg"
checkbox input "true"
checkbox input "false"
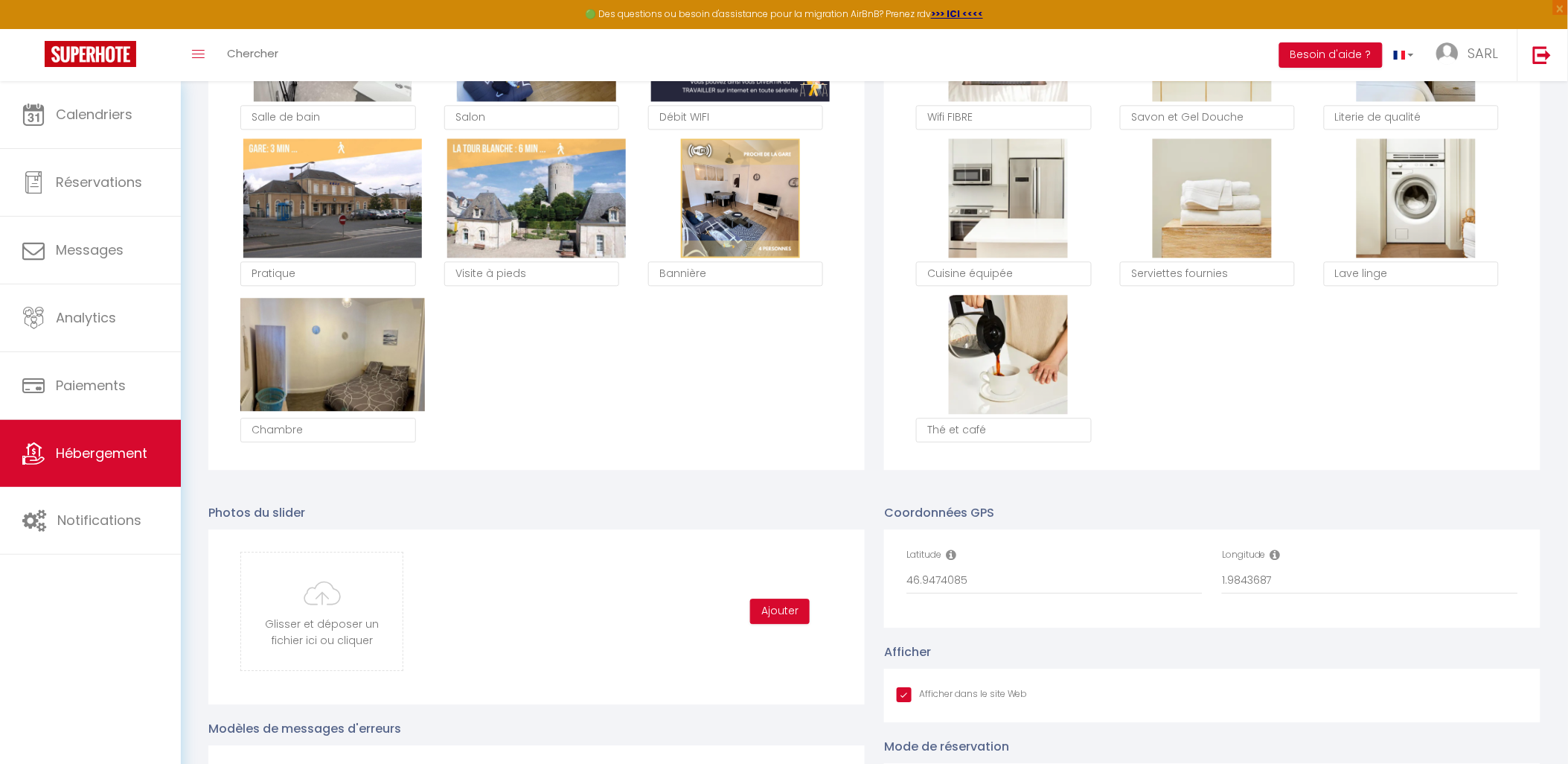
checkbox input "false"
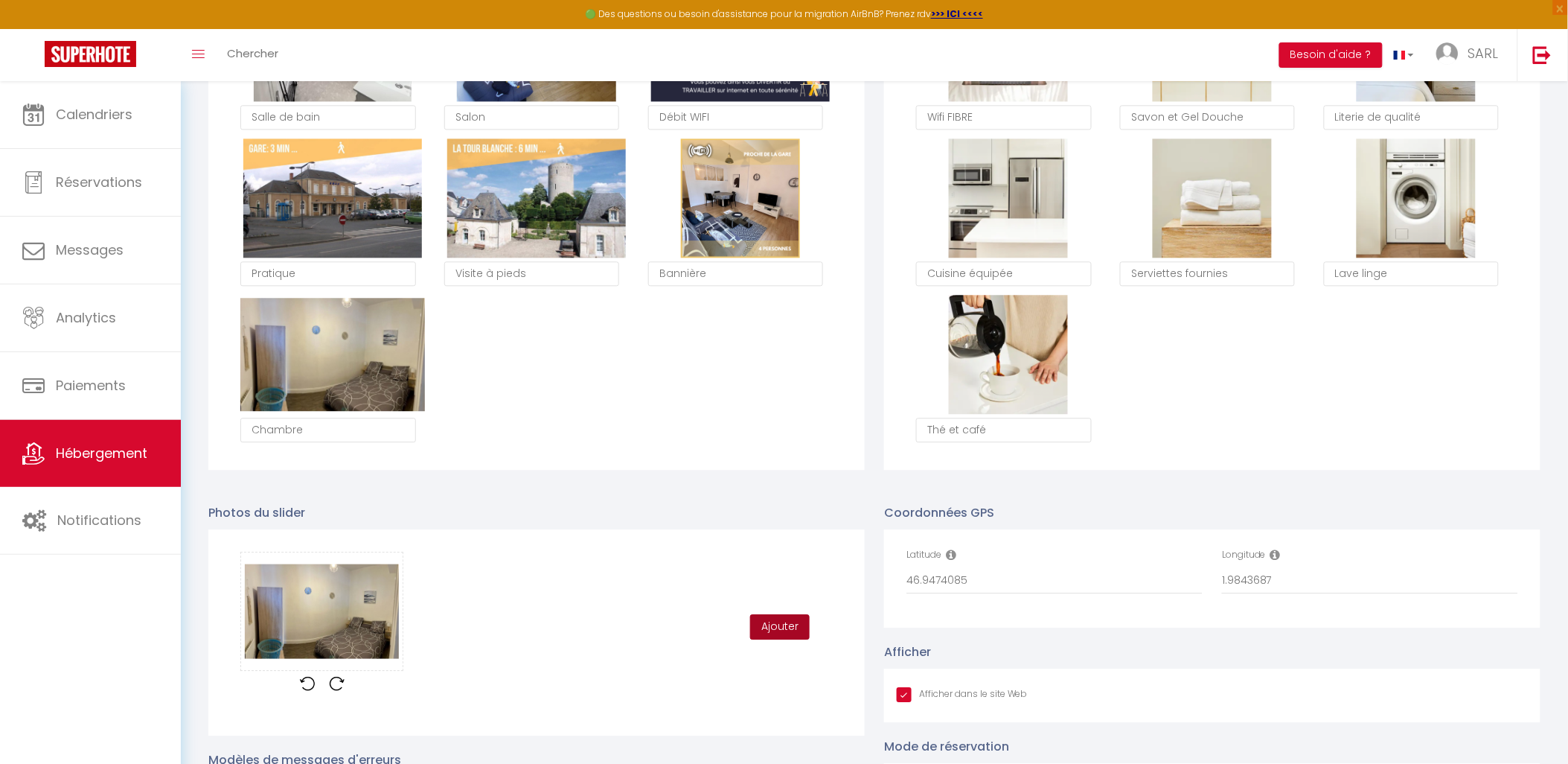
click at [784, 639] on button "Ajouter" at bounding box center [780, 626] width 60 height 25
checkbox input "true"
checkbox input "false"
checkbox input "true"
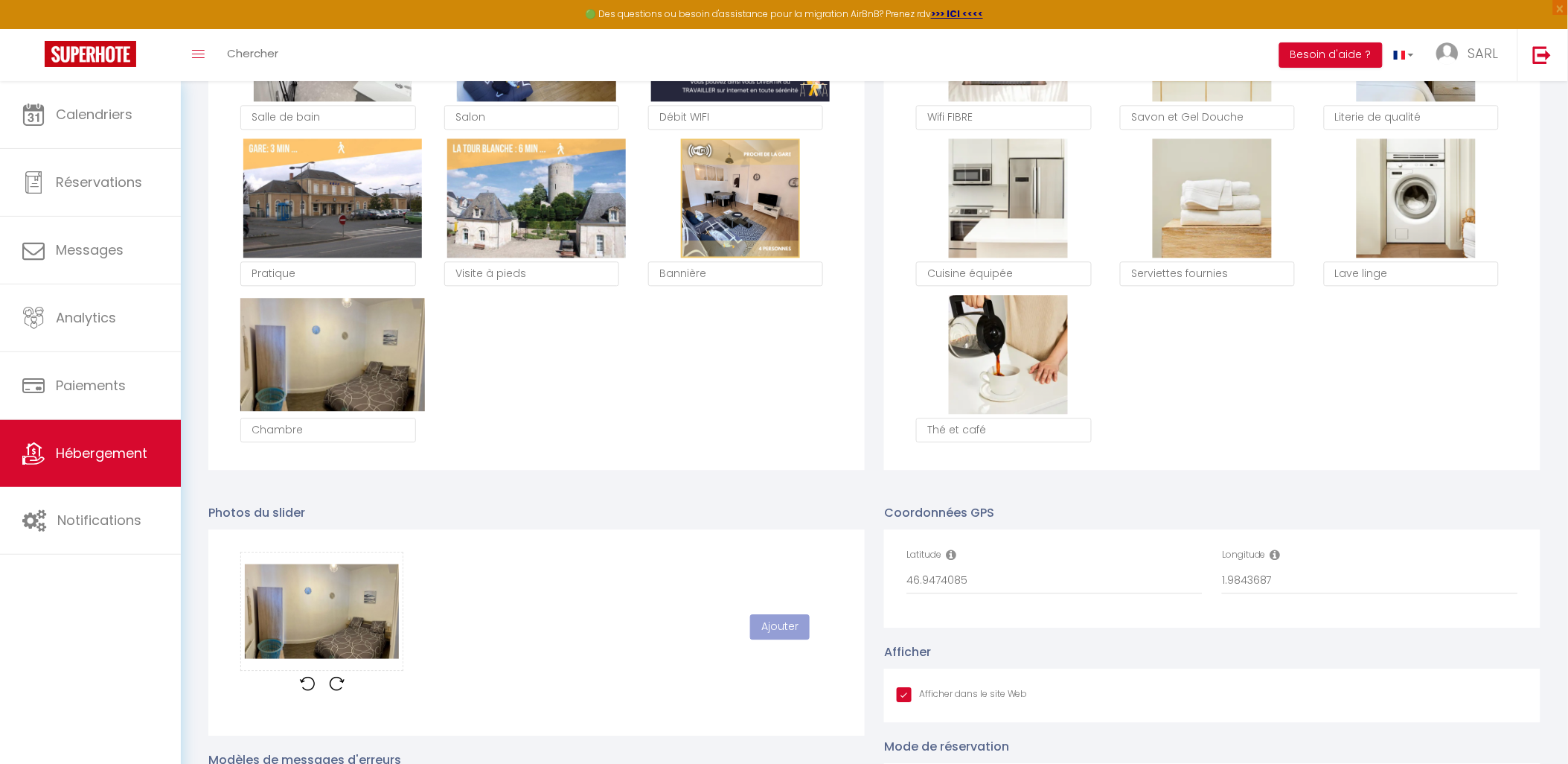
checkbox input "false"
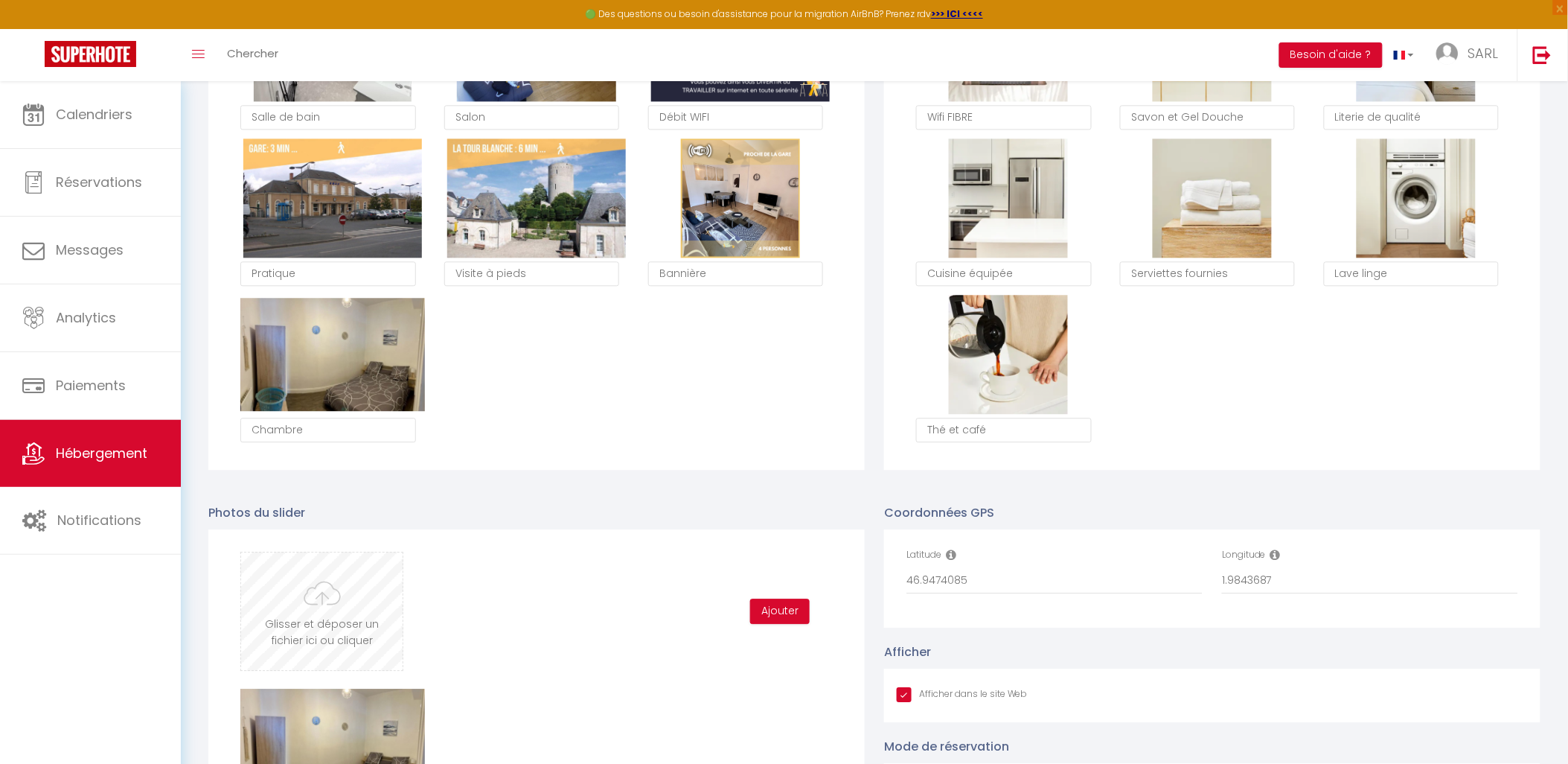
click at [308, 636] on input "file" at bounding box center [321, 610] width 162 height 117
type input "C:\fakepath\IMG_2773.jpg"
checkbox input "true"
checkbox input "false"
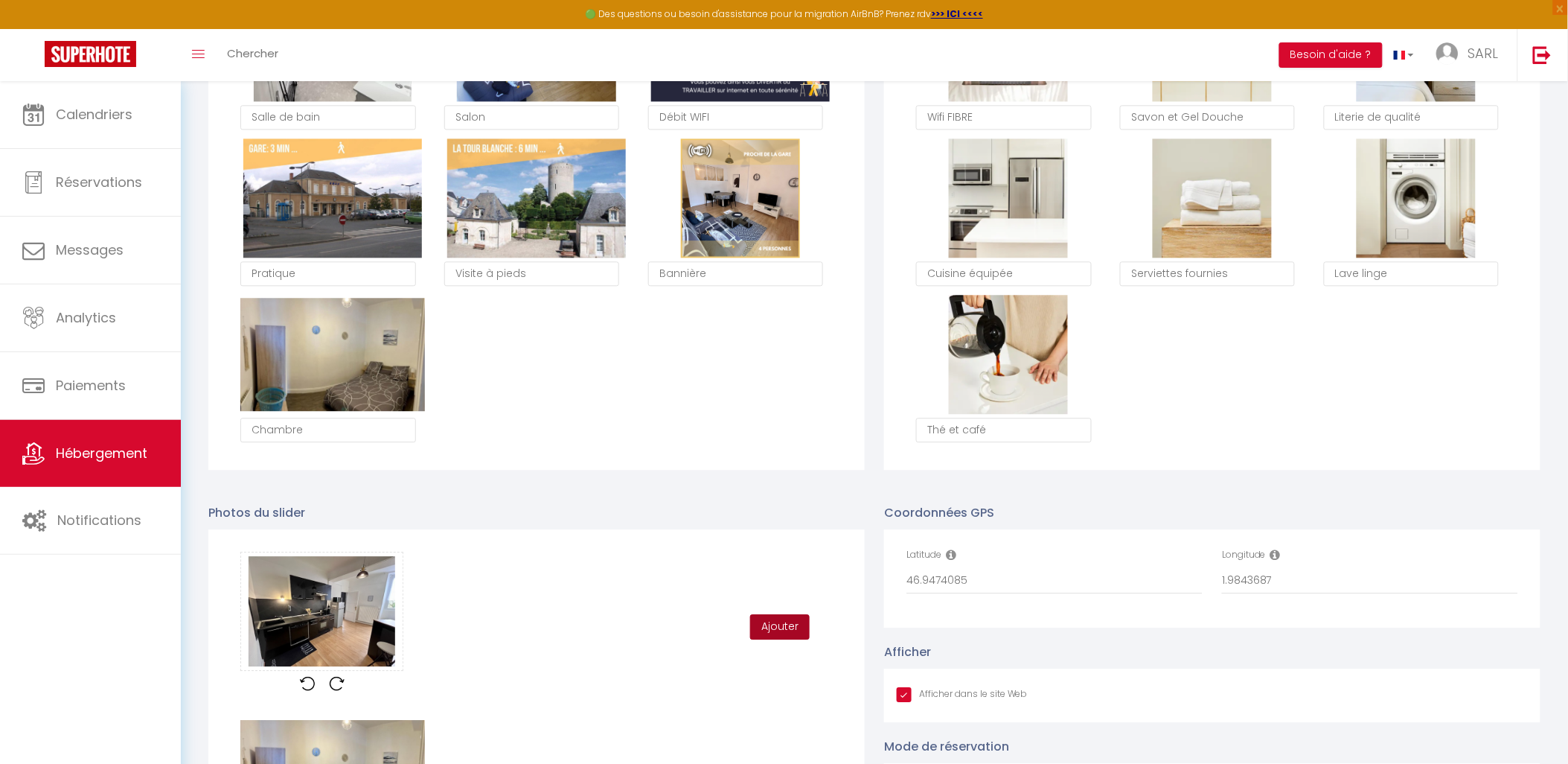
click at [793, 636] on button "Ajouter" at bounding box center [780, 626] width 60 height 25
checkbox input "true"
checkbox input "false"
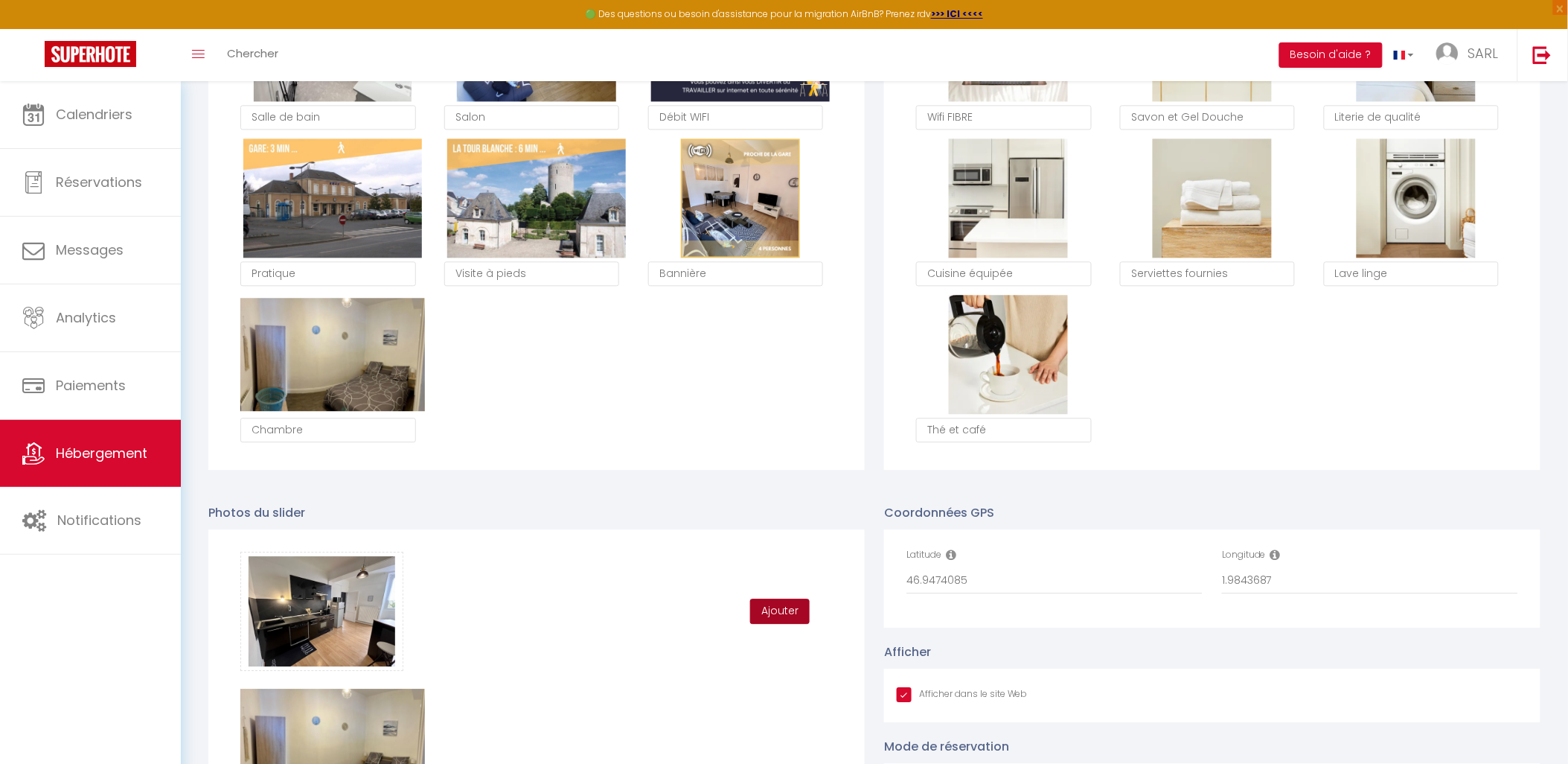
checkbox input "true"
checkbox input "false"
click at [787, 621] on button "Ajouter" at bounding box center [780, 611] width 60 height 25
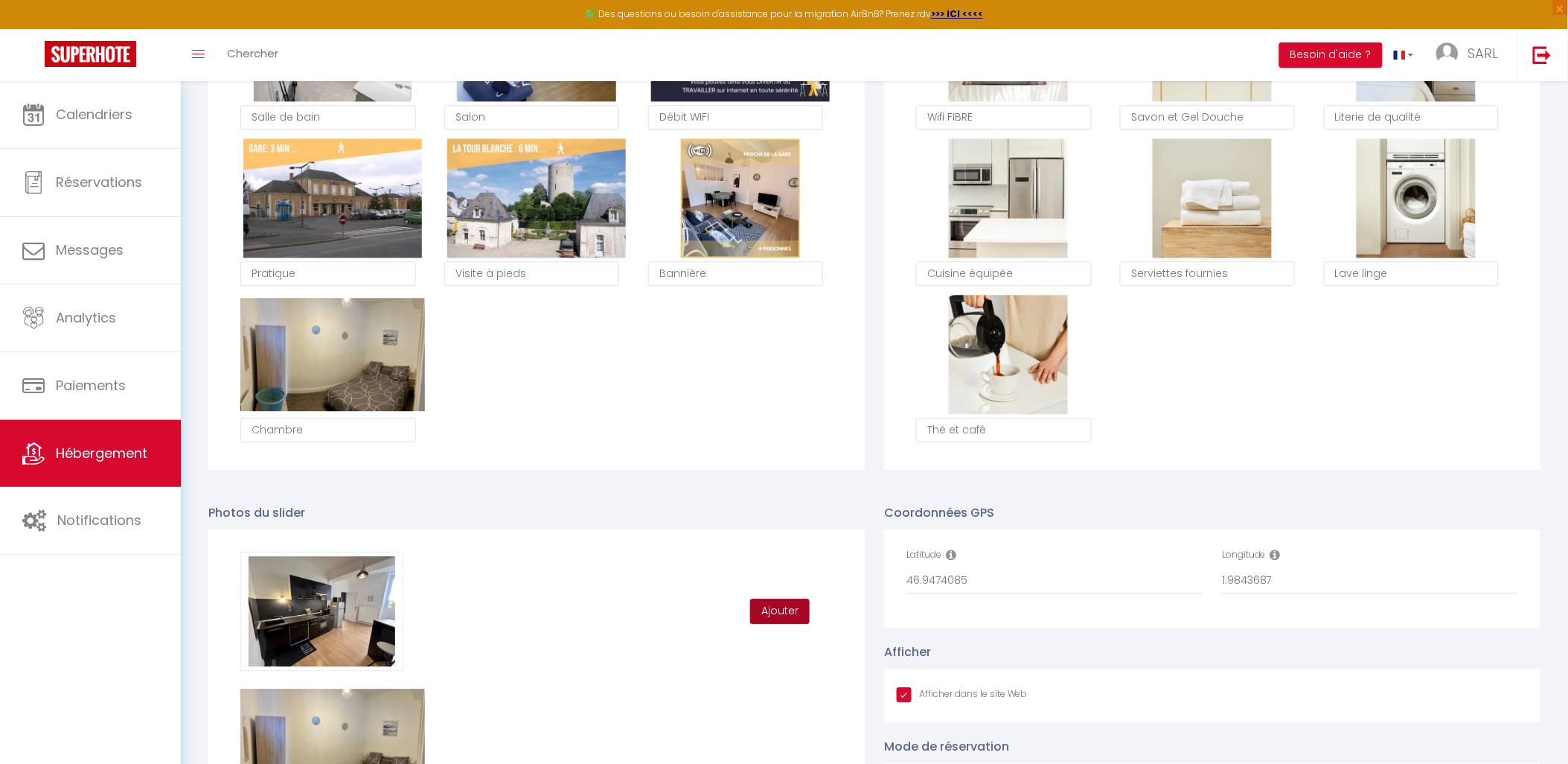
checkbox input "true"
checkbox input "false"
checkbox input "true"
checkbox input "false"
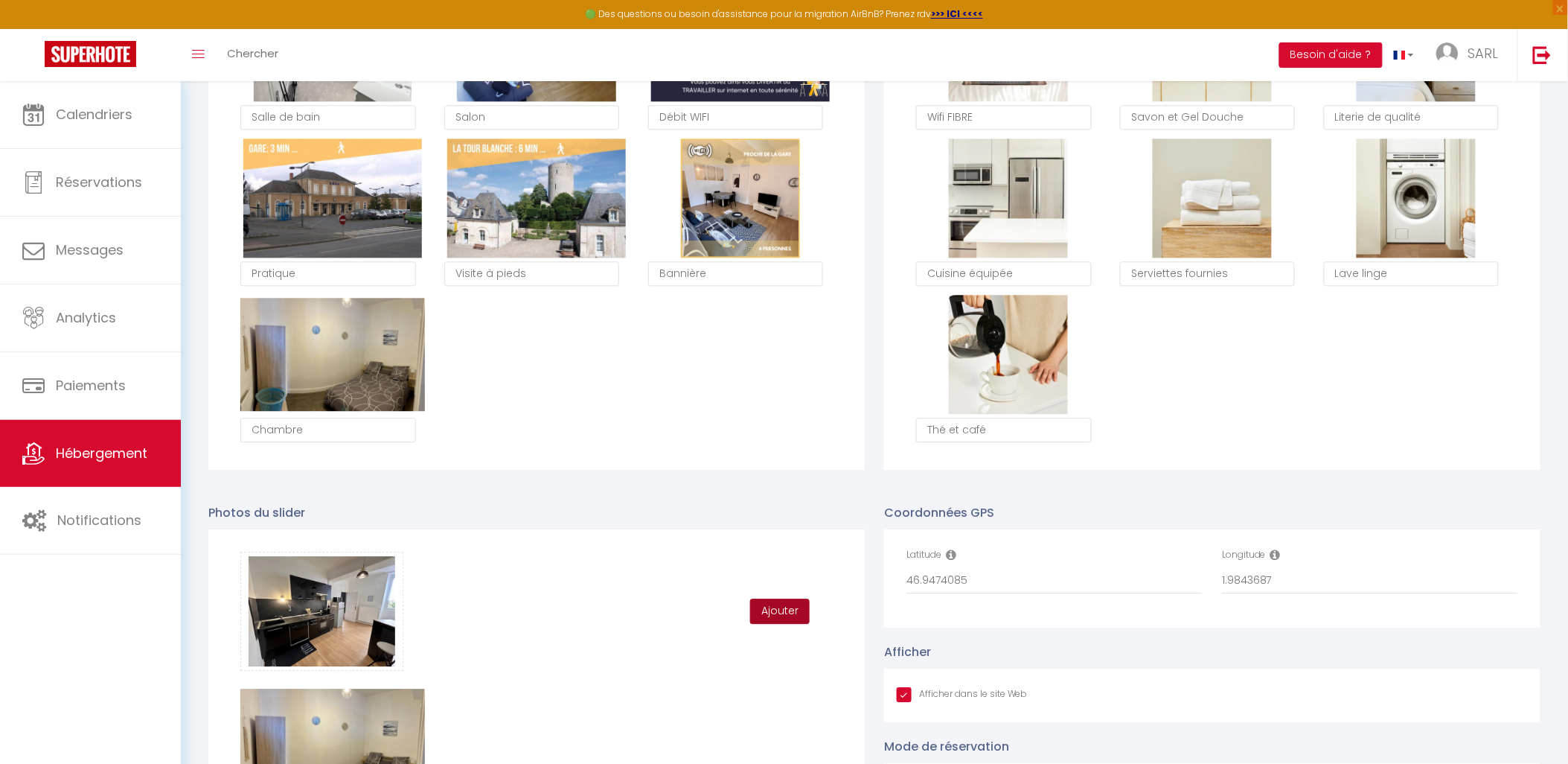
checkbox input "false"
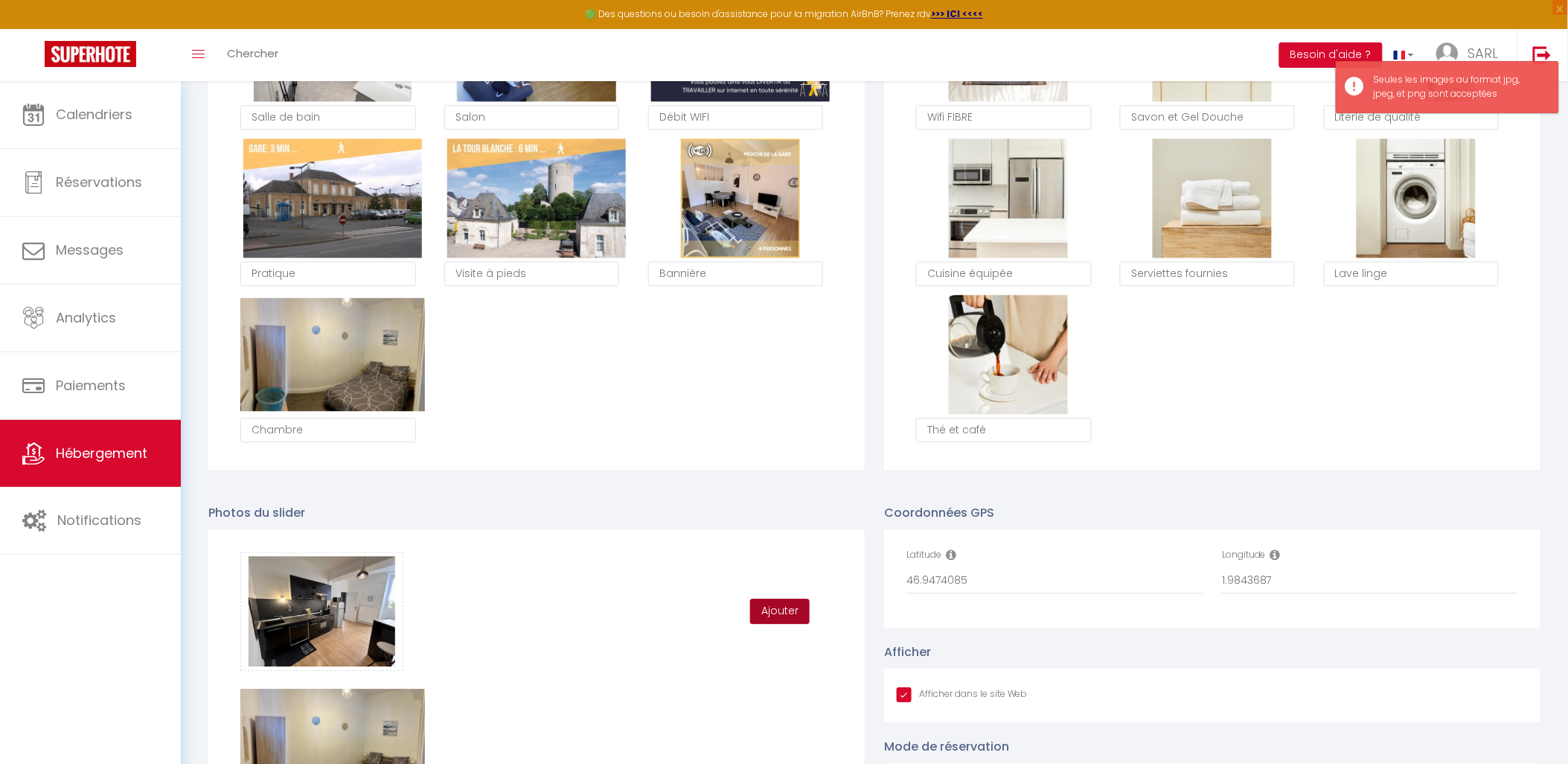
click at [792, 623] on button "Ajouter" at bounding box center [780, 611] width 60 height 25
checkbox input "true"
checkbox input "false"
checkbox input "true"
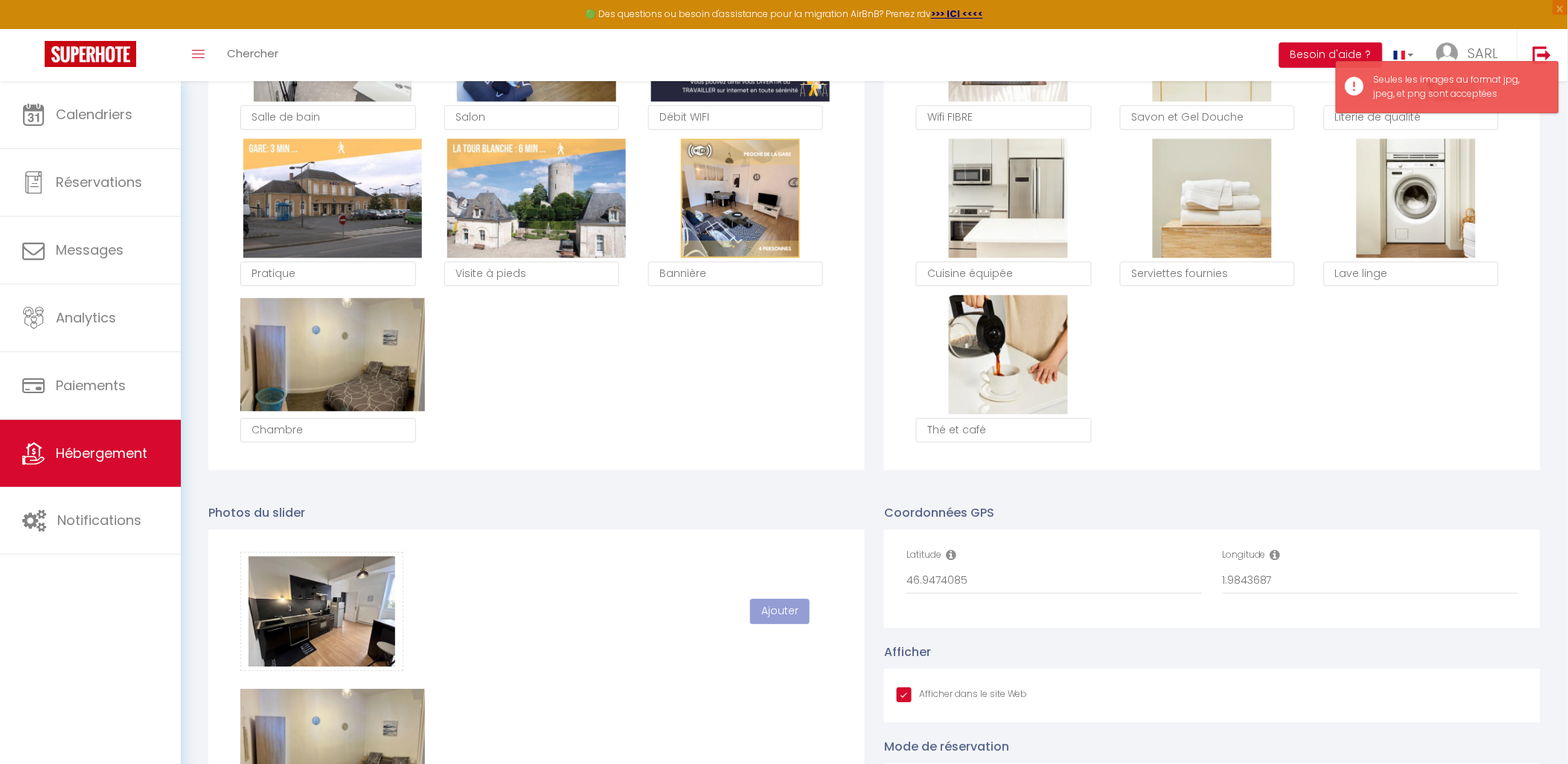
checkbox input "false"
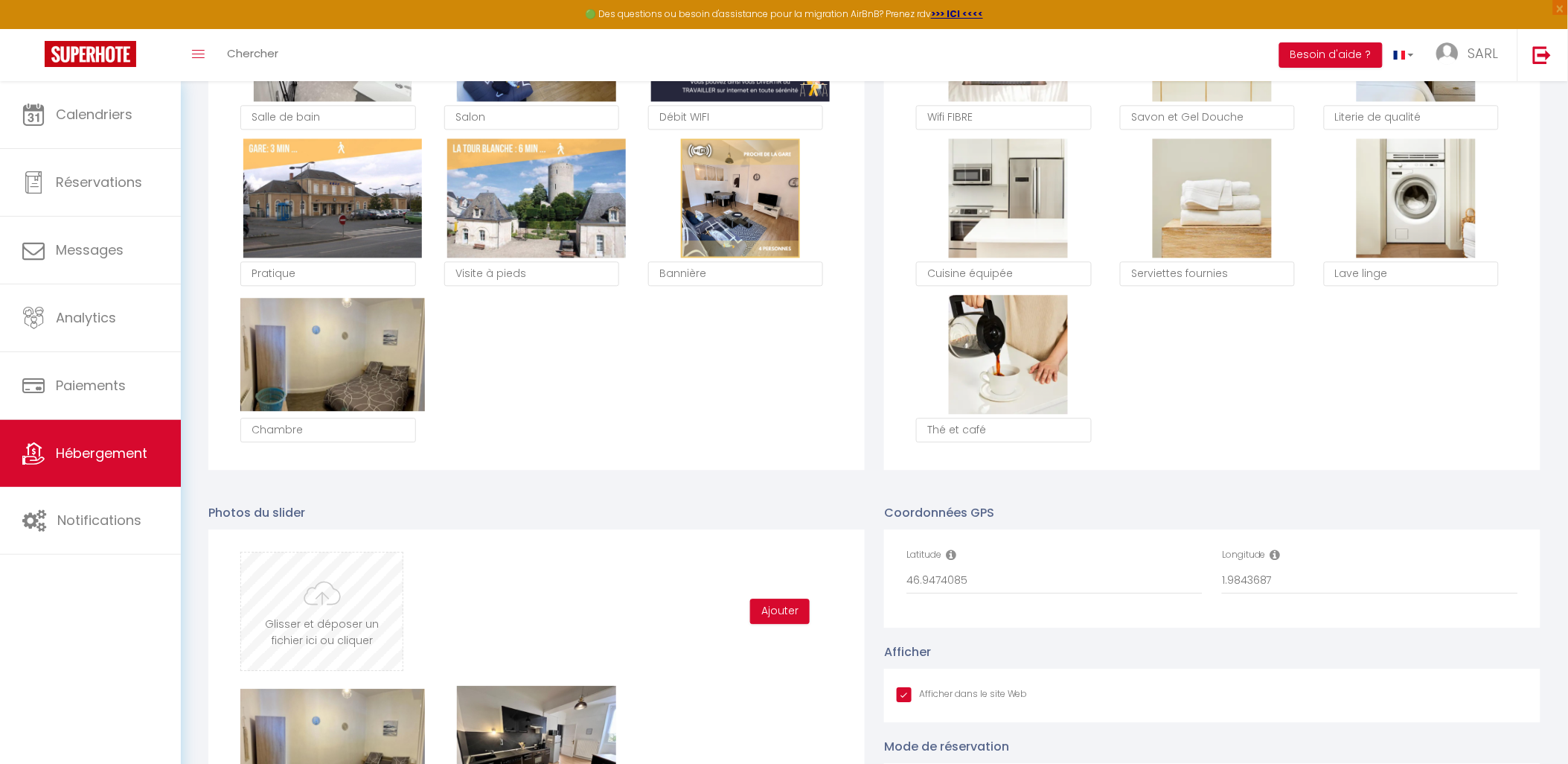
click at [378, 617] on input "file" at bounding box center [321, 610] width 162 height 117
type input "C:\fakepath\IMG_20240915_170910.jpg"
checkbox input "true"
checkbox input "false"
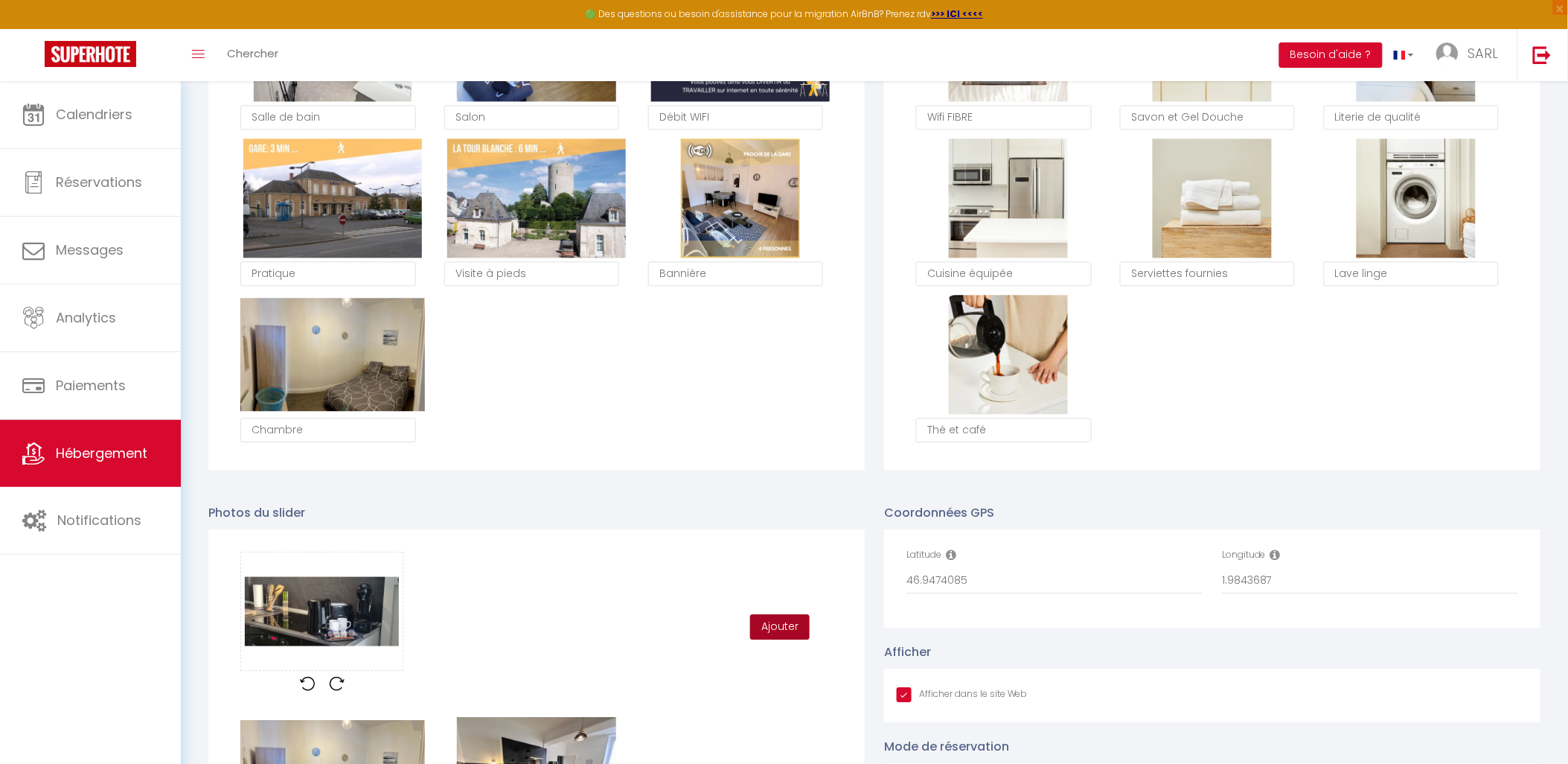
click at [776, 637] on button "Ajouter" at bounding box center [780, 626] width 60 height 25
checkbox input "true"
checkbox input "false"
checkbox input "true"
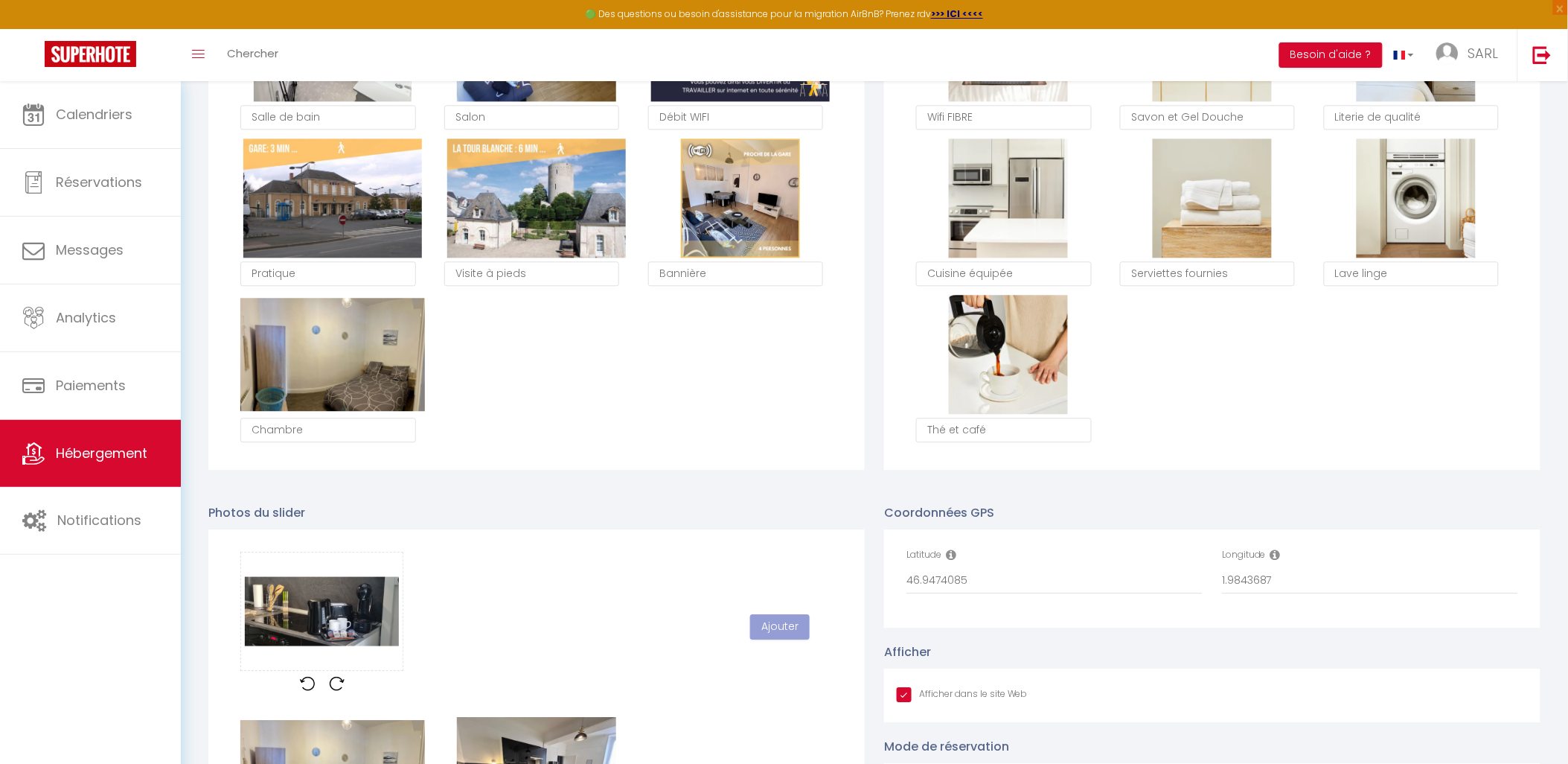
checkbox input "false"
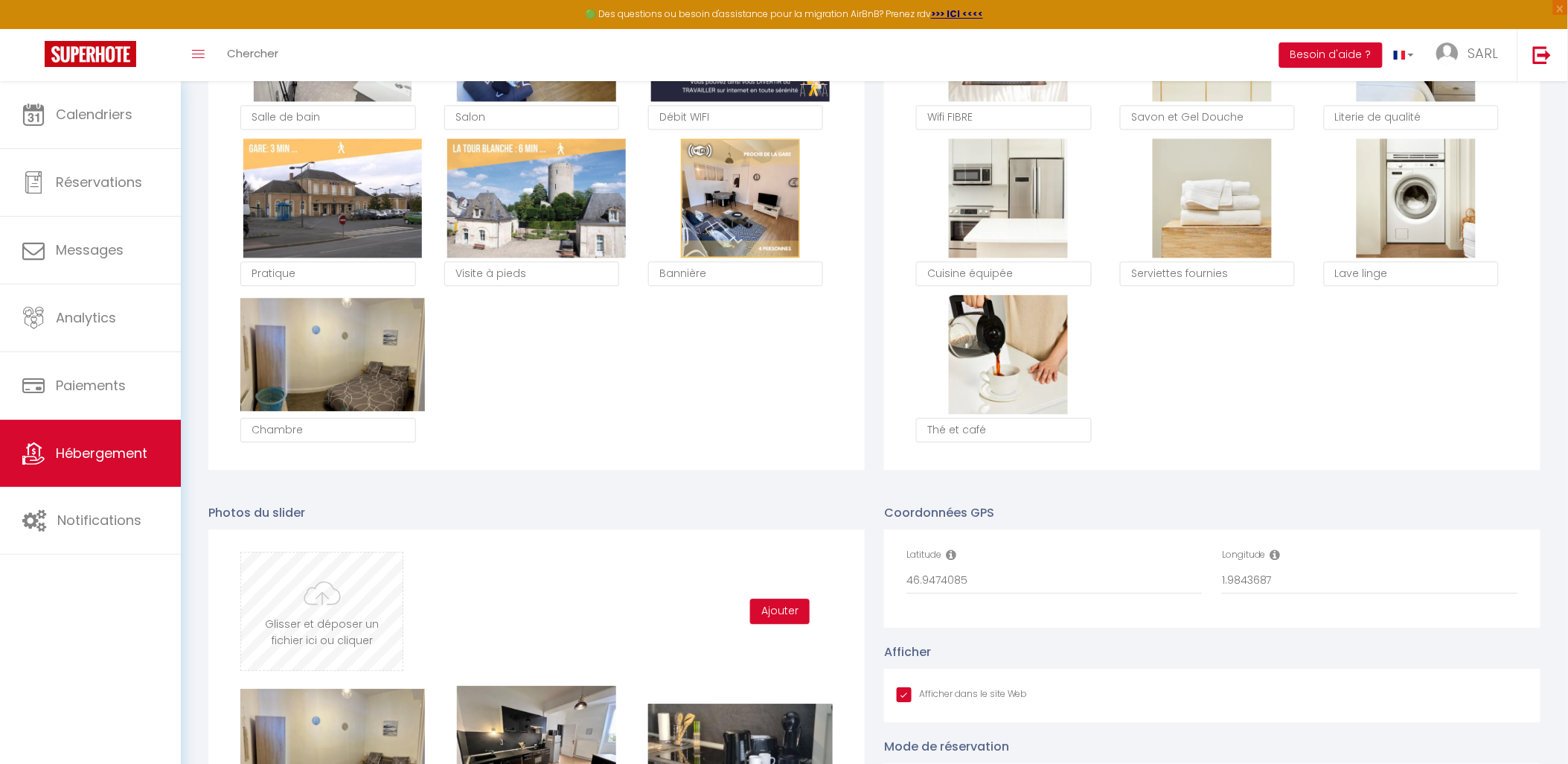
click at [335, 626] on input "file" at bounding box center [321, 610] width 162 height 117
type input "C:\fakepath\IMG_2769.jpg"
checkbox input "true"
checkbox input "false"
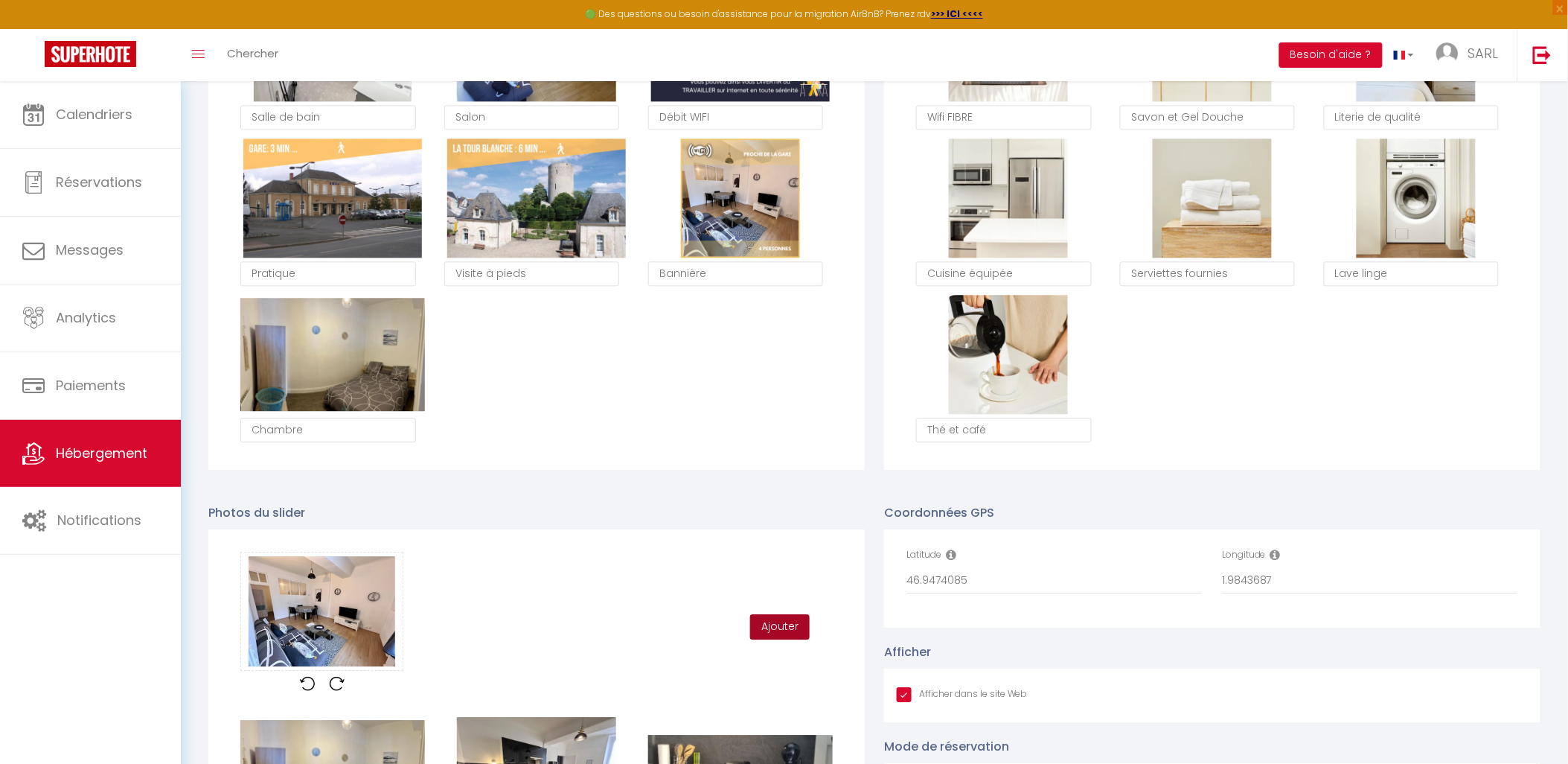
click at [783, 634] on button "Ajouter" at bounding box center [780, 626] width 60 height 25
checkbox input "true"
checkbox input "false"
checkbox input "true"
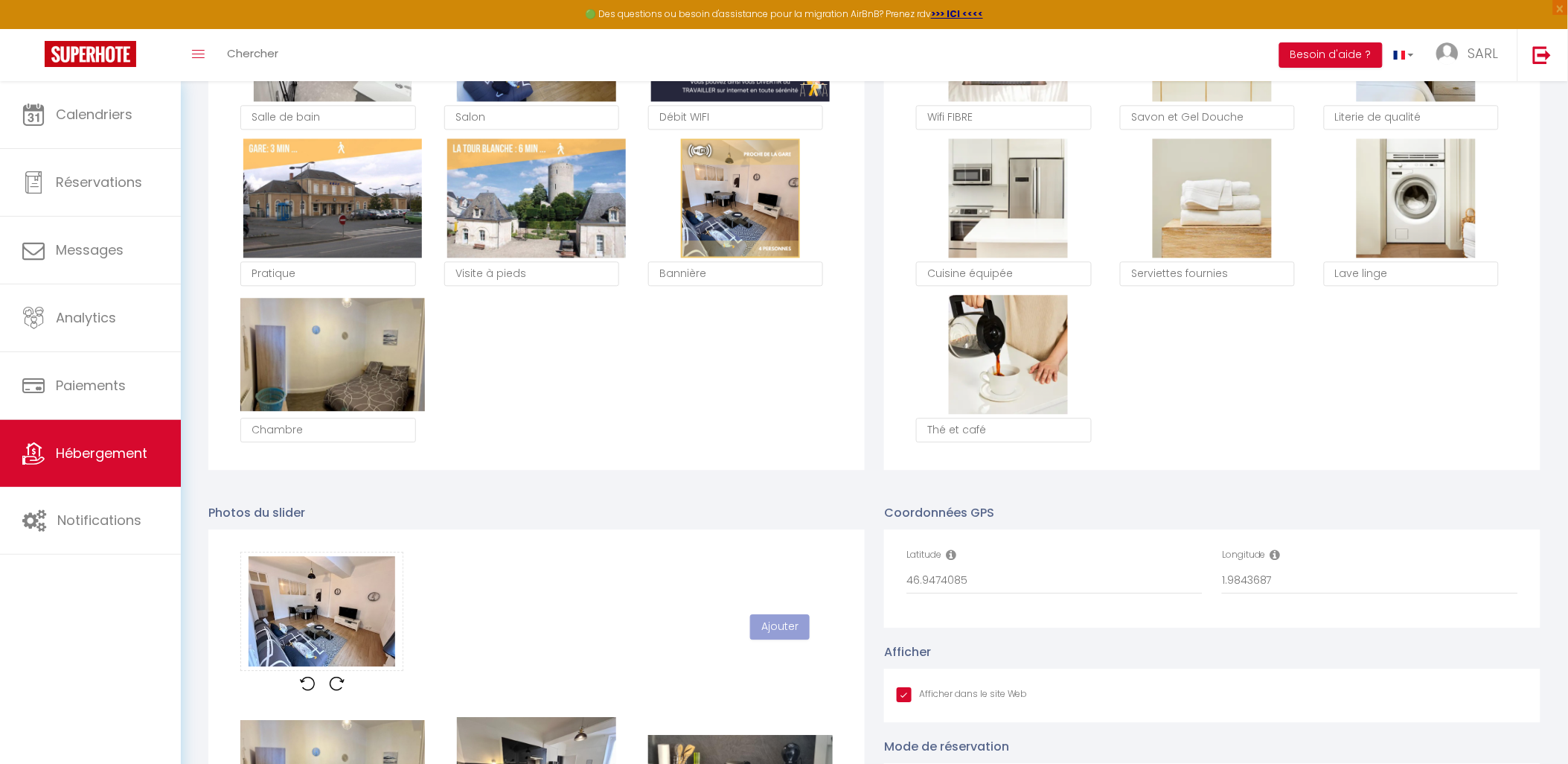
checkbox input "false"
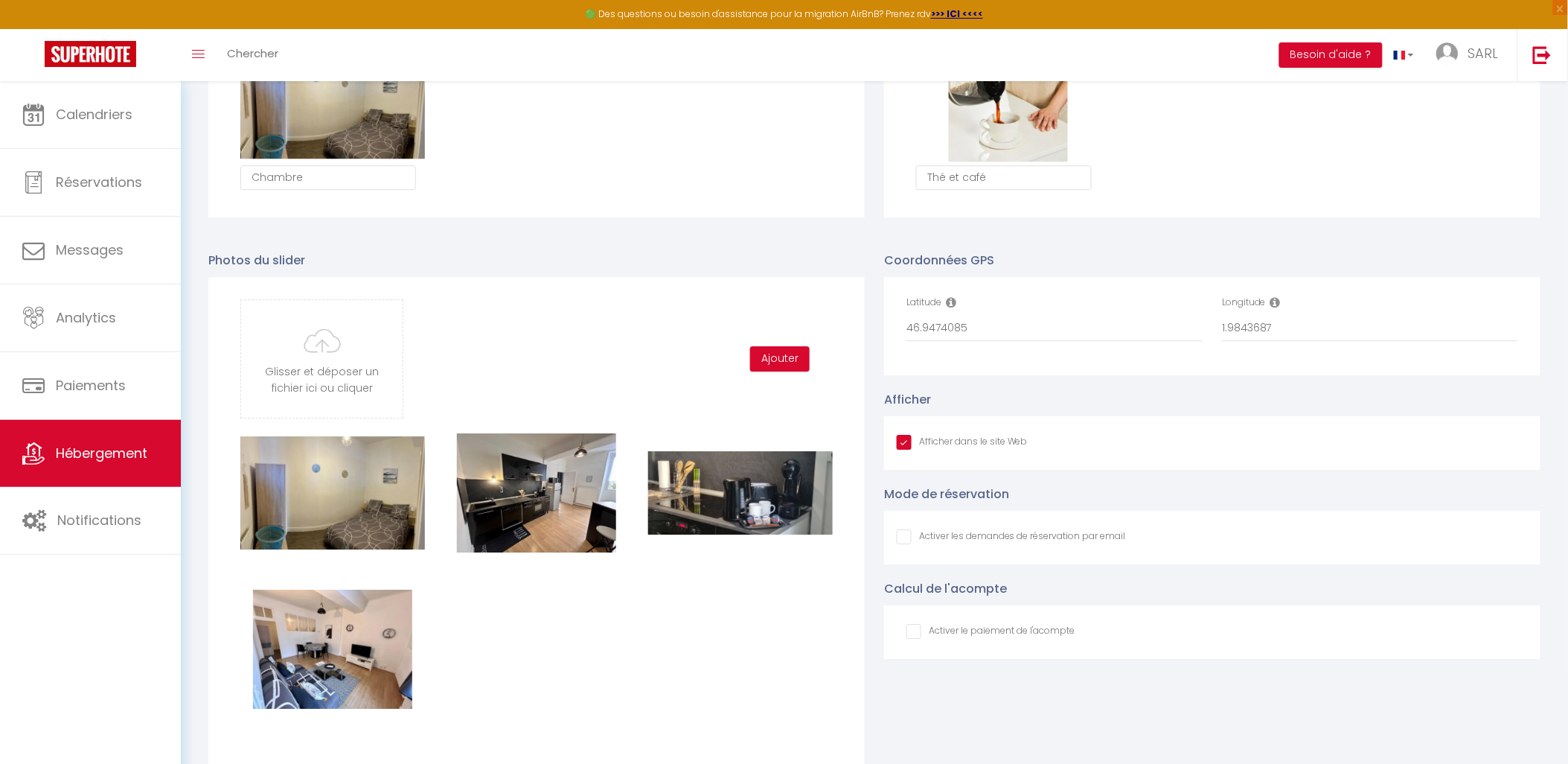
scroll to position [1405, 0]
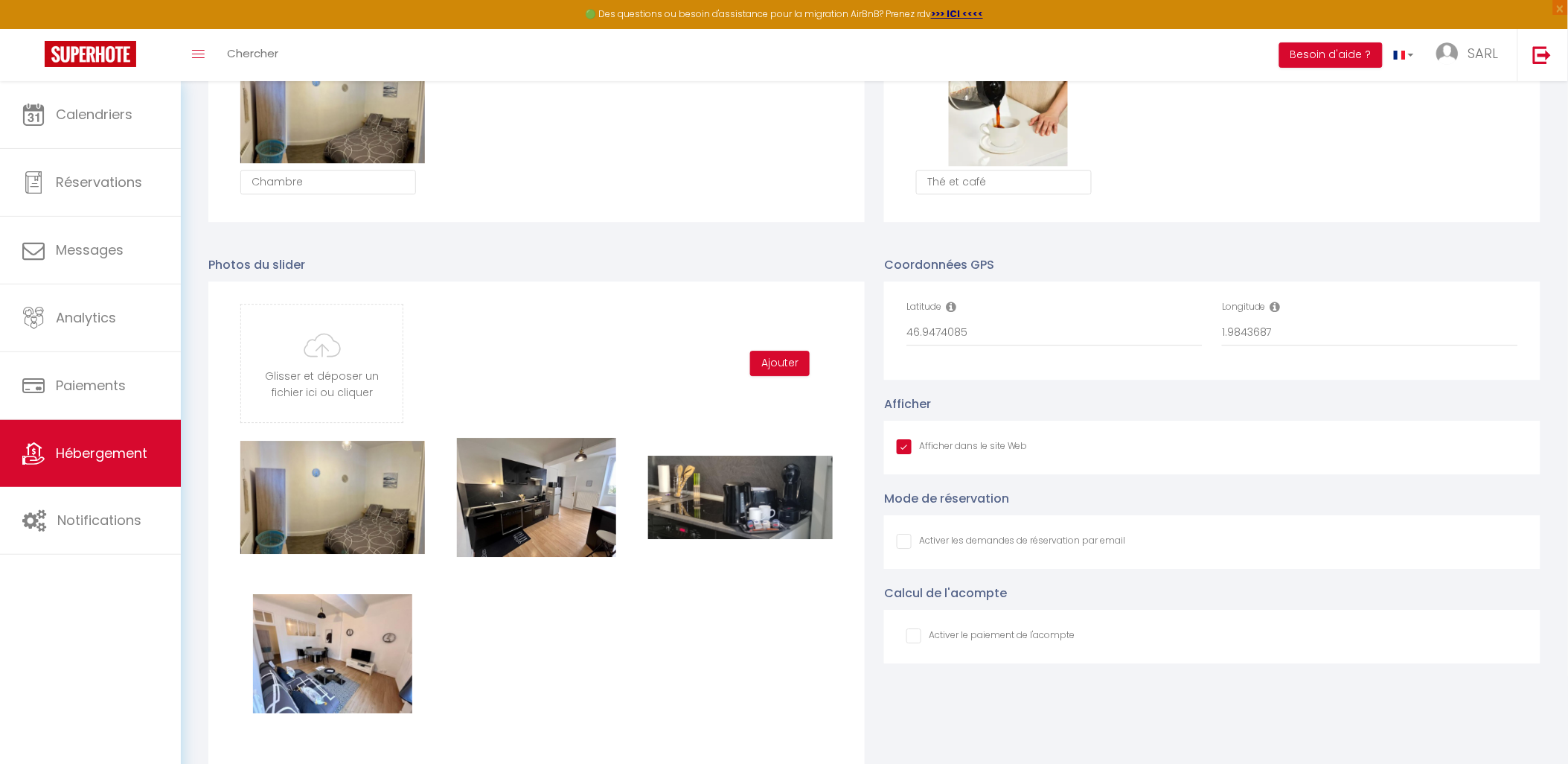
click at [909, 549] on input "Afficher dans le site Web" at bounding box center [1010, 540] width 229 height 15
checkbox input "true"
checkbox input "false"
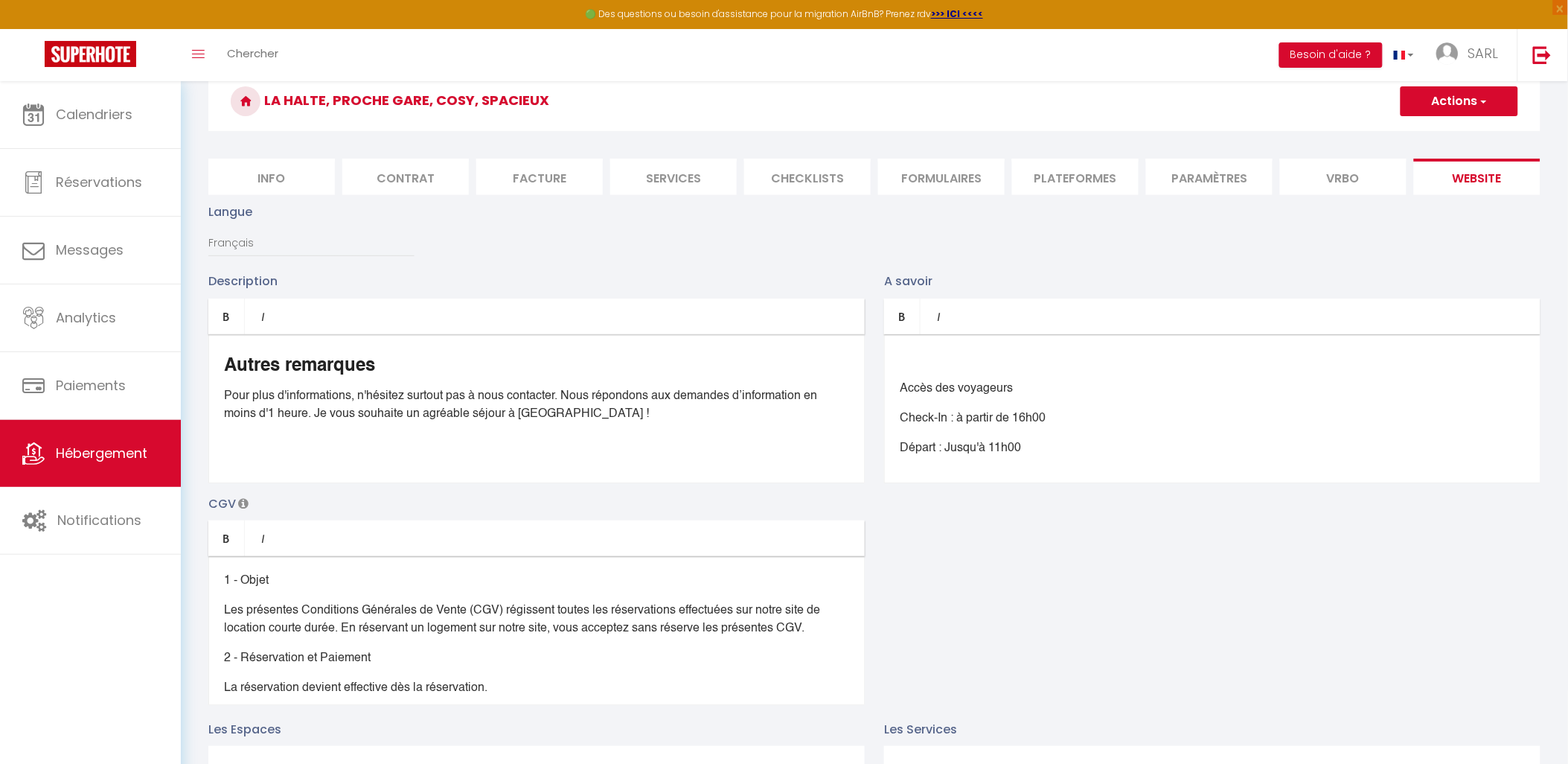
scroll to position [0, 0]
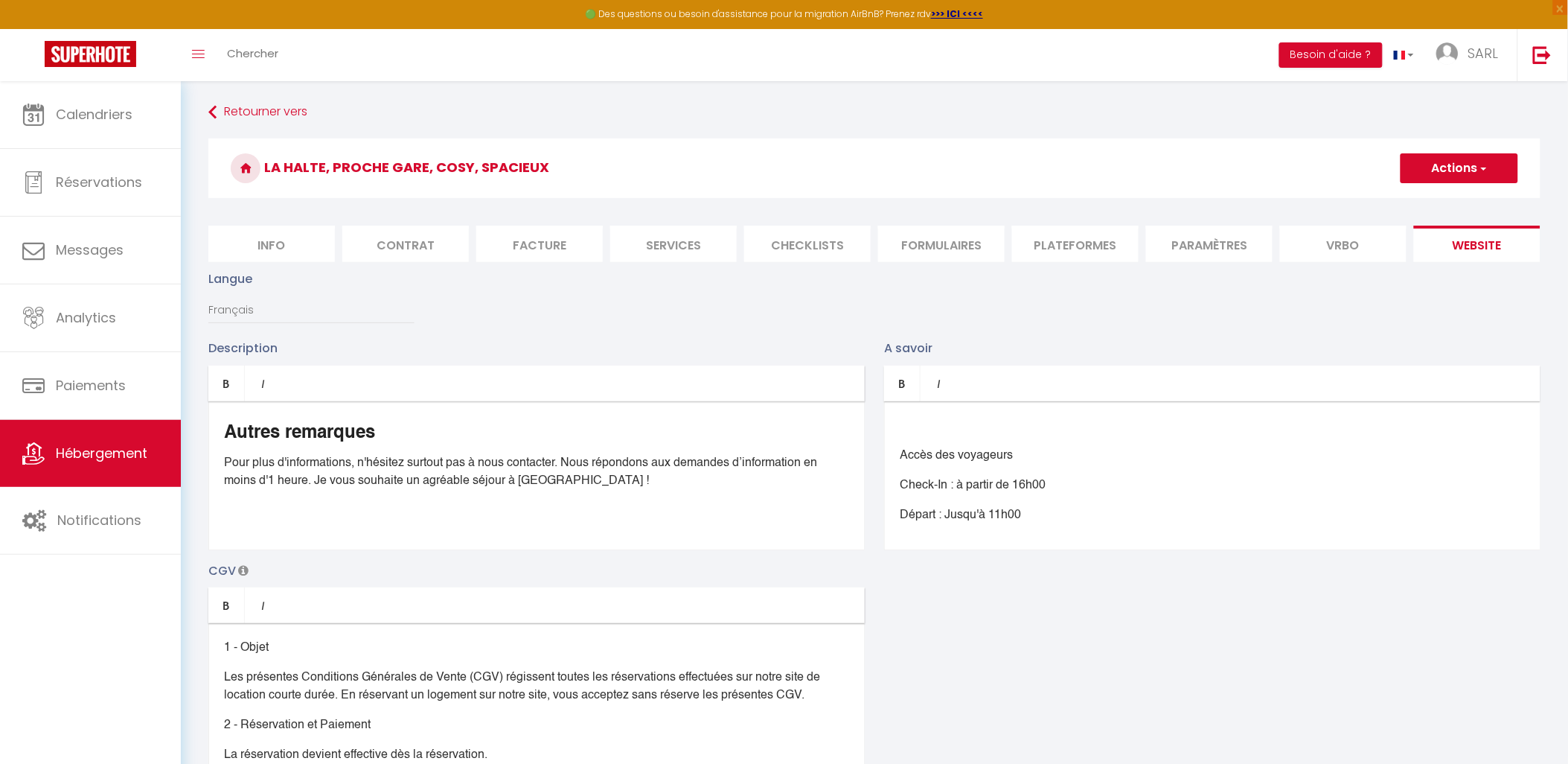
click at [1475, 174] on button "Actions" at bounding box center [1459, 168] width 117 height 30
click at [1460, 199] on input "Enregistrer" at bounding box center [1441, 200] width 55 height 15
checkbox input "true"
checkbox input "false"
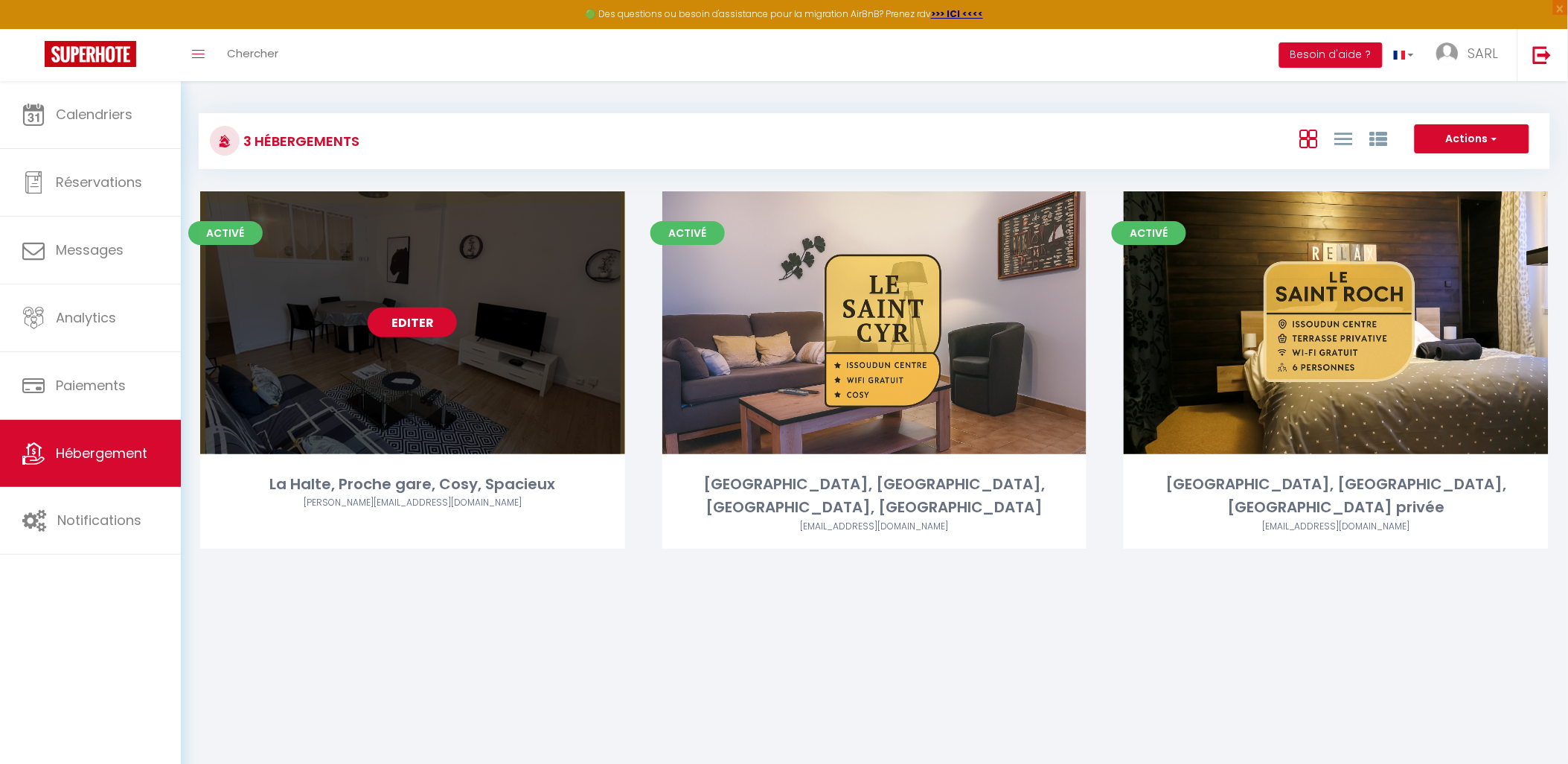
click at [420, 321] on link "Editer" at bounding box center [412, 322] width 89 height 30
click at [433, 323] on link "Editer" at bounding box center [412, 322] width 89 height 30
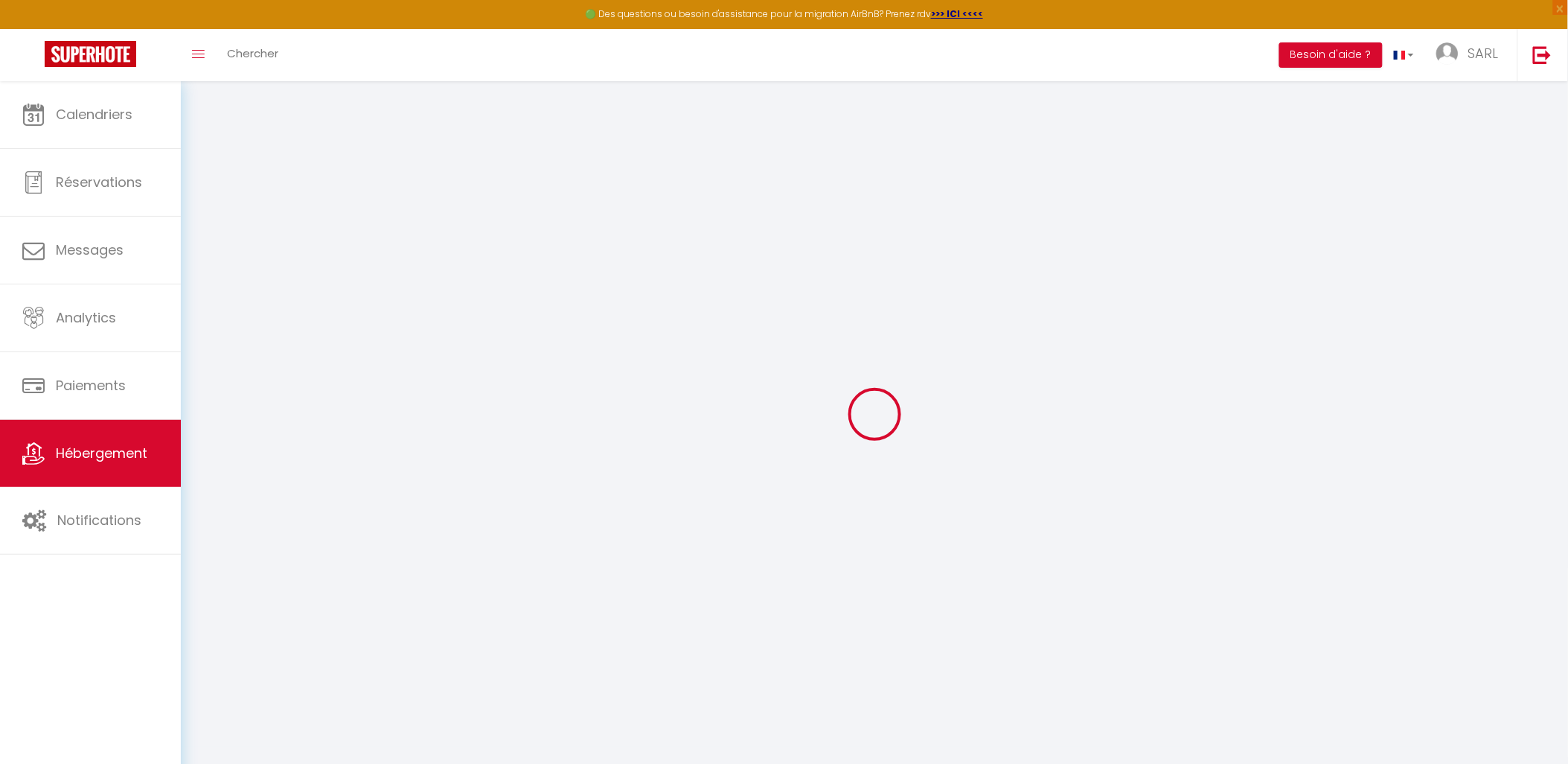
select select
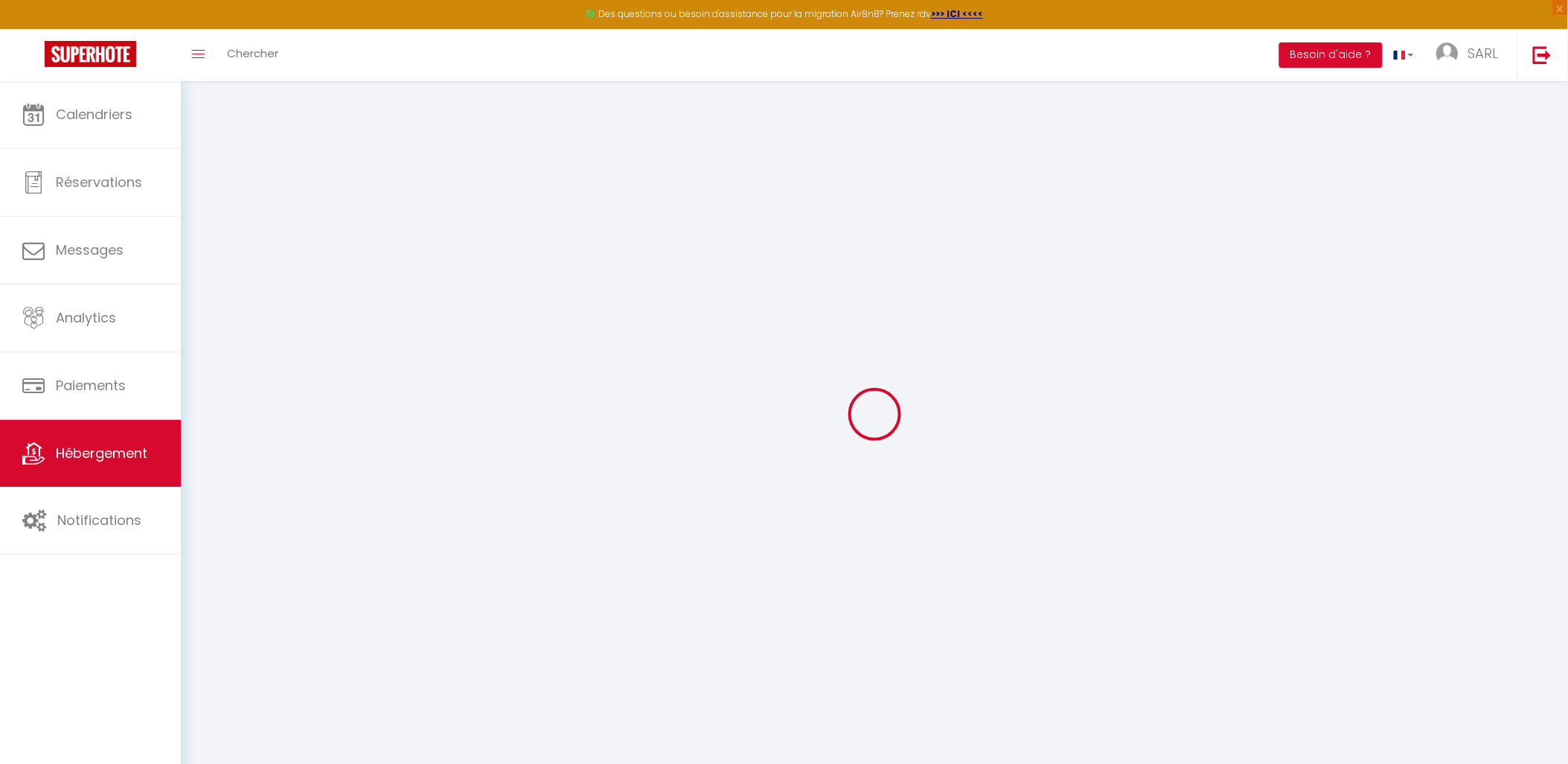
select select
checkbox input "false"
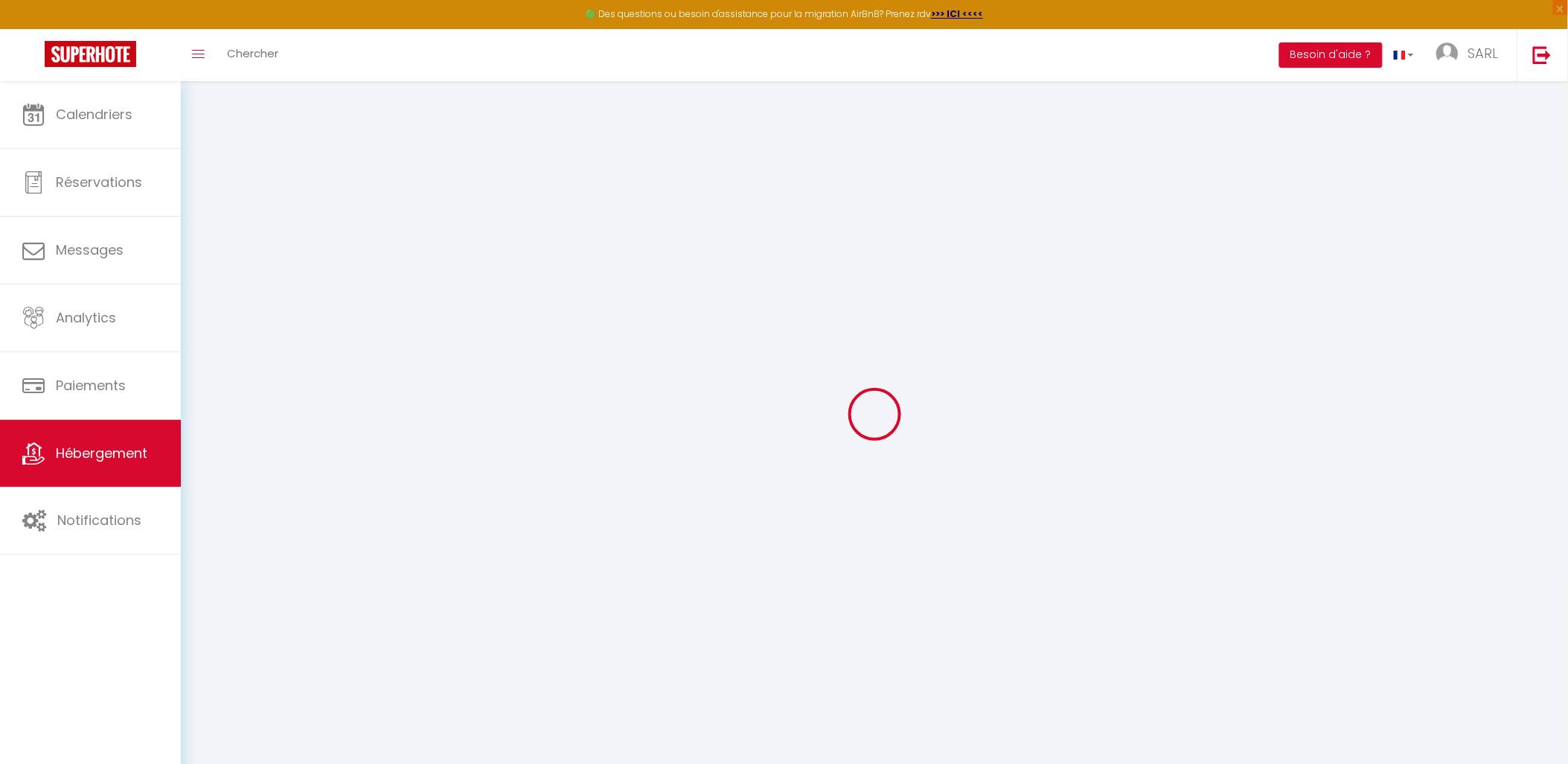
select select
type input "La Halte, Proche gare, Cosy, Spacieux"
type input "[PERSON_NAME]"
type input "MASSON"
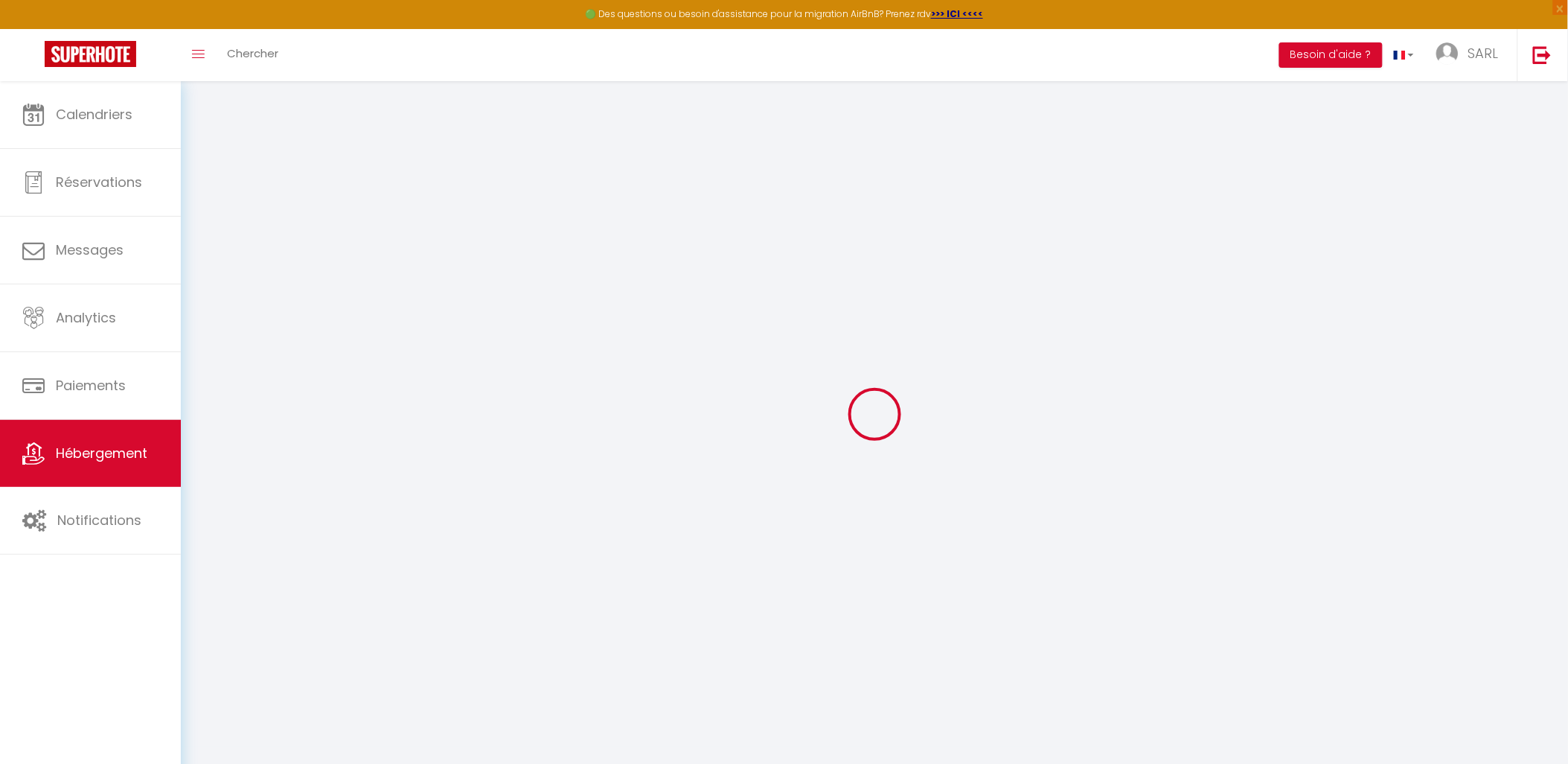
type input "[STREET_ADDRESS]"
type input "36150"
type input "VATAN"
type input "59"
type input "10"
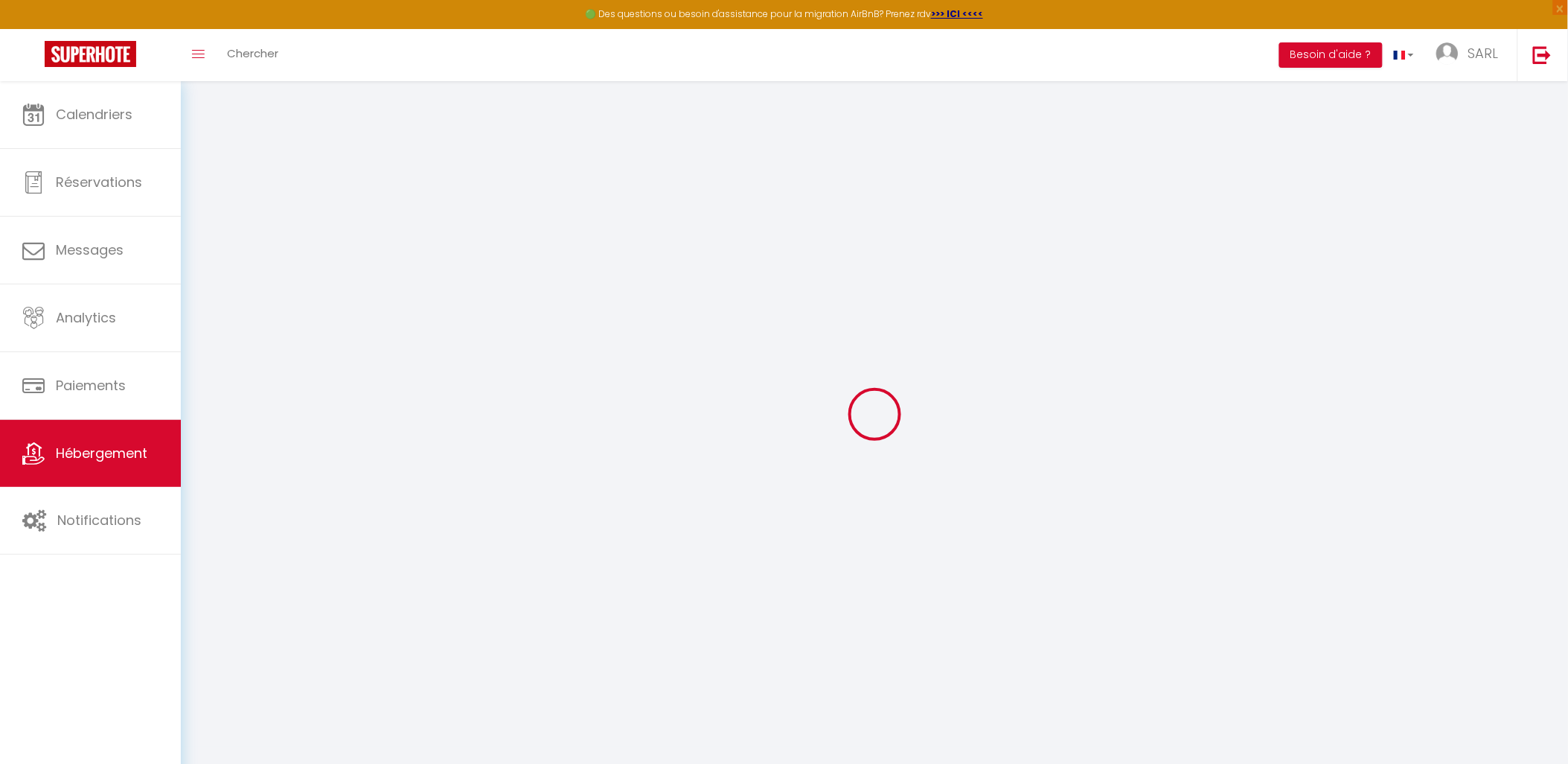
type input "27"
type input "1.00"
select select
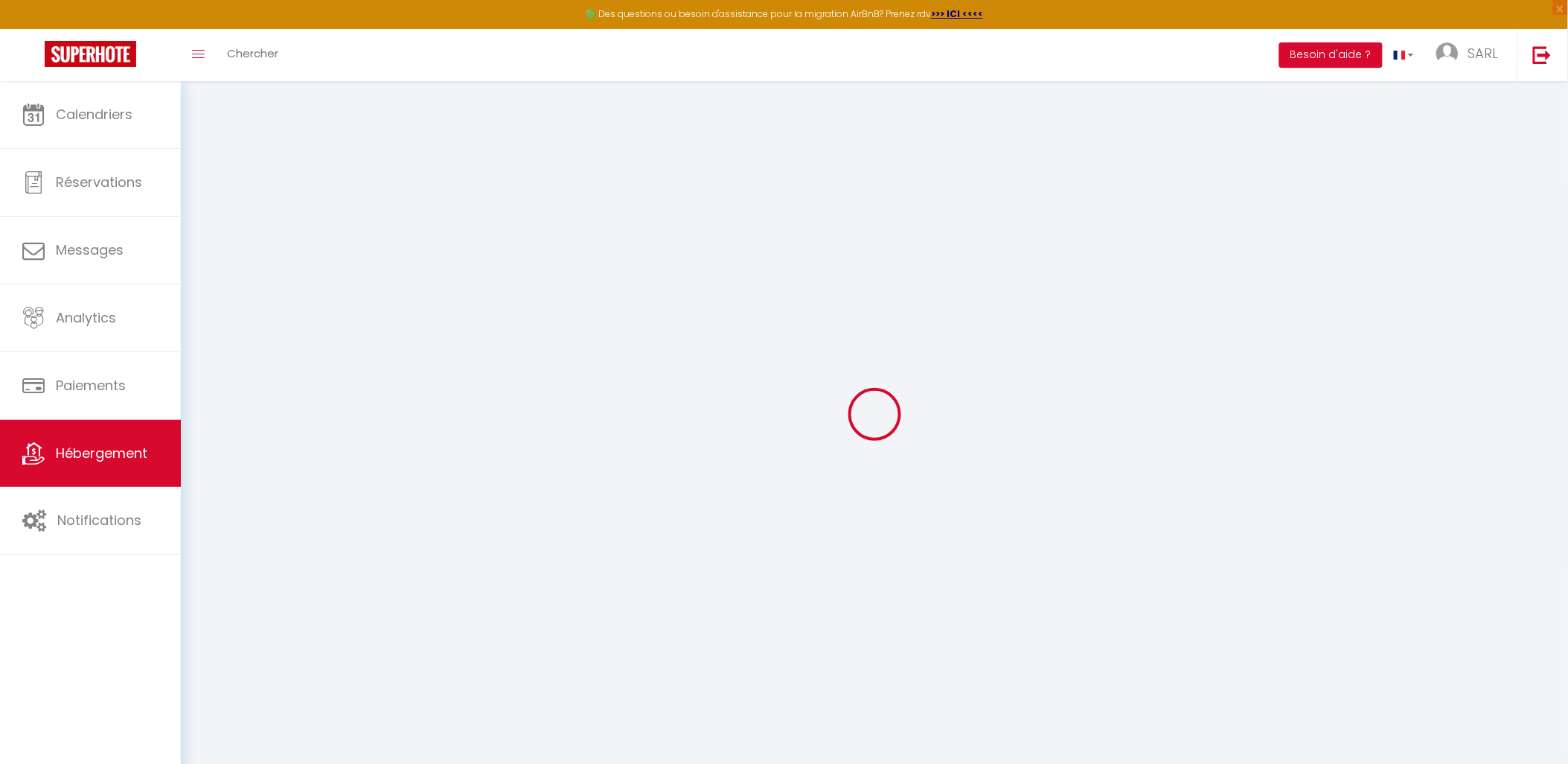
select select
type input "[STREET_ADDRESS]"
type input "36100"
type input "Issoudun"
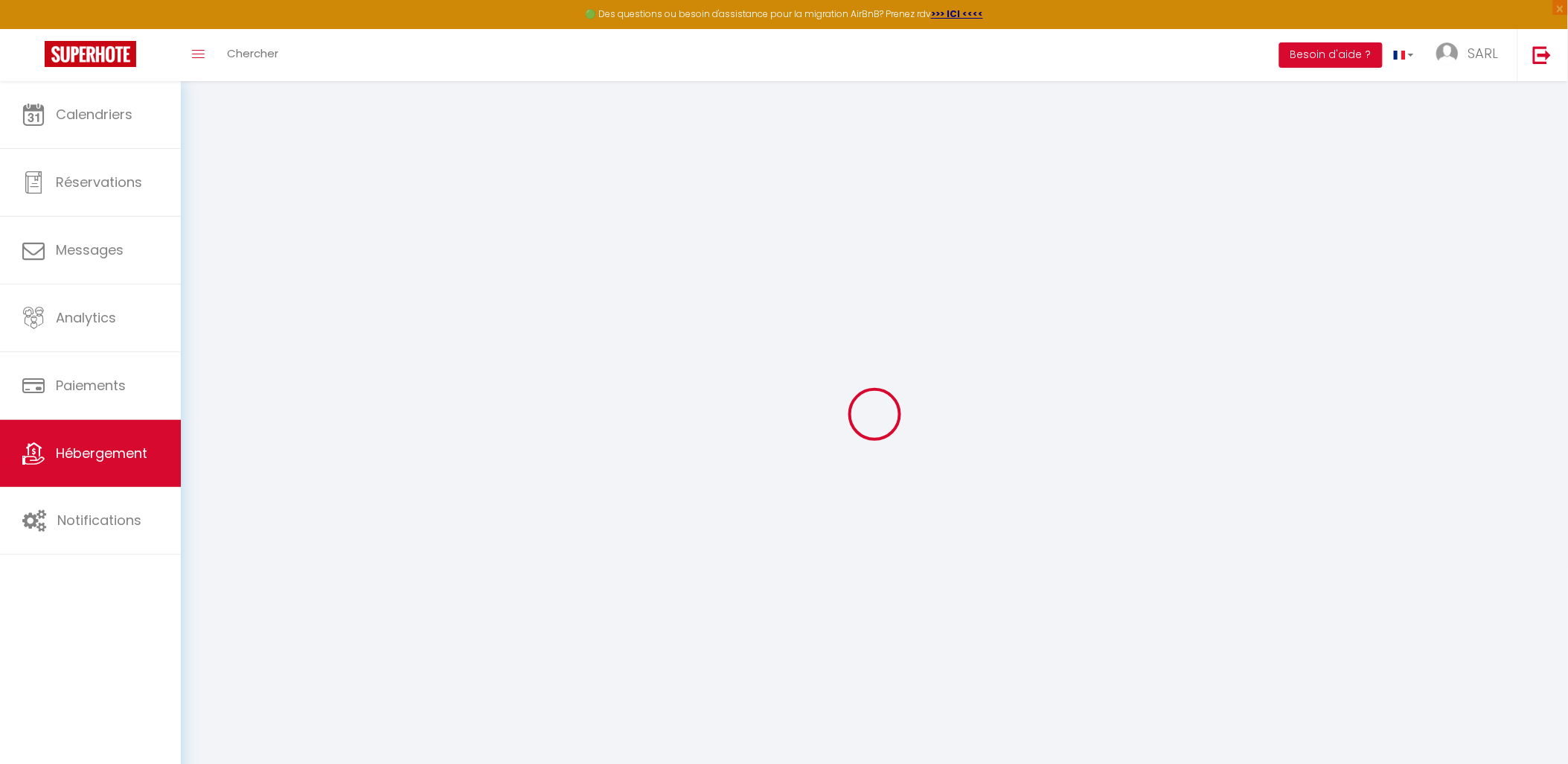
type input "[EMAIL_ADDRESS][DOMAIN_NAME]"
select select "10177"
checkbox input "false"
checkbox input "true"
checkbox input "false"
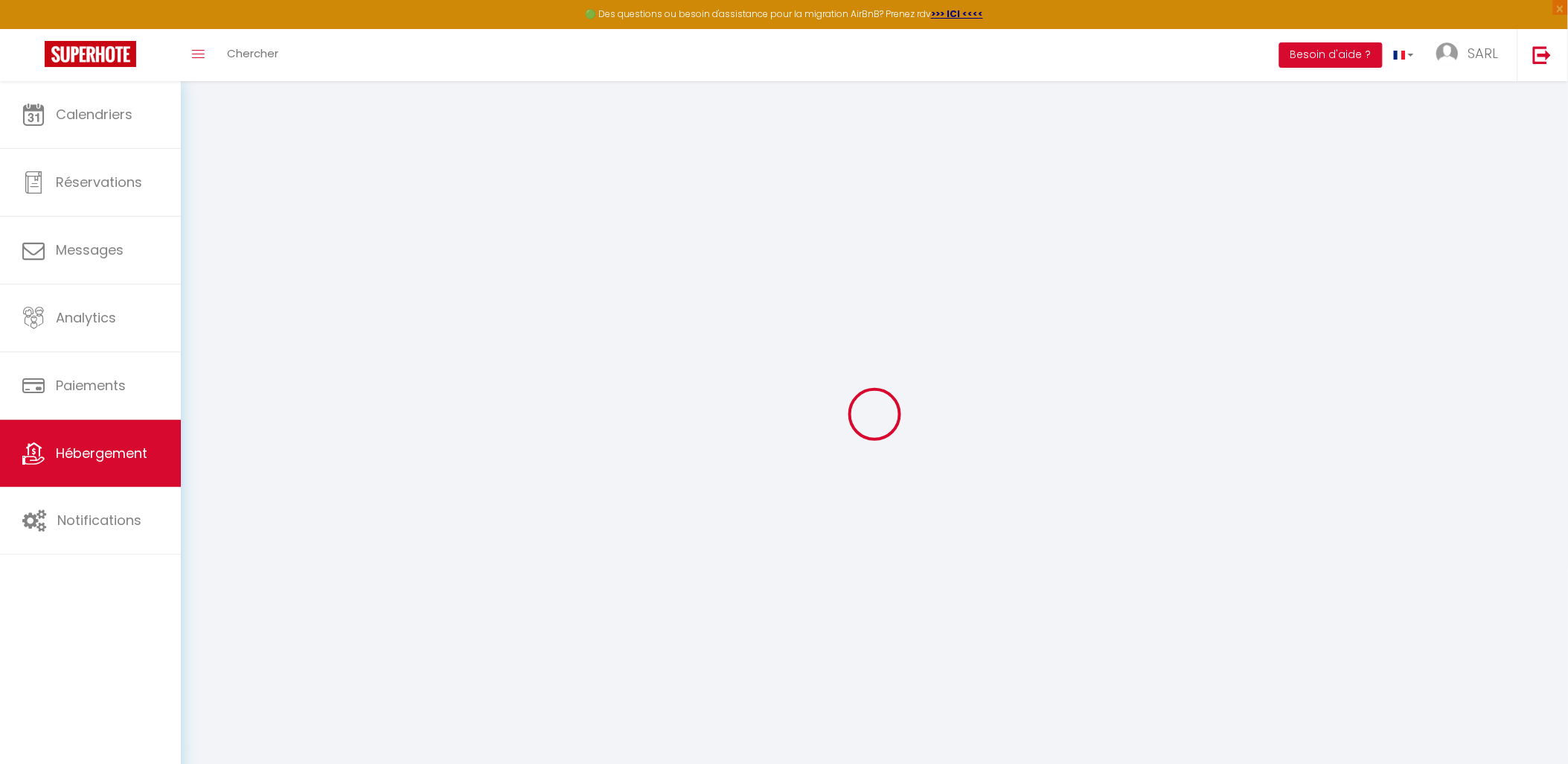
checkbox input "false"
type input "0"
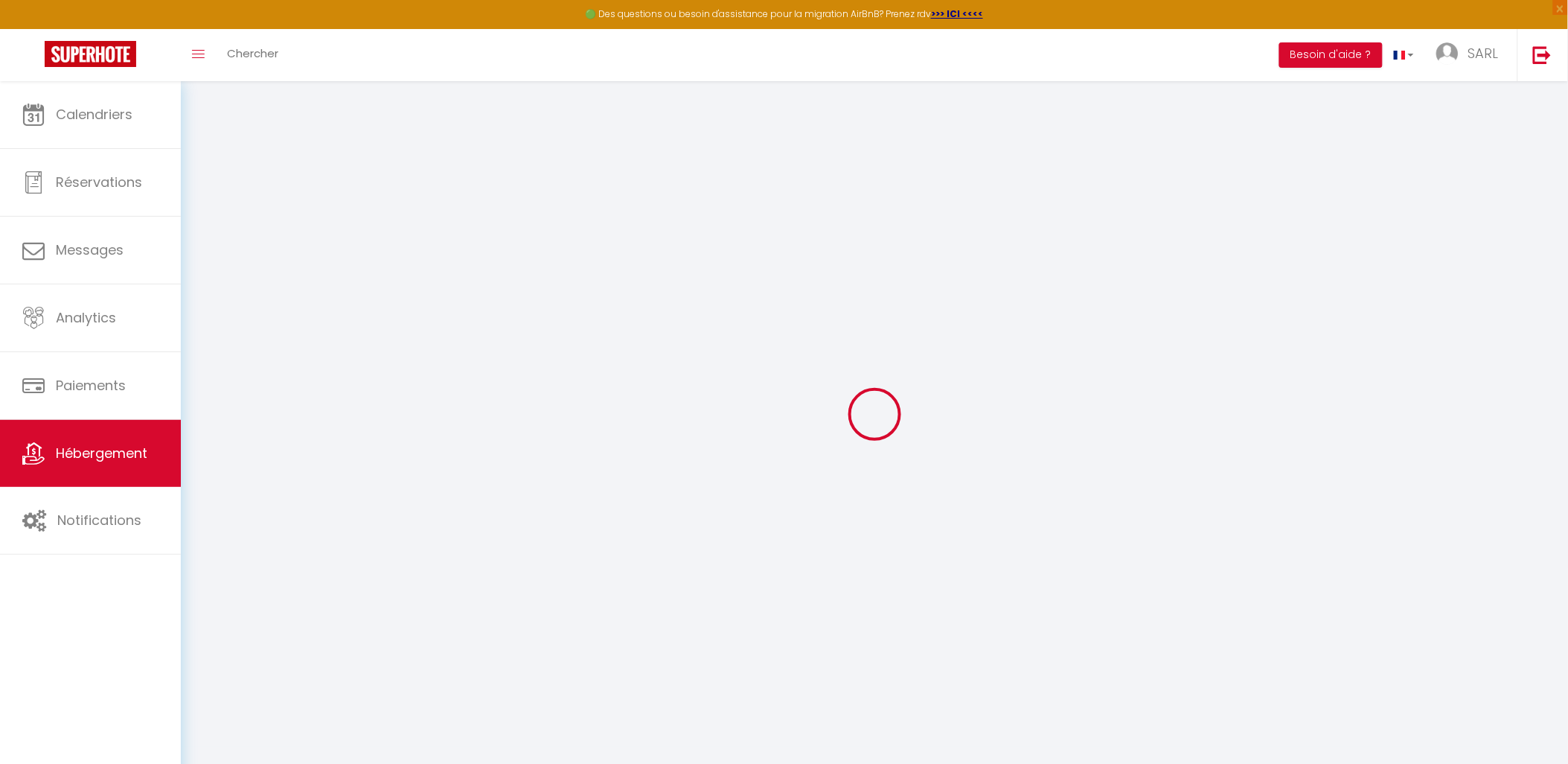
select select
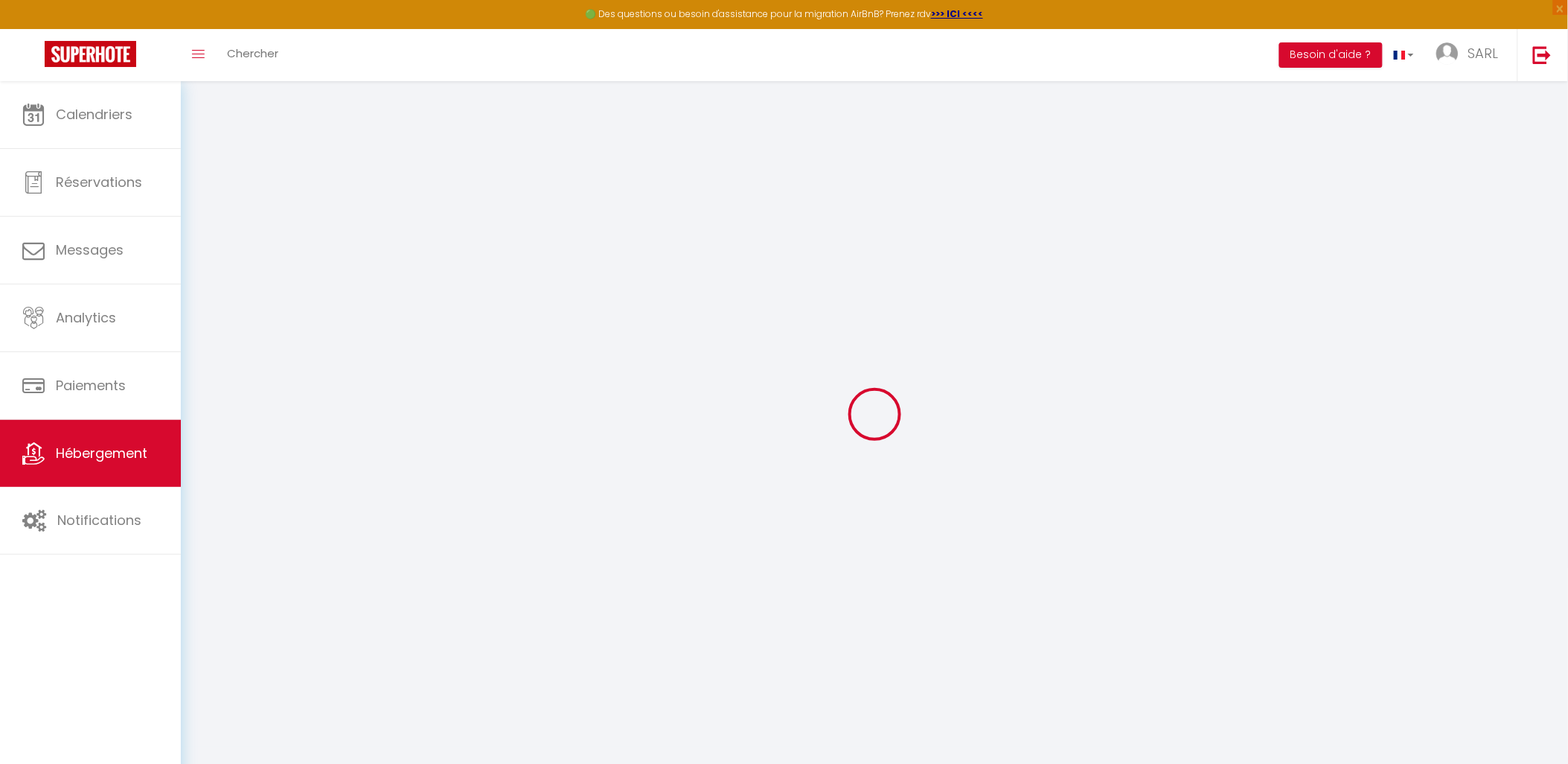
checkbox input "false"
checkbox input "true"
checkbox input "false"
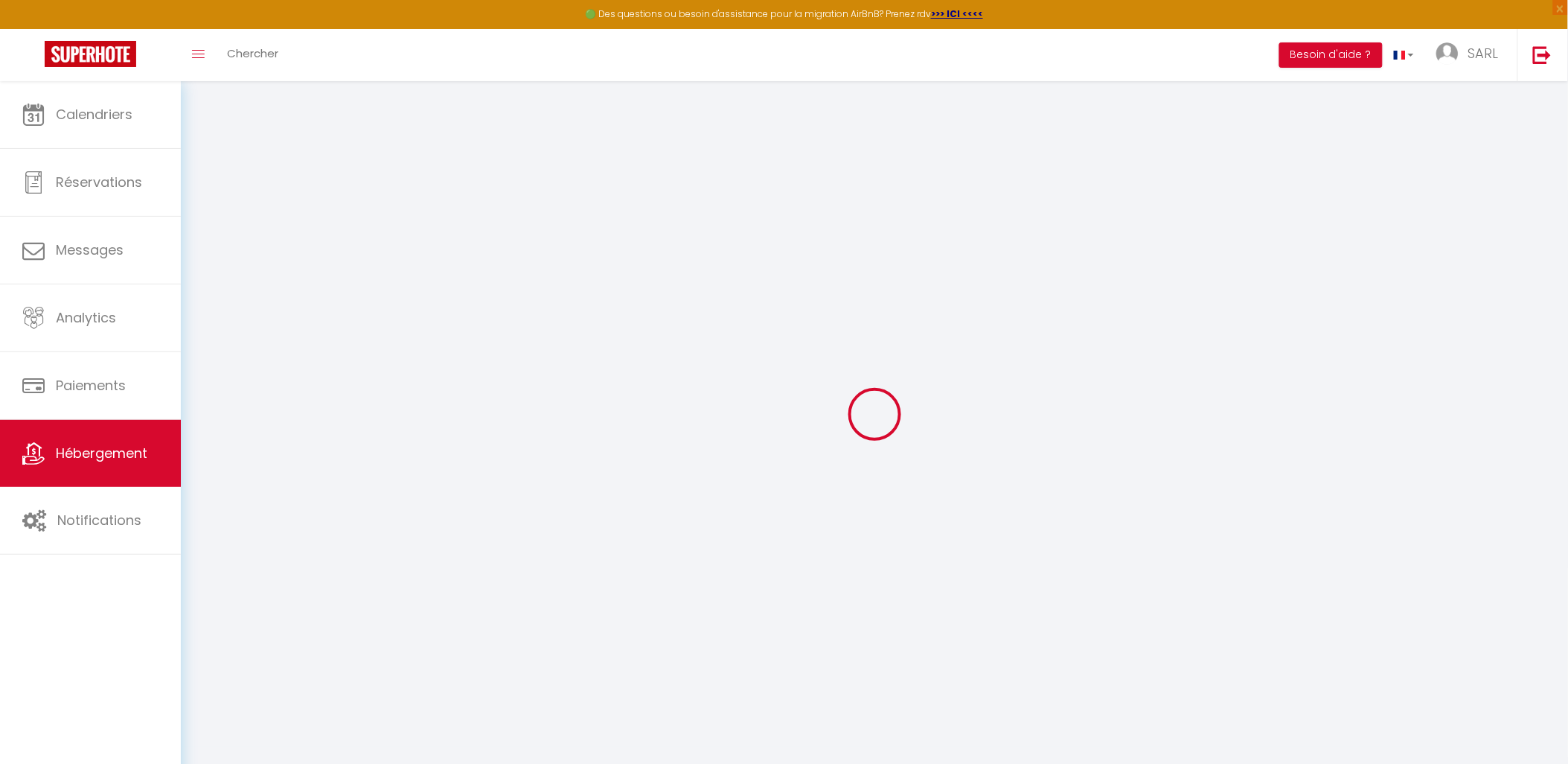
checkbox input "true"
checkbox input "false"
select select "15:00"
select select
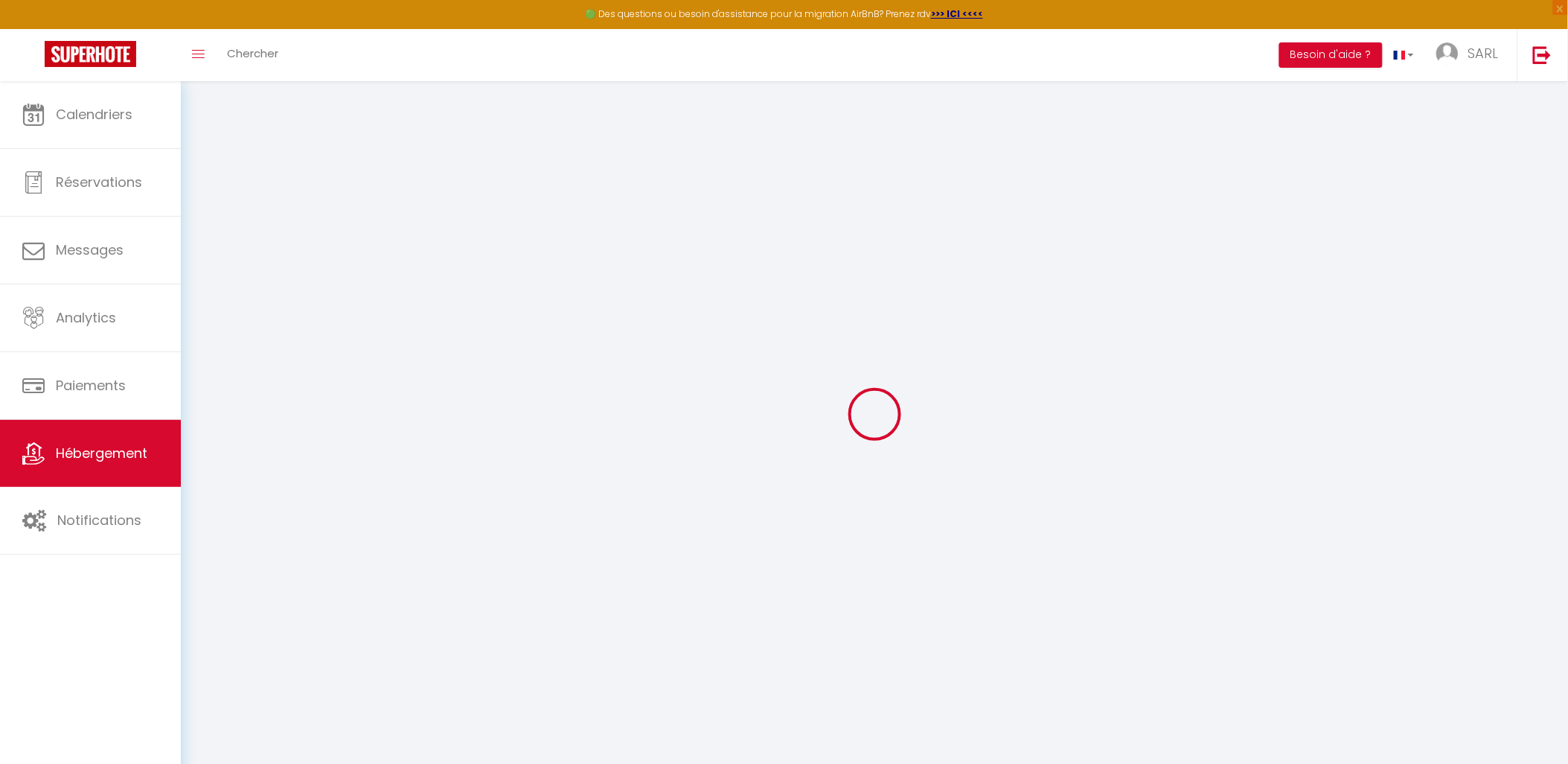
select select "11:00"
select select "30"
select select "120"
select select
checkbox input "false"
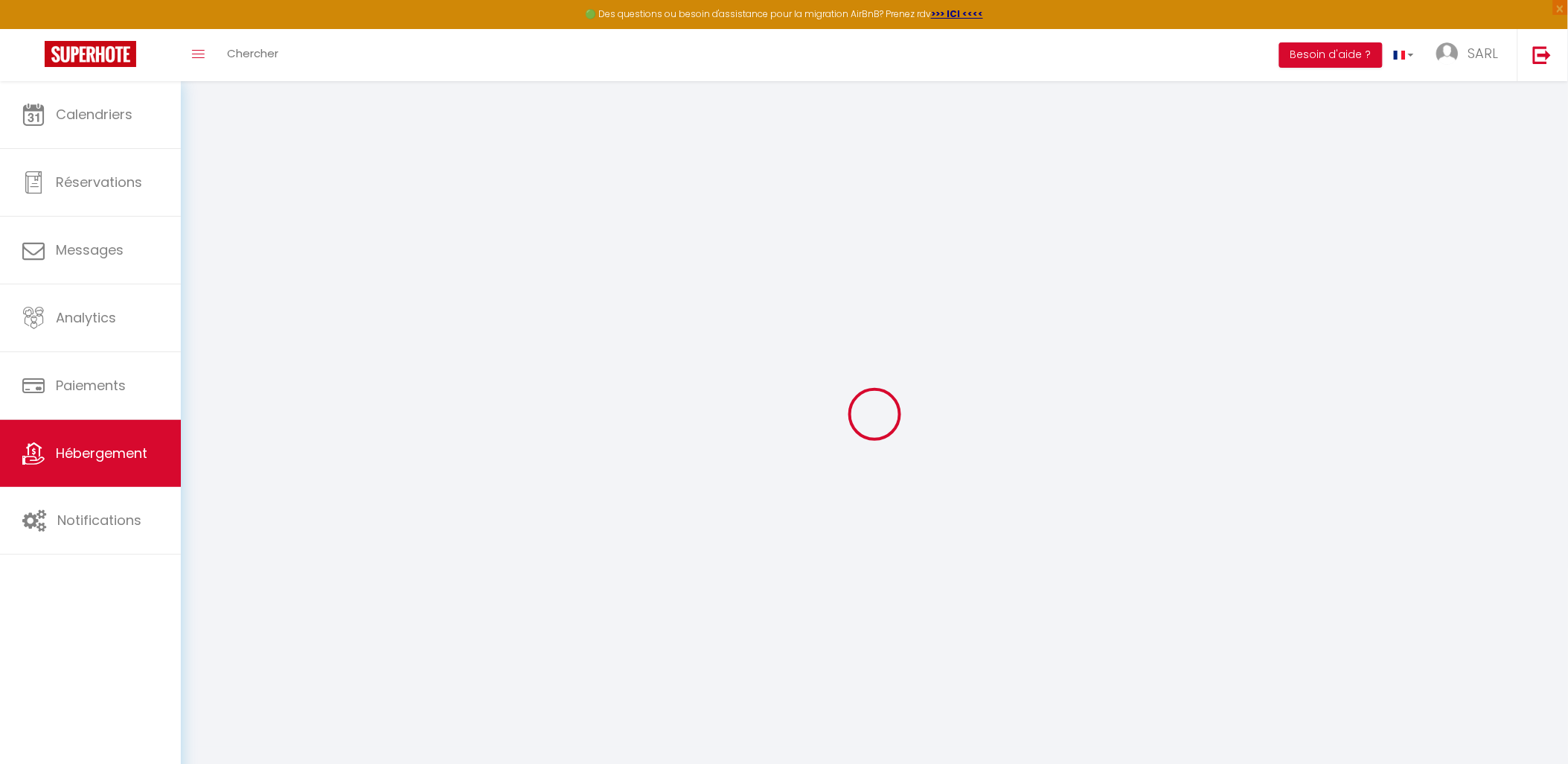
checkbox input "true"
checkbox input "false"
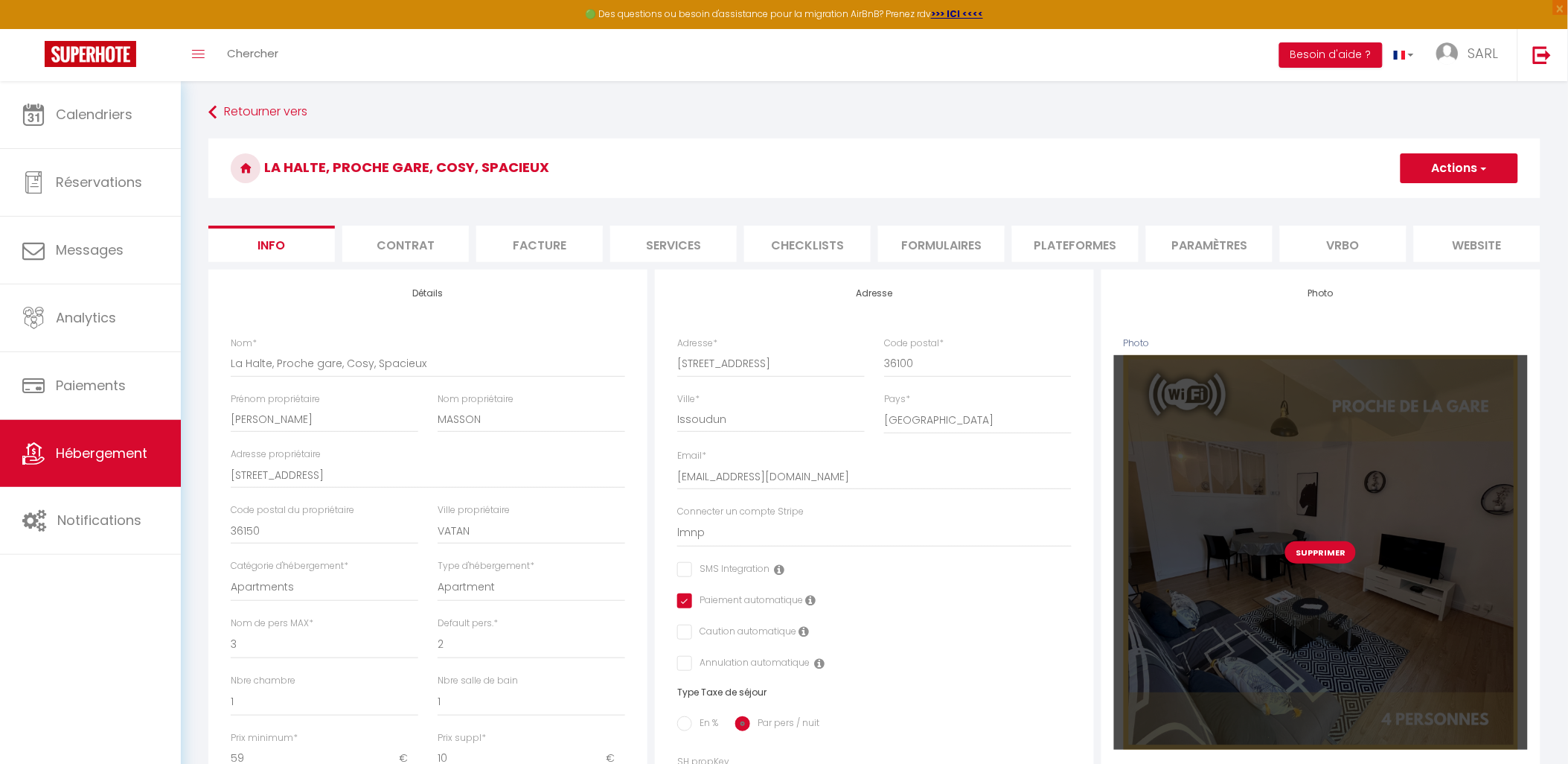
click at [1341, 557] on button "Supprimer" at bounding box center [1320, 552] width 71 height 22
select select
checkbox input "false"
checkbox input "true"
checkbox input "false"
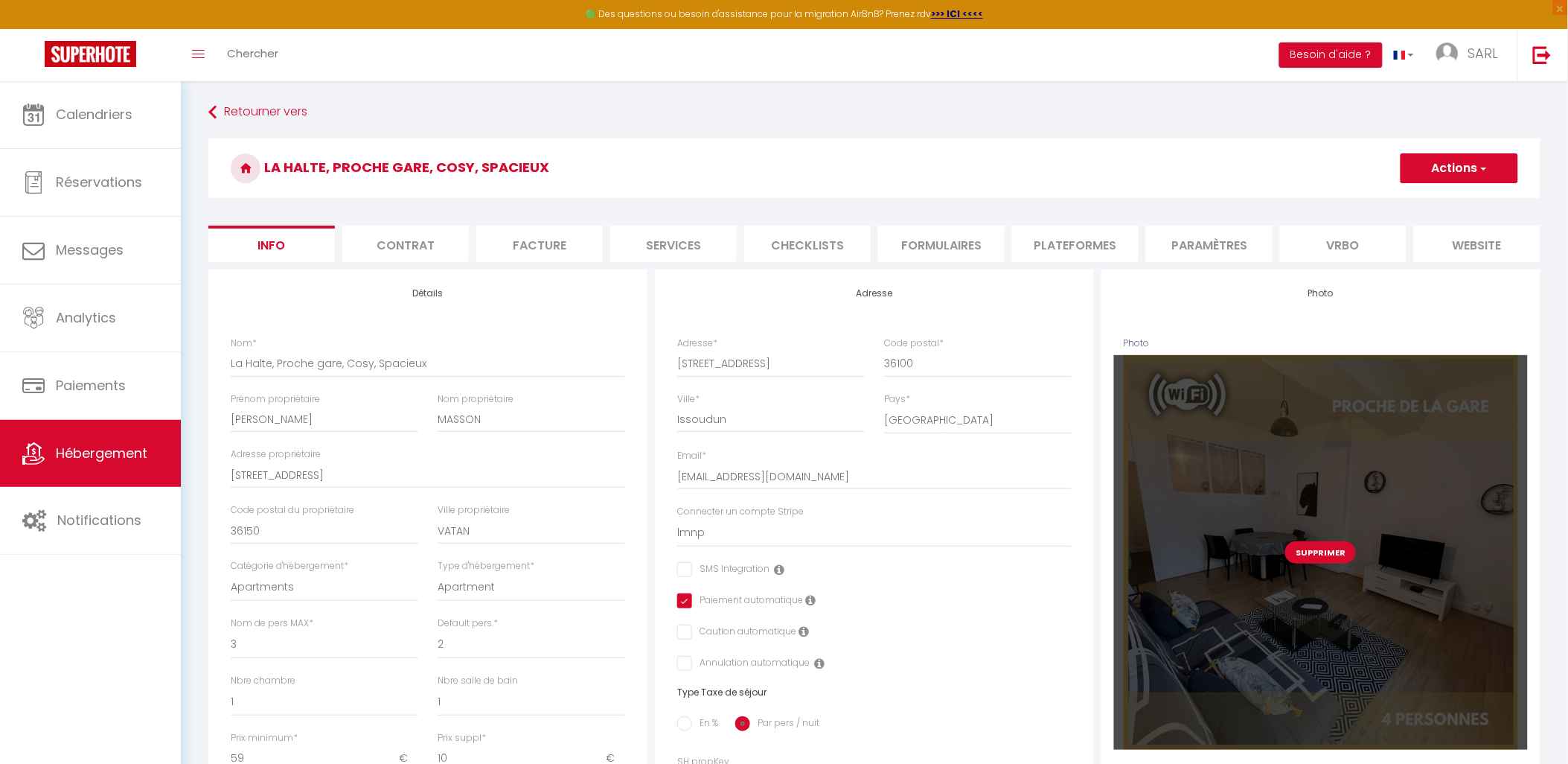
checkbox input "false"
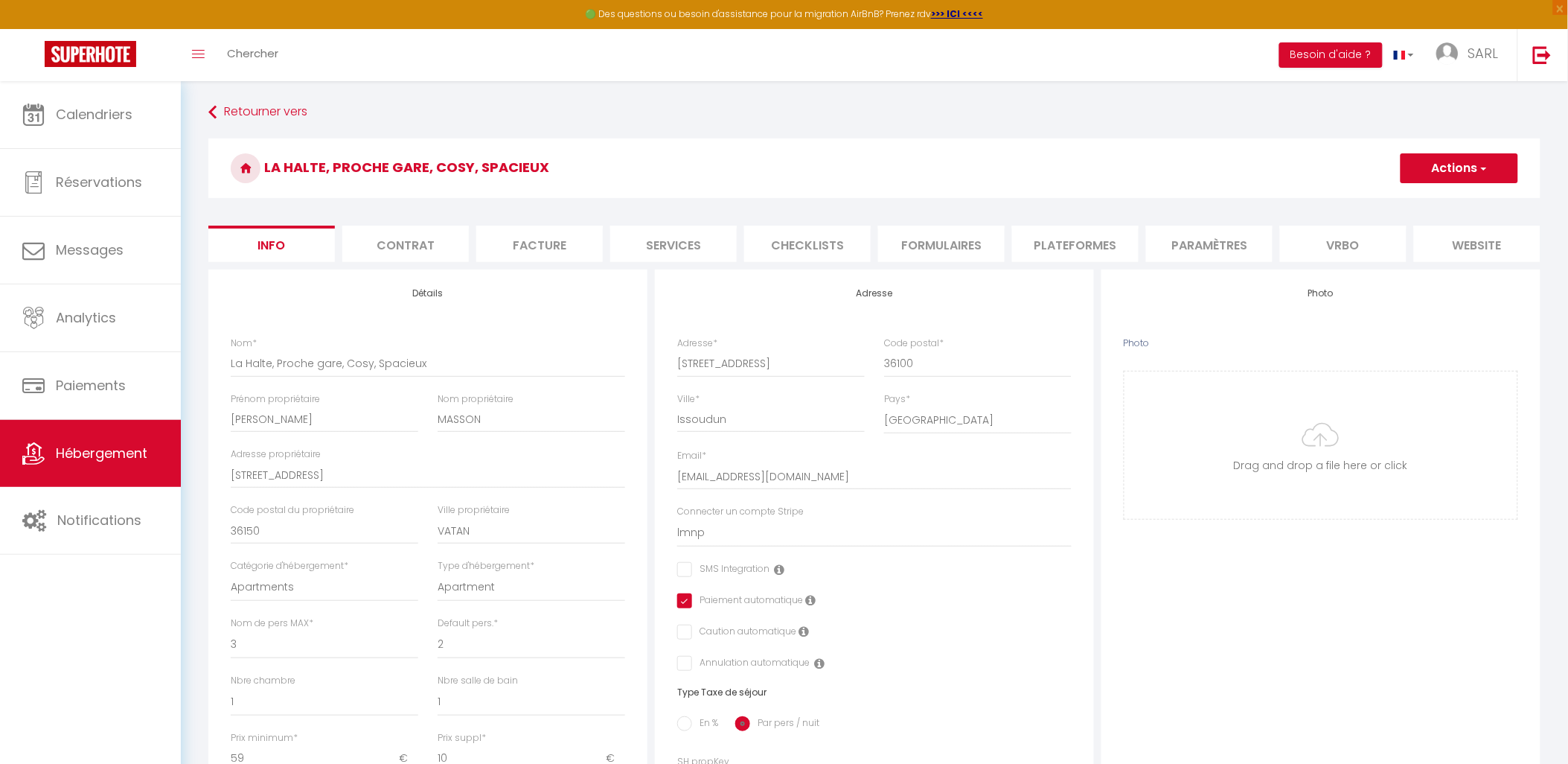
select select
checkbox input "false"
checkbox input "true"
checkbox input "false"
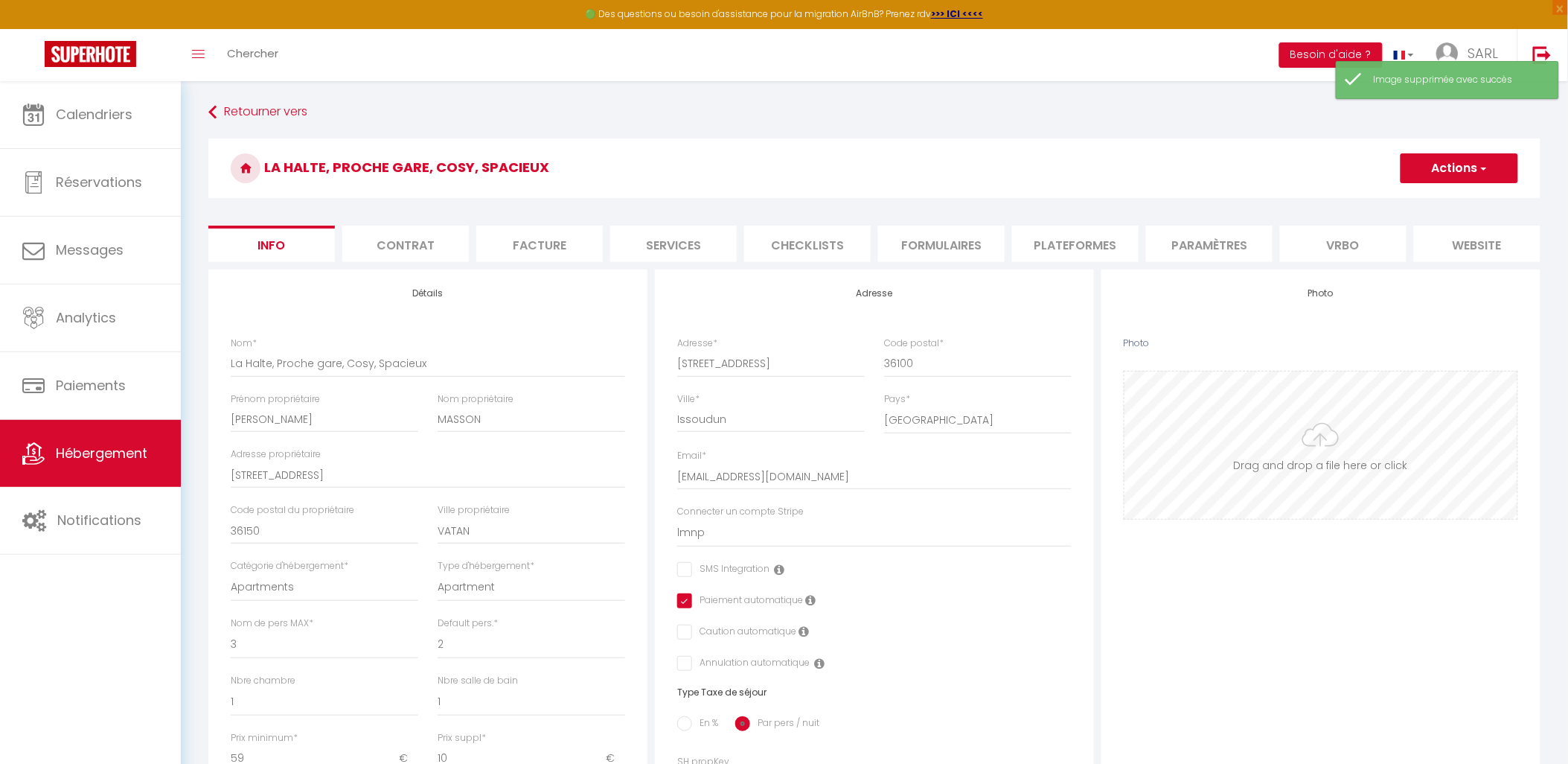
click at [1337, 474] on input "Photo" at bounding box center [1321, 445] width 393 height 147
select select "4"
select select "2"
select select "1"
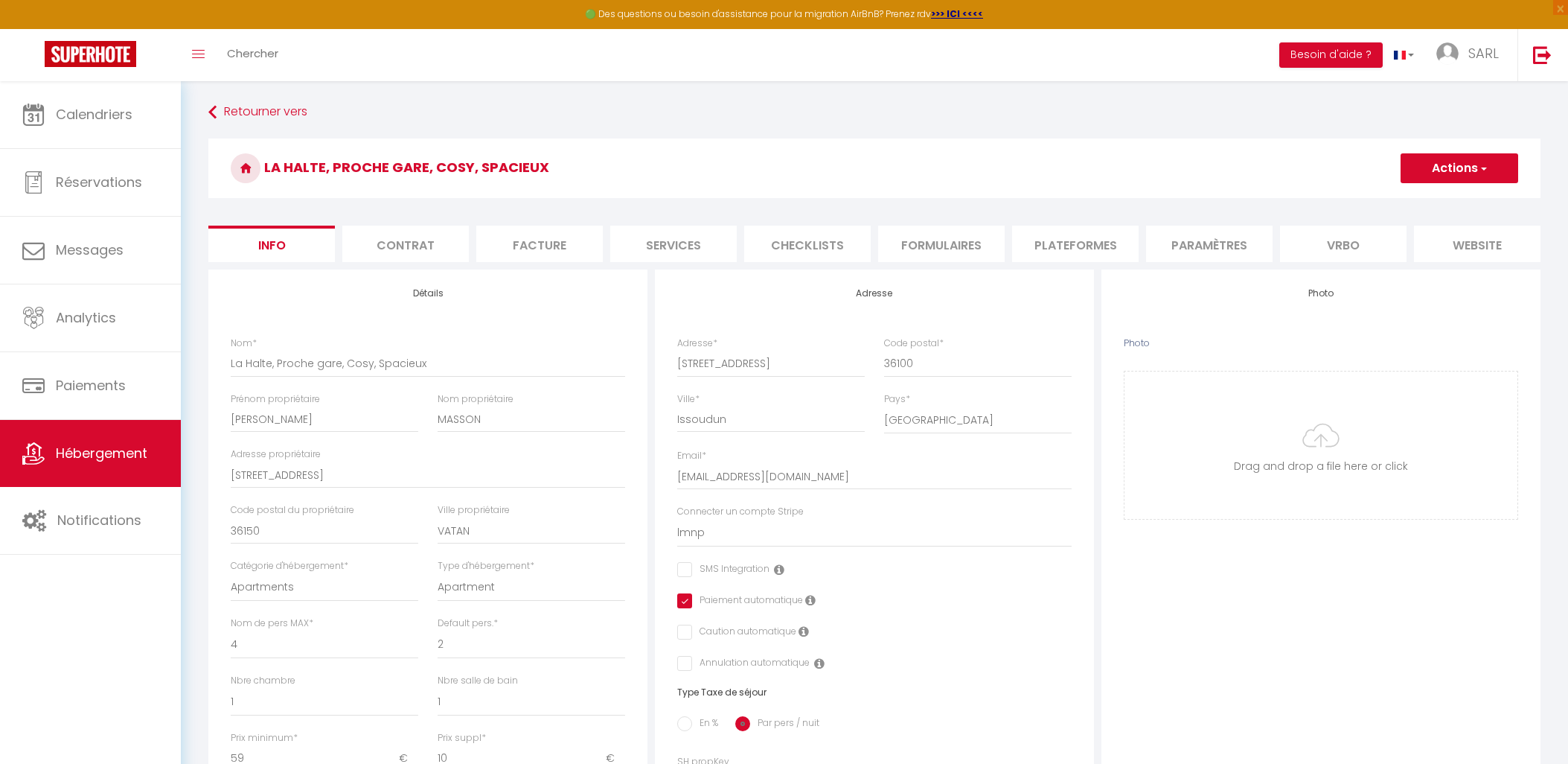
select select "15:00"
select select
select select "11:00"
select select "30"
select select "120"
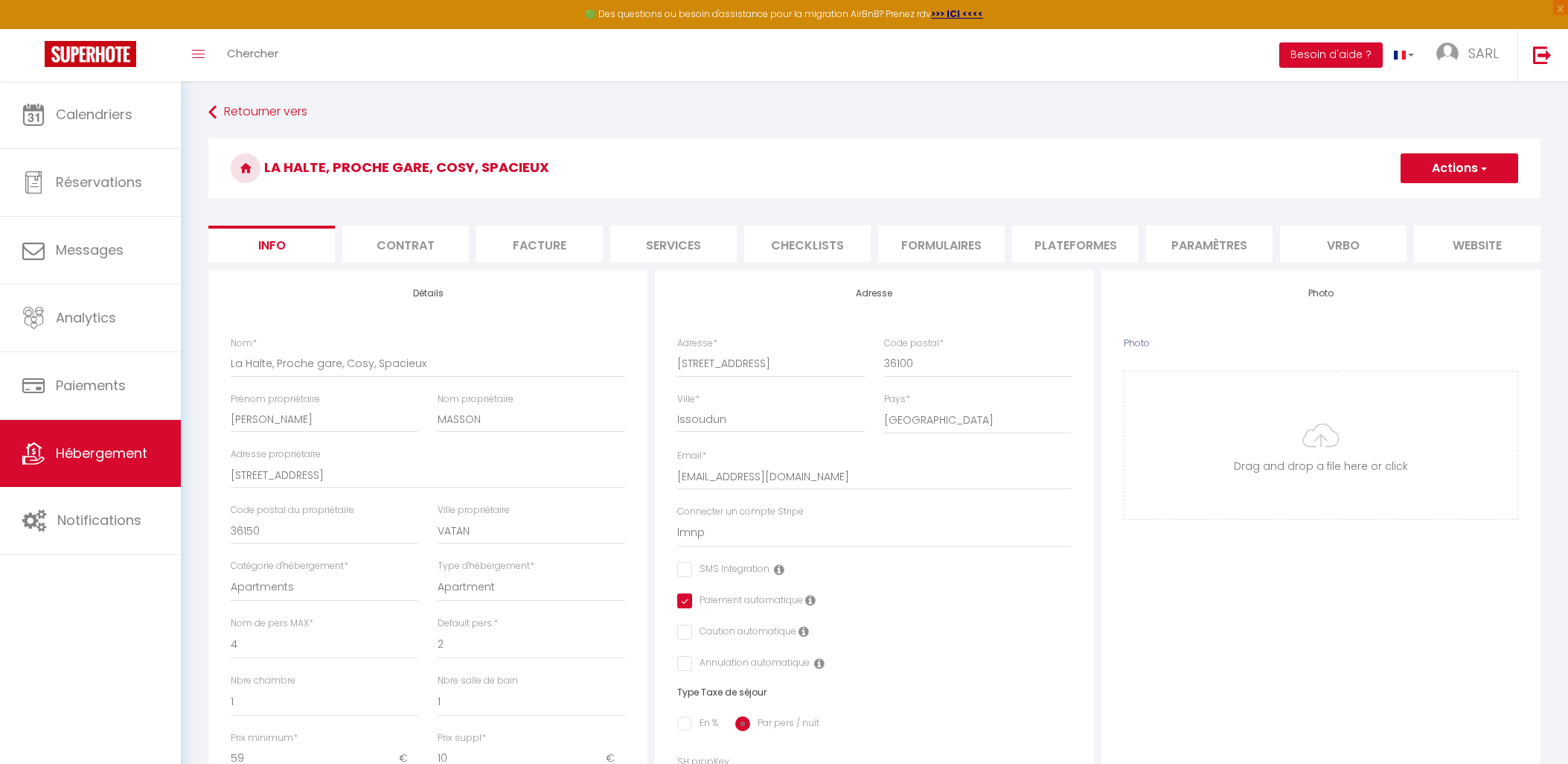
select select "10177"
select select "28"
type input "C:\fakepath\Banniere.png"
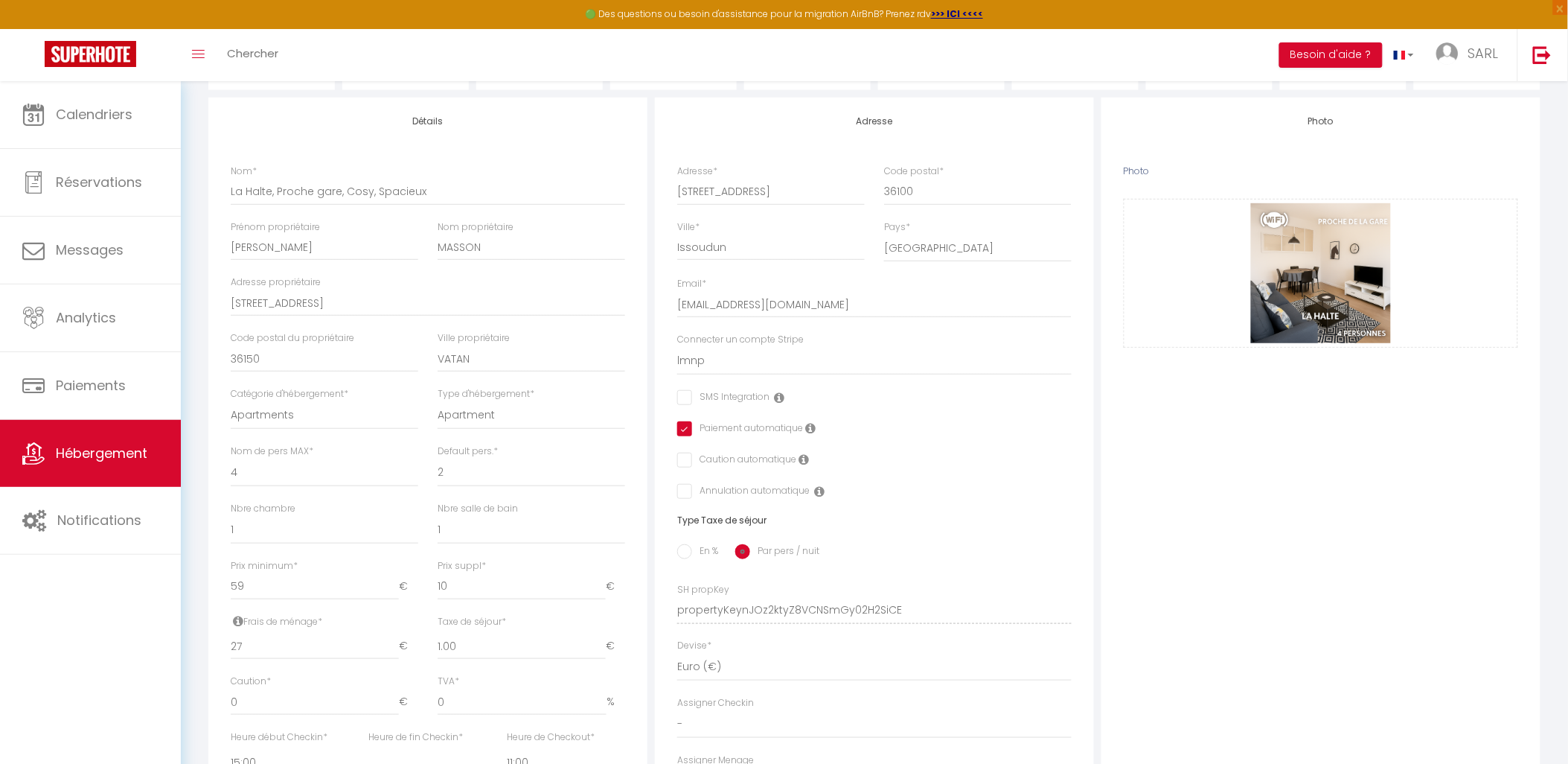
scroll to position [64, 0]
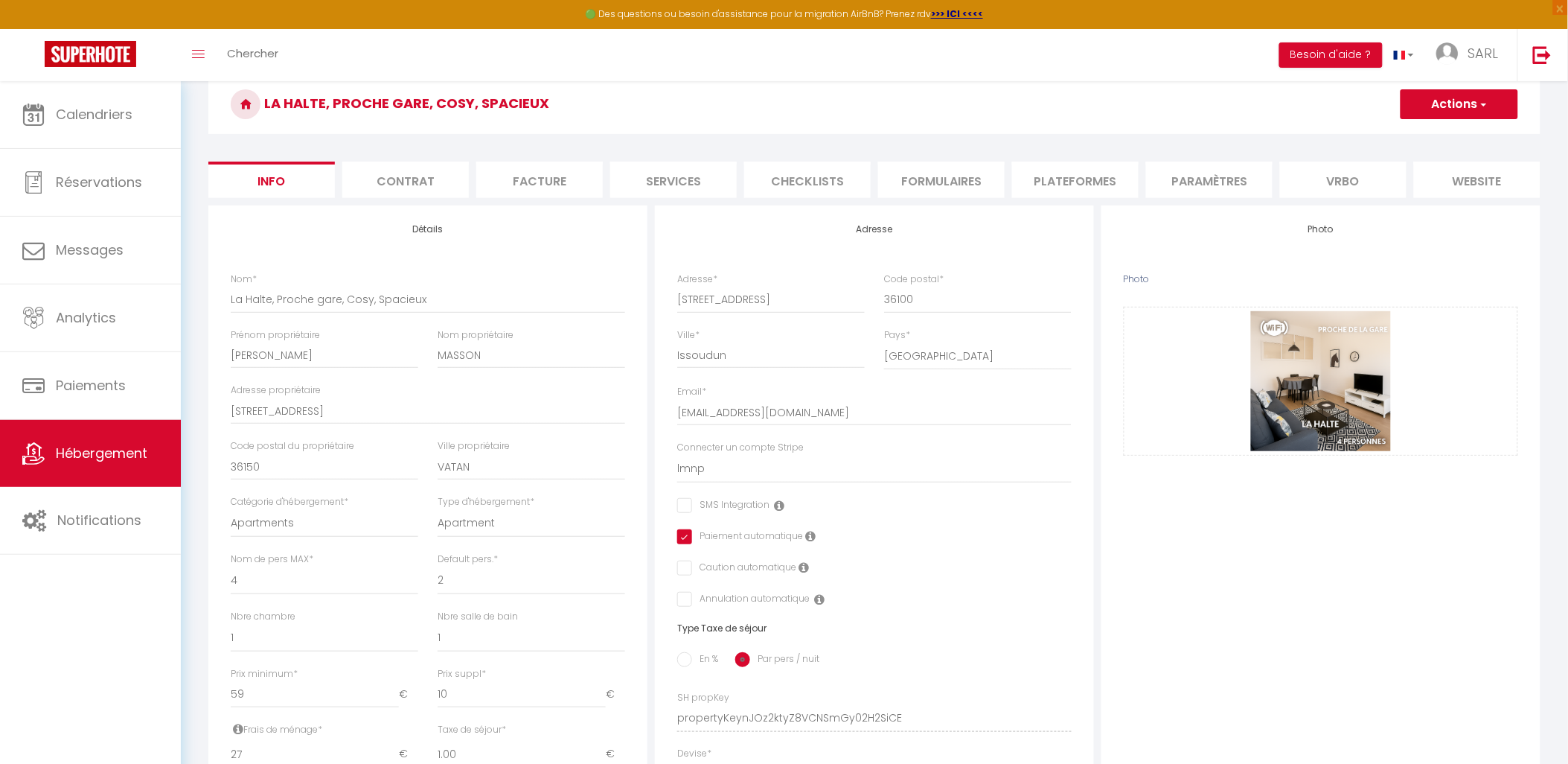
click at [1485, 97] on span "button" at bounding box center [1483, 104] width 10 height 15
click at [1422, 137] on input "Enregistrer" at bounding box center [1400, 137] width 55 height 15
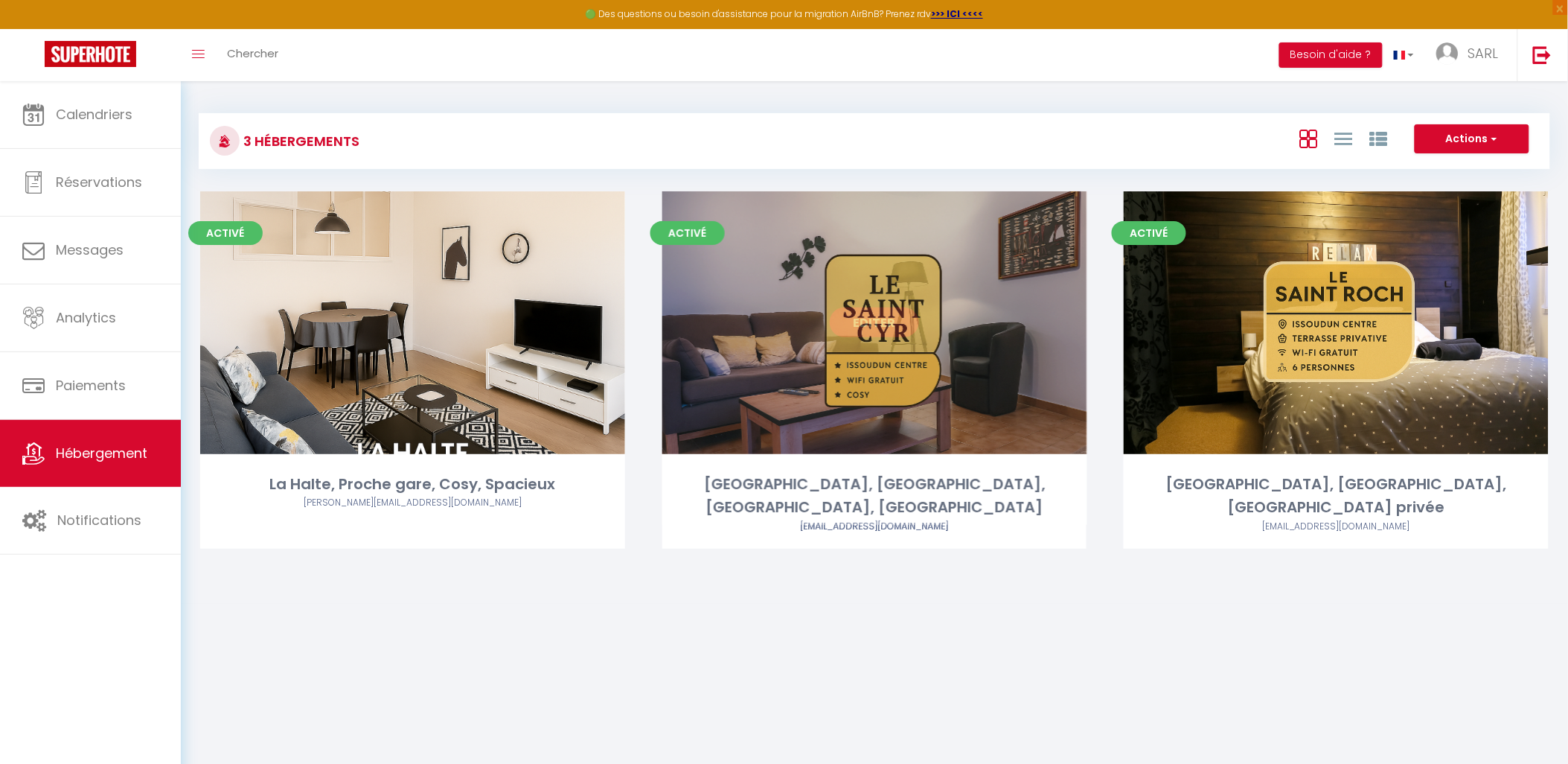
click at [866, 330] on link "Editer" at bounding box center [874, 322] width 89 height 30
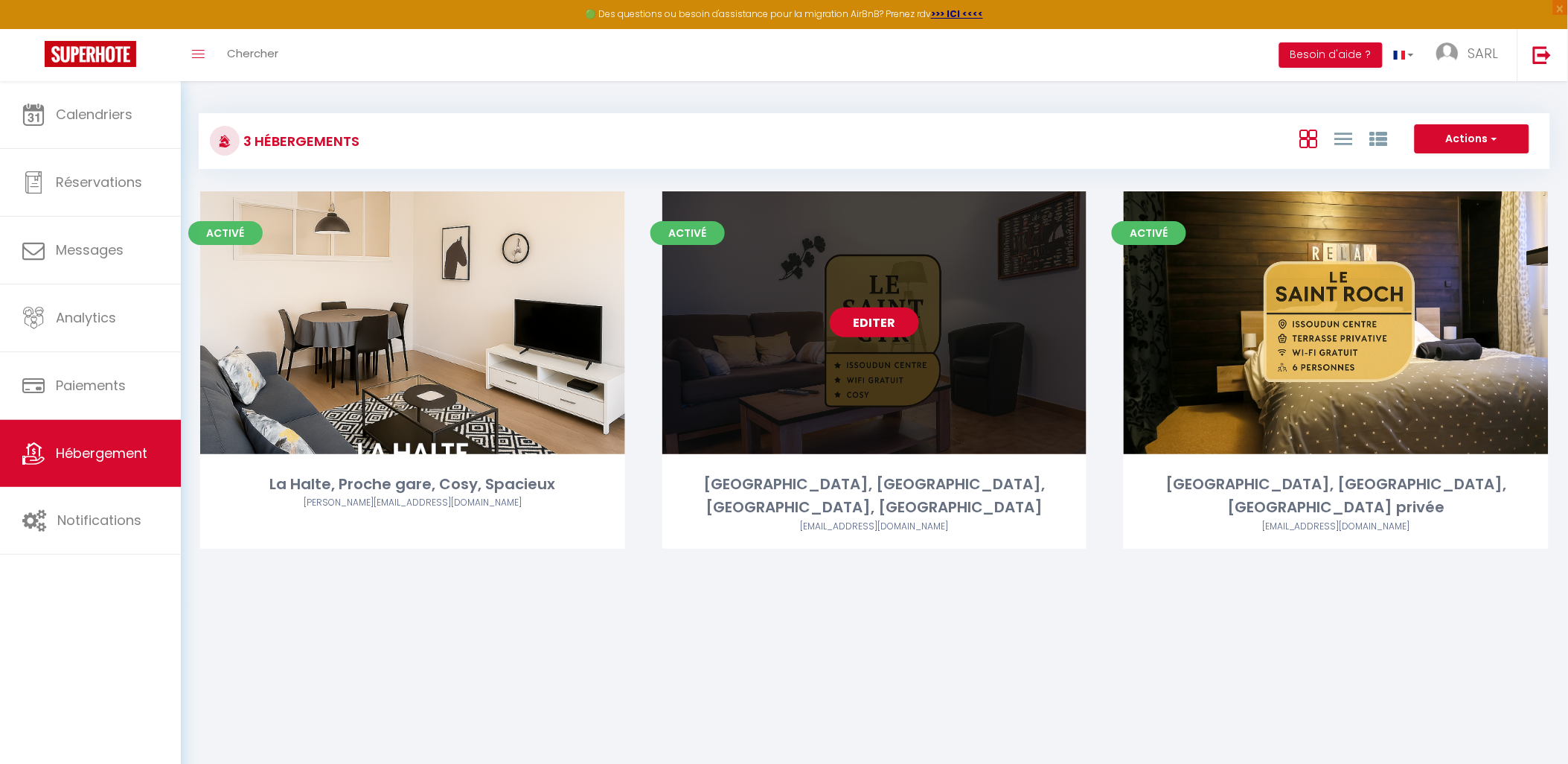
click at [874, 328] on link "Editer" at bounding box center [874, 322] width 89 height 30
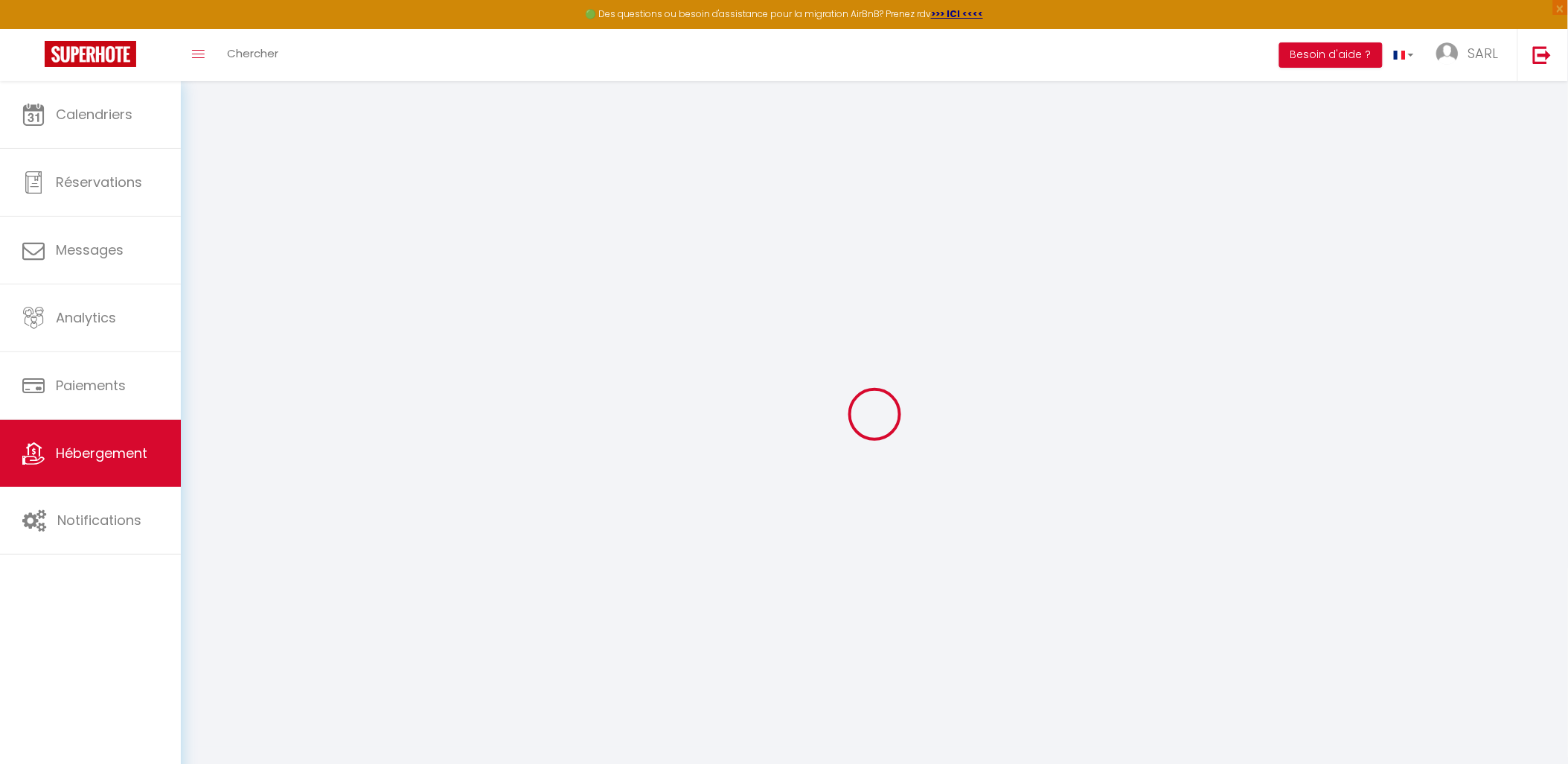
type input "Oups ! Les dates sélectionnées sont indisponibles."
type textarea "Malheureusement les dates sélectionnées sont indisponibles. Nous vous invitons …"
type input "46.9475926"
type input "1.9925379"
checkbox input "true"
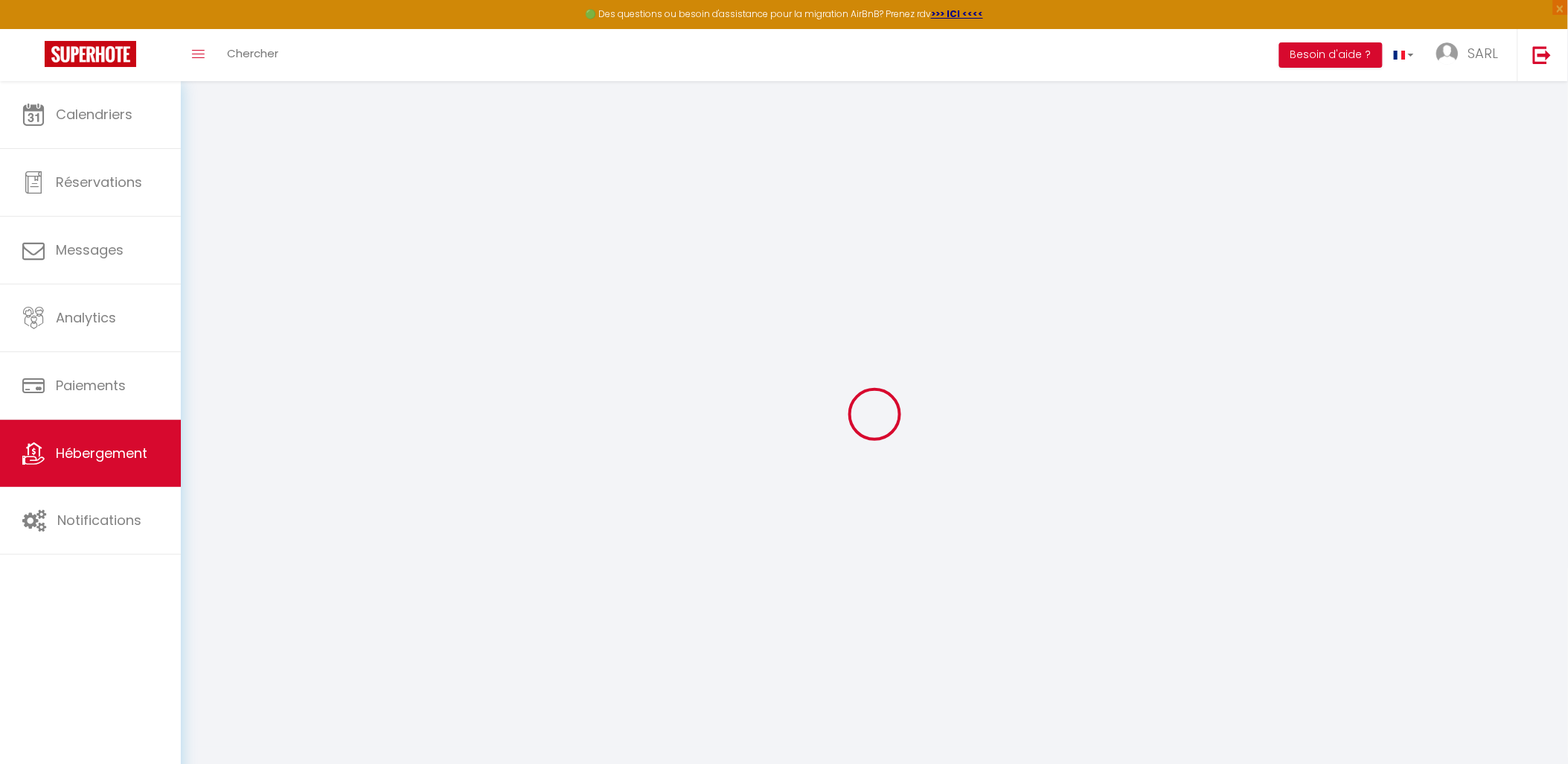
checkbox input "false"
select select
checkbox input "false"
checkbox input "true"
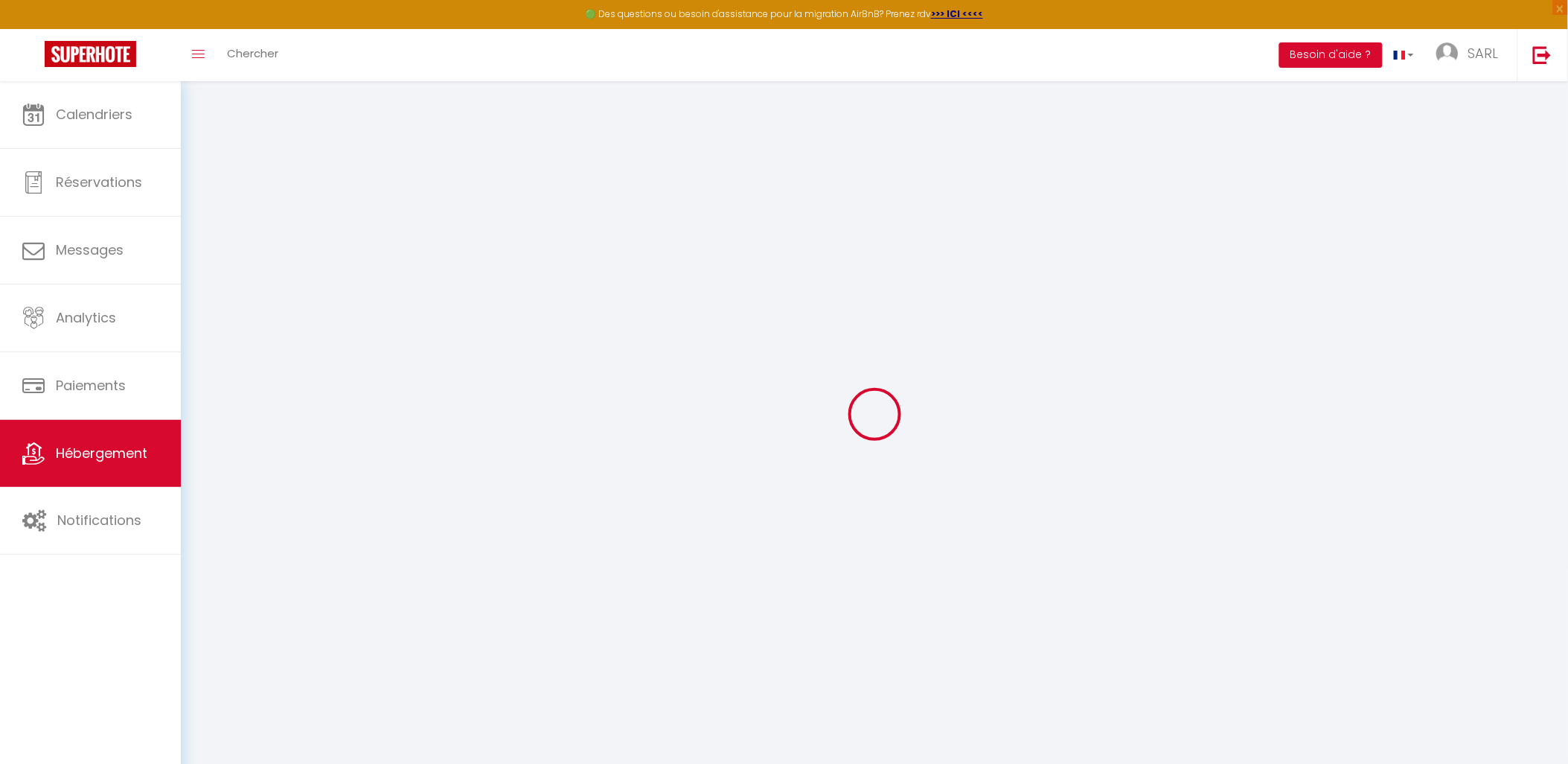
checkbox input "false"
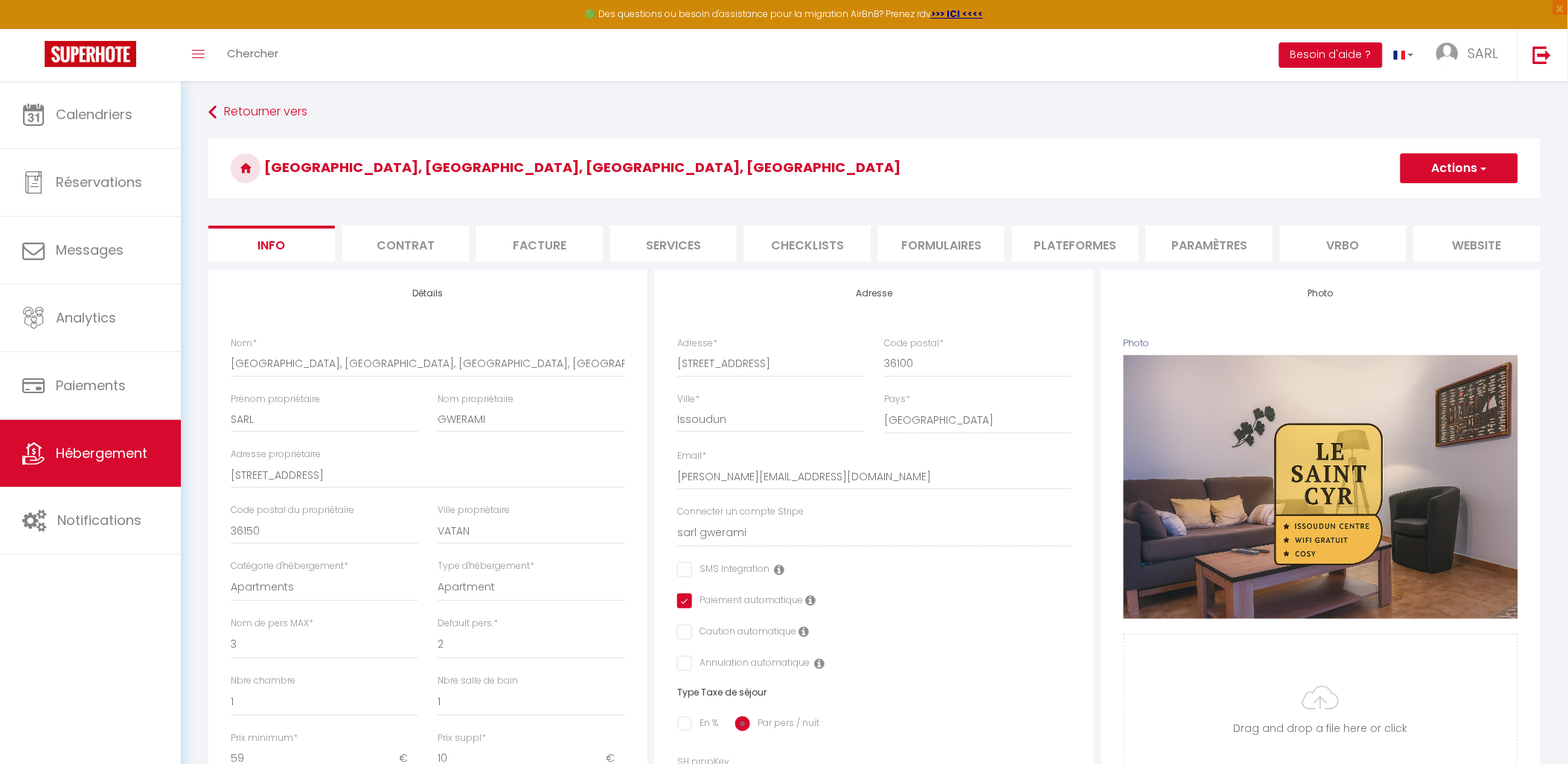
click at [1066, 248] on li "Plateformes" at bounding box center [1075, 244] width 127 height 37
select select
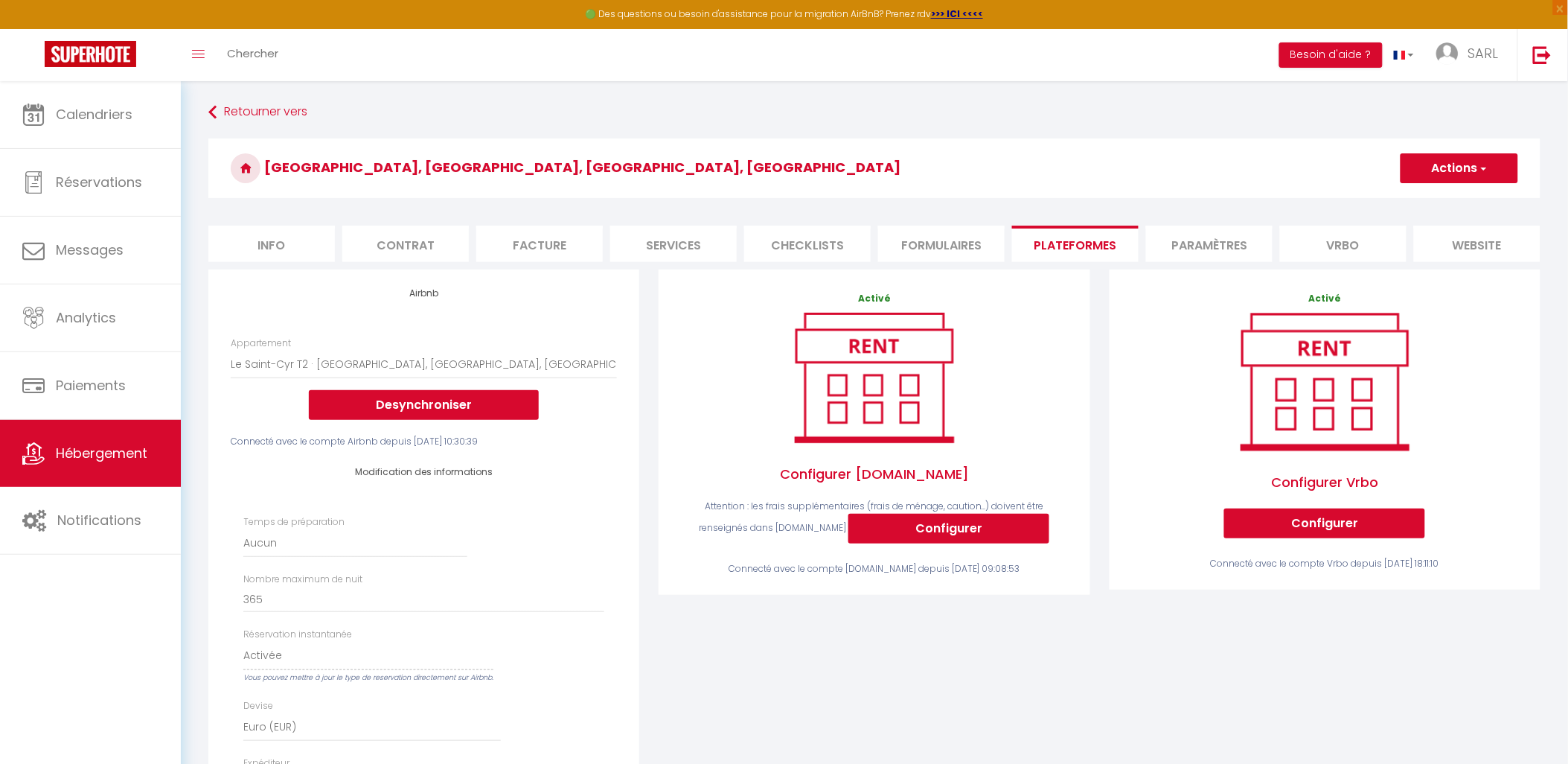
click at [1093, 249] on li "Plateformes" at bounding box center [1075, 244] width 127 height 37
click at [1470, 253] on li "website" at bounding box center [1477, 244] width 127 height 37
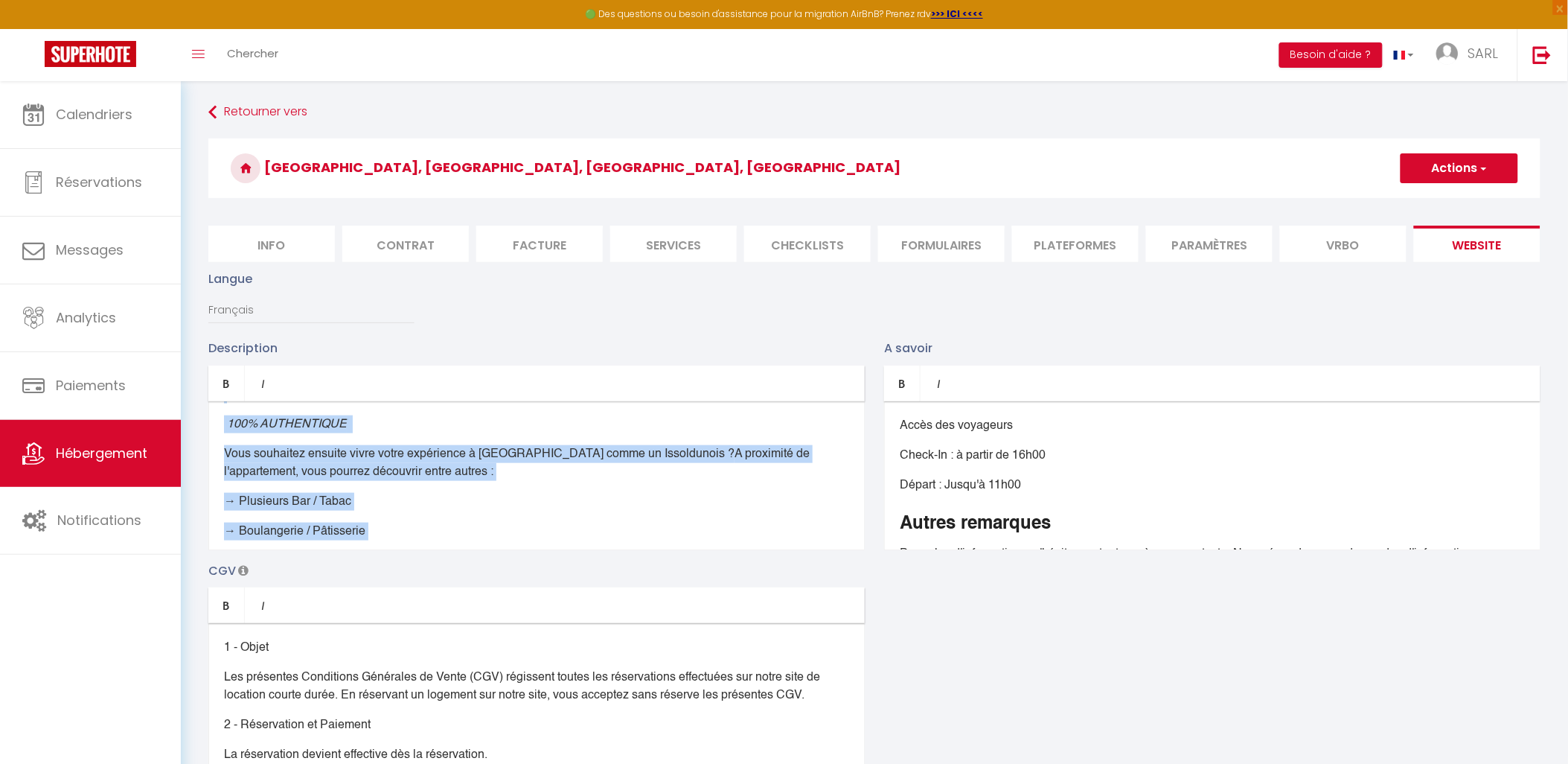
scroll to position [1001, 0]
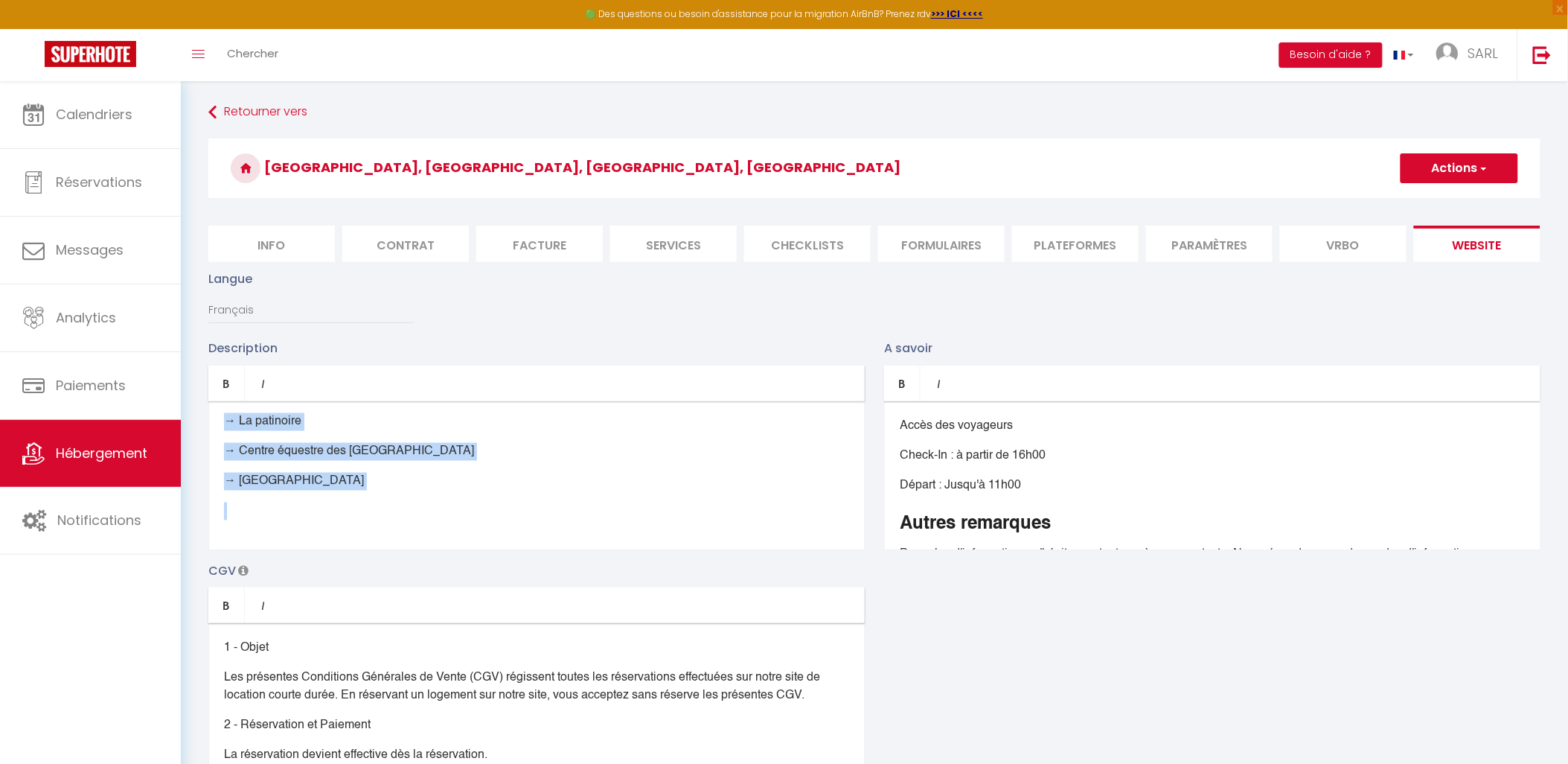
drag, startPoint x: 219, startPoint y: 458, endPoint x: 1051, endPoint y: 657, distance: 855.5
click at [1051, 657] on div "Description Bold Italic Rich text editor VOUS ÊTES A LA RECHERCHE D'UN APPARTEM…" at bounding box center [874, 555] width 1351 height 433
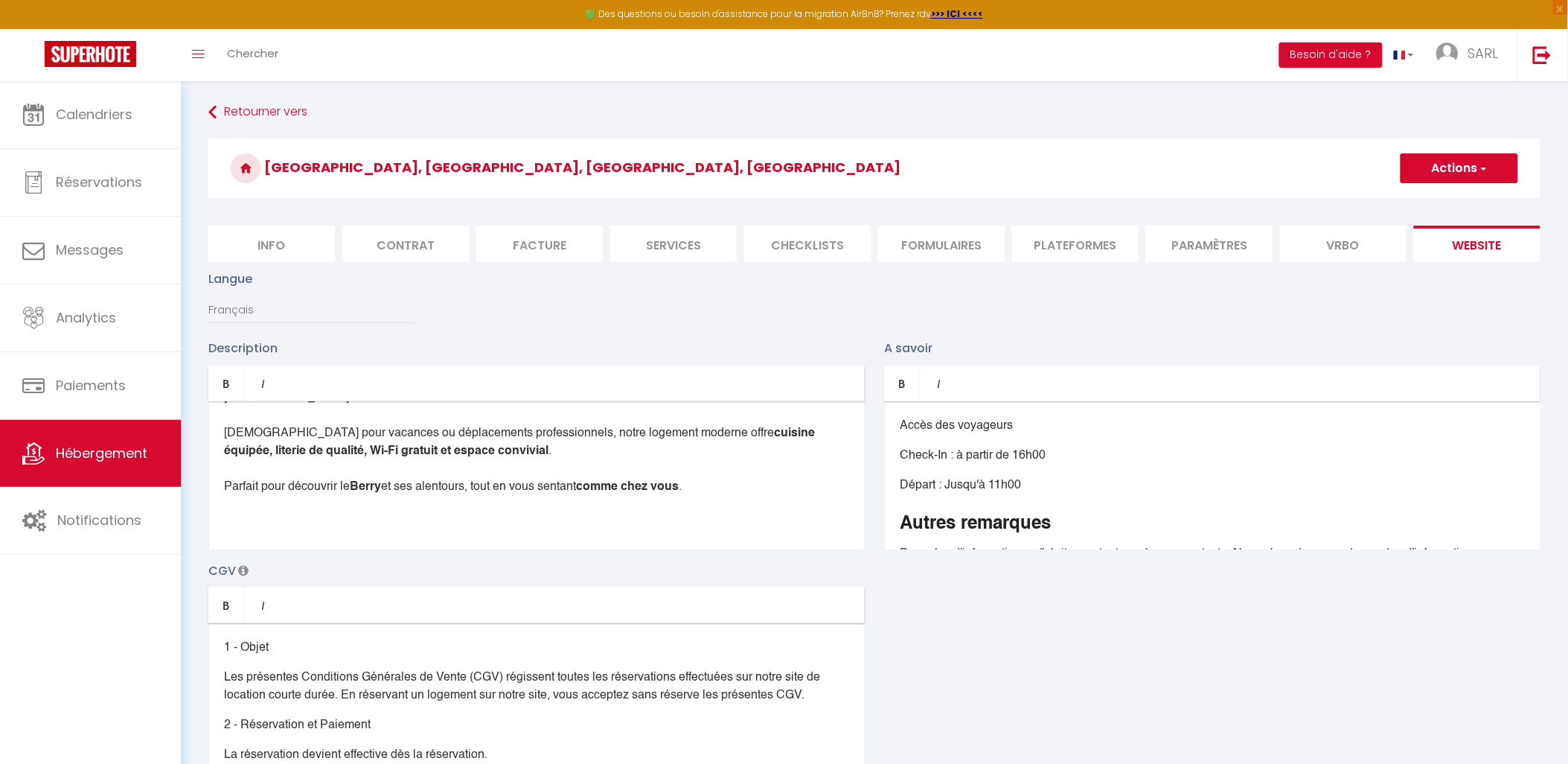
scroll to position [111, 0]
click at [231, 504] on div "Bienvenue chez Maud et Manu ! Profitez d’un séjour confortable en plein centre …" at bounding box center [536, 475] width 656 height 149
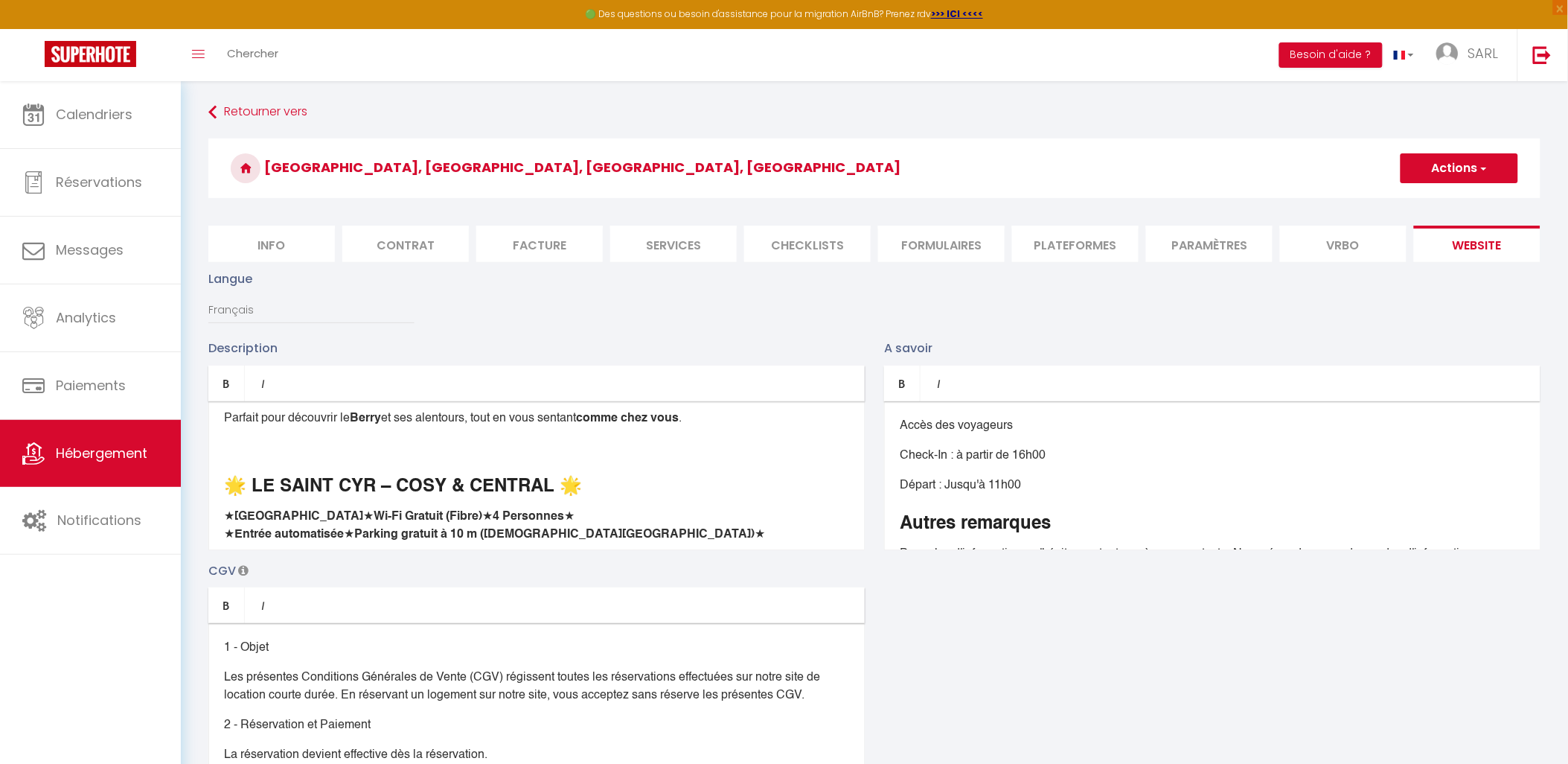
scroll to position [0, 0]
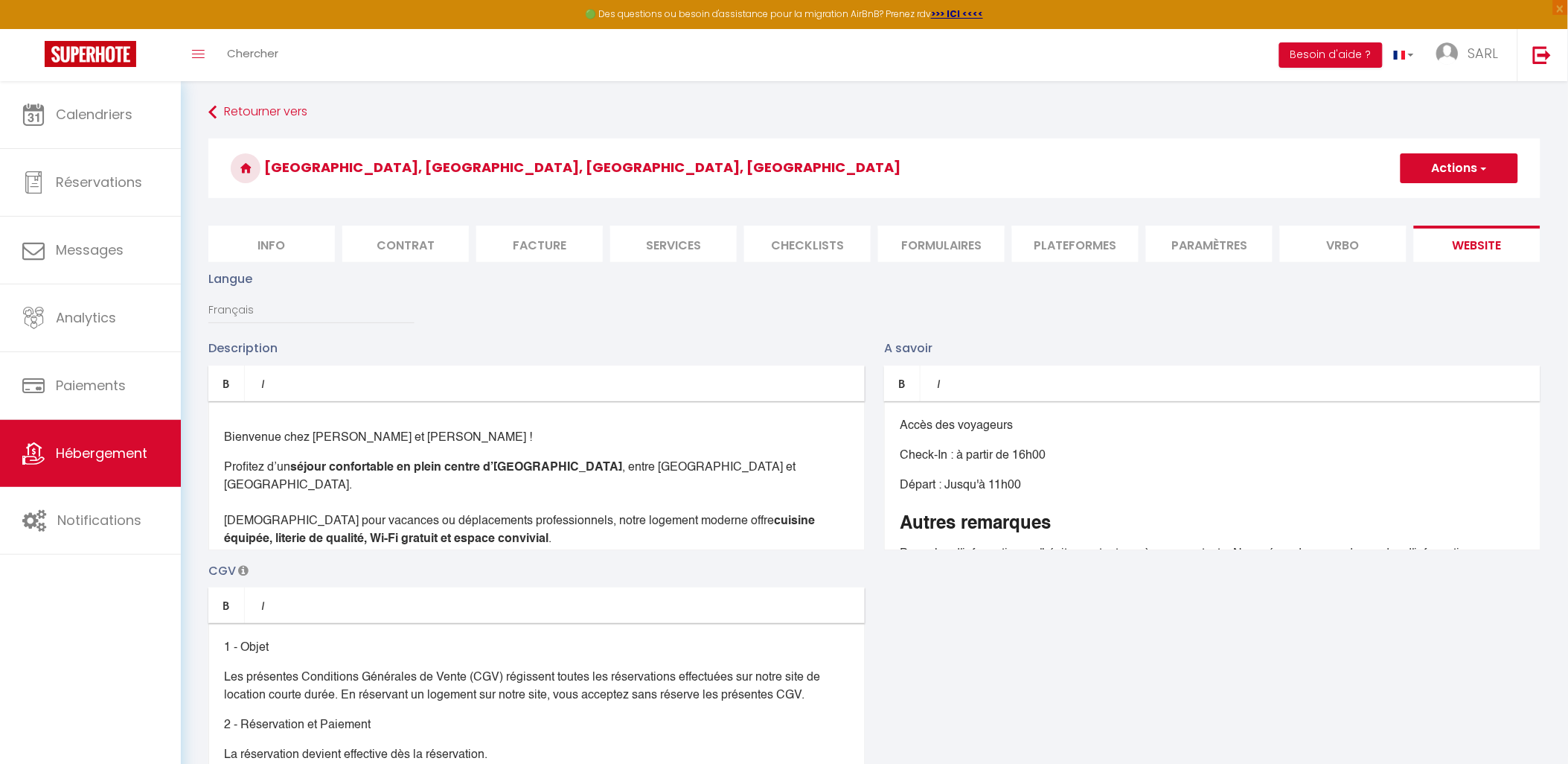
click at [1487, 172] on span "button" at bounding box center [1483, 168] width 10 height 15
click at [1456, 196] on input "Enregistrer" at bounding box center [1441, 200] width 55 height 15
checkbox input "true"
checkbox input "false"
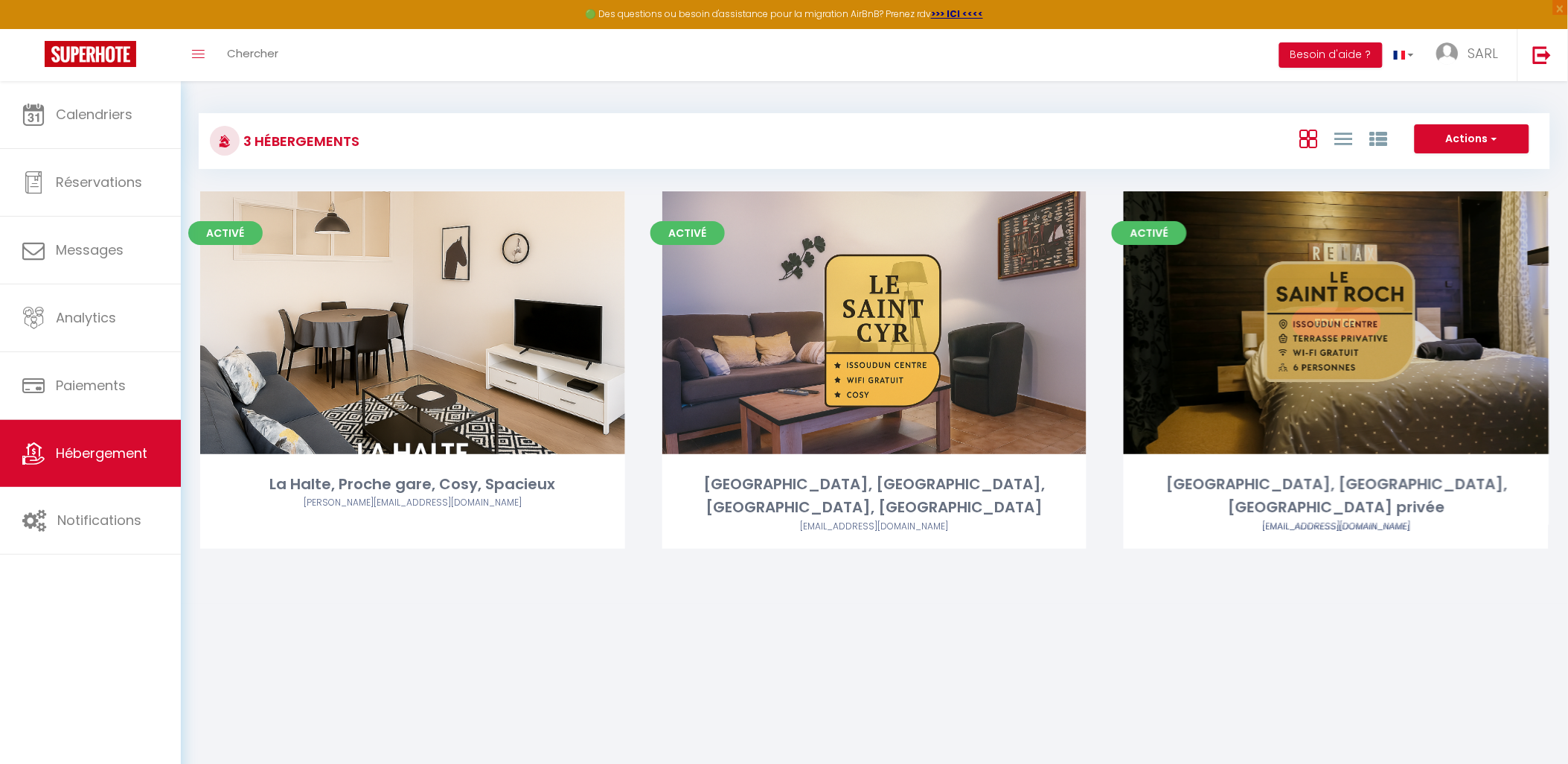
click at [1340, 317] on link "Editer" at bounding box center [1337, 322] width 89 height 30
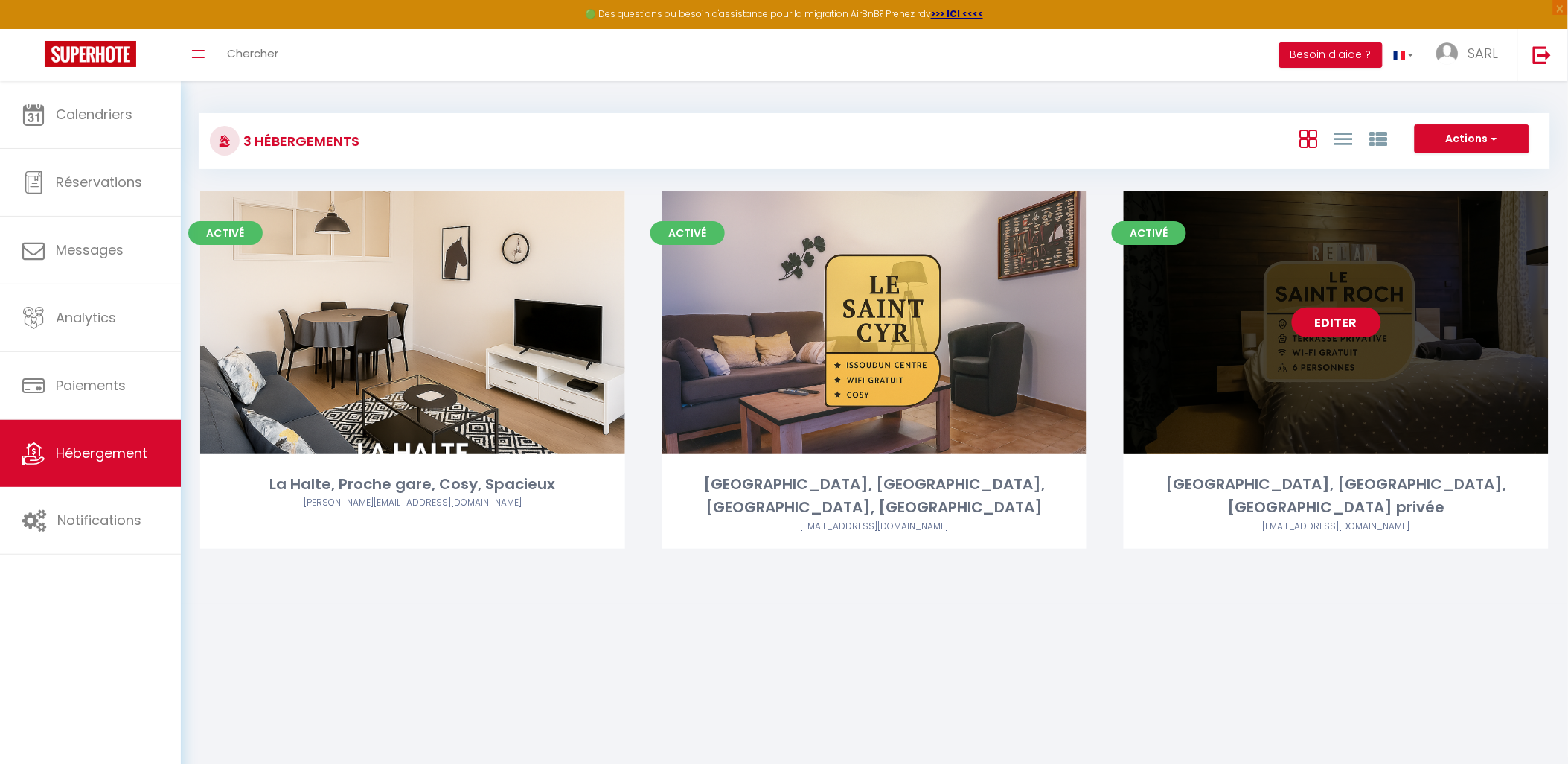
click at [1353, 319] on link "Editer" at bounding box center [1337, 322] width 89 height 30
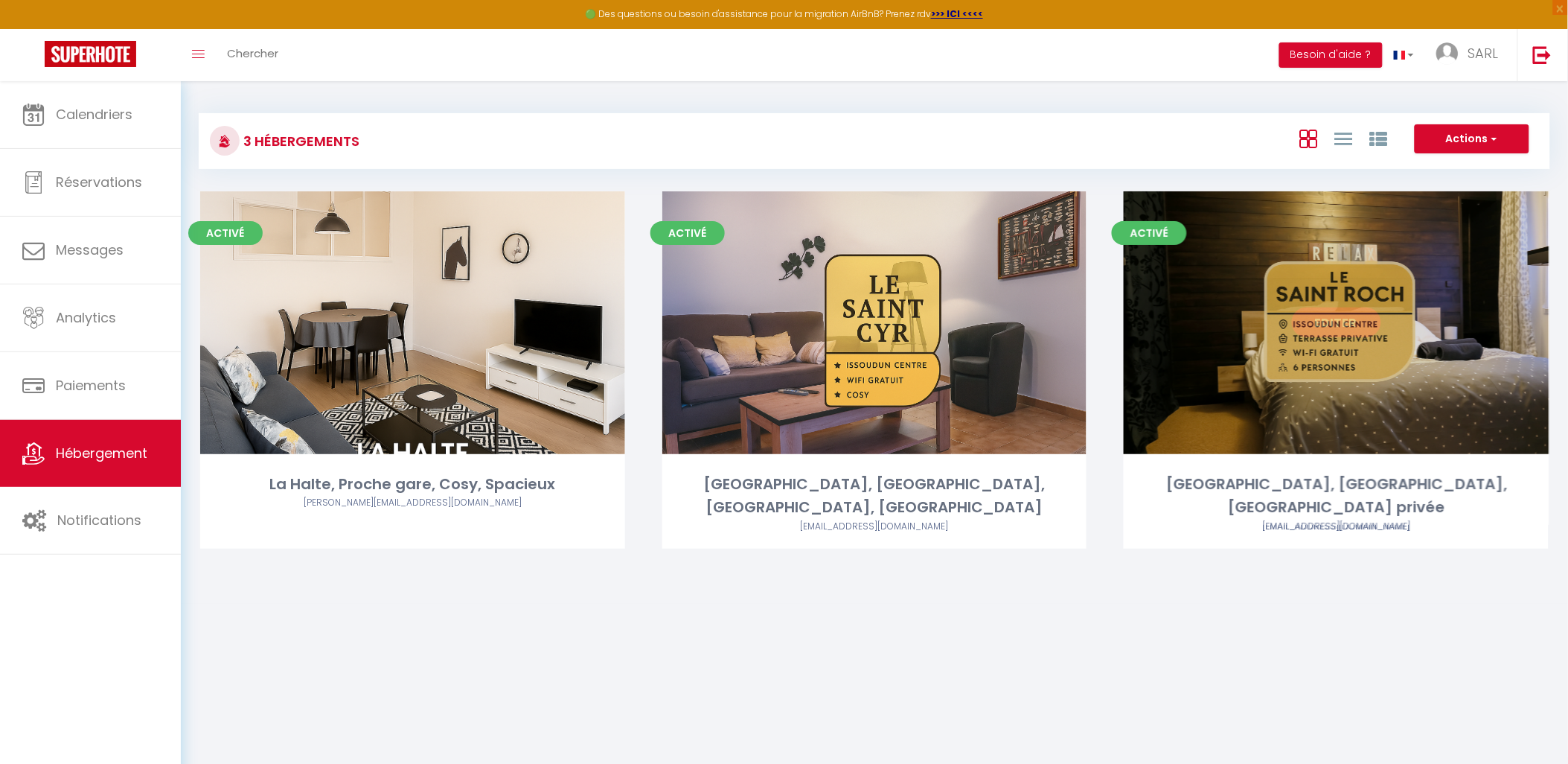
click at [1321, 327] on link "Editer" at bounding box center [1337, 322] width 89 height 30
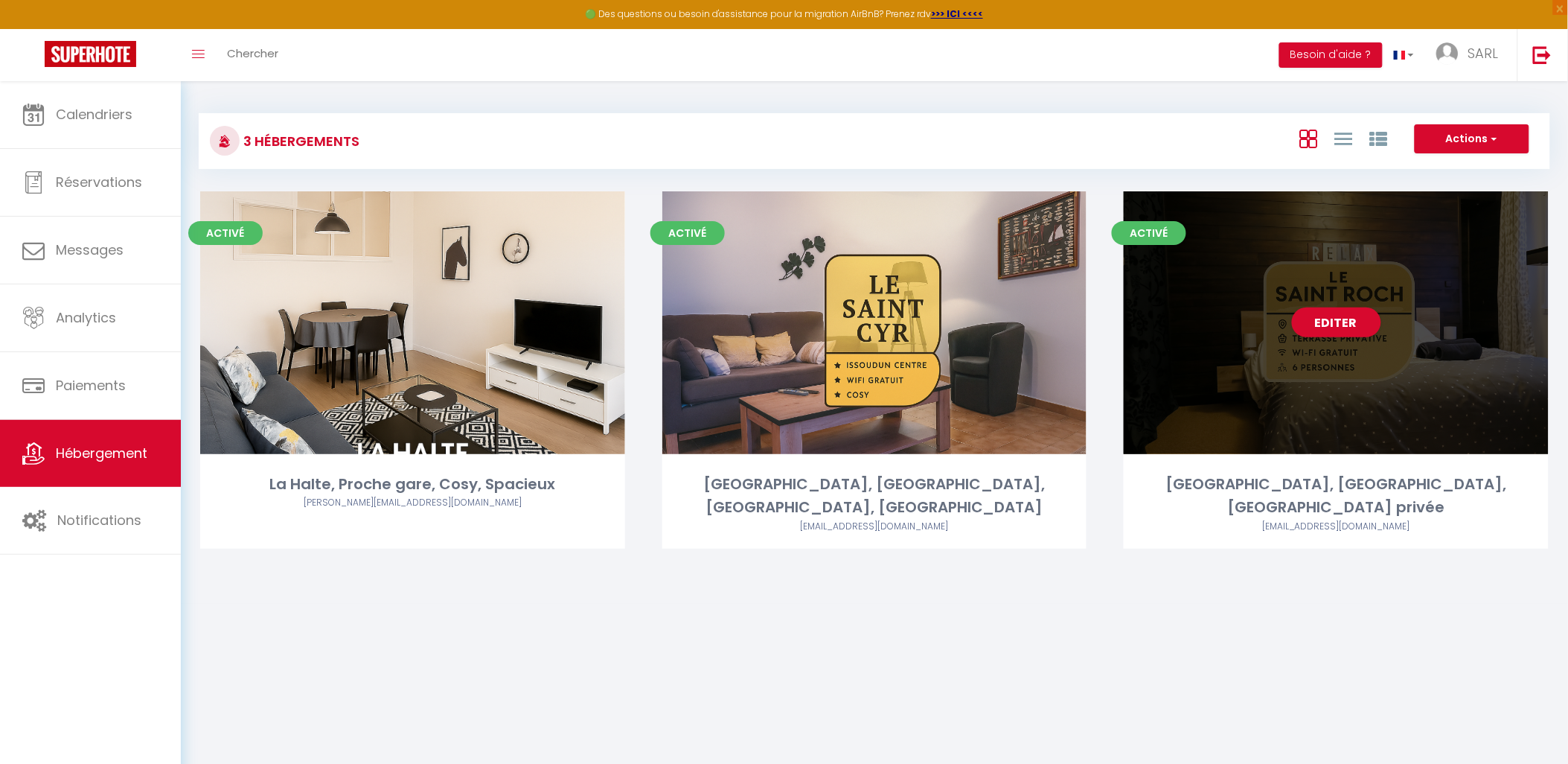
click at [1462, 396] on div "Editer" at bounding box center [1336, 322] width 425 height 262
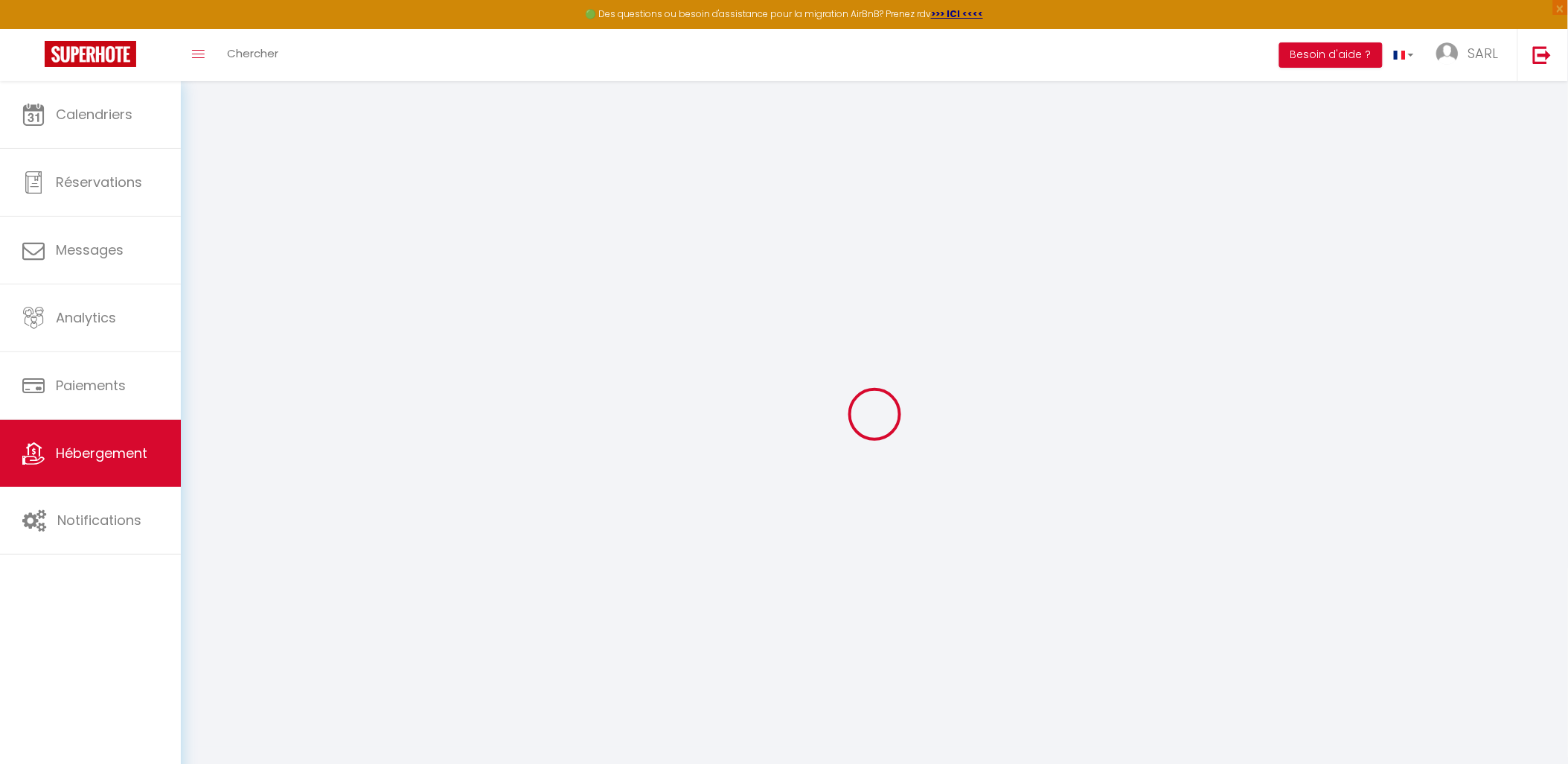
type input "Oups ! Les dates sélectionnées sont indisponibles."
type textarea "Malheureusement les dates sélectionnées sont indisponibles. Nous vous invitons …"
type input "46.947568"
type input "1.9904501"
checkbox input "true"
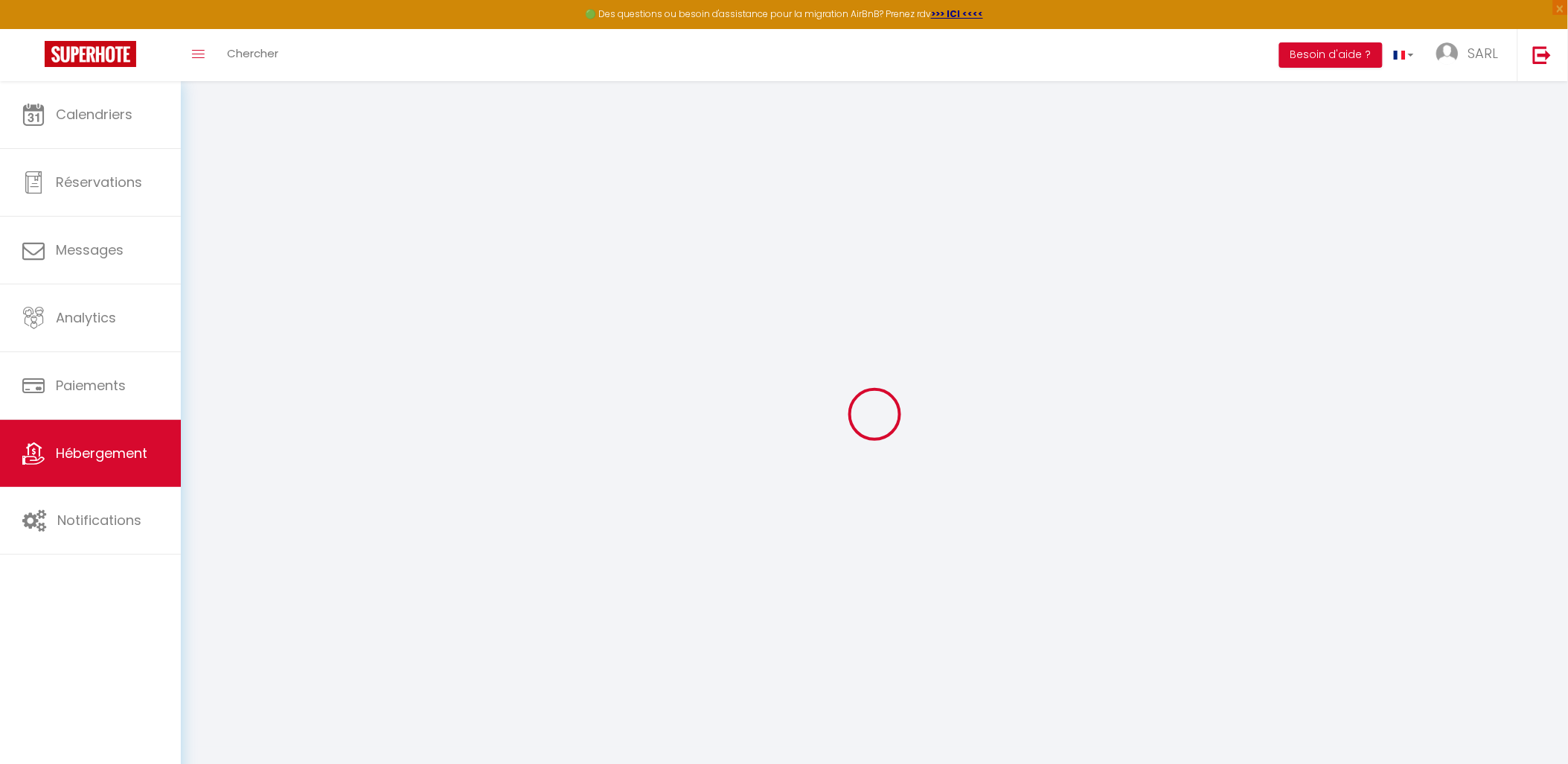
checkbox input "false"
checkbox input "true"
checkbox input "false"
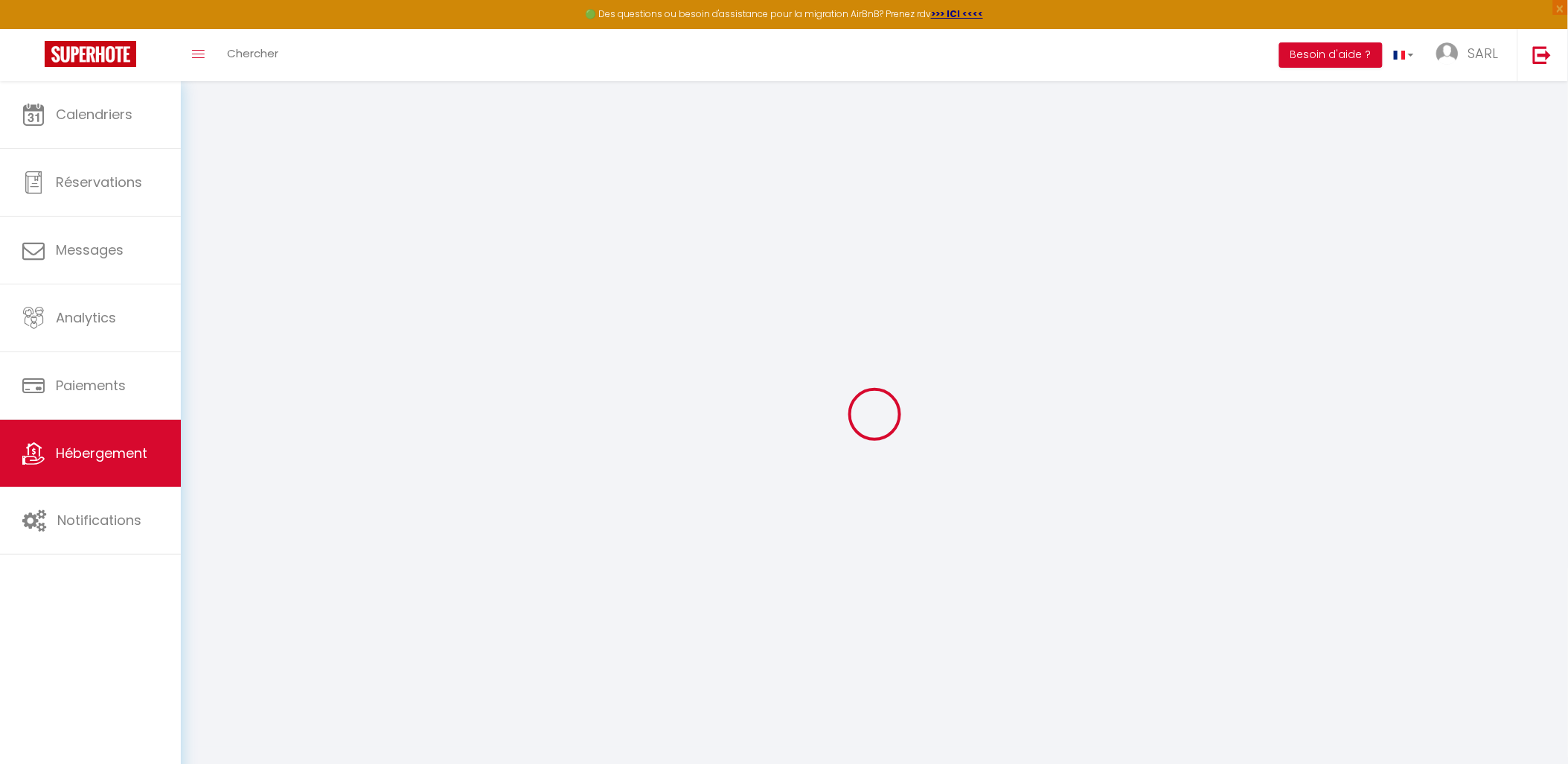
checkbox input "false"
select select "15:00"
select select
select select "11:00"
select select "30"
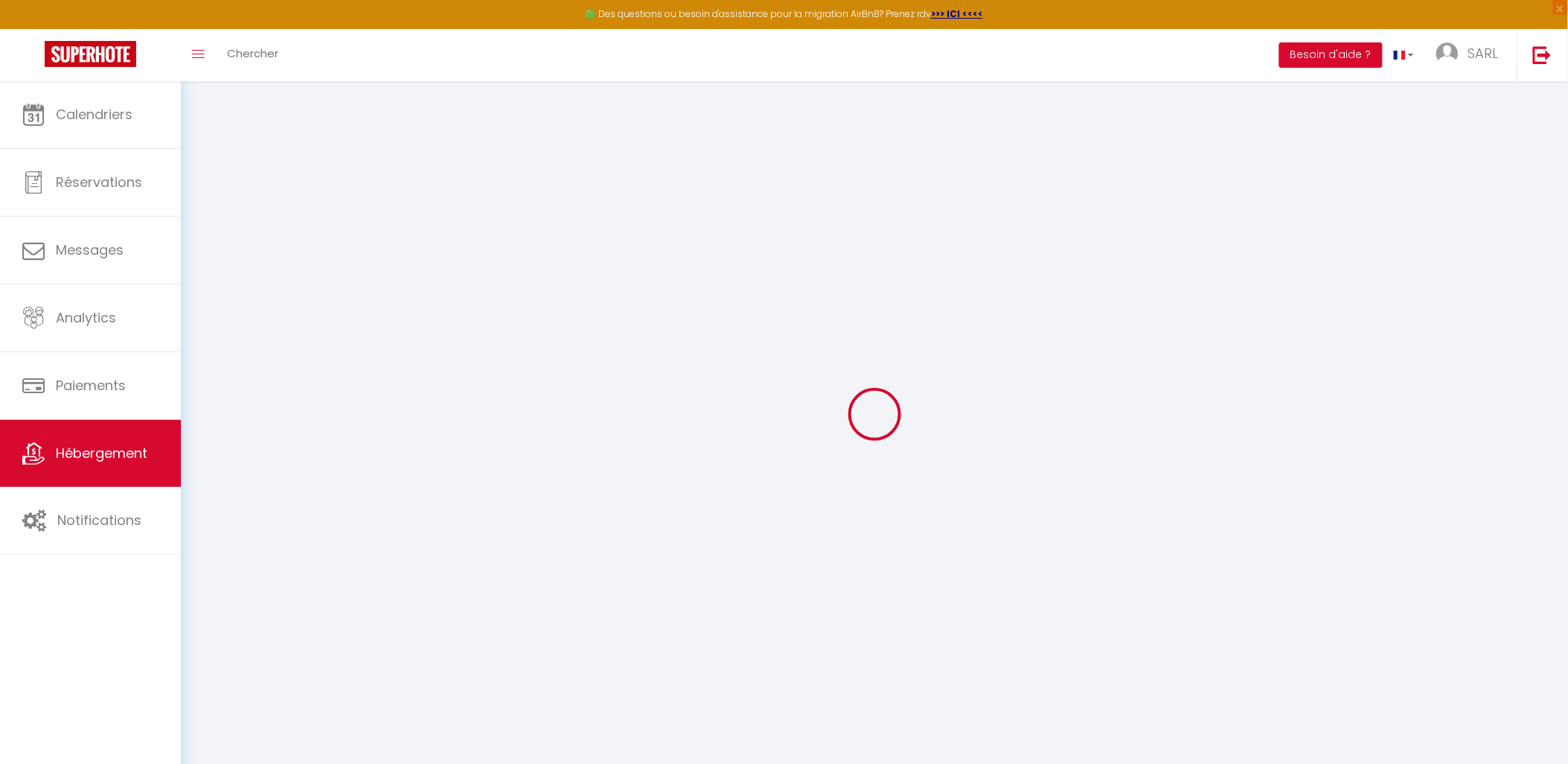
select select "120"
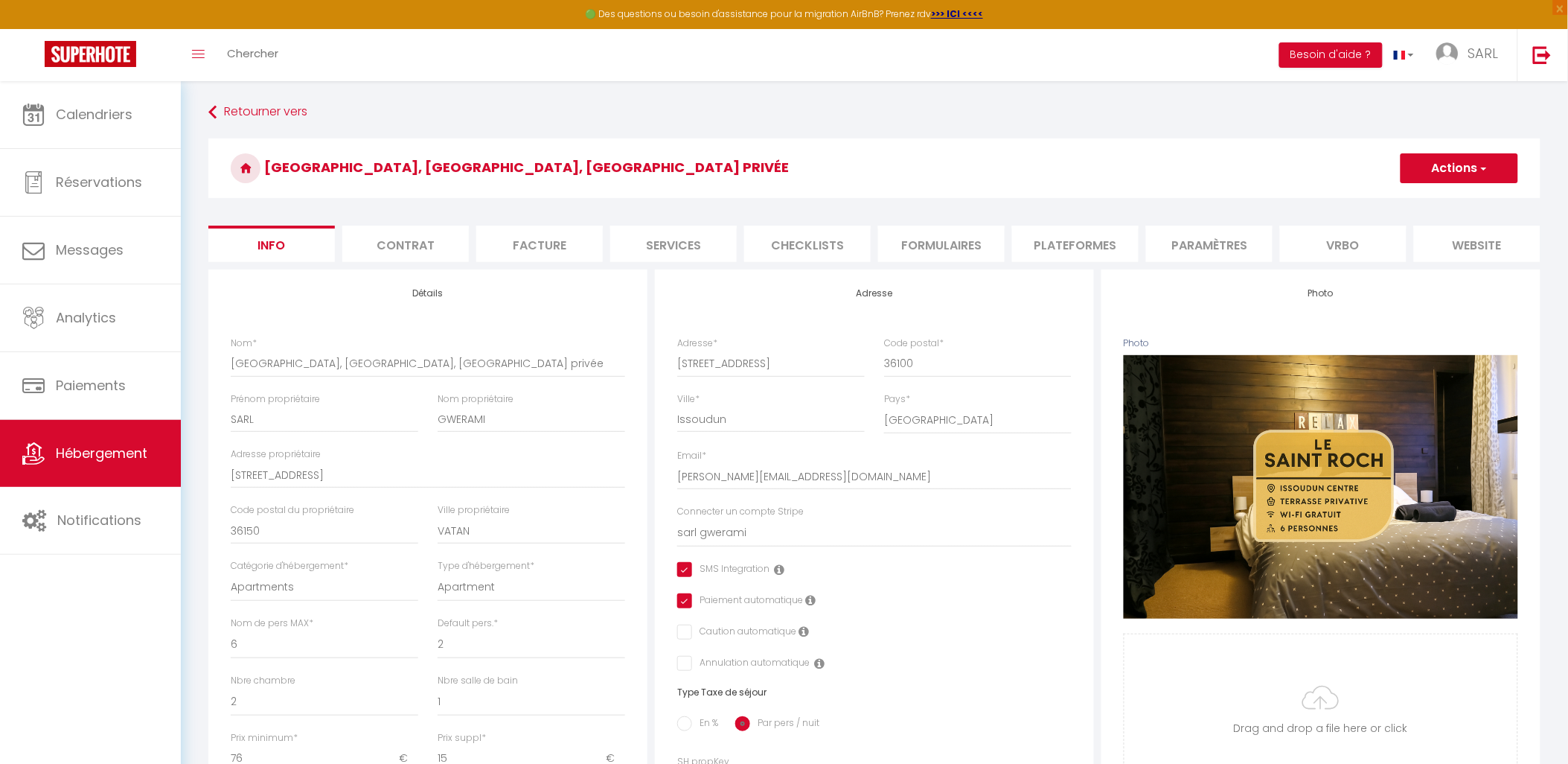
select select
checkbox input "true"
checkbox input "false"
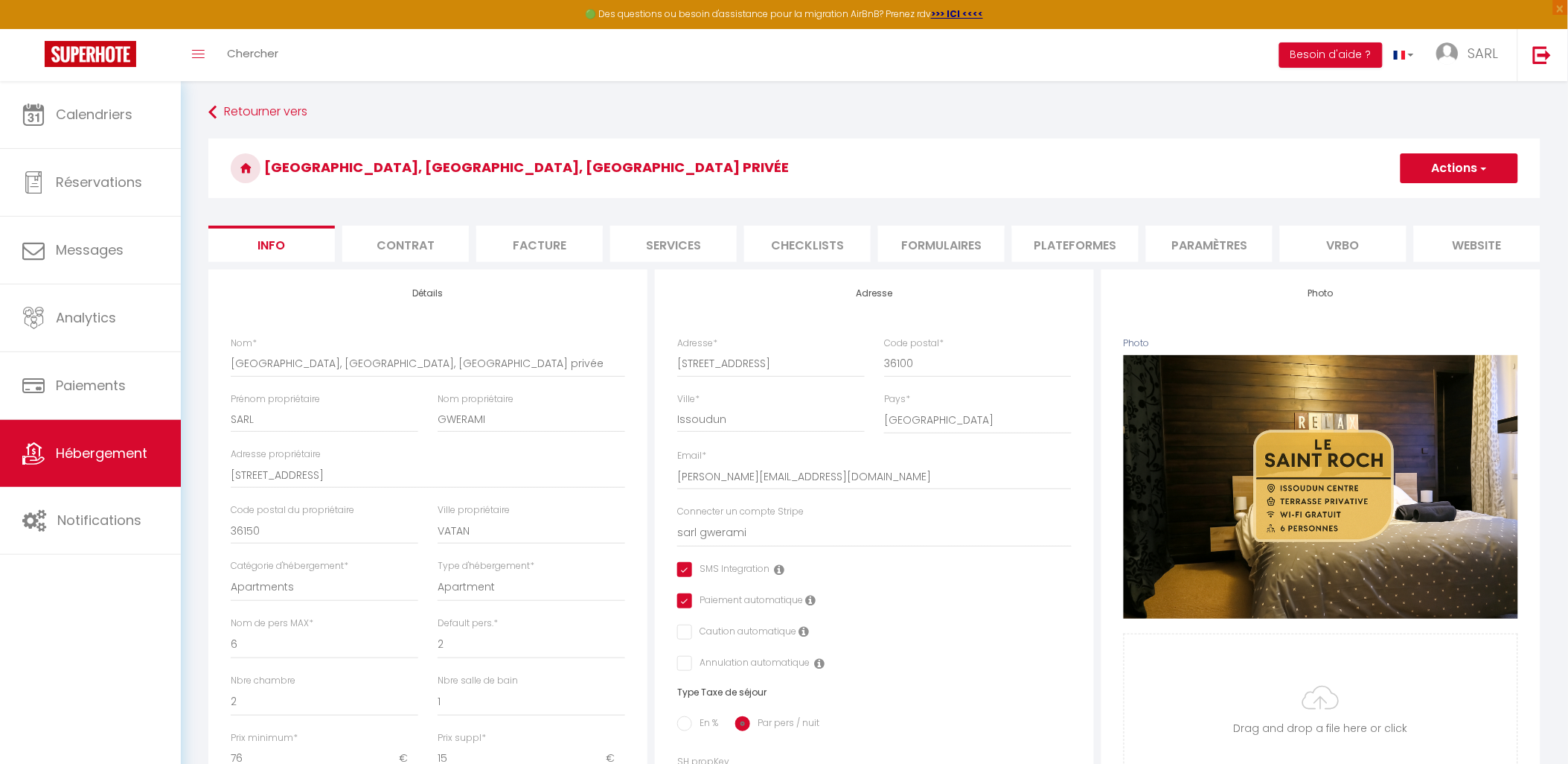
click at [1451, 246] on li "website" at bounding box center [1477, 244] width 127 height 37
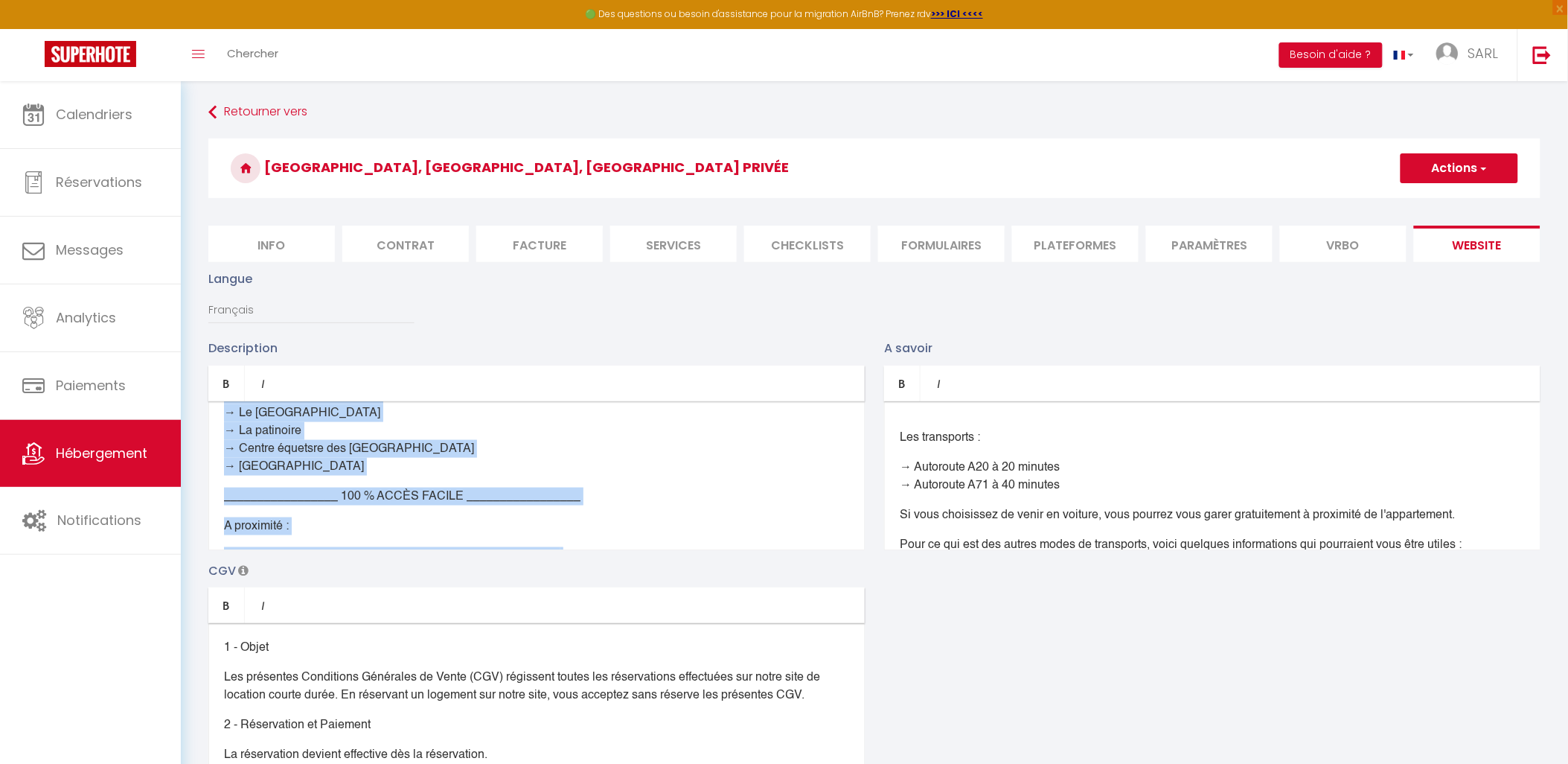
scroll to position [945, 0]
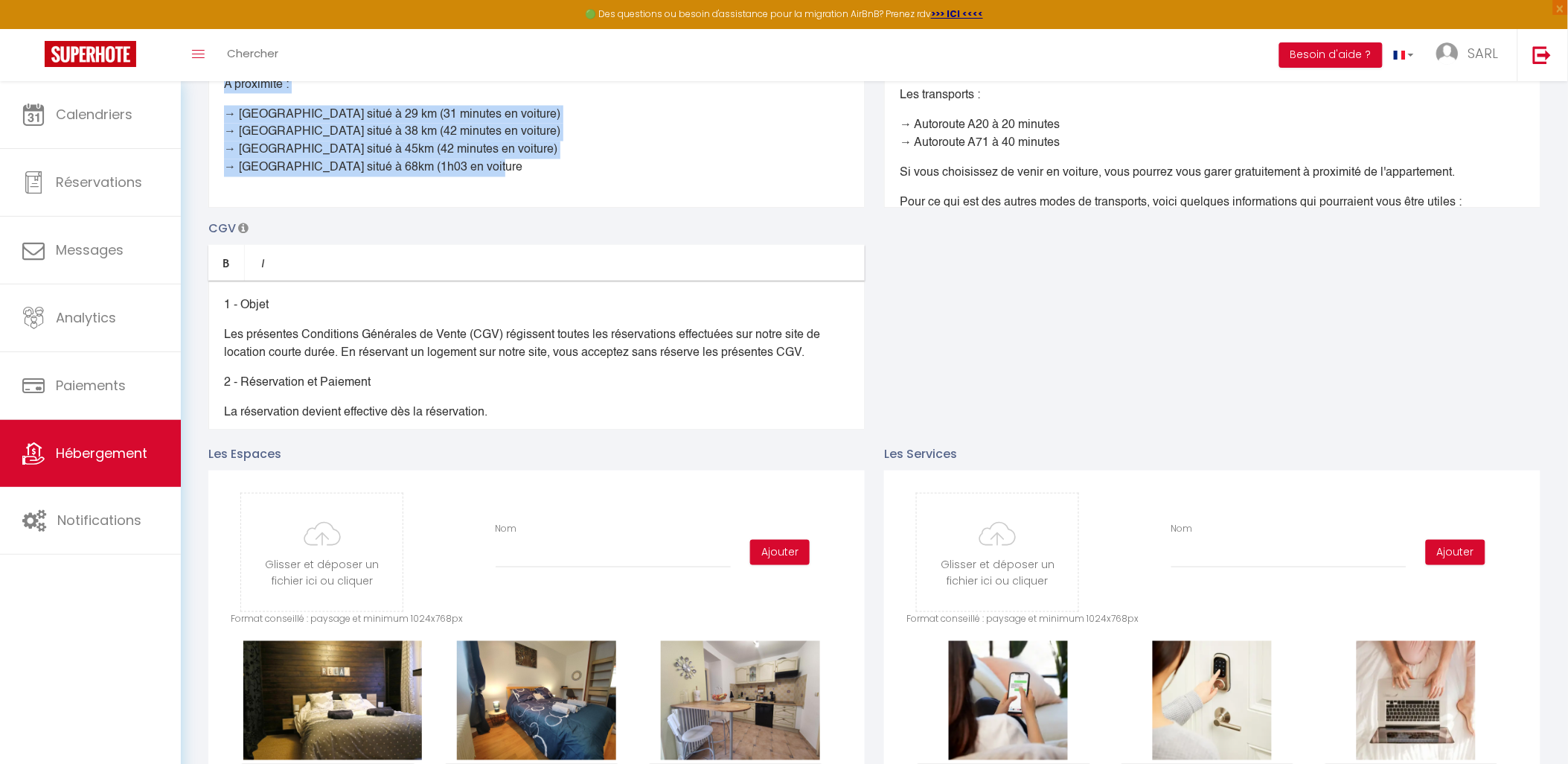
drag, startPoint x: 221, startPoint y: 447, endPoint x: 1008, endPoint y: 765, distance: 848.8
click at [1008, 421] on html "🟢 Des questions ou besoin d'assistance pour la migration AirBnB? Prenez rdv >>>…" at bounding box center [784, 39] width 1568 height 764
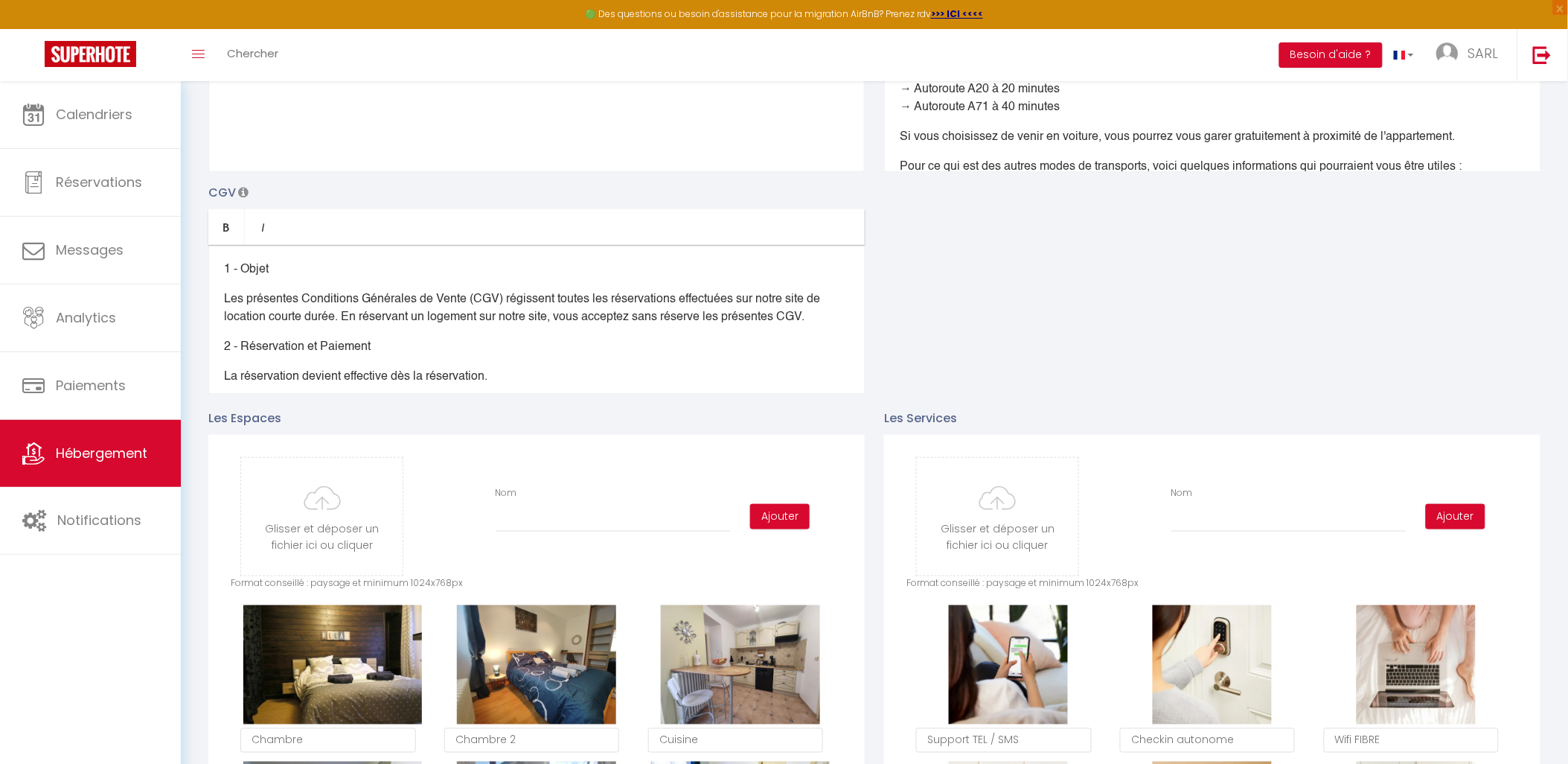
scroll to position [0, 0]
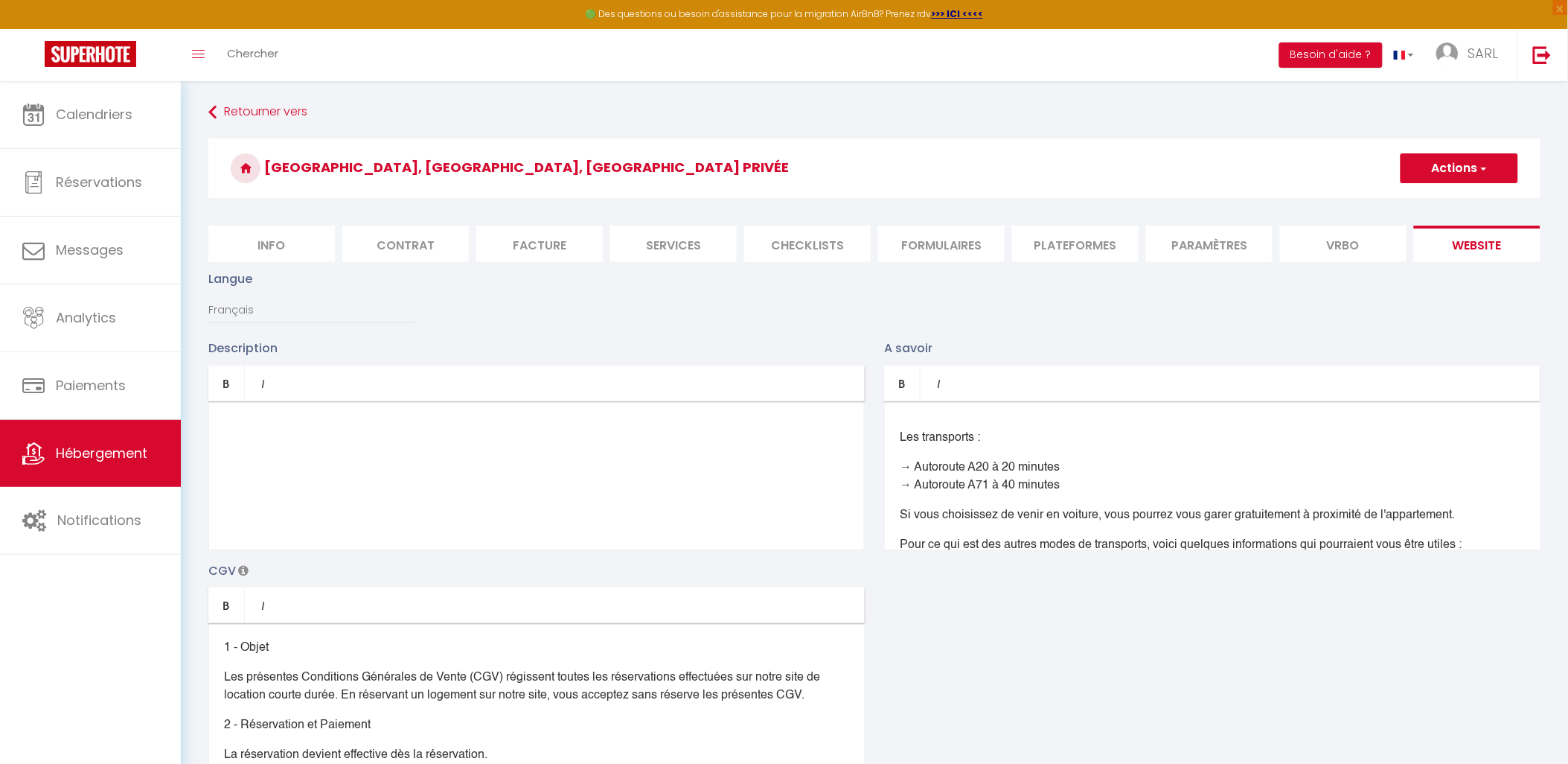
drag, startPoint x: 239, startPoint y: 433, endPoint x: 248, endPoint y: 436, distance: 9.5
click at [242, 433] on div at bounding box center [536, 475] width 656 height 149
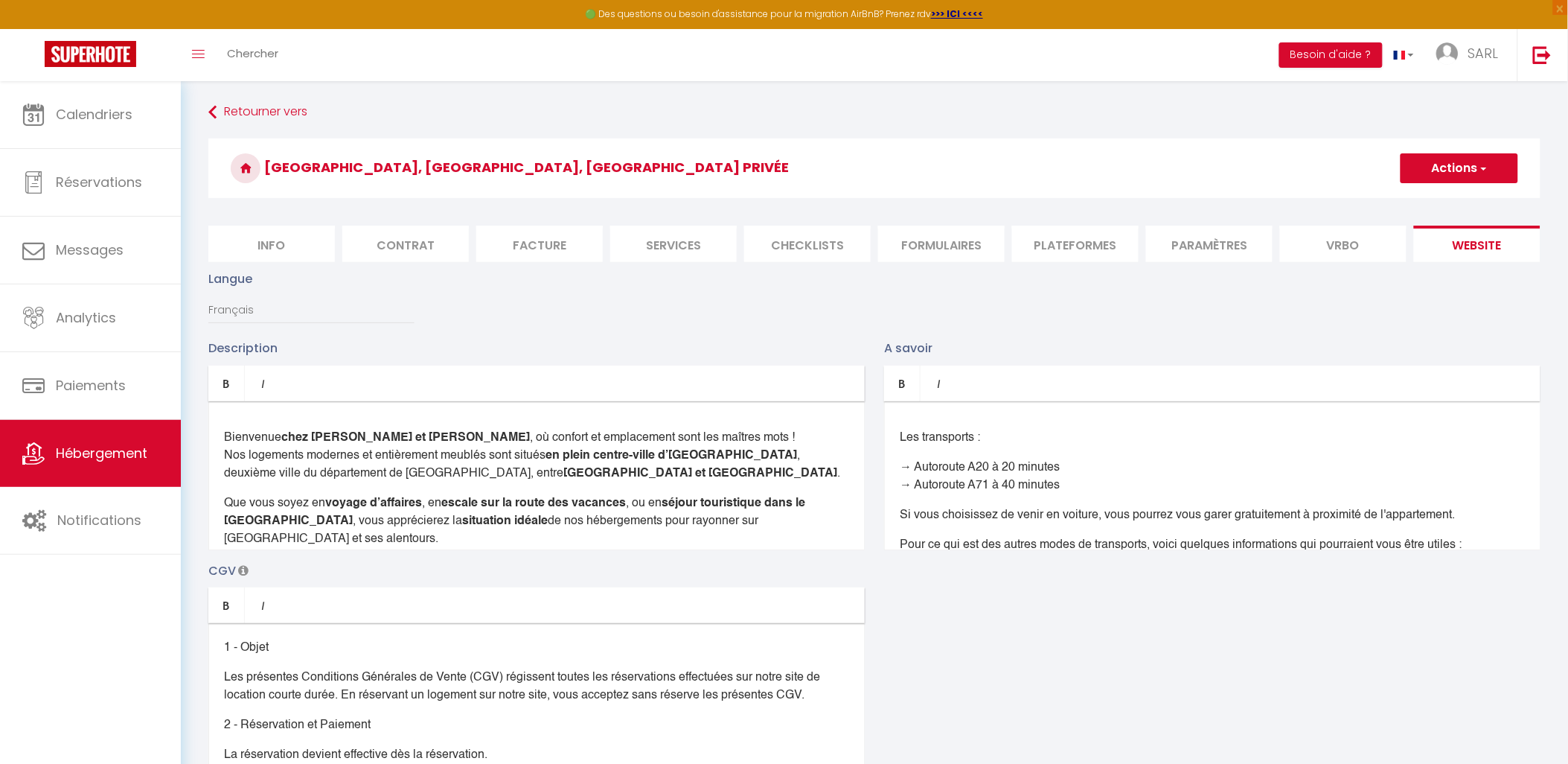
scroll to position [41, 0]
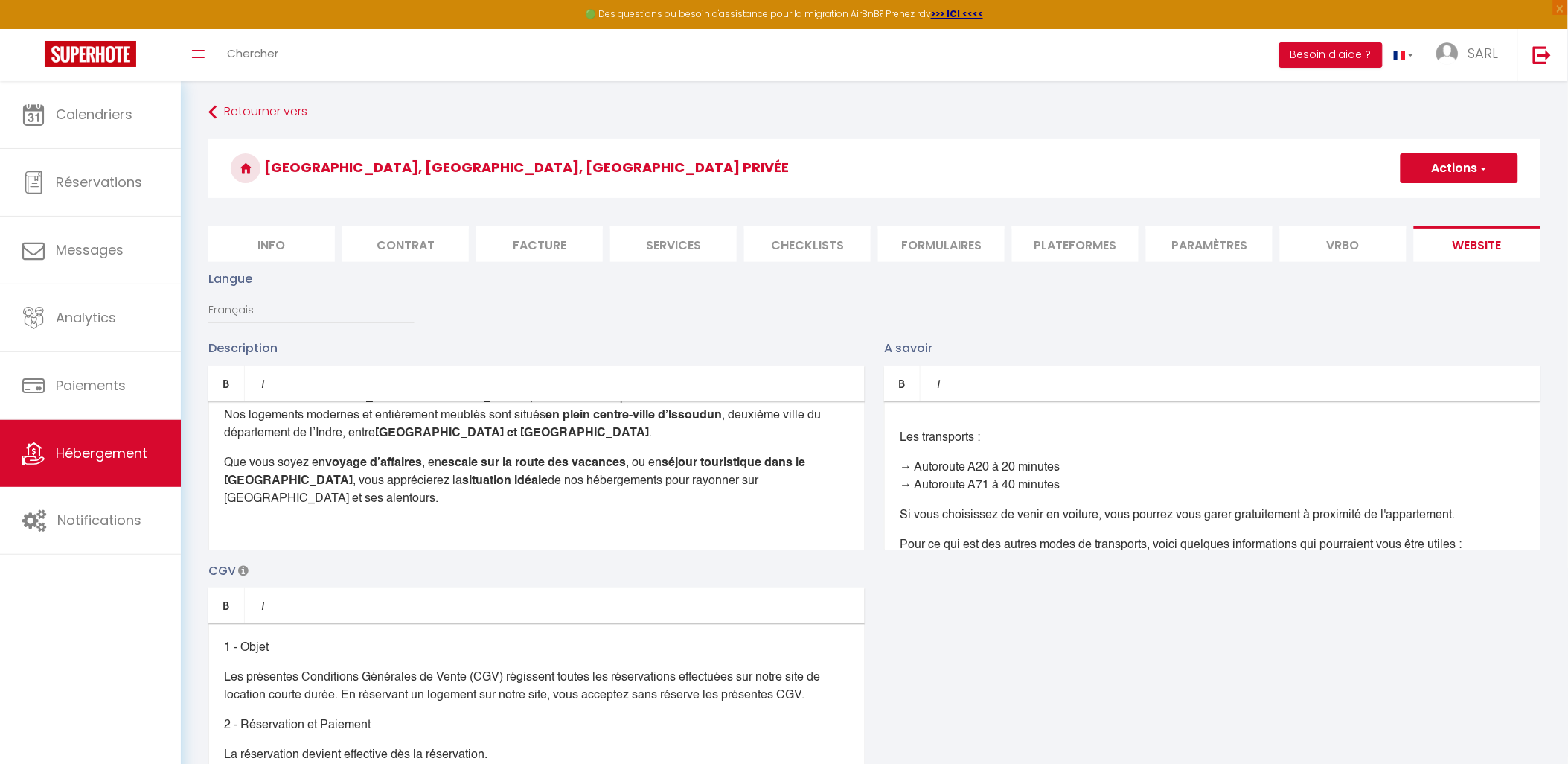
click at [225, 520] on p at bounding box center [536, 529] width 625 height 17
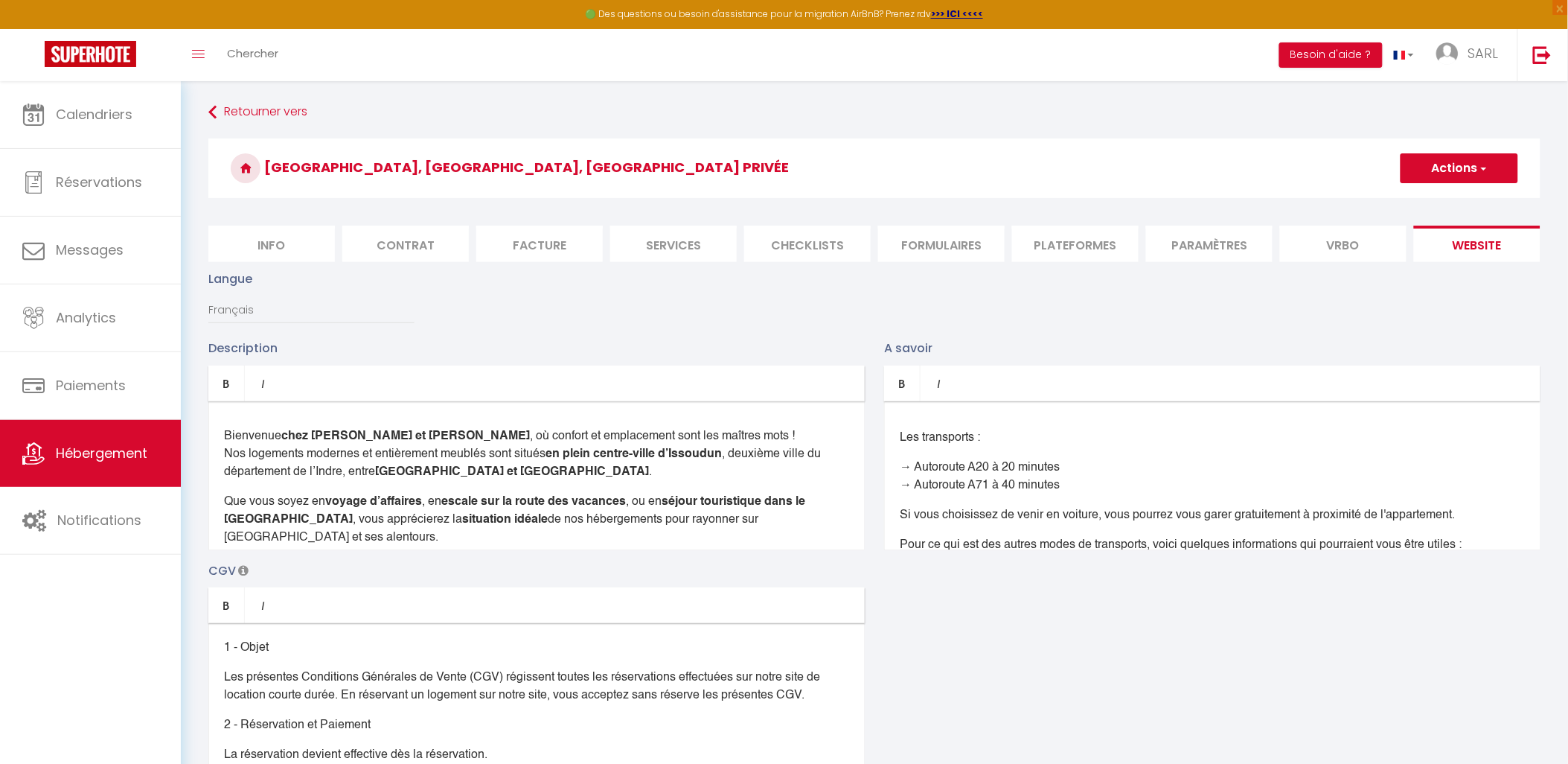
scroll to position [0, 0]
click at [1497, 173] on button "Actions" at bounding box center [1459, 168] width 117 height 30
click at [1475, 199] on link "Enregistrer" at bounding box center [1458, 201] width 117 height 19
click at [1483, 166] on span "button" at bounding box center [1483, 168] width 10 height 15
click at [1464, 195] on input "Enregistrer" at bounding box center [1441, 200] width 55 height 15
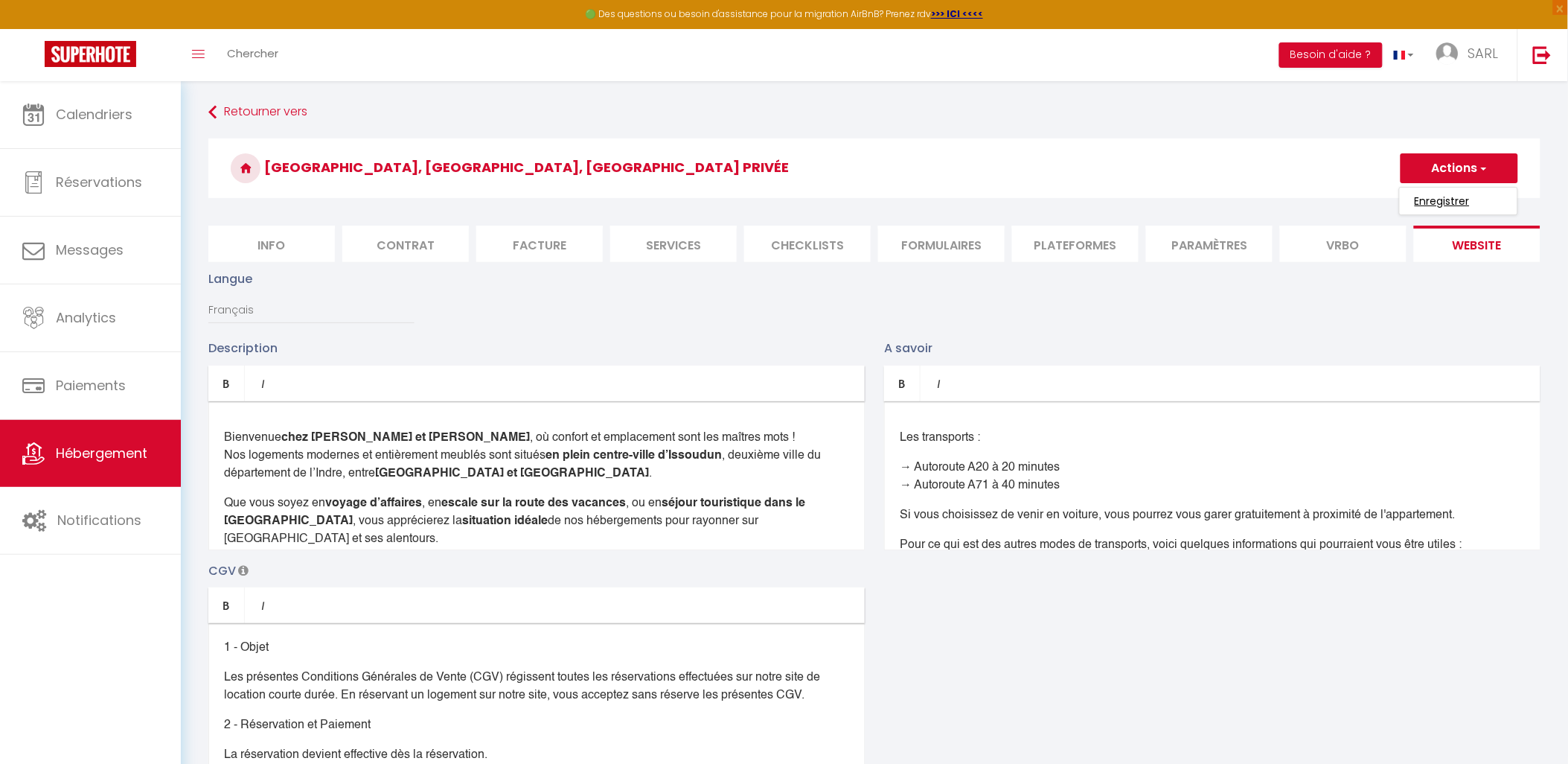
checkbox input "true"
checkbox input "false"
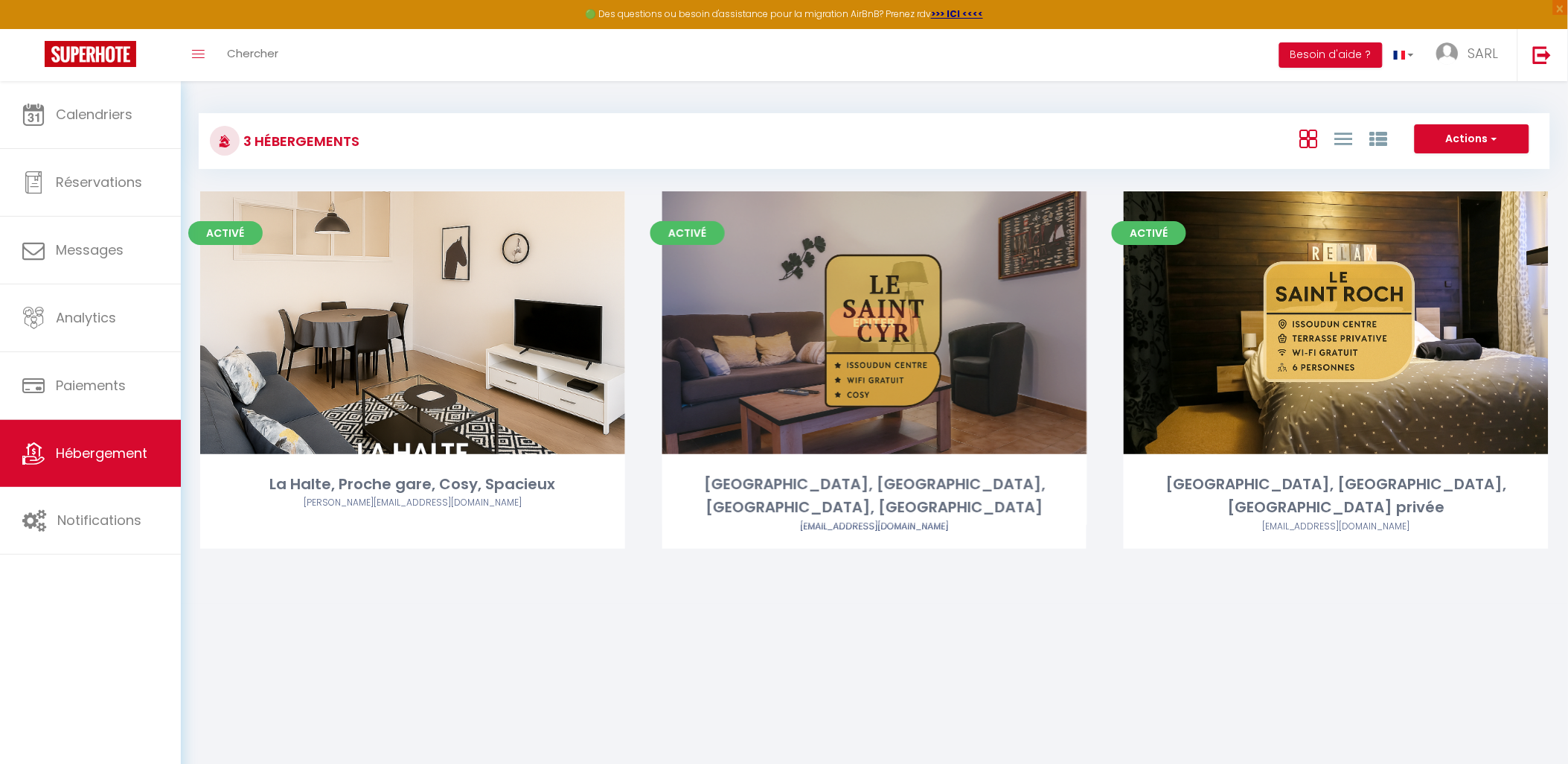
click at [860, 324] on link "Editer" at bounding box center [874, 322] width 89 height 30
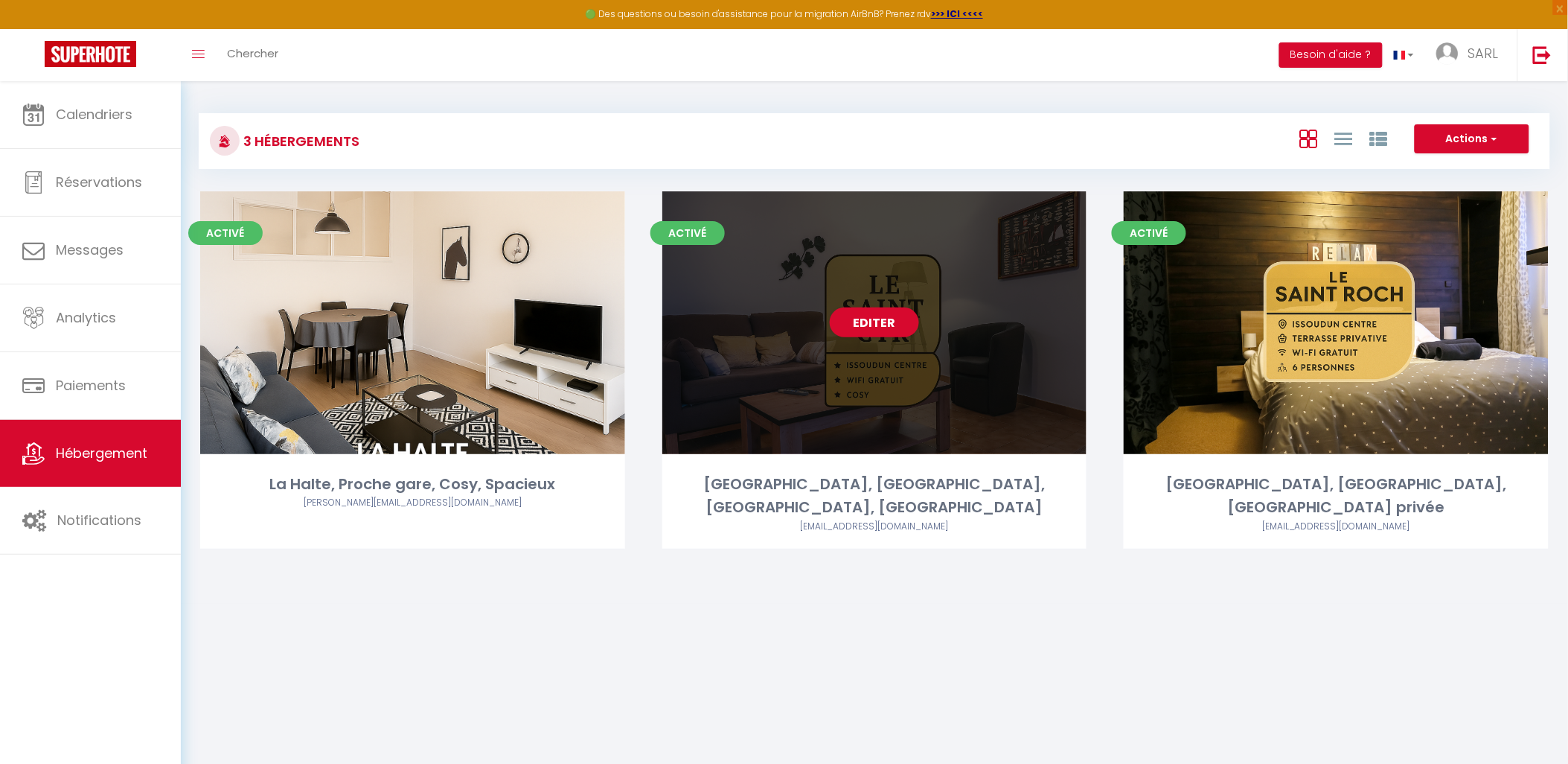
click at [980, 384] on div "Editer" at bounding box center [874, 322] width 425 height 262
click at [977, 384] on div "Editer" at bounding box center [874, 322] width 425 height 262
select select "3"
select select "2"
select select "1"
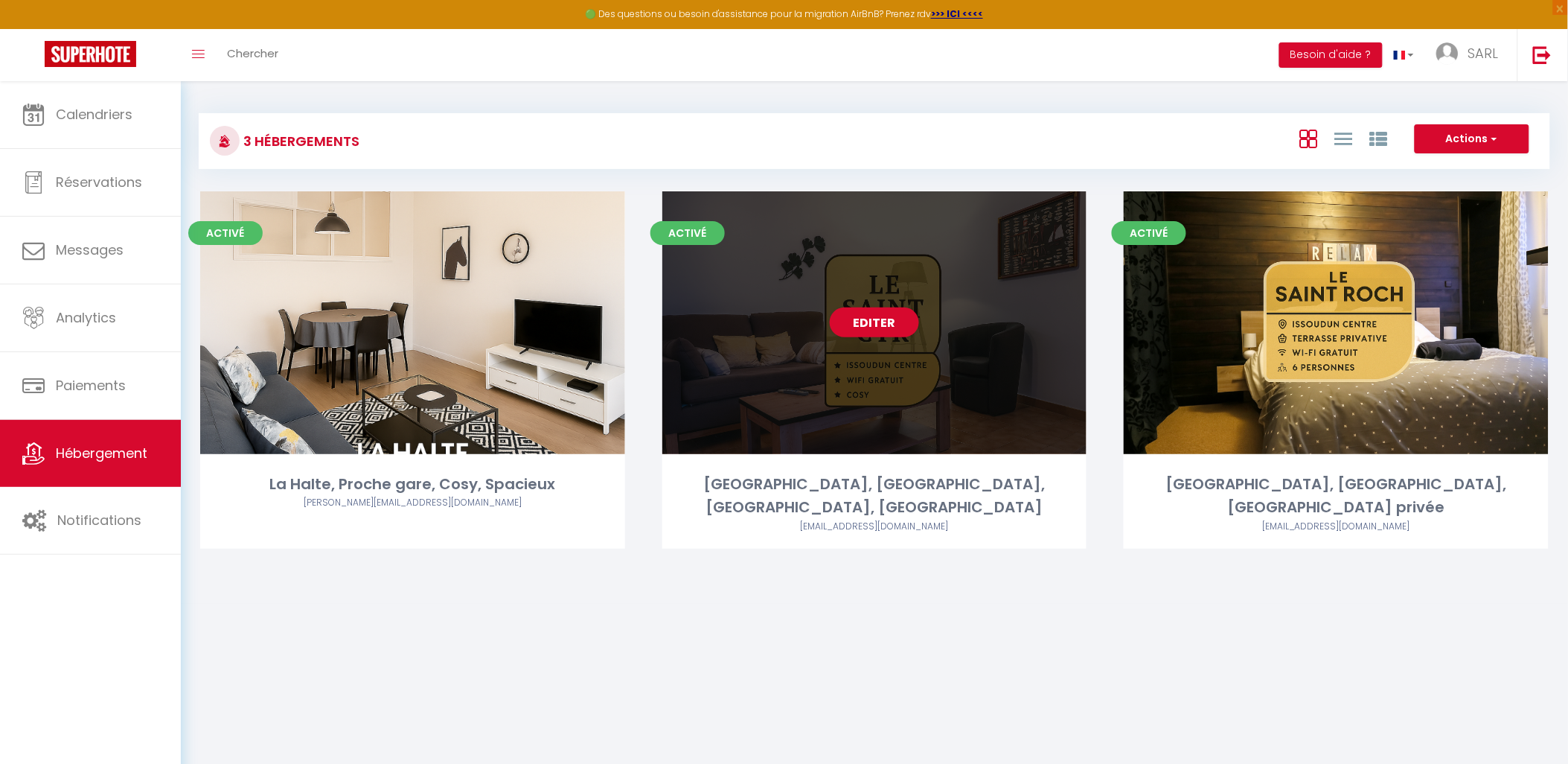
select select "1"
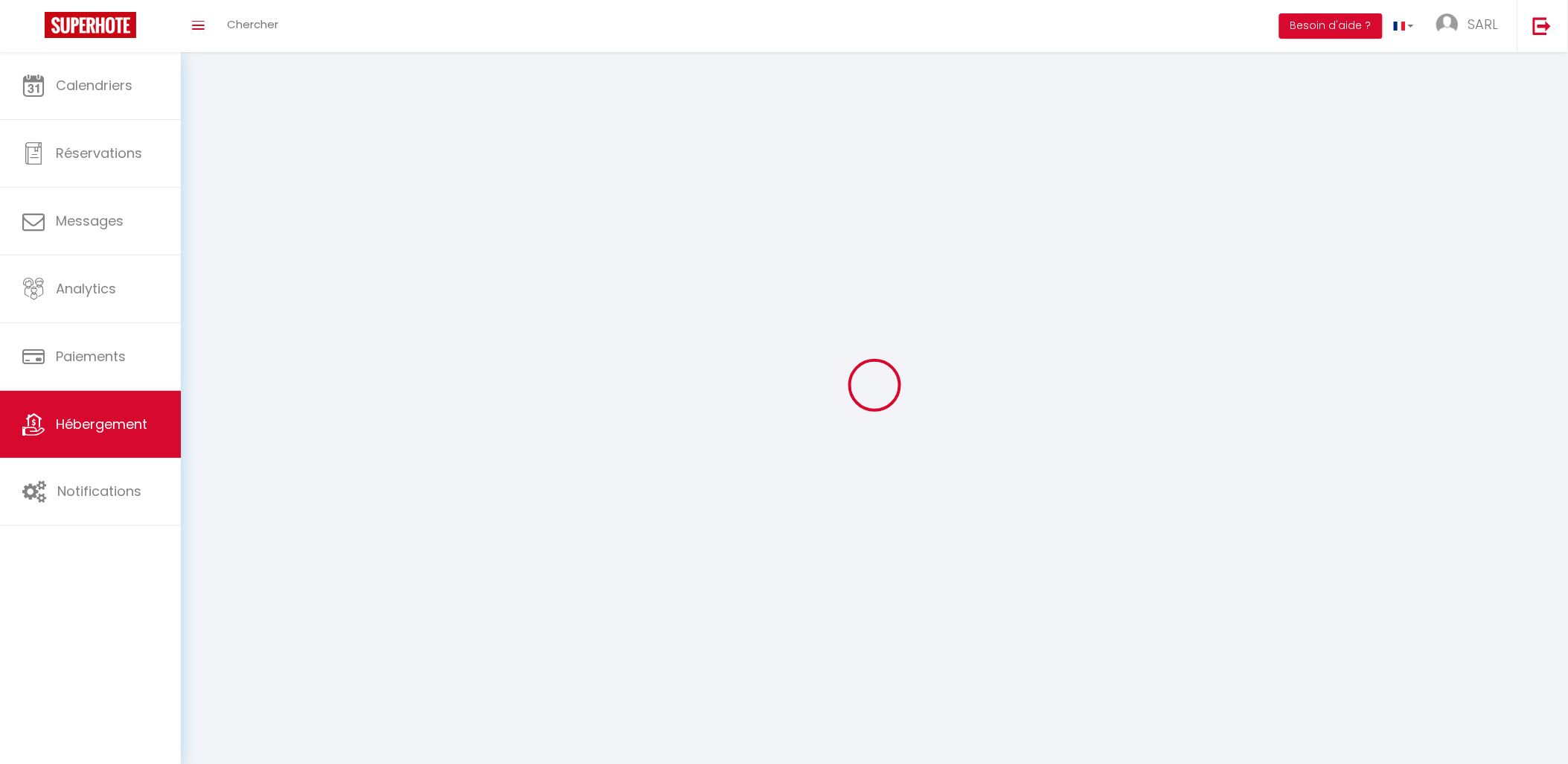
select select
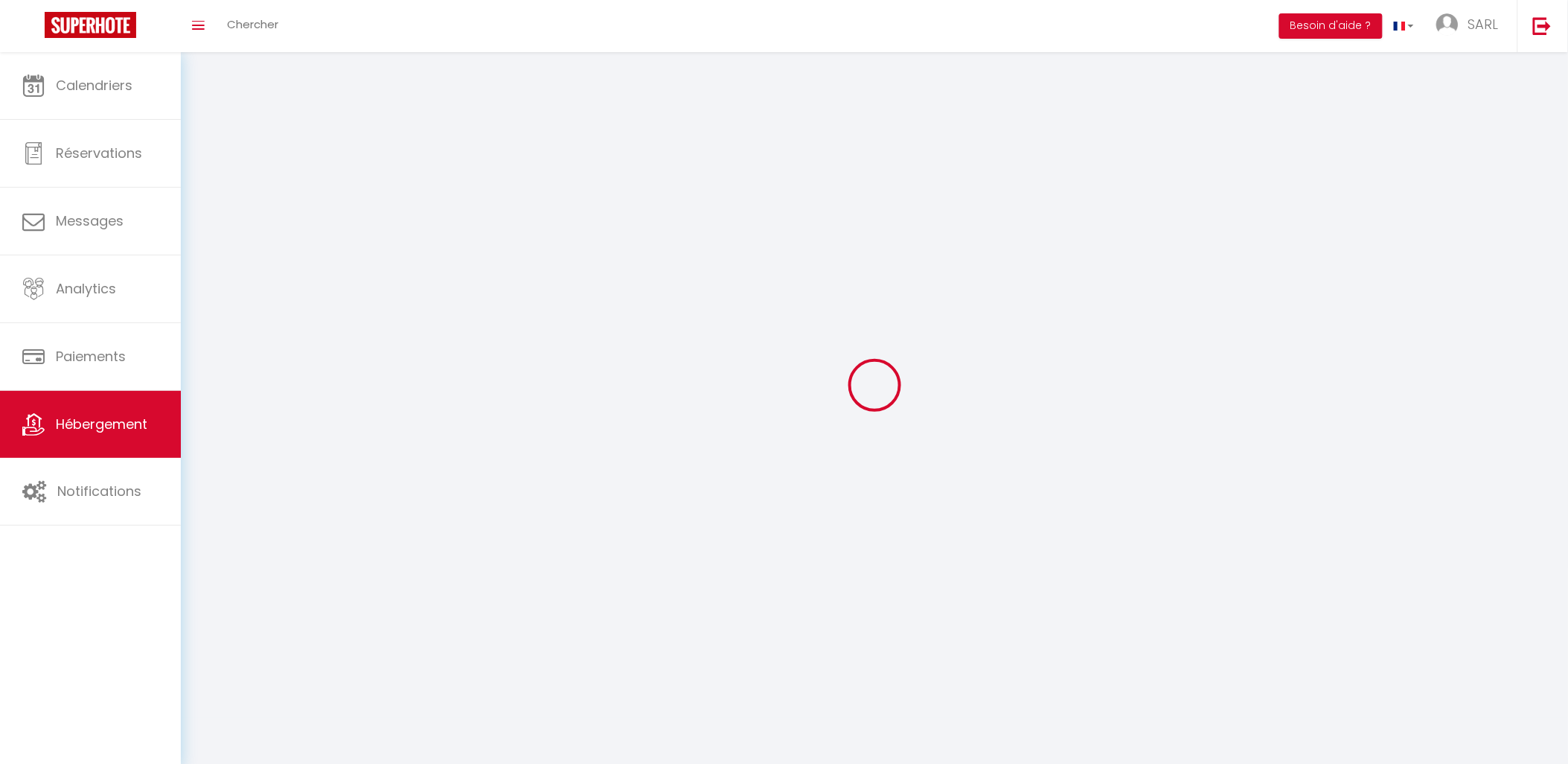
select select "1"
select select
checkbox input "false"
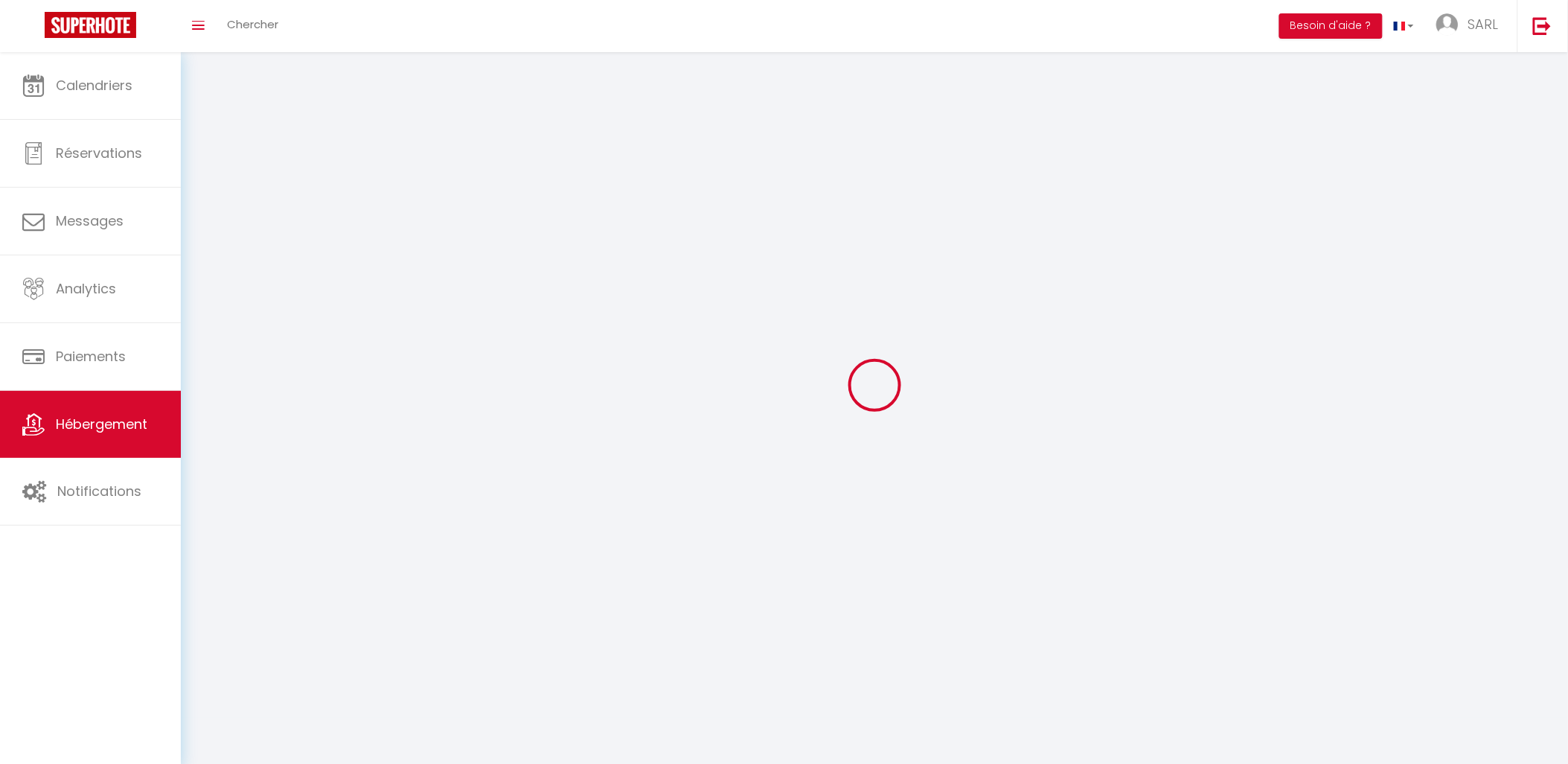
checkbox input "false"
select select "28"
select select
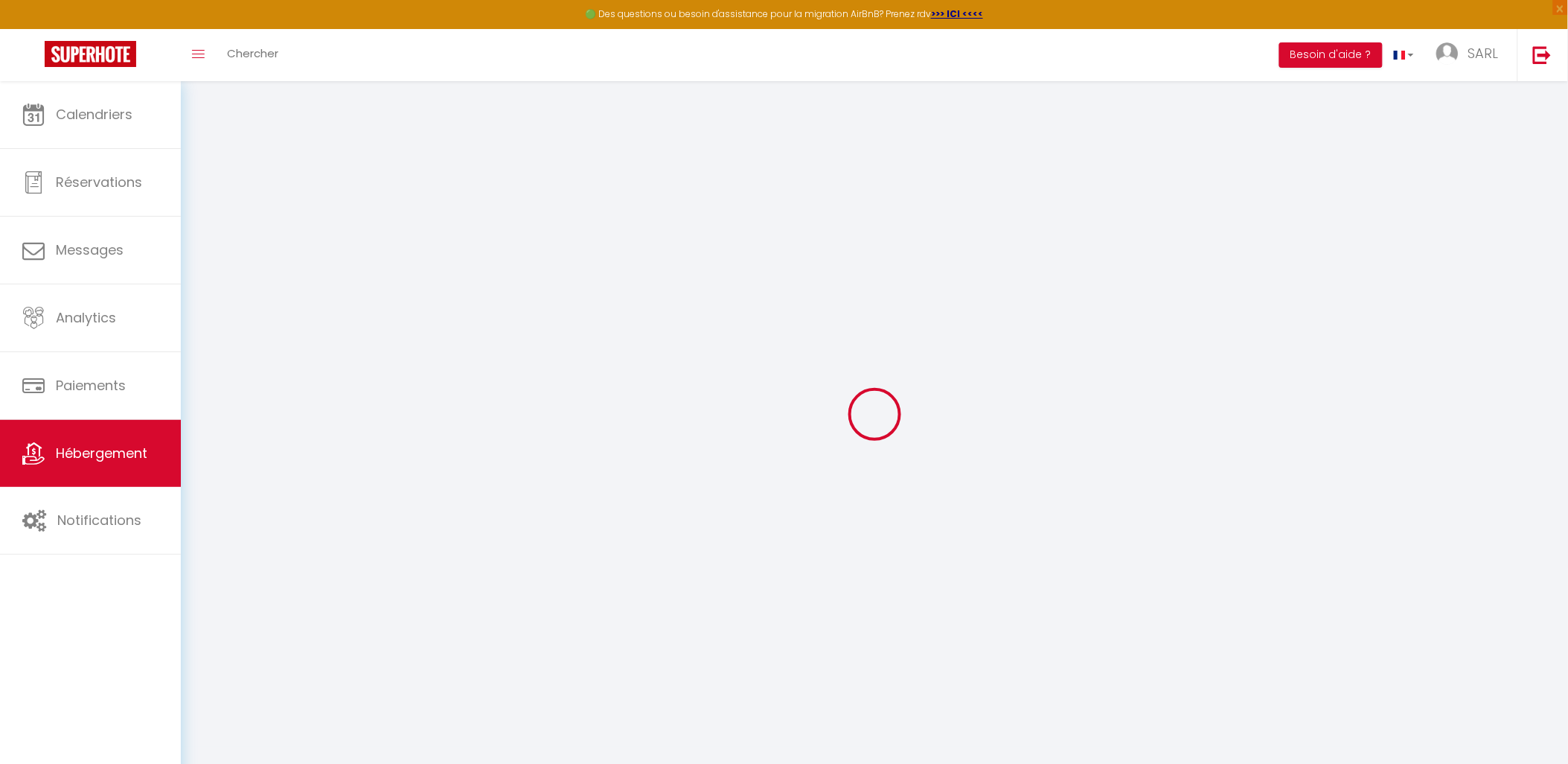
select select
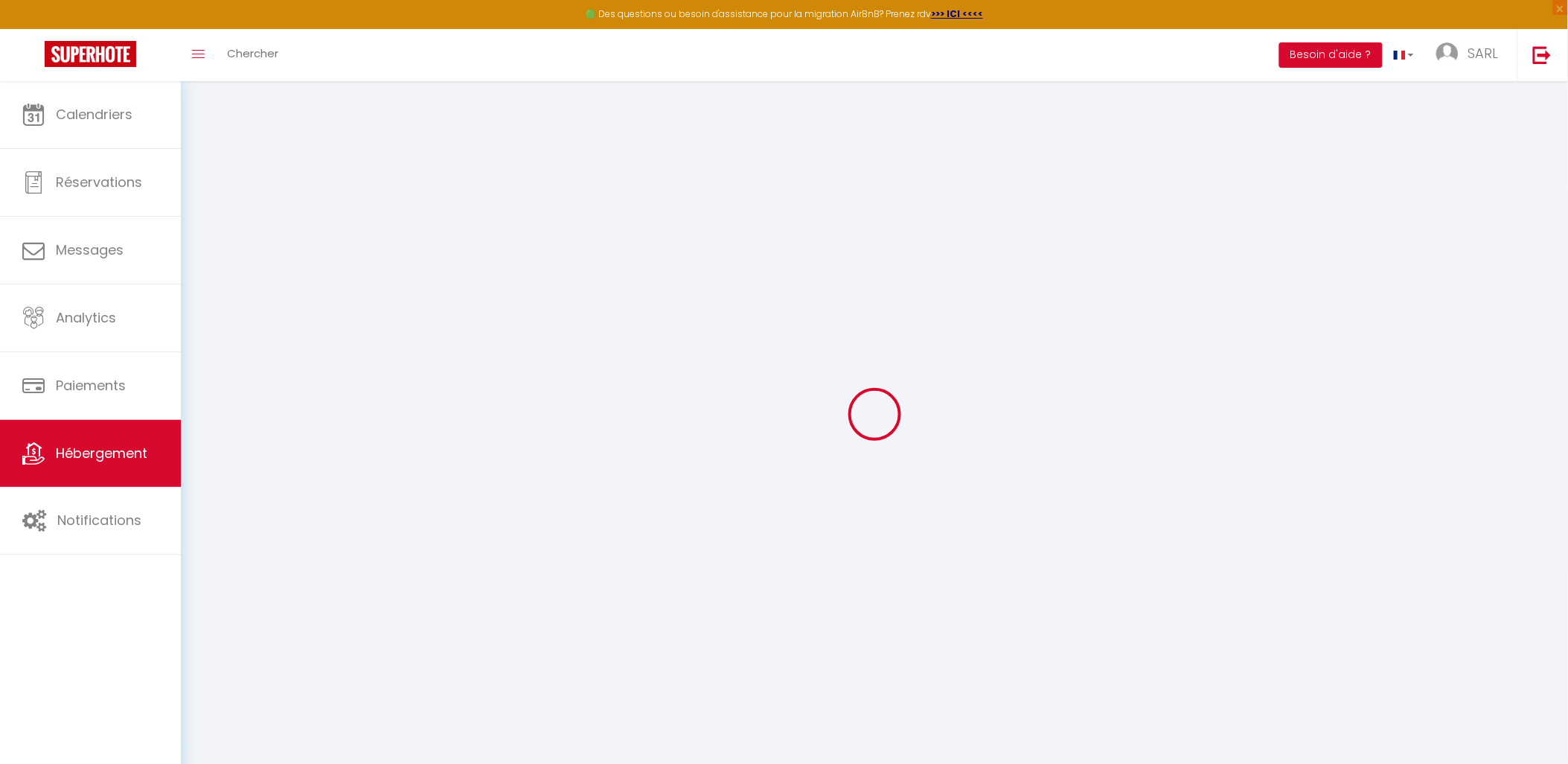
select select
checkbox input "false"
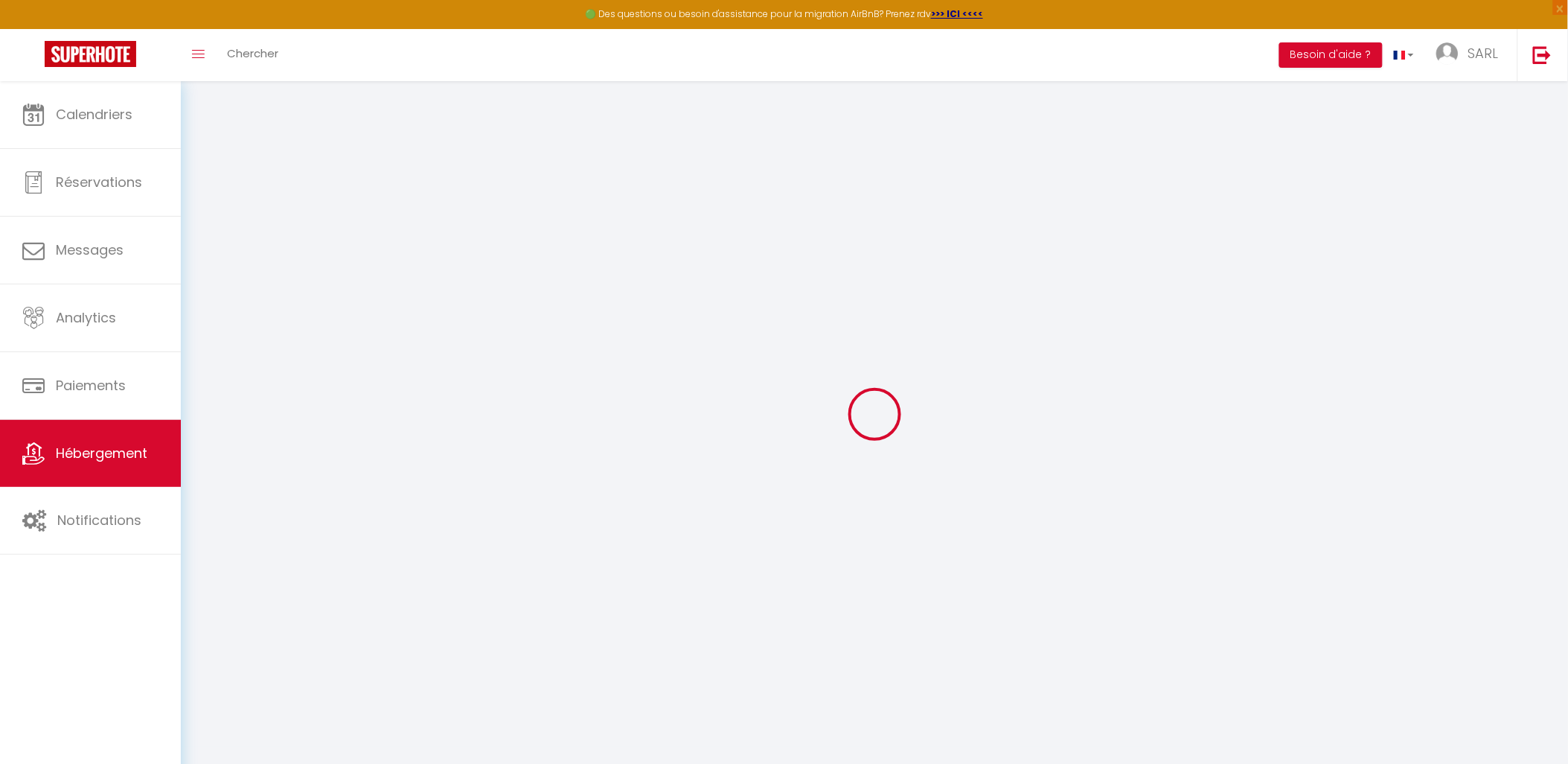
select select
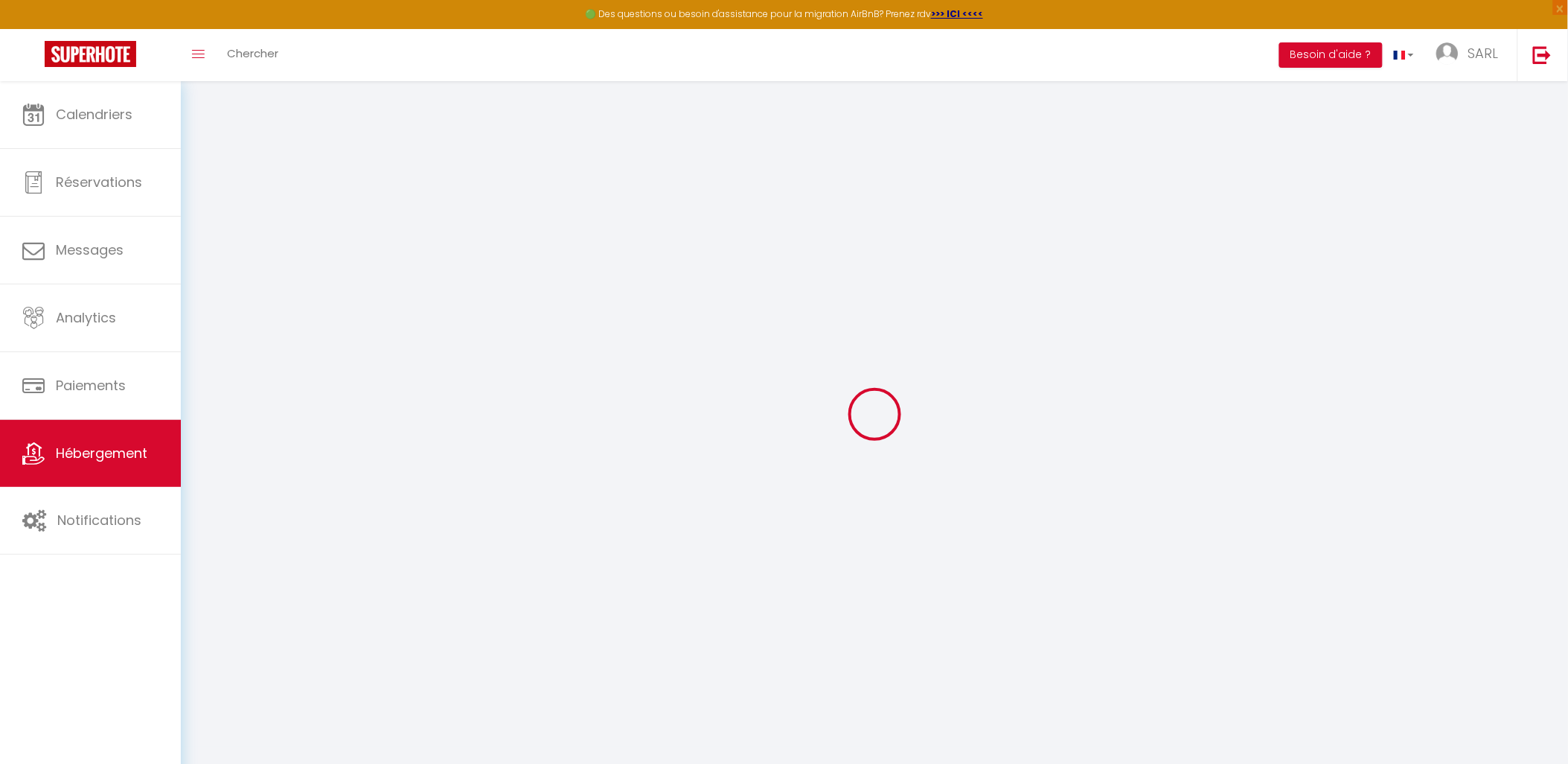
select select
checkbox input "false"
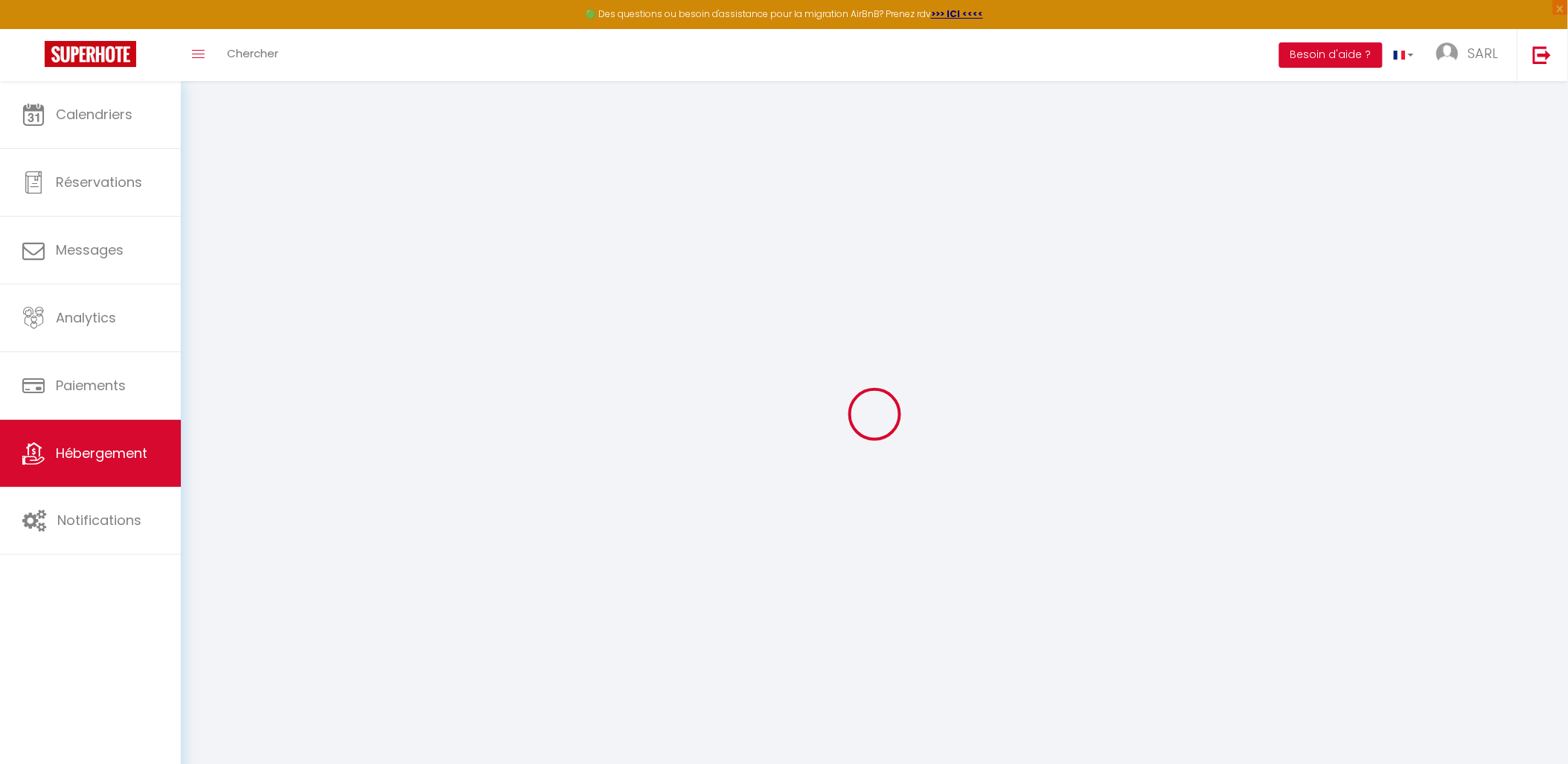
checkbox input "false"
select select
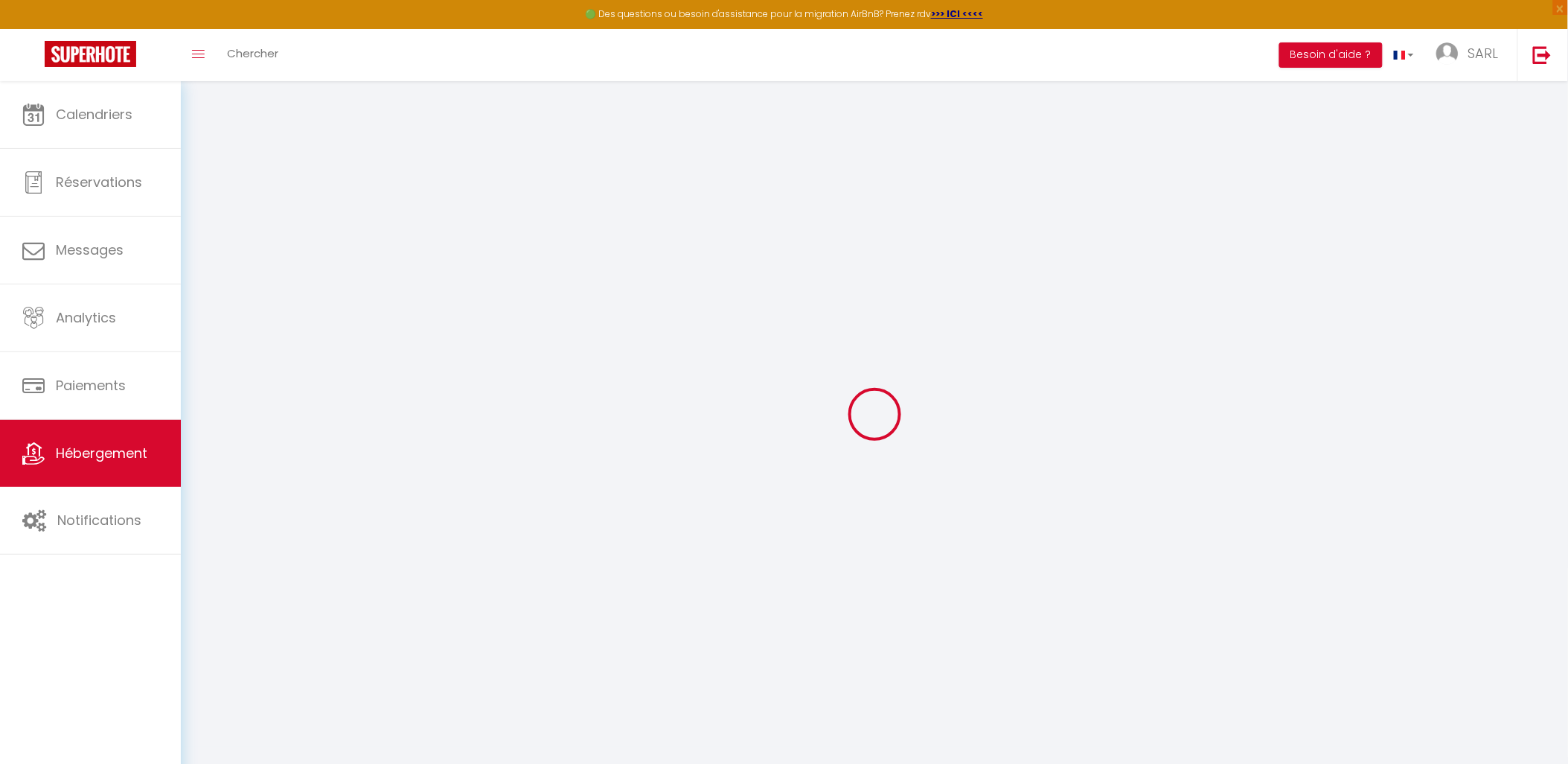
select select
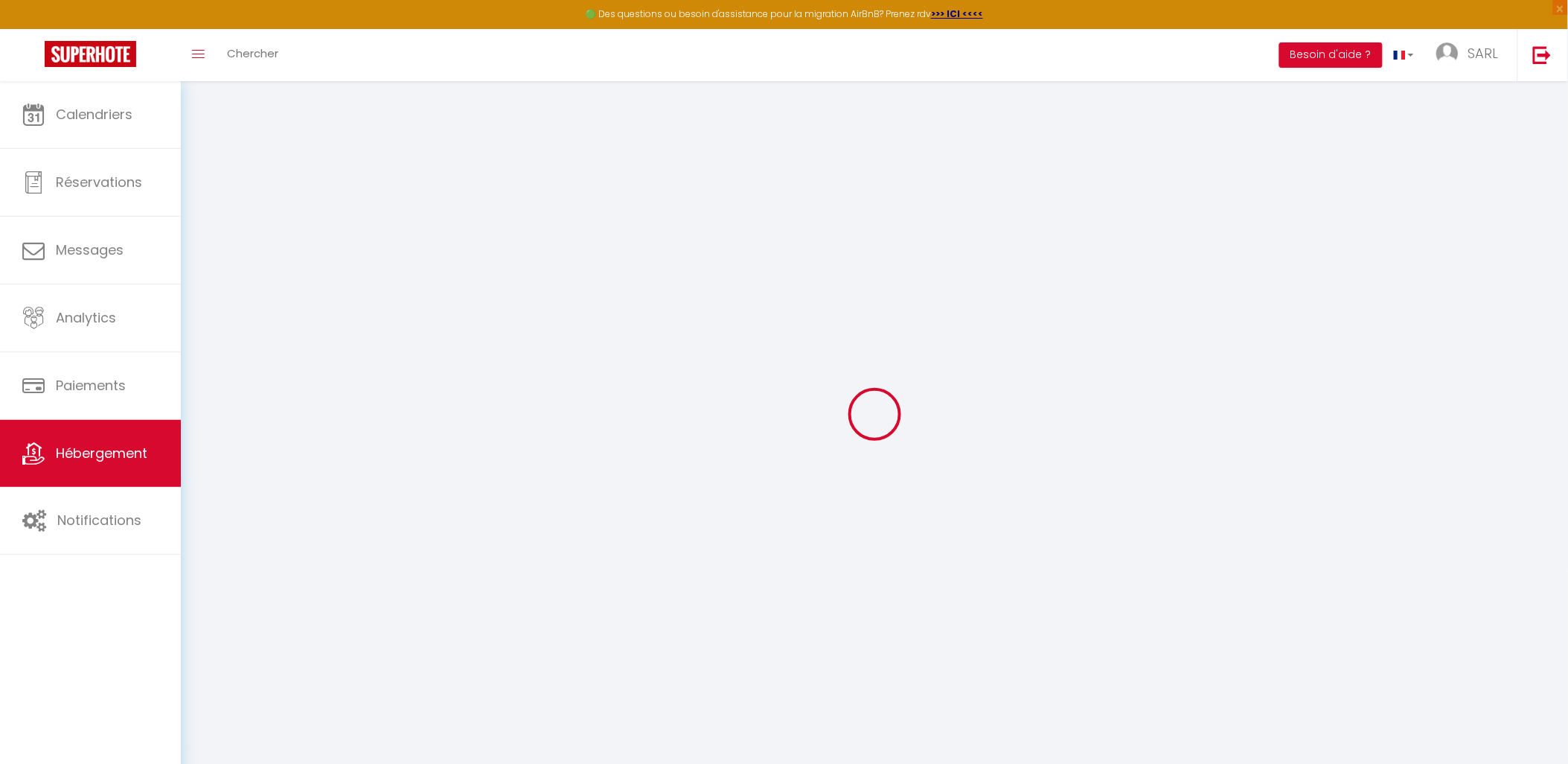
checkbox input "false"
select select
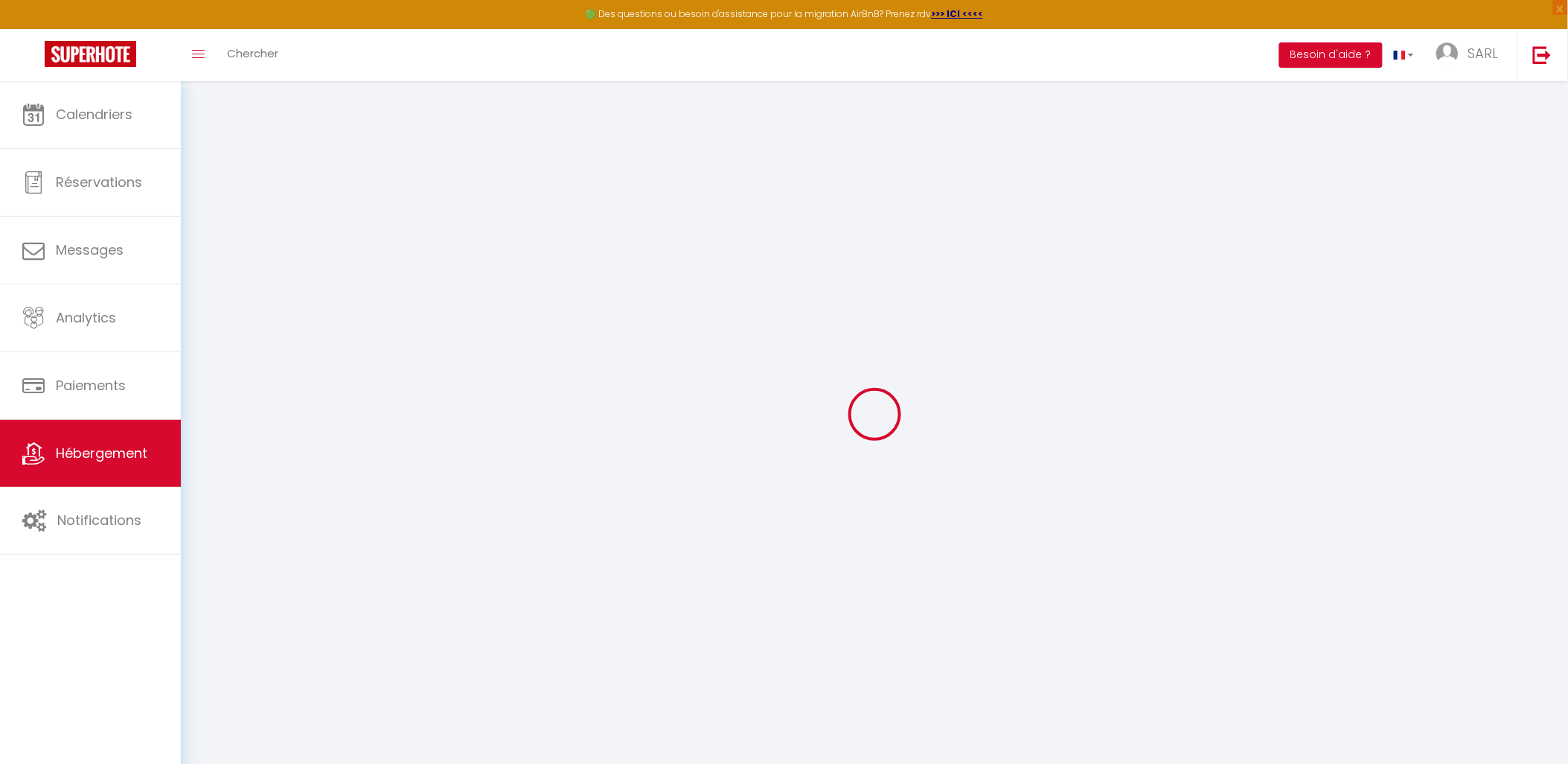
select select
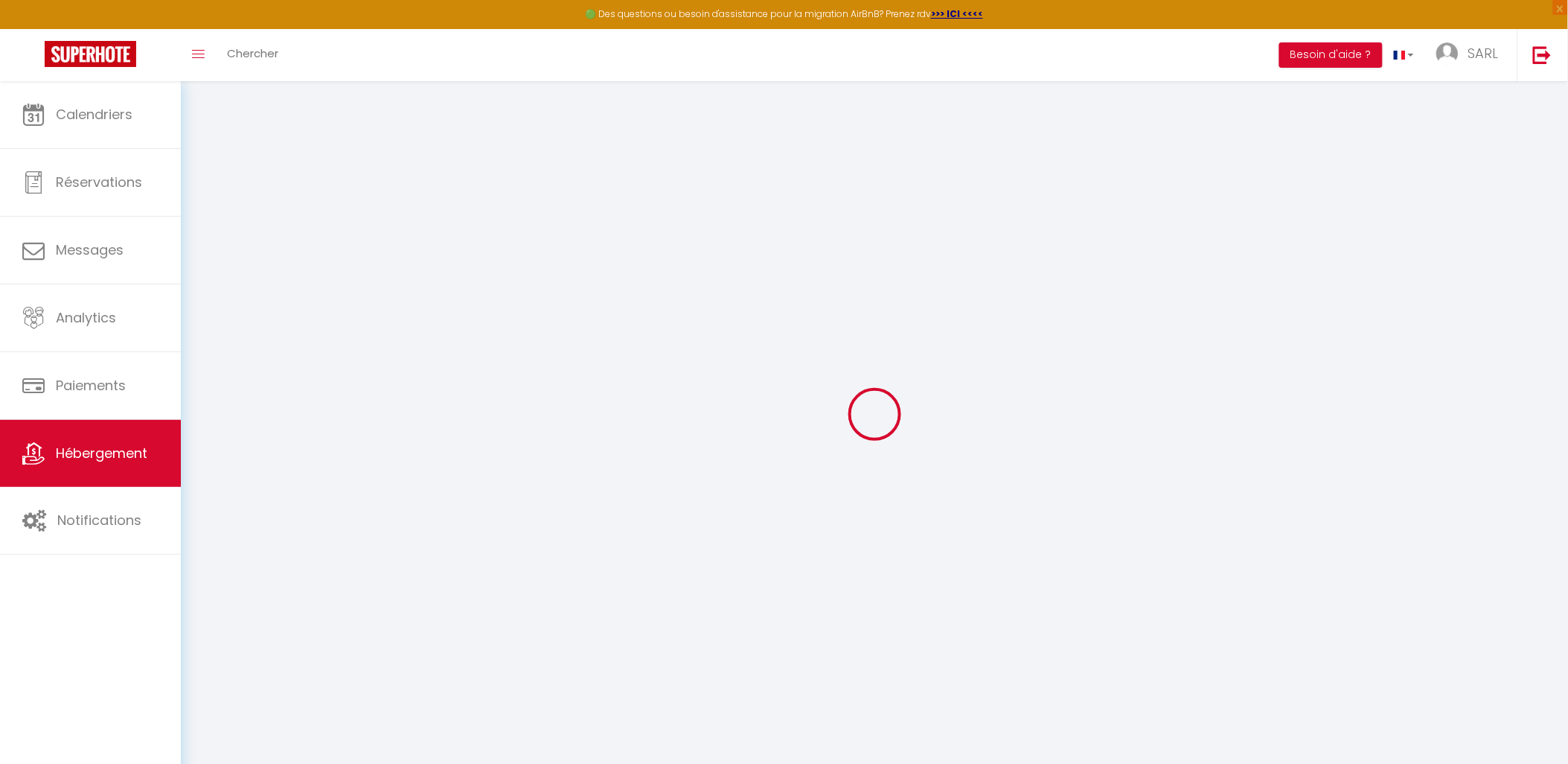
select select
checkbox input "false"
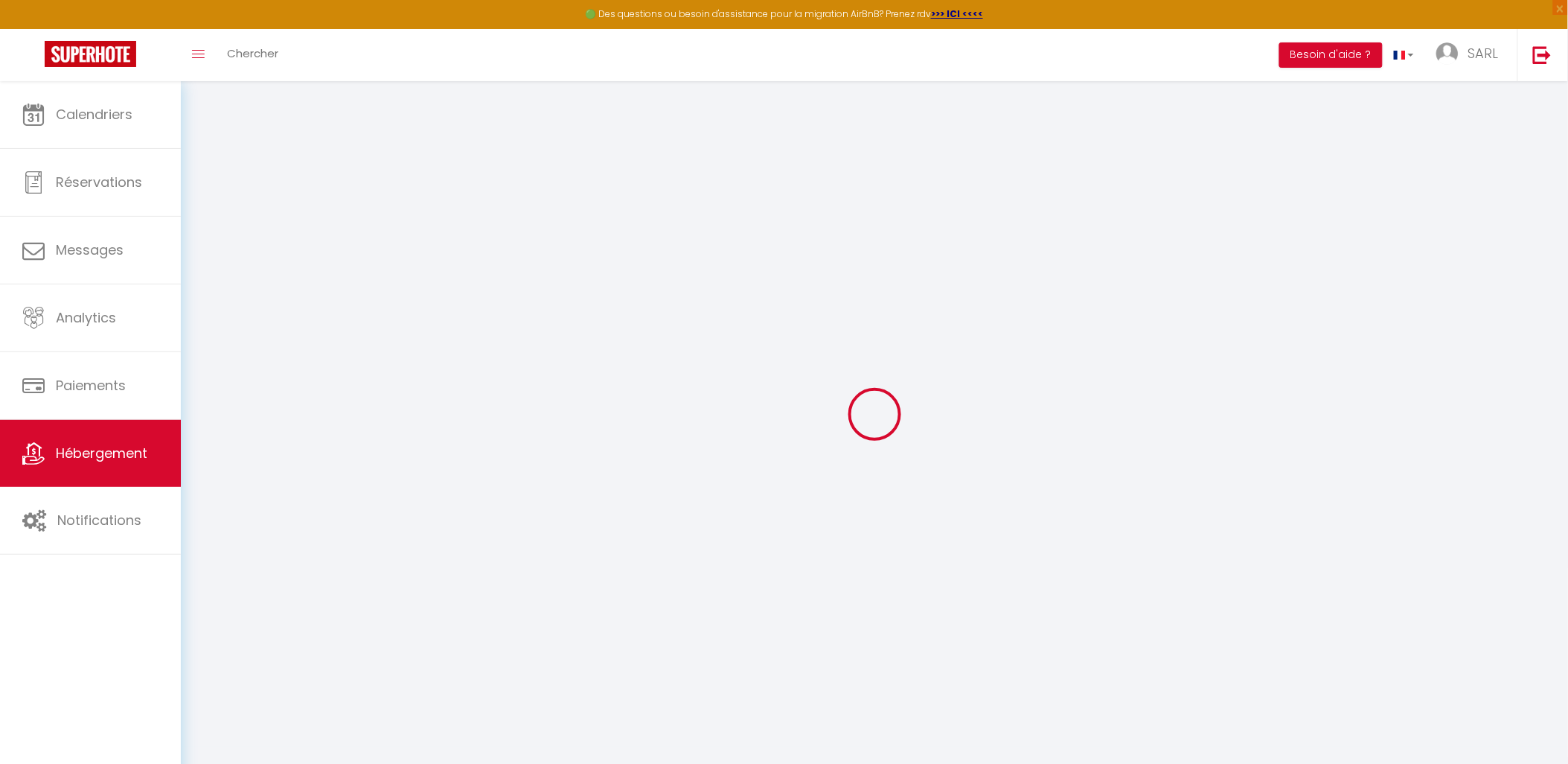
checkbox input "false"
select select
type input "[GEOGRAPHIC_DATA], [GEOGRAPHIC_DATA], [GEOGRAPHIC_DATA], [GEOGRAPHIC_DATA]"
type input "SARL"
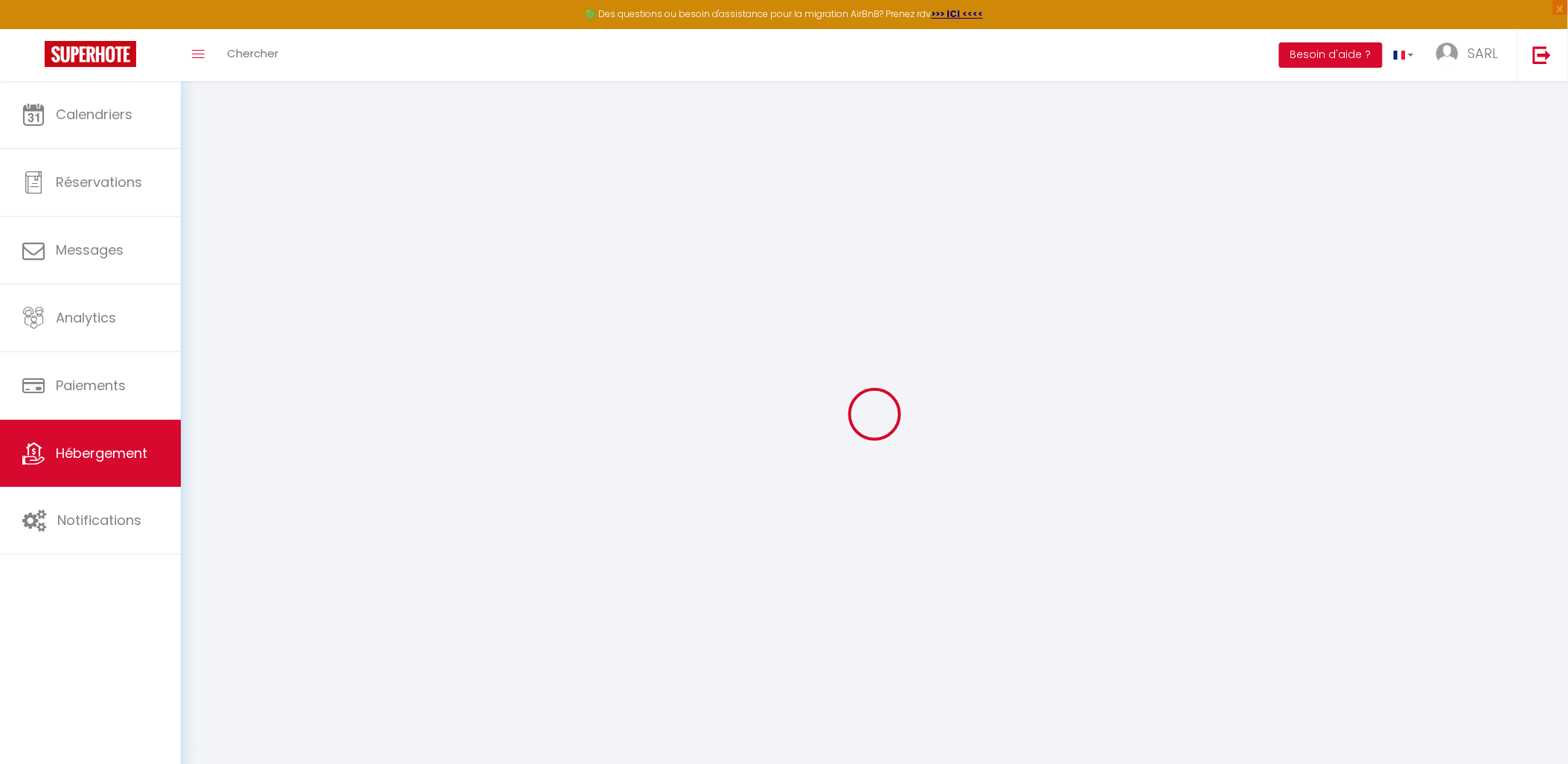
type input "GWERAMI"
type input "42 Avenue de la libération"
type input "36150"
type input "VATAN"
type input "59"
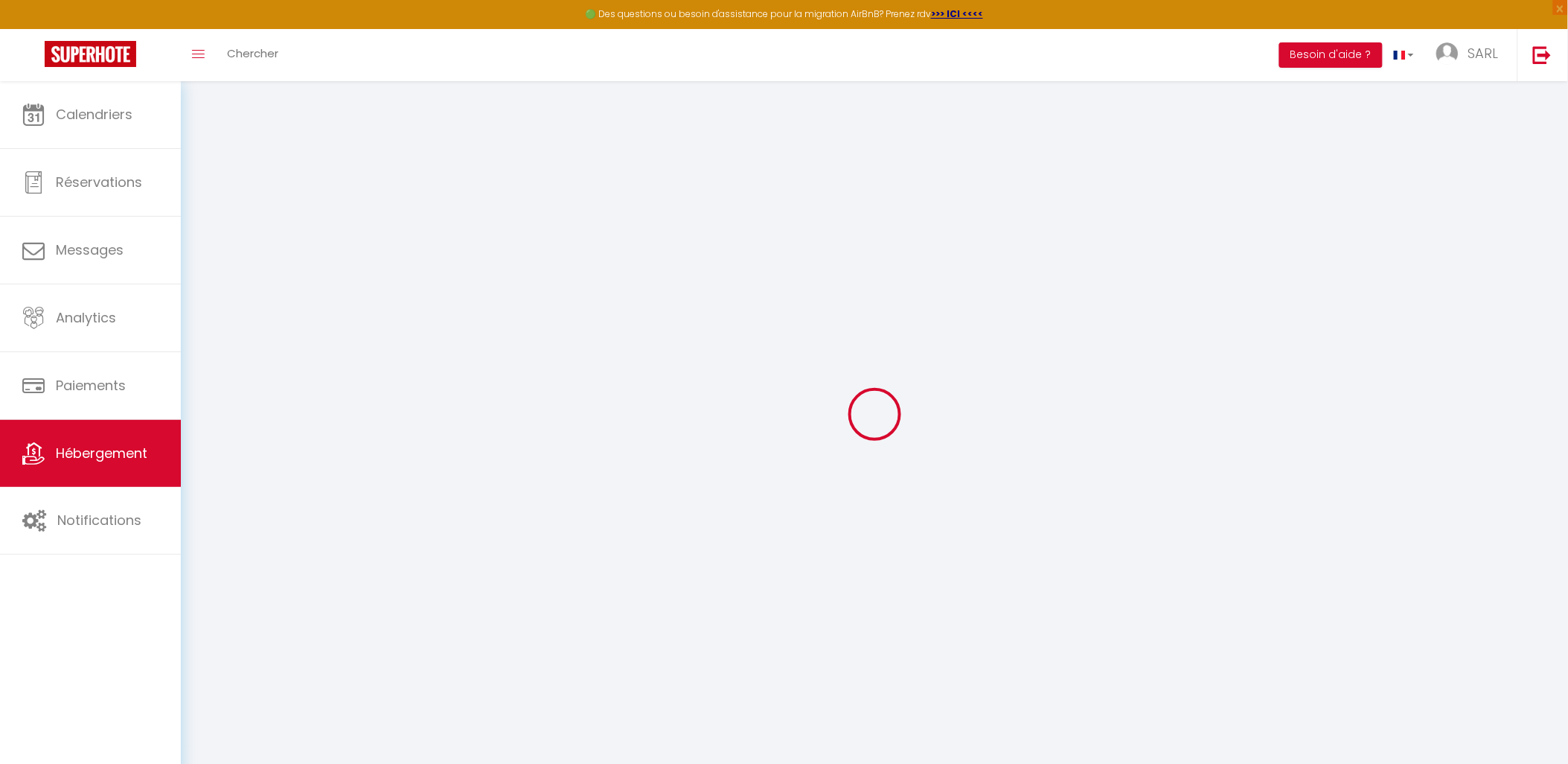
type input "10"
type input "27"
type input "1.00"
select select
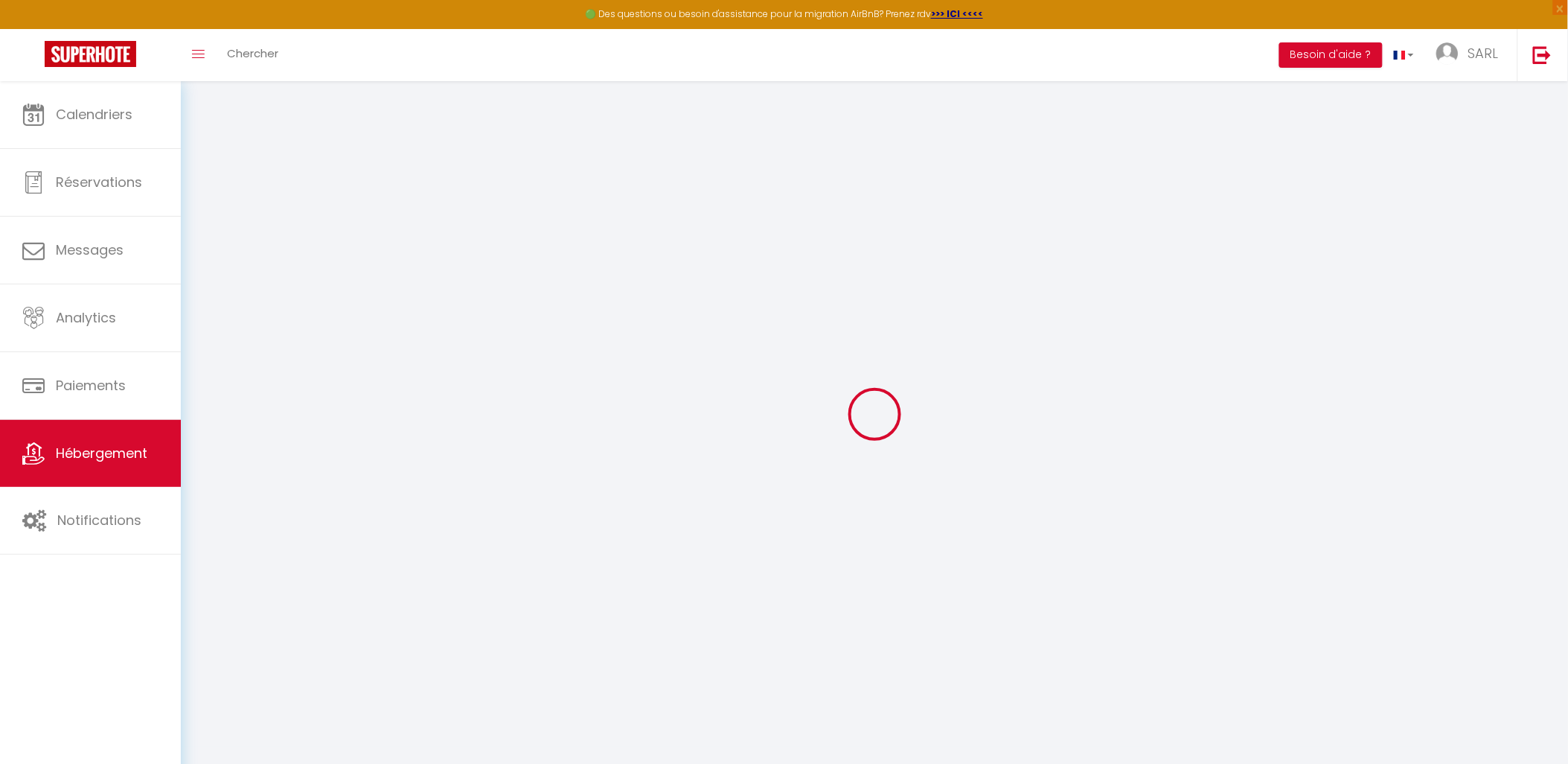
select select
type input "4 Rue des Pucelles"
type input "36100"
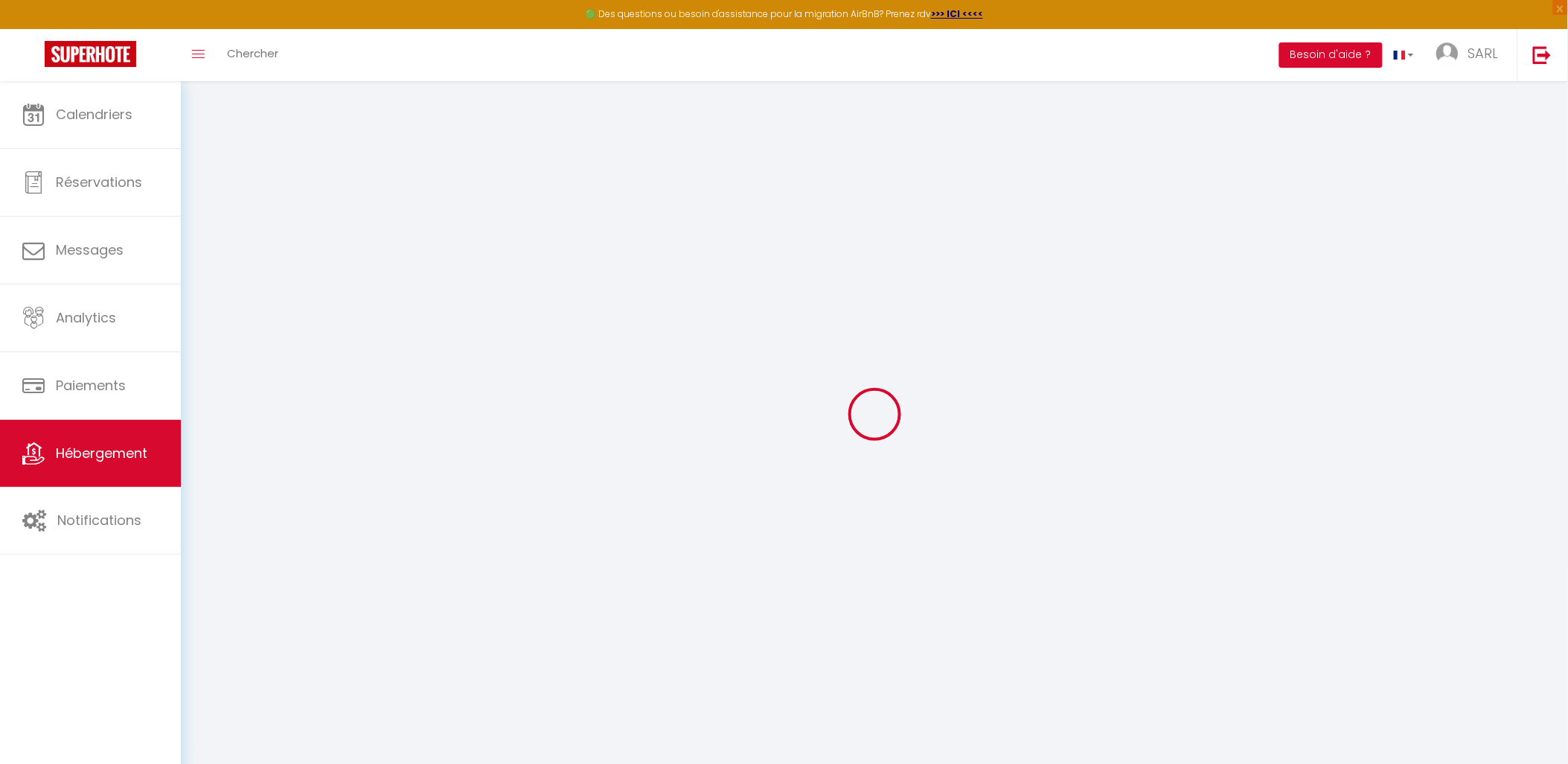
type input "Issoudun"
type input "[PERSON_NAME][EMAIL_ADDRESS][DOMAIN_NAME]"
select select "4217"
checkbox input "false"
checkbox input "true"
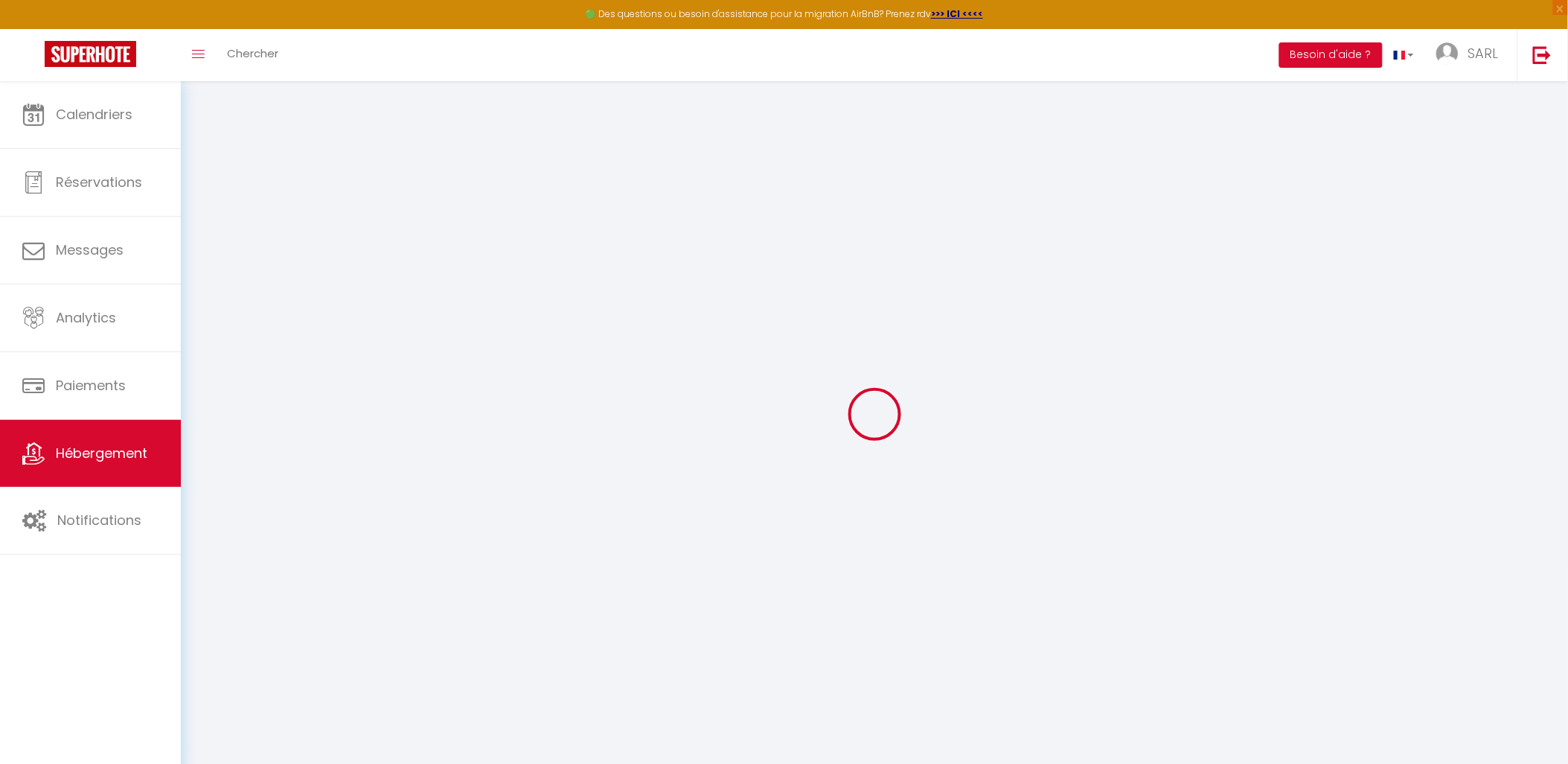
checkbox input "false"
type input "0"
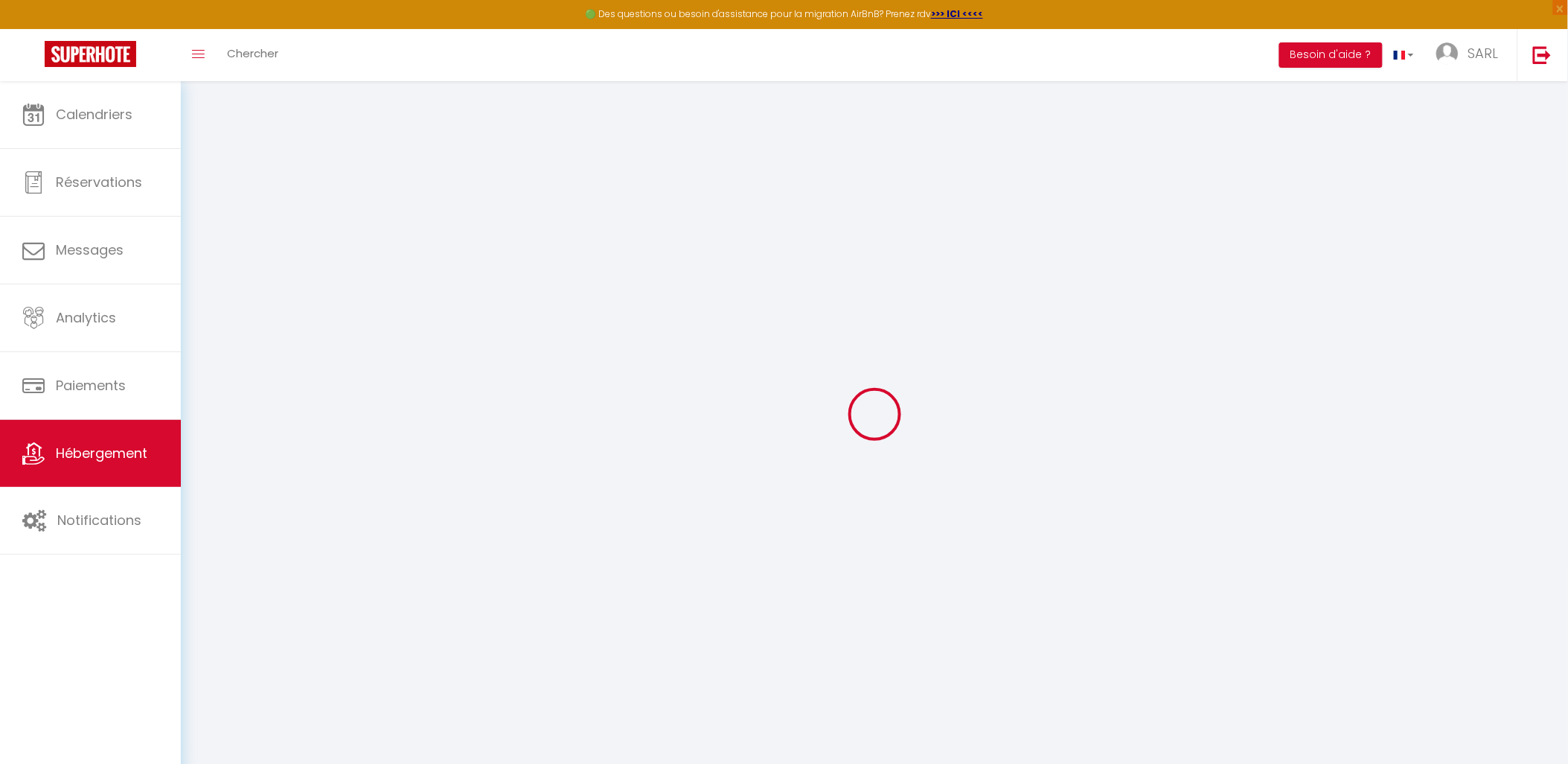
type input "0"
select select
checkbox input "false"
checkbox input "true"
checkbox input "false"
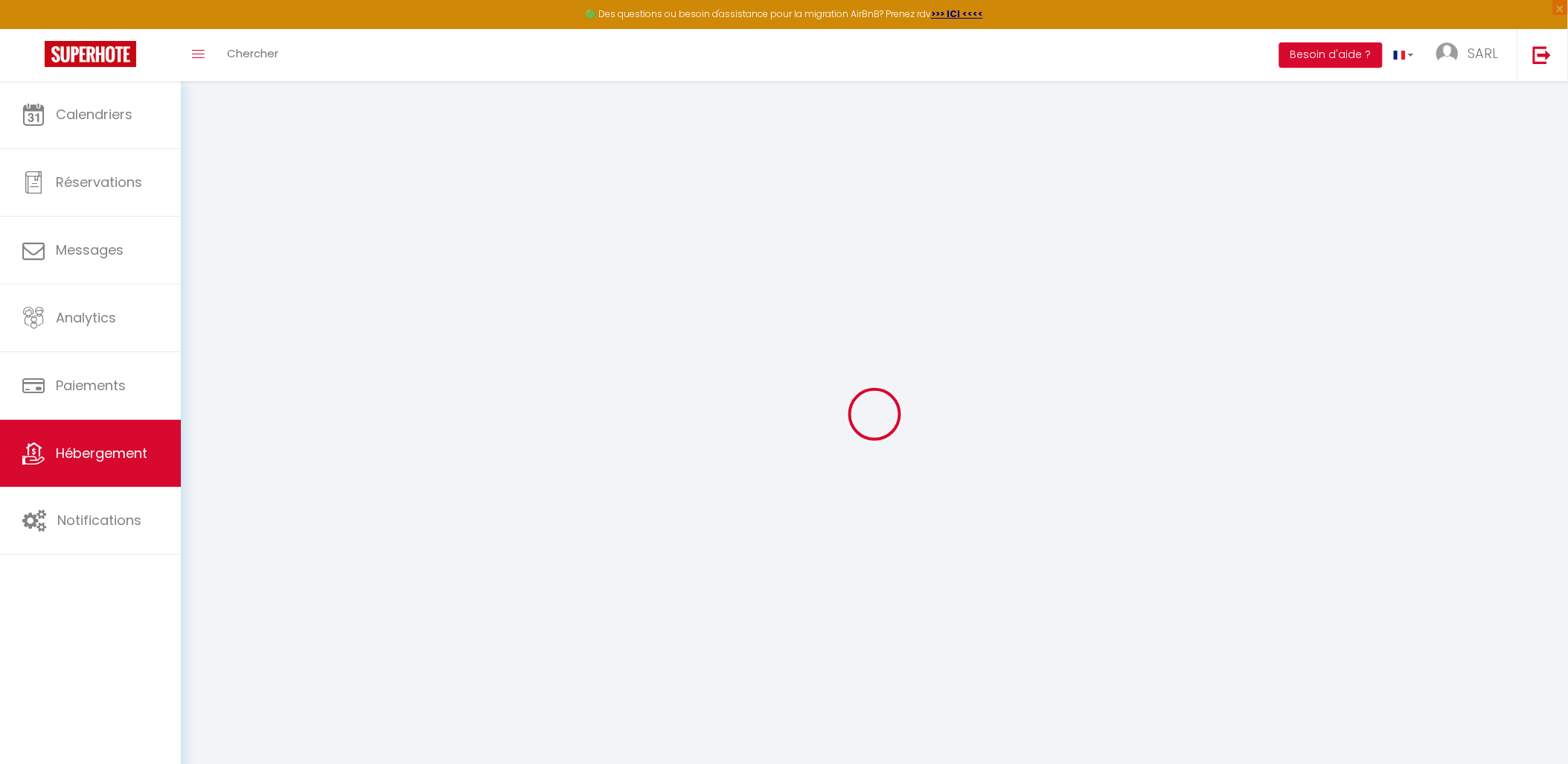
checkbox input "false"
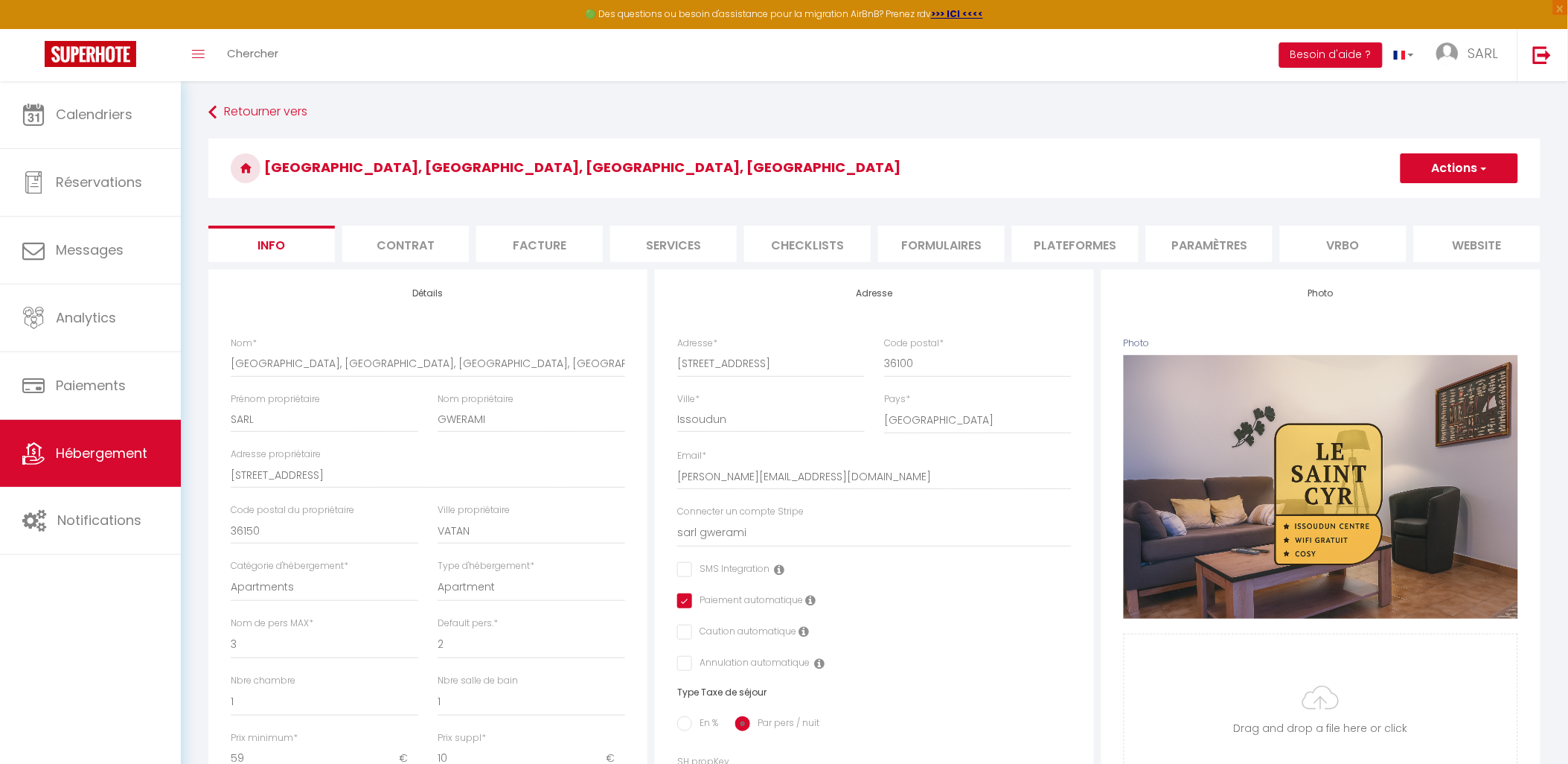
click at [1482, 247] on li "website" at bounding box center [1477, 244] width 127 height 37
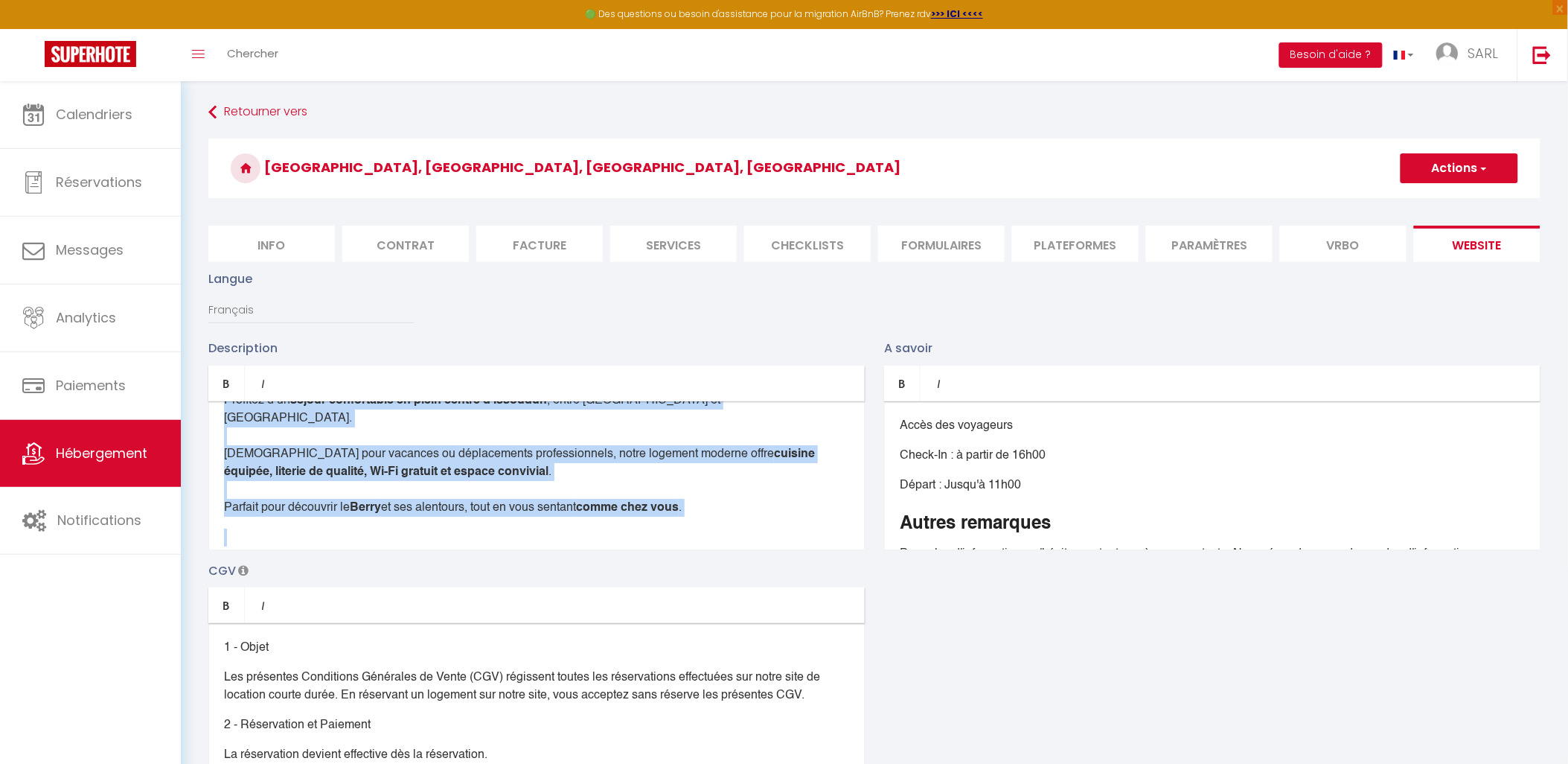
scroll to position [87, 0]
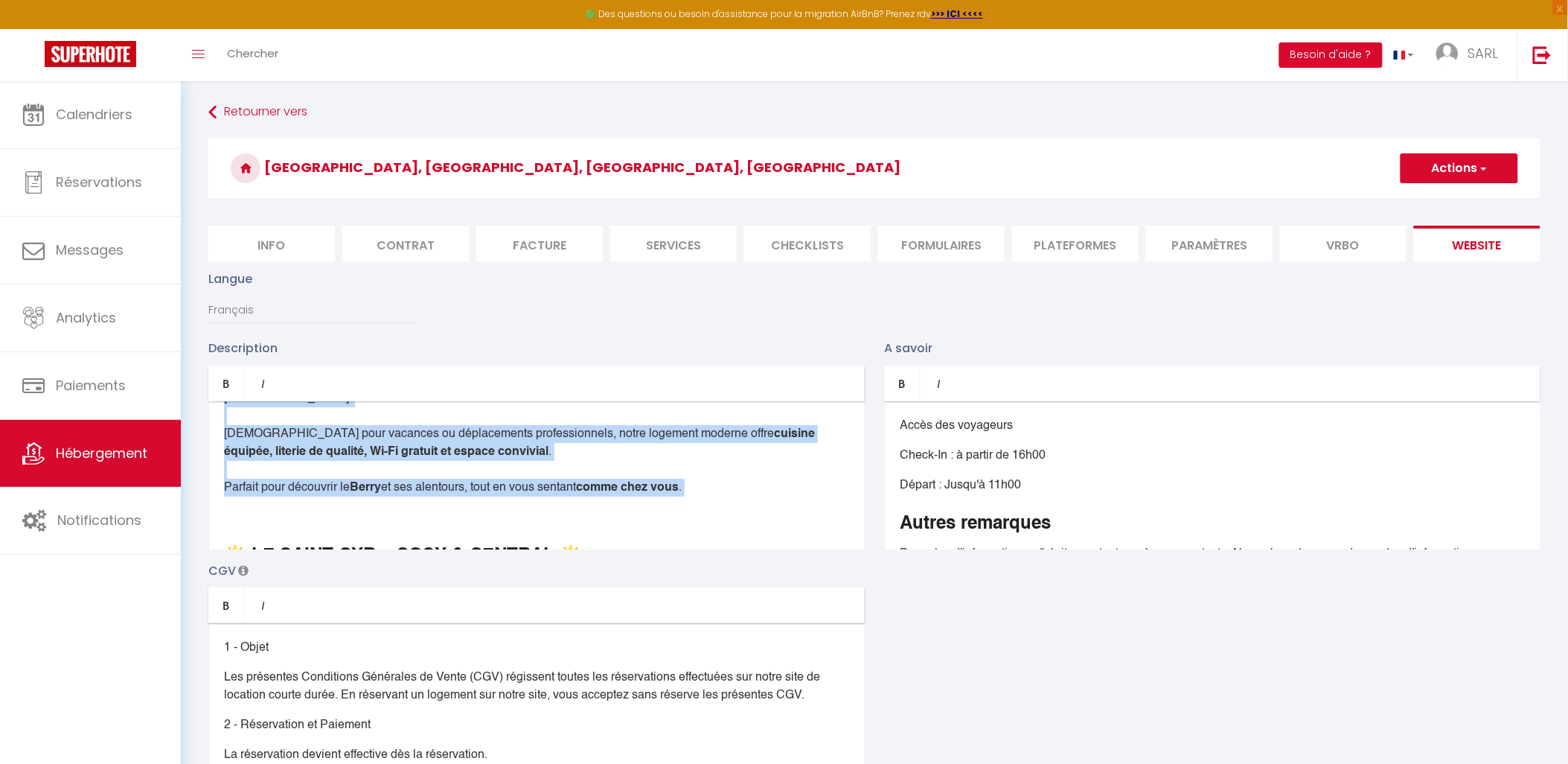
drag, startPoint x: 222, startPoint y: 448, endPoint x: 812, endPoint y: 501, distance: 592.4
click at [812, 501] on div "Bienvenue chez Maud et Manu ! Profitez d’un séjour confortable en plein centre …" at bounding box center [536, 475] width 656 height 149
copy div "Bienvenue chez Maud et Manu ! Profitez d’un séjour confortable en plein centre …"
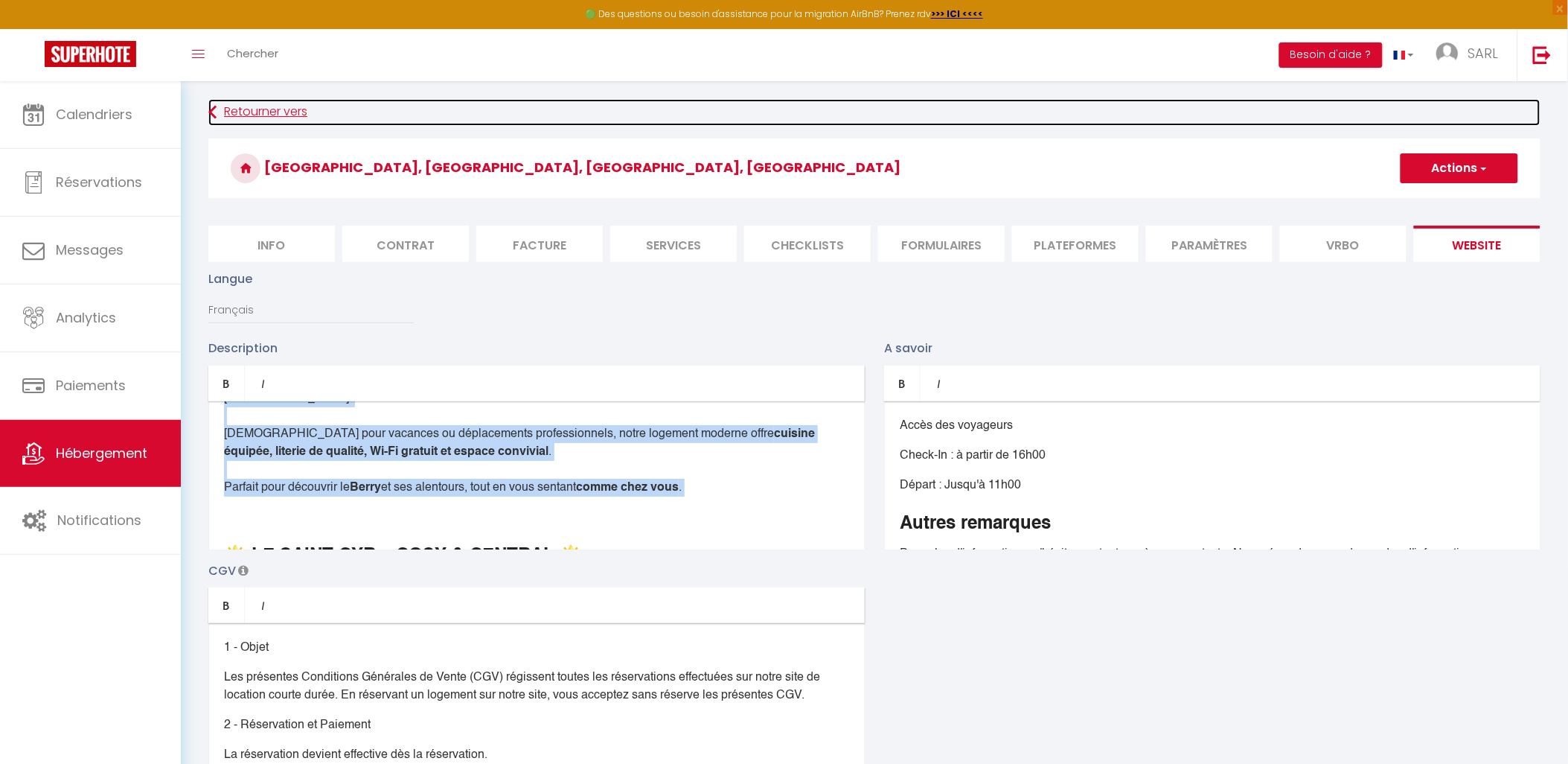
click at [214, 106] on icon at bounding box center [212, 112] width 8 height 27
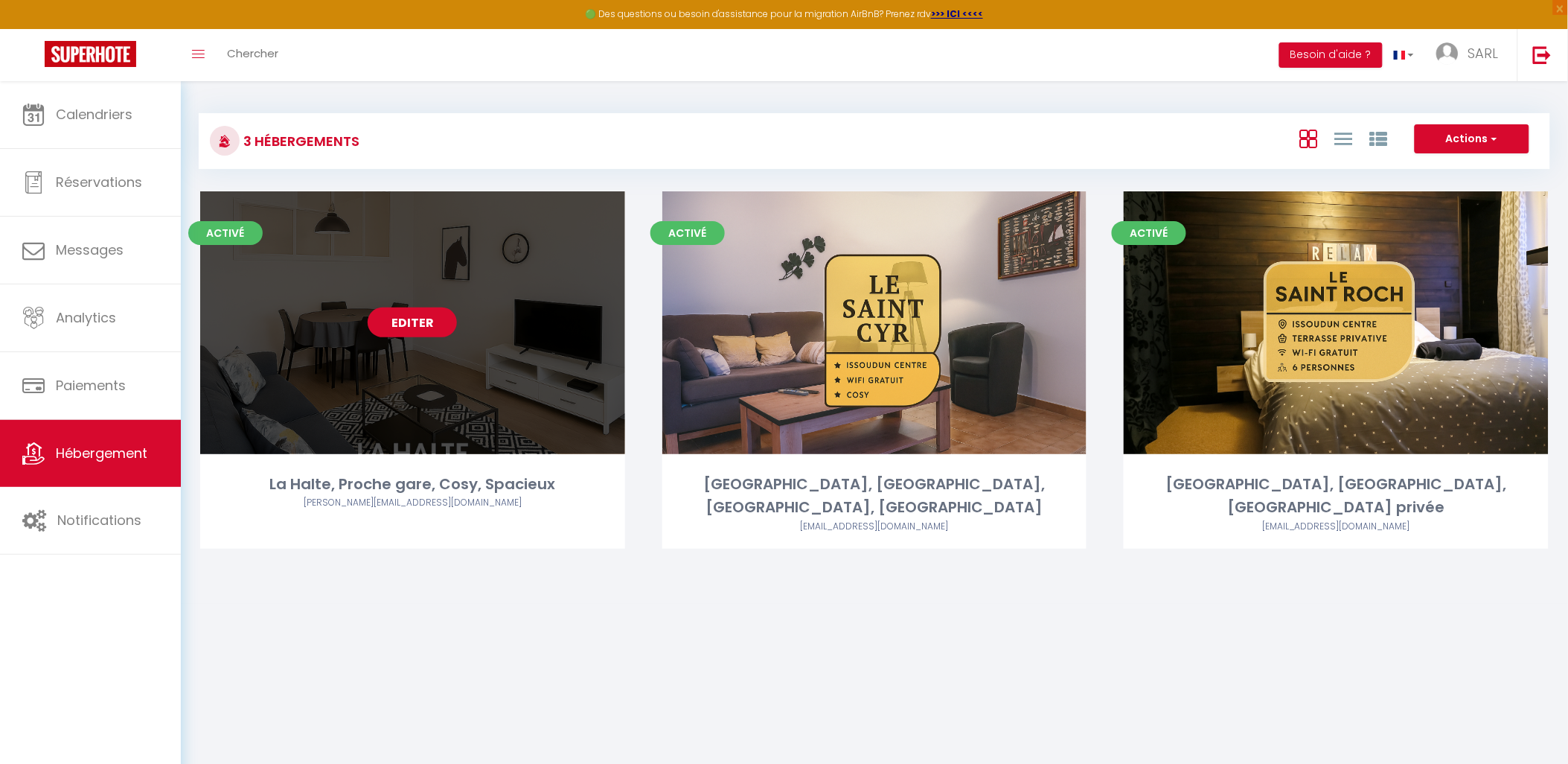
click at [402, 326] on link "Editer" at bounding box center [412, 322] width 89 height 30
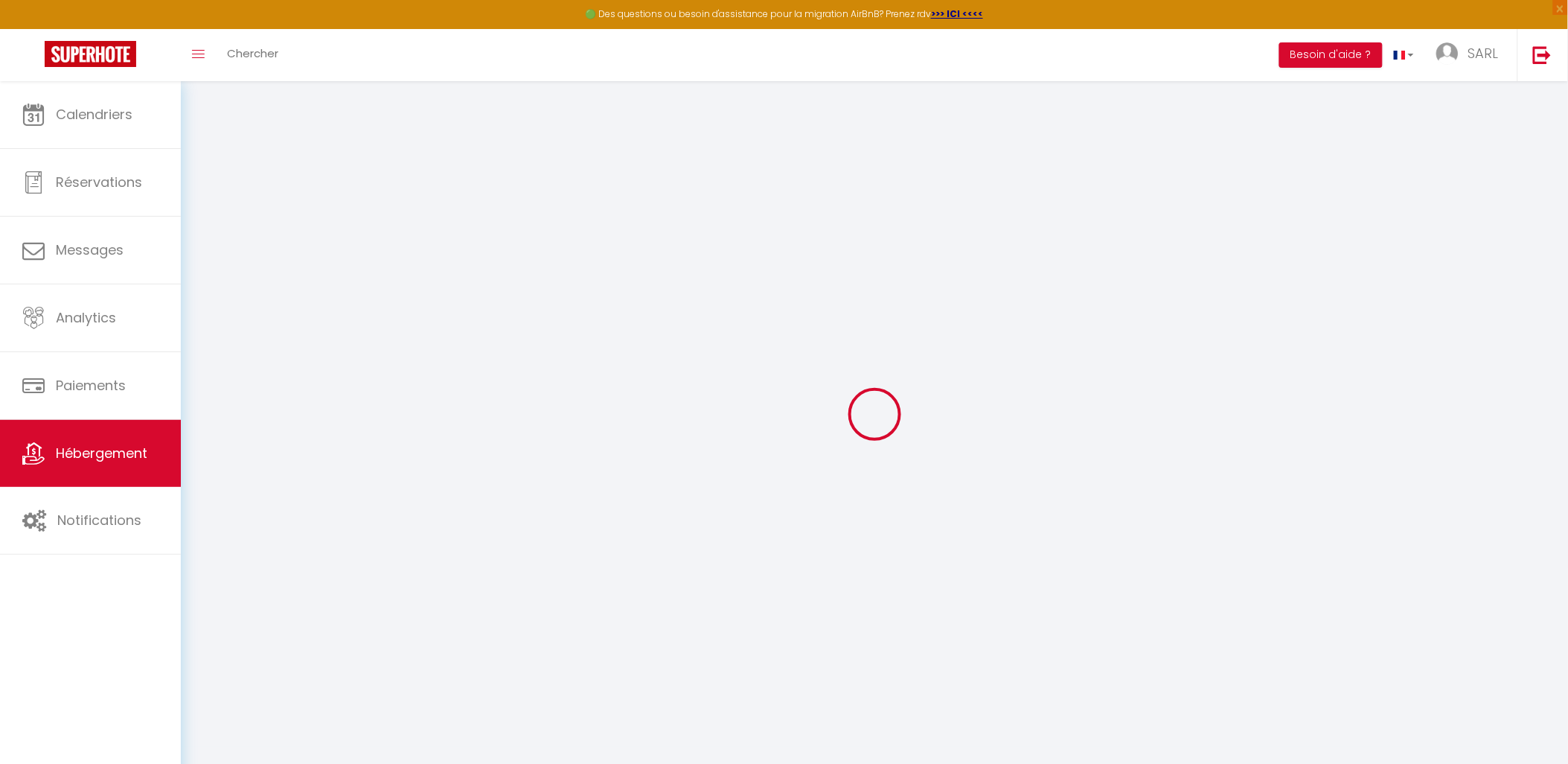
select select
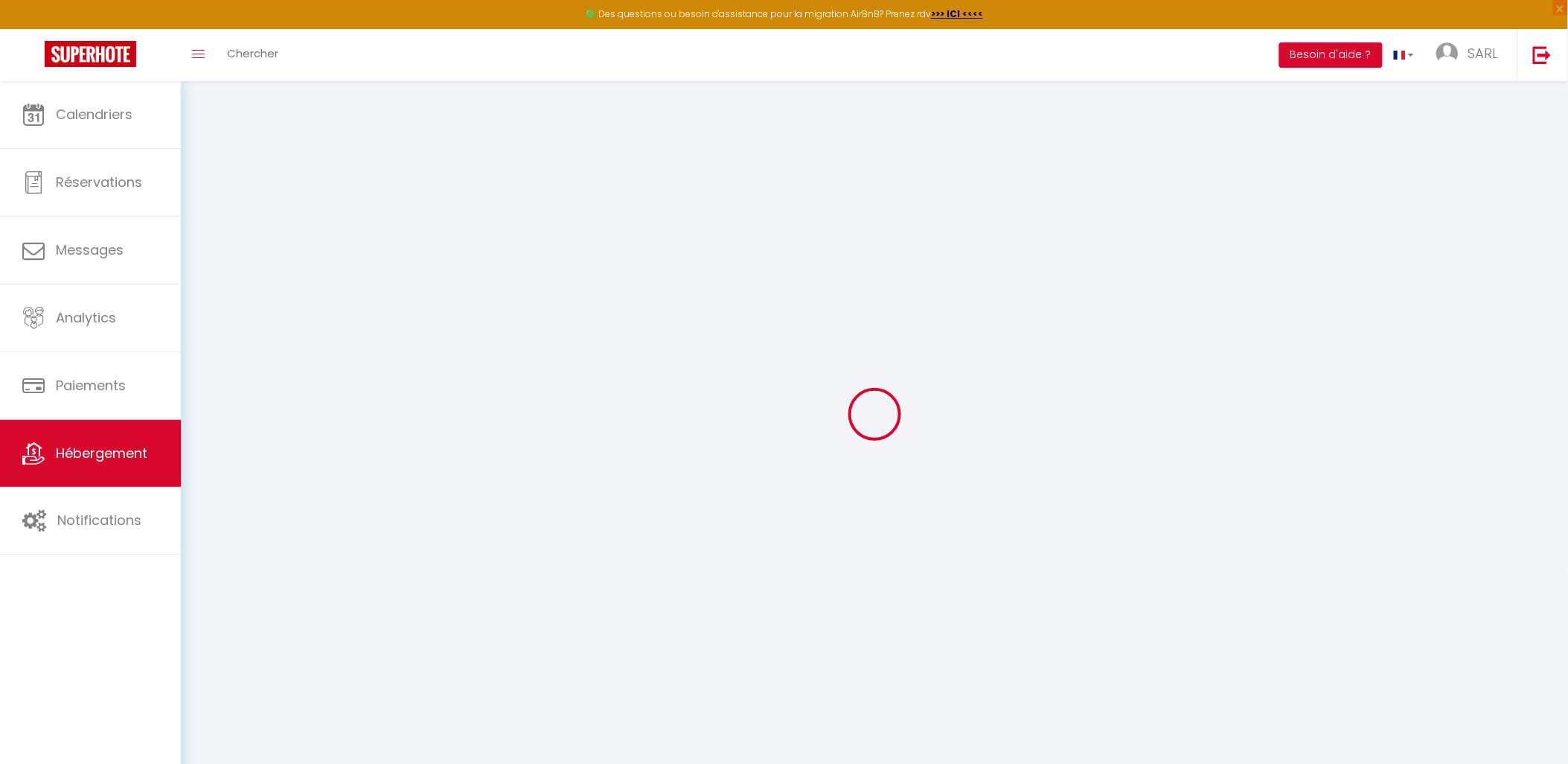
checkbox input "false"
checkbox input "true"
checkbox input "false"
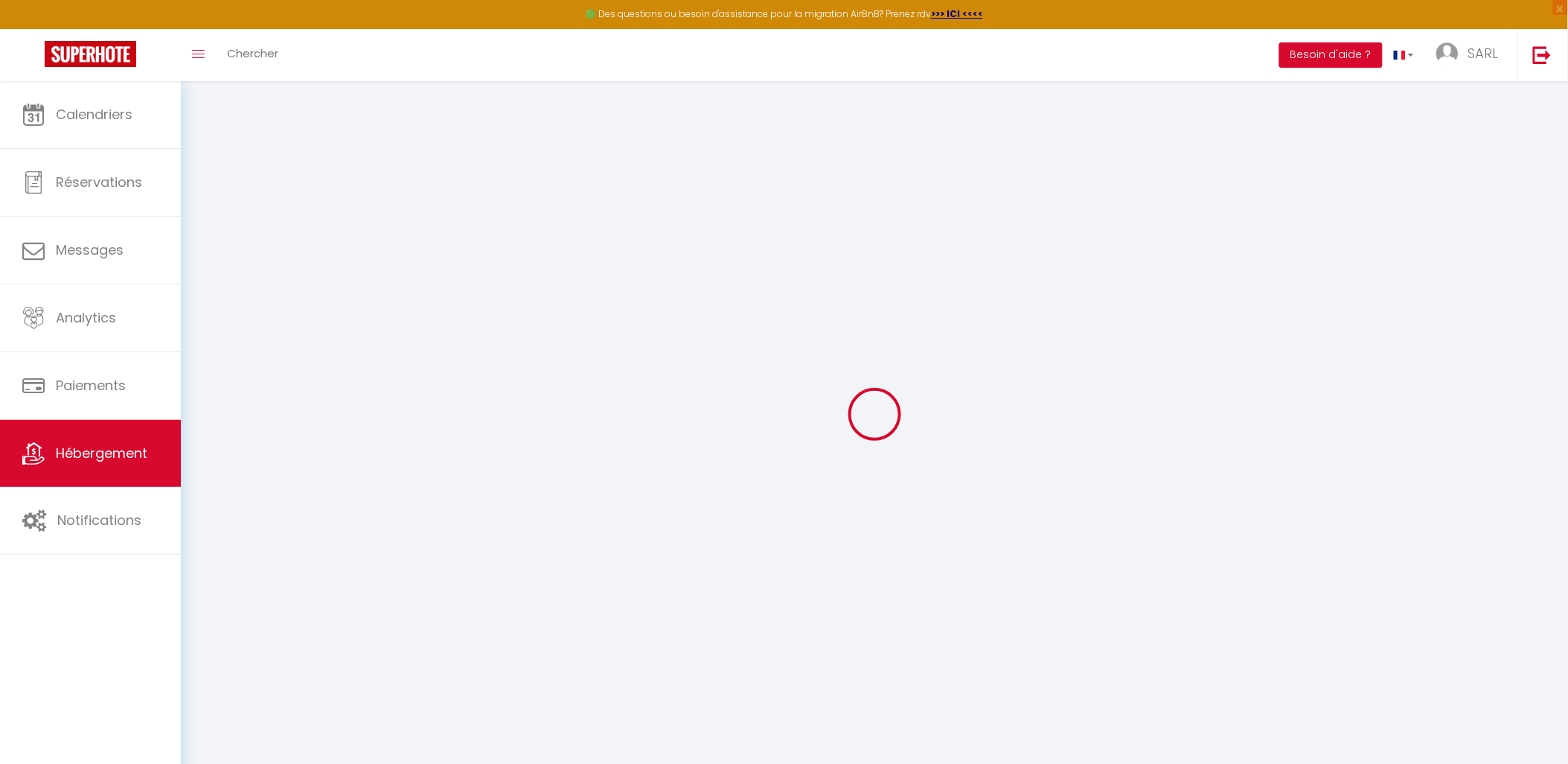
checkbox input "true"
checkbox input "false"
select select "15:00"
select select
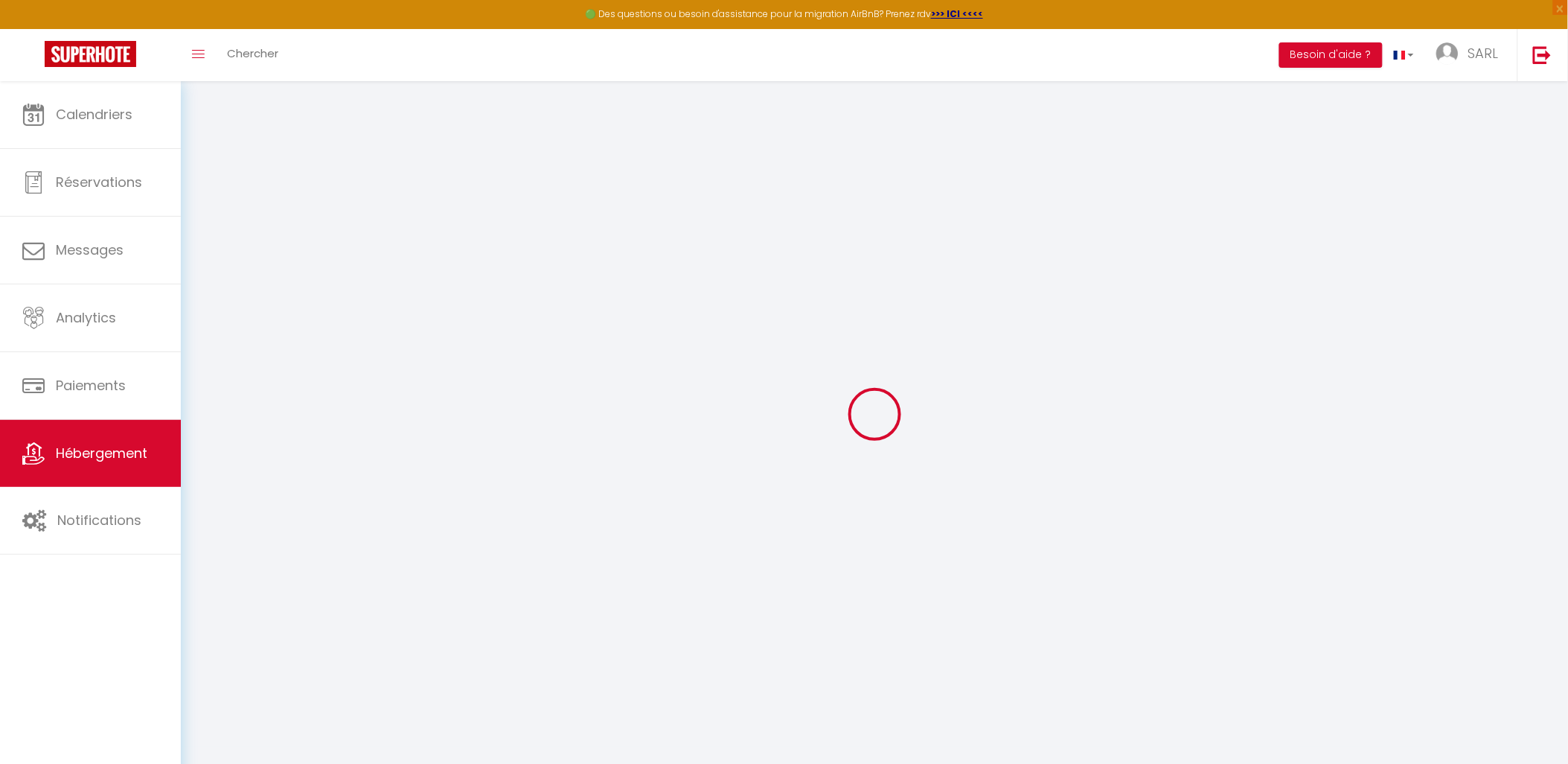
select select "11:00"
select select "30"
select select "120"
select select
checkbox input "false"
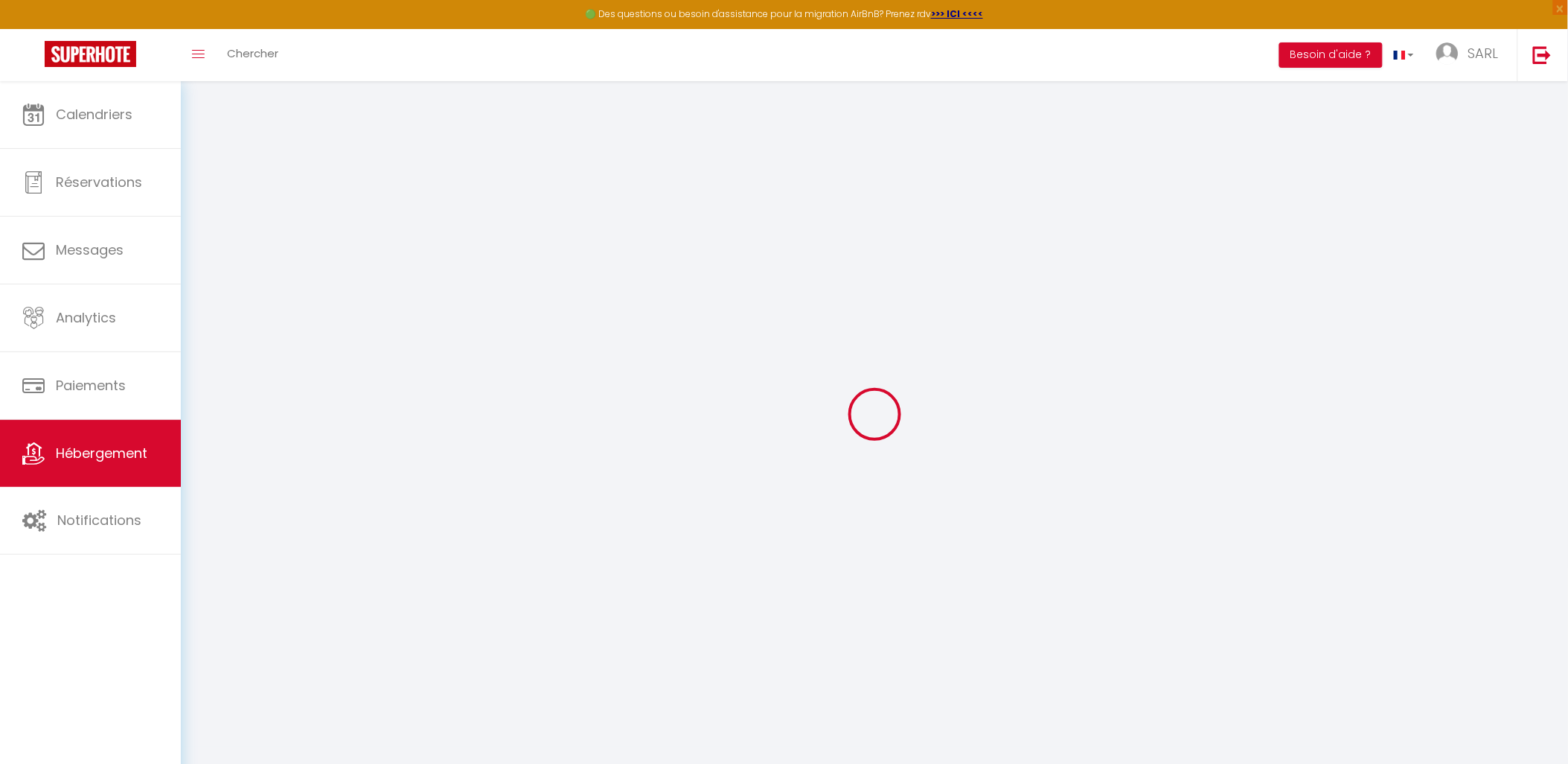
checkbox input "true"
checkbox input "false"
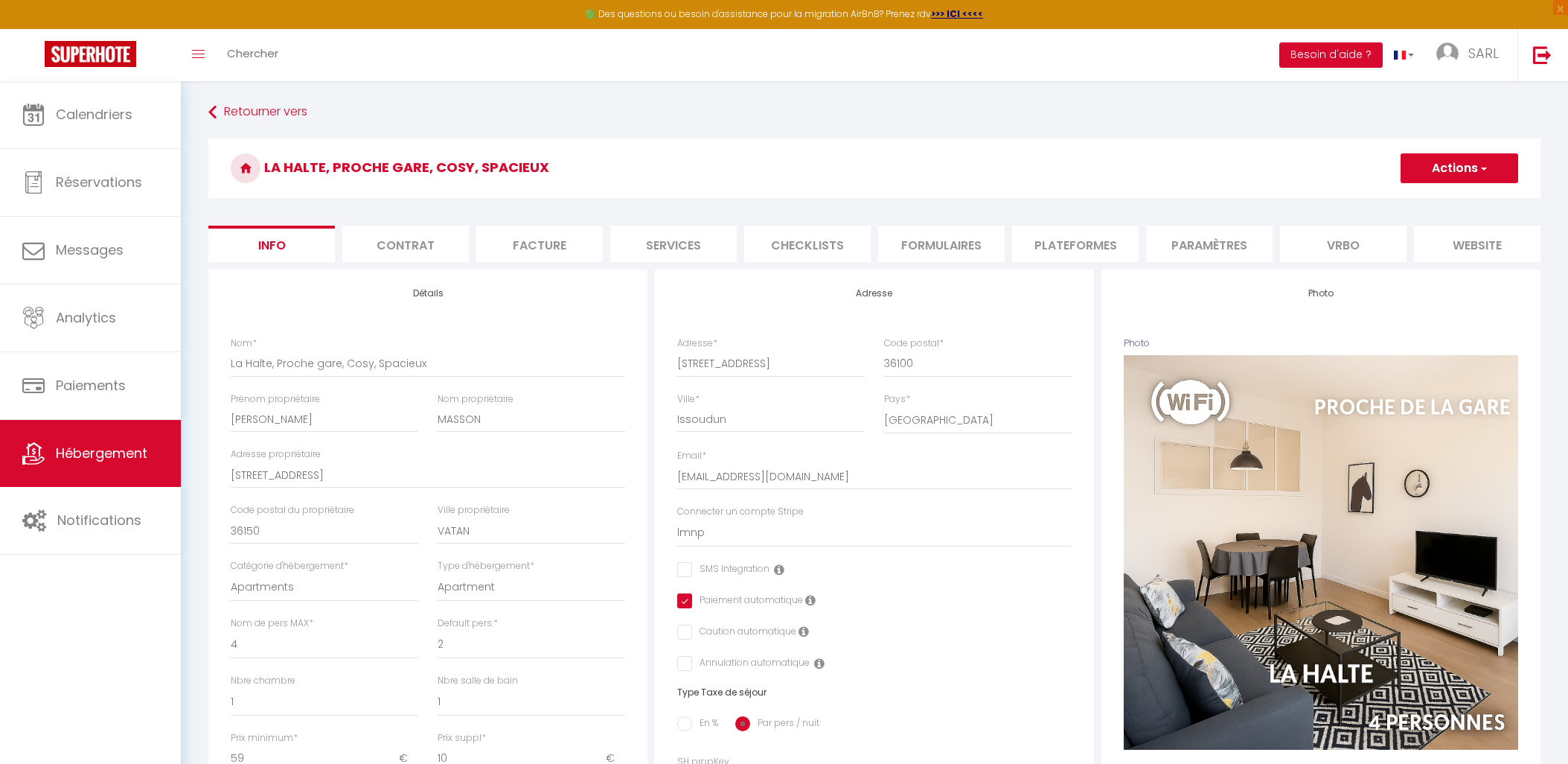
select select "4"
select select "2"
select select "1"
select select "15:00"
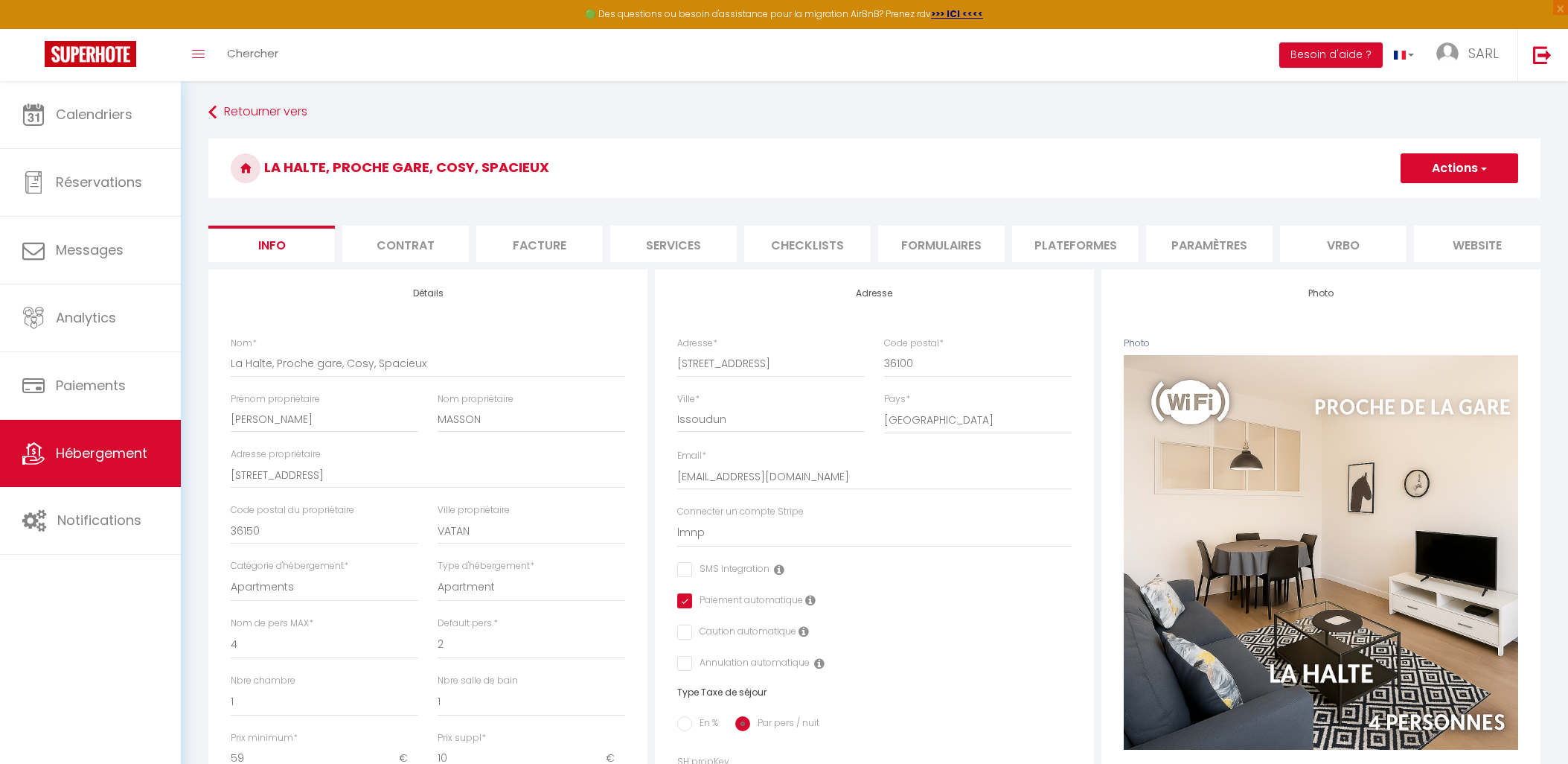
select select
select select "11:00"
select select "30"
select select "120"
select select "10177"
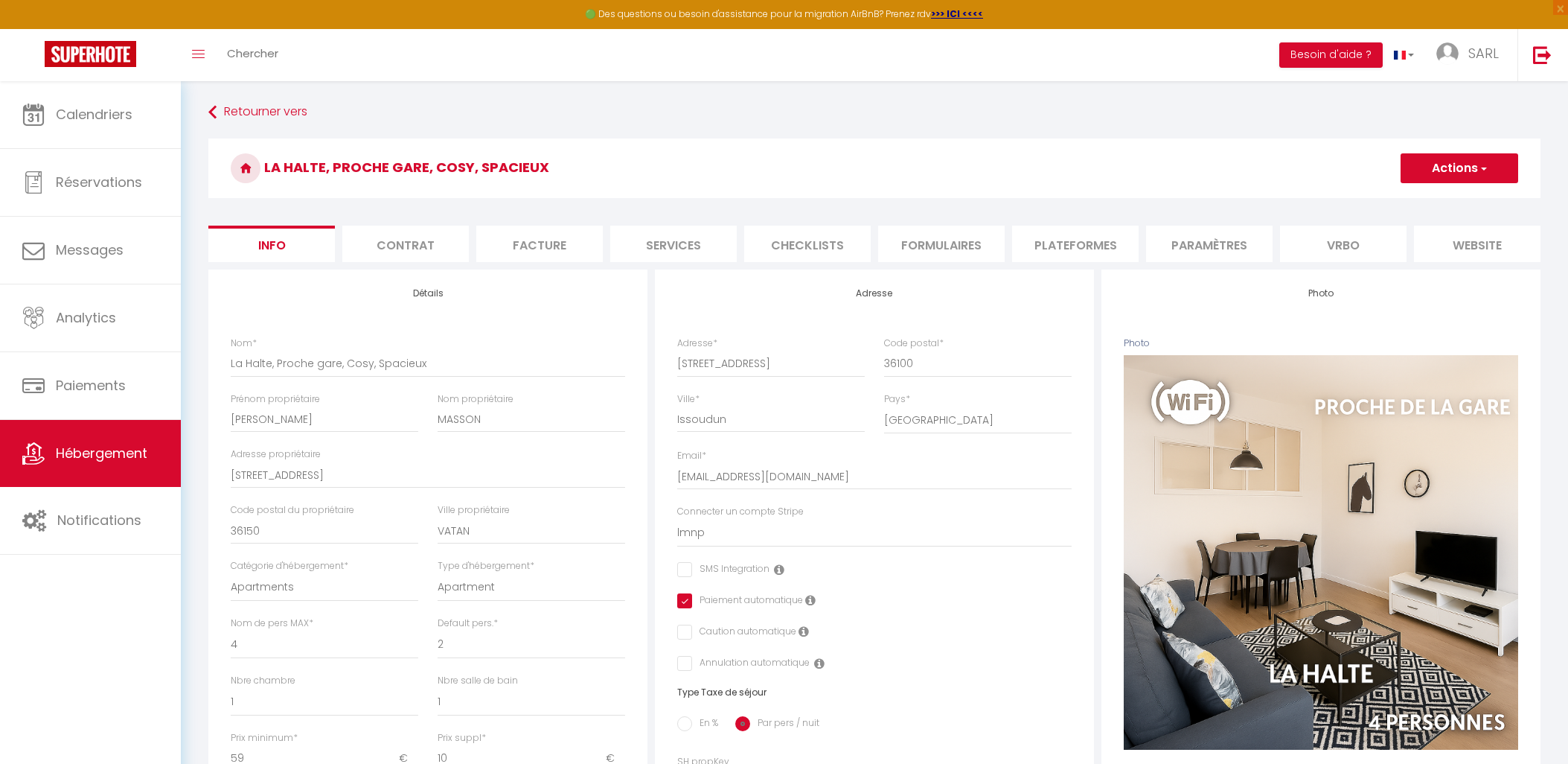
select select "28"
click at [1483, 238] on li "website" at bounding box center [1477, 244] width 127 height 37
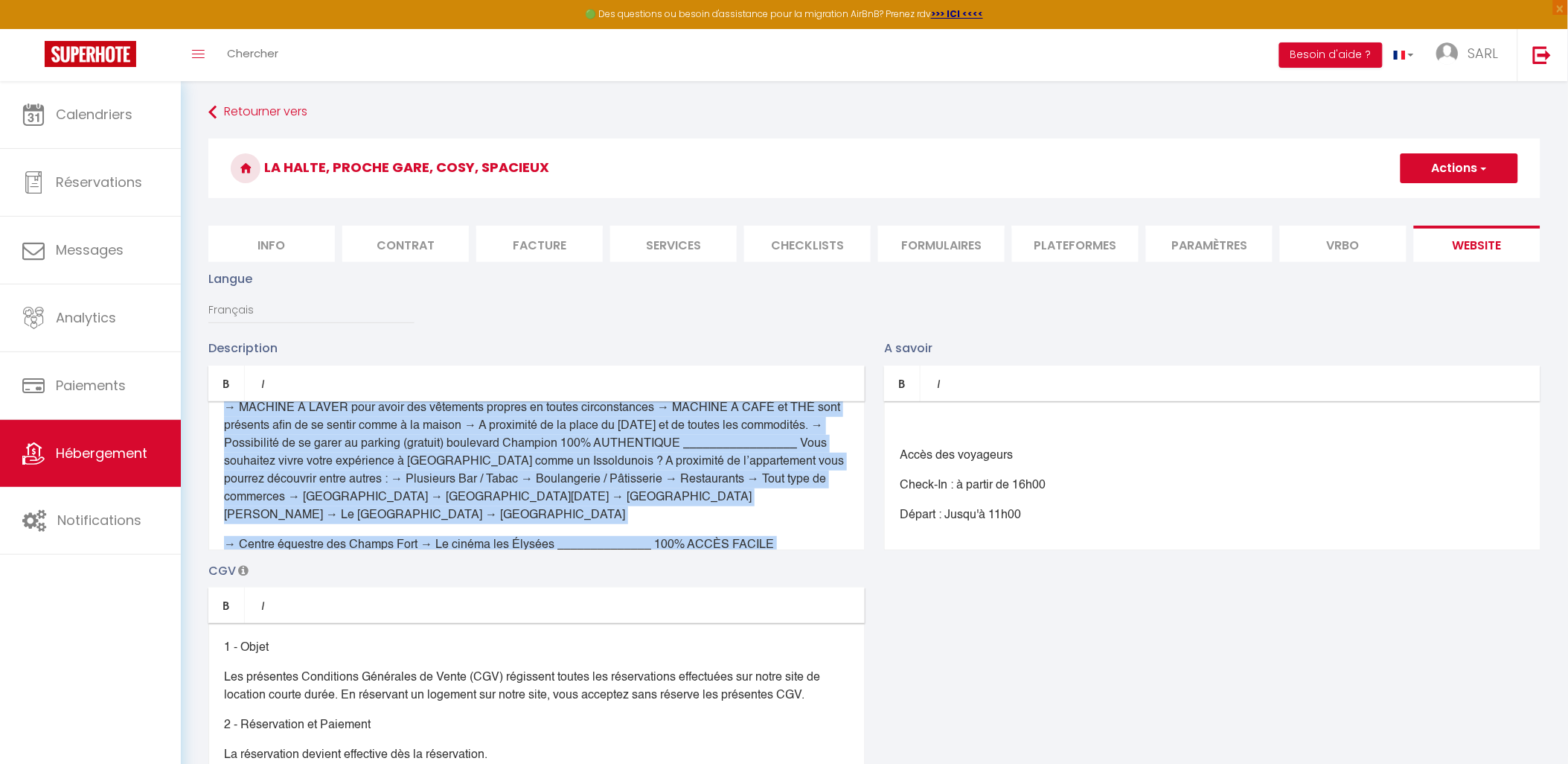
scroll to position [737, 0]
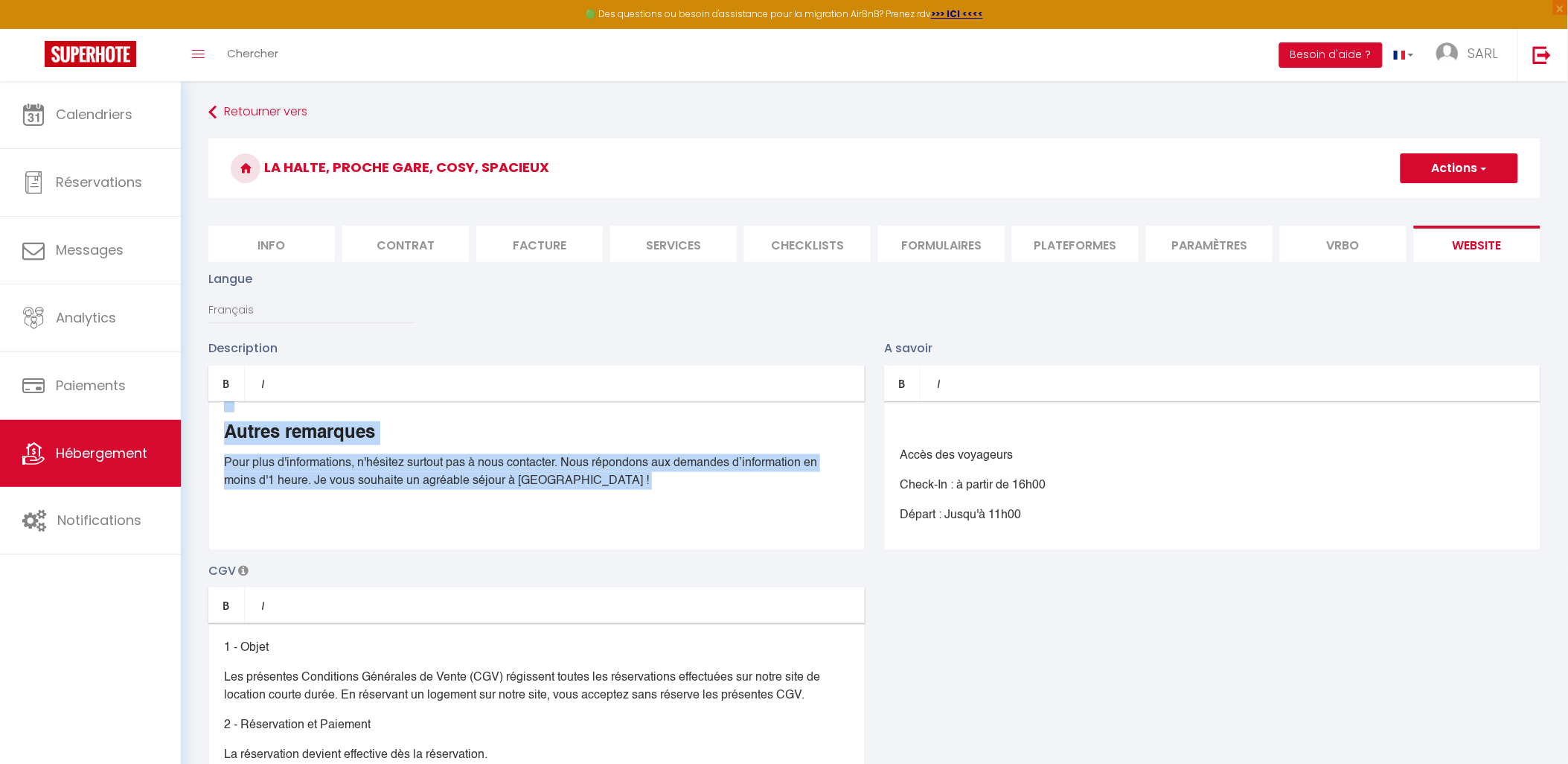
drag, startPoint x: 222, startPoint y: 459, endPoint x: 942, endPoint y: 636, distance: 741.4
click at [942, 636] on div "Description Bold Italic Rich text editor VOUS ÊTES A LA RECHERCHE D'UN APPARTEM…" at bounding box center [874, 555] width 1351 height 433
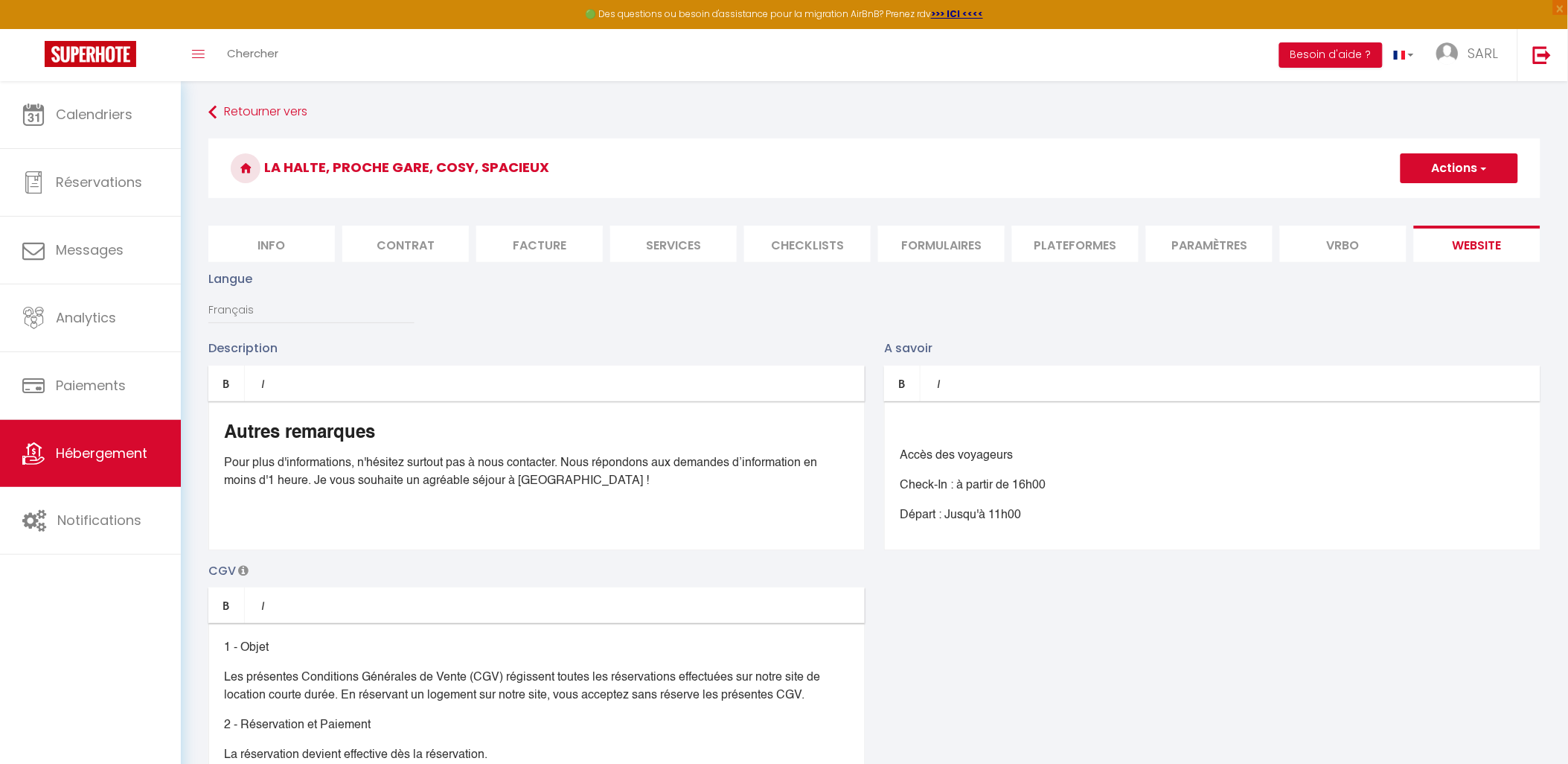
scroll to position [0, 0]
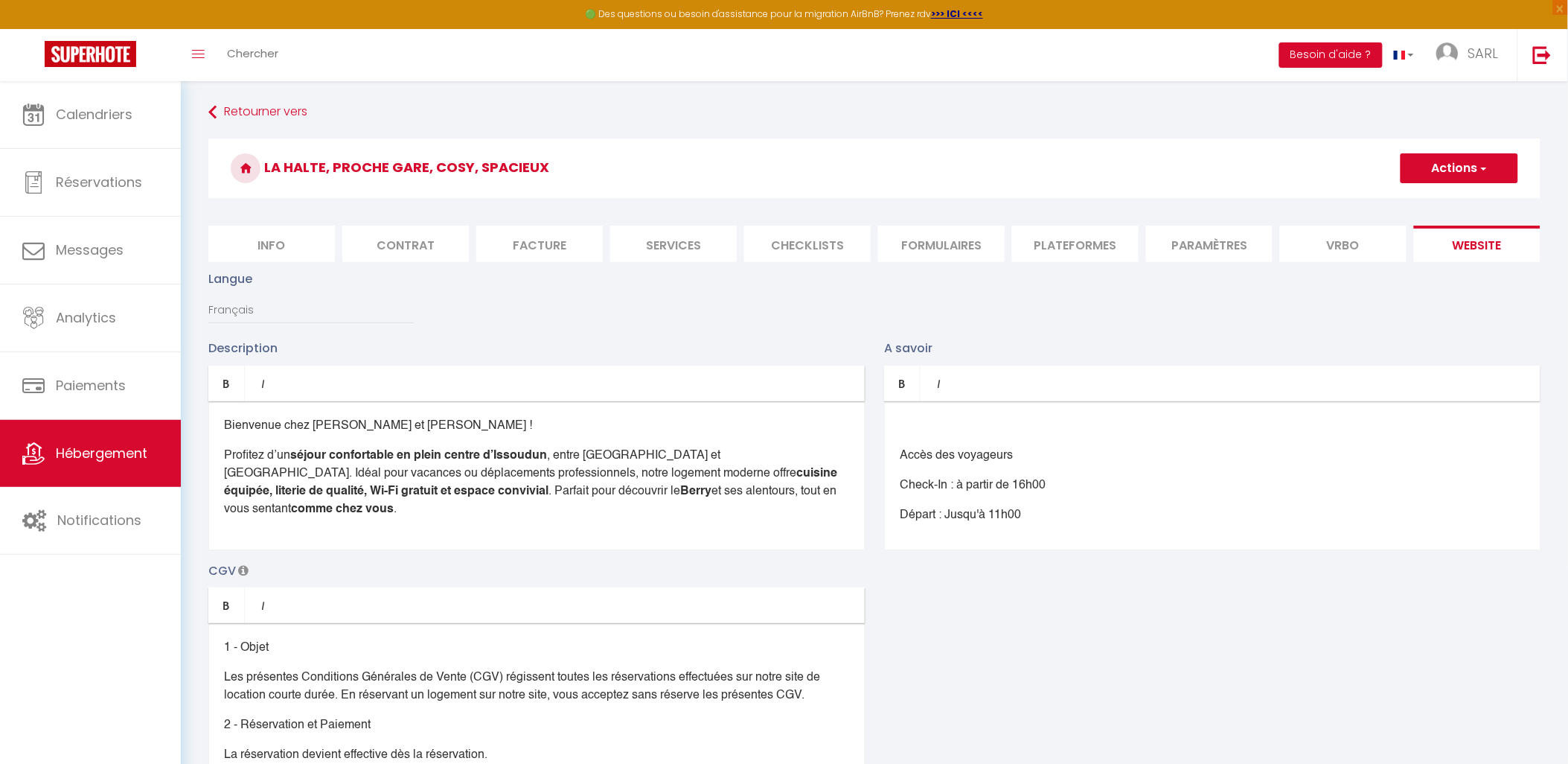
click at [226, 530] on p "​" at bounding box center [536, 538] width 625 height 17
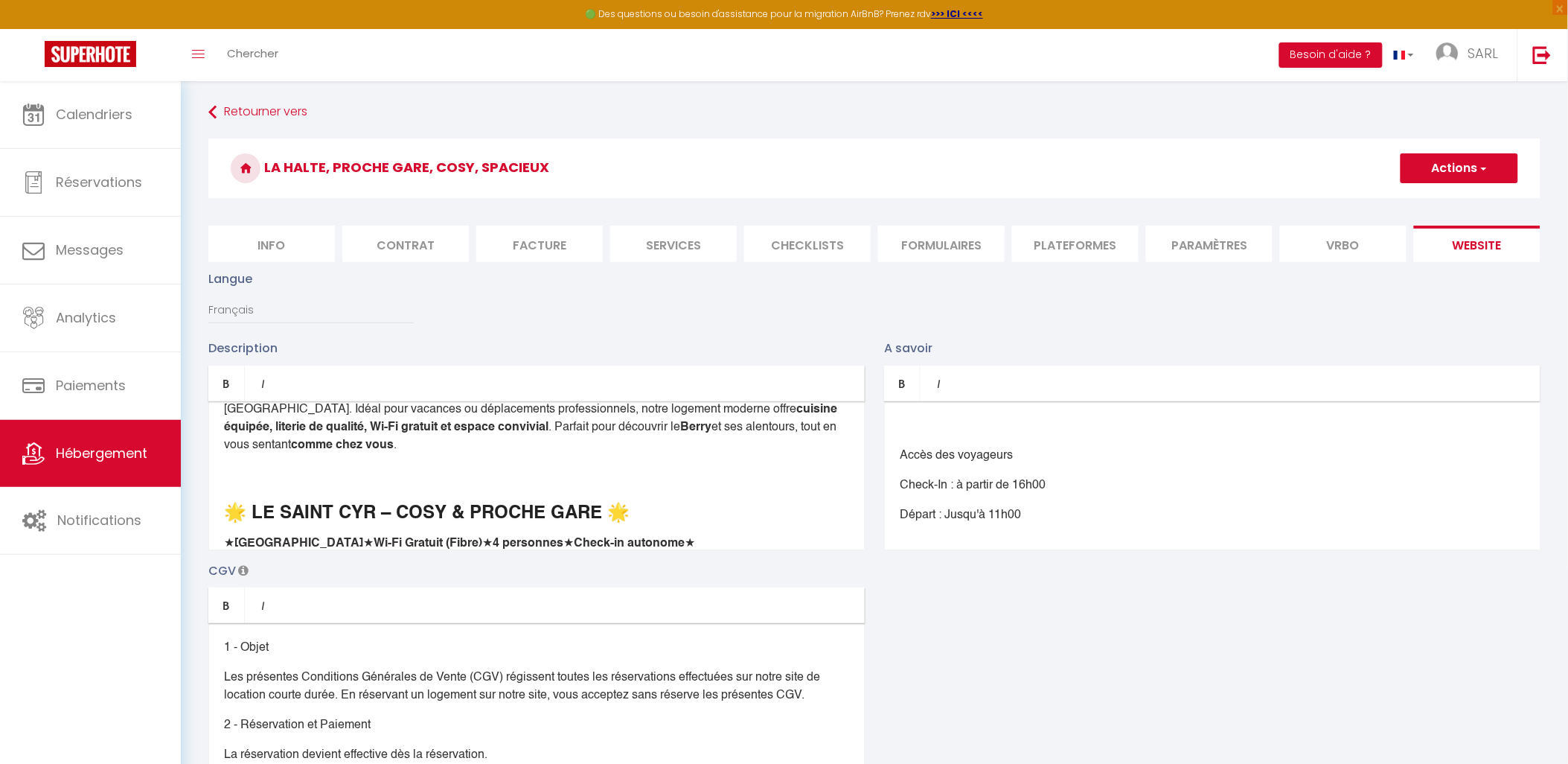
scroll to position [82, 0]
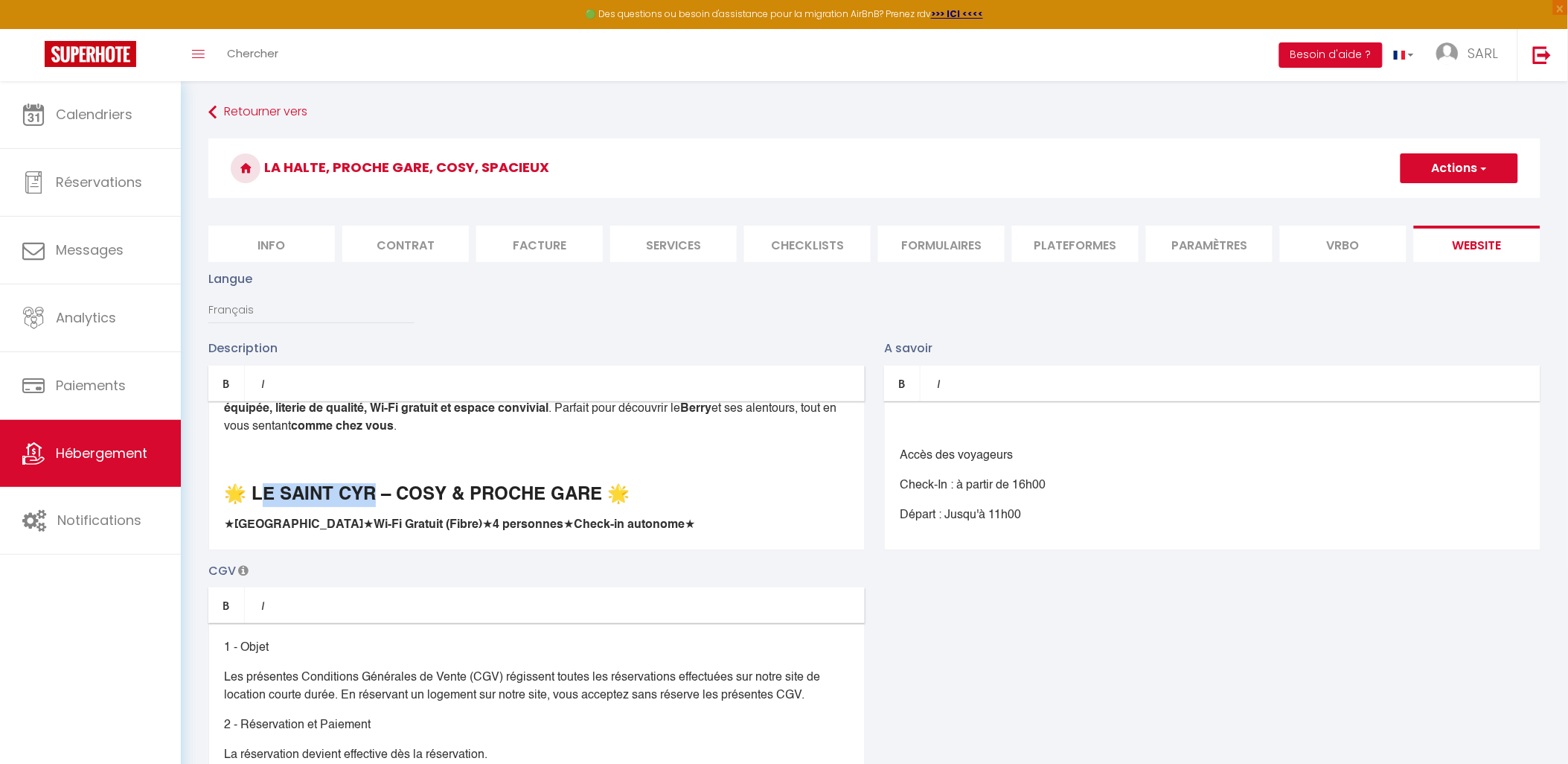
drag, startPoint x: 363, startPoint y: 485, endPoint x: 265, endPoint y: 489, distance: 98.1
click at [265, 489] on h3 "🌟 LE SAINT CYR – COSY & PROCHE GARE 🌟" at bounding box center [536, 495] width 625 height 24
click at [994, 628] on div "Description Bold Italic Rich text editor Bienvenue chez [PERSON_NAME] et [PERSO…" at bounding box center [874, 555] width 1351 height 433
click at [1483, 172] on span "button" at bounding box center [1483, 168] width 10 height 15
click at [1460, 204] on input "Enregistrer" at bounding box center [1441, 200] width 55 height 15
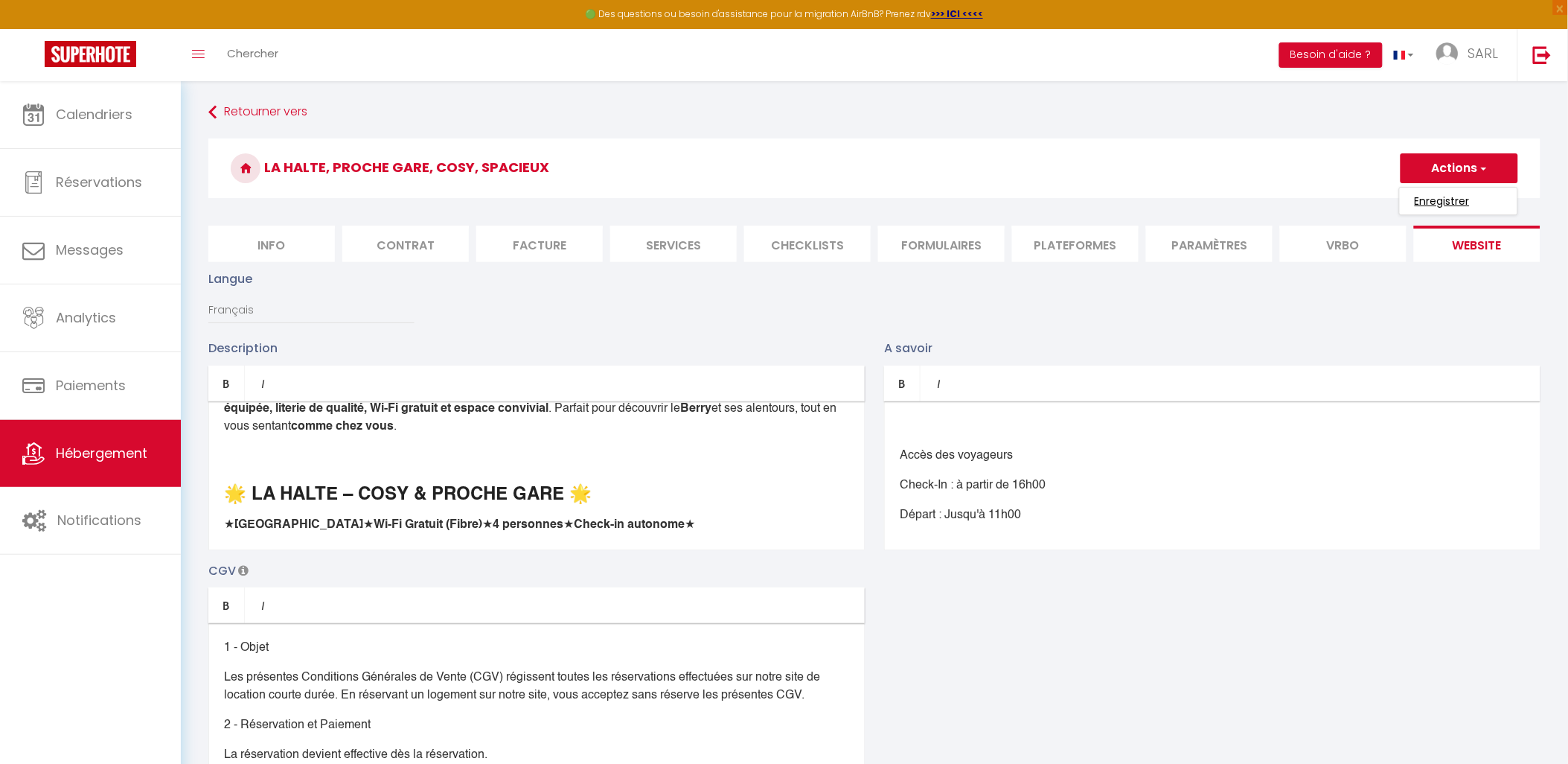
checkbox input "true"
checkbox input "false"
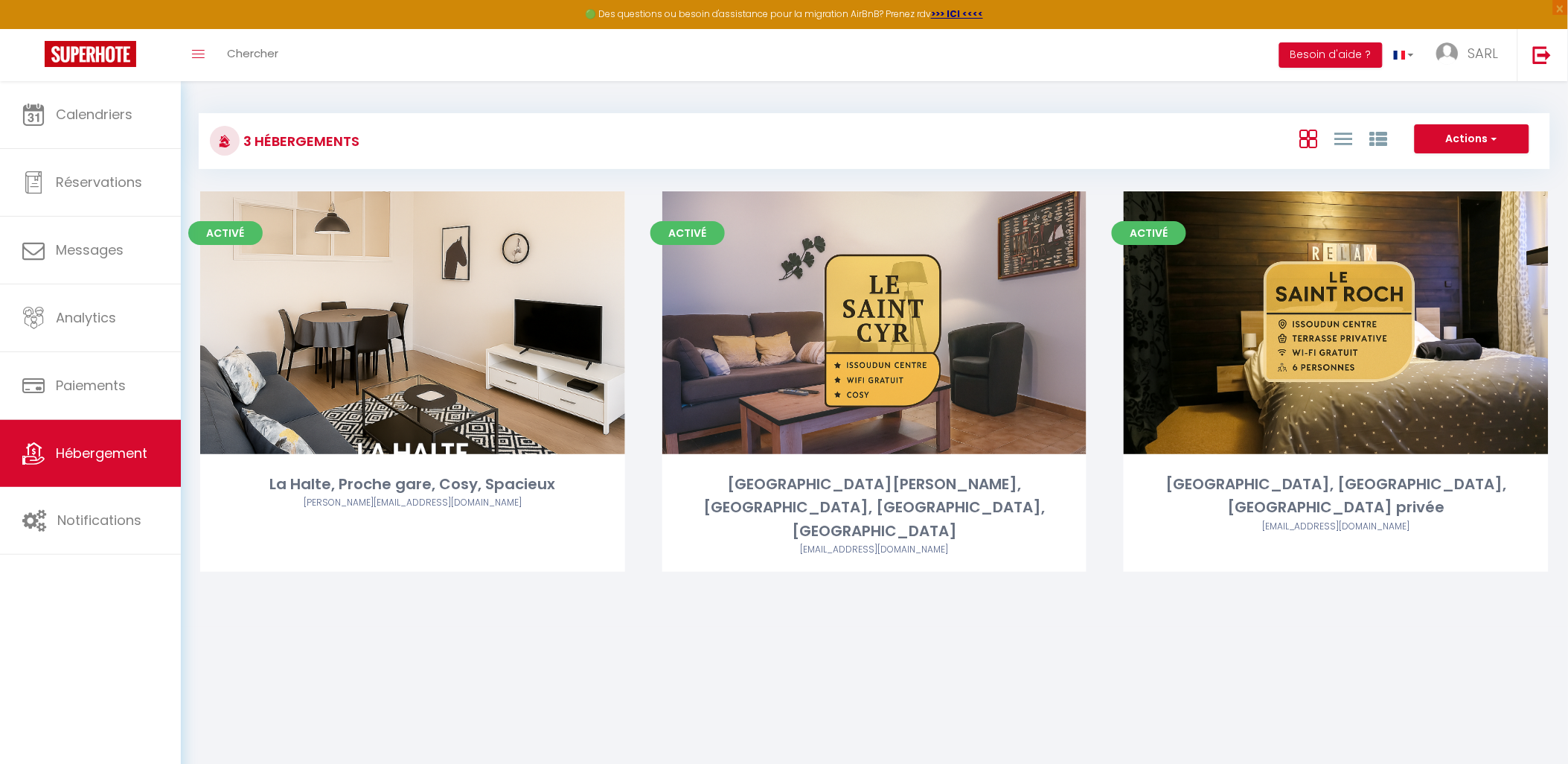
click at [1079, 642] on body "🟢 Des questions ou besoin d'assistance pour la migration AirBnB? Prenez rdv >>>…" at bounding box center [784, 463] width 1568 height 764
